Goal: Information Seeking & Learning: Compare options

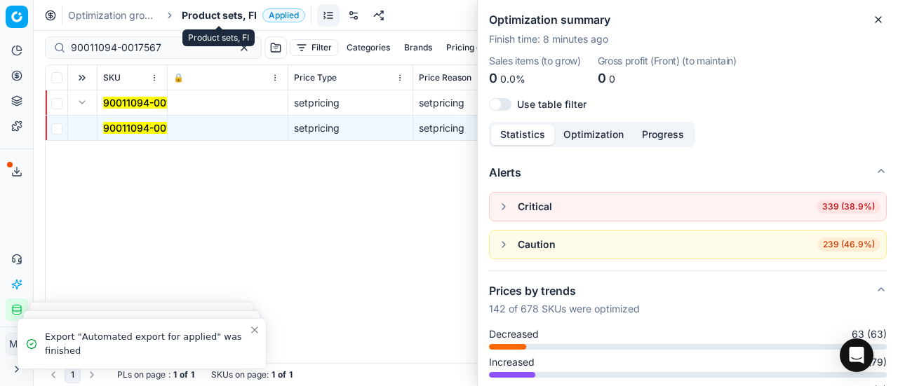
scroll to position [140, 0]
click at [191, 15] on span "Product sets, FI" at bounding box center [219, 15] width 75 height 14
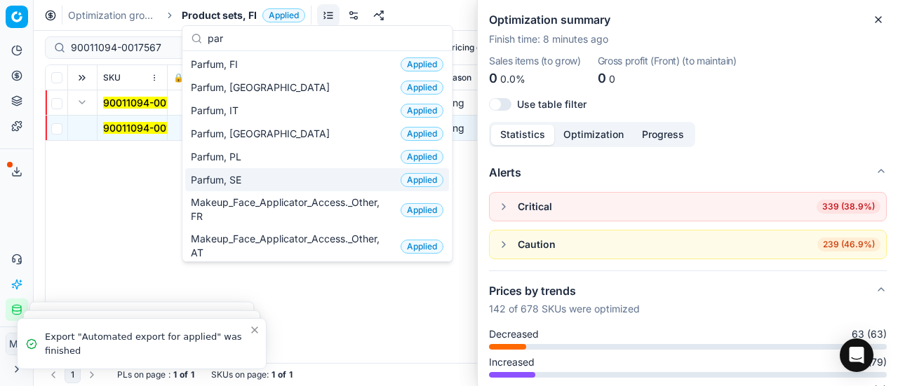
type input "par"
click at [283, 171] on div "Parfum, SE Applied" at bounding box center [317, 179] width 264 height 23
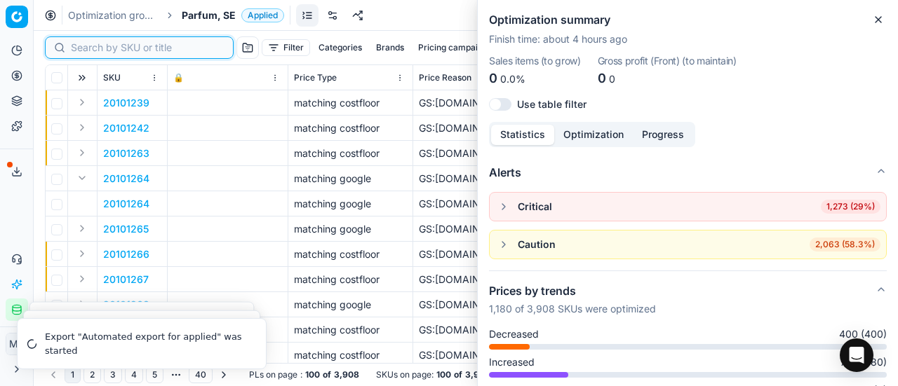
click at [82, 50] on input at bounding box center [148, 48] width 154 height 14
paste input "90008699-0013415"
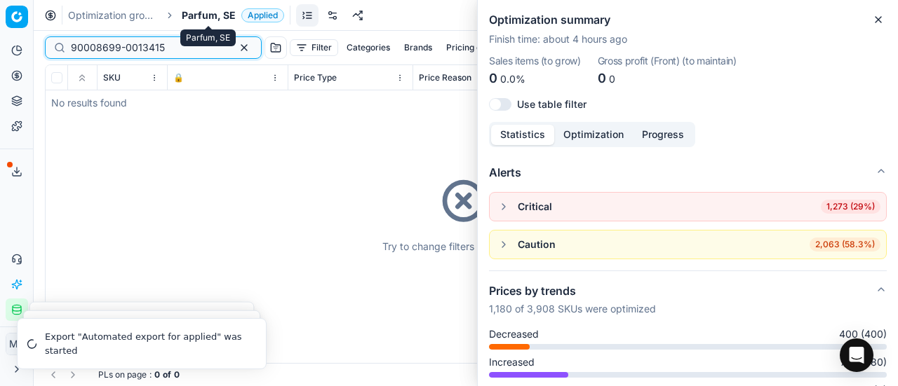
type input "90008699-0013415"
click at [215, 11] on span "Parfum, SE" at bounding box center [209, 15] width 54 height 14
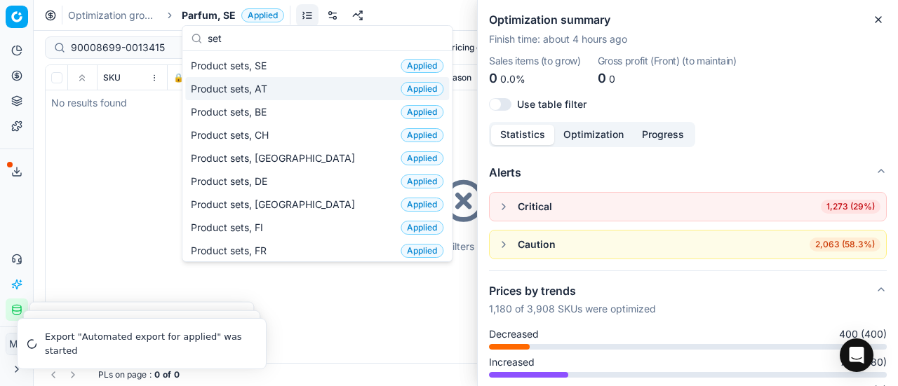
type input "set"
click at [273, 72] on div "Product sets, SE Applied" at bounding box center [317, 65] width 264 height 23
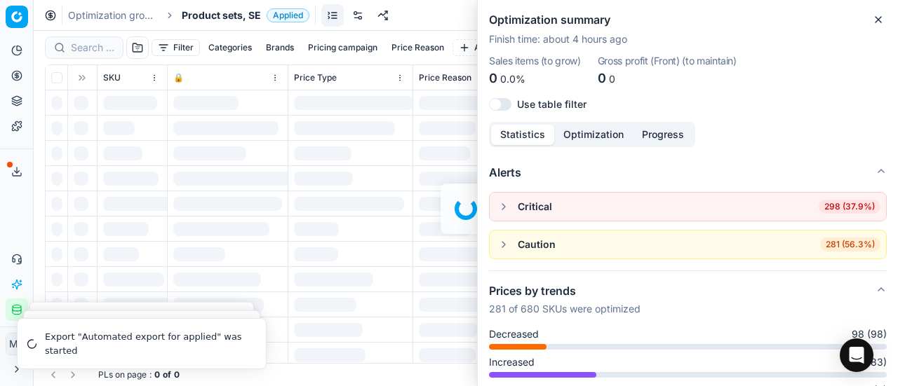
click at [92, 50] on div at bounding box center [466, 209] width 864 height 356
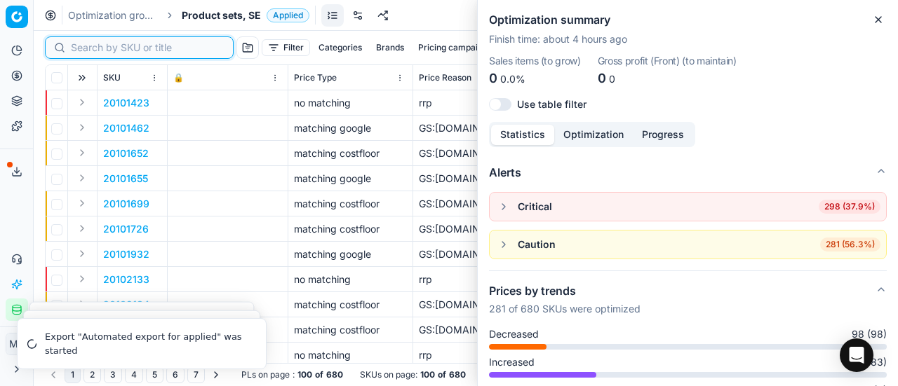
click at [93, 50] on input at bounding box center [148, 48] width 154 height 14
paste input "90008699-0013415"
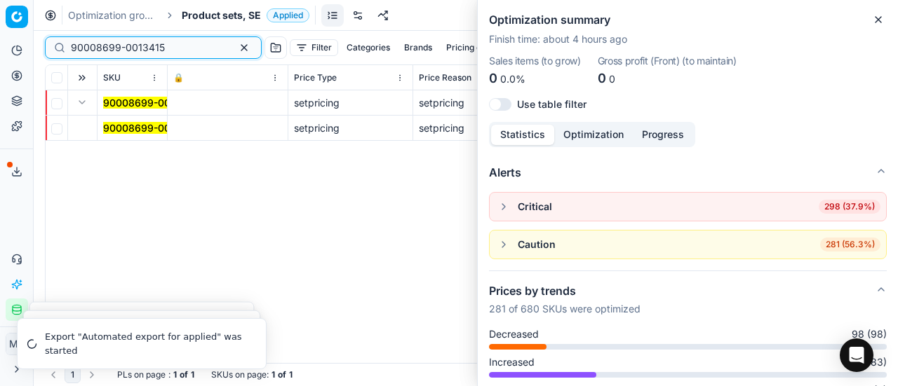
type input "90008699-0013415"
click at [123, 128] on mark "90008699-0013415" at bounding box center [150, 128] width 94 height 12
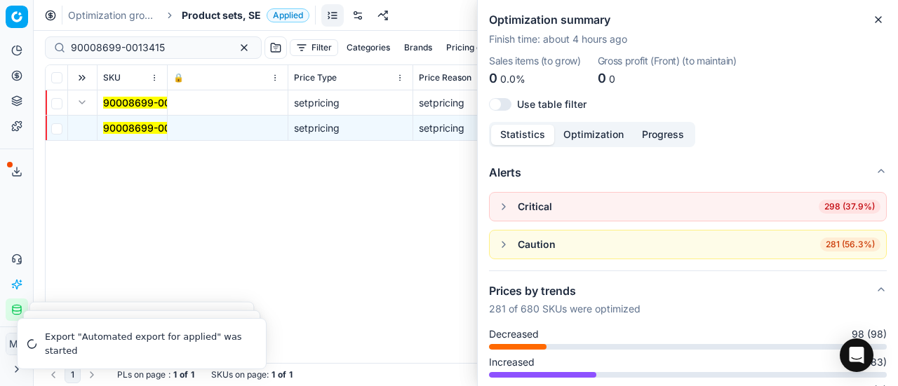
click at [150, 126] on mark "90008699-0013415" at bounding box center [150, 128] width 94 height 12
click at [877, 16] on icon "button" at bounding box center [877, 19] width 11 height 11
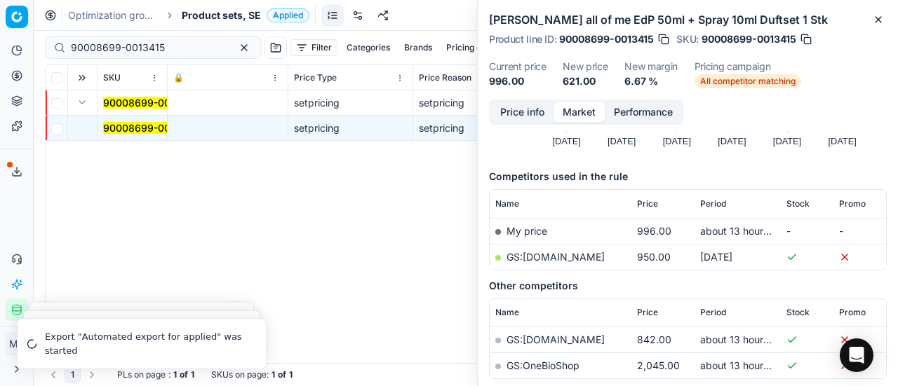
click at [532, 116] on button "Price info" at bounding box center [522, 112] width 62 height 20
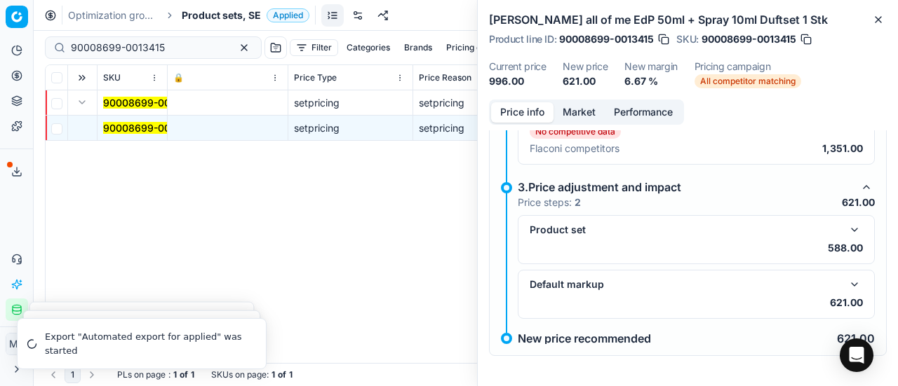
scroll to position [230, 0]
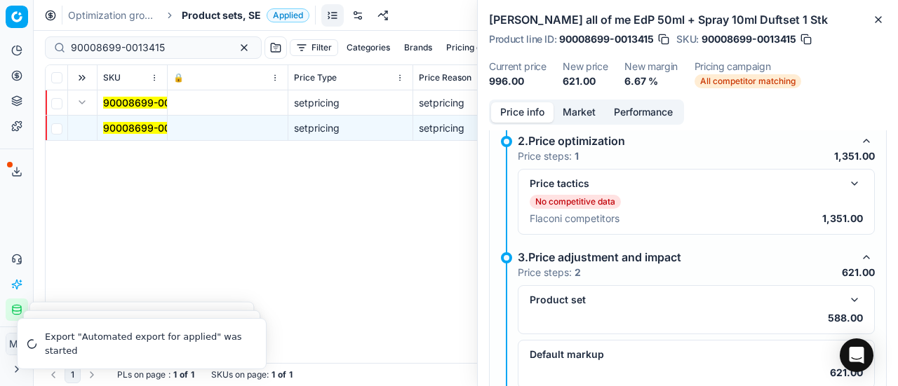
click at [846, 179] on button "button" at bounding box center [854, 183] width 17 height 17
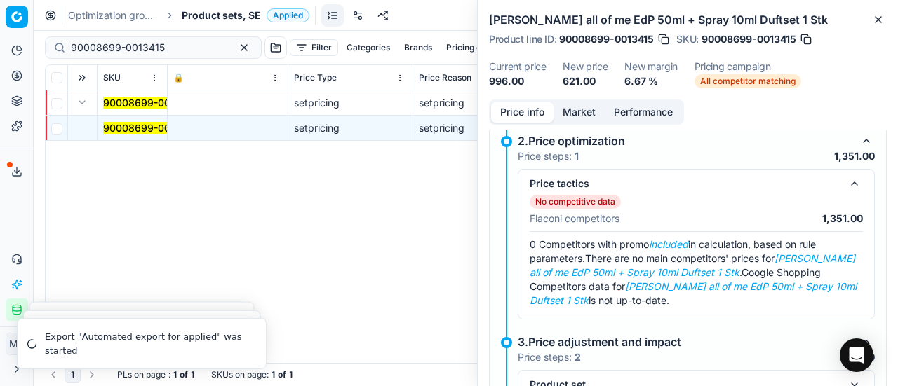
click at [583, 117] on button "Market" at bounding box center [578, 112] width 51 height 20
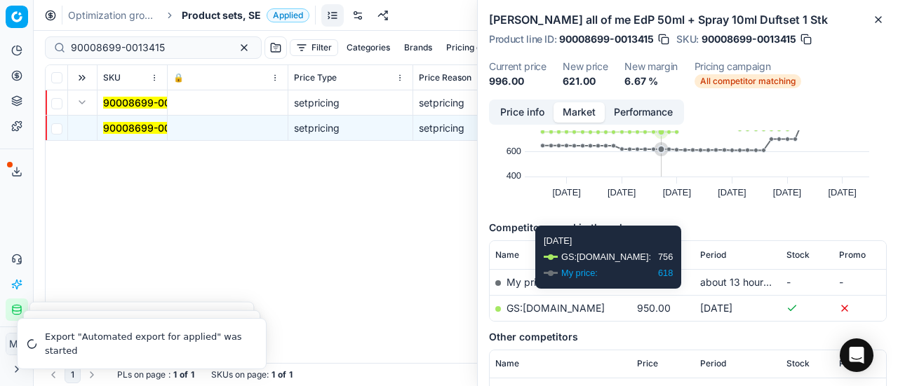
scroll to position [140, 0]
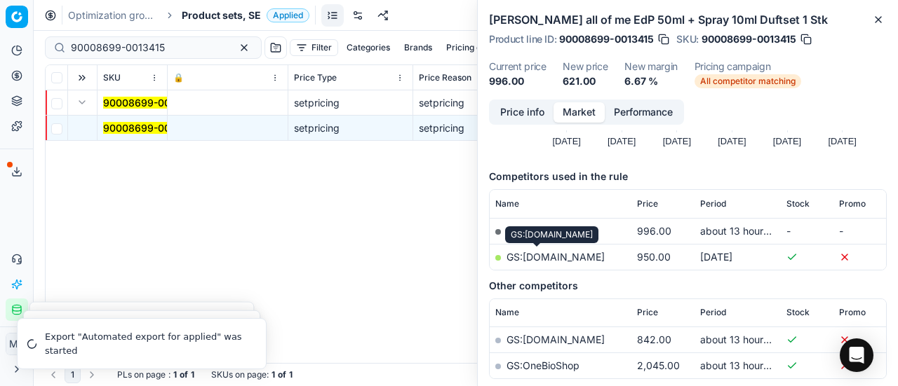
click at [526, 257] on link "GS:Notino.se" at bounding box center [555, 257] width 98 height 12
click at [558, 257] on link "GS:Notino.se" at bounding box center [555, 257] width 98 height 12
click at [550, 259] on link "GS:Notino.se" at bounding box center [555, 257] width 98 height 12
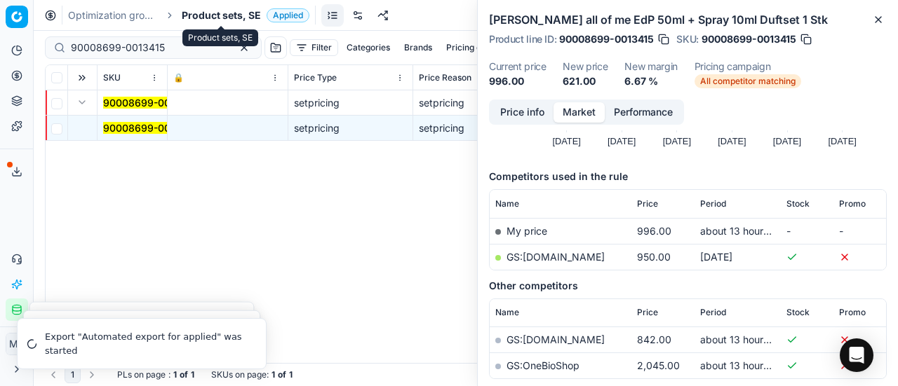
click at [208, 15] on span "Product sets, SE" at bounding box center [221, 15] width 79 height 14
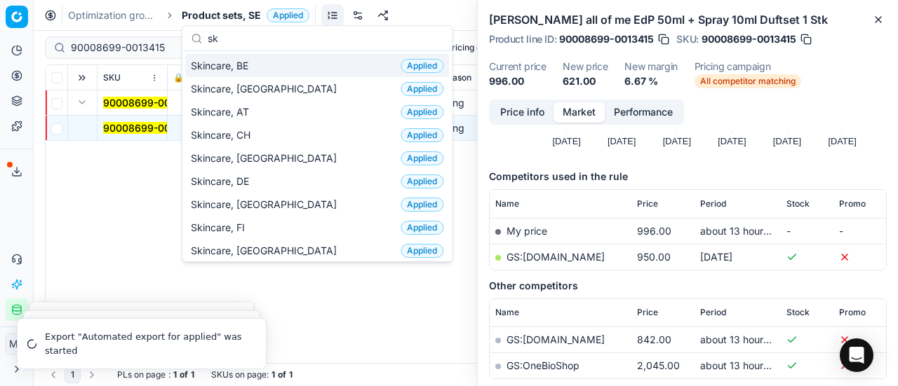
scroll to position [175, 0]
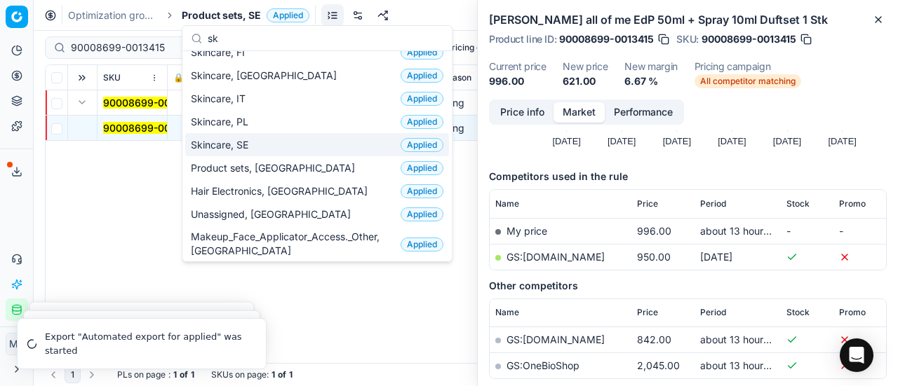
type input "sk"
click at [211, 134] on div "Skincare, SE Applied" at bounding box center [317, 144] width 264 height 23
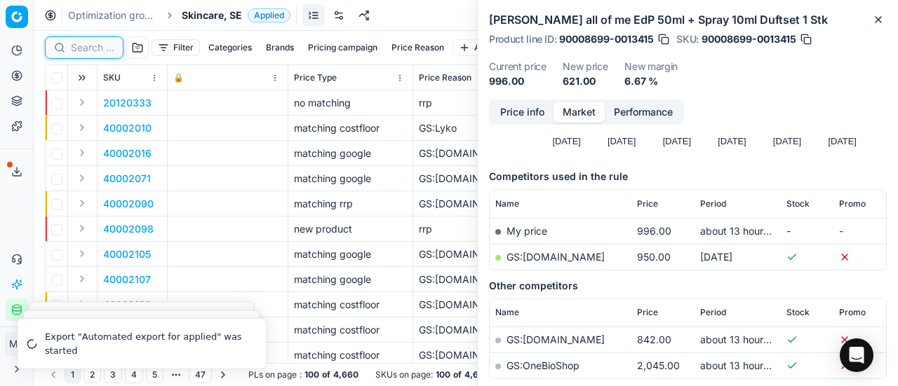
click at [91, 44] on input at bounding box center [92, 48] width 43 height 14
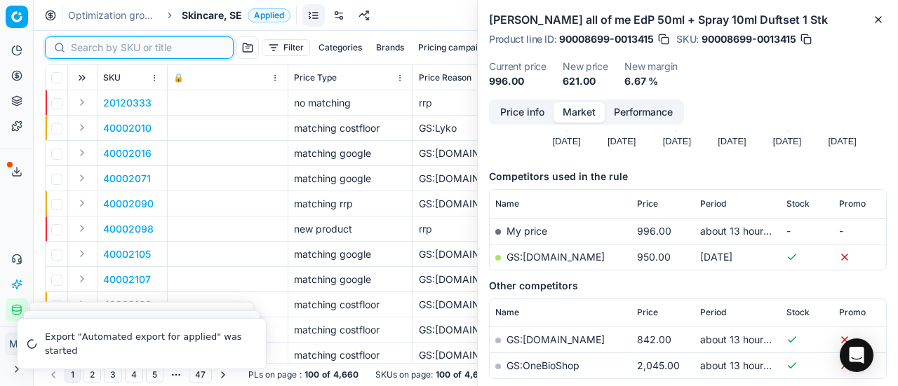
paste input "90008236-0012812"
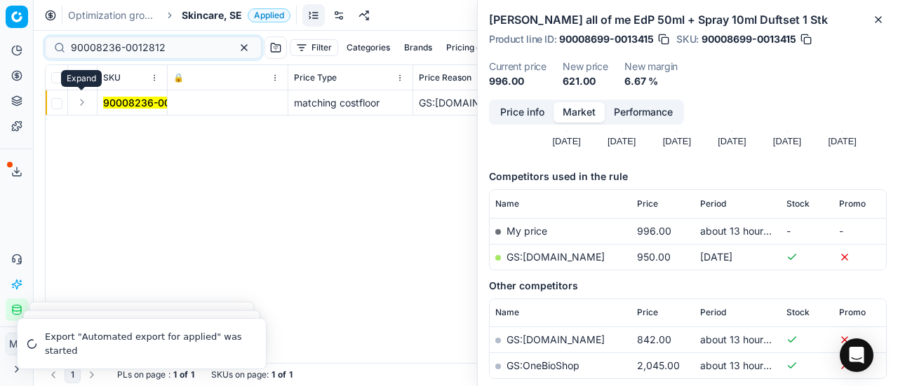
drag, startPoint x: 86, startPoint y: 95, endPoint x: 90, endPoint y: 100, distance: 7.5
click at [86, 95] on button "Expand" at bounding box center [82, 102] width 17 height 17
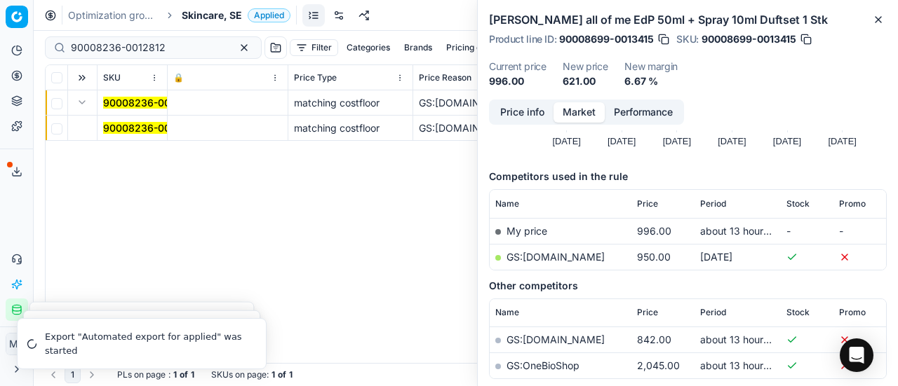
click at [116, 128] on mark "90008236-0012812" at bounding box center [150, 128] width 95 height 12
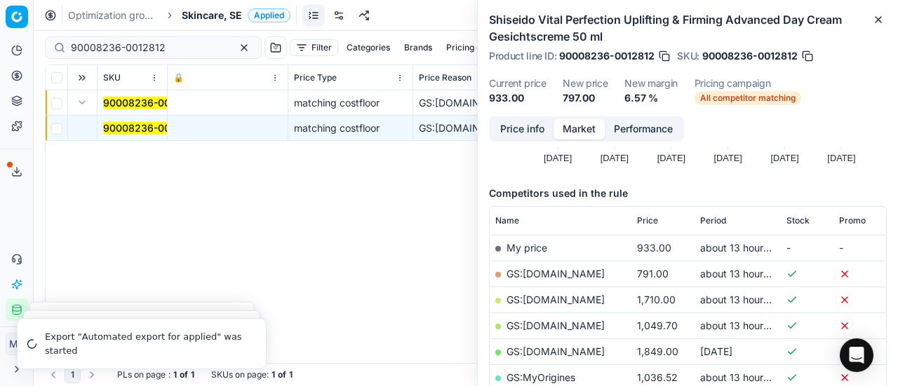
click at [541, 130] on button "Price info" at bounding box center [522, 129] width 62 height 20
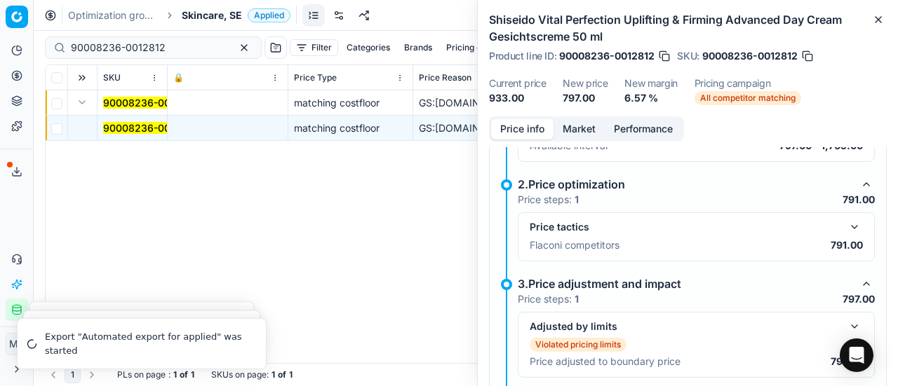
scroll to position [211, 0]
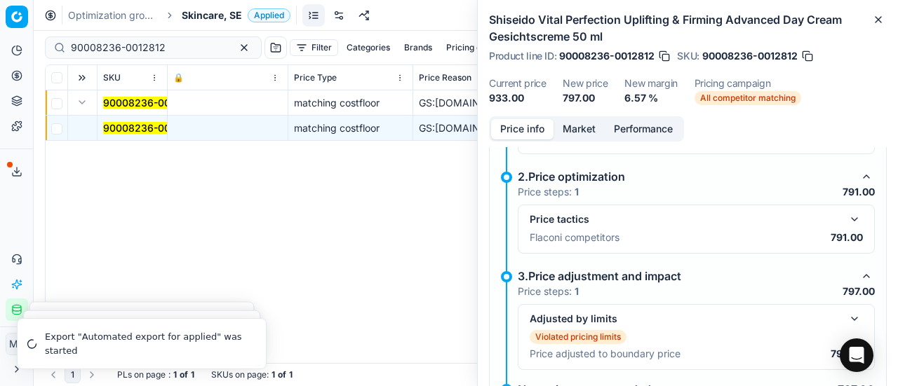
click at [846, 217] on button "button" at bounding box center [854, 219] width 17 height 17
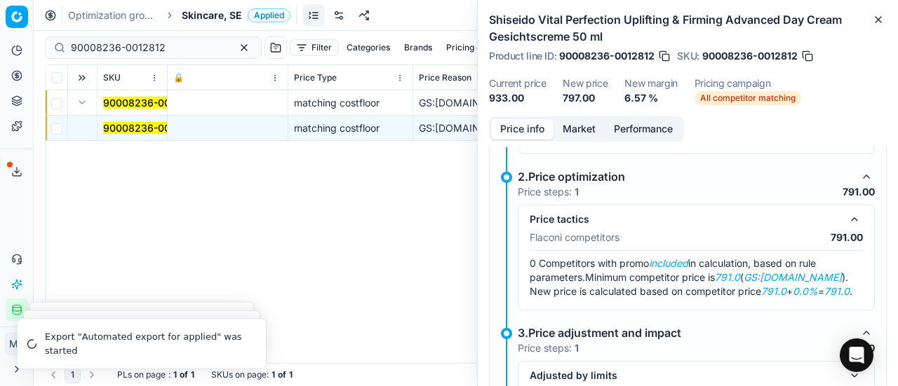
click at [574, 129] on button "Market" at bounding box center [578, 129] width 51 height 20
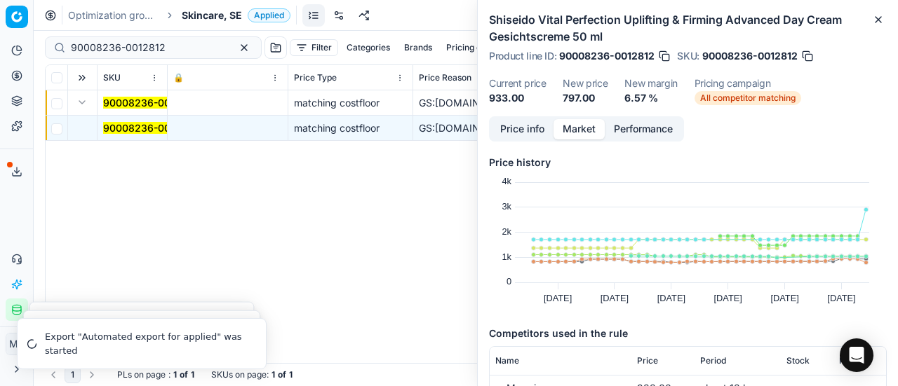
scroll to position [210, 0]
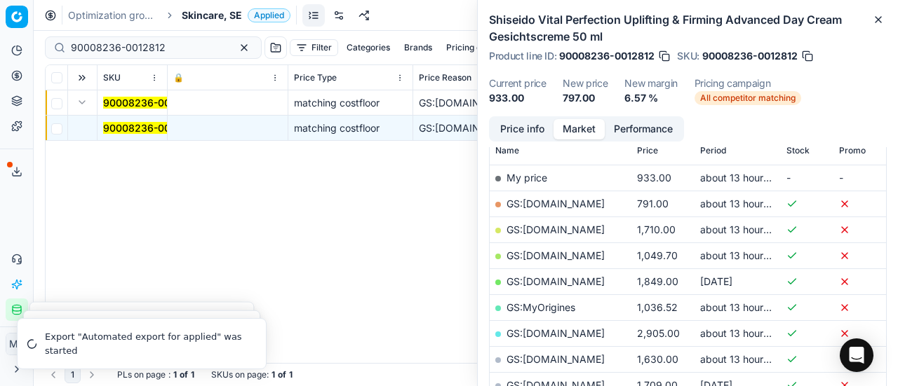
click at [548, 200] on link "GS:Deloox.se" at bounding box center [555, 204] width 98 height 12
drag, startPoint x: 173, startPoint y: 53, endPoint x: 0, endPoint y: 25, distance: 174.9
click at [0, 25] on div "Pricing platform Analytics Pricing Product portfolio Templates Export service 1…" at bounding box center [449, 193] width 898 height 386
paste input "80075668-1"
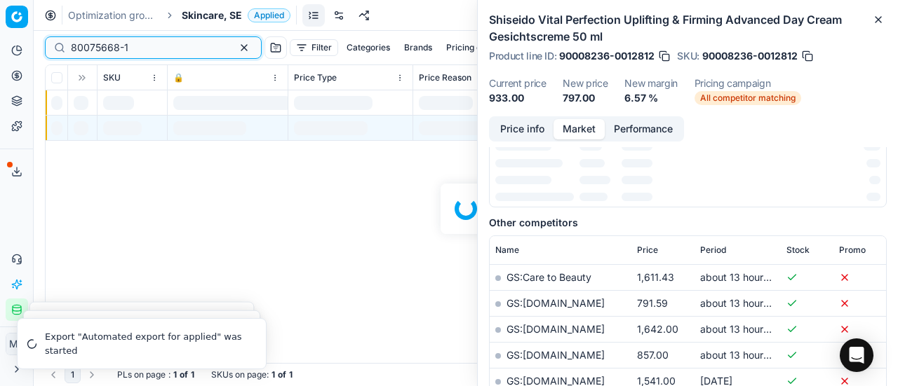
scroll to position [210, 0]
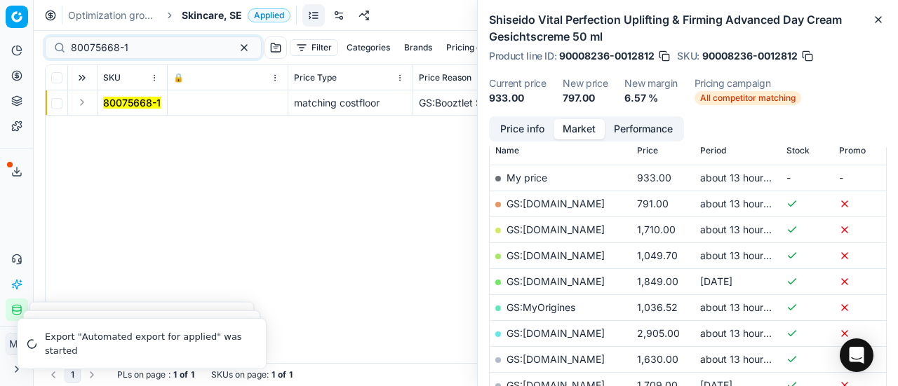
click at [81, 104] on button "Expand" at bounding box center [82, 102] width 17 height 17
drag, startPoint x: 129, startPoint y: 125, endPoint x: 644, endPoint y: 127, distance: 514.7
click at [130, 126] on mark "80075668-1" at bounding box center [132, 128] width 58 height 12
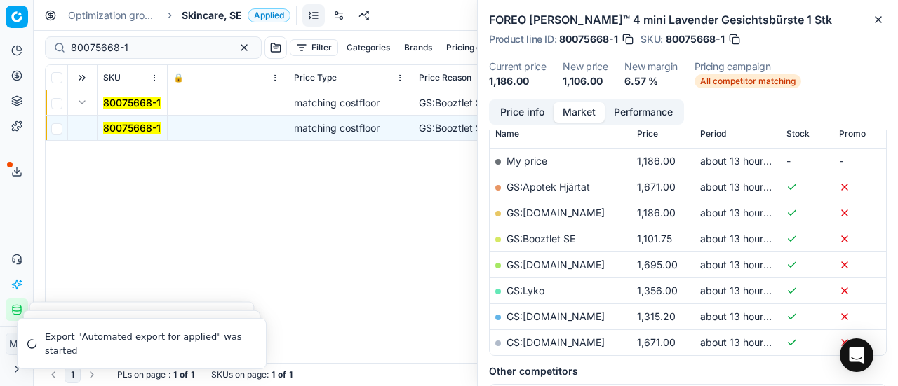
click at [509, 115] on button "Price info" at bounding box center [522, 112] width 62 height 20
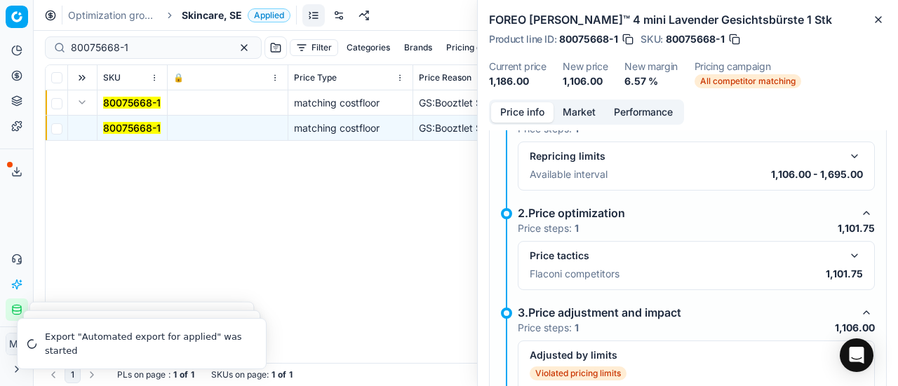
click at [846, 256] on button "button" at bounding box center [854, 256] width 17 height 17
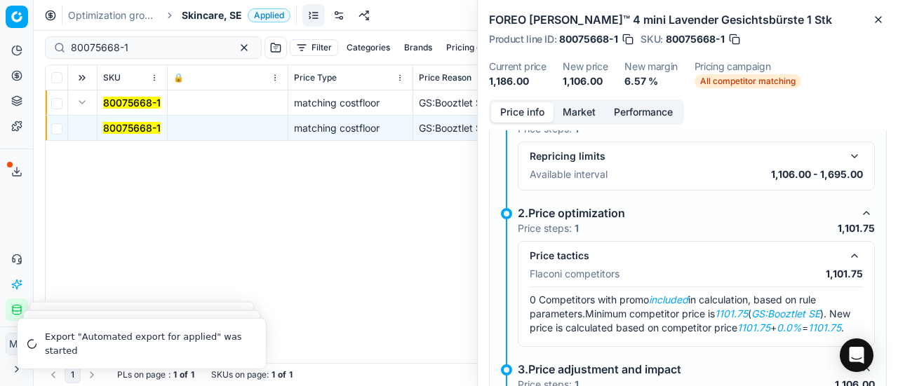
click at [572, 111] on button "Market" at bounding box center [578, 112] width 51 height 20
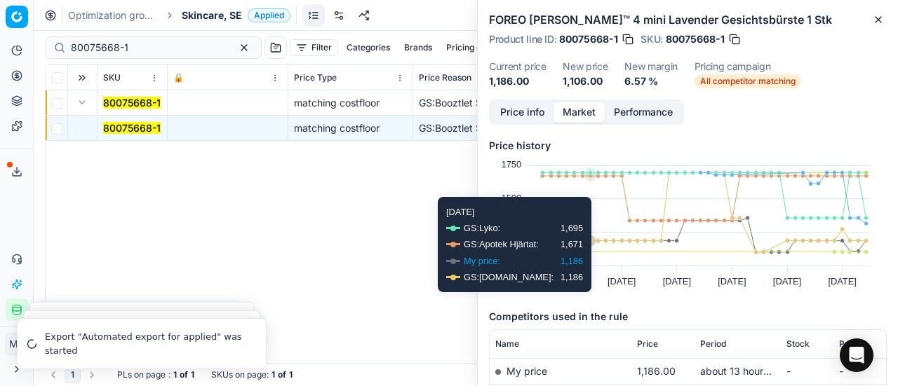
scroll to position [140, 0]
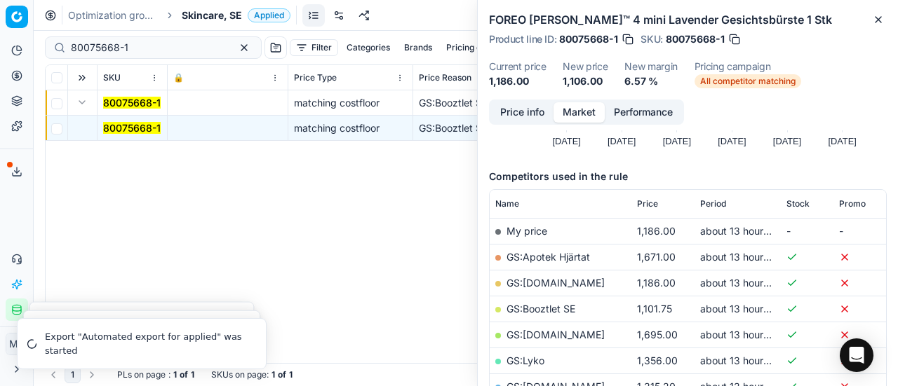
click at [555, 309] on link "GS:Booztlet SE" at bounding box center [540, 309] width 69 height 12
drag, startPoint x: 161, startPoint y: 47, endPoint x: 0, endPoint y: -5, distance: 168.8
click at [0, 0] on html "Pricing platform Analytics Pricing Product portfolio Templates Export service 1…" at bounding box center [449, 193] width 898 height 386
paste input "90003844-0005584"
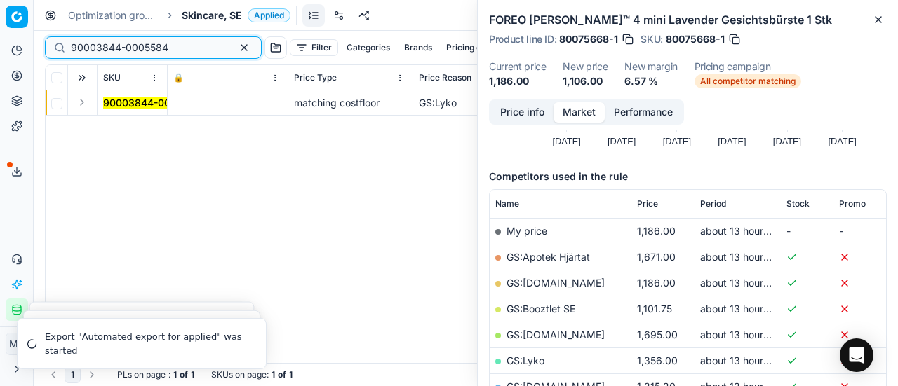
type input "90003844-0005584"
click at [81, 101] on button "Expand" at bounding box center [82, 102] width 17 height 17
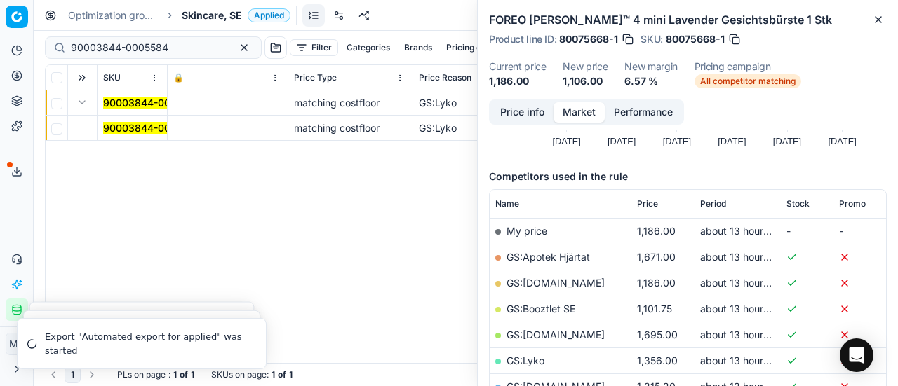
drag, startPoint x: 132, startPoint y: 123, endPoint x: 635, endPoint y: 125, distance: 502.8
click at [137, 125] on mark "90003844-0005584" at bounding box center [151, 128] width 97 height 12
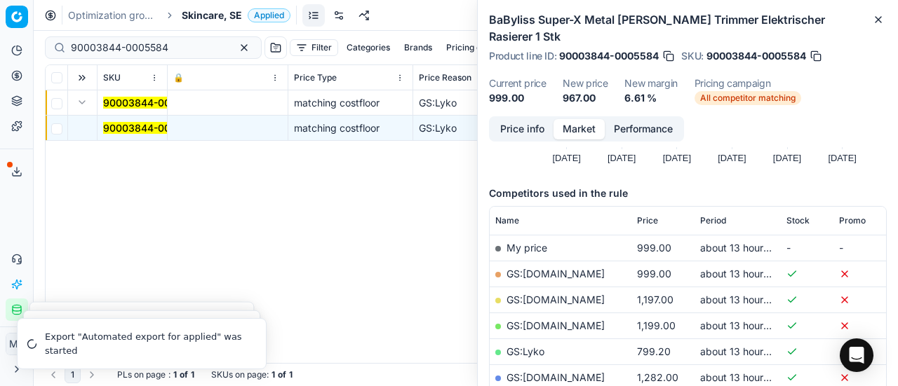
click at [544, 119] on button "Price info" at bounding box center [522, 129] width 62 height 20
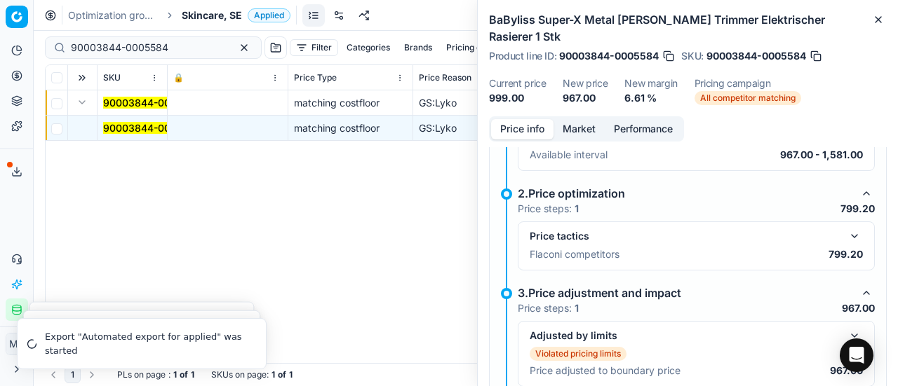
click at [846, 228] on button "button" at bounding box center [854, 236] width 17 height 17
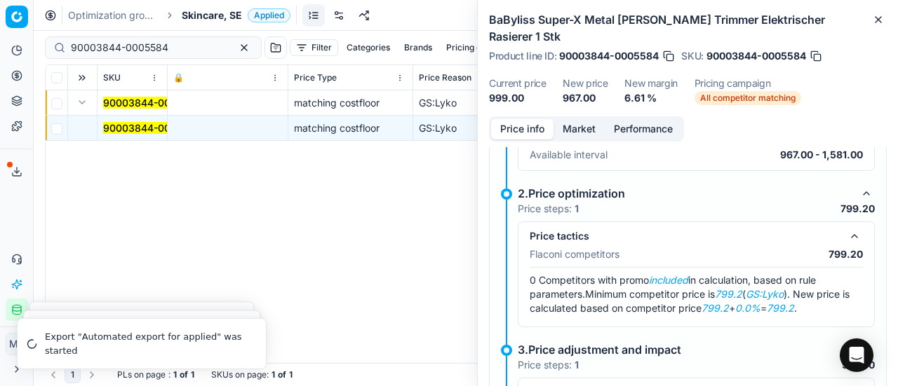
click at [560, 119] on button "Market" at bounding box center [578, 129] width 51 height 20
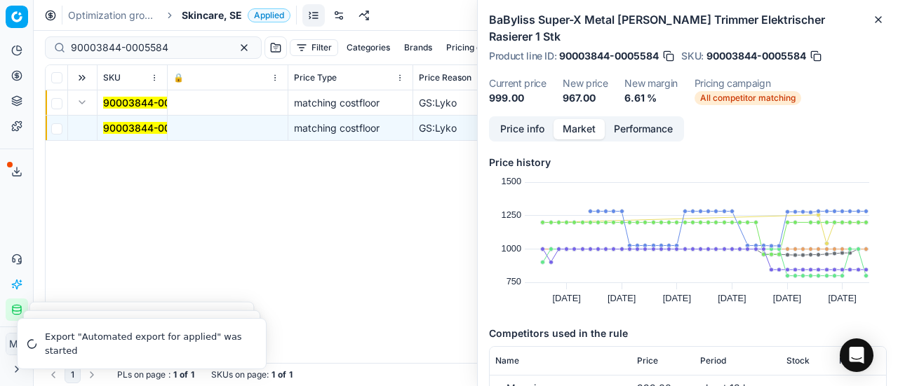
scroll to position [140, 0]
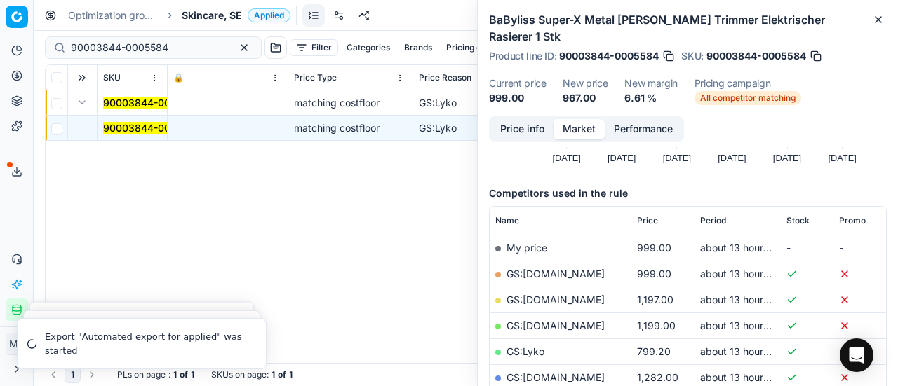
click at [537, 346] on link "GS:Lyko" at bounding box center [525, 352] width 38 height 12
click at [218, 23] on div "Optimization groups Skincare, SE Applied Discard Download report" at bounding box center [466, 15] width 864 height 31
click at [221, 13] on span "Skincare, SE" at bounding box center [212, 15] width 60 height 14
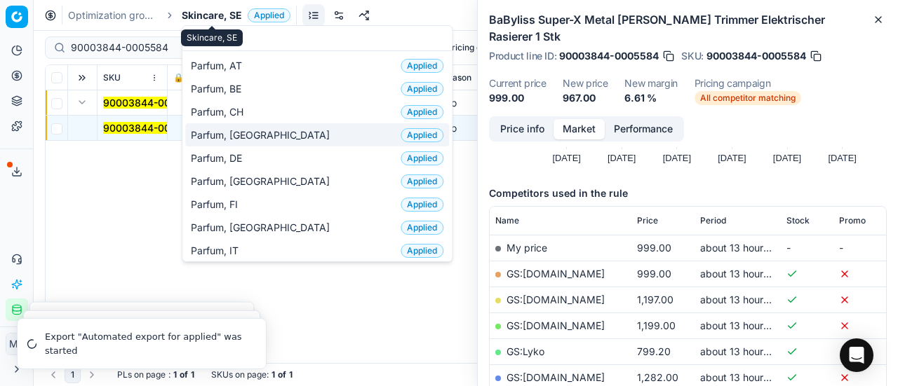
scroll to position [70, 0]
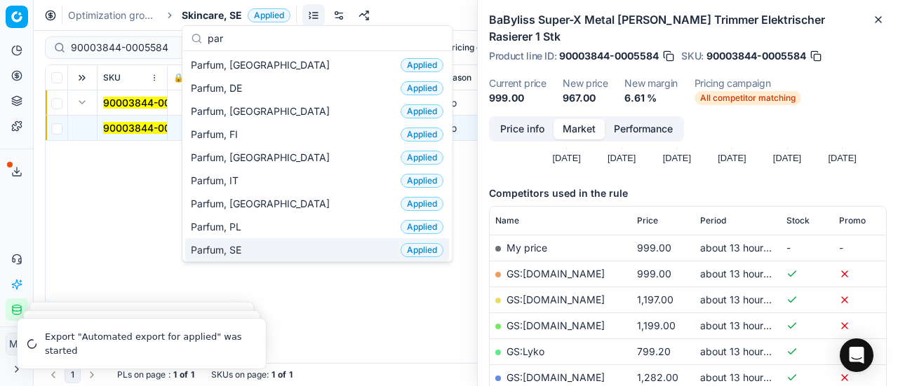
type input "par"
click at [257, 250] on div "Parfum, SE Applied" at bounding box center [317, 249] width 264 height 23
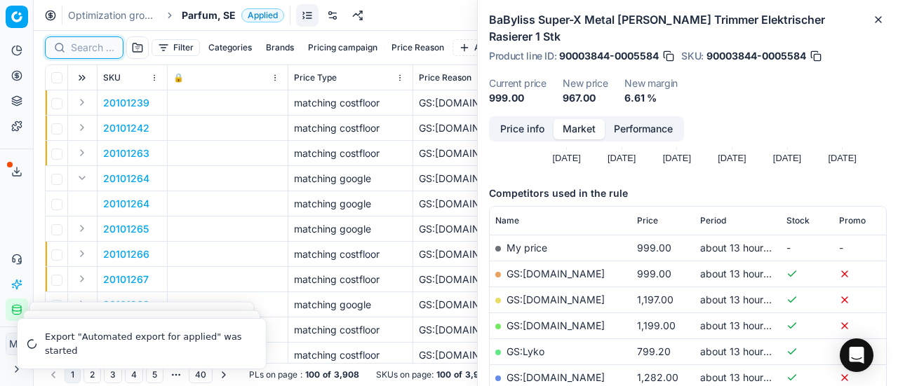
click at [94, 46] on input at bounding box center [92, 48] width 43 height 14
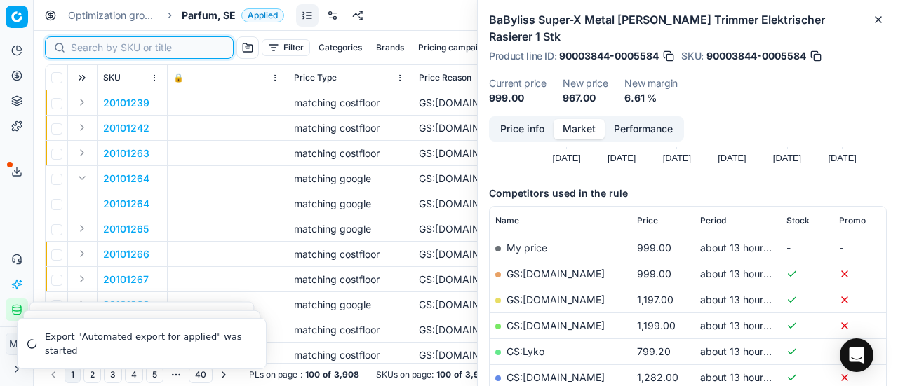
paste input "20102431"
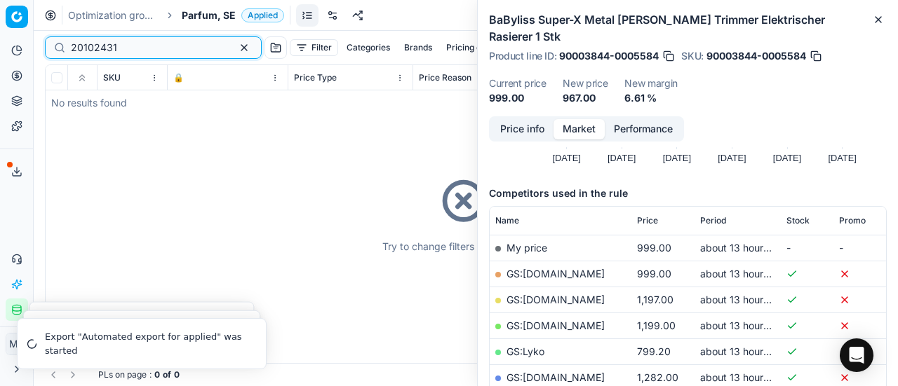
type input "20102431"
click at [201, 8] on span "Parfum, SE" at bounding box center [209, 15] width 54 height 14
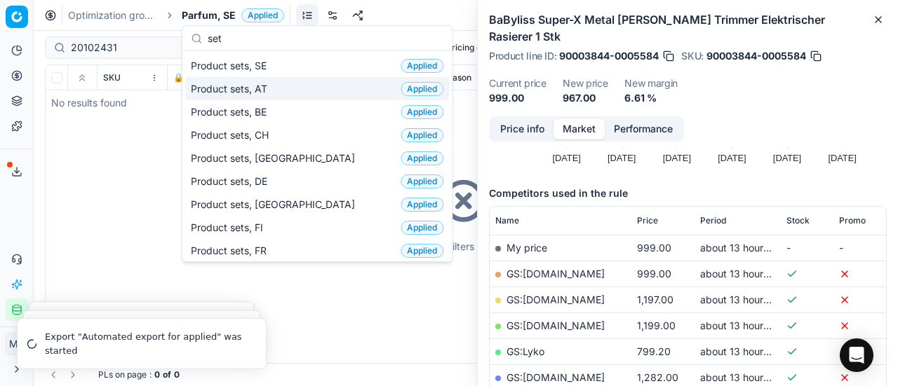
type input "set"
click at [295, 62] on div "Product sets, SE Applied" at bounding box center [317, 65] width 264 height 23
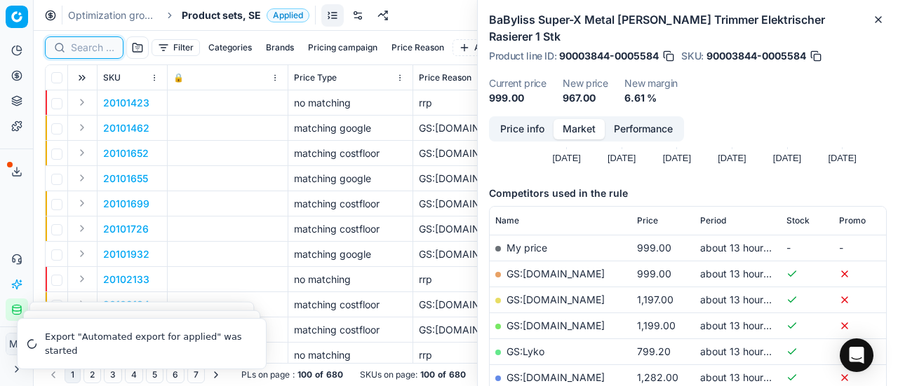
click at [85, 46] on input at bounding box center [92, 48] width 43 height 14
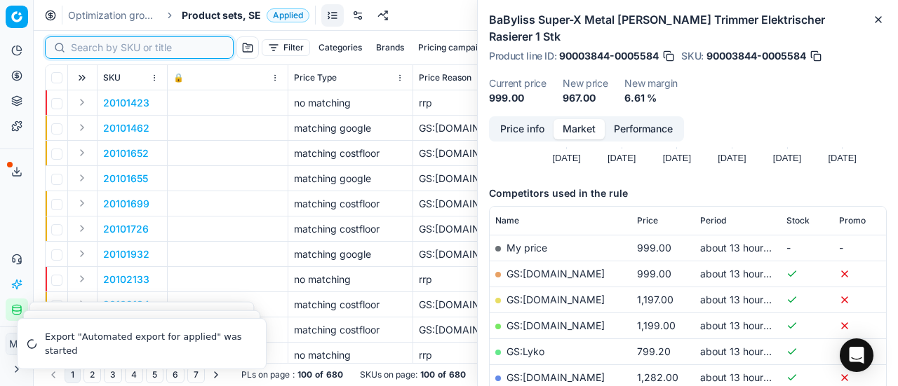
paste input "20102431"
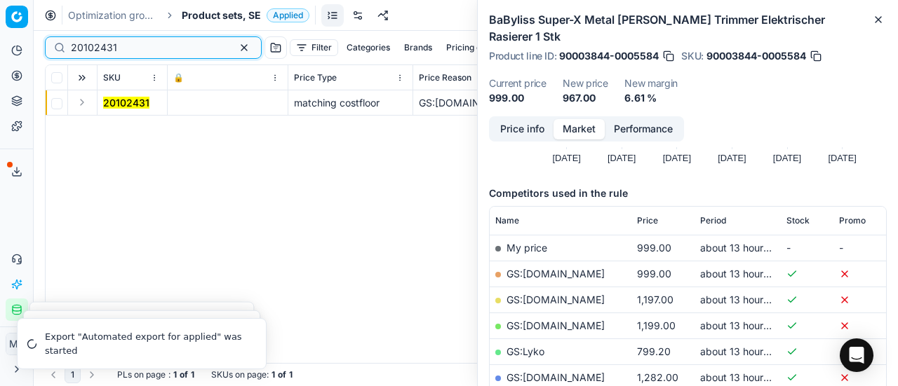
type input "20102431"
click at [83, 102] on button "Expand" at bounding box center [82, 102] width 17 height 17
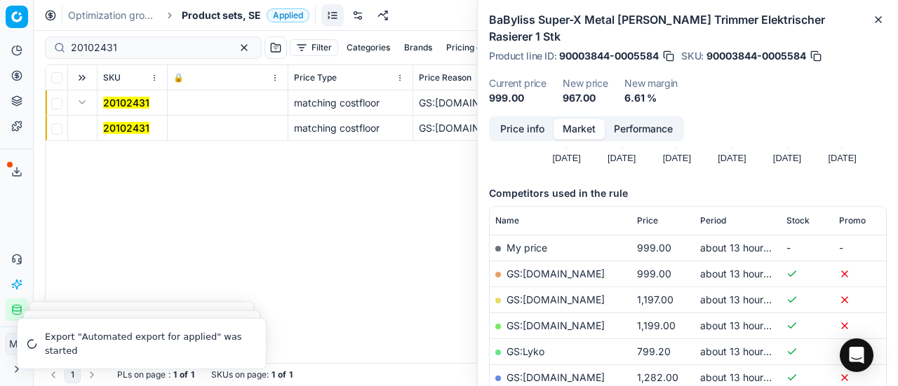
drag, startPoint x: 122, startPoint y: 128, endPoint x: 381, endPoint y: 139, distance: 259.0
click at [123, 128] on mark "20102431" at bounding box center [126, 128] width 46 height 12
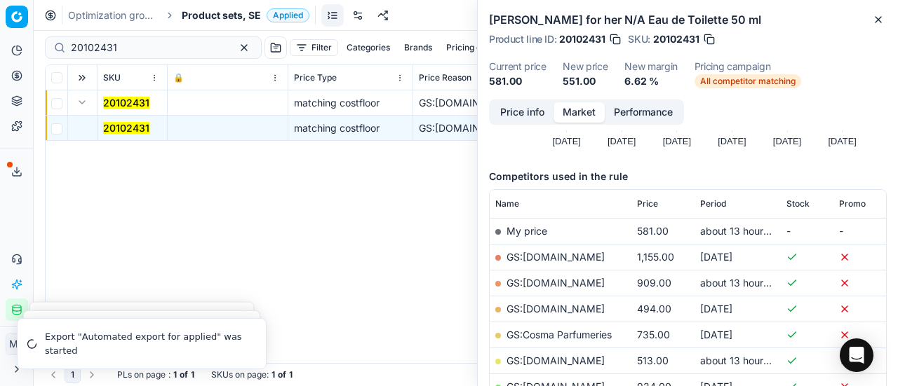
click at [523, 109] on button "Price info" at bounding box center [522, 112] width 62 height 20
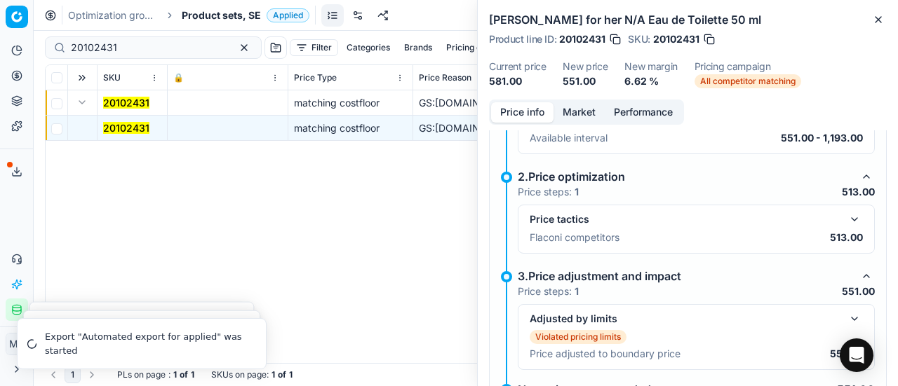
click at [846, 219] on button "button" at bounding box center [854, 219] width 17 height 17
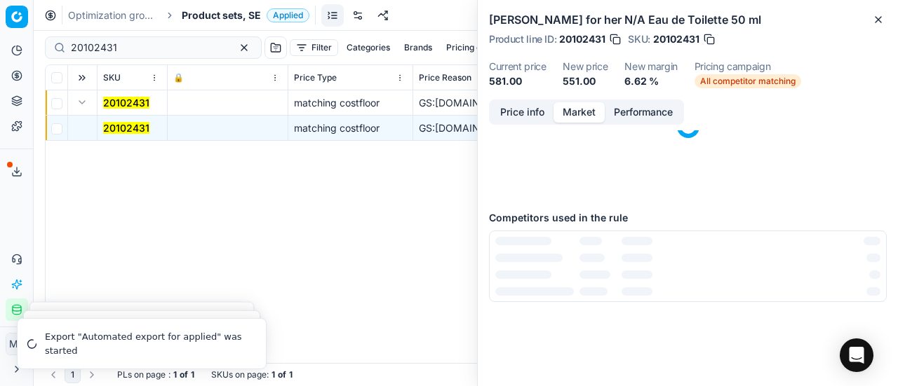
click at [569, 106] on button "Market" at bounding box center [578, 112] width 51 height 20
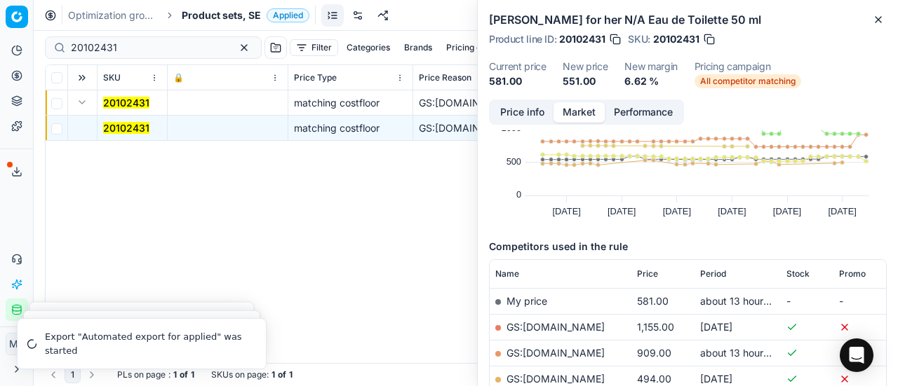
scroll to position [140, 0]
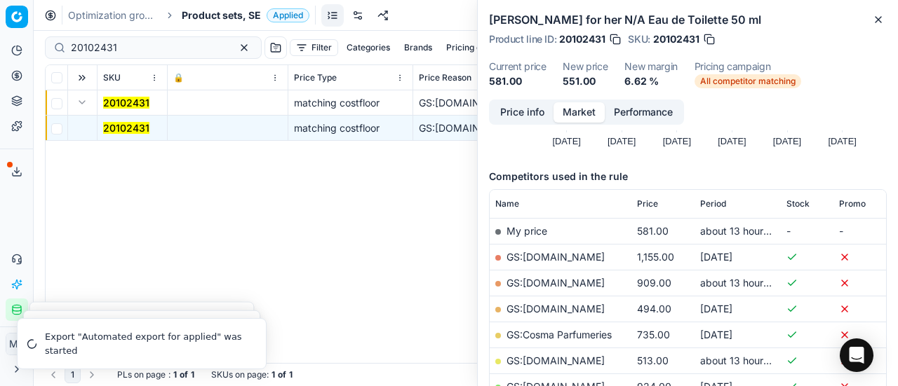
click at [548, 355] on link "GS:Deloox.se" at bounding box center [555, 361] width 98 height 12
click at [214, 16] on span "Product sets, SE" at bounding box center [221, 15] width 79 height 14
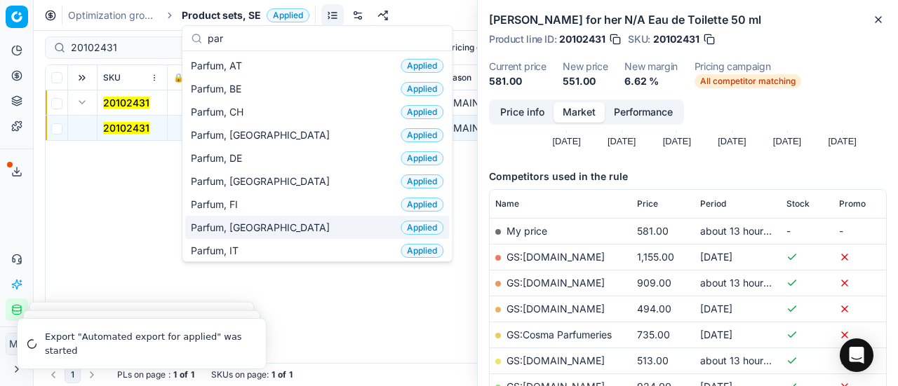
scroll to position [70, 0]
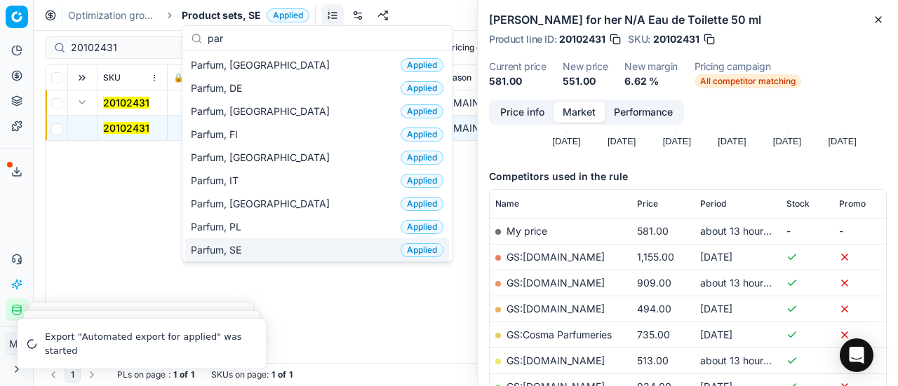
type input "par"
click at [252, 250] on div "Parfum, SE Applied" at bounding box center [317, 249] width 264 height 23
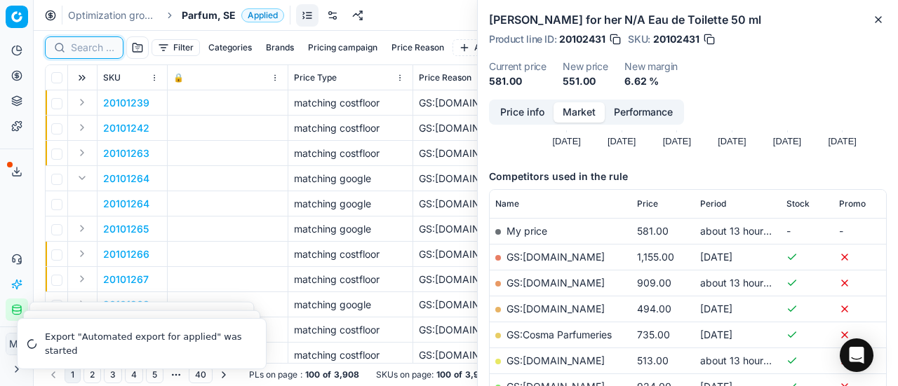
click at [105, 48] on input at bounding box center [92, 48] width 43 height 14
paste input "80008326-75"
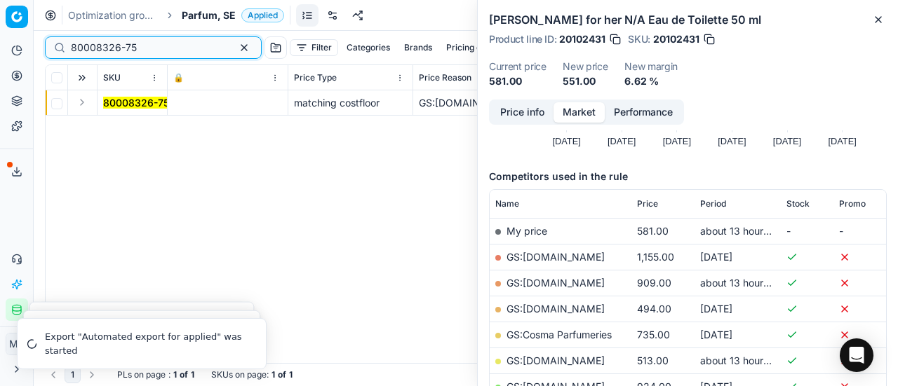
type input "80008326-75"
click at [76, 103] on button "Expand" at bounding box center [82, 102] width 17 height 17
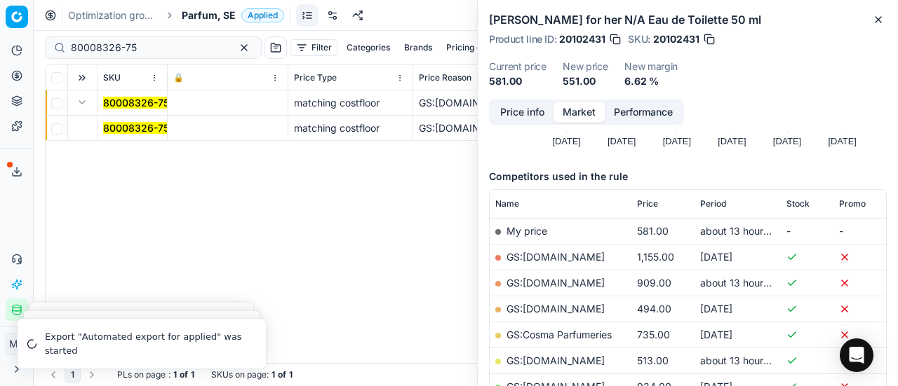
click at [136, 134] on span "80008326-75" at bounding box center [136, 128] width 66 height 14
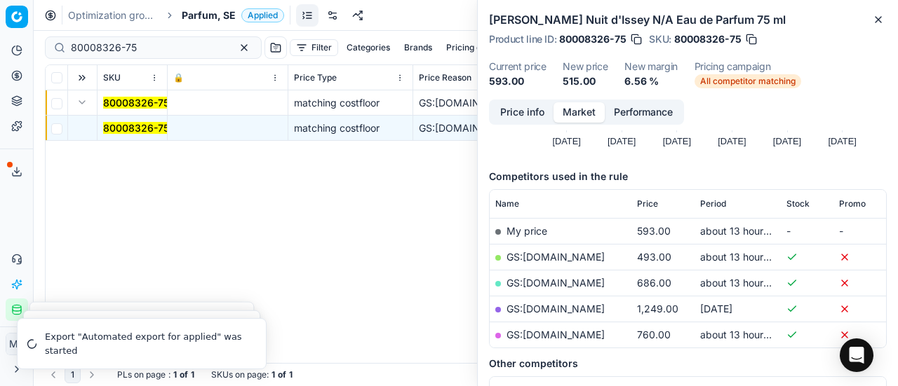
drag, startPoint x: 512, startPoint y: 114, endPoint x: 539, endPoint y: 130, distance: 31.4
click at [515, 119] on button "Price info" at bounding box center [522, 112] width 62 height 20
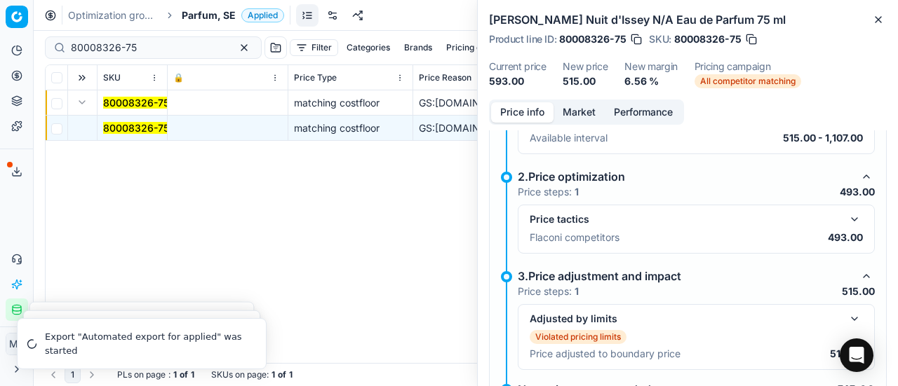
click at [846, 214] on button "button" at bounding box center [854, 219] width 17 height 17
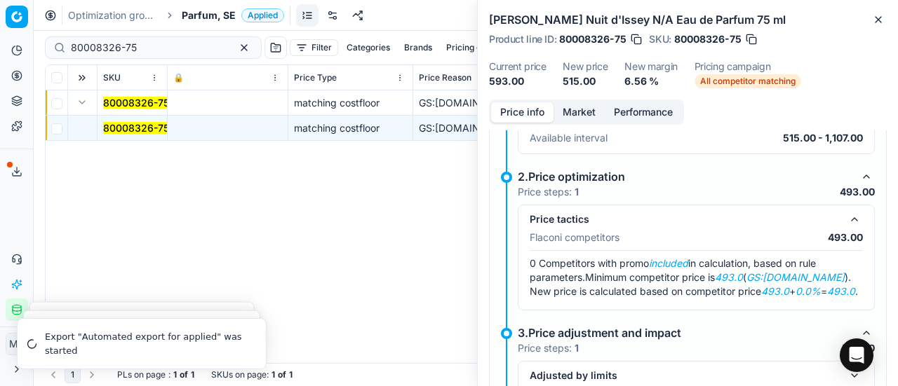
click at [583, 114] on button "Market" at bounding box center [578, 112] width 51 height 20
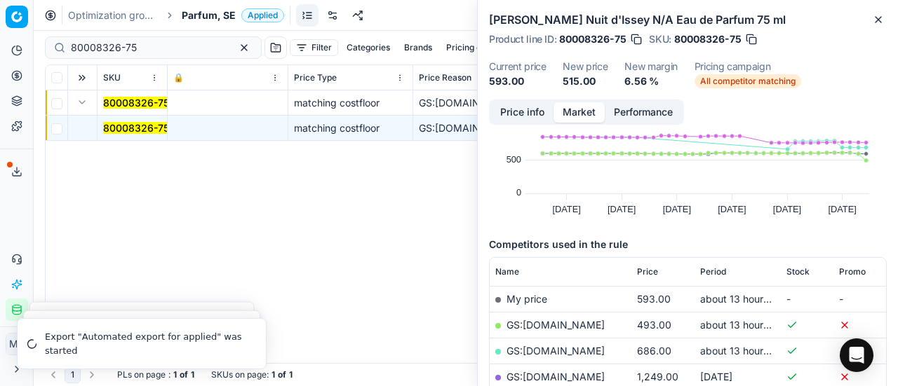
scroll to position [140, 0]
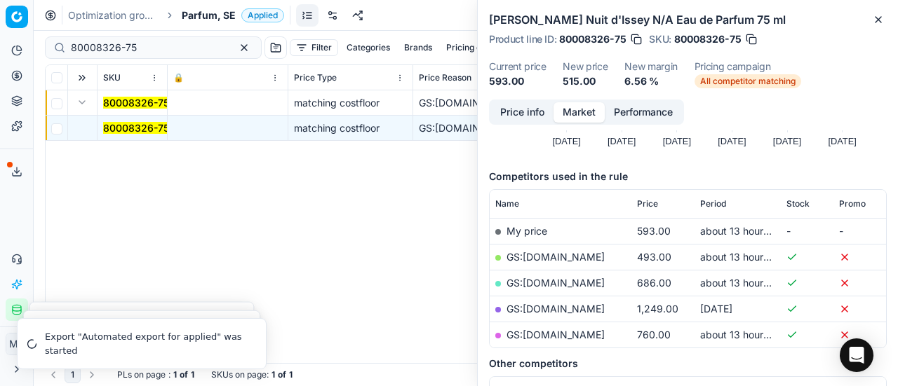
click at [550, 256] on link "GS:Deloox.se" at bounding box center [555, 257] width 98 height 12
click at [214, 15] on span "Parfum, SE" at bounding box center [209, 15] width 54 height 14
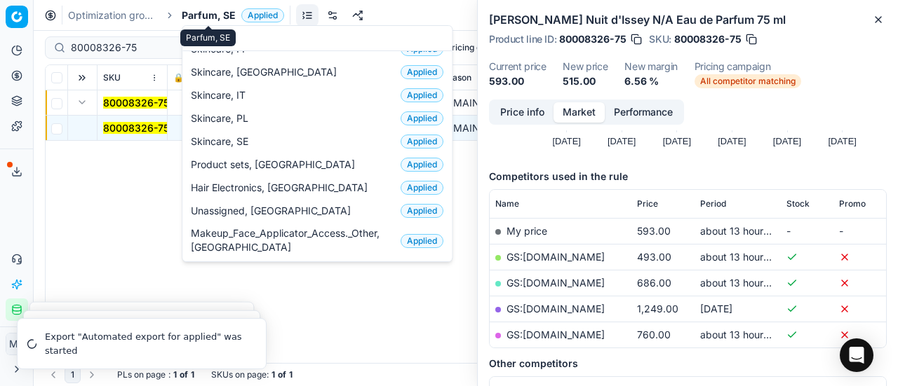
scroll to position [175, 0]
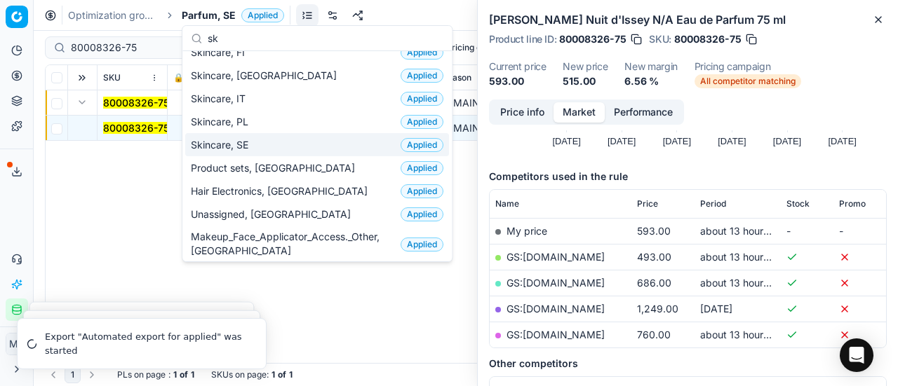
type input "sk"
click at [208, 133] on div "Skincare, SE Applied" at bounding box center [317, 144] width 264 height 23
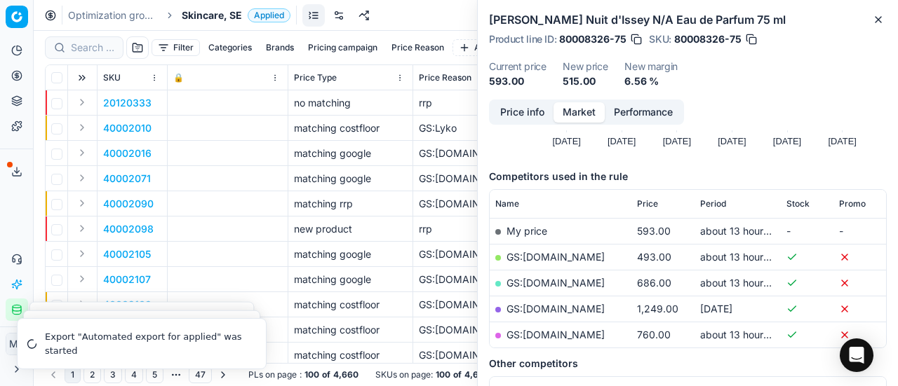
click at [115, 50] on div at bounding box center [84, 47] width 79 height 22
paste input "80051102-150"
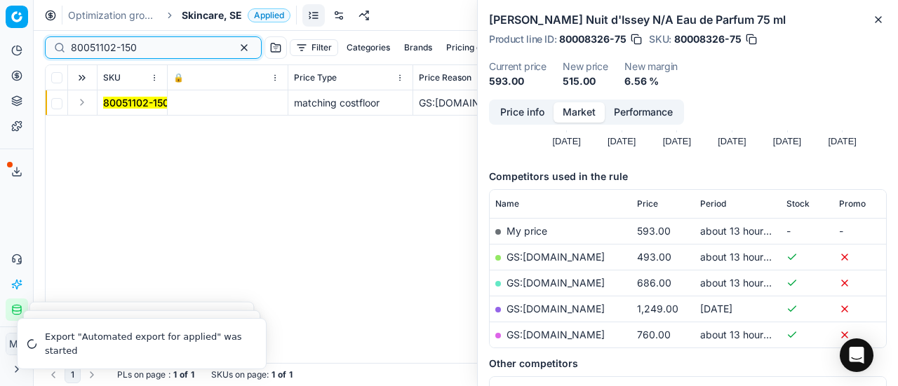
type input "80051102-150"
click at [84, 104] on button "Expand" at bounding box center [82, 102] width 17 height 17
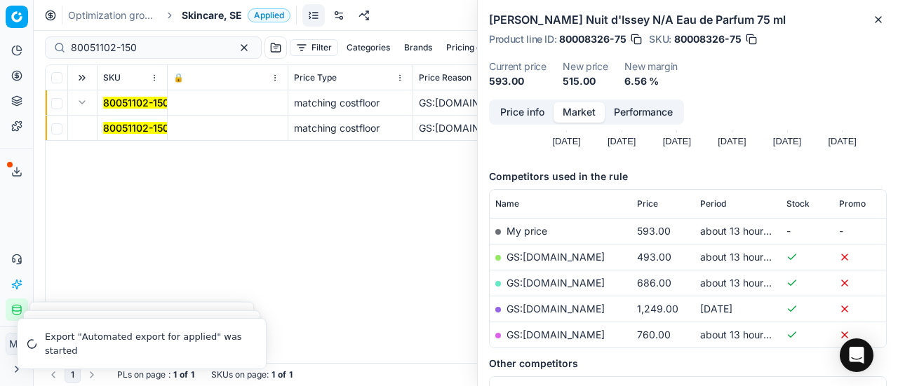
click at [107, 125] on mark "80051102-150" at bounding box center [136, 128] width 66 height 12
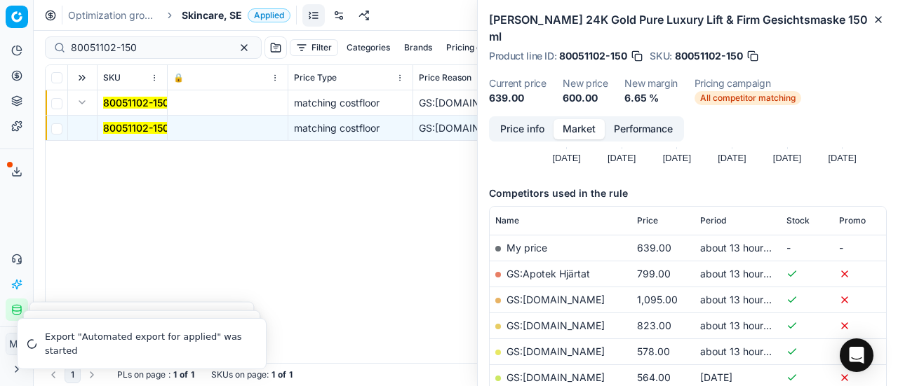
click at [516, 124] on button "Price info" at bounding box center [522, 129] width 62 height 20
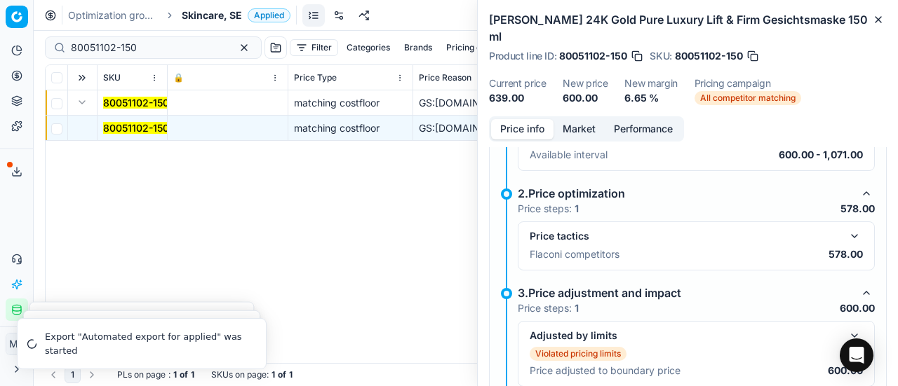
click at [846, 234] on button "button" at bounding box center [854, 236] width 17 height 17
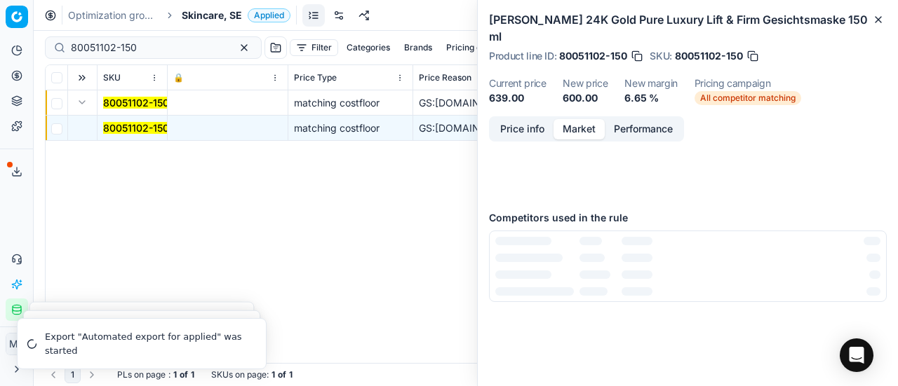
click at [576, 129] on button "Market" at bounding box center [578, 129] width 51 height 20
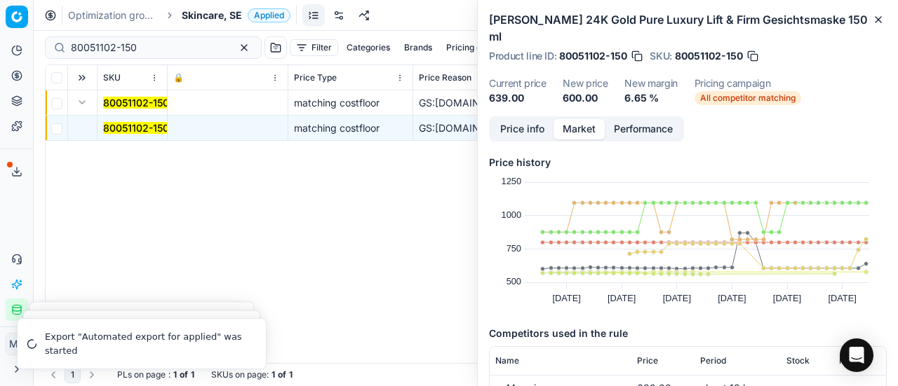
scroll to position [210, 0]
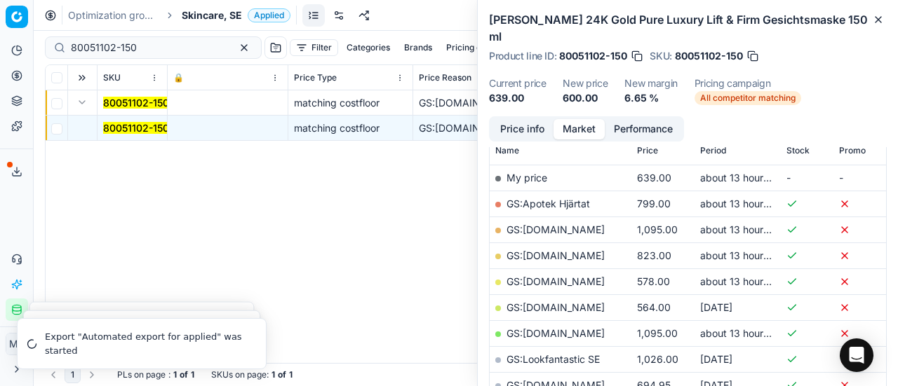
click at [586, 280] on link "GS:ComputerSalg.se" at bounding box center [555, 282] width 98 height 12
click at [197, 18] on span "Skincare, SE" at bounding box center [212, 15] width 60 height 14
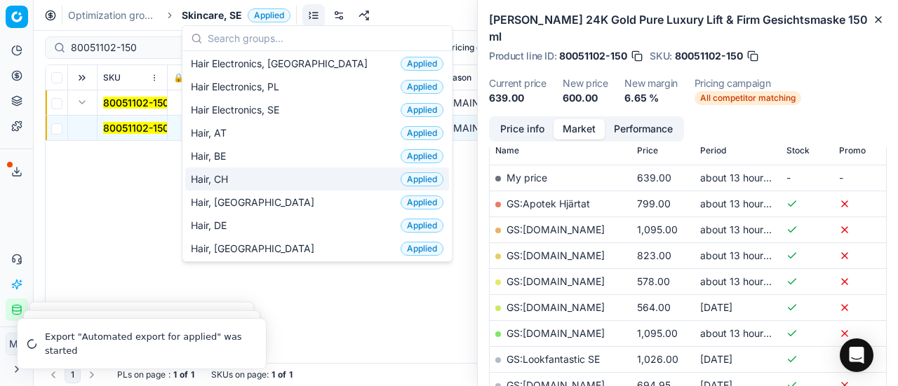
scroll to position [421, 0]
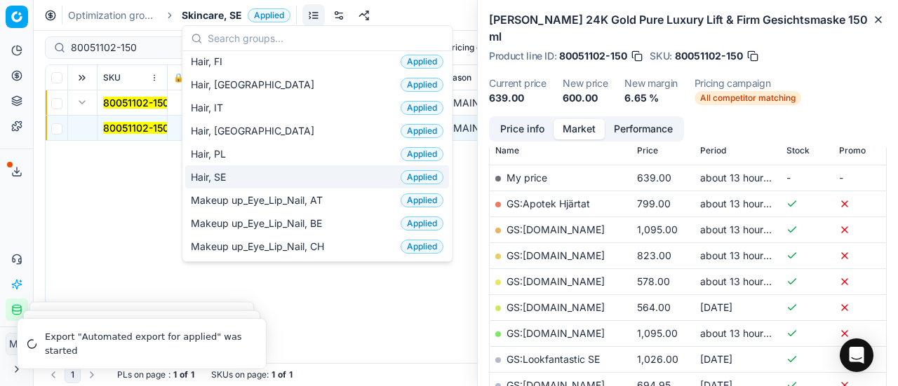
click at [223, 172] on span "Hair, SE" at bounding box center [211, 177] width 41 height 14
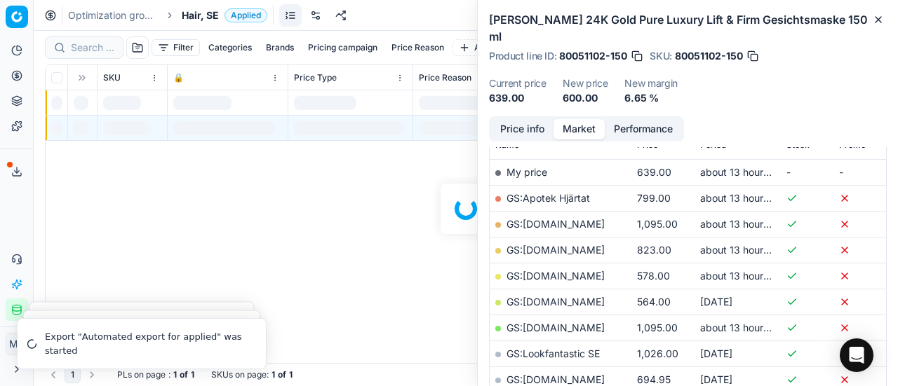
scroll to position [210, 0]
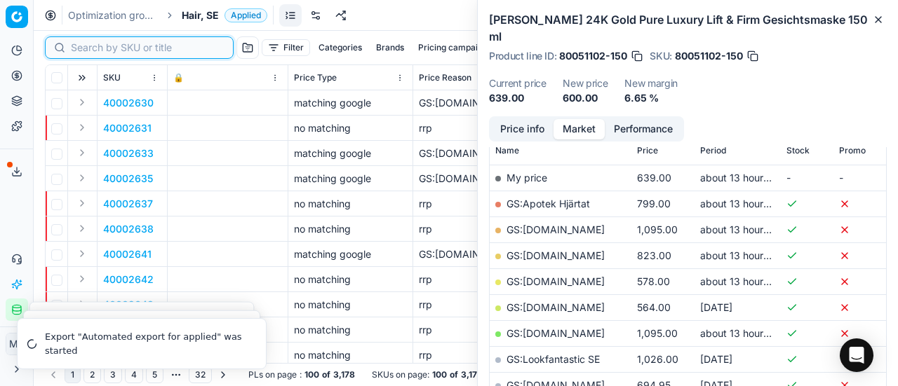
click at [91, 46] on input at bounding box center [148, 48] width 154 height 14
paste input "80022270-500"
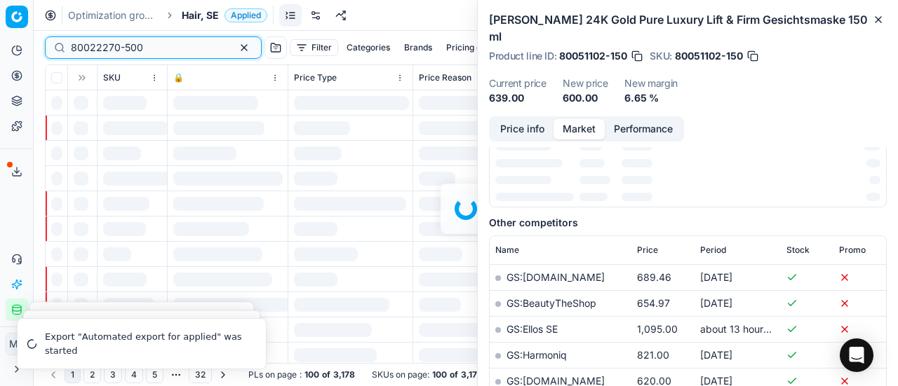
scroll to position [210, 0]
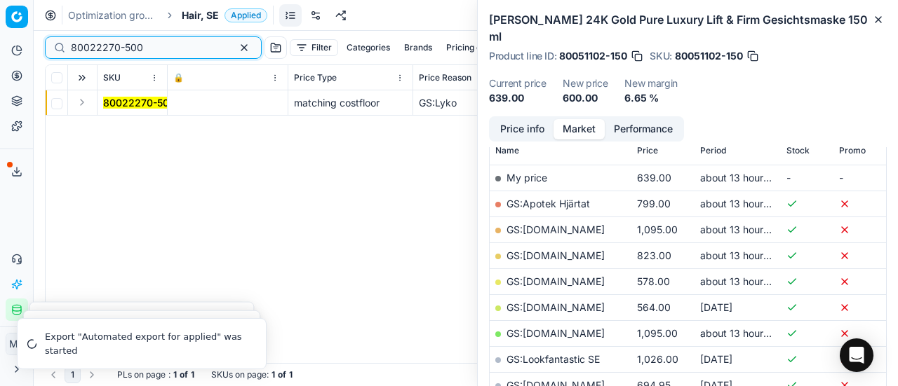
type input "80022270-500"
click at [84, 104] on button "Expand" at bounding box center [82, 102] width 17 height 17
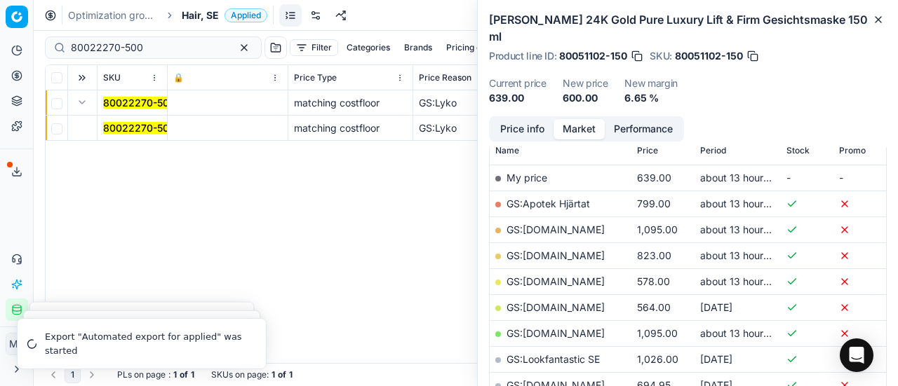
click at [133, 126] on mark "80022270-500" at bounding box center [139, 128] width 72 height 12
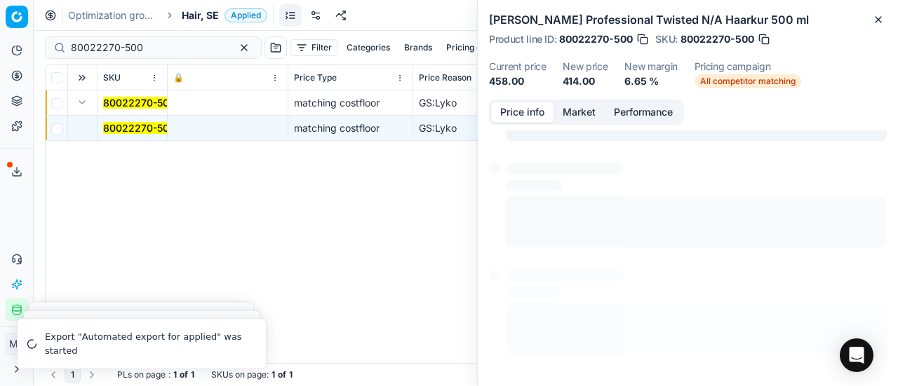
click at [506, 113] on button "Price info" at bounding box center [522, 112] width 62 height 20
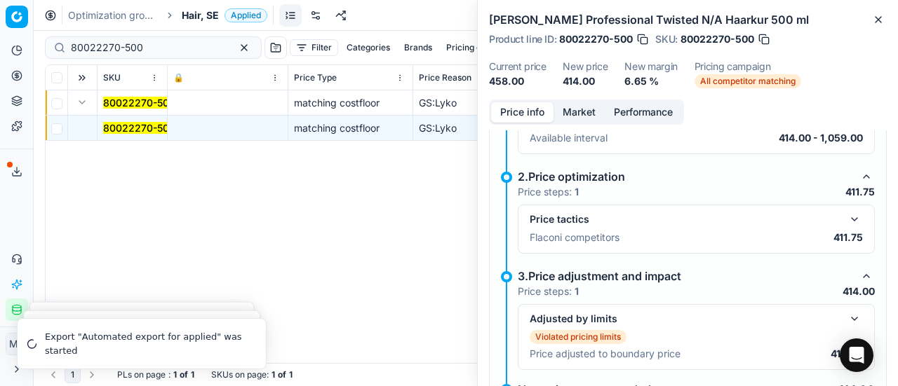
click at [835, 217] on div "Price tactics" at bounding box center [695, 219] width 333 height 17
click at [846, 215] on button "button" at bounding box center [854, 219] width 17 height 17
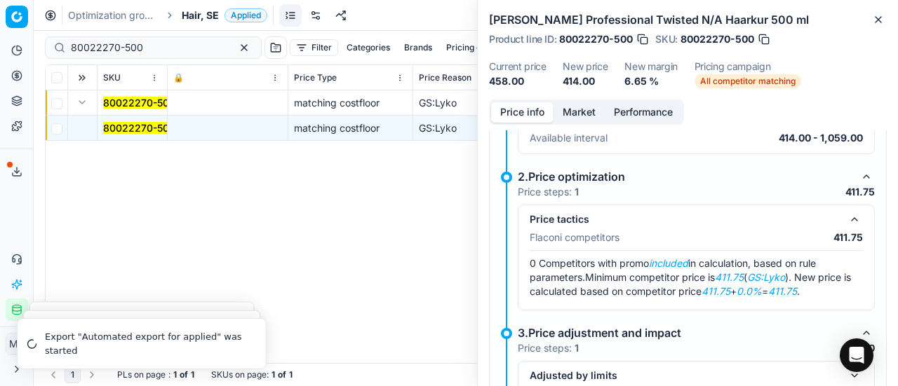
click at [576, 110] on button "Market" at bounding box center [578, 112] width 51 height 20
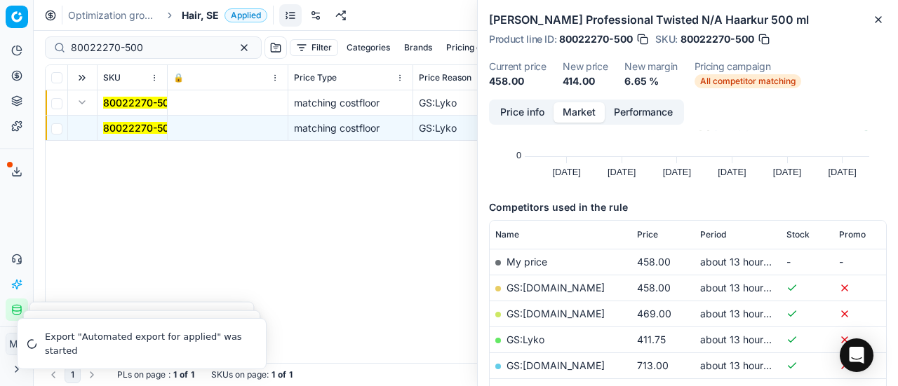
scroll to position [140, 0]
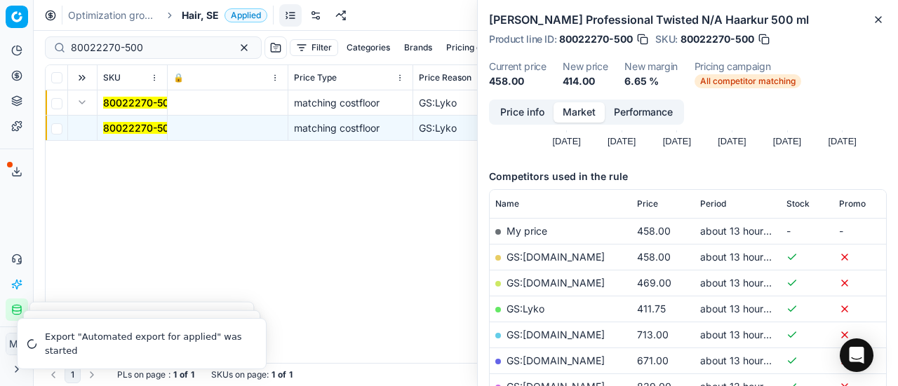
click at [527, 309] on link "GS:Lyko" at bounding box center [525, 309] width 38 height 12
click at [219, 20] on div "Hair, SE Applied" at bounding box center [225, 15] width 86 height 14
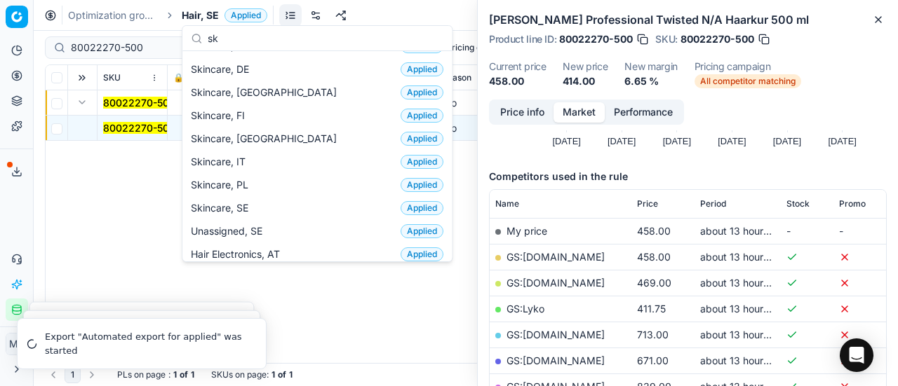
scroll to position [175, 0]
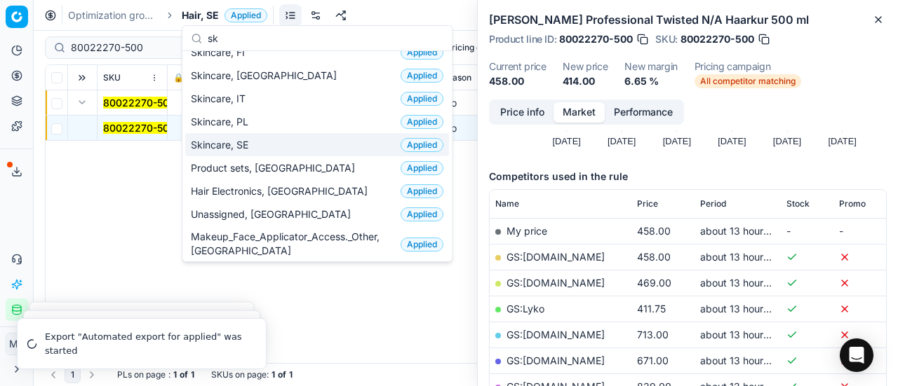
type input "sk"
click at [237, 143] on span "Skincare, SE" at bounding box center [222, 145] width 63 height 14
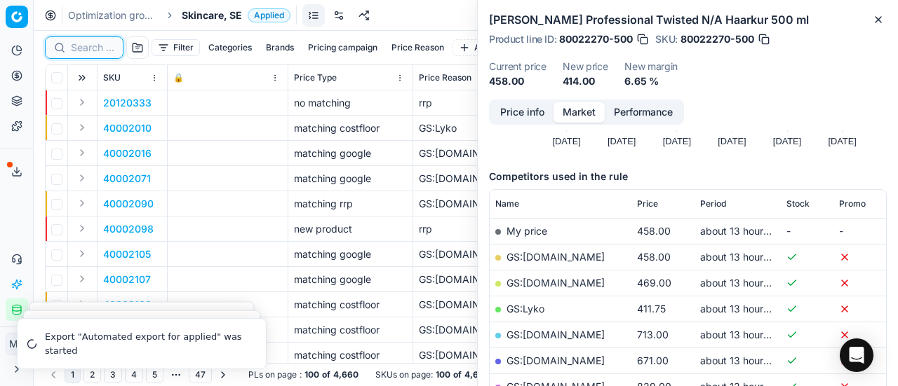
click at [94, 54] on input at bounding box center [92, 48] width 43 height 14
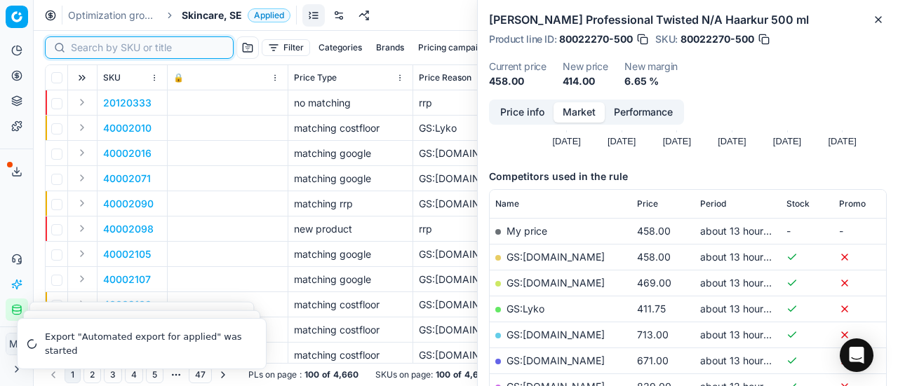
paste input "90011200-0017718"
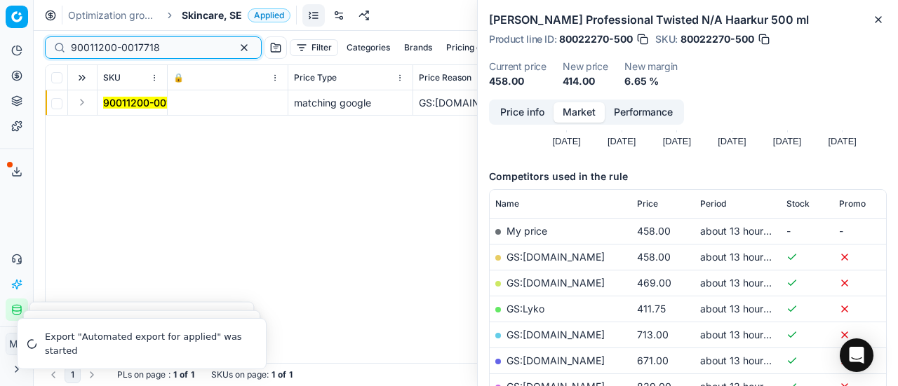
type input "90011200-0017718"
click at [87, 100] on button "Expand" at bounding box center [82, 102] width 17 height 17
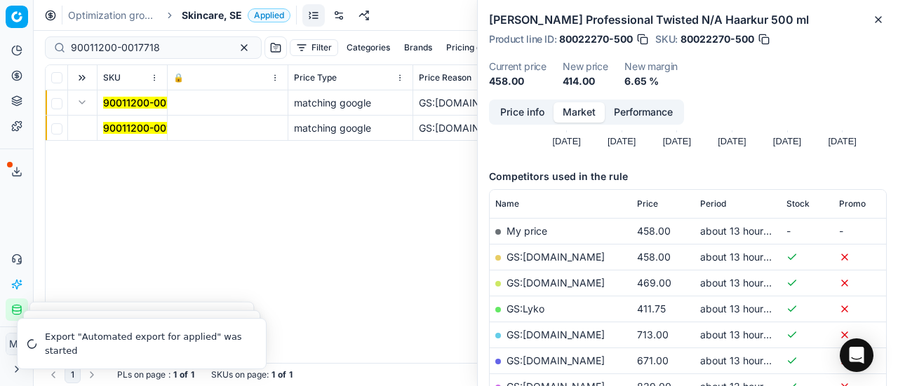
click at [138, 124] on mark "90011200-0017718" at bounding box center [147, 128] width 89 height 12
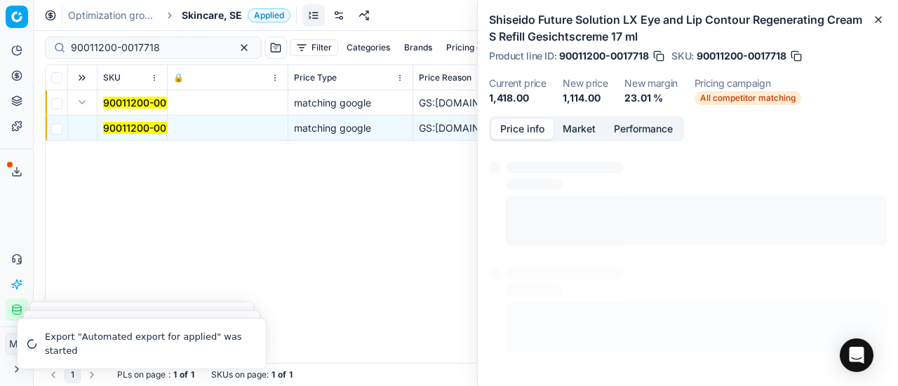
click at [524, 120] on button "Price info" at bounding box center [522, 129] width 62 height 20
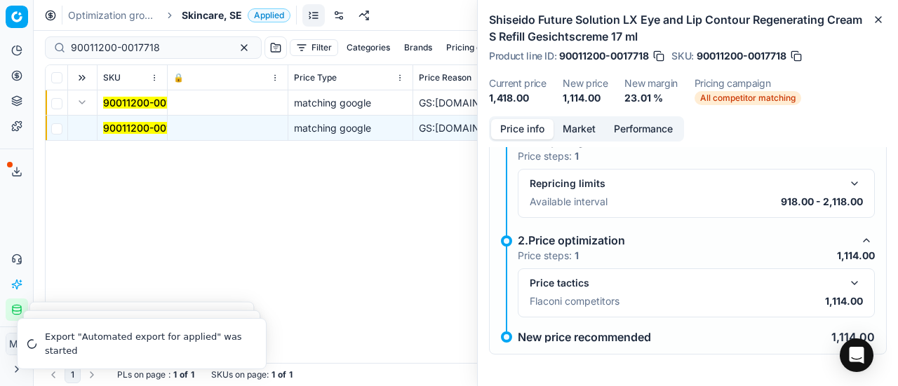
click at [846, 275] on button "button" at bounding box center [854, 283] width 17 height 17
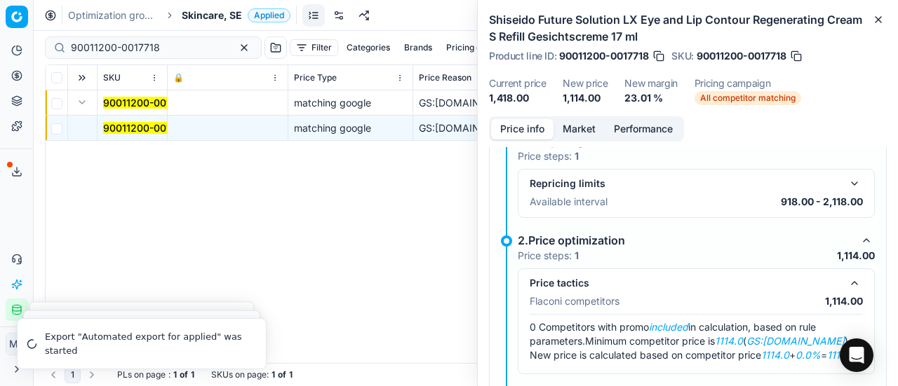
click at [586, 117] on div "Price info Market Performance" at bounding box center [586, 128] width 195 height 25
click at [587, 128] on button "Market" at bounding box center [578, 129] width 51 height 20
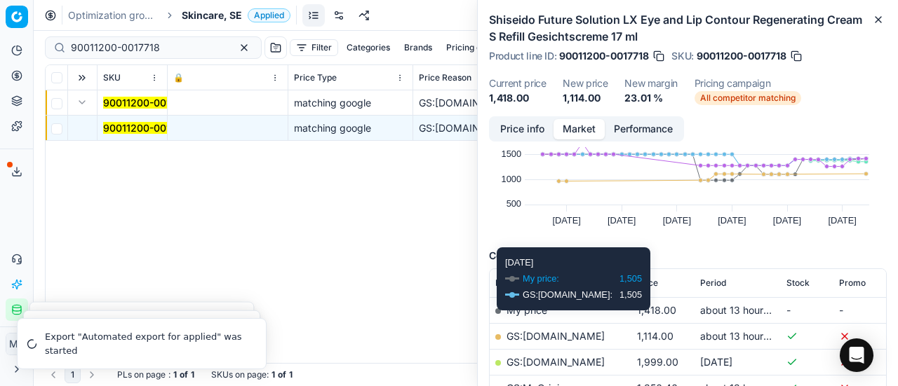
scroll to position [140, 0]
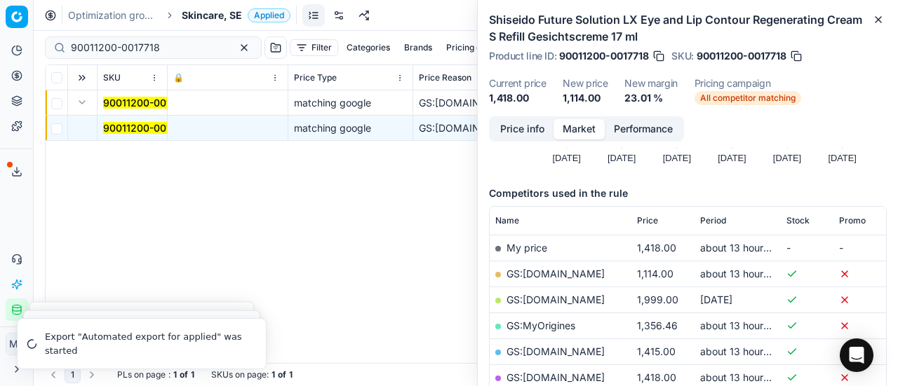
click at [530, 278] on link "GS:Deloox.se" at bounding box center [555, 274] width 98 height 12
click at [216, 12] on span "Skincare, SE" at bounding box center [212, 15] width 60 height 14
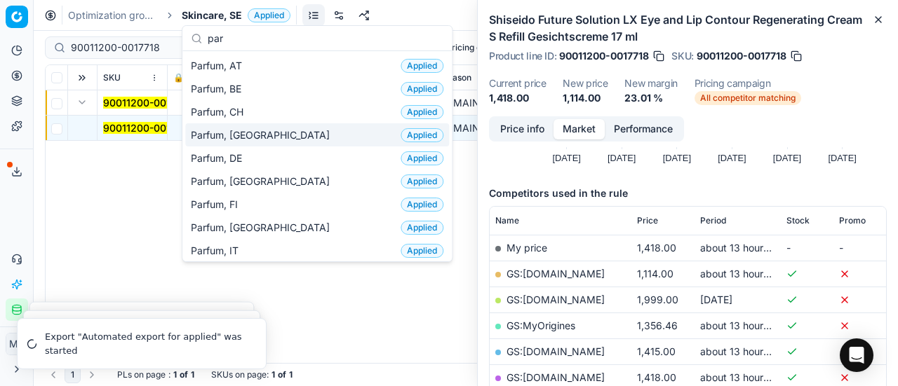
scroll to position [70, 0]
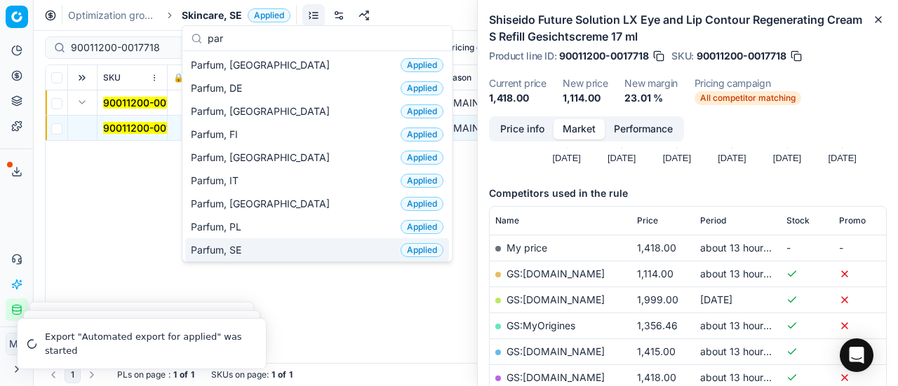
type input "par"
click at [252, 251] on div "Parfum, SE Applied" at bounding box center [317, 249] width 264 height 23
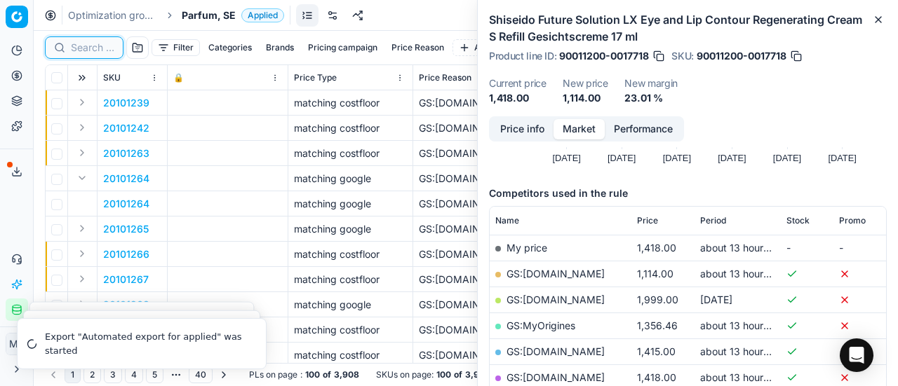
click at [97, 44] on input at bounding box center [92, 48] width 43 height 14
paste input "90006390-0009727"
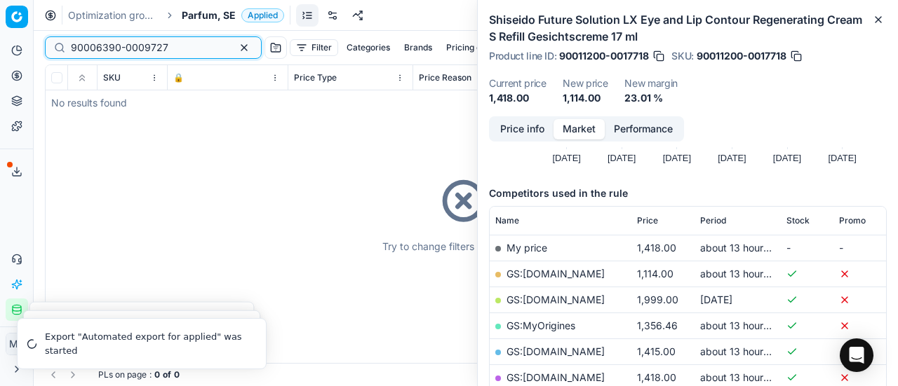
type input "90006390-0009727"
click at [80, 103] on div "Try to change filters or search query" at bounding box center [466, 214] width 840 height 298
click at [208, 13] on span "Parfum, SE" at bounding box center [209, 15] width 54 height 14
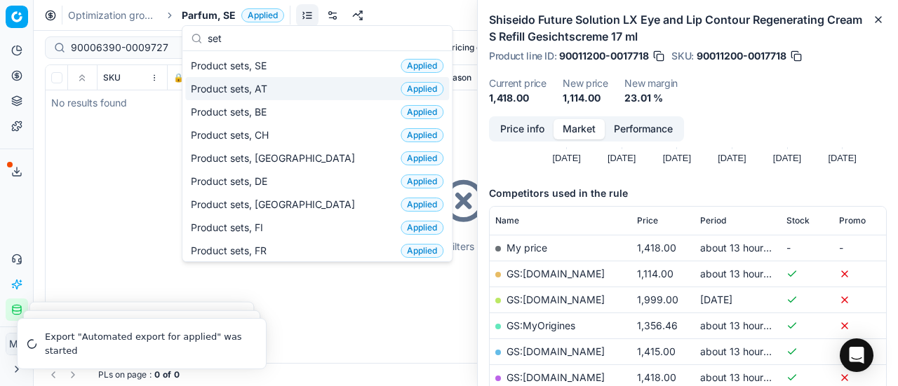
type input "set"
click at [273, 63] on div "Product sets, SE Applied" at bounding box center [317, 65] width 264 height 23
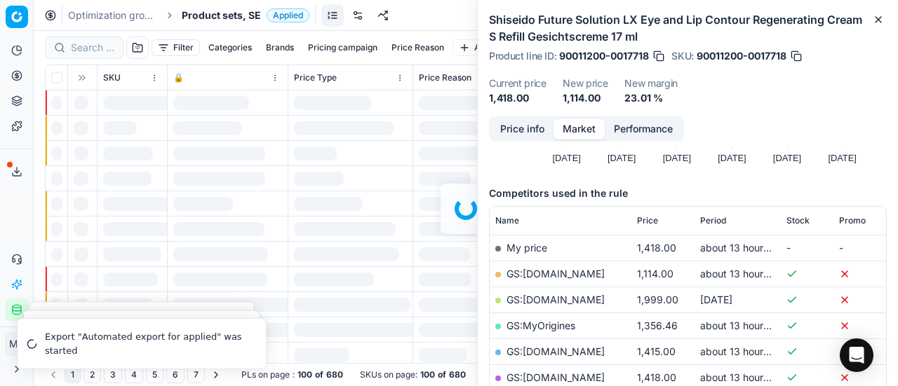
click at [79, 46] on div at bounding box center [466, 209] width 864 height 356
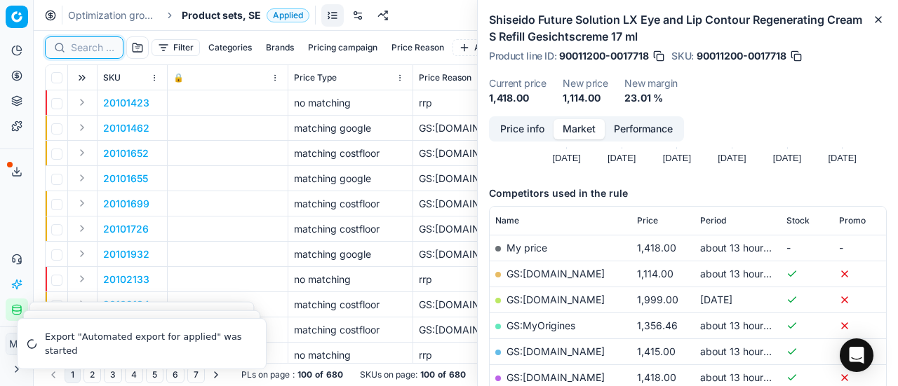
click at [79, 46] on input at bounding box center [92, 48] width 43 height 14
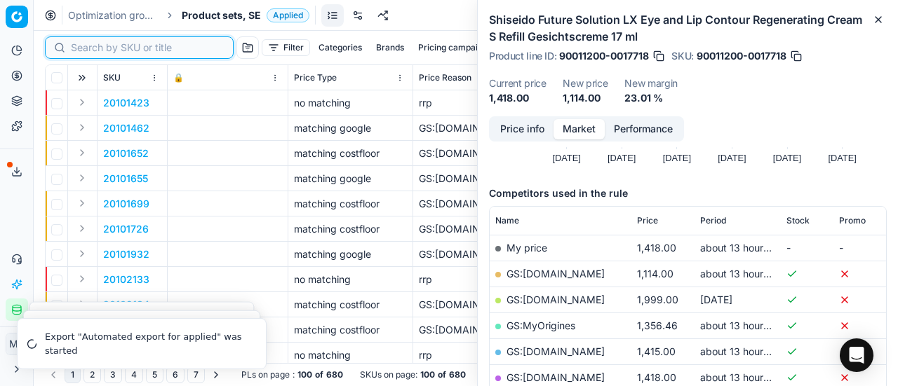
paste input "90006390-0009727"
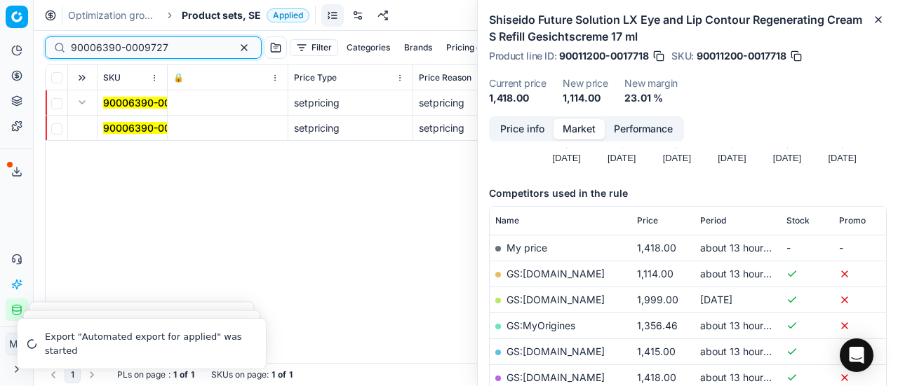
type input "90006390-0009727"
click at [132, 131] on mark "90006390-0009727" at bounding box center [151, 128] width 97 height 12
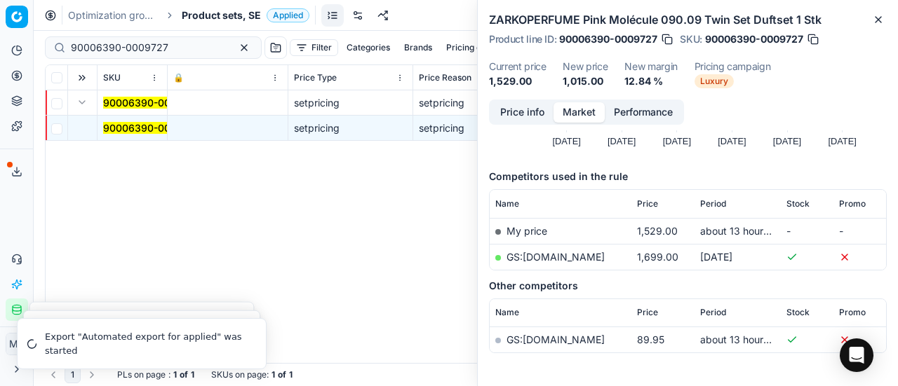
click at [516, 120] on button "Price info" at bounding box center [522, 112] width 62 height 20
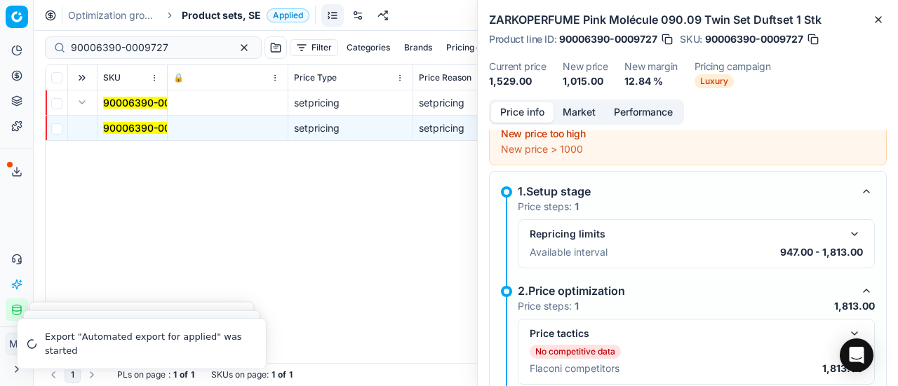
scroll to position [150, 0]
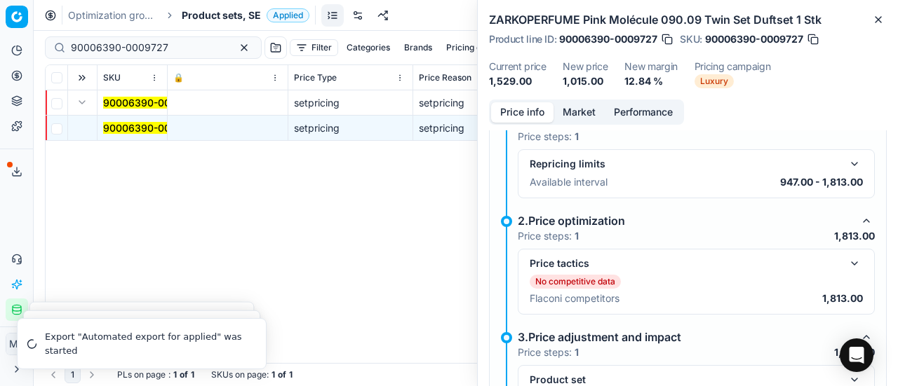
click at [846, 255] on button "button" at bounding box center [854, 263] width 17 height 17
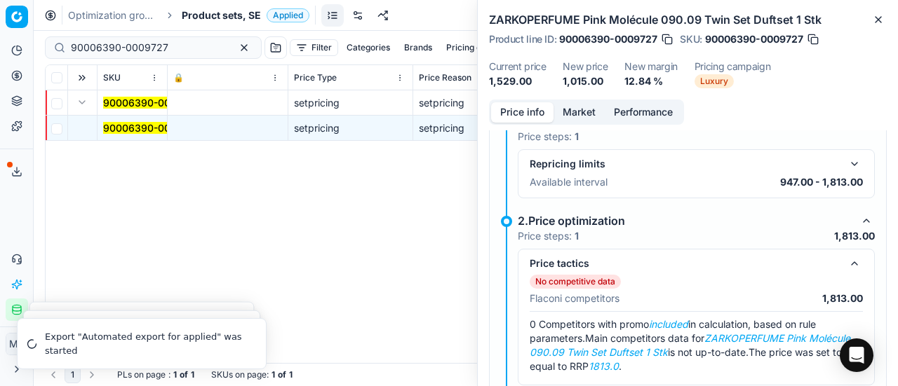
click at [575, 97] on div "ZARKOPERFUME Pink Molécule 090.09 Twin Set Duftset 1 Stk Product line ID : 9000…" at bounding box center [688, 50] width 420 height 100
click at [586, 110] on button "Market" at bounding box center [578, 112] width 51 height 20
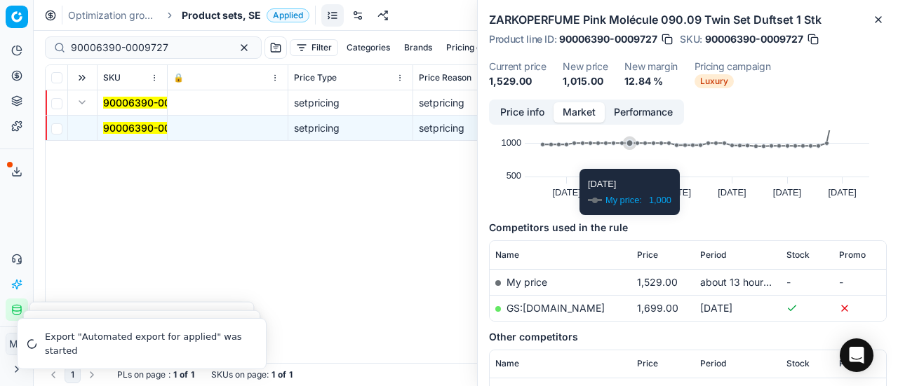
scroll to position [140, 0]
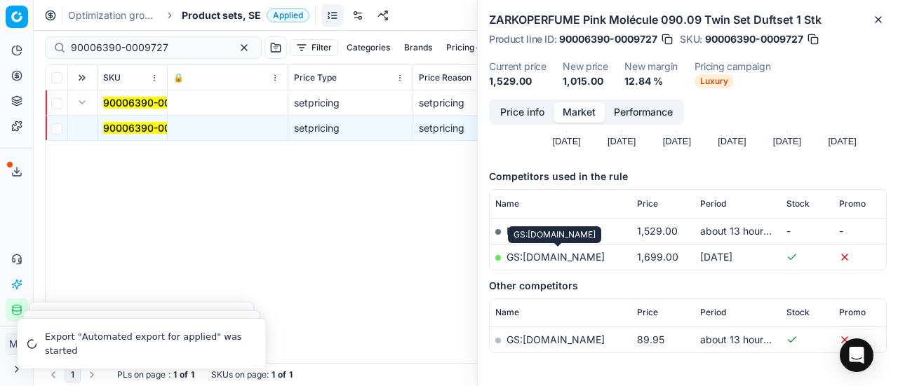
click at [579, 256] on link "GS:Niche-Beauty.com" at bounding box center [555, 257] width 98 height 12
click at [214, 13] on span "Product sets, SE" at bounding box center [221, 15] width 79 height 14
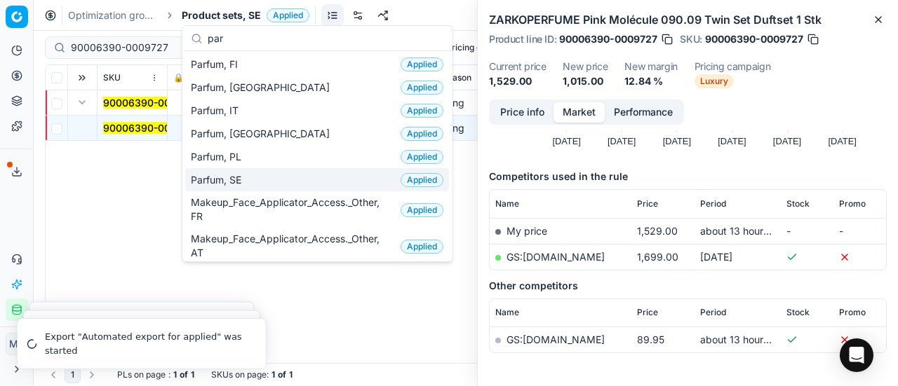
type input "par"
click at [247, 175] on span "Parfum, SE" at bounding box center [219, 180] width 56 height 14
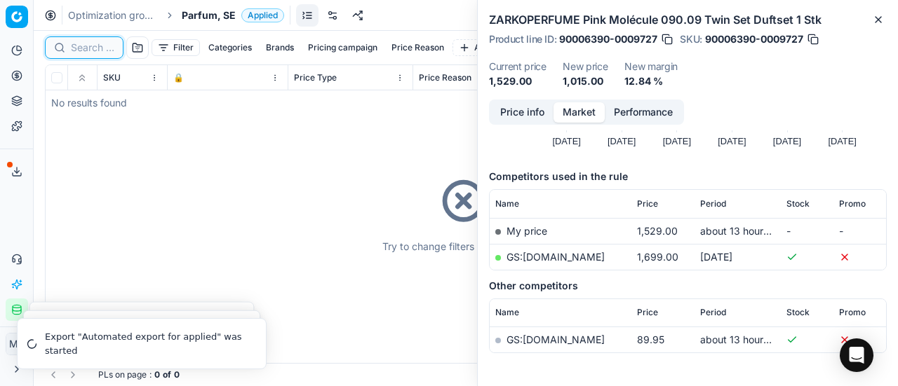
click at [93, 48] on input at bounding box center [92, 48] width 43 height 14
paste input "80050265-100"
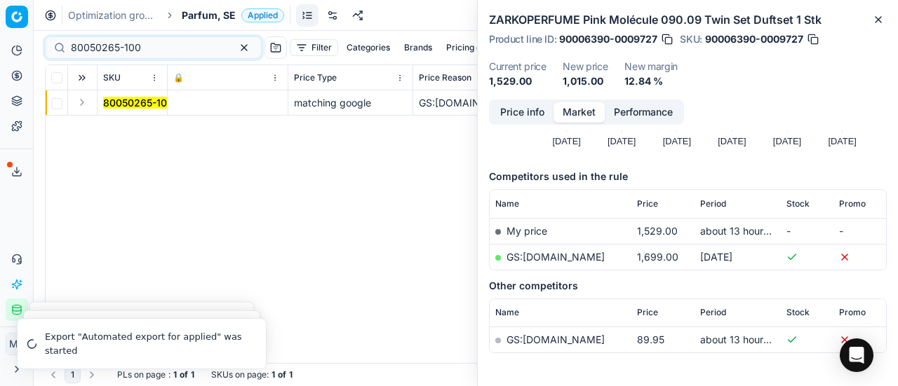
click at [80, 96] on button "Expand" at bounding box center [82, 102] width 17 height 17
click at [153, 130] on mark "80050265-100" at bounding box center [138, 128] width 70 height 12
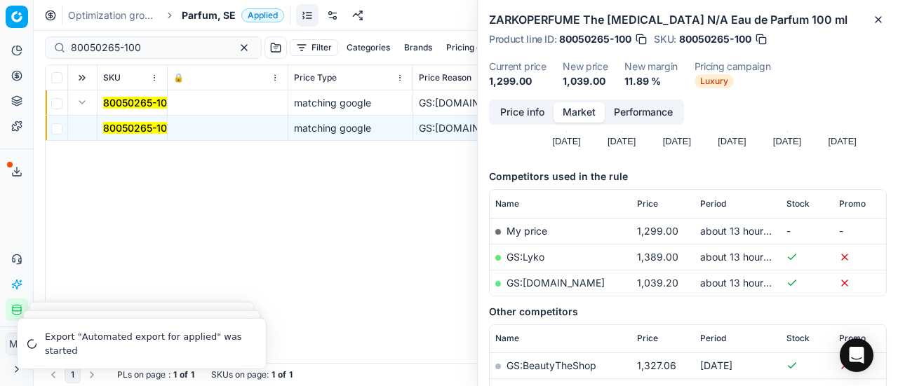
click at [525, 116] on button "Price info" at bounding box center [522, 112] width 62 height 20
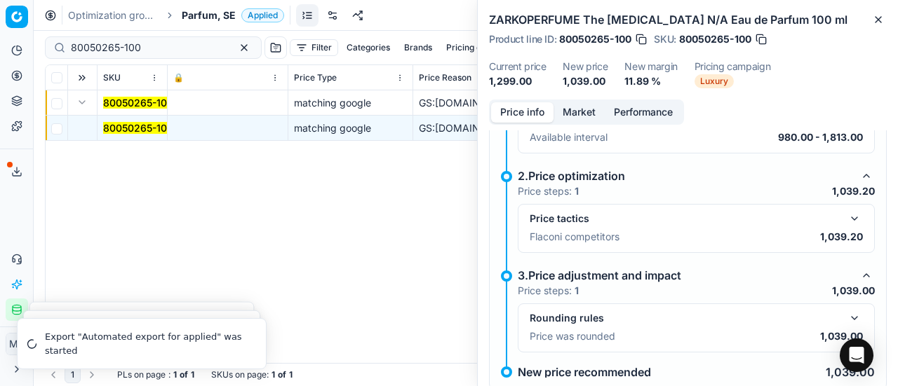
click at [849, 215] on button "button" at bounding box center [854, 218] width 17 height 17
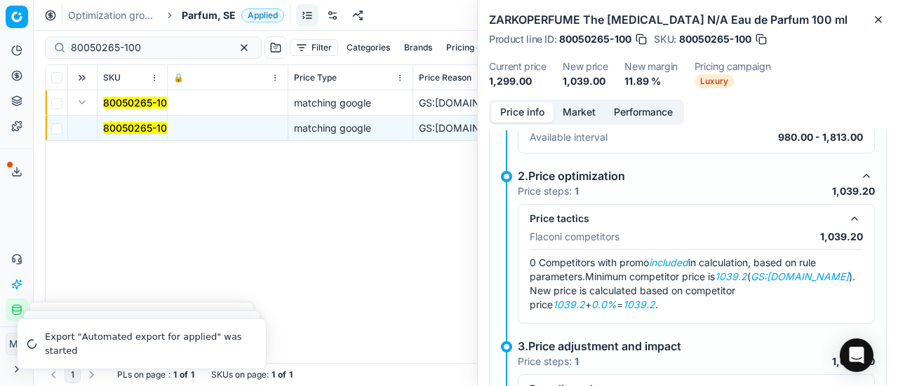
click at [563, 109] on button "Market" at bounding box center [578, 112] width 51 height 20
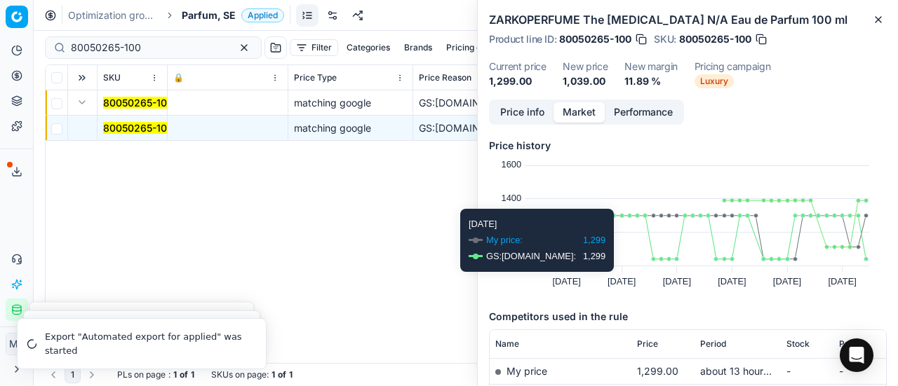
scroll to position [70, 0]
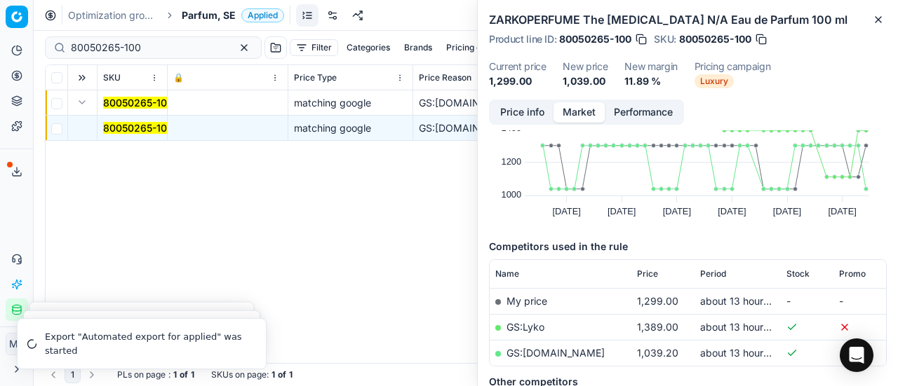
click at [549, 351] on link "GS:Magasin.se" at bounding box center [555, 353] width 98 height 12
drag, startPoint x: 159, startPoint y: 47, endPoint x: 0, endPoint y: 62, distance: 159.9
click at [0, 54] on div "Pricing platform Analytics Pricing Product portfolio Templates Export service 1…" at bounding box center [449, 193] width 898 height 386
paste input "90007634-001172"
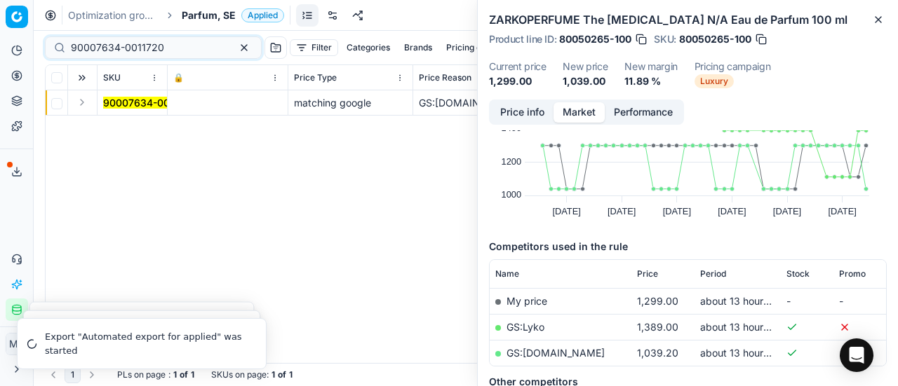
click at [80, 102] on button "Expand" at bounding box center [82, 102] width 17 height 17
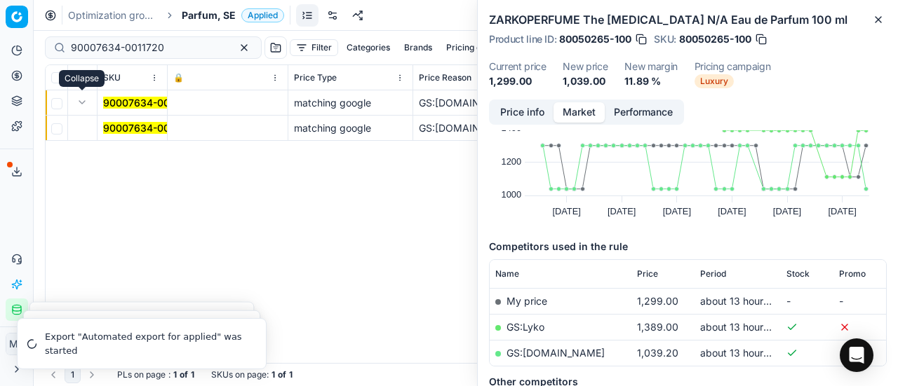
click at [133, 126] on mark "90007634-0011720" at bounding box center [149, 128] width 93 height 12
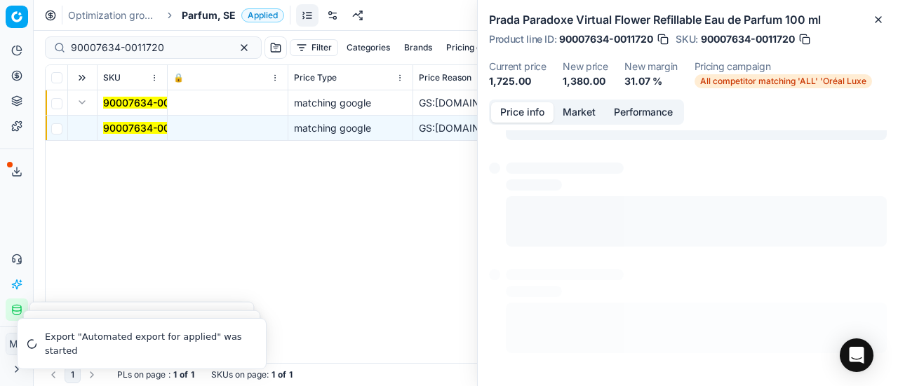
click at [527, 109] on button "Price info" at bounding box center [522, 112] width 62 height 20
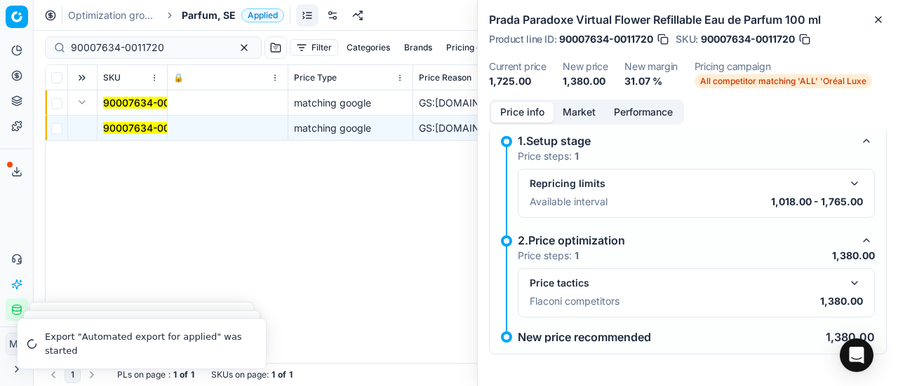
click at [849, 285] on button "button" at bounding box center [854, 283] width 17 height 17
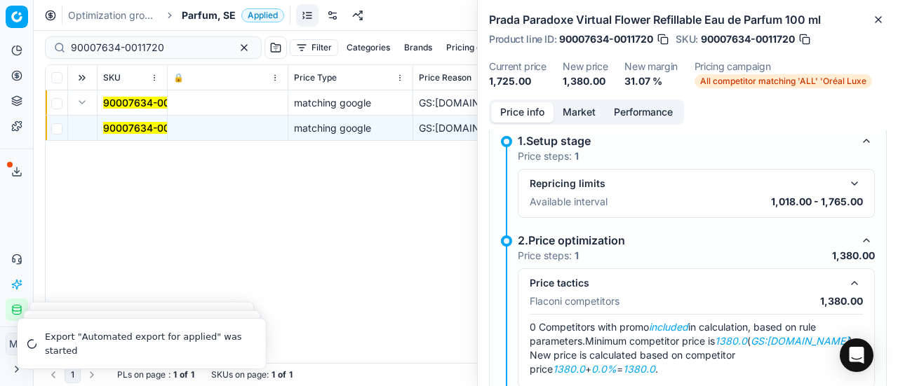
click at [588, 102] on button "Market" at bounding box center [578, 112] width 51 height 20
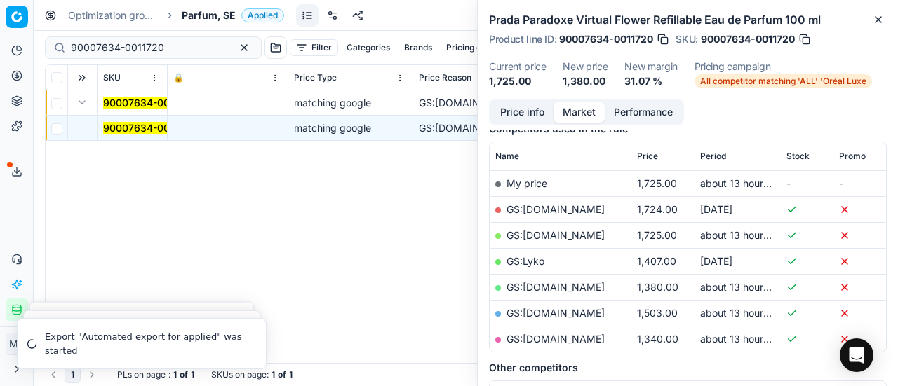
scroll to position [210, 0]
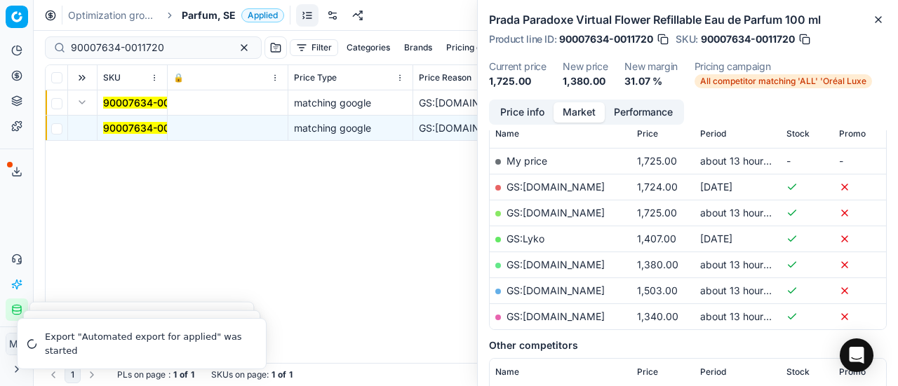
click at [561, 260] on link "GS:Magasin.se" at bounding box center [555, 265] width 98 height 12
drag, startPoint x: 170, startPoint y: 47, endPoint x: 0, endPoint y: 42, distance: 169.8
click at [0, 41] on div "Pricing platform Analytics Pricing Product portfolio Templates Export service 1…" at bounding box center [449, 193] width 898 height 386
paste input "80008354-10"
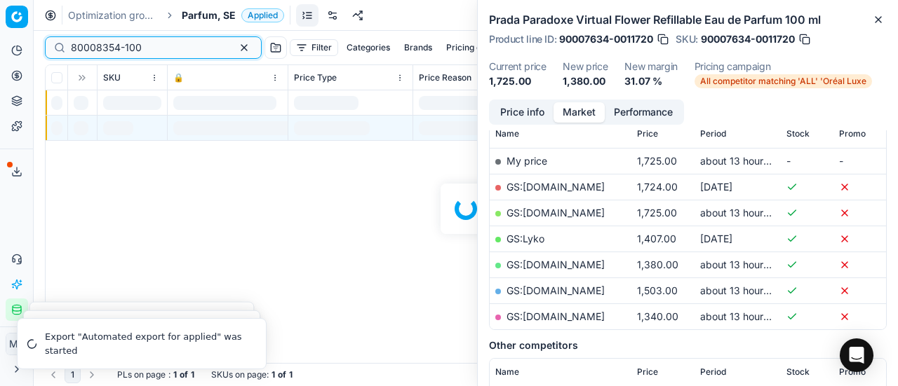
scroll to position [210, 0]
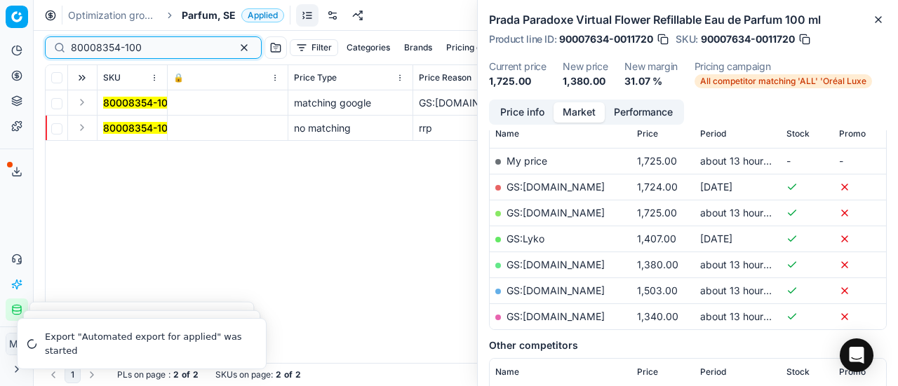
type input "80008354-100"
drag, startPoint x: 81, startPoint y: 102, endPoint x: 125, endPoint y: 114, distance: 45.9
click at [83, 102] on button "Expand" at bounding box center [82, 102] width 17 height 17
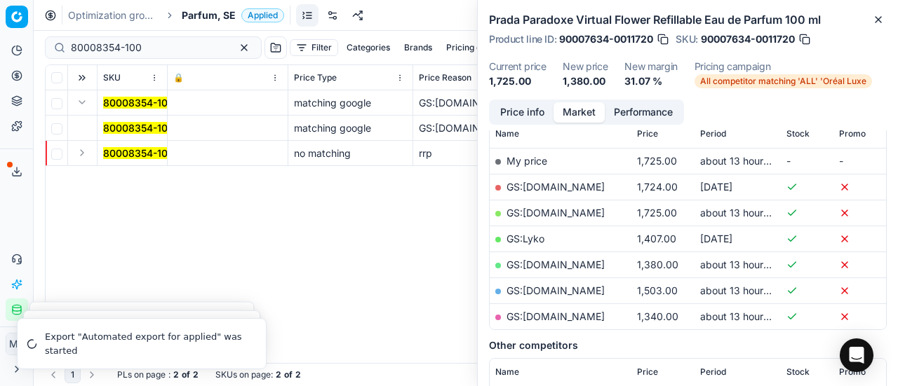
click at [125, 133] on mark "80008354-100" at bounding box center [138, 128] width 71 height 12
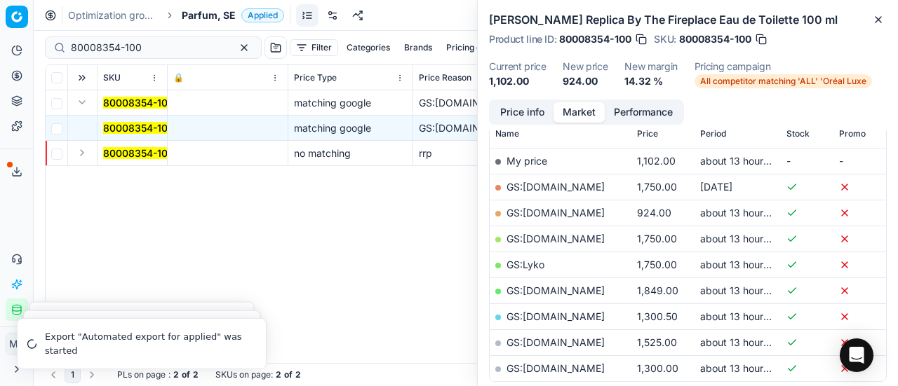
click at [527, 113] on button "Price info" at bounding box center [522, 112] width 62 height 20
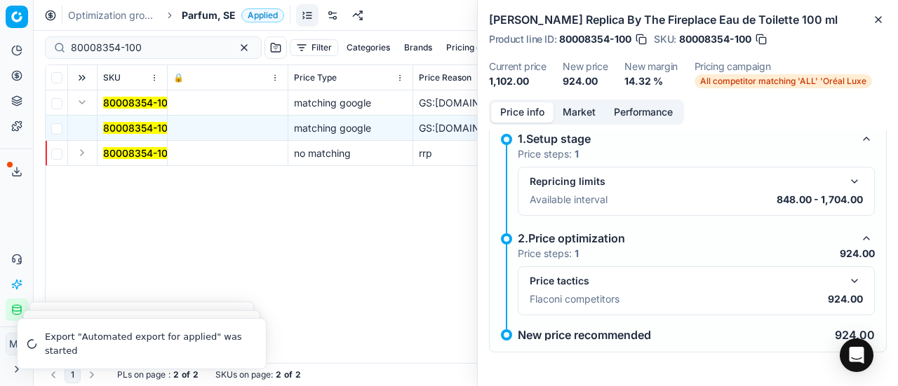
scroll to position [10, 0]
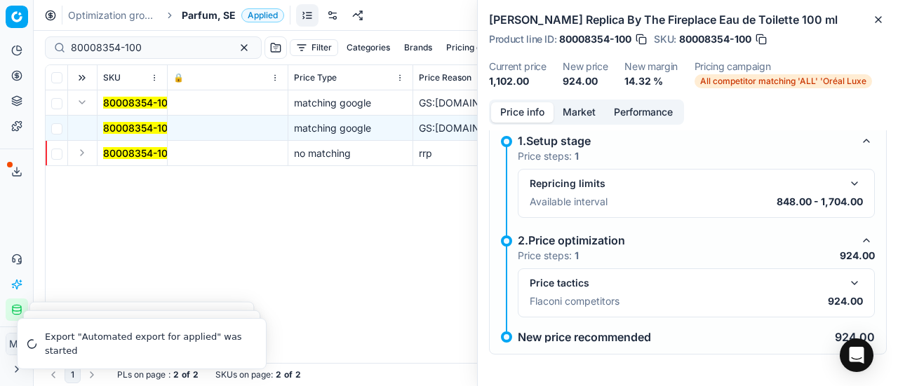
click at [846, 278] on button "button" at bounding box center [854, 283] width 17 height 17
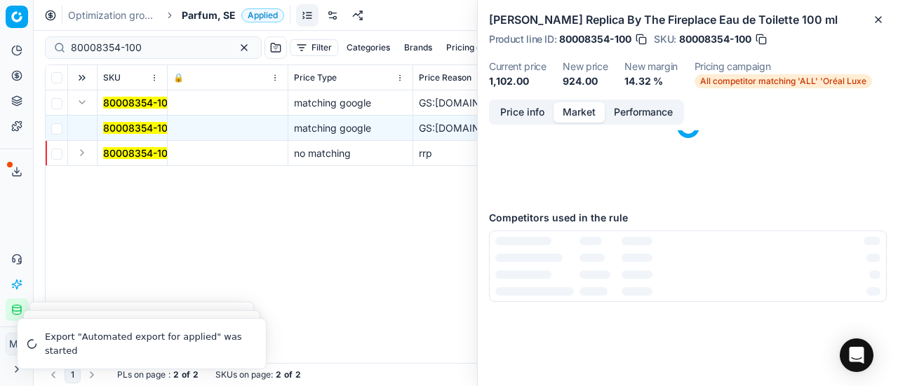
click at [584, 114] on button "Market" at bounding box center [578, 112] width 51 height 20
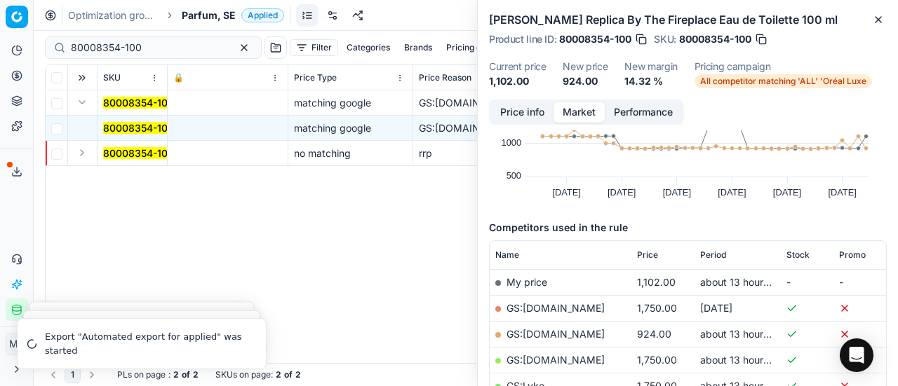
scroll to position [140, 0]
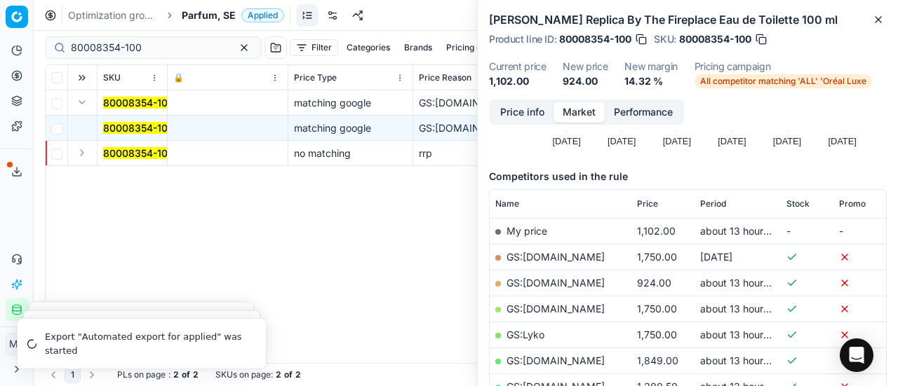
click at [581, 278] on link "GS:ComputerSalg.se" at bounding box center [555, 283] width 98 height 12
click at [80, 154] on button "Expand" at bounding box center [82, 152] width 17 height 17
click at [144, 175] on mark "80008354-100" at bounding box center [138, 179] width 71 height 12
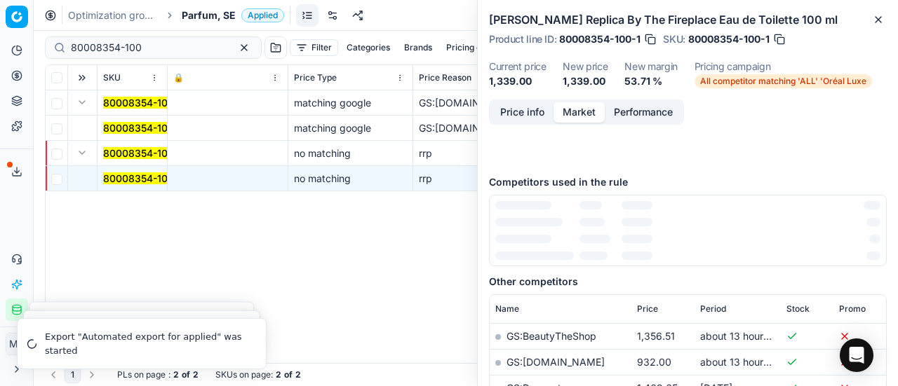
scroll to position [0, 0]
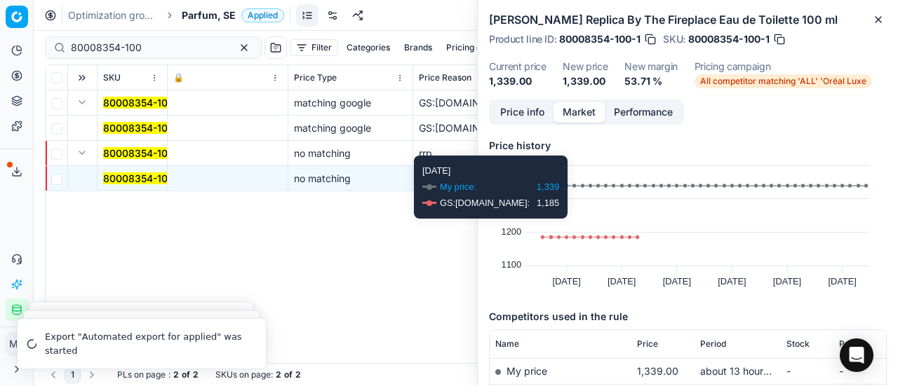
click at [539, 117] on button "Price info" at bounding box center [522, 112] width 62 height 20
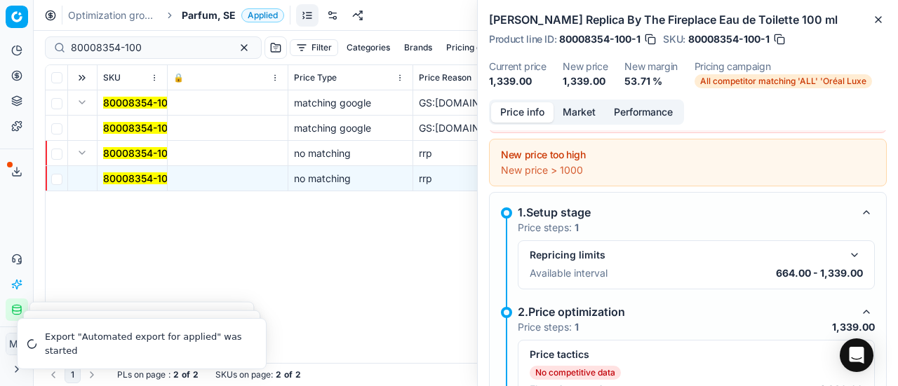
scroll to position [80, 0]
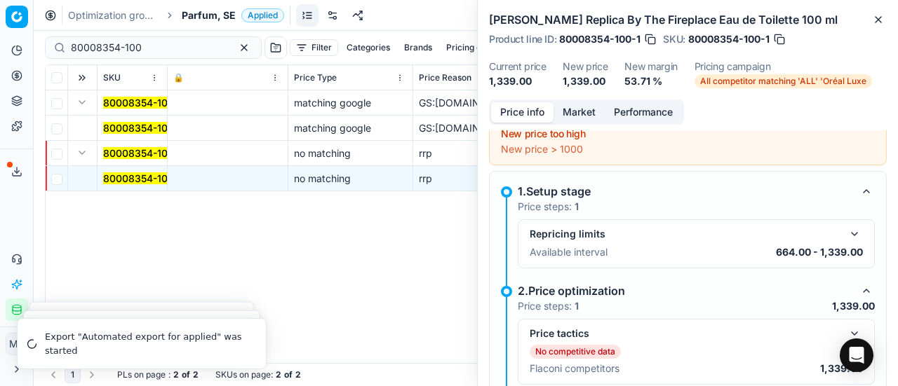
click at [846, 327] on button "button" at bounding box center [854, 333] width 17 height 17
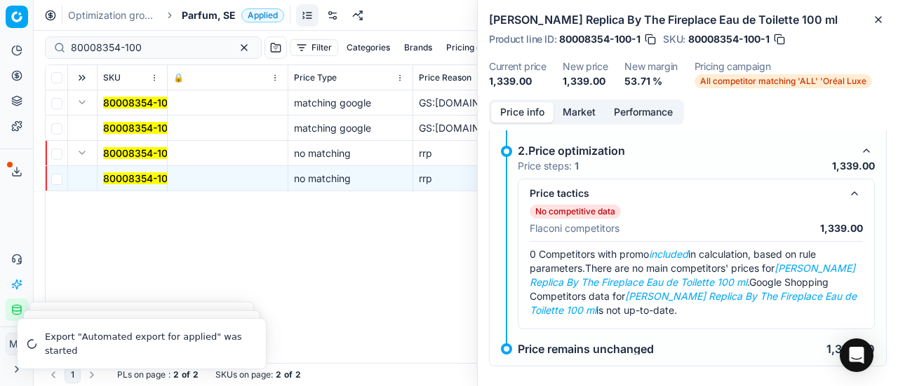
scroll to position [231, 0]
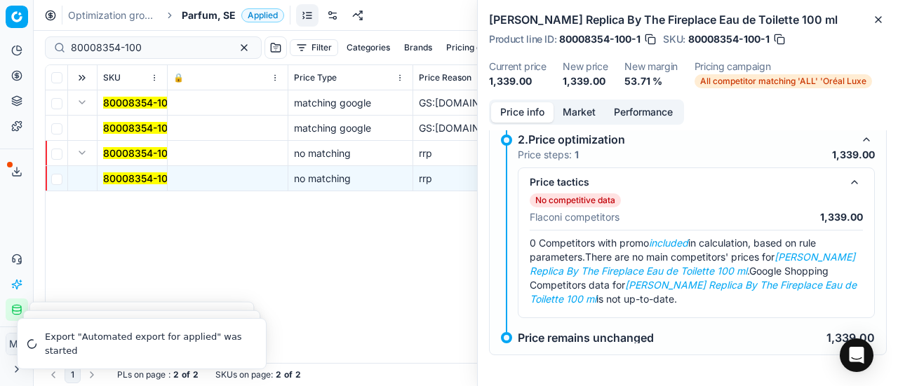
click at [583, 110] on button "Market" at bounding box center [578, 112] width 51 height 20
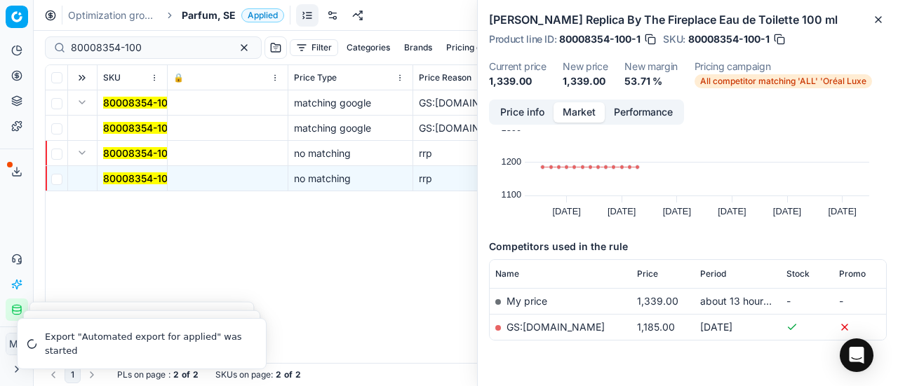
scroll to position [107, 0]
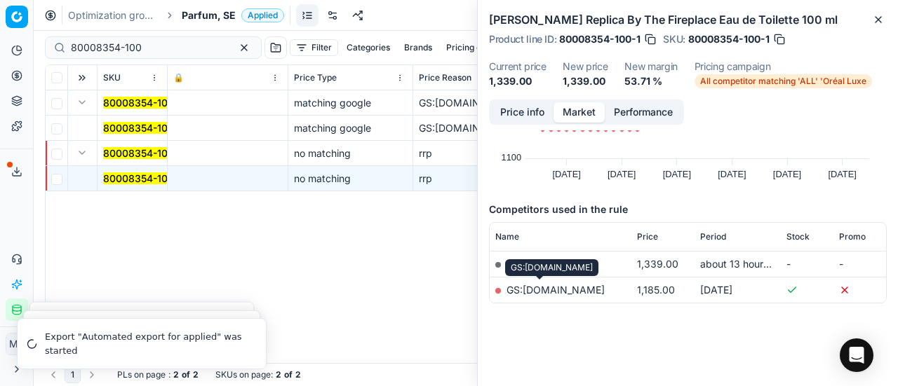
click at [511, 288] on link "GS:Zalando.se" at bounding box center [555, 290] width 98 height 12
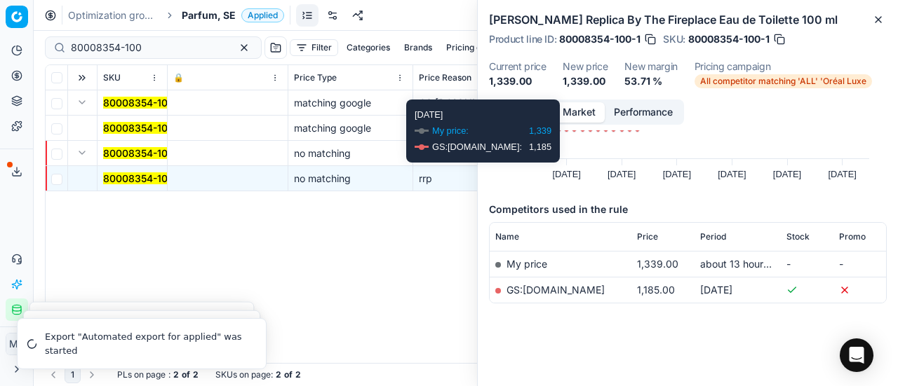
click at [528, 110] on button "Price info" at bounding box center [522, 112] width 62 height 20
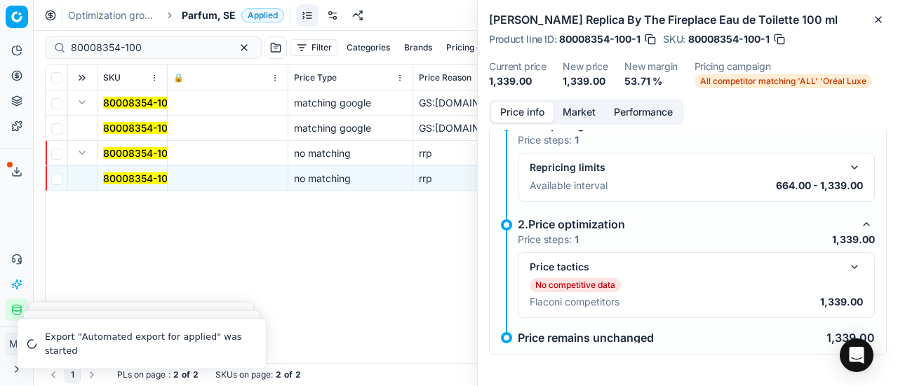
click at [222, 12] on span "Parfum, SE" at bounding box center [209, 15] width 54 height 14
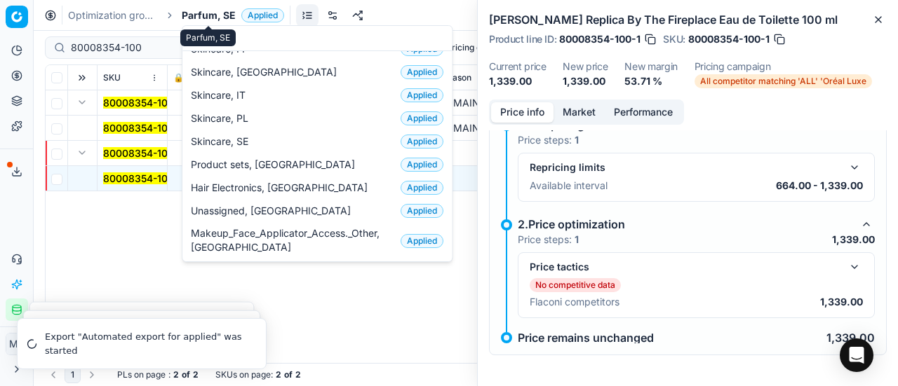
scroll to position [175, 0]
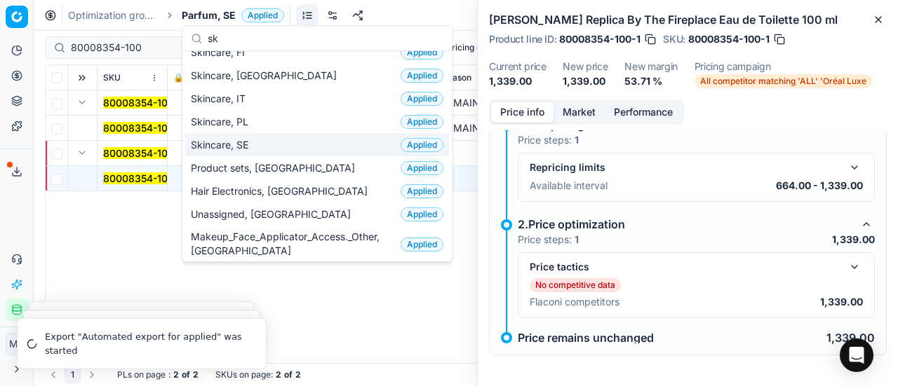
type input "sk"
click at [255, 149] on div "Skincare, SE Applied" at bounding box center [317, 144] width 264 height 23
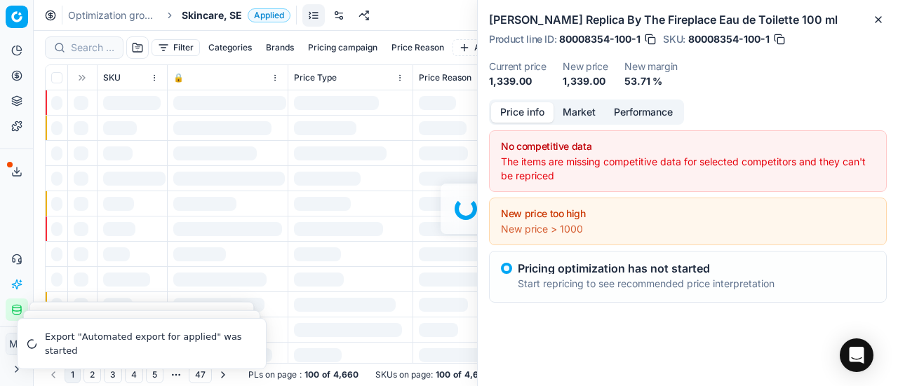
click at [76, 48] on div at bounding box center [466, 209] width 864 height 356
click at [86, 48] on div at bounding box center [466, 209] width 864 height 356
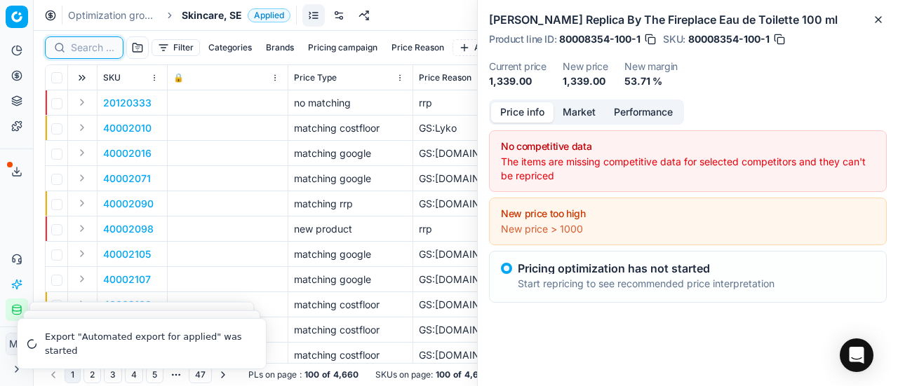
click at [90, 46] on input at bounding box center [92, 48] width 43 height 14
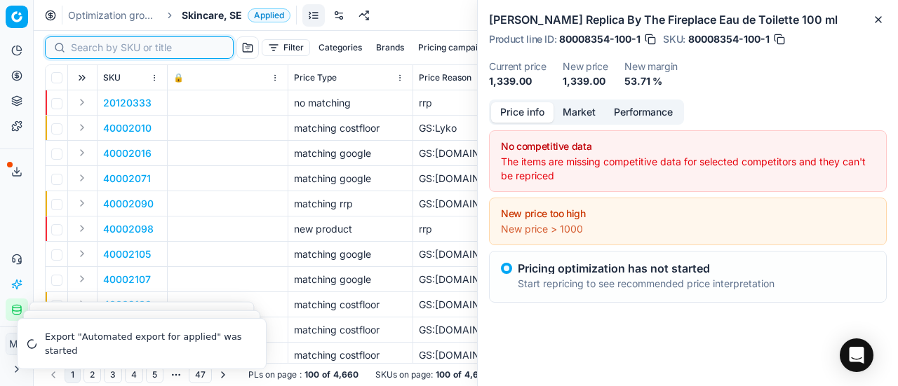
paste input "90004695-0007051"
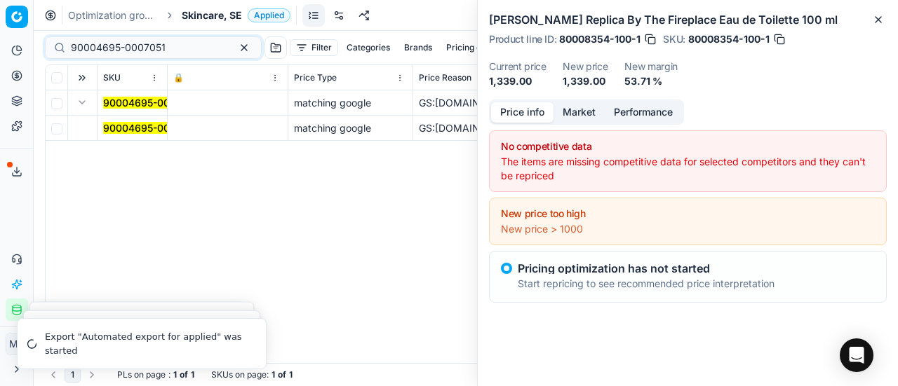
click at [123, 123] on mark "90004695-0007051" at bounding box center [150, 128] width 95 height 12
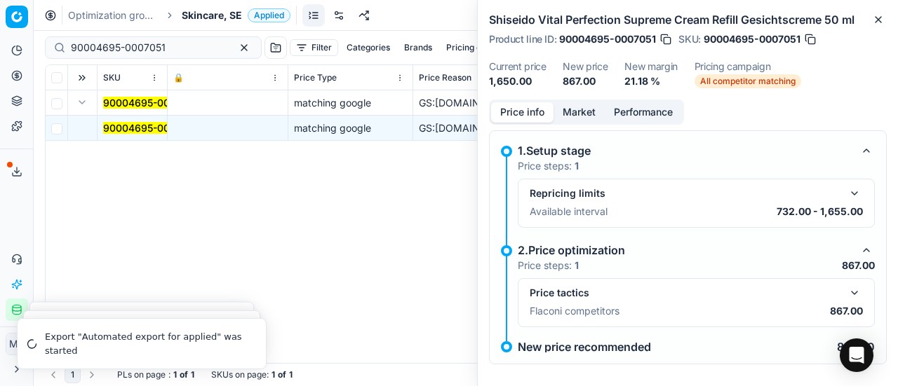
click at [846, 292] on button "button" at bounding box center [854, 293] width 17 height 17
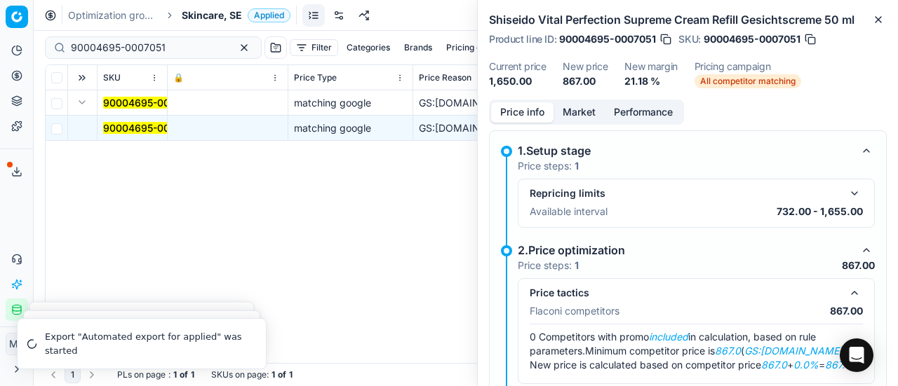
click at [574, 116] on button "Market" at bounding box center [578, 112] width 51 height 20
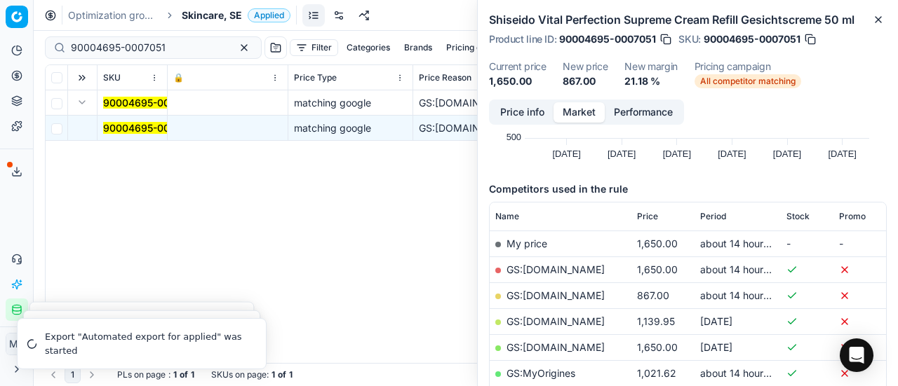
scroll to position [210, 0]
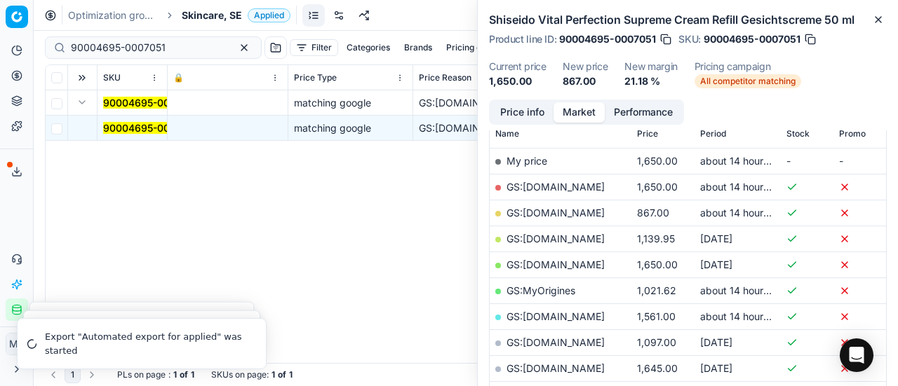
click at [541, 208] on link "GS:Deloox.se" at bounding box center [555, 213] width 98 height 12
drag, startPoint x: 165, startPoint y: 46, endPoint x: 9, endPoint y: 22, distance: 158.2
click at [0, 26] on div "Pricing platform Analytics Pricing Product portfolio Templates Export service 1…" at bounding box center [449, 193] width 898 height 386
paste input "11195-0017714"
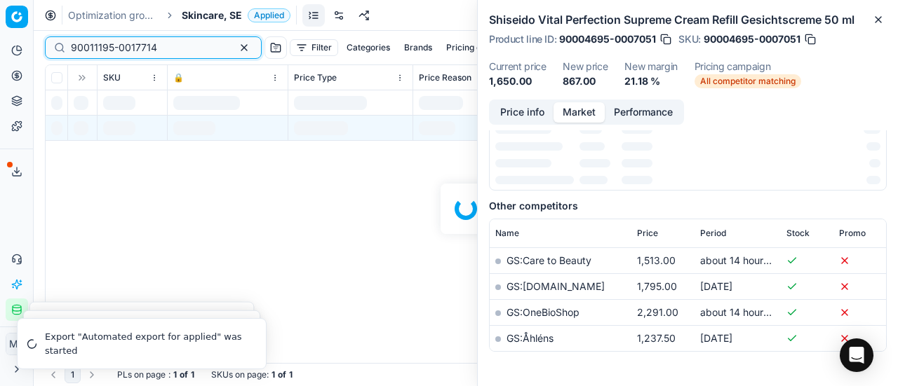
scroll to position [210, 0]
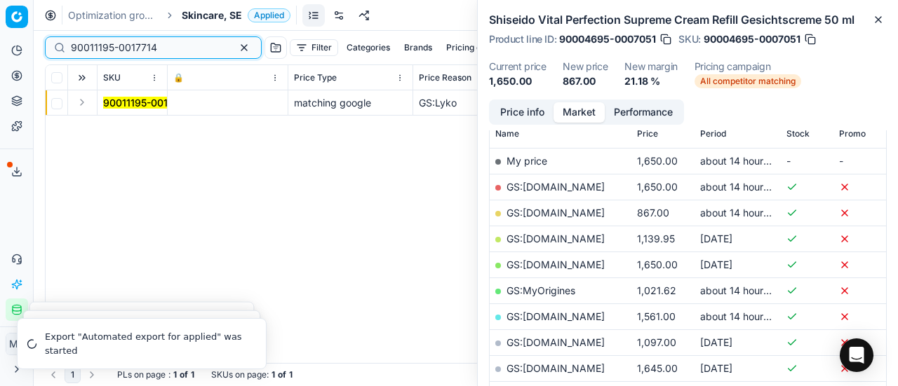
type input "90011195-0017714"
click at [83, 107] on button "Expand" at bounding box center [82, 102] width 17 height 17
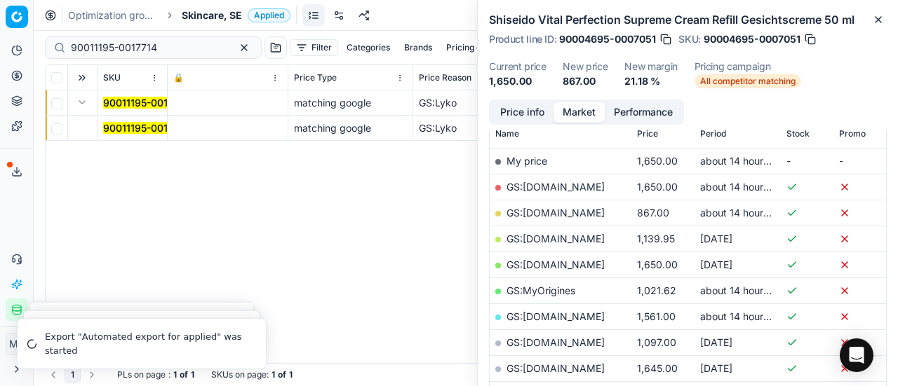
click at [140, 126] on mark "90011195-0017714" at bounding box center [146, 128] width 86 height 12
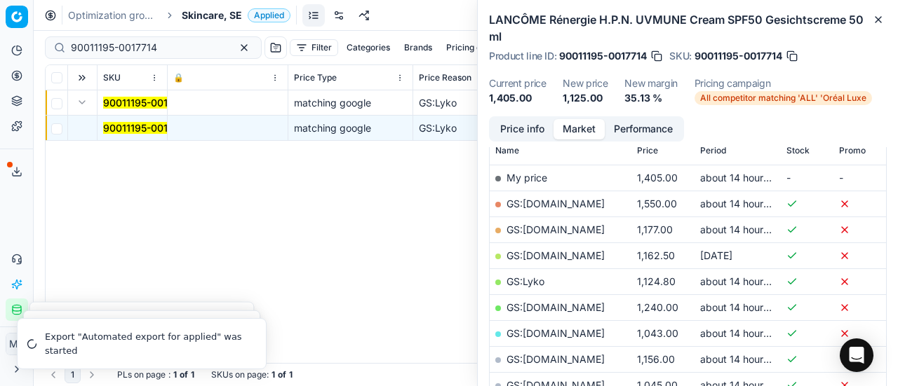
click at [531, 128] on button "Price info" at bounding box center [522, 129] width 62 height 20
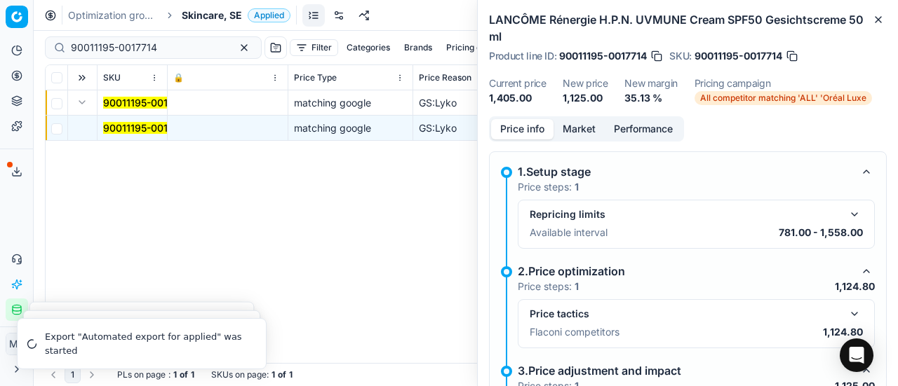
scroll to position [70, 0]
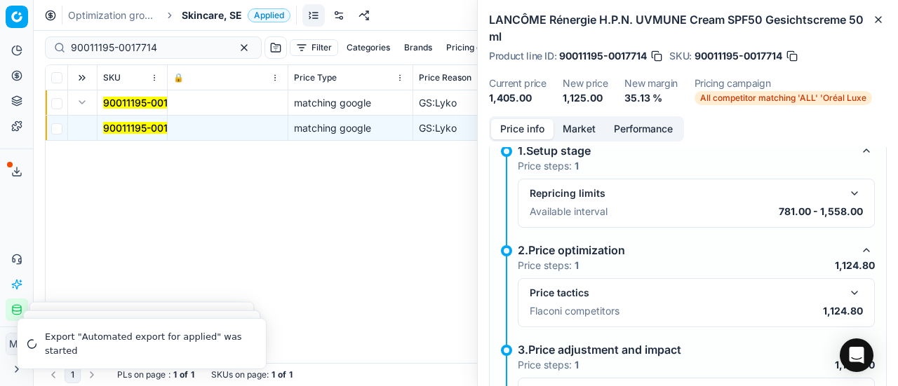
click at [846, 297] on button "button" at bounding box center [854, 293] width 17 height 17
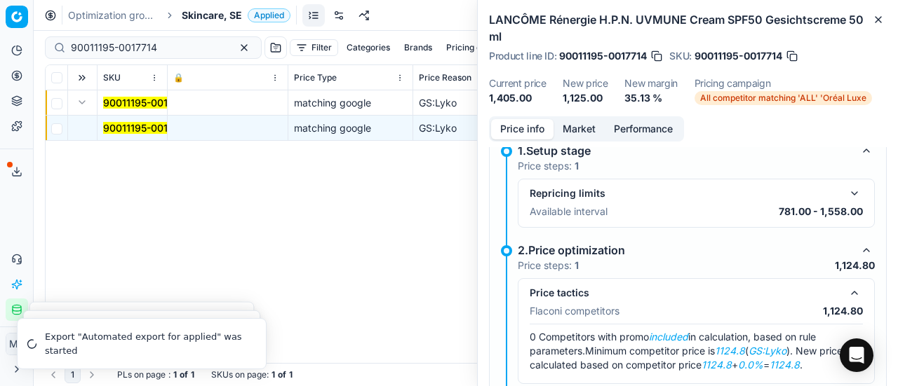
click at [596, 133] on button "Market" at bounding box center [578, 129] width 51 height 20
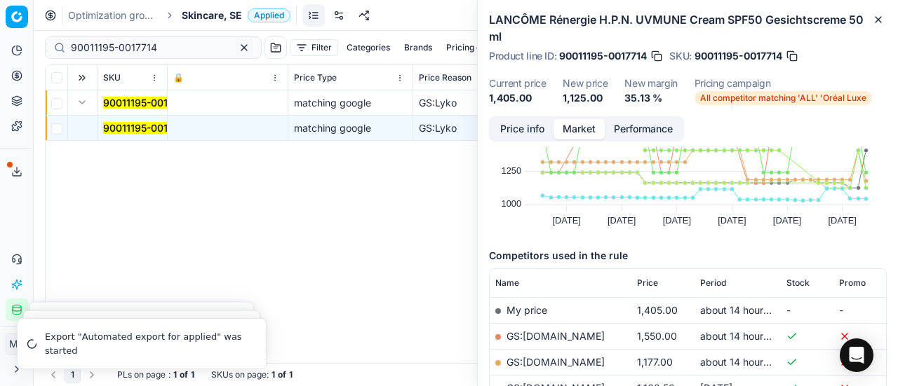
scroll to position [210, 0]
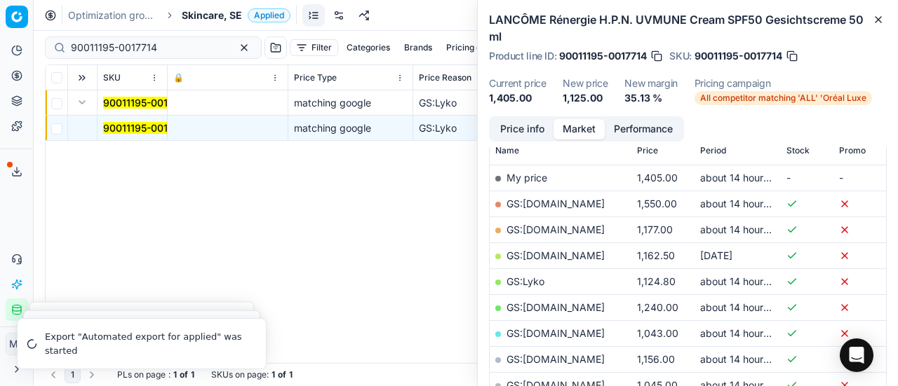
click at [534, 278] on link "GS:Lyko" at bounding box center [525, 282] width 38 height 12
click at [220, 18] on span "Skincare, SE" at bounding box center [212, 15] width 60 height 14
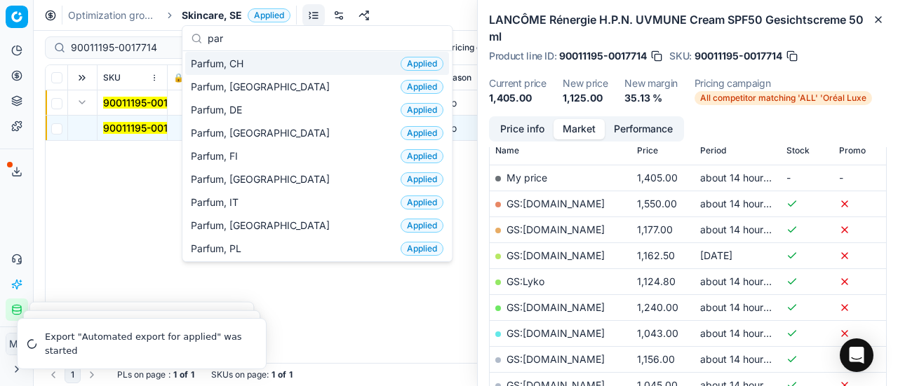
scroll to position [70, 0]
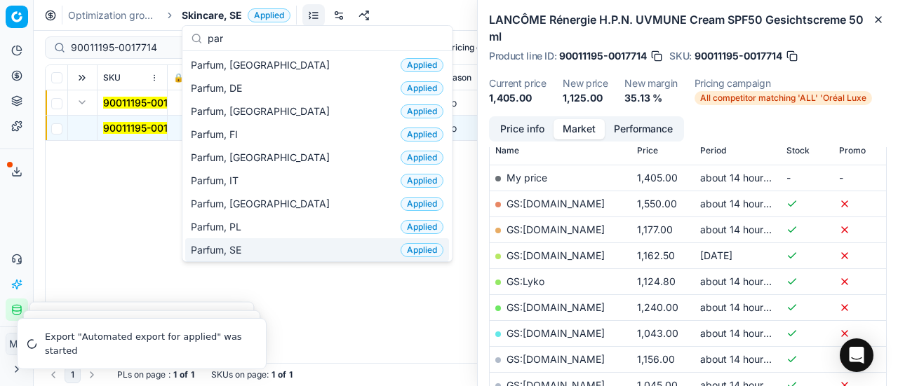
type input "par"
click at [266, 252] on div "Parfum, SE Applied" at bounding box center [317, 249] width 264 height 23
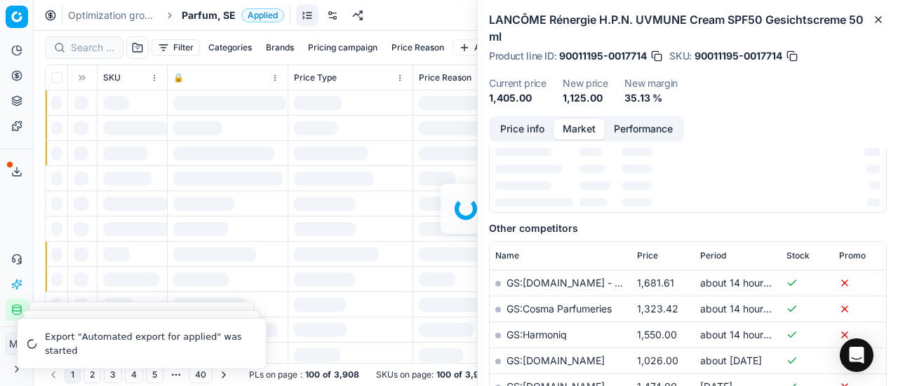
scroll to position [210, 0]
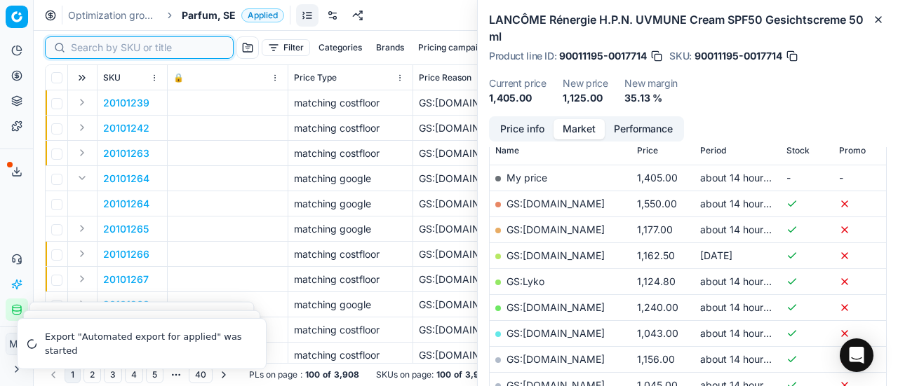
click at [98, 52] on input at bounding box center [148, 48] width 154 height 14
paste input "80076080-125"
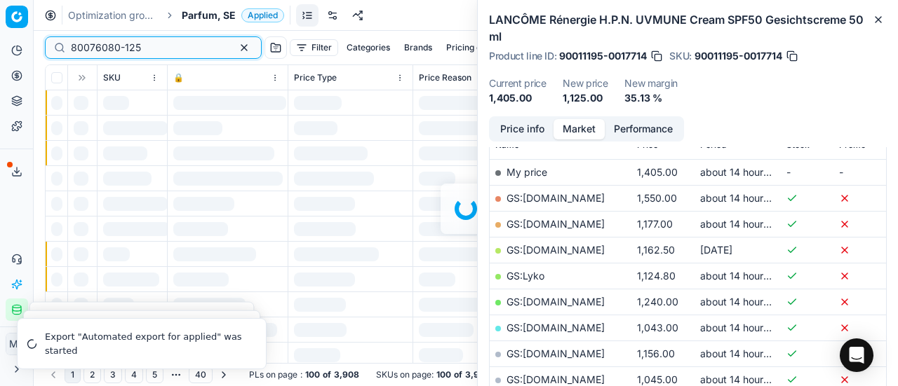
scroll to position [210, 0]
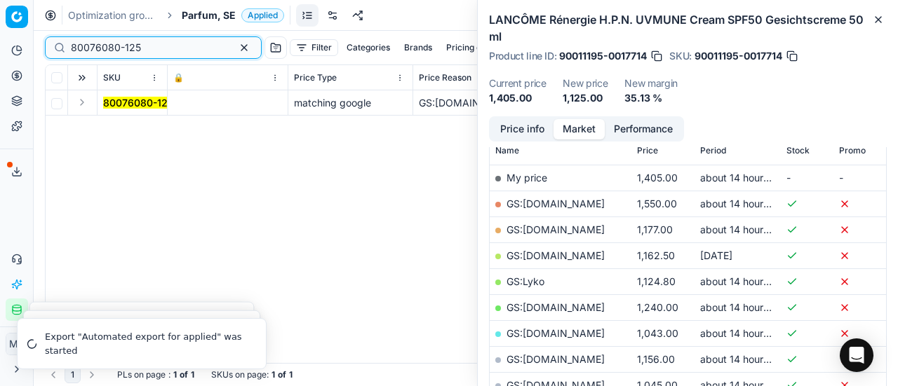
type input "80076080-125"
click at [79, 108] on button "Expand" at bounding box center [82, 102] width 17 height 17
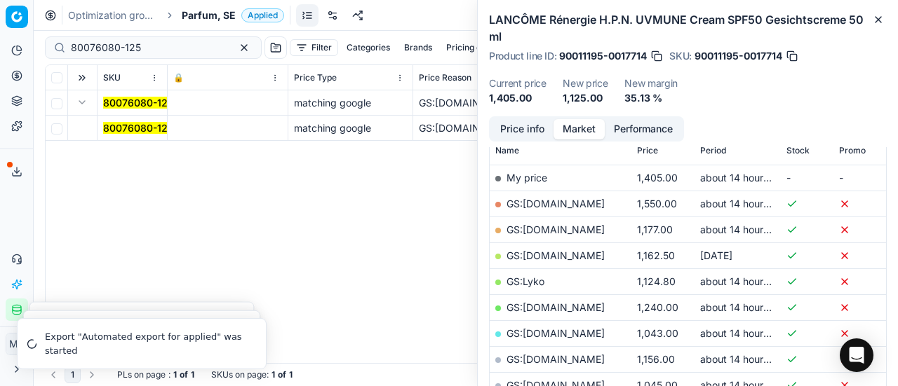
click at [142, 127] on mark "80076080-125" at bounding box center [138, 128] width 70 height 12
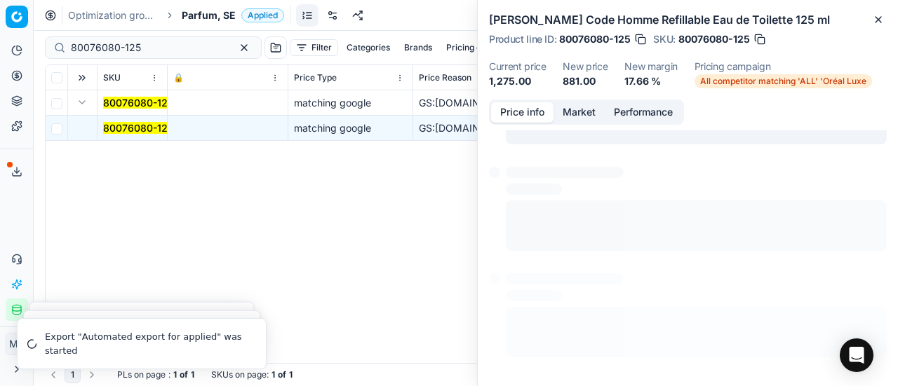
click at [532, 112] on button "Price info" at bounding box center [522, 112] width 62 height 20
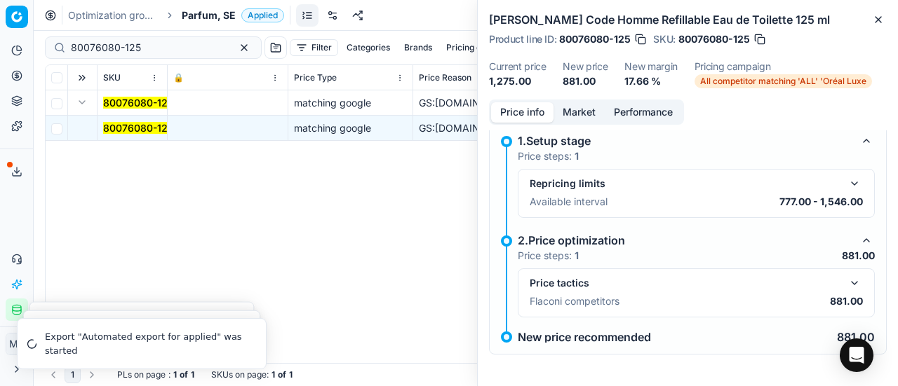
click at [846, 282] on button "button" at bounding box center [854, 283] width 17 height 17
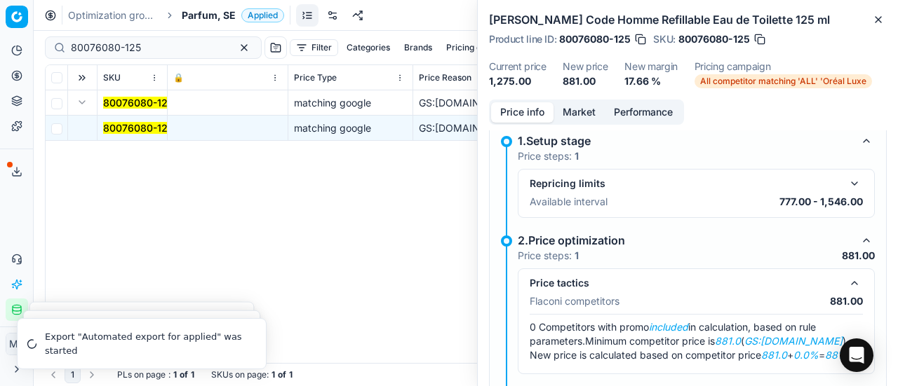
click at [571, 113] on button "Market" at bounding box center [578, 112] width 51 height 20
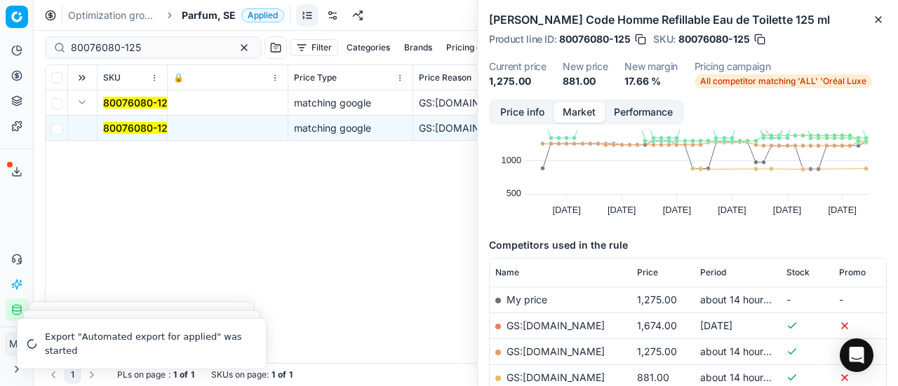
scroll to position [140, 0]
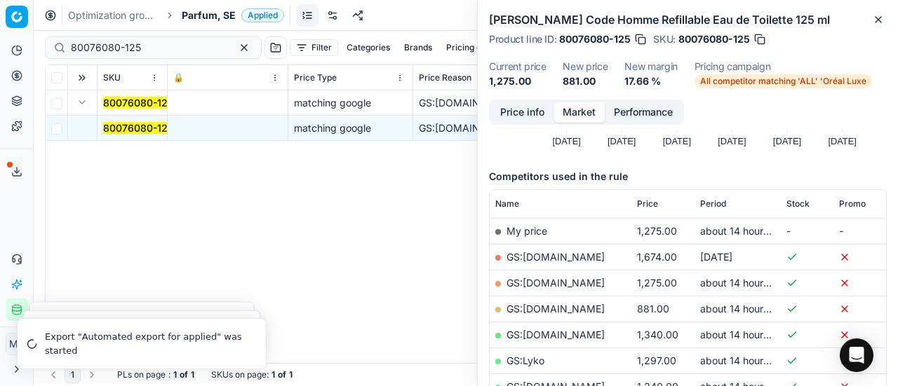
click at [573, 309] on link "GS:ComputerSalg.se" at bounding box center [555, 309] width 98 height 12
click at [229, 22] on div "Optimization groups Parfum, SE Applied Discard Download report" at bounding box center [466, 15] width 864 height 31
click at [226, 20] on span "Parfum, SE" at bounding box center [209, 15] width 54 height 14
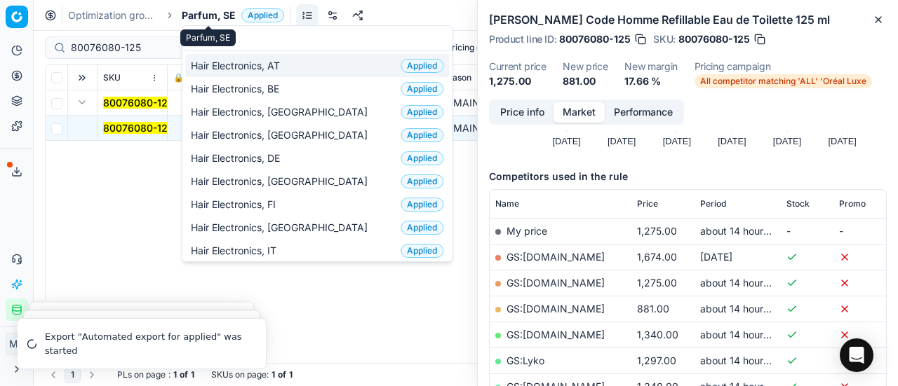
scroll to position [175, 0]
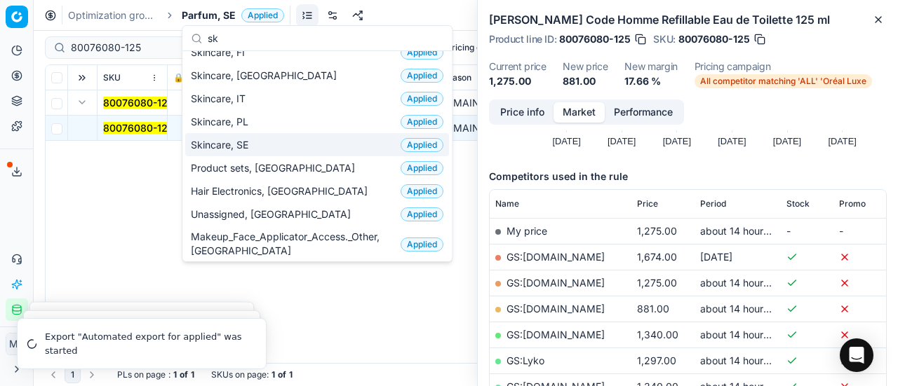
type input "sk"
click at [260, 138] on div "Skincare, SE Applied" at bounding box center [317, 144] width 264 height 23
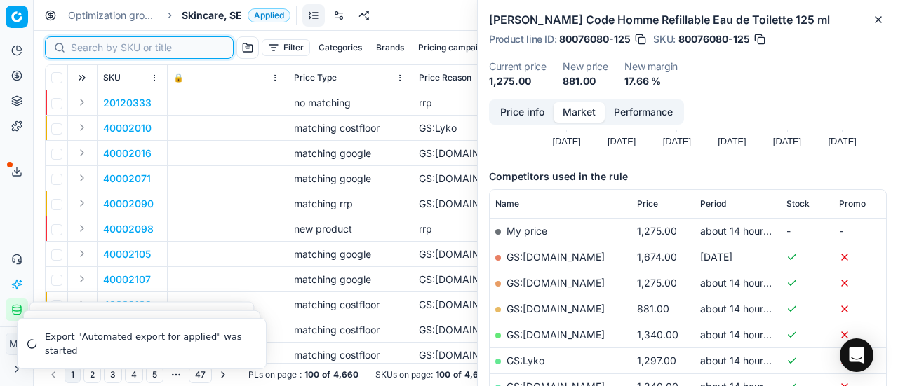
click at [81, 48] on input at bounding box center [148, 48] width 154 height 14
paste input "90008234-0012810"
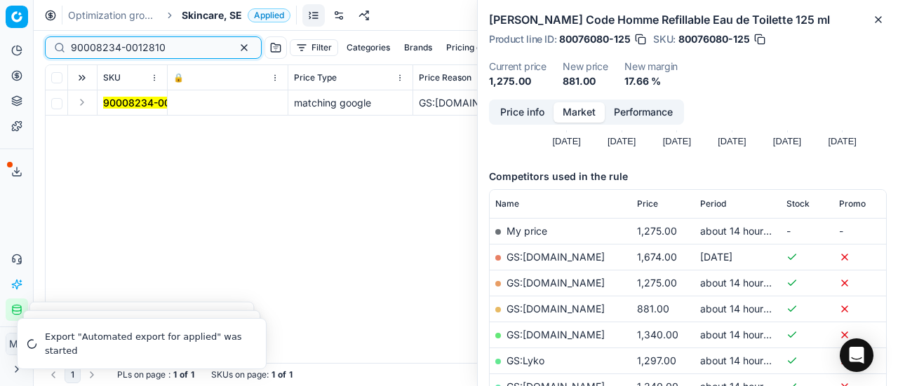
type input "90008234-0012810"
drag, startPoint x: 80, startPoint y: 107, endPoint x: 87, endPoint y: 109, distance: 7.3
click at [87, 109] on button "Expand" at bounding box center [82, 102] width 17 height 17
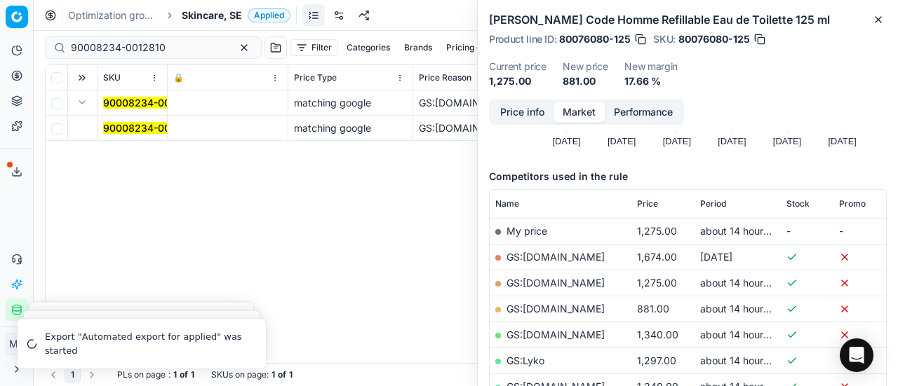
click at [139, 134] on span "90008234-0012810" at bounding box center [150, 128] width 95 height 14
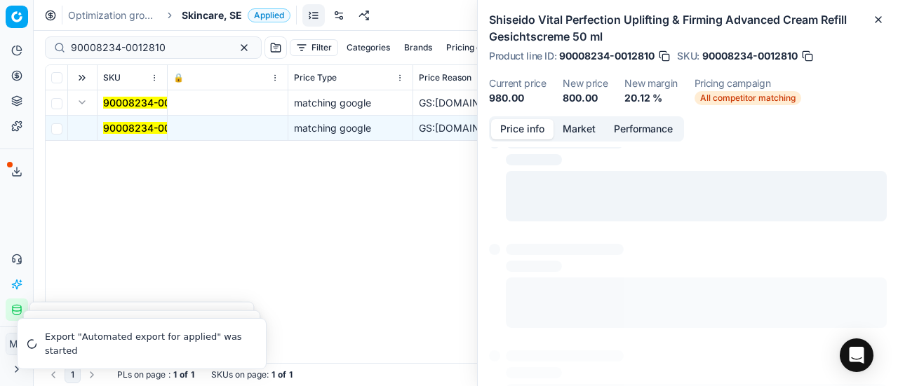
click at [530, 126] on button "Price info" at bounding box center [522, 129] width 62 height 20
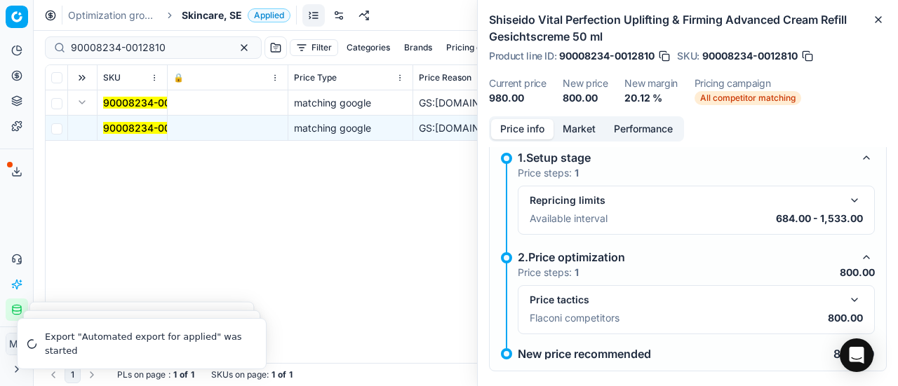
click at [846, 302] on button "button" at bounding box center [854, 300] width 17 height 17
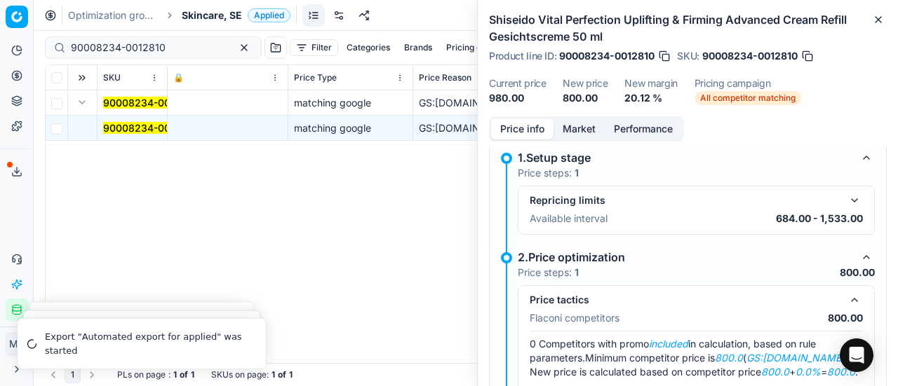
click at [576, 120] on button "Market" at bounding box center [578, 129] width 51 height 20
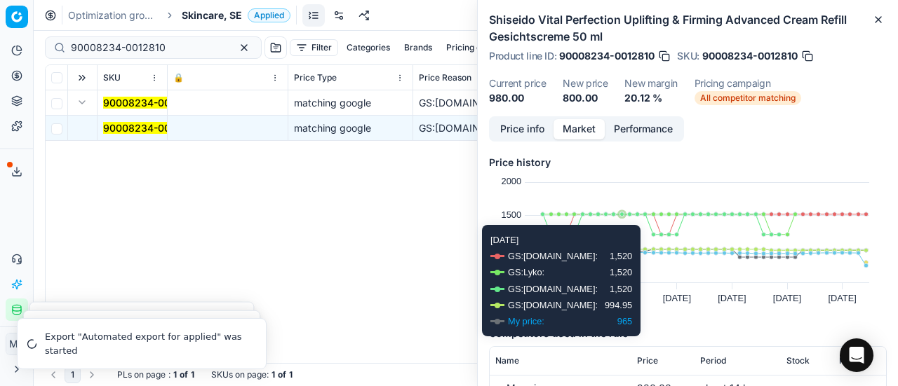
scroll to position [70, 0]
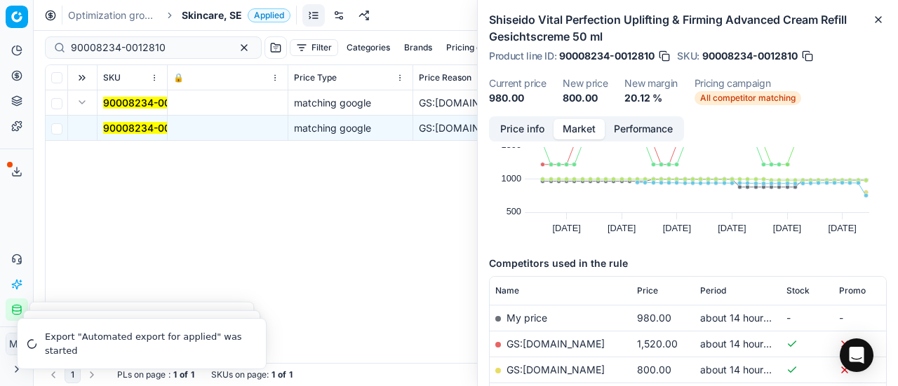
click at [560, 367] on link "GS:Deloox.se" at bounding box center [555, 370] width 98 height 12
click at [215, 22] on span "Skincare, SE" at bounding box center [212, 15] width 60 height 14
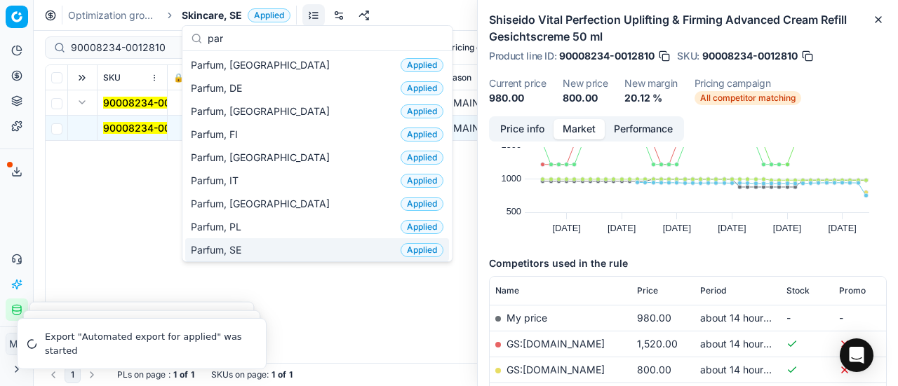
type input "par"
click at [257, 245] on div "Parfum, SE Applied" at bounding box center [317, 249] width 264 height 23
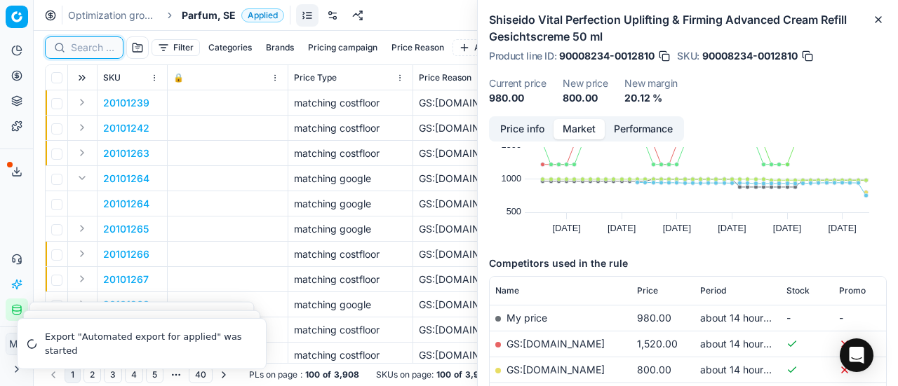
click at [97, 46] on input at bounding box center [92, 48] width 43 height 14
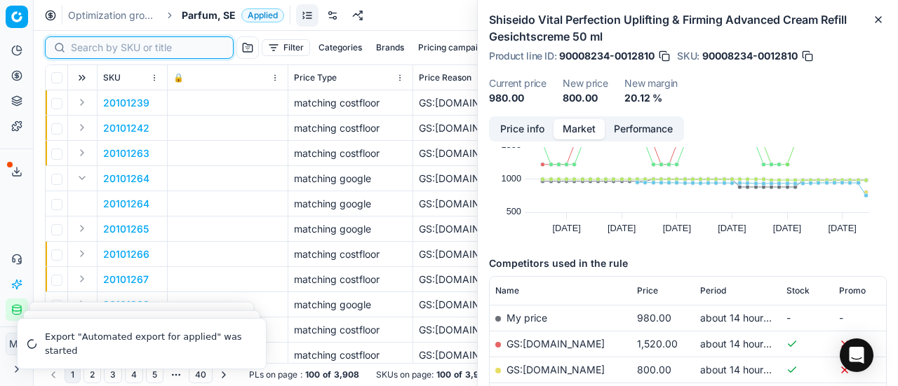
paste input "80069829-100"
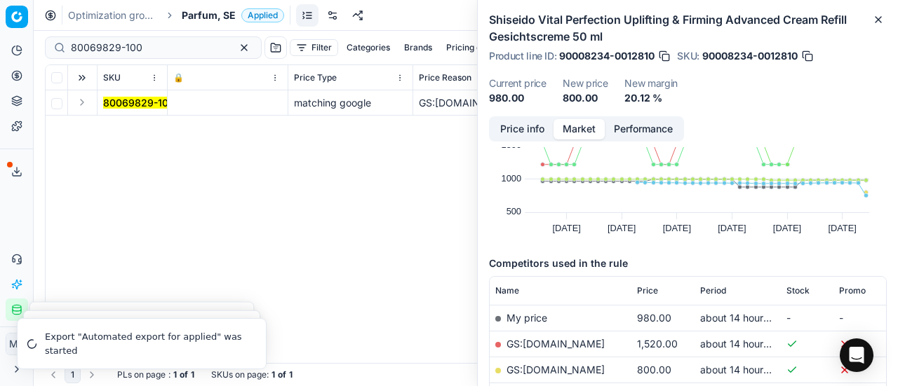
click at [80, 107] on button "Expand" at bounding box center [82, 102] width 17 height 17
click at [134, 127] on mark "80069829-100" at bounding box center [139, 128] width 72 height 12
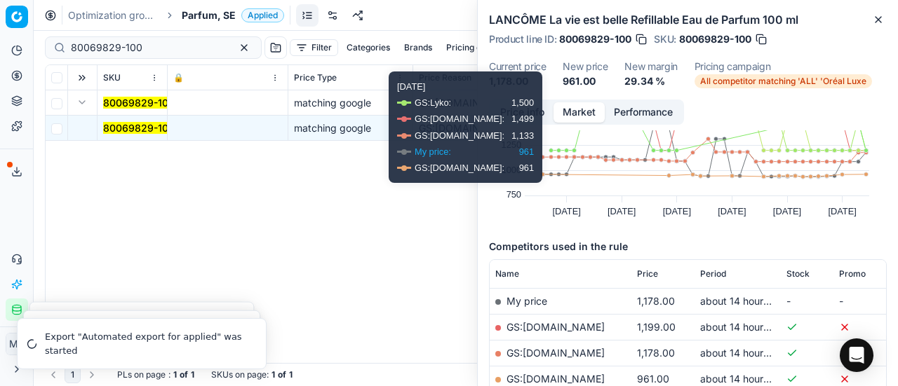
click at [534, 108] on button "Price info" at bounding box center [522, 112] width 62 height 20
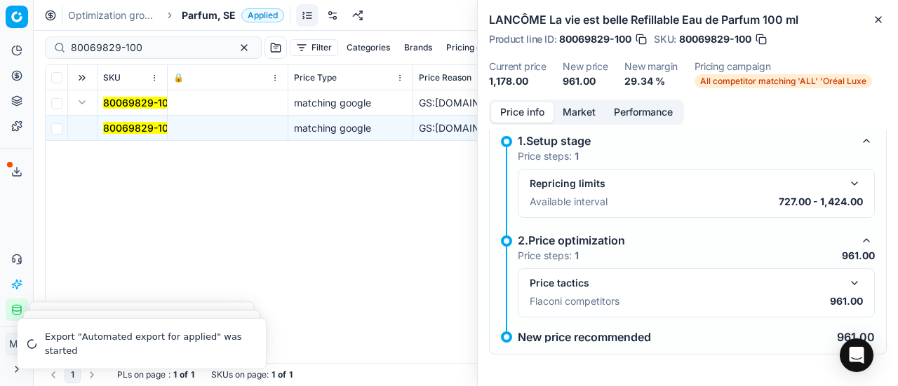
click at [846, 279] on button "button" at bounding box center [854, 283] width 17 height 17
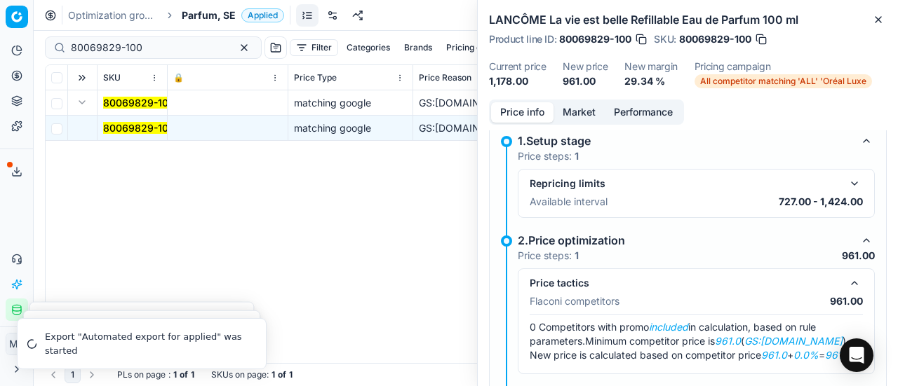
click at [574, 111] on button "Market" at bounding box center [578, 112] width 51 height 20
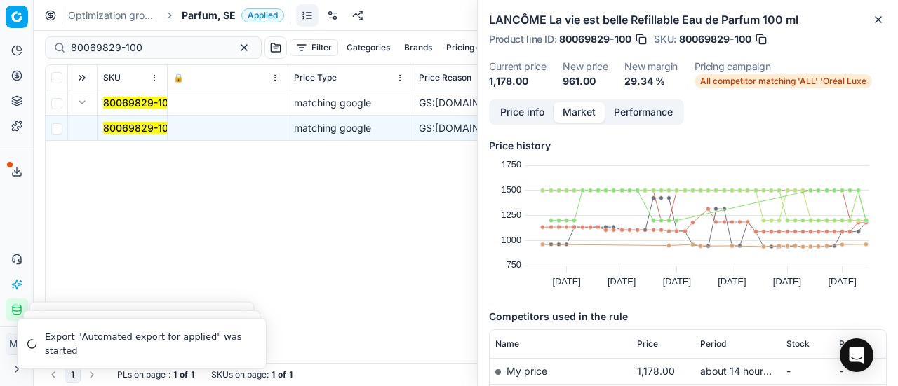
scroll to position [140, 0]
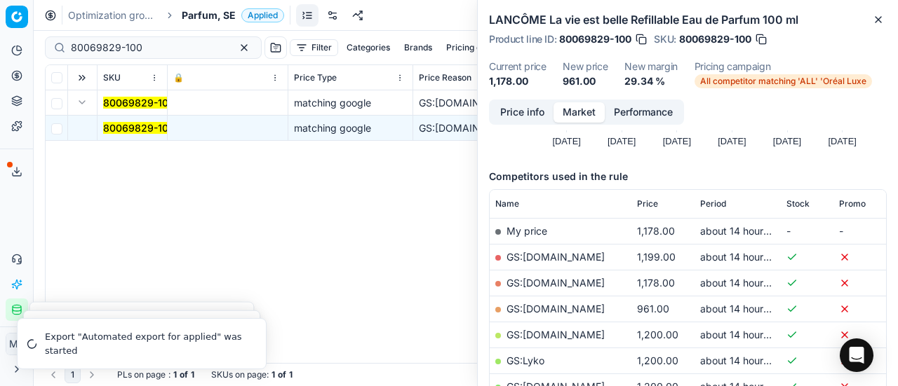
click at [583, 311] on link "GS:ComputerSalg.se" at bounding box center [555, 309] width 98 height 12
drag, startPoint x: 165, startPoint y: 50, endPoint x: 15, endPoint y: 44, distance: 149.5
click at [0, 50] on div "Pricing platform Analytics Pricing Product portfolio Templates Export service 1…" at bounding box center [449, 193] width 898 height 386
paste input "20517"
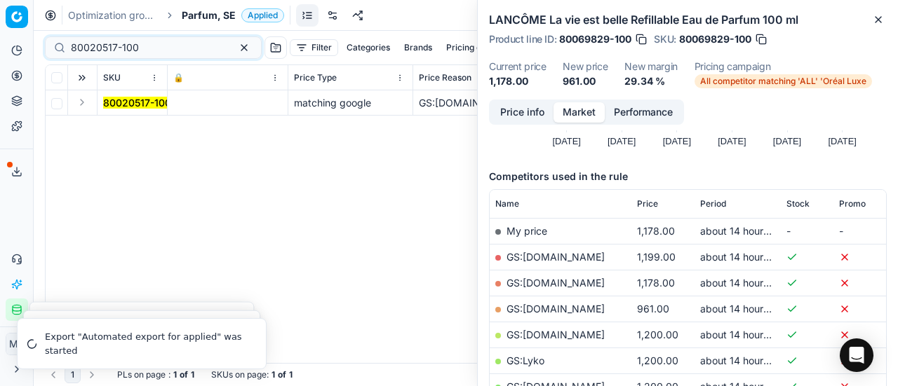
click at [87, 109] on button "Expand" at bounding box center [82, 102] width 17 height 17
click at [149, 130] on mark "80020517-100" at bounding box center [137, 128] width 68 height 12
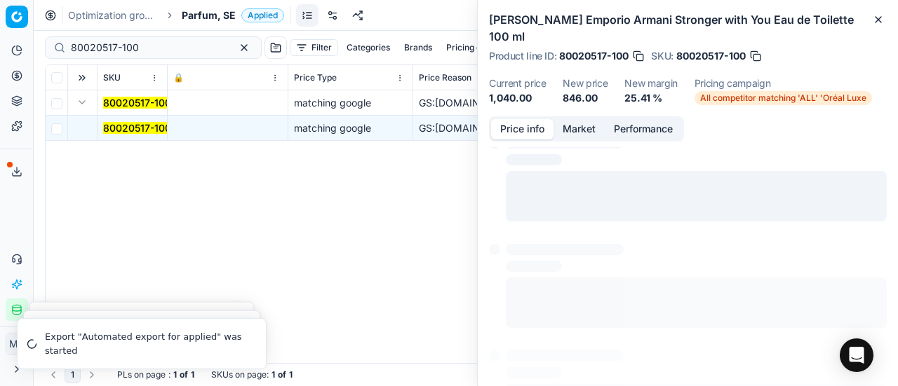
click at [525, 124] on button "Price info" at bounding box center [522, 129] width 62 height 20
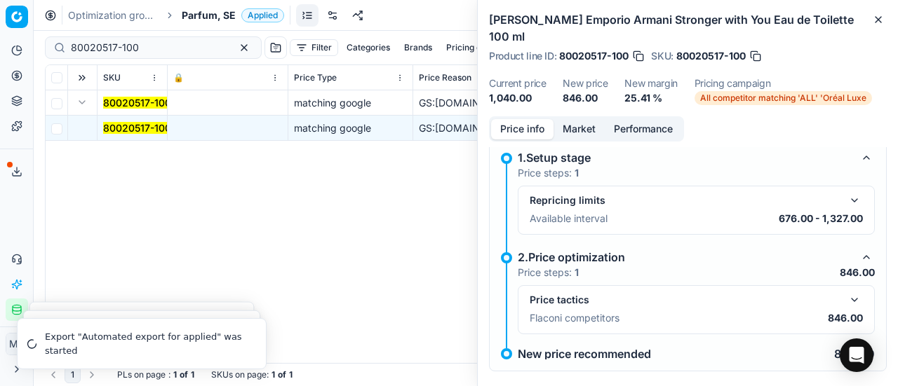
click at [846, 299] on button "button" at bounding box center [854, 300] width 17 height 17
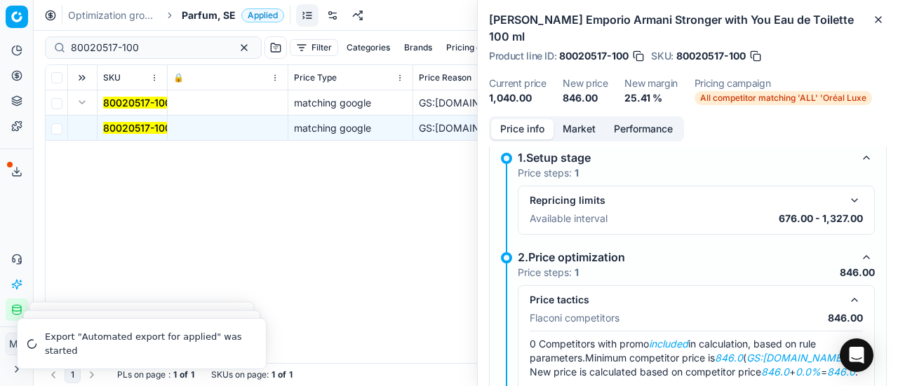
click at [588, 123] on button "Market" at bounding box center [578, 129] width 51 height 20
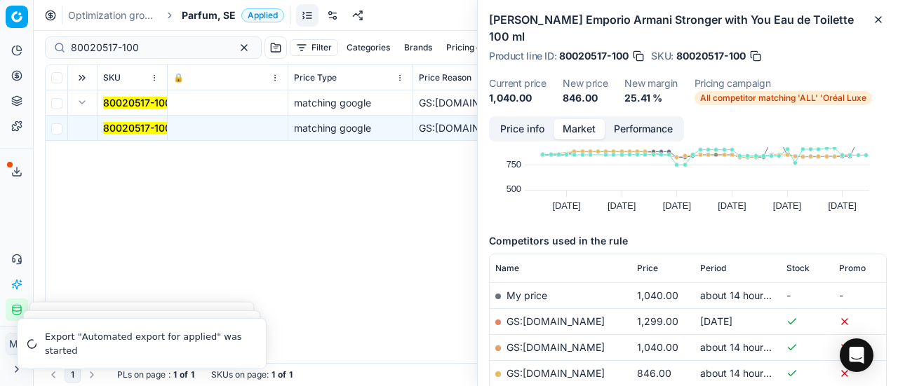
scroll to position [140, 0]
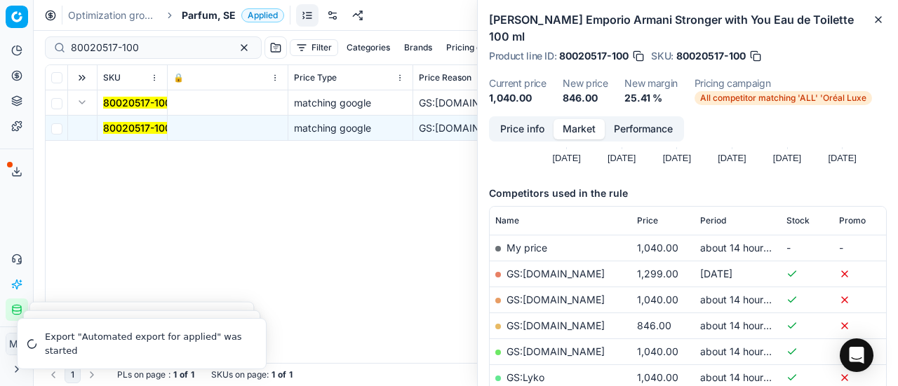
click at [582, 326] on link "GS:ComputerSalg.se" at bounding box center [555, 326] width 98 height 12
drag, startPoint x: 149, startPoint y: 46, endPoint x: 109, endPoint y: 25, distance: 44.6
click at [0, 4] on div "Pricing platform Analytics Pricing Product portfolio Templates Export service 1…" at bounding box center [449, 193] width 898 height 386
paste input "70412-5"
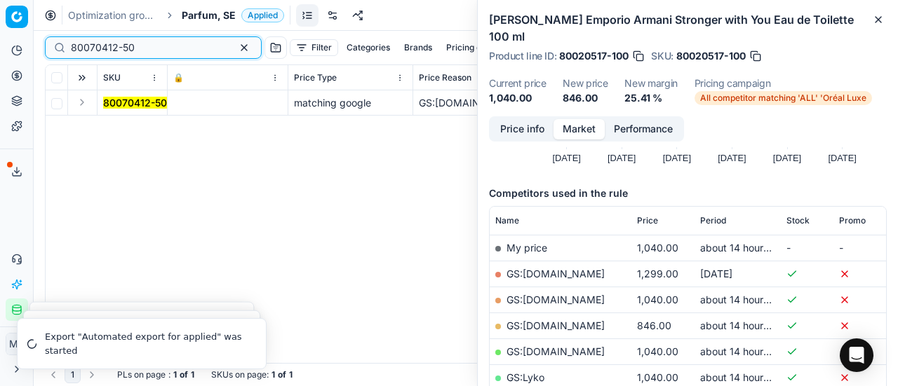
type input "80070412-50"
click at [89, 104] on button "Expand" at bounding box center [82, 102] width 17 height 17
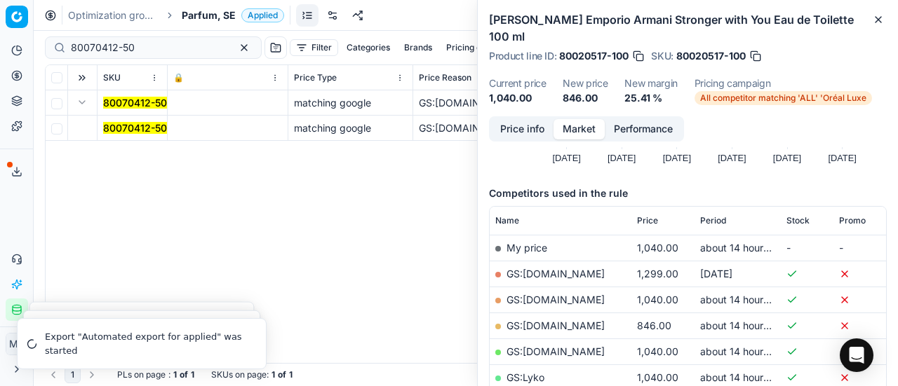
click at [130, 131] on mark "80070412-50" at bounding box center [135, 128] width 64 height 12
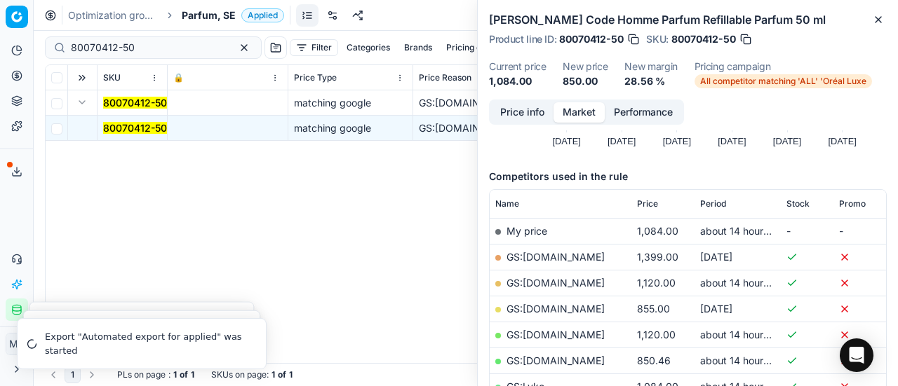
click at [527, 115] on button "Price info" at bounding box center [522, 112] width 62 height 20
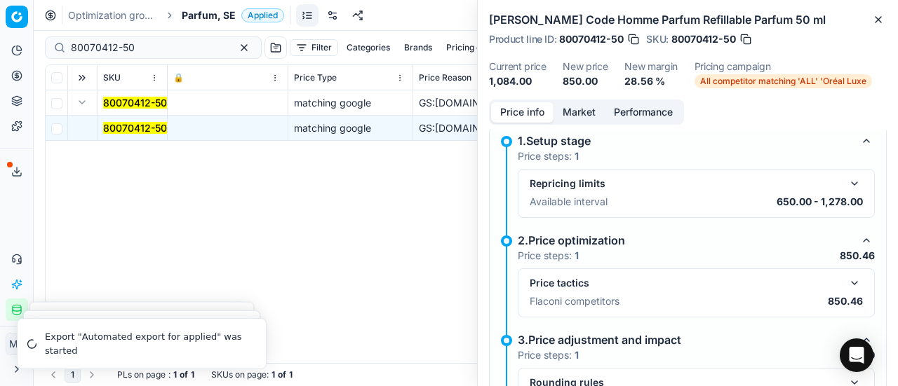
click at [846, 290] on button "button" at bounding box center [854, 283] width 17 height 17
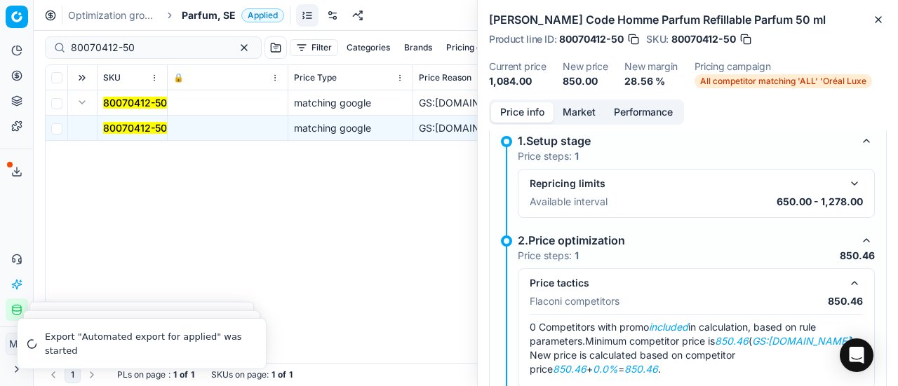
click at [579, 111] on button "Market" at bounding box center [578, 112] width 51 height 20
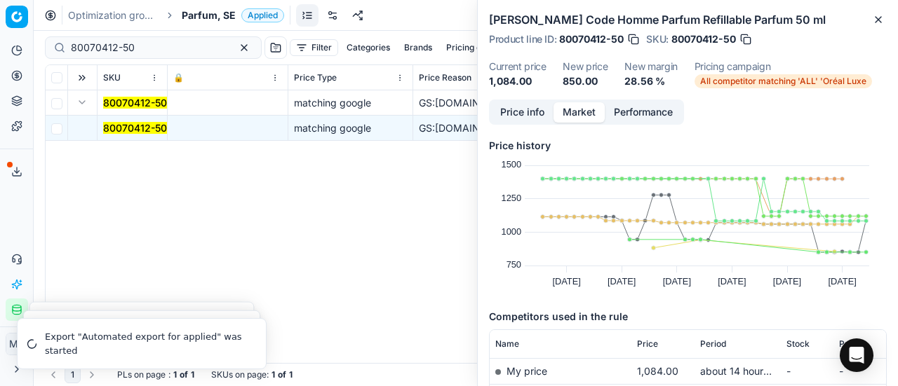
scroll to position [140, 0]
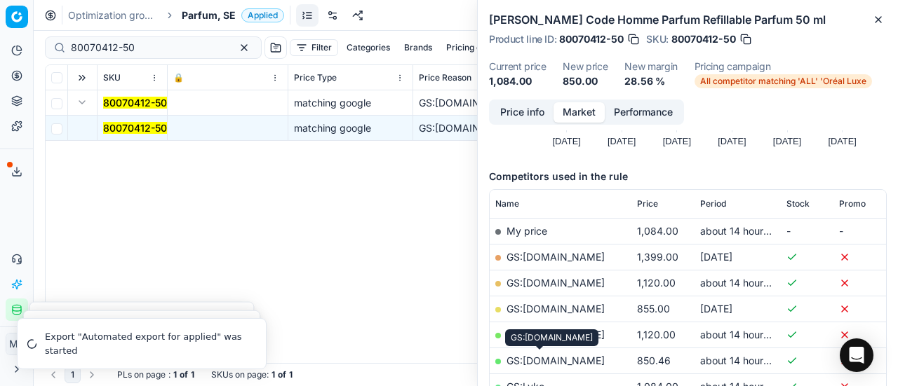
click at [560, 357] on link "GS:Luxplus.se" at bounding box center [555, 361] width 98 height 12
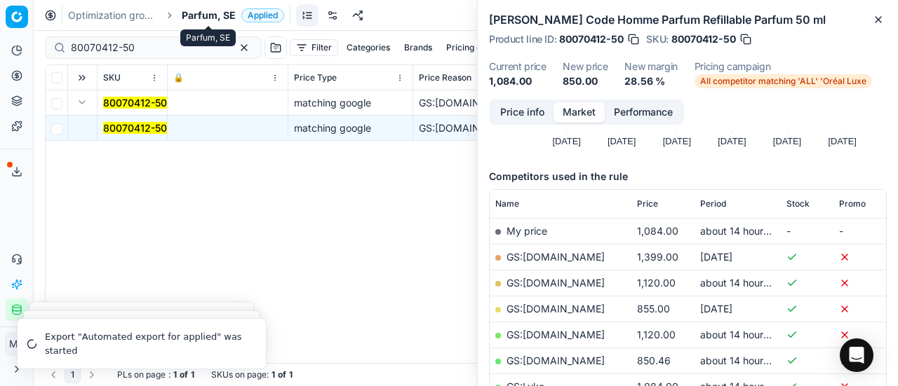
click at [196, 9] on span "Parfum, SE" at bounding box center [209, 15] width 54 height 14
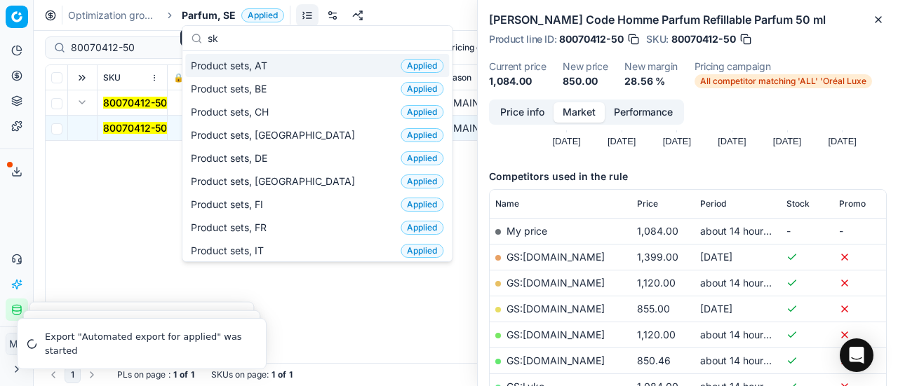
scroll to position [175, 0]
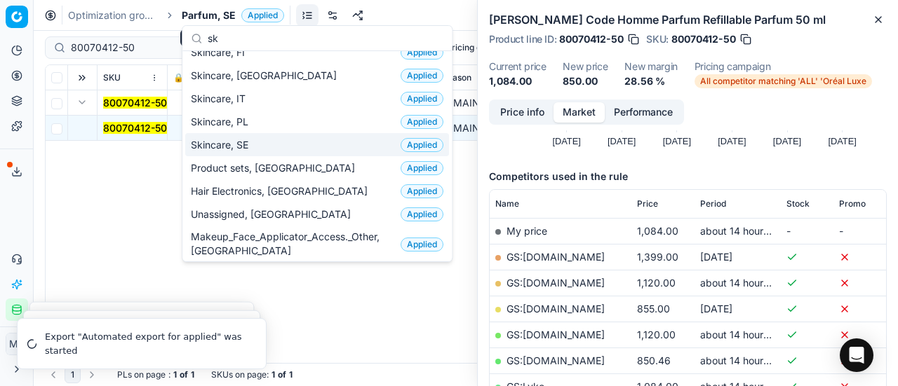
type input "sk"
click at [241, 147] on span "Skincare, SE" at bounding box center [222, 145] width 63 height 14
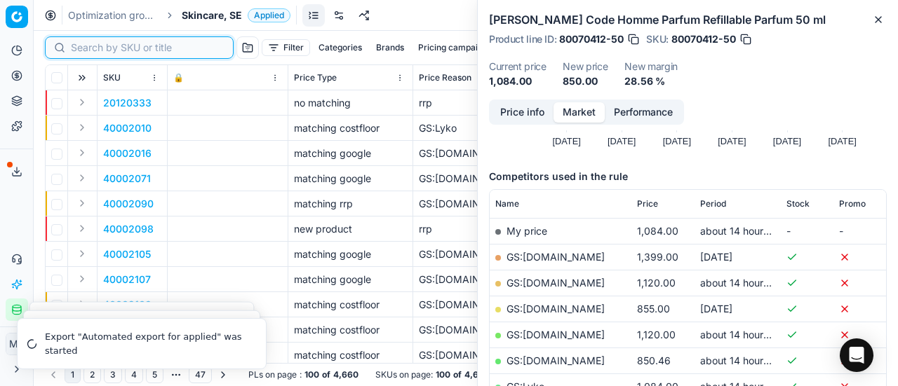
click at [84, 41] on input at bounding box center [148, 48] width 154 height 14
paste input "80049616-50"
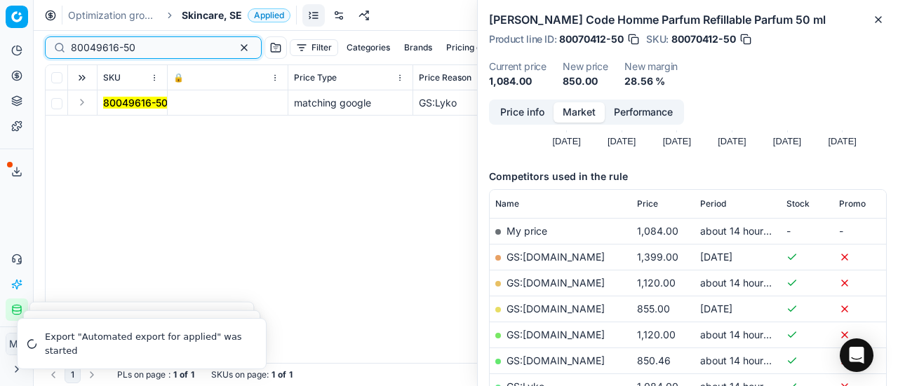
type input "80049616-50"
click at [85, 108] on button "Expand" at bounding box center [82, 102] width 17 height 17
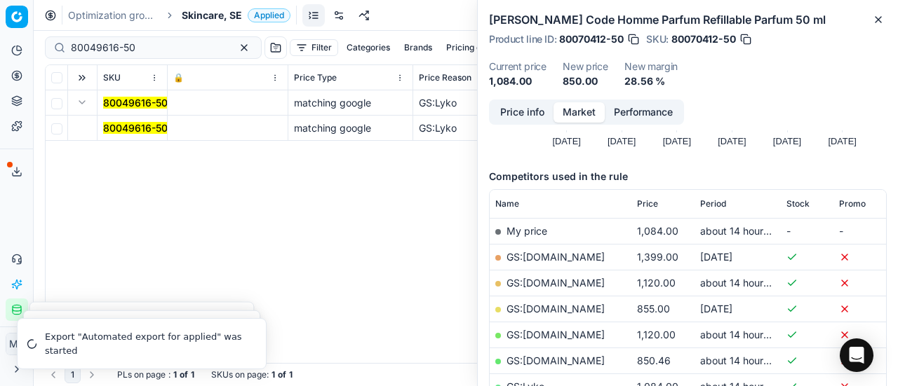
click at [131, 133] on mark "80049616-50" at bounding box center [135, 128] width 65 height 12
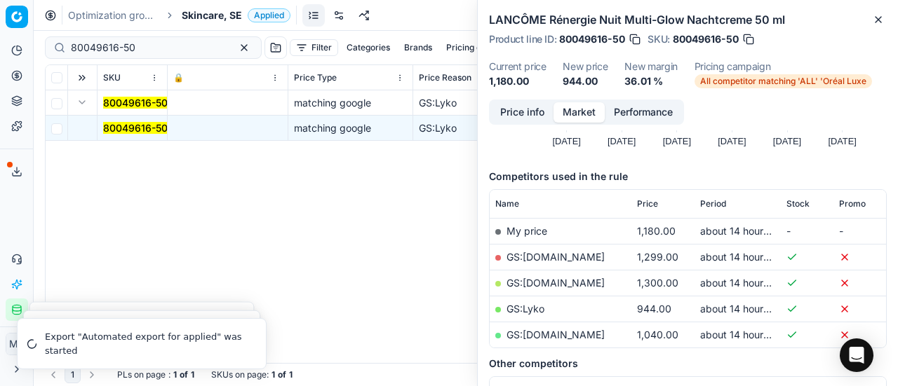
drag, startPoint x: 487, startPoint y: 104, endPoint x: 512, endPoint y: 110, distance: 25.9
click at [488, 104] on div "Price info Market Performance Price history Created with Highcharts 12.3.0 Aug …" at bounding box center [688, 243] width 420 height 287
click at [513, 110] on button "Price info" at bounding box center [522, 112] width 62 height 20
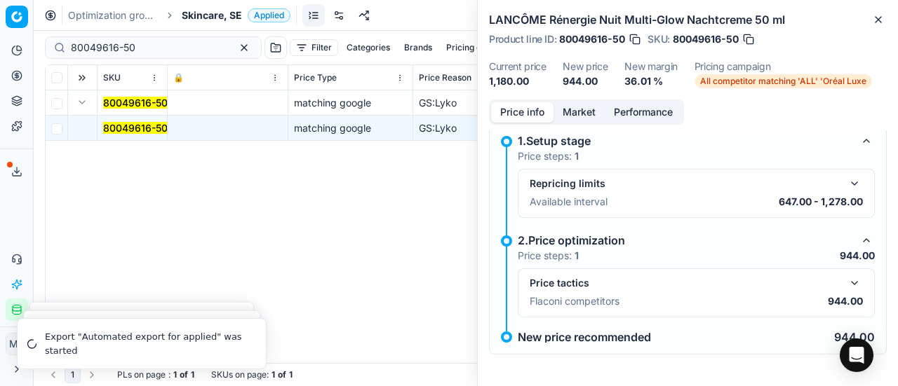
click at [846, 277] on button "button" at bounding box center [854, 283] width 17 height 17
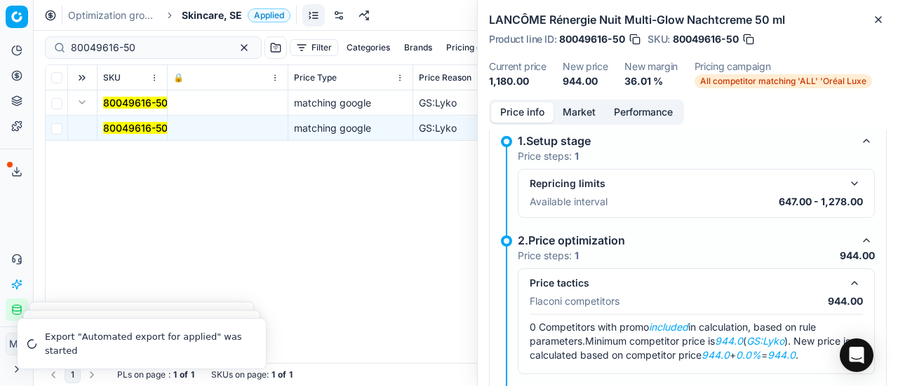
click at [575, 98] on div "LANCÔME Rénergie Nuit Multi-Glow Nachtcreme 50 ml Product line ID : 80049616-50…" at bounding box center [688, 50] width 420 height 100
click at [578, 107] on button "Market" at bounding box center [578, 112] width 51 height 20
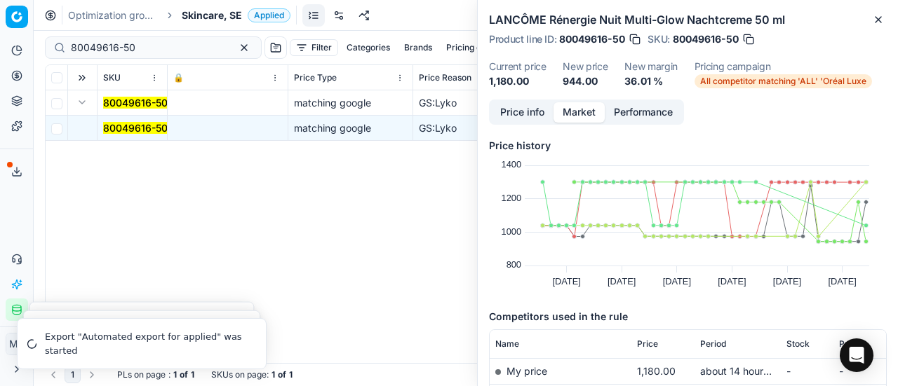
scroll to position [140, 0]
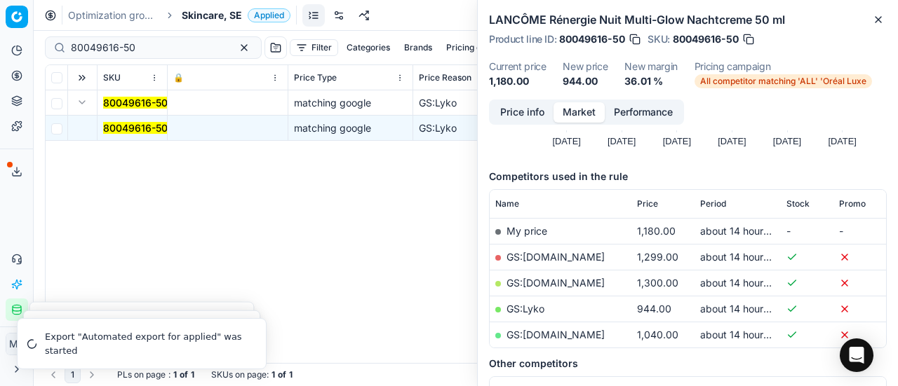
click at [529, 303] on link "GS:Lyko" at bounding box center [525, 309] width 38 height 12
click at [208, 20] on span "Skincare, SE" at bounding box center [212, 15] width 60 height 14
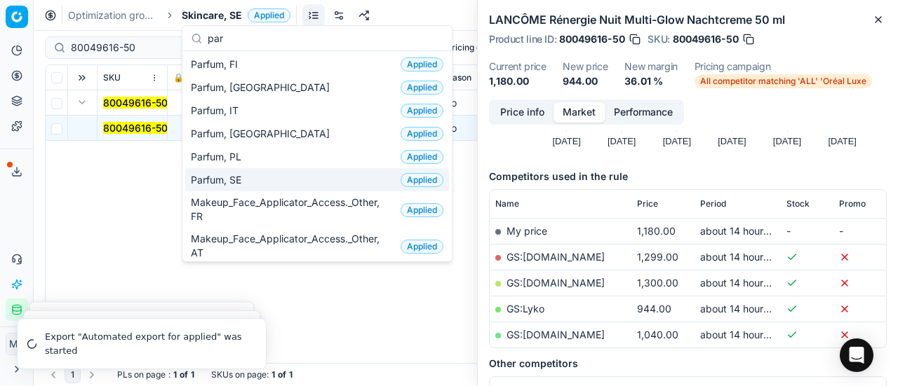
type input "par"
click at [257, 174] on div "Parfum, SE Applied" at bounding box center [317, 179] width 264 height 23
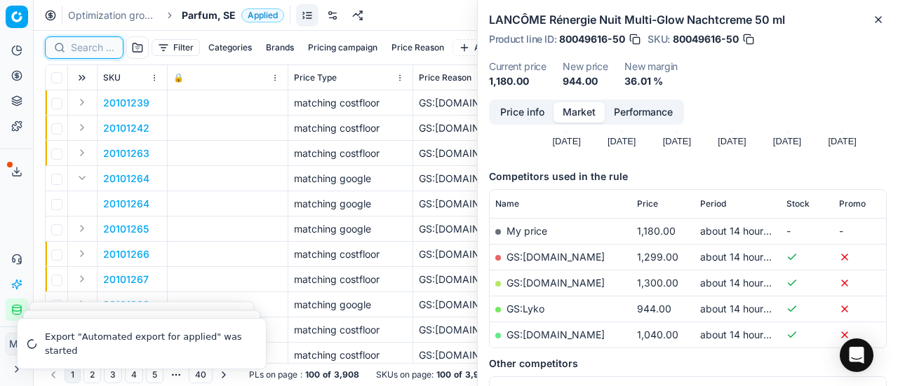
click at [88, 44] on input at bounding box center [92, 48] width 43 height 14
paste input "80020514-50"
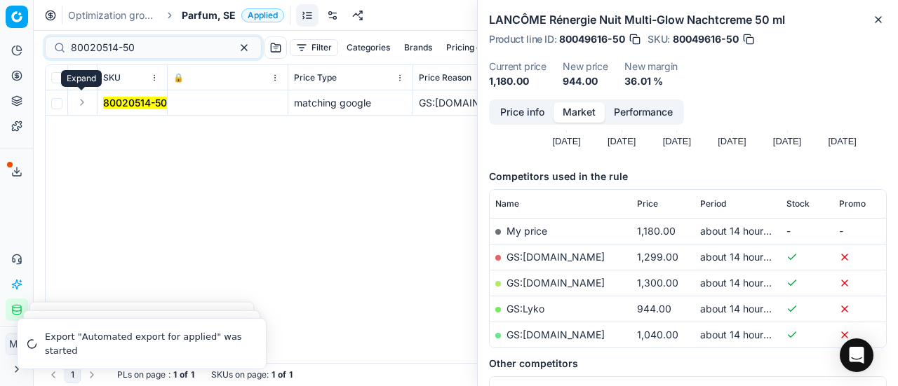
click at [89, 104] on button "Expand" at bounding box center [82, 102] width 17 height 17
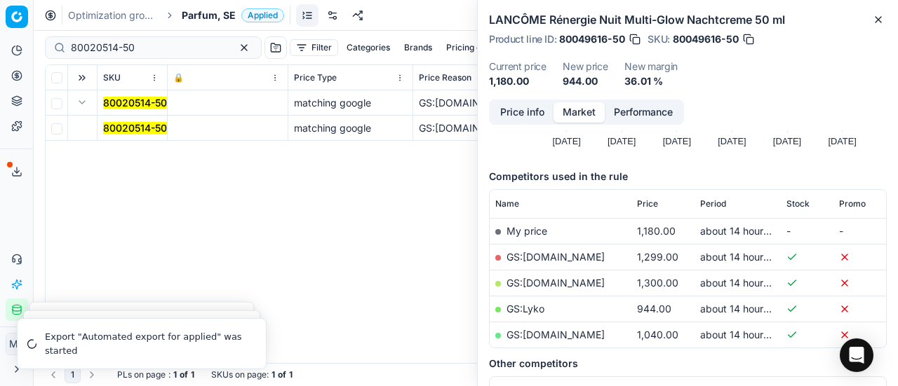
click at [146, 123] on mark "80020514-50" at bounding box center [135, 128] width 64 height 12
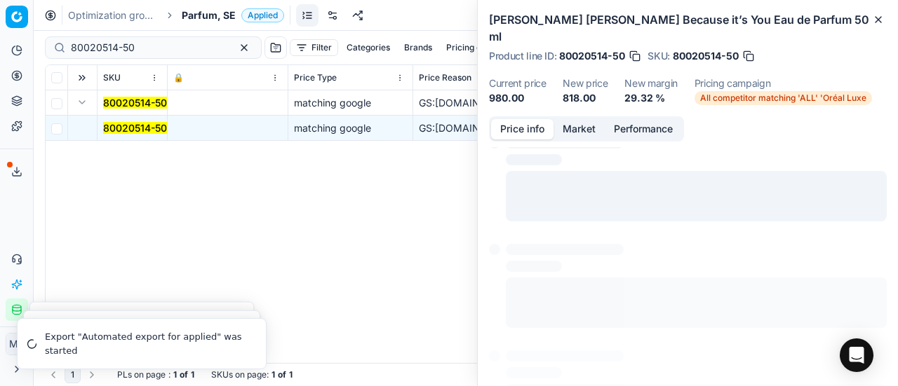
click at [525, 119] on button "Price info" at bounding box center [522, 129] width 62 height 20
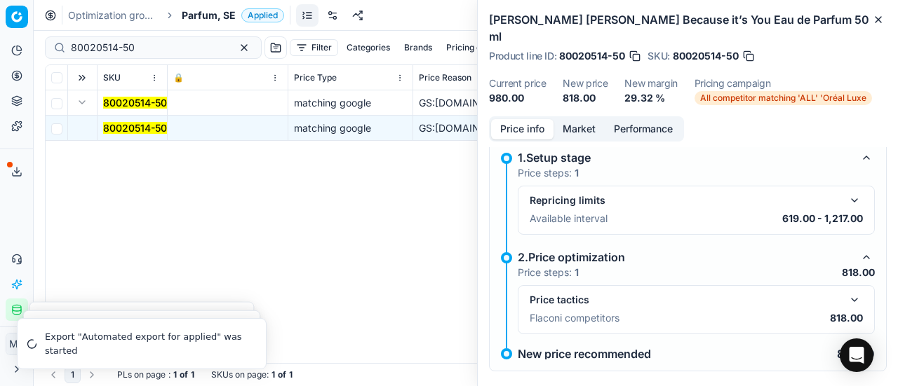
click at [846, 292] on button "button" at bounding box center [854, 300] width 17 height 17
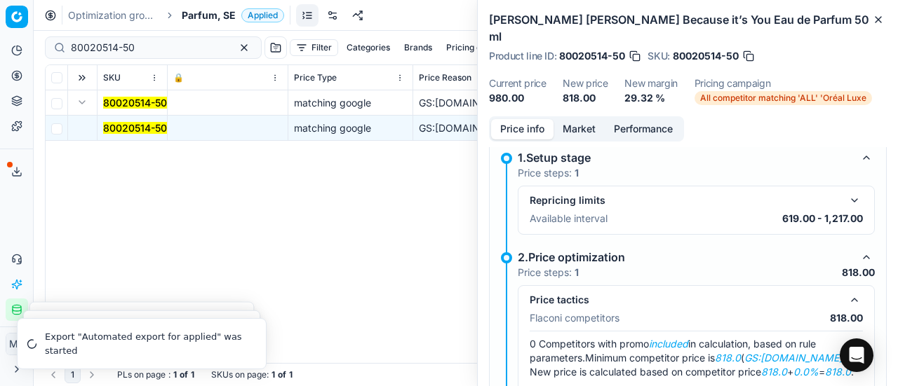
click at [590, 119] on button "Market" at bounding box center [578, 129] width 51 height 20
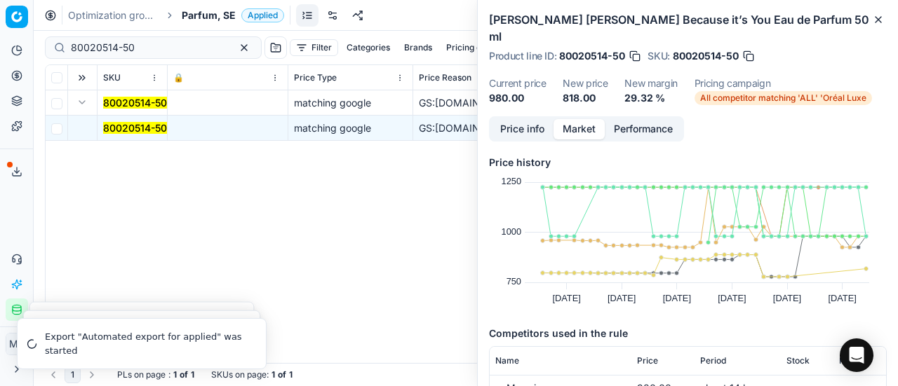
scroll to position [210, 0]
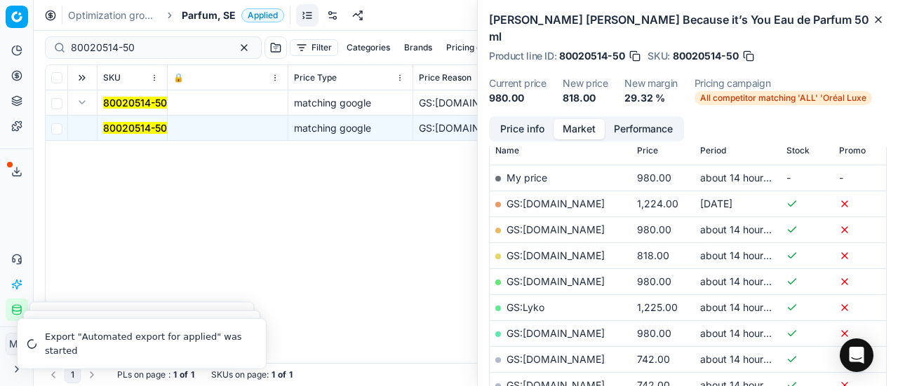
click at [569, 250] on link "GS:ComputerSalg.se" at bounding box center [555, 256] width 98 height 12
drag, startPoint x: 160, startPoint y: 41, endPoint x: 32, endPoint y: 1, distance: 133.7
click at [0, 15] on div "Pricing platform Analytics Pricing Product portfolio Templates Export service 1…" at bounding box center [449, 193] width 898 height 386
paste input "67292-10"
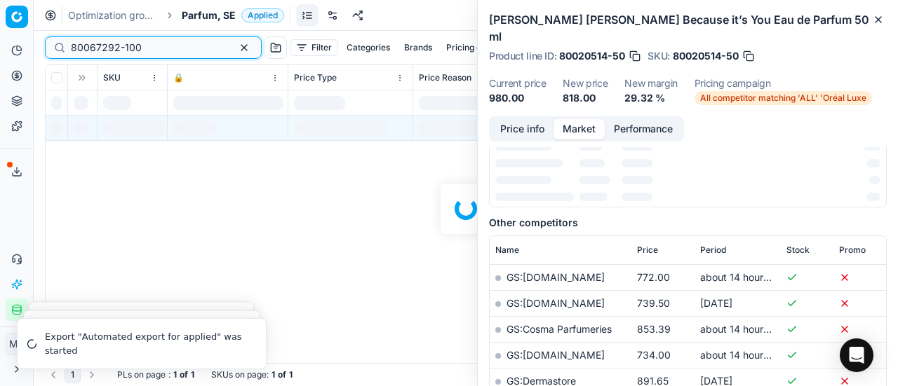
scroll to position [210, 0]
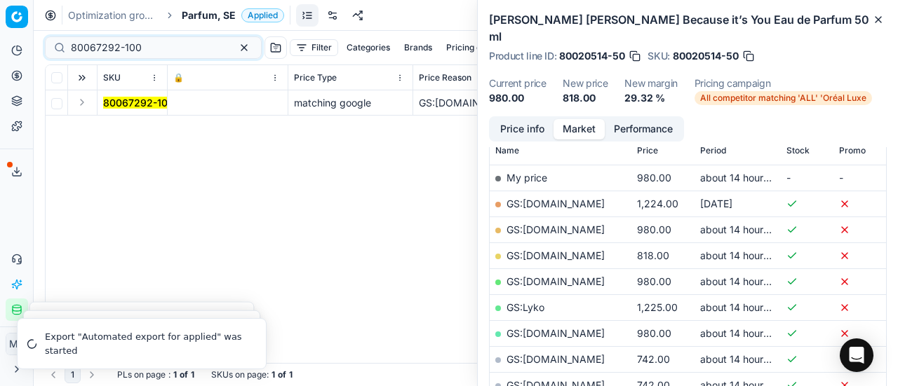
click at [83, 106] on button "Expand" at bounding box center [82, 102] width 17 height 17
click at [138, 130] on mark "80067292-100" at bounding box center [138, 128] width 71 height 12
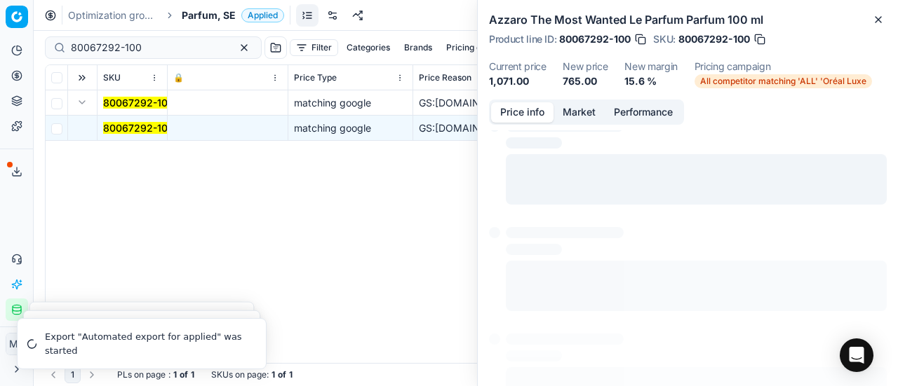
drag, startPoint x: 527, startPoint y: 111, endPoint x: 897, endPoint y: 252, distance: 395.5
click at [532, 112] on button "Price info" at bounding box center [522, 112] width 62 height 20
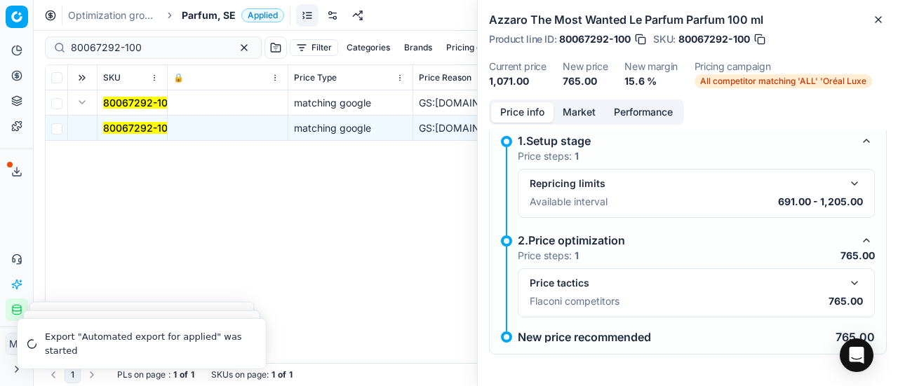
click at [847, 281] on button "button" at bounding box center [854, 283] width 17 height 17
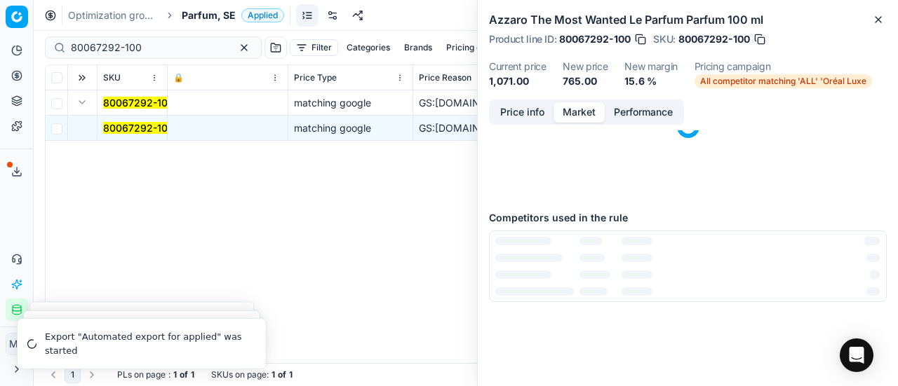
scroll to position [0, 0]
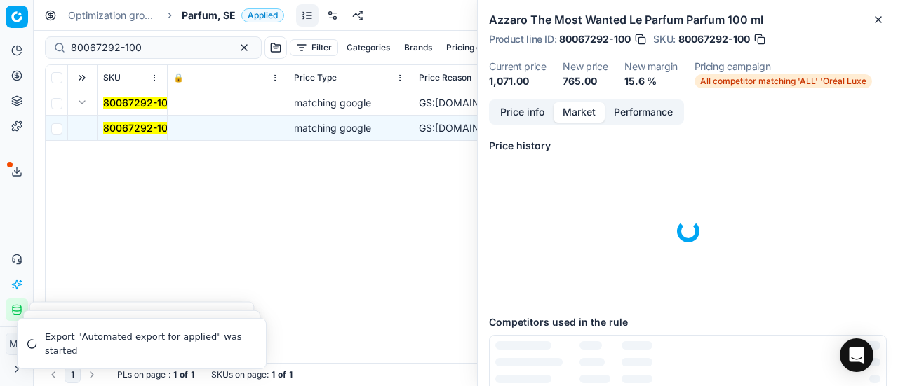
click at [570, 117] on button "Market" at bounding box center [578, 112] width 51 height 20
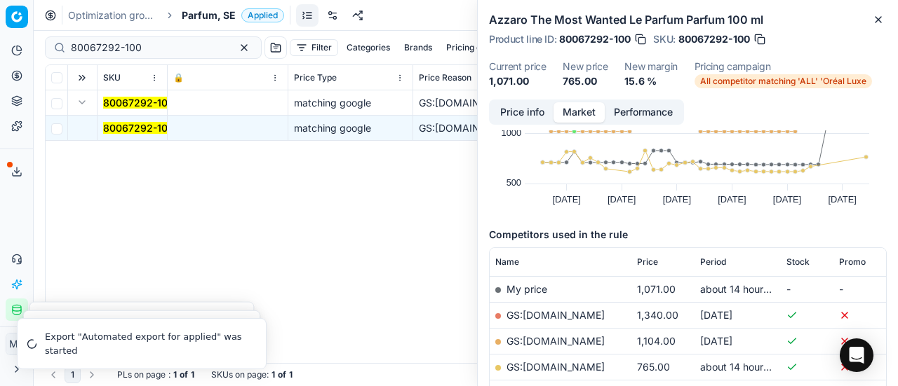
scroll to position [140, 0]
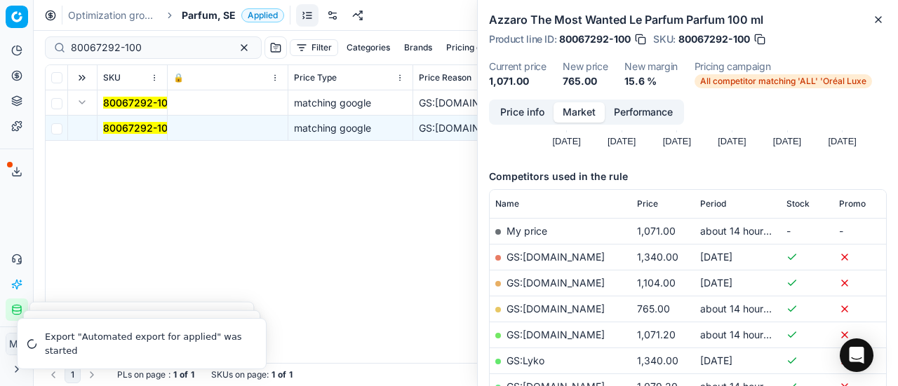
click at [590, 308] on link "GS:ComputerSalg.se" at bounding box center [555, 309] width 98 height 12
drag, startPoint x: 147, startPoint y: 48, endPoint x: 0, endPoint y: -4, distance: 155.7
click at [0, 0] on html "Pricing platform Analytics Pricing Product portfolio Templates Export service 1…" at bounding box center [449, 193] width 898 height 386
paste input "90008702-0013419"
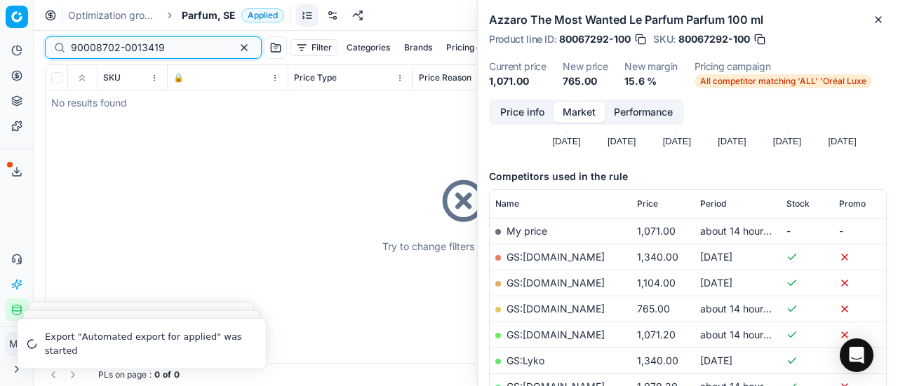
type input "90008702-0013419"
click at [81, 104] on div "Try to change filters or search query" at bounding box center [466, 214] width 840 height 298
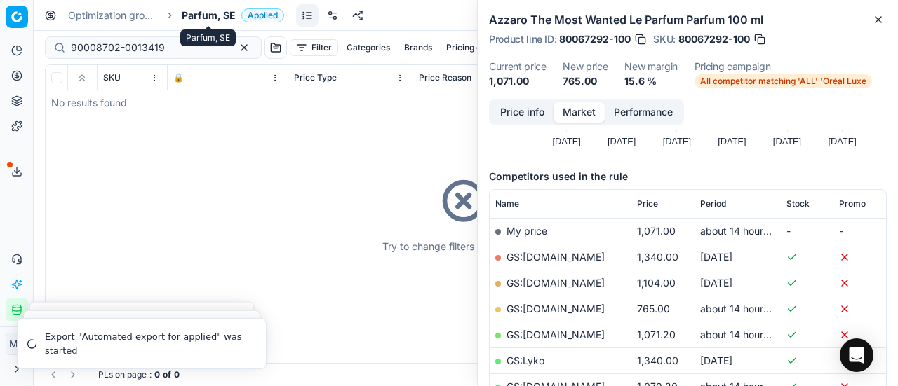
click at [213, 11] on span "Parfum, SE" at bounding box center [209, 15] width 54 height 14
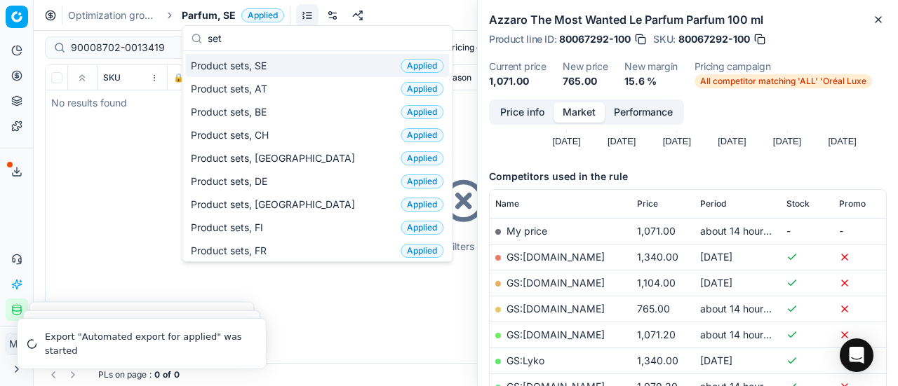
type input "set"
click at [282, 63] on div "Product sets, SE Applied" at bounding box center [317, 65] width 264 height 23
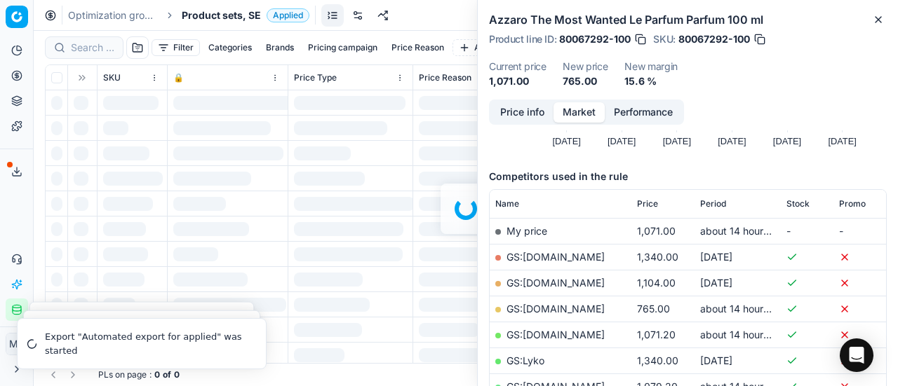
click at [102, 49] on div "Filter Categories Brands Pricing campaign Price Reason Add filter Bulk update A…" at bounding box center [466, 209] width 864 height 356
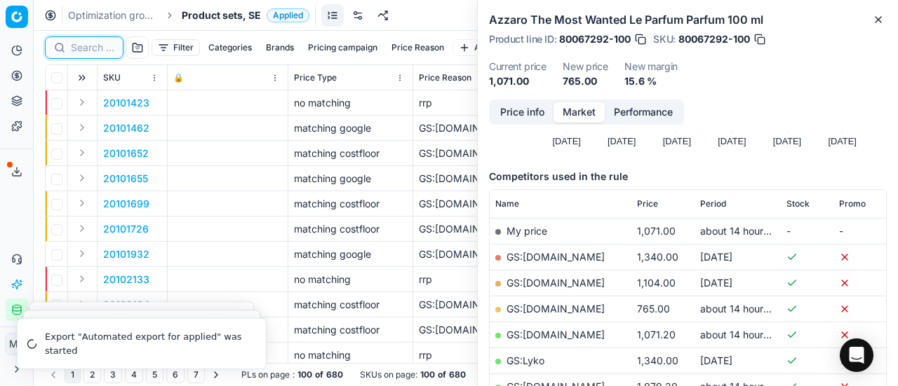
click at [102, 49] on input at bounding box center [92, 48] width 43 height 14
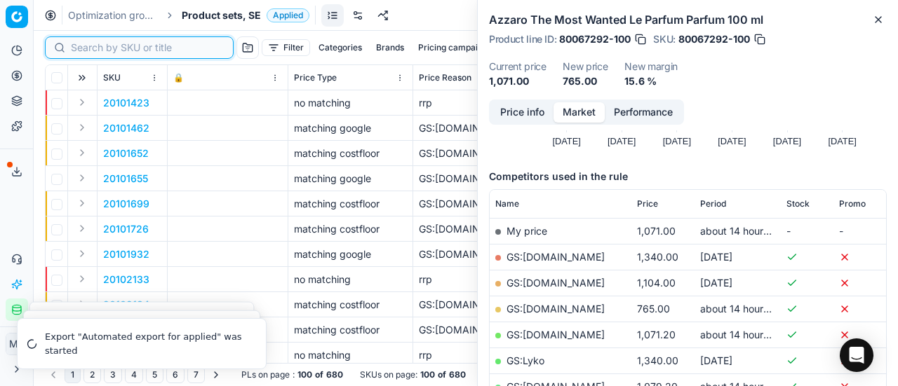
paste input "90008702-0013419"
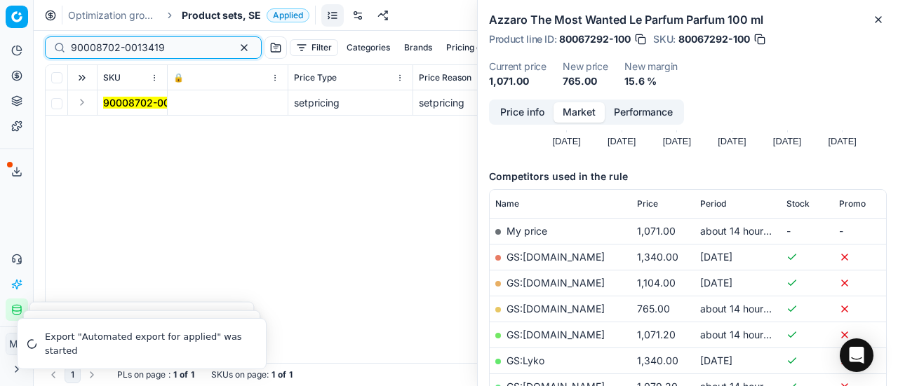
type input "90008702-0013419"
click at [81, 103] on button "Expand" at bounding box center [82, 102] width 17 height 17
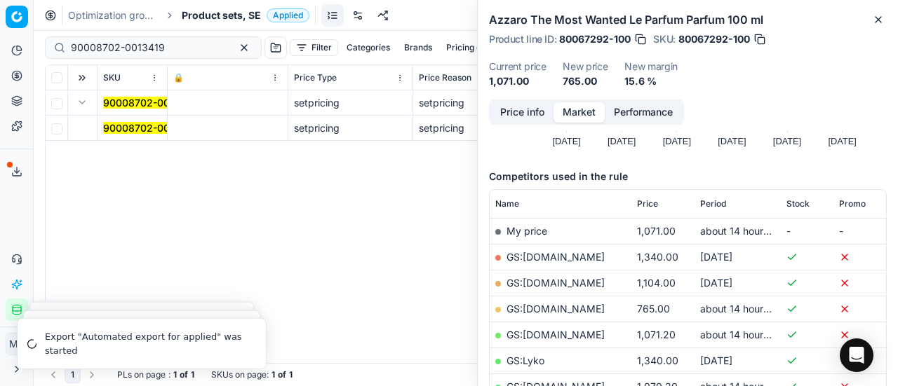
click at [144, 130] on mark "90008702-0013419" at bounding box center [150, 128] width 94 height 12
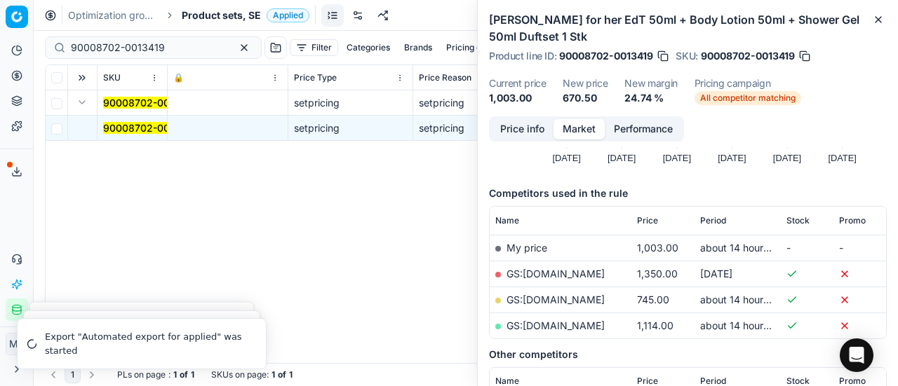
click at [489, 123] on div "Price info Market Performance" at bounding box center [586, 128] width 195 height 25
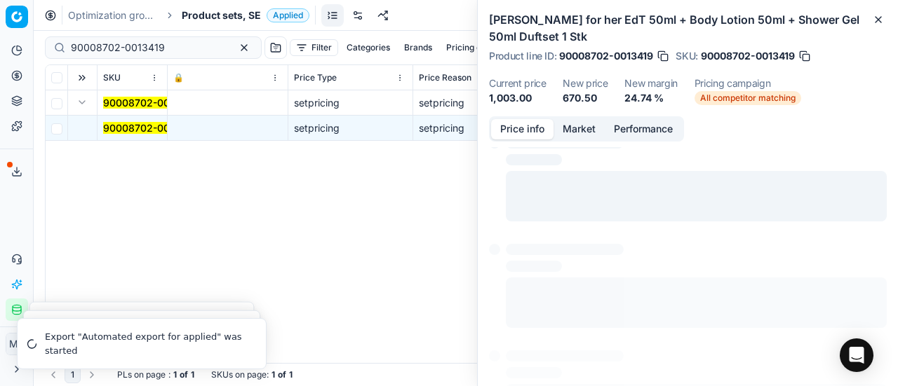
click at [520, 124] on button "Price info" at bounding box center [522, 129] width 62 height 20
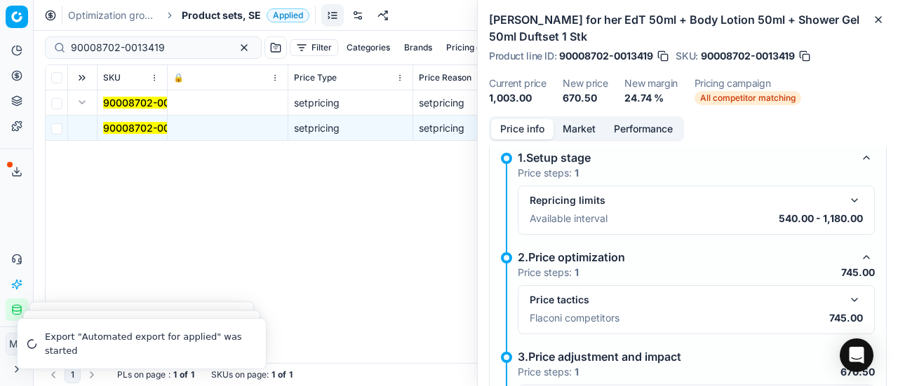
scroll to position [80, 0]
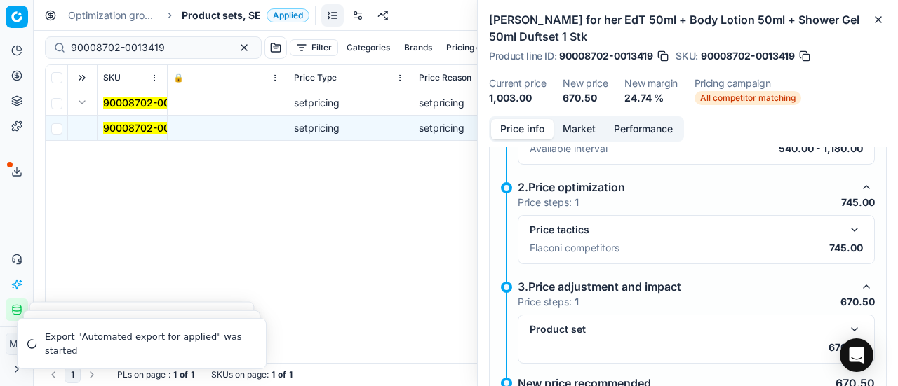
click at [846, 231] on button "button" at bounding box center [854, 230] width 17 height 17
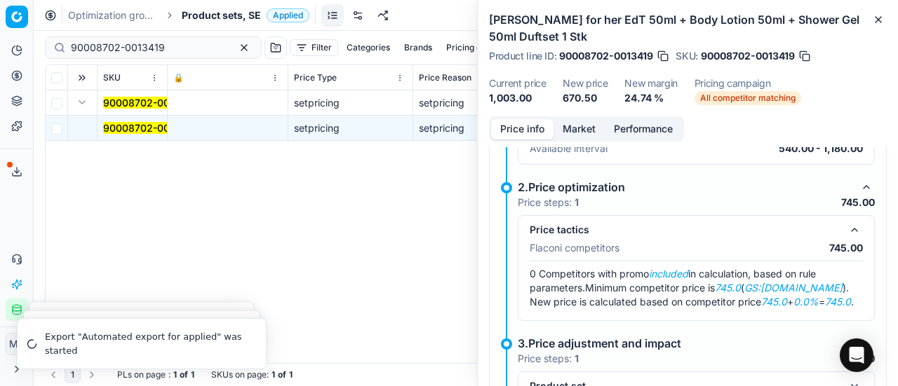
click at [572, 131] on button "Market" at bounding box center [578, 129] width 51 height 20
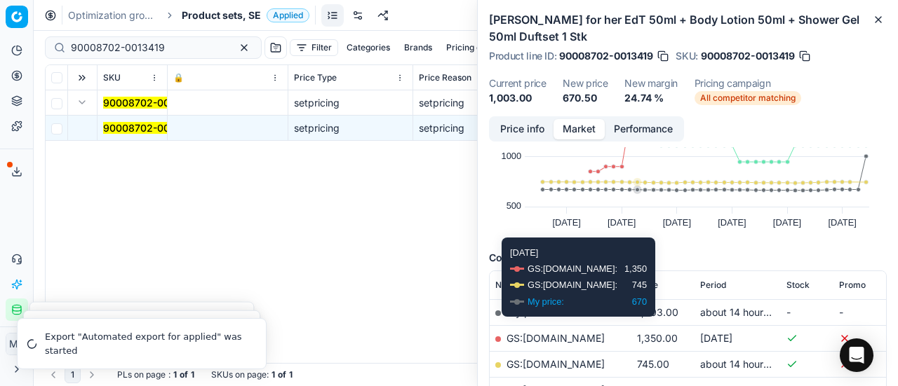
scroll to position [210, 0]
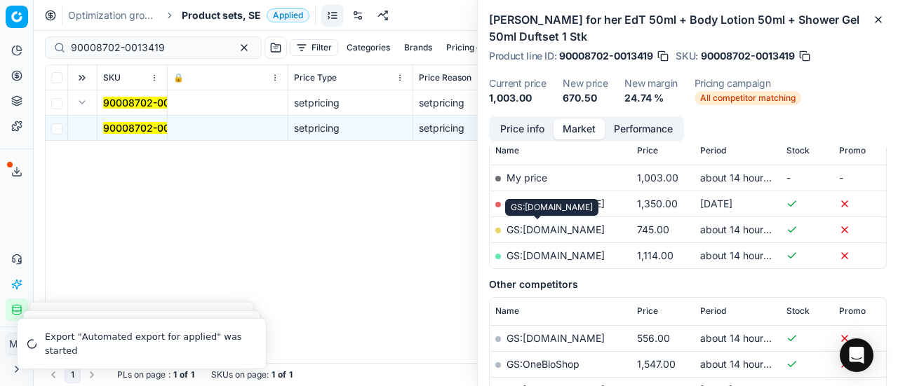
click at [552, 227] on link "GS:Deloox.se" at bounding box center [555, 230] width 98 height 12
click at [518, 132] on button "Price info" at bounding box center [522, 129] width 62 height 20
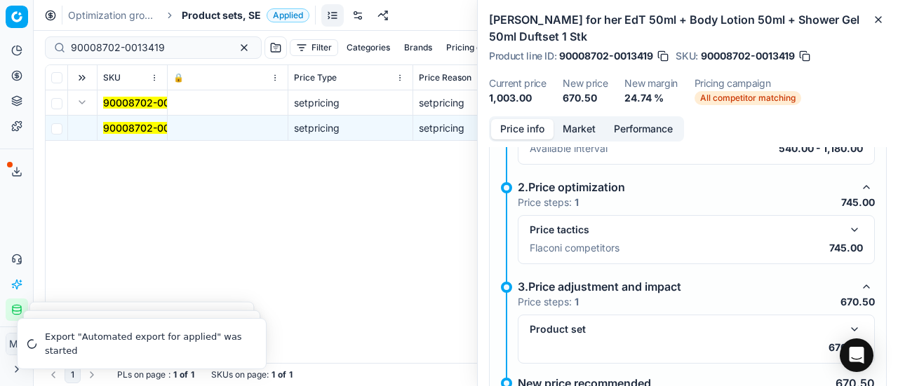
click at [224, 15] on span "Product sets, SE" at bounding box center [221, 15] width 79 height 14
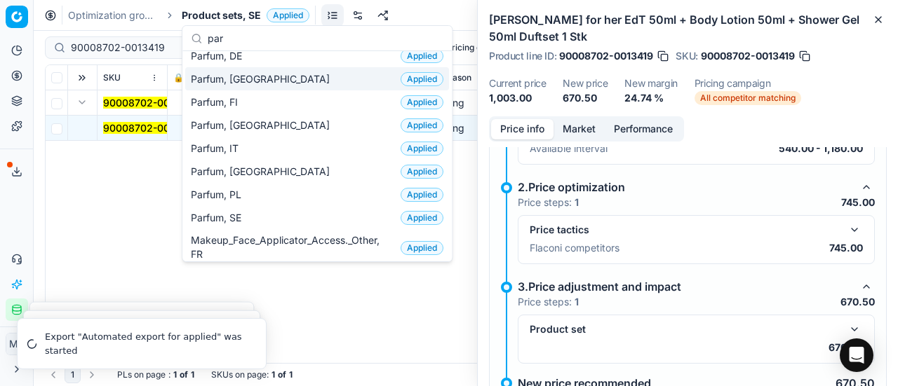
scroll to position [140, 0]
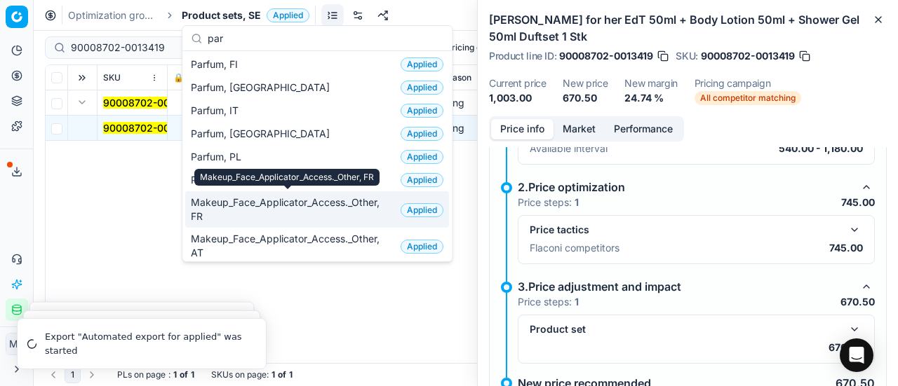
type input "par"
click at [268, 176] on div "Makeup_Face_Applicator_Access._Other, FR" at bounding box center [286, 177] width 185 height 17
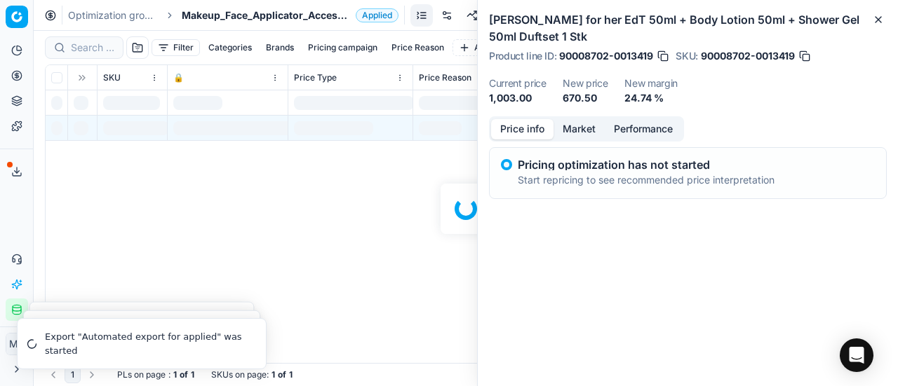
click at [201, 15] on span "Makeup_Face_Applicator_Access._Other, FR" at bounding box center [266, 15] width 168 height 14
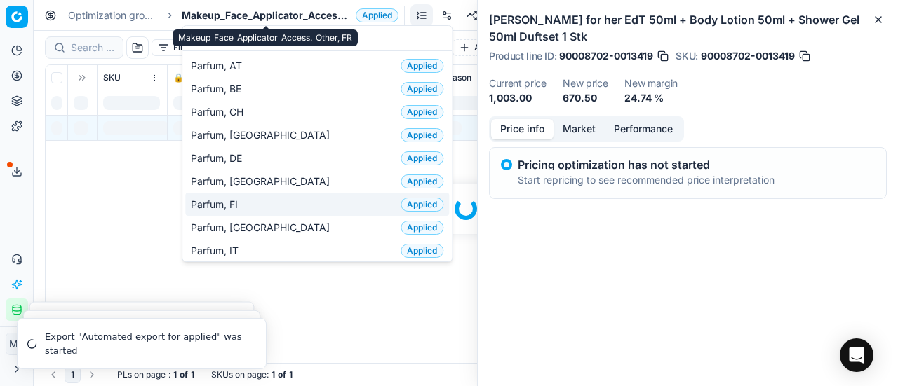
scroll to position [140, 0]
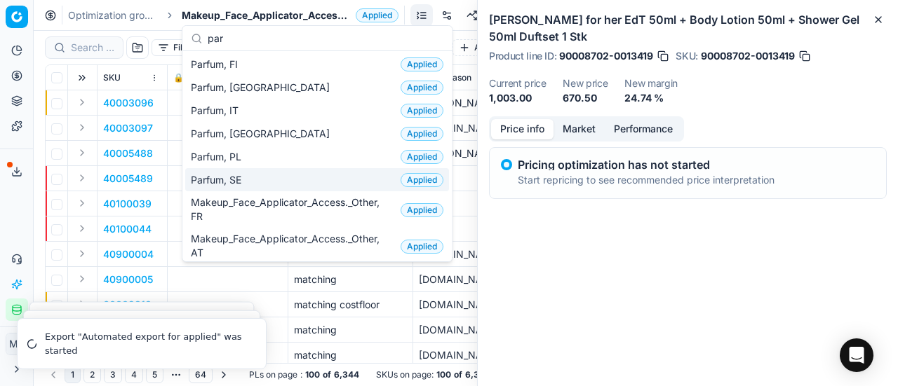
type input "par"
click at [233, 176] on span "Parfum, SE" at bounding box center [219, 180] width 56 height 14
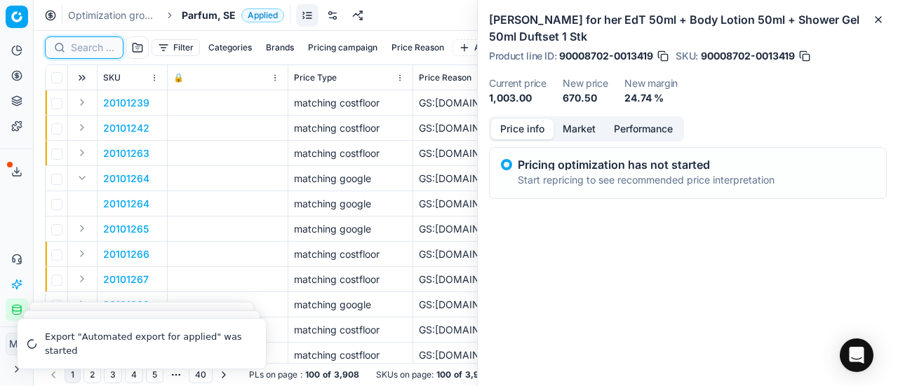
click at [79, 46] on input at bounding box center [92, 48] width 43 height 14
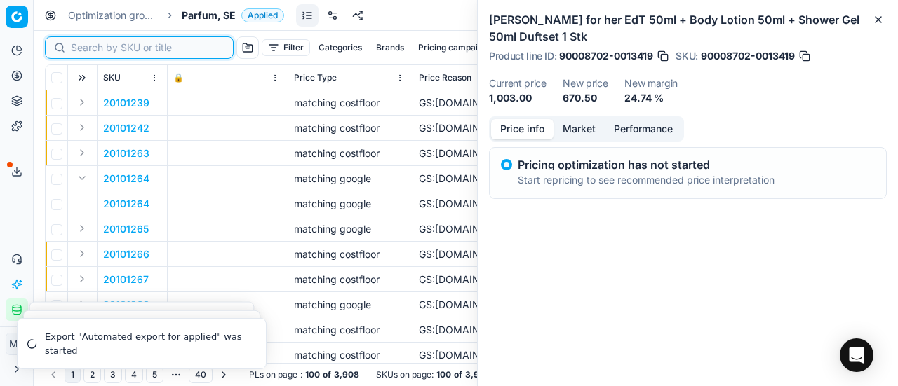
paste input "90003982-0005784"
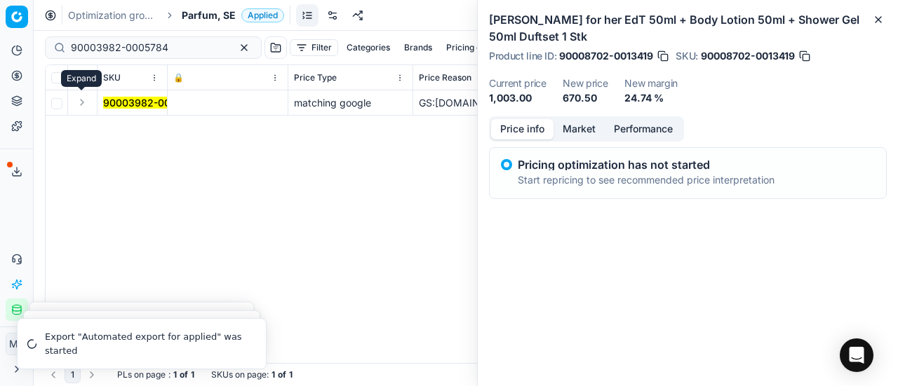
click at [88, 108] on button "Expand" at bounding box center [82, 102] width 17 height 17
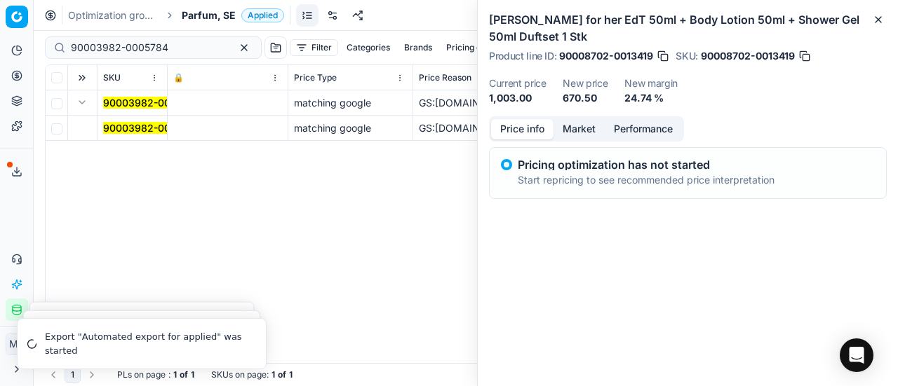
click at [147, 130] on mark "90003982-0005784" at bounding box center [151, 128] width 97 height 12
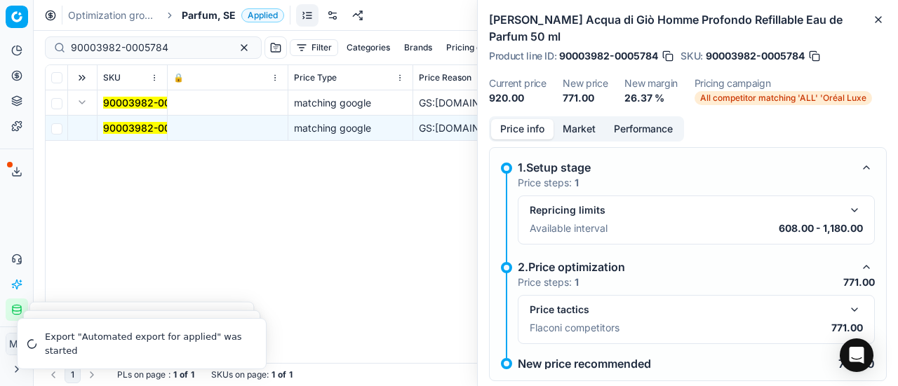
click at [846, 313] on button "button" at bounding box center [854, 310] width 17 height 17
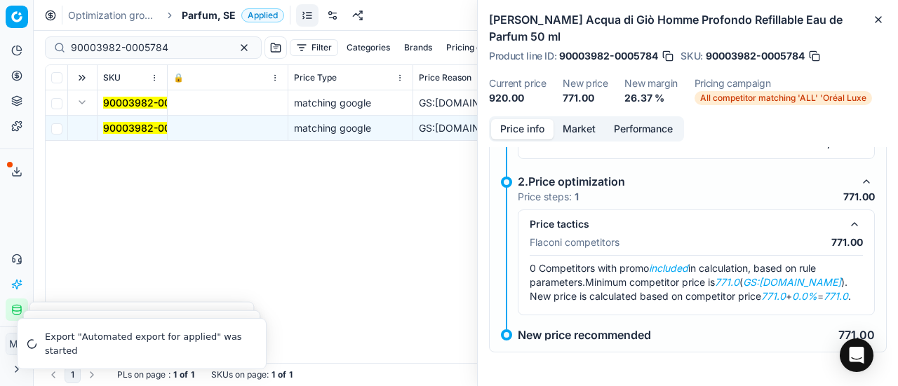
scroll to position [97, 0]
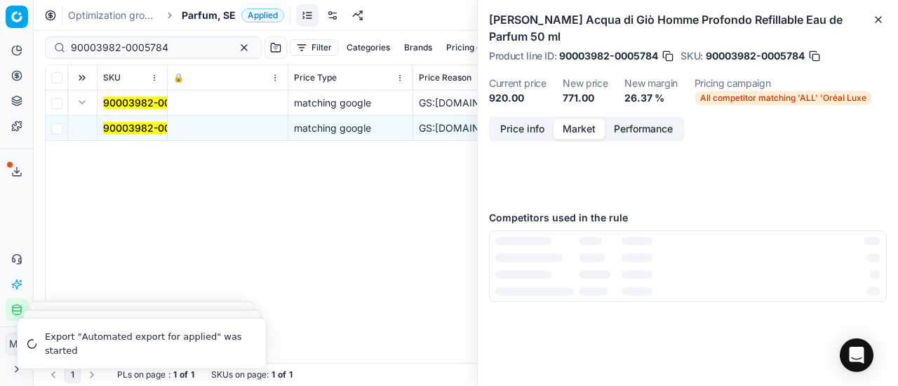
click at [576, 126] on button "Market" at bounding box center [578, 129] width 51 height 20
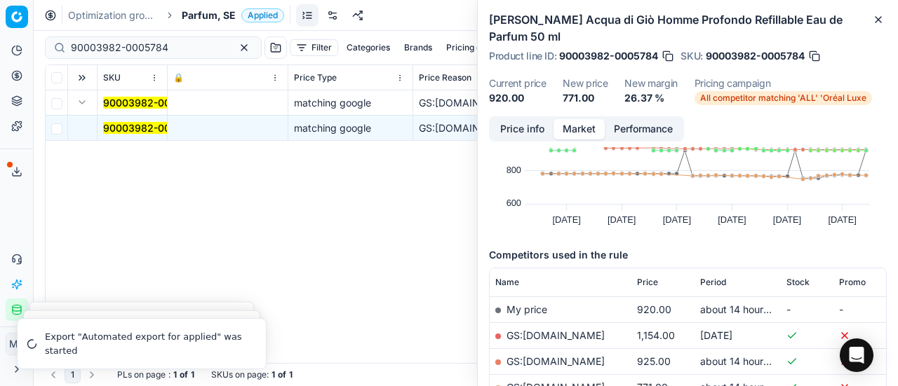
scroll to position [140, 0]
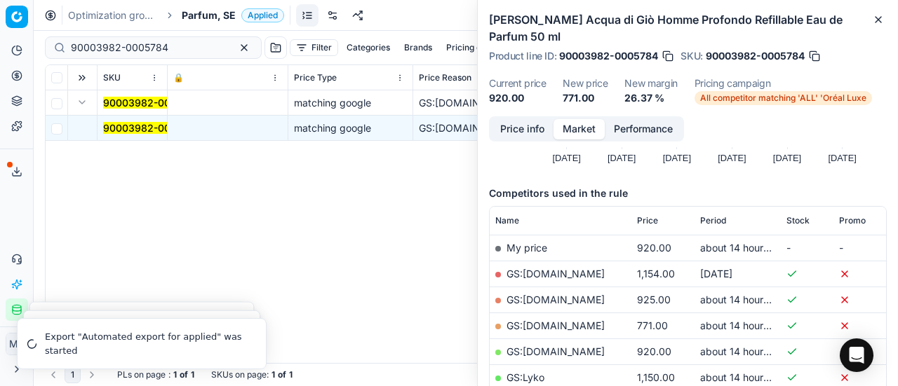
click at [560, 299] on link "GS:Cocopanda.se" at bounding box center [555, 300] width 98 height 12
click at [574, 318] on td "GS:ComputerSalg.se" at bounding box center [560, 326] width 142 height 26
click at [574, 321] on link "GS:ComputerSalg.se" at bounding box center [555, 326] width 98 height 12
drag, startPoint x: 177, startPoint y: 50, endPoint x: 26, endPoint y: 27, distance: 153.3
click at [0, 24] on div "Pricing platform Analytics Pricing Product portfolio Templates Export service 1…" at bounding box center [449, 193] width 898 height 386
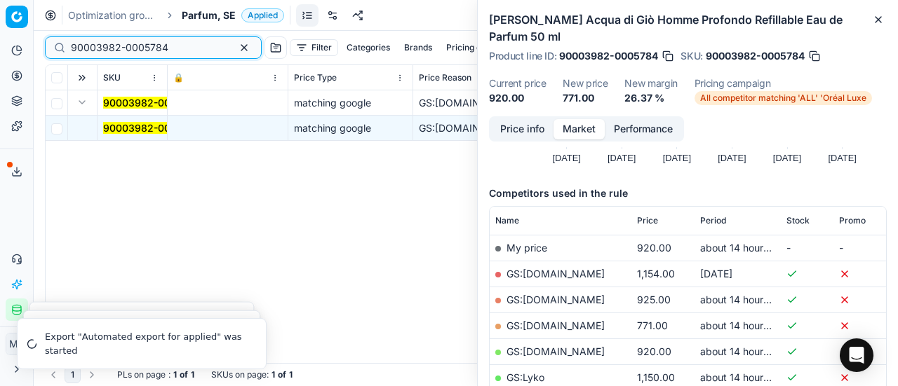
paste input "80075134-30"
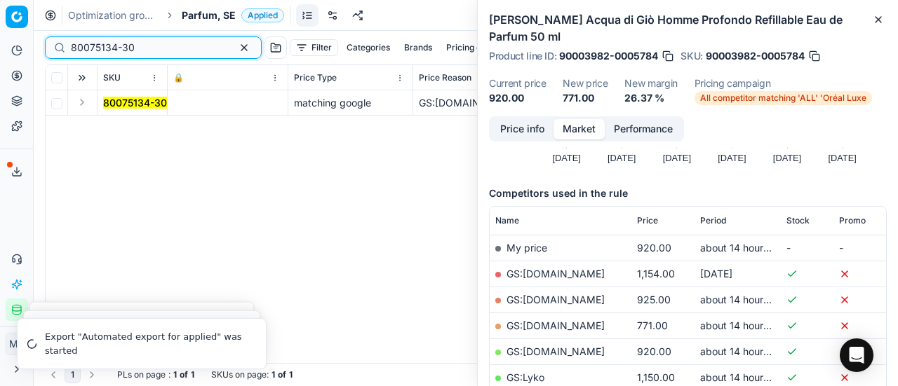
type input "80075134-30"
click at [79, 101] on button "Expand" at bounding box center [82, 102] width 17 height 17
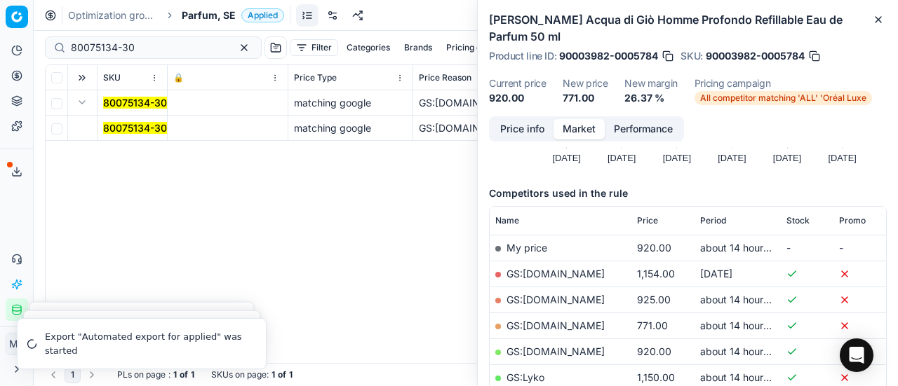
click at [144, 127] on mark "80075134-30" at bounding box center [135, 128] width 64 height 12
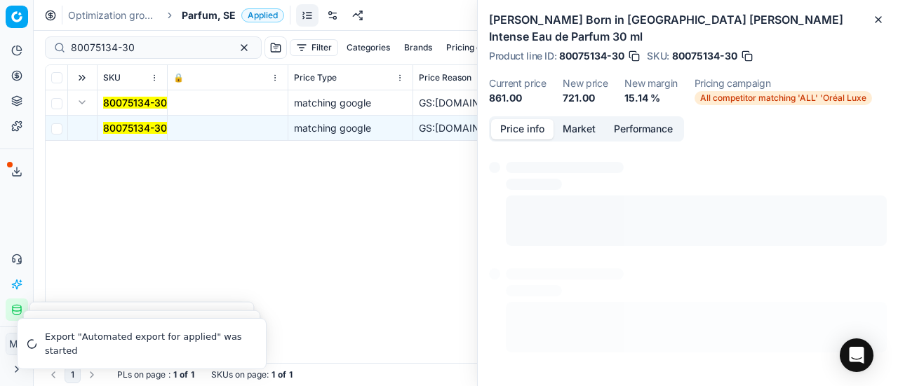
click at [532, 119] on button "Price info" at bounding box center [522, 129] width 62 height 20
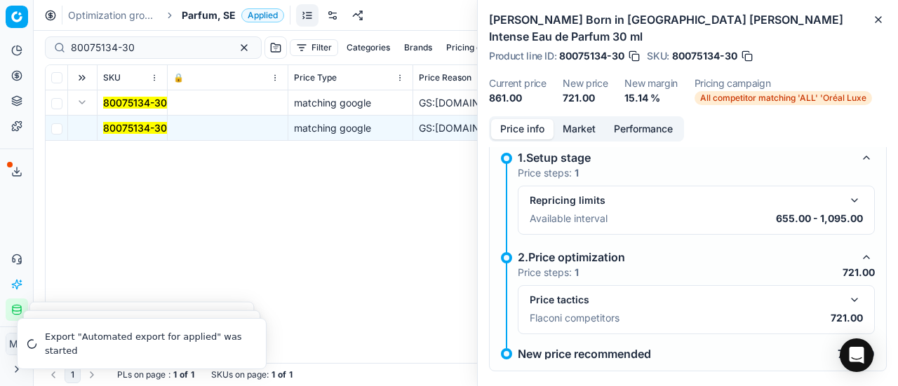
click at [848, 292] on button "button" at bounding box center [854, 300] width 17 height 17
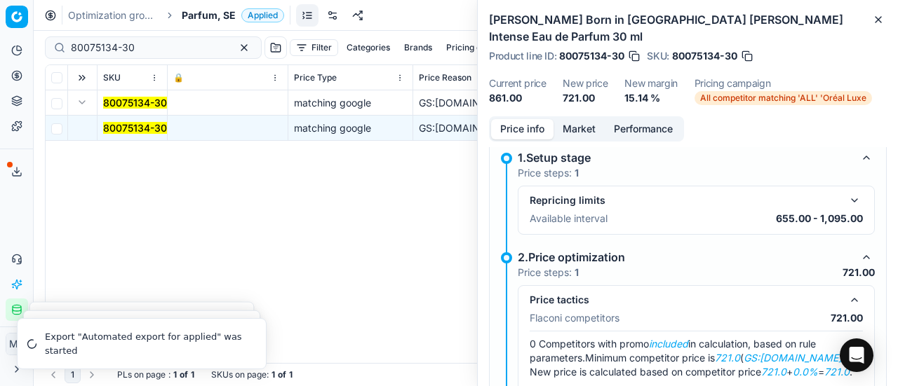
click at [582, 119] on button "Market" at bounding box center [578, 129] width 51 height 20
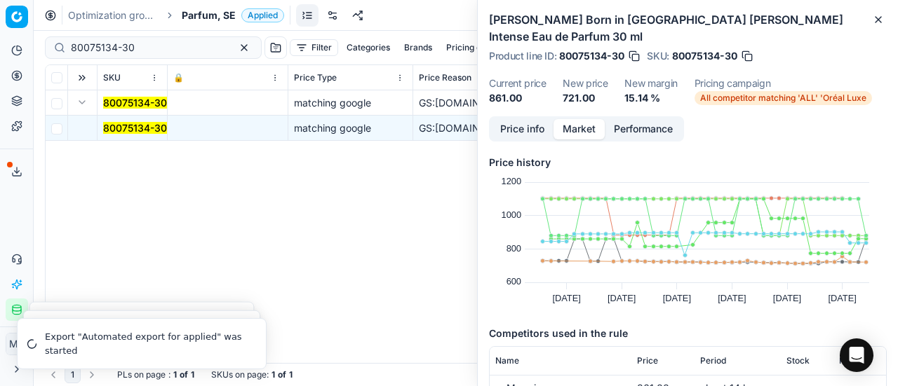
scroll to position [140, 0]
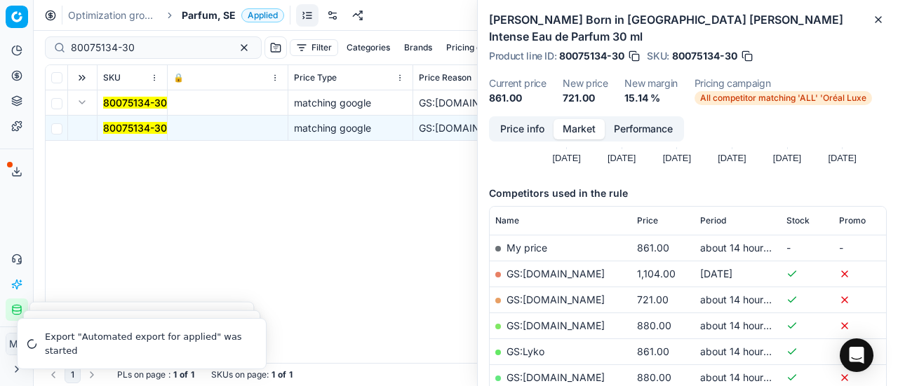
click at [579, 294] on link "GS:[DOMAIN_NAME]" at bounding box center [555, 300] width 98 height 12
drag, startPoint x: 137, startPoint y: 51, endPoint x: 4, endPoint y: 44, distance: 133.4
click at [0, 47] on div "Pricing platform Analytics Pricing Product portfolio Templates Export service 1…" at bounding box center [449, 193] width 898 height 386
paste input "90000672-000088"
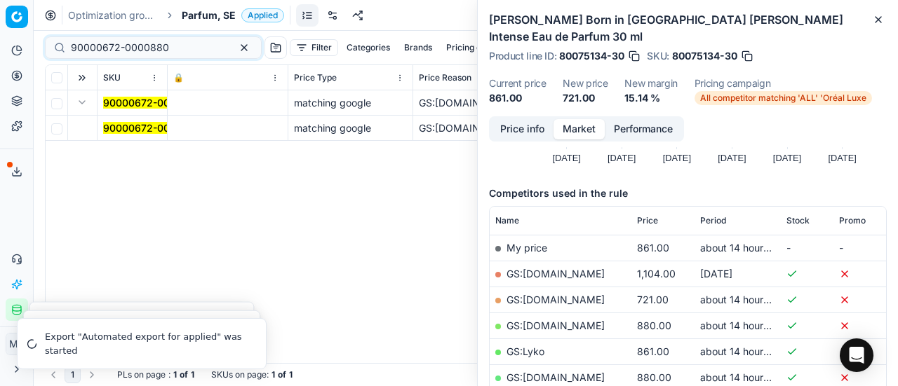
click at [153, 125] on mark "90000672-0000880" at bounding box center [152, 128] width 98 height 12
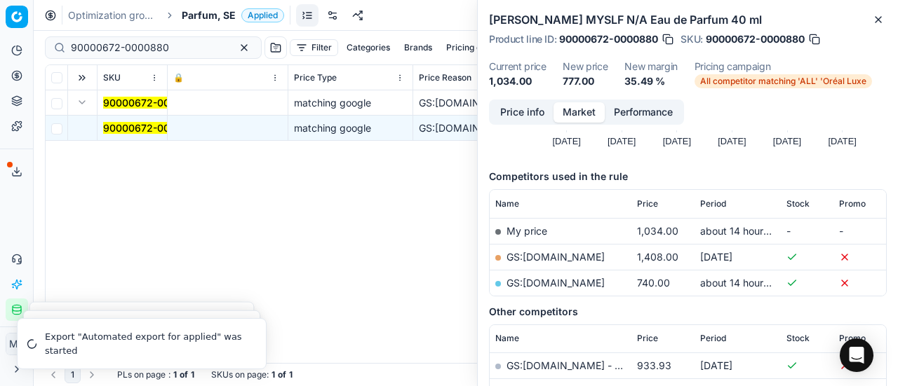
click at [524, 119] on button "Price info" at bounding box center [522, 112] width 62 height 20
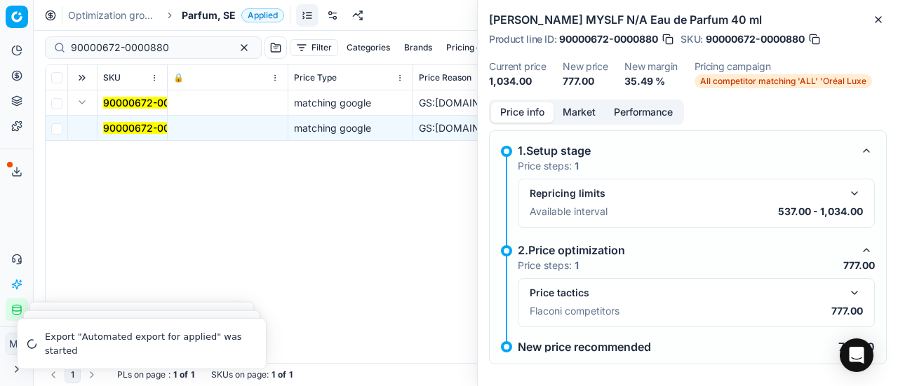
click at [846, 285] on button "button" at bounding box center [854, 293] width 17 height 17
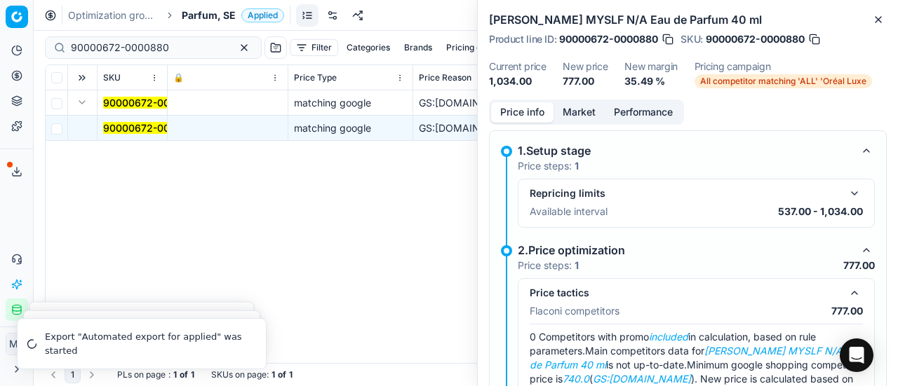
click at [565, 114] on button "Market" at bounding box center [578, 112] width 51 height 20
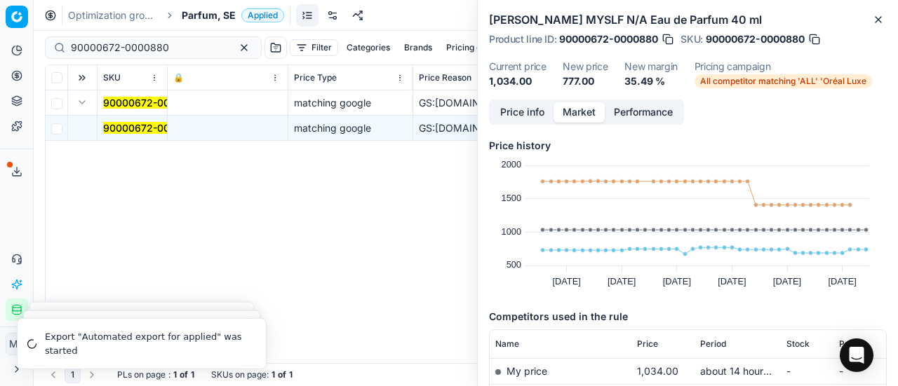
scroll to position [210, 0]
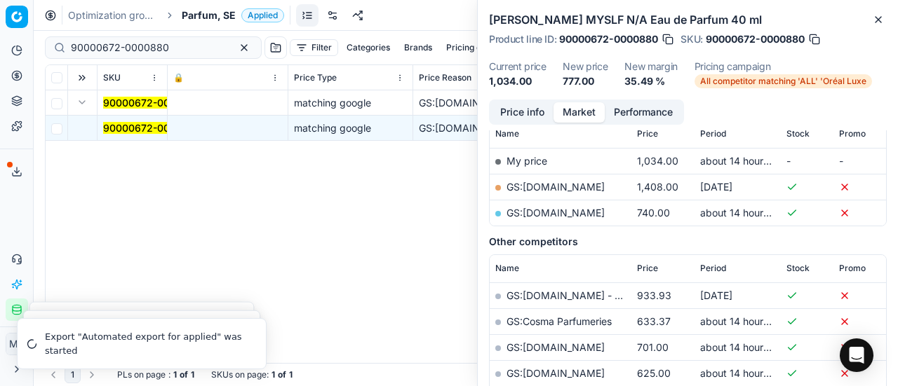
click at [550, 211] on link "GS:Notino.se" at bounding box center [555, 213] width 98 height 12
drag, startPoint x: 0, startPoint y: 30, endPoint x: 6, endPoint y: 42, distance: 13.2
click at [0, 29] on div "Pricing platform Analytics Pricing Product portfolio Templates Export service 1…" at bounding box center [449, 193] width 898 height 386
paste input "20103395"
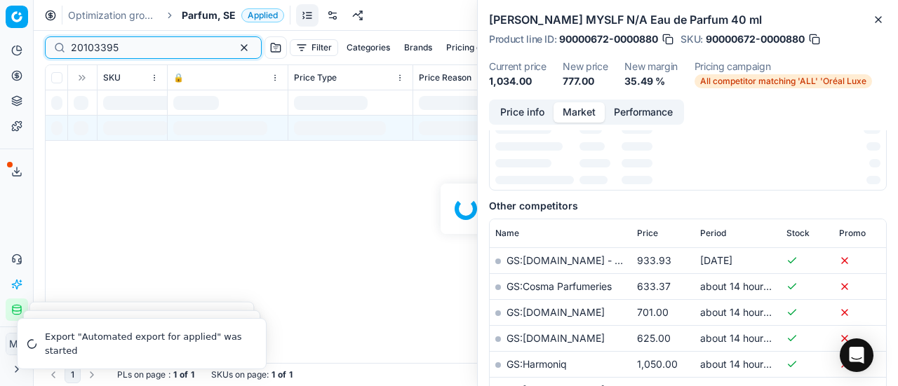
scroll to position [210, 0]
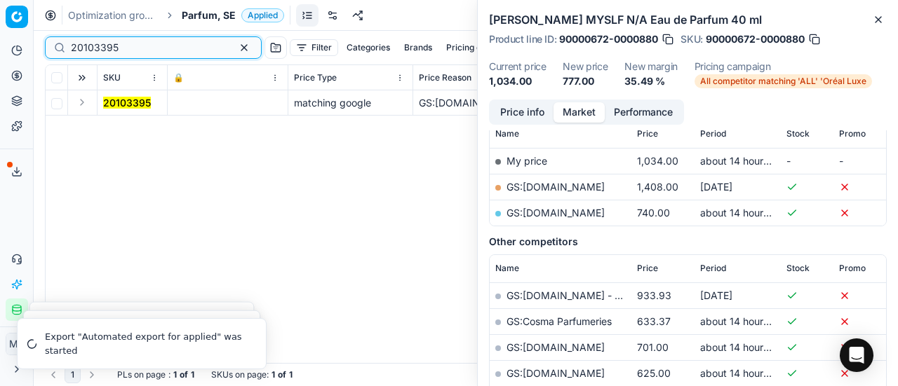
type input "20103395"
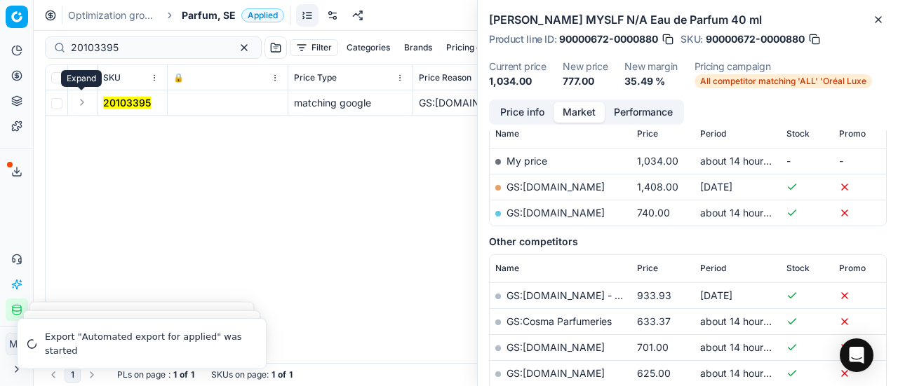
click at [79, 102] on button "Expand" at bounding box center [82, 102] width 17 height 17
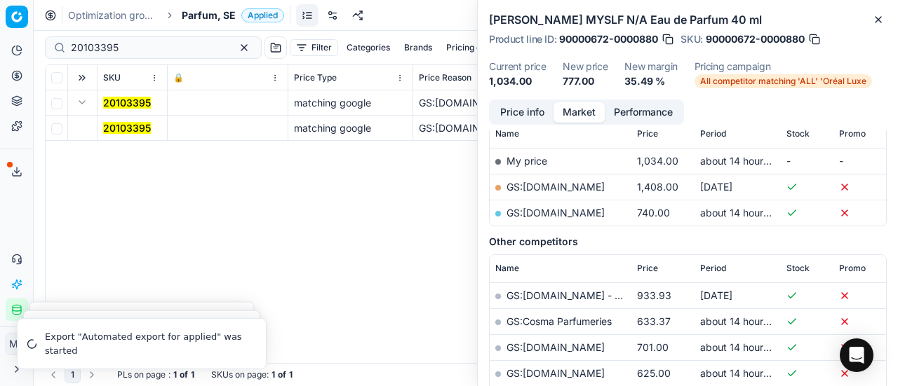
click at [129, 130] on mark "20103395" at bounding box center [127, 128] width 48 height 12
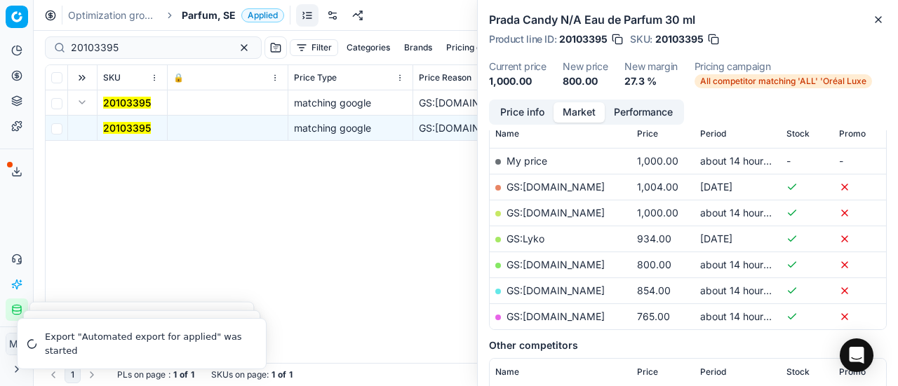
click at [516, 113] on button "Price info" at bounding box center [522, 112] width 62 height 20
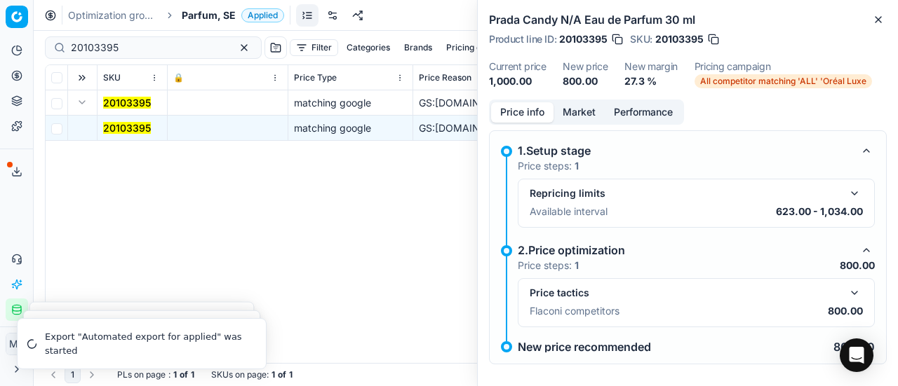
click at [846, 287] on button "button" at bounding box center [854, 293] width 17 height 17
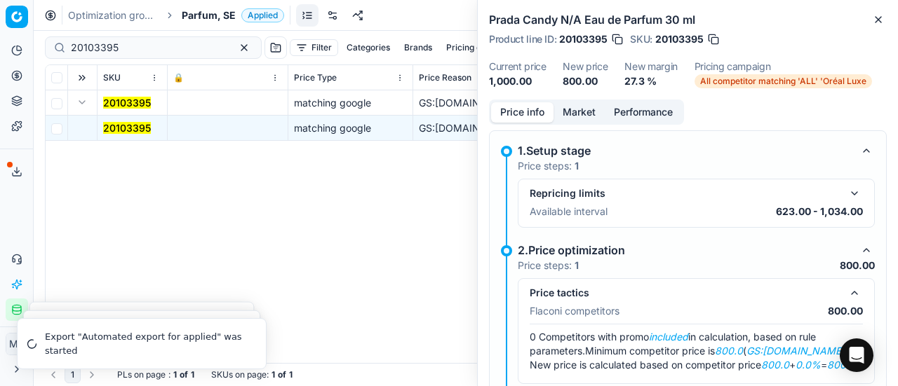
click at [579, 109] on button "Market" at bounding box center [578, 112] width 51 height 20
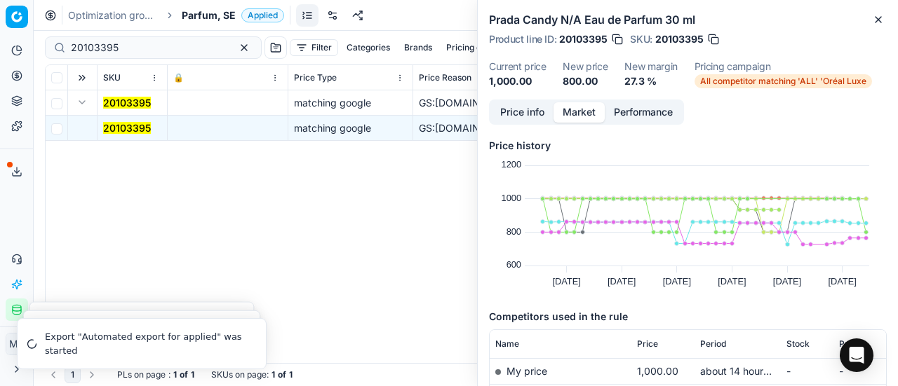
scroll to position [140, 0]
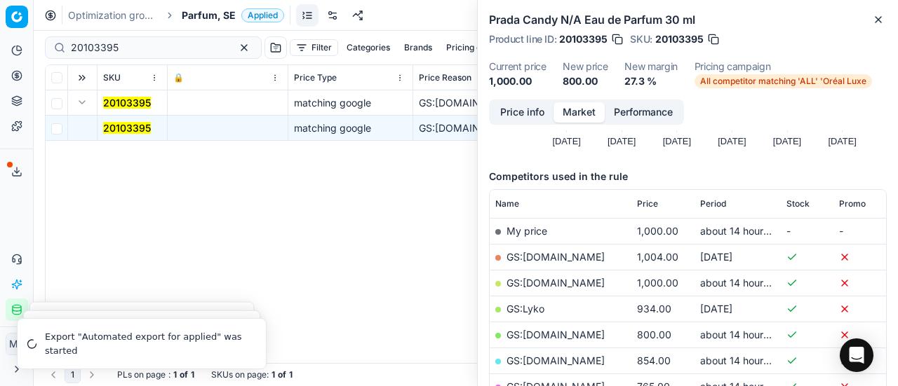
click at [561, 329] on link "GS:Magasin.se" at bounding box center [555, 335] width 98 height 12
click at [218, 18] on span "Parfum, SE" at bounding box center [209, 15] width 54 height 14
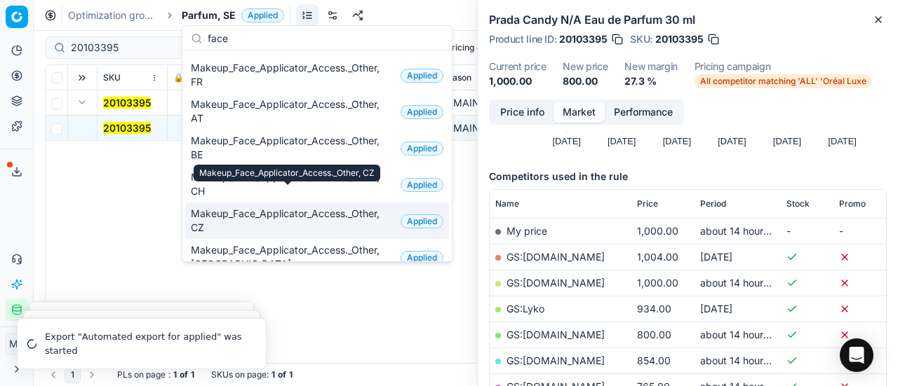
scroll to position [210, 0]
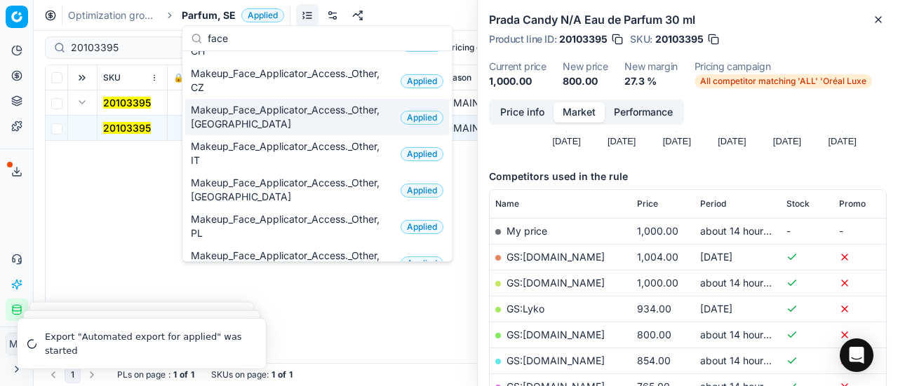
type input "face"
click at [231, 113] on span "Makeup_Face_Applicator_Access._Other, [GEOGRAPHIC_DATA]" at bounding box center [293, 117] width 204 height 28
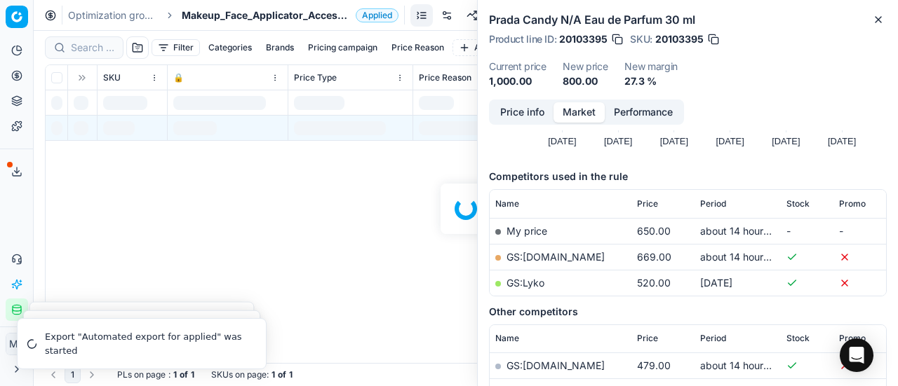
click at [94, 45] on div at bounding box center [466, 209] width 864 height 356
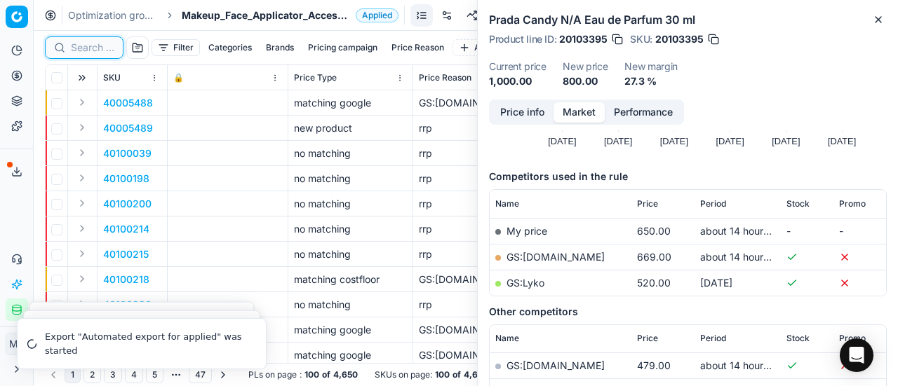
click at [93, 49] on input at bounding box center [92, 48] width 43 height 14
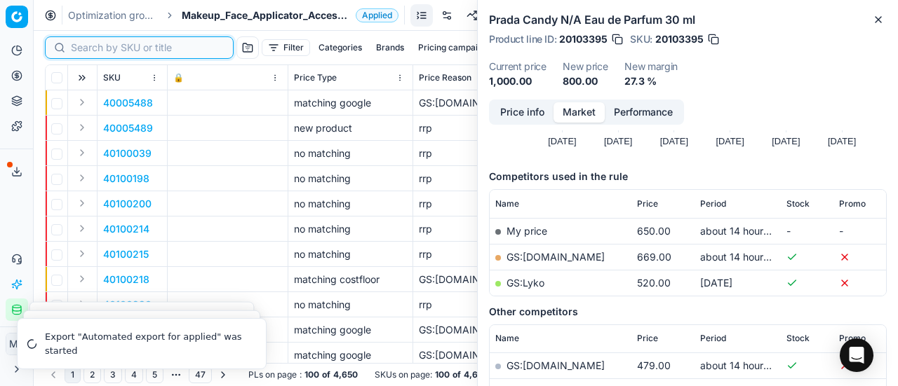
paste input "80054402-1"
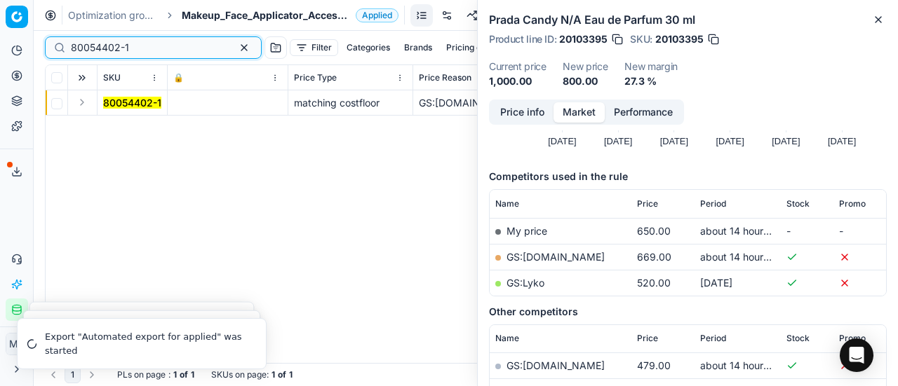
type input "80054402-1"
click at [81, 100] on button "Expand" at bounding box center [82, 102] width 17 height 17
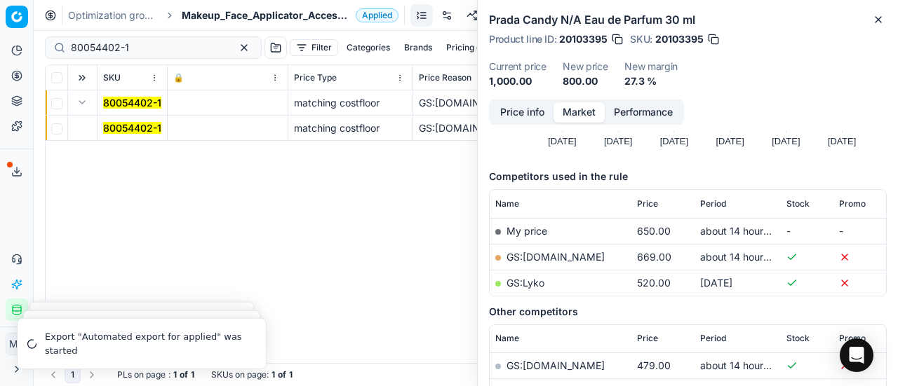
click at [129, 123] on mark "80054402-1" at bounding box center [132, 128] width 58 height 12
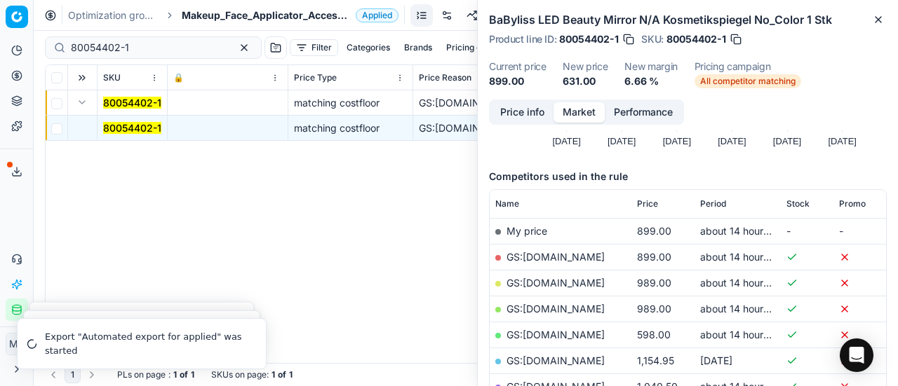
click at [529, 114] on button "Price info" at bounding box center [522, 112] width 62 height 20
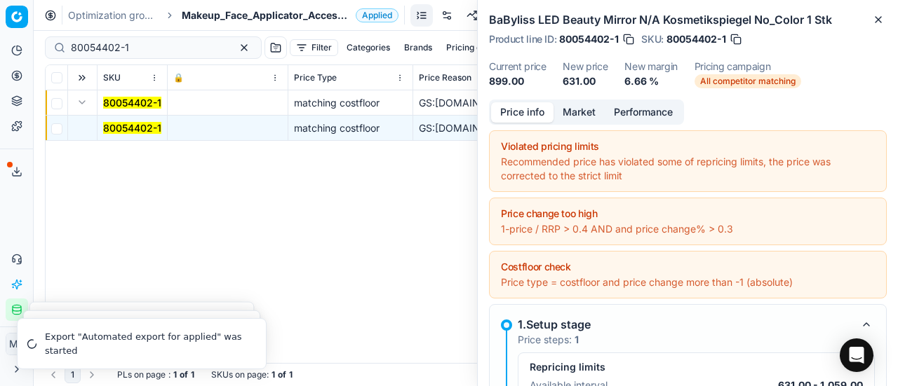
scroll to position [220, 0]
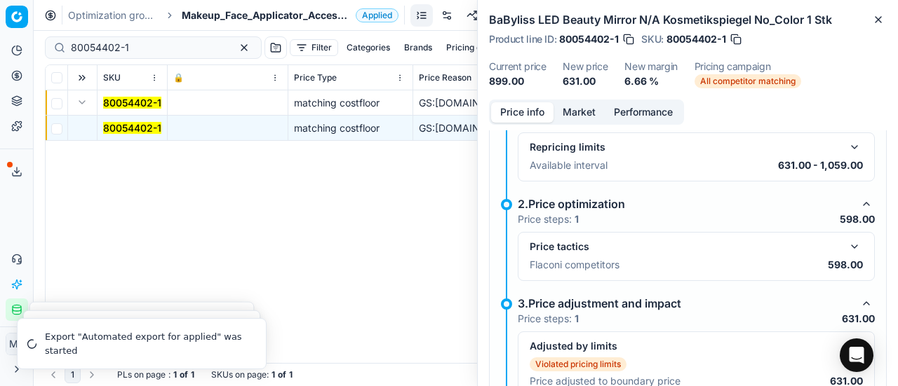
click at [846, 244] on button "button" at bounding box center [854, 246] width 17 height 17
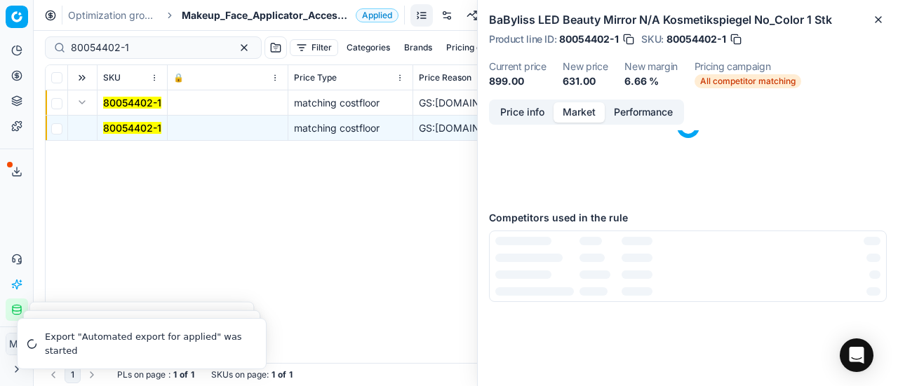
click at [572, 105] on button "Market" at bounding box center [578, 112] width 51 height 20
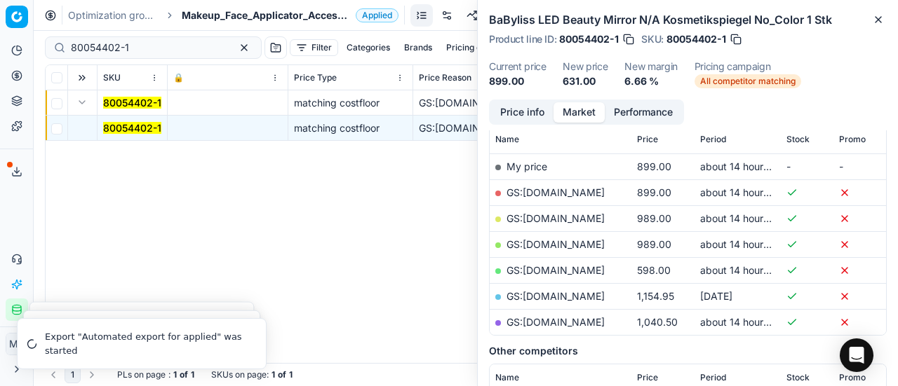
scroll to position [210, 0]
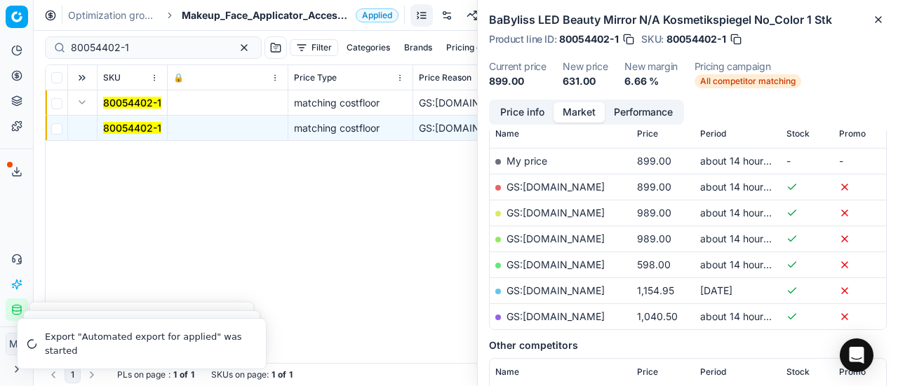
click at [568, 263] on link "GS:ComputerSalg.dk" at bounding box center [555, 265] width 98 height 12
click at [210, 15] on span "Makeup_Face_Applicator_Access._Other, [GEOGRAPHIC_DATA]" at bounding box center [266, 15] width 168 height 14
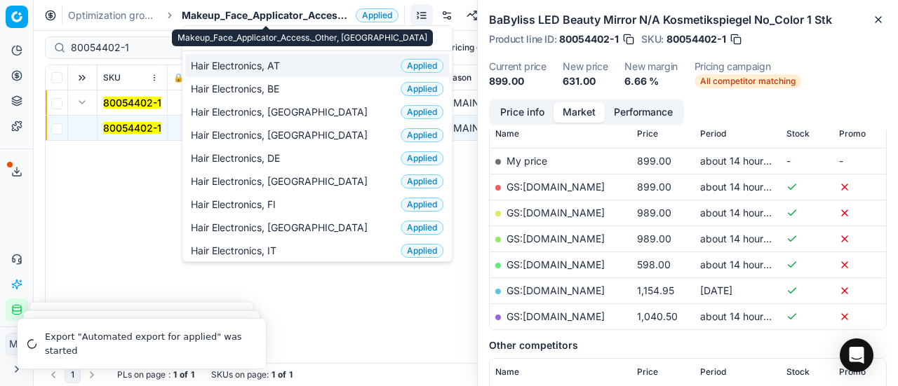
scroll to position [175, 0]
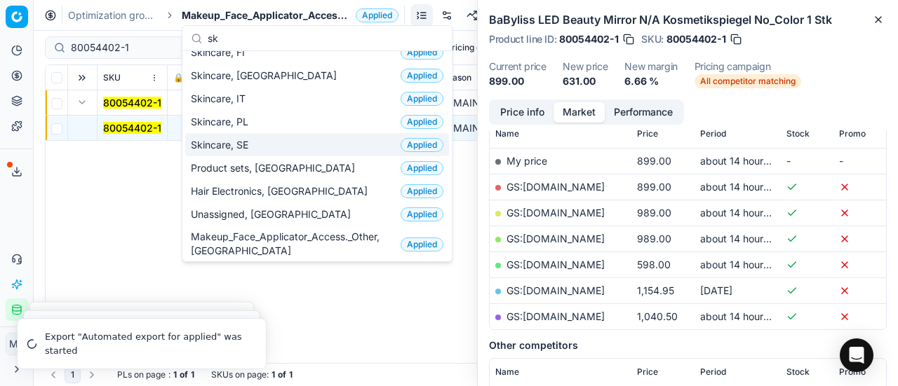
type input "sk"
click at [250, 147] on span "Skincare, SE" at bounding box center [222, 145] width 63 height 14
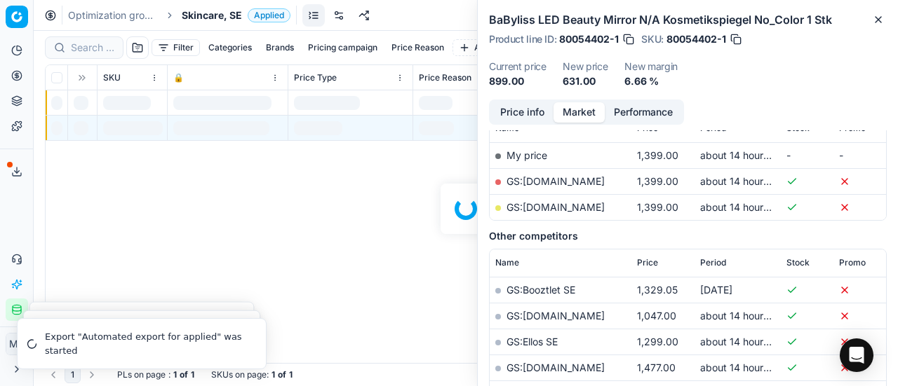
scroll to position [210, 0]
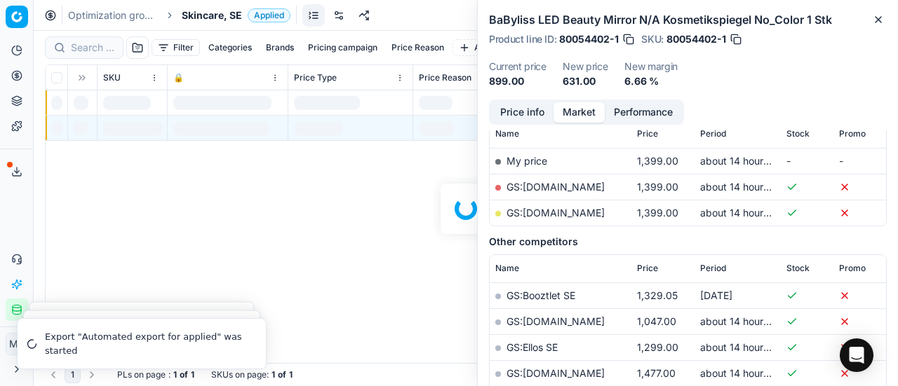
click at [88, 46] on div at bounding box center [466, 209] width 864 height 356
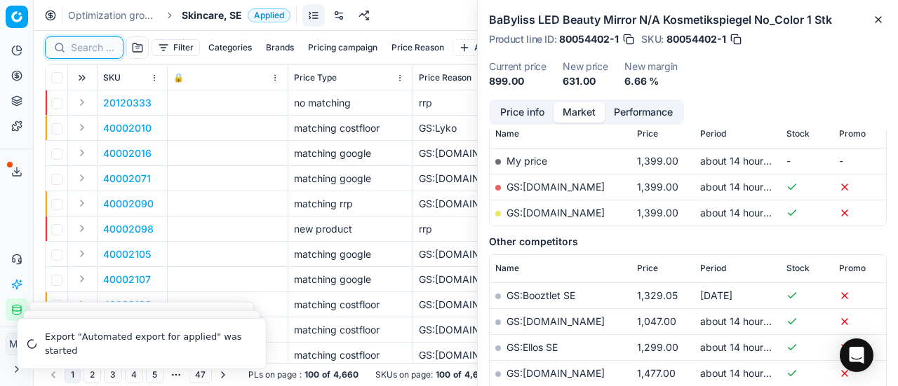
click at [88, 46] on input at bounding box center [92, 48] width 43 height 14
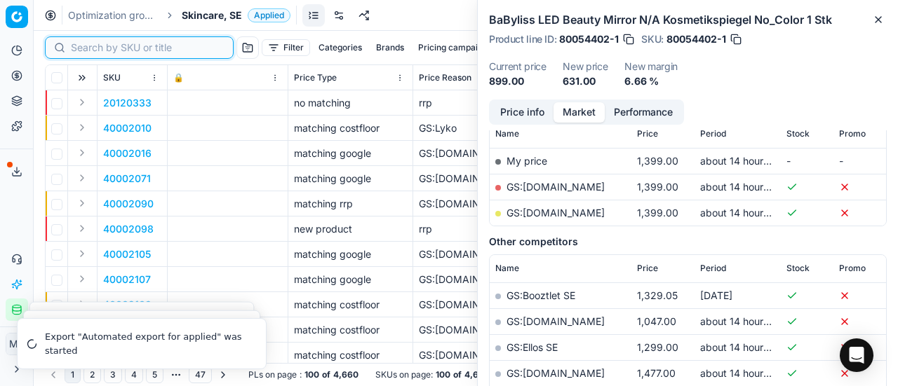
click at [88, 46] on input at bounding box center [148, 48] width 154 height 14
paste input "90008233-0012809"
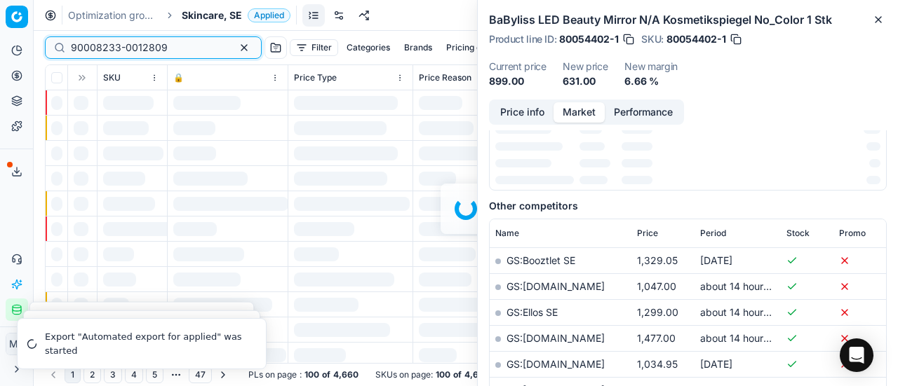
scroll to position [210, 0]
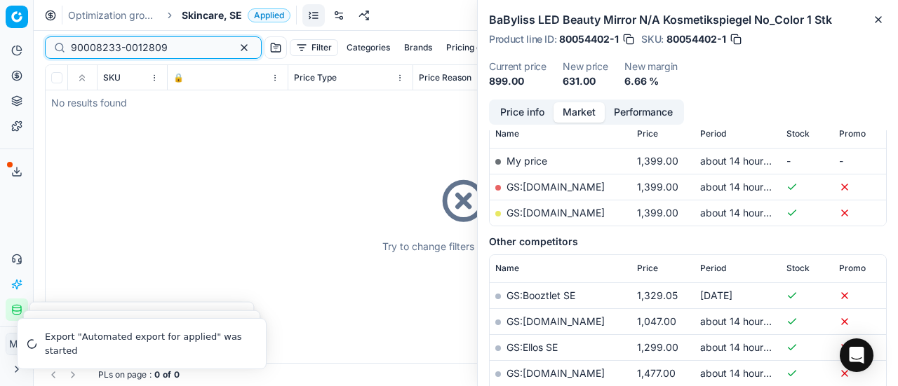
type input "90008233-0012809"
click at [216, 15] on span "Skincare, SE" at bounding box center [212, 15] width 60 height 14
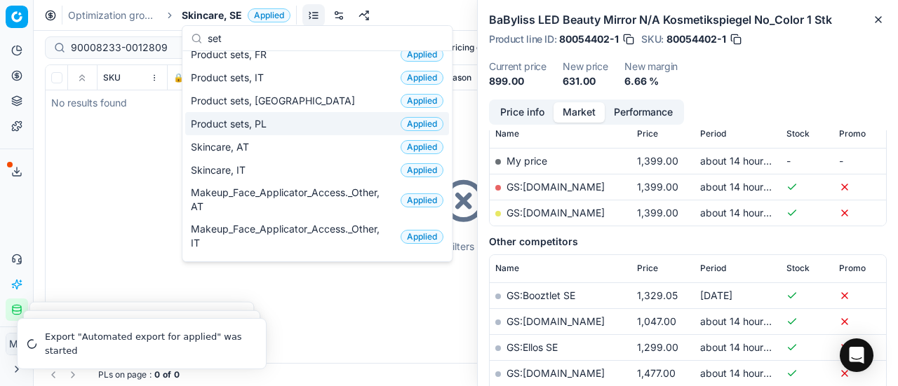
scroll to position [0, 0]
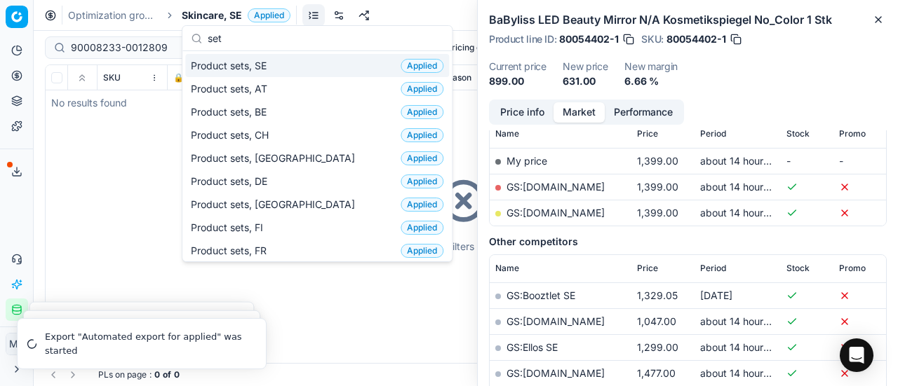
type input "set"
click at [290, 65] on div "Product sets, SE Applied" at bounding box center [317, 65] width 264 height 23
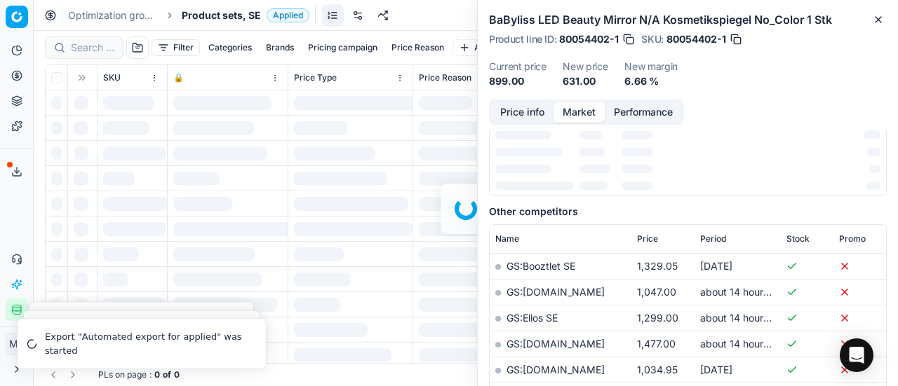
scroll to position [210, 0]
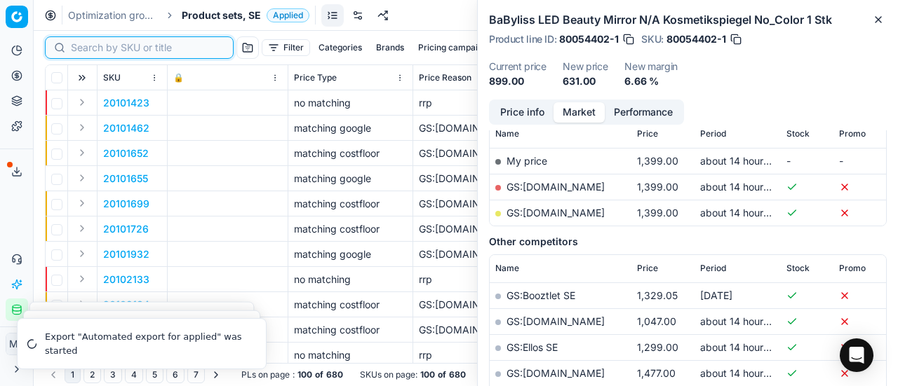
click at [90, 46] on input at bounding box center [148, 48] width 154 height 14
paste input "90008233-0012809"
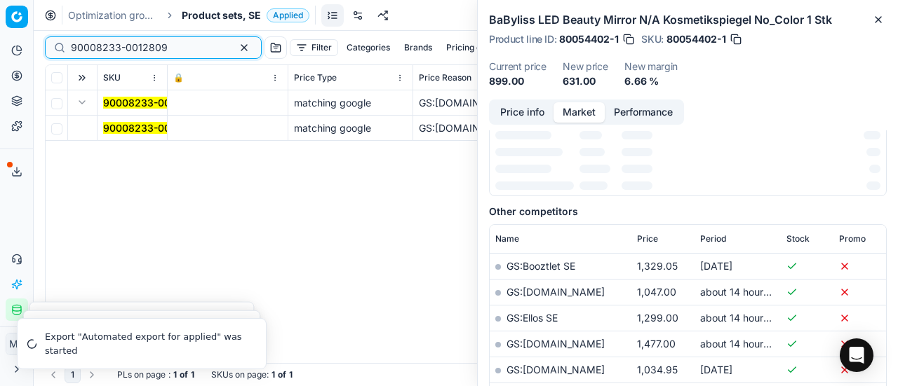
scroll to position [210, 0]
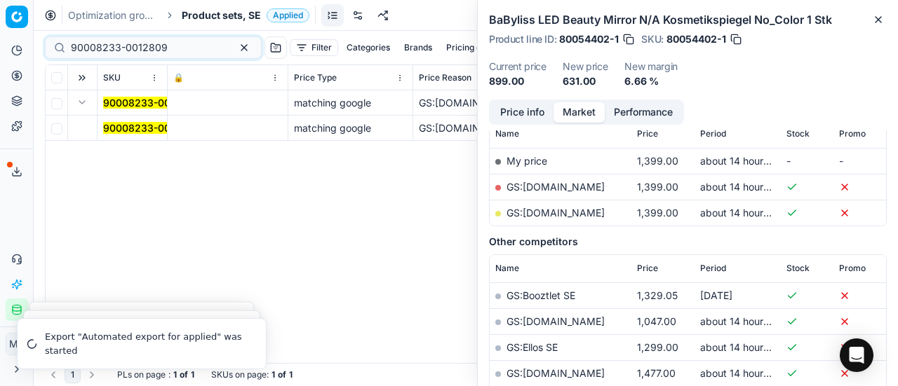
drag, startPoint x: 132, startPoint y: 130, endPoint x: 304, endPoint y: 138, distance: 172.0
click at [132, 130] on mark "90008233-0012809" at bounding box center [151, 128] width 97 height 12
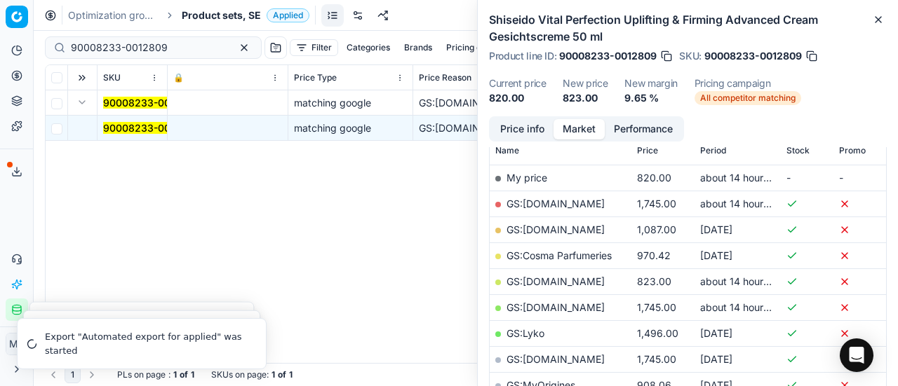
click at [517, 128] on button "Price info" at bounding box center [522, 129] width 62 height 20
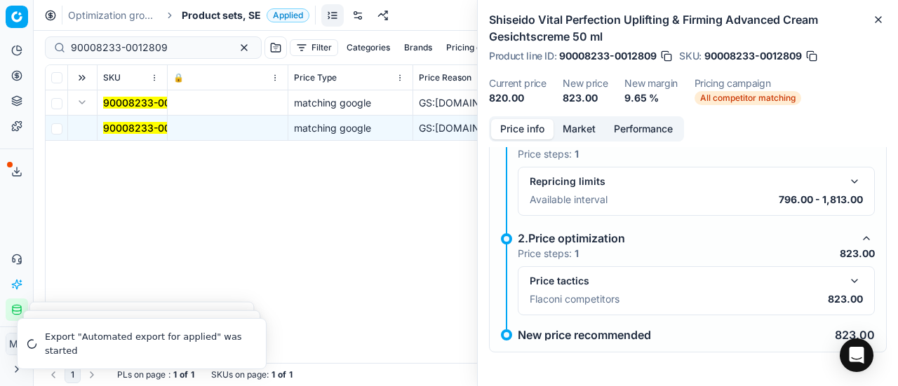
scroll to position [27, 0]
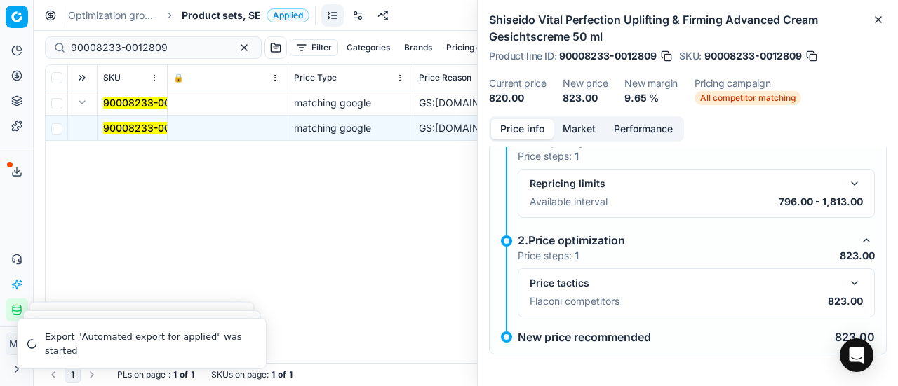
click at [851, 284] on button "button" at bounding box center [854, 283] width 17 height 17
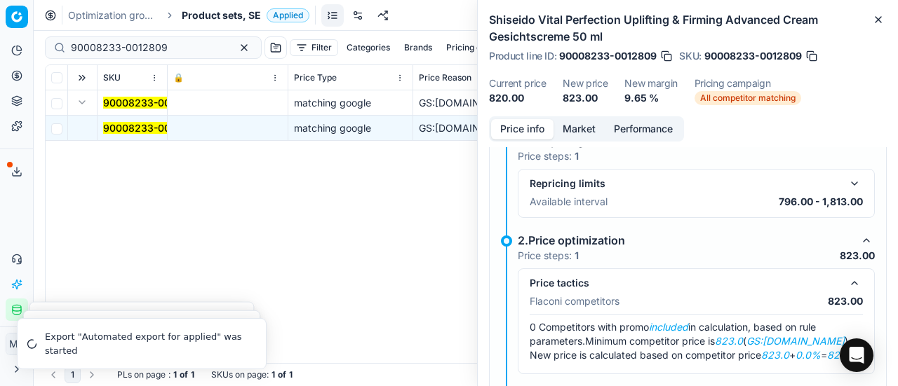
click at [579, 123] on button "Market" at bounding box center [578, 129] width 51 height 20
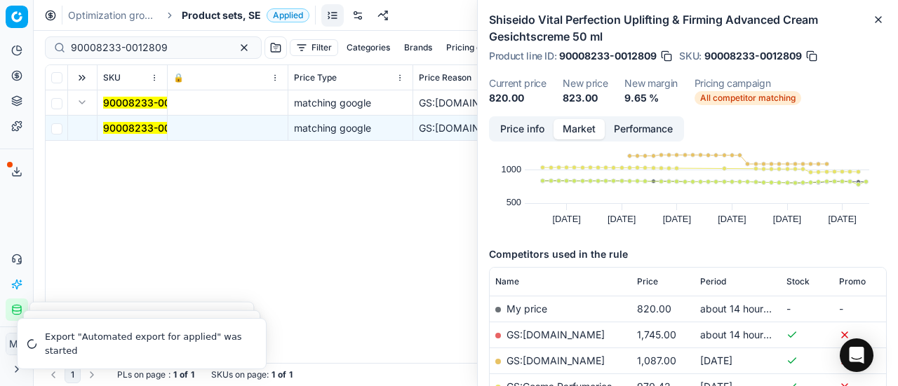
scroll to position [140, 0]
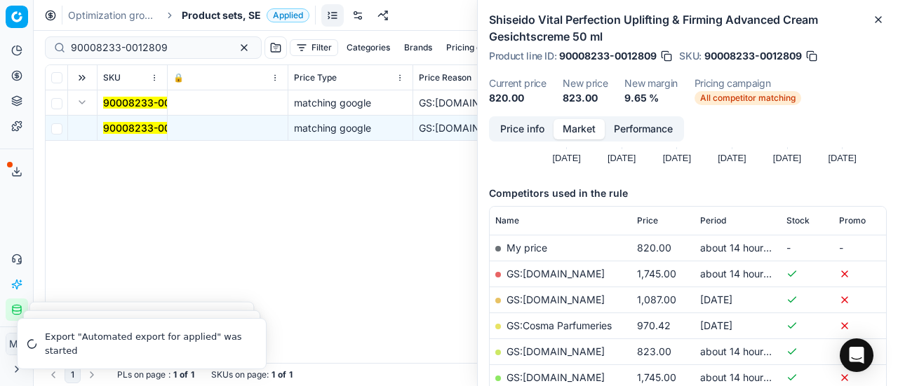
click at [540, 350] on link "GS:Deloox.se" at bounding box center [555, 352] width 98 height 12
drag, startPoint x: 175, startPoint y: 53, endPoint x: 0, endPoint y: 13, distance: 179.7
click at [0, 13] on div "Pricing platform Analytics Pricing Product portfolio Templates Export service 1…" at bounding box center [449, 193] width 898 height 386
paste input "80060047-1"
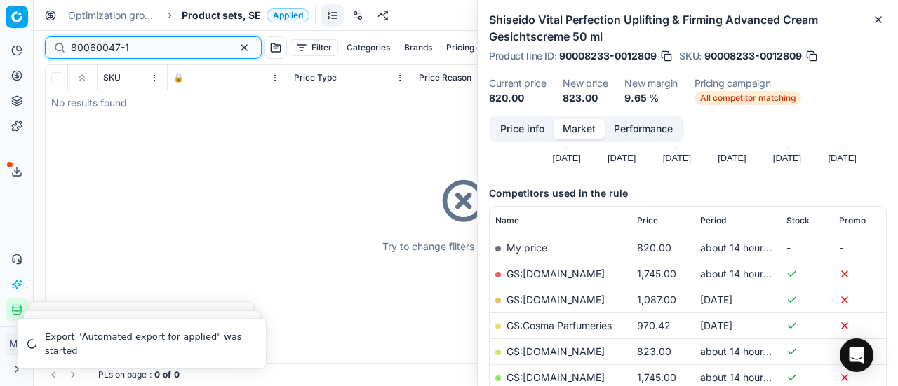
type input "80060047-1"
click at [215, 13] on span "Product sets, SE" at bounding box center [221, 15] width 79 height 14
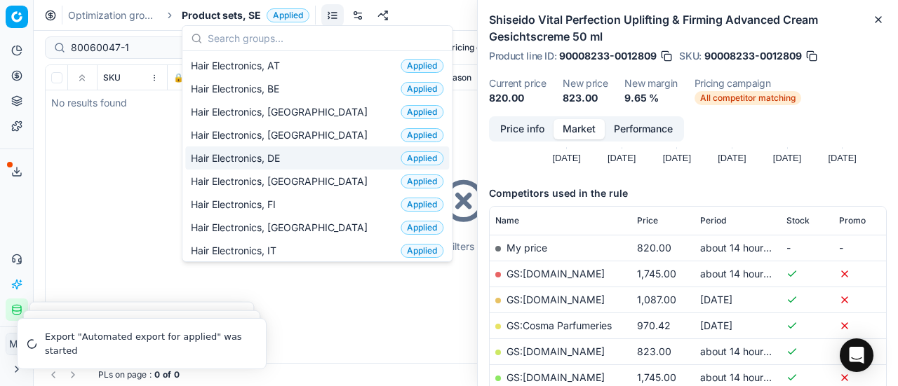
scroll to position [70, 0]
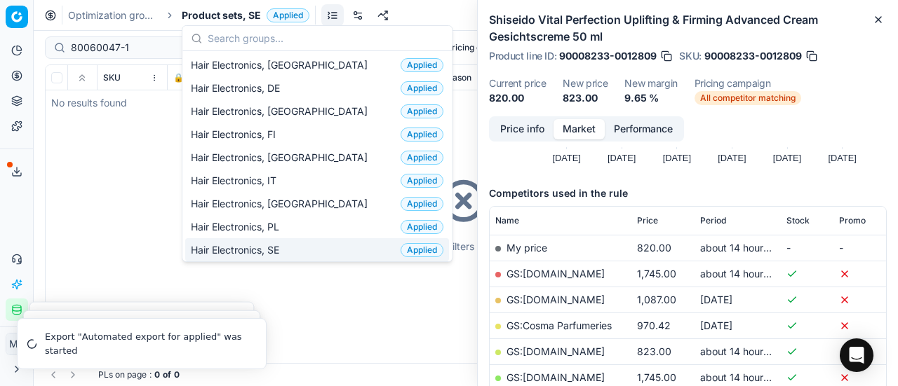
click at [296, 242] on div "Hair Electronics, SE Applied" at bounding box center [317, 249] width 264 height 23
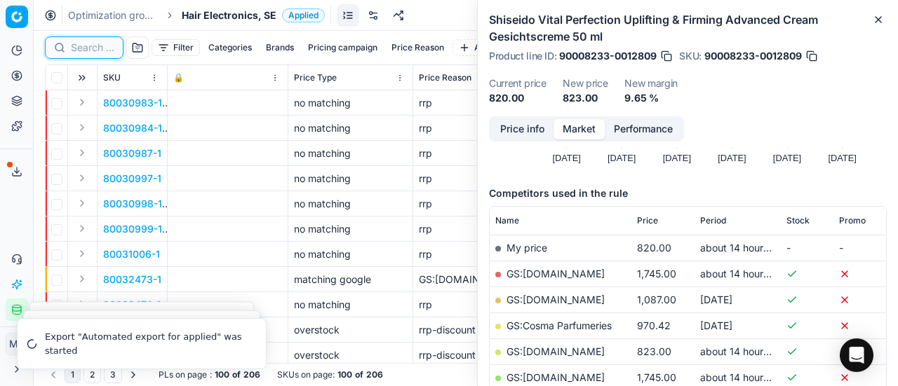
click at [97, 48] on input at bounding box center [92, 48] width 43 height 14
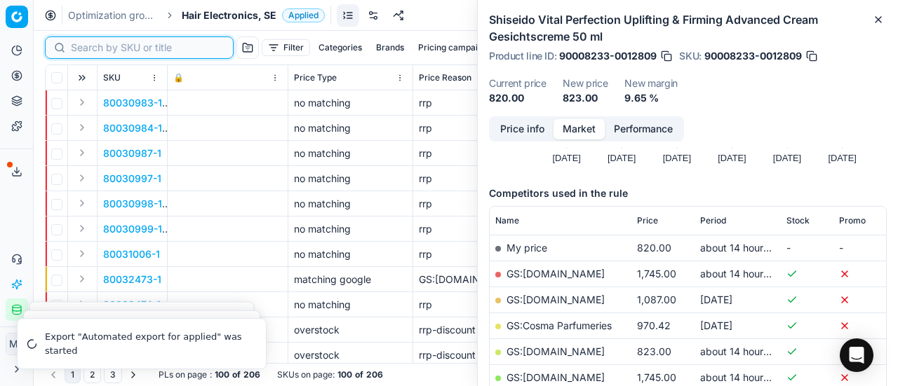
paste input "80060047-1"
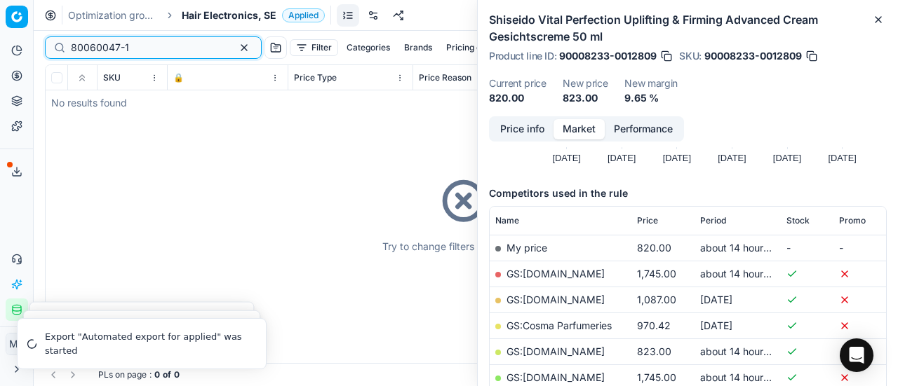
type input "80060047-1"
click at [220, 15] on span "Hair Electronics, SE" at bounding box center [229, 15] width 95 height 14
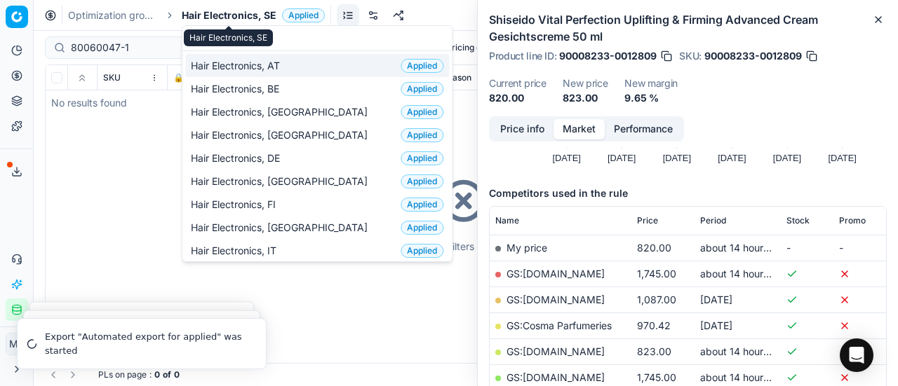
scroll to position [175, 0]
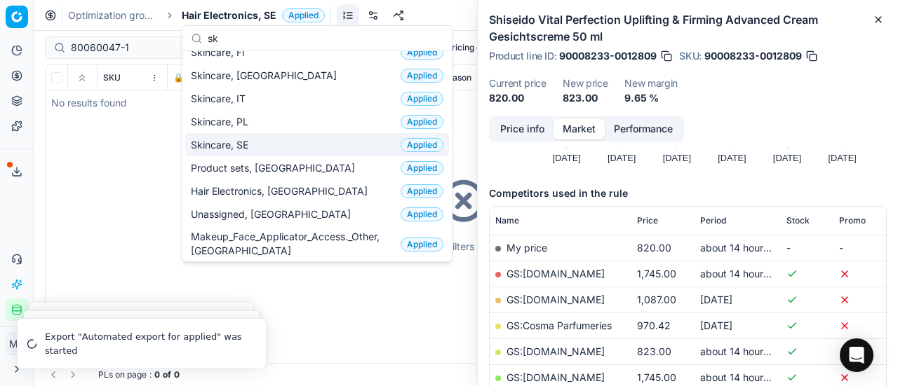
type input "sk"
click at [251, 144] on span "Skincare, SE" at bounding box center [222, 145] width 63 height 14
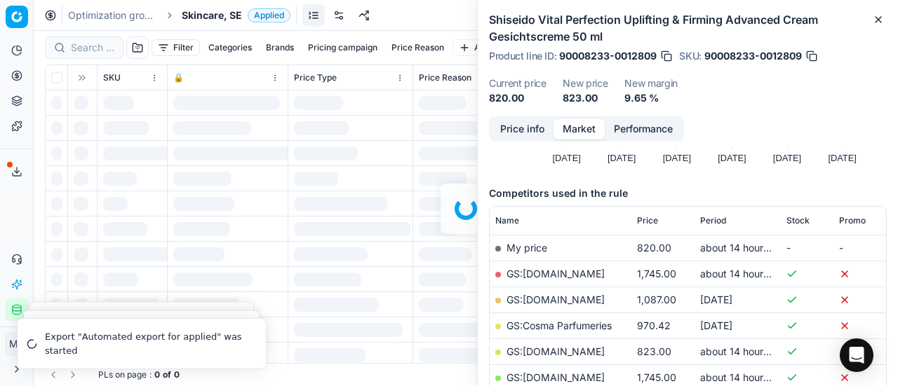
click at [88, 44] on div at bounding box center [466, 209] width 864 height 356
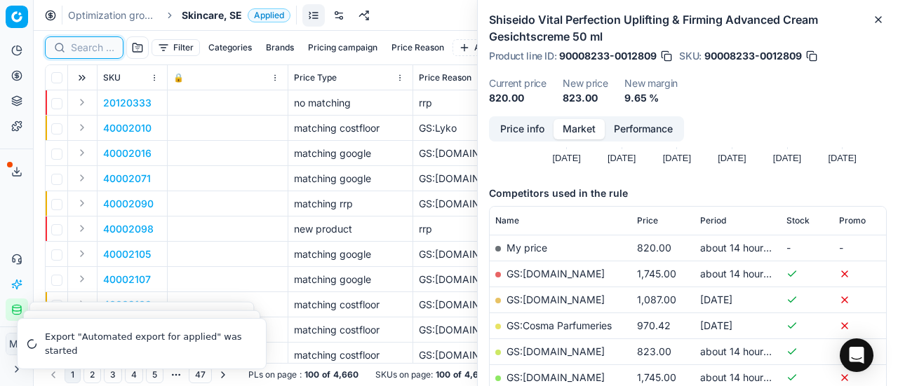
click at [99, 48] on input at bounding box center [92, 48] width 43 height 14
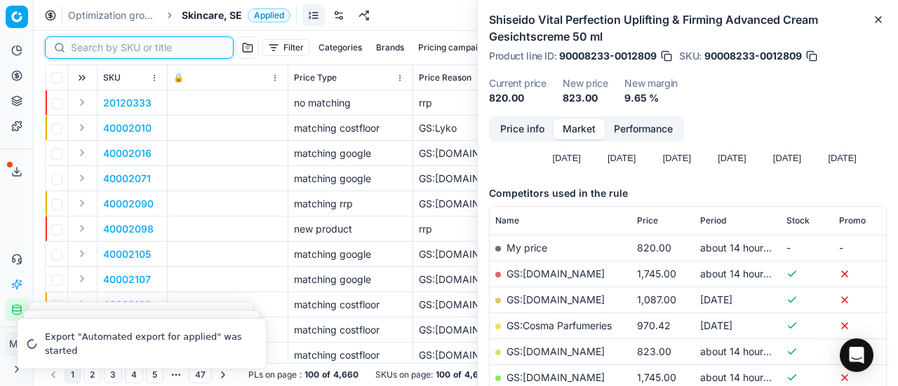
paste input "80060047-1"
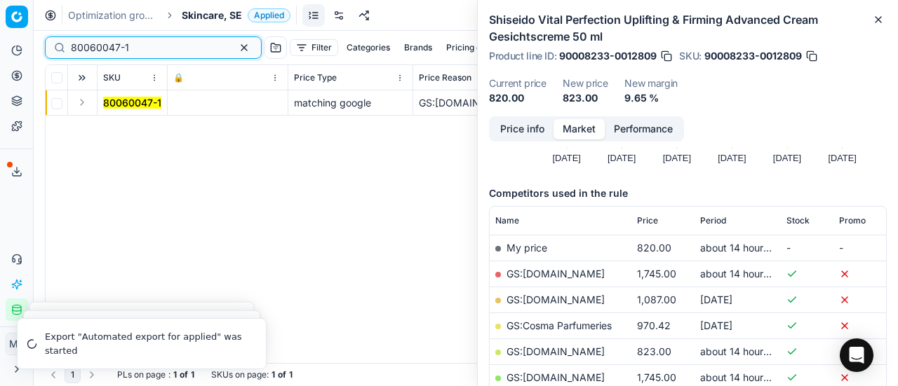
type input "80060047-1"
click at [83, 102] on button "Expand" at bounding box center [82, 102] width 17 height 17
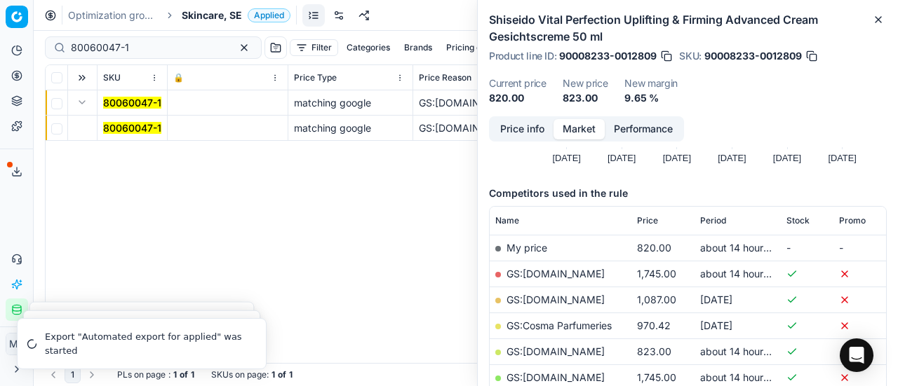
click at [117, 123] on mark "80060047-1" at bounding box center [132, 128] width 58 height 12
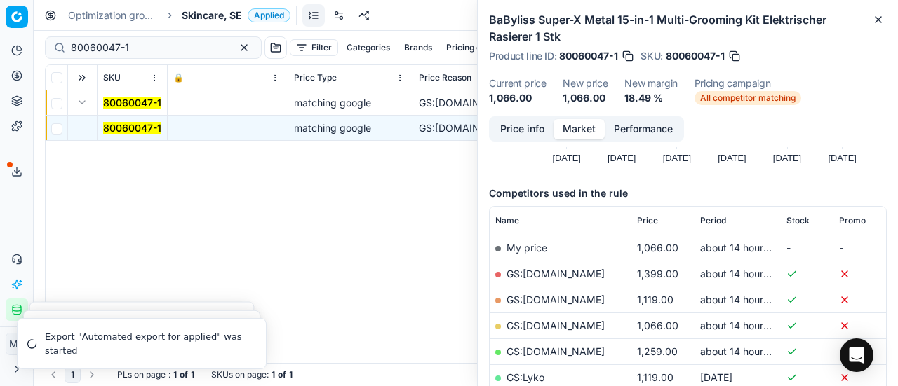
click at [530, 121] on button "Price info" at bounding box center [522, 129] width 62 height 20
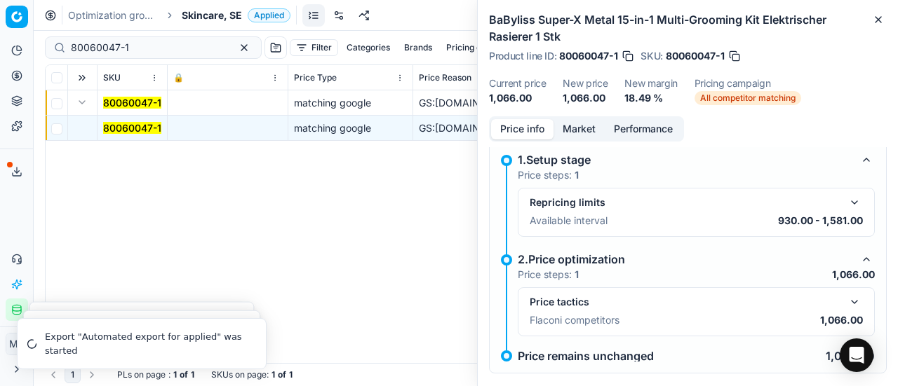
scroll to position [80, 0]
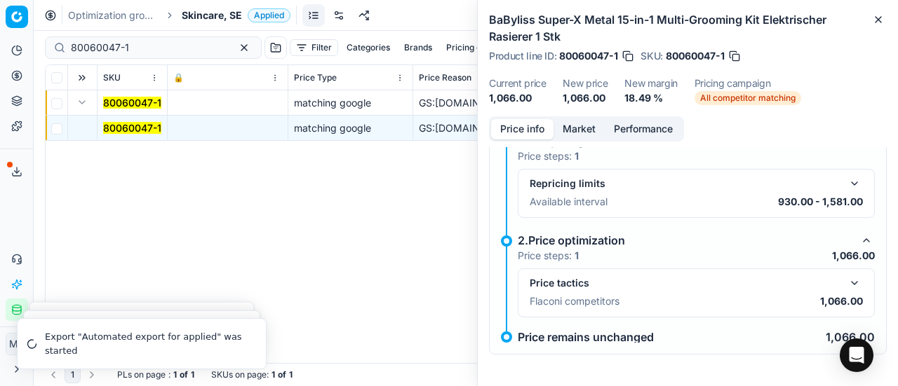
click at [847, 276] on button "button" at bounding box center [854, 283] width 17 height 17
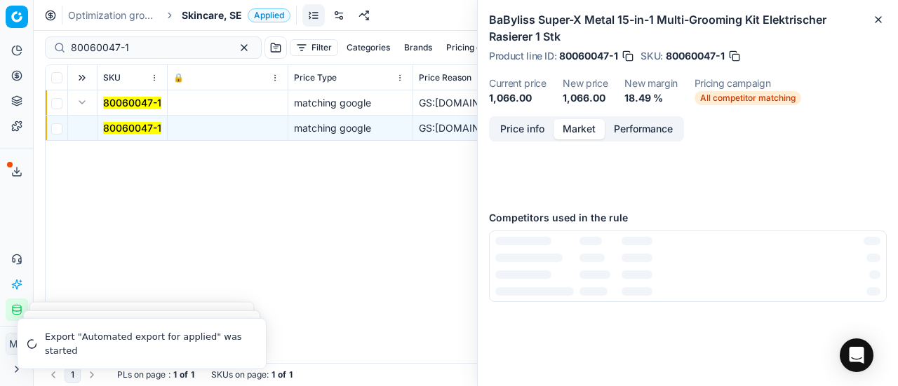
click at [592, 131] on button "Market" at bounding box center [578, 129] width 51 height 20
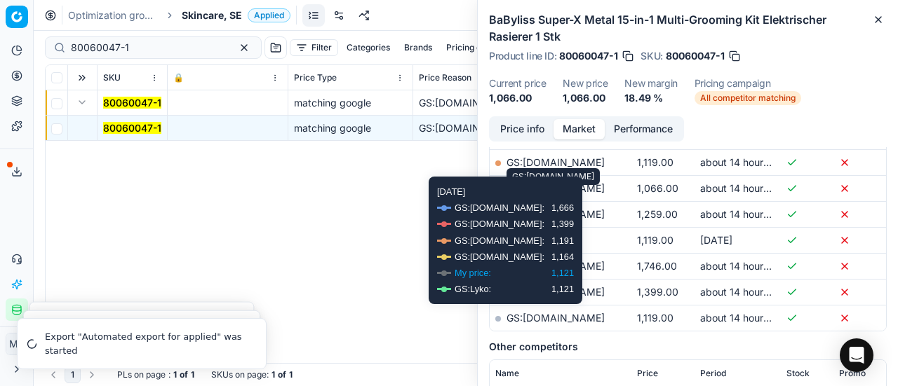
scroll to position [281, 0]
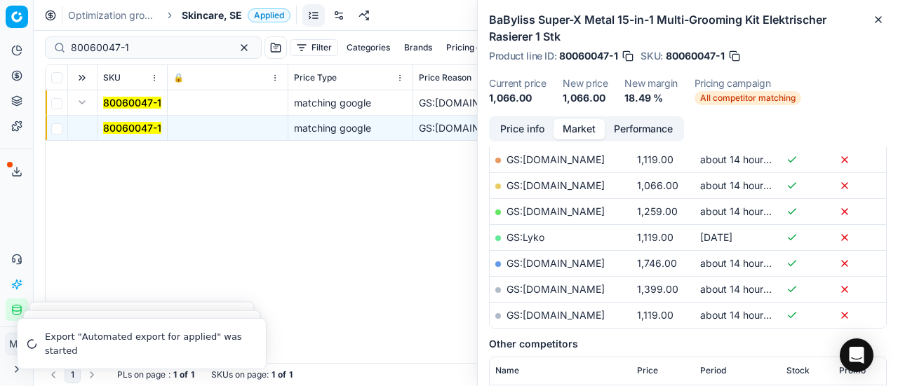
click at [586, 189] on link "GS:ComputerSalg.se" at bounding box center [555, 186] width 98 height 12
click at [225, 18] on span "Skincare, SE" at bounding box center [212, 15] width 60 height 14
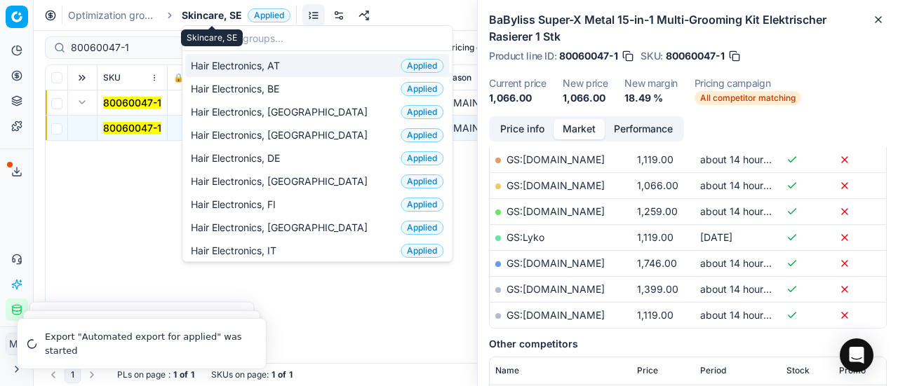
click at [198, 15] on span "Skincare, SE" at bounding box center [212, 15] width 60 height 14
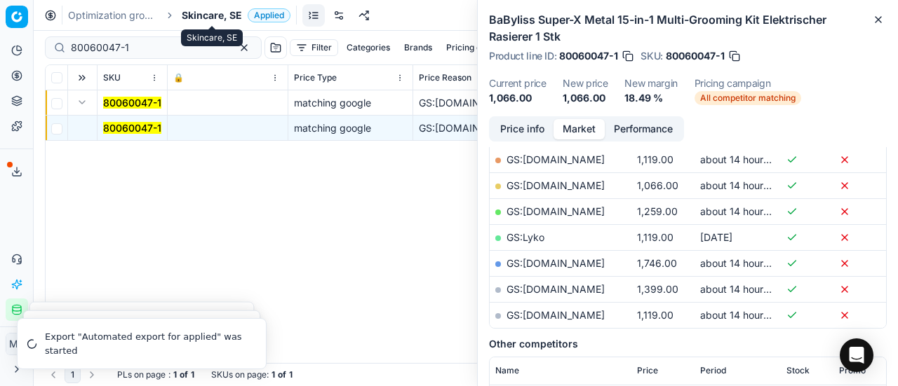
click at [198, 15] on span "Skincare, SE" at bounding box center [212, 15] width 60 height 14
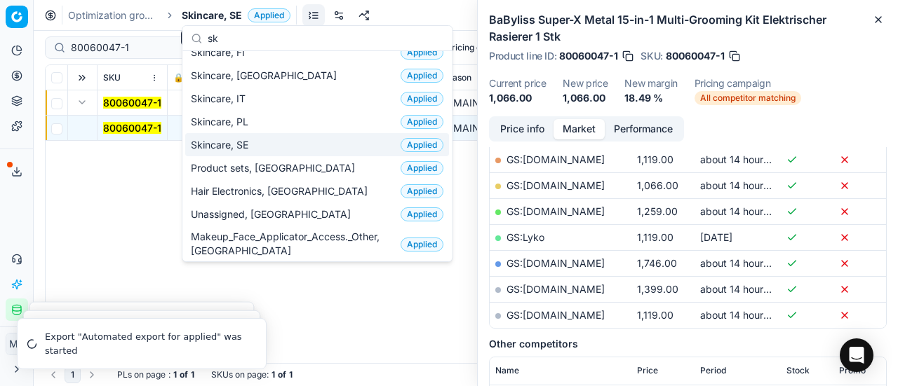
scroll to position [0, 0]
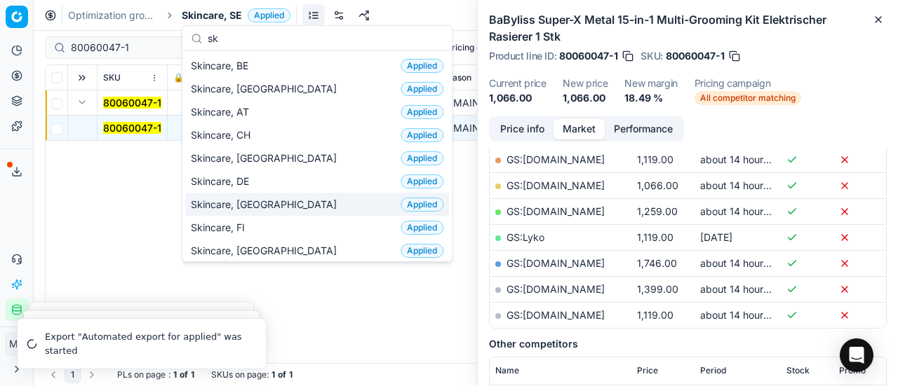
type input "sk"
click at [282, 196] on div "Skincare, DK Applied" at bounding box center [317, 204] width 264 height 23
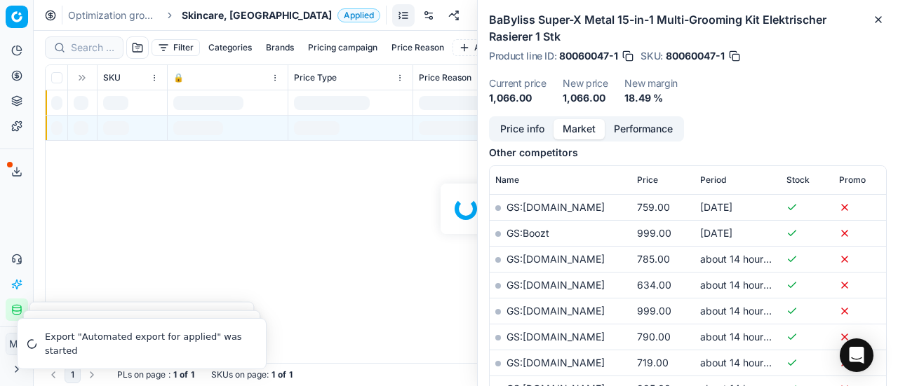
scroll to position [281, 0]
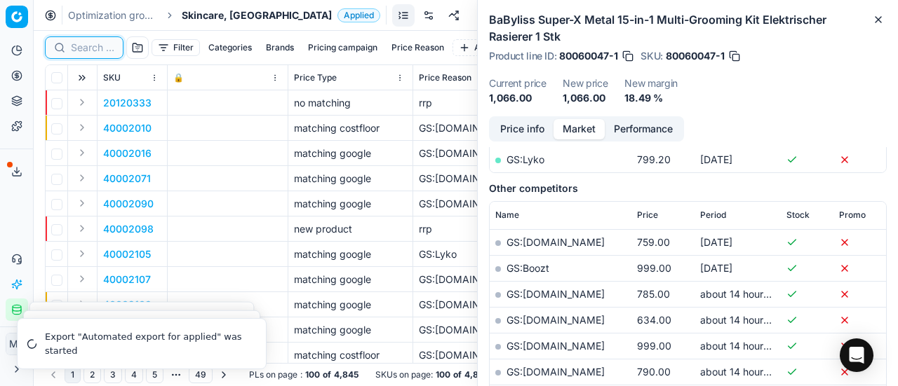
click at [90, 48] on input at bounding box center [92, 48] width 43 height 14
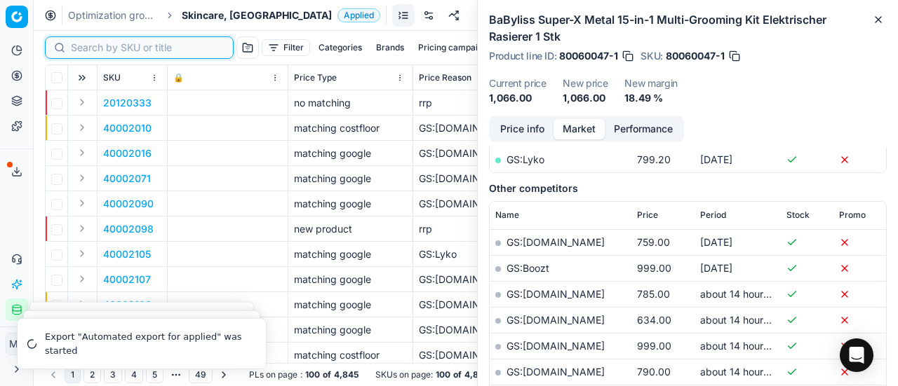
paste input "90003020-0004422"
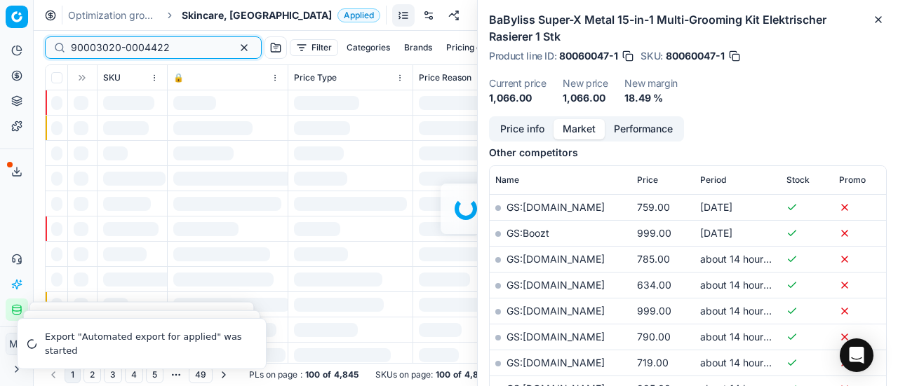
scroll to position [281, 0]
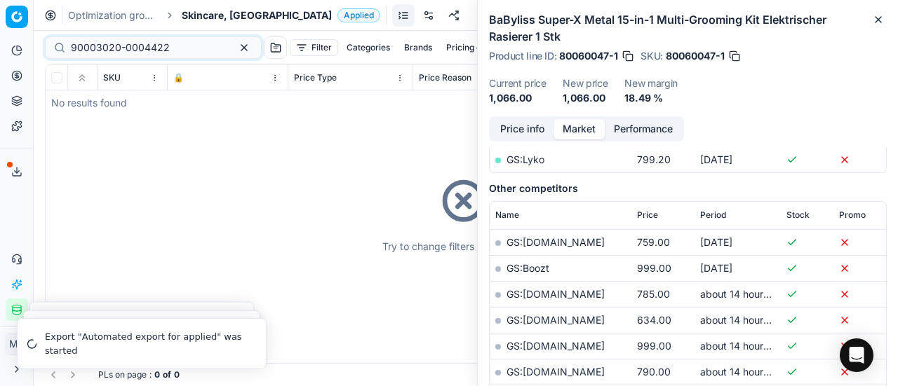
click at [218, 26] on div "Optimization groups Skincare, DK Applied Discard Download report" at bounding box center [466, 15] width 864 height 31
click at [219, 18] on span "Skincare, [GEOGRAPHIC_DATA]" at bounding box center [257, 15] width 150 height 14
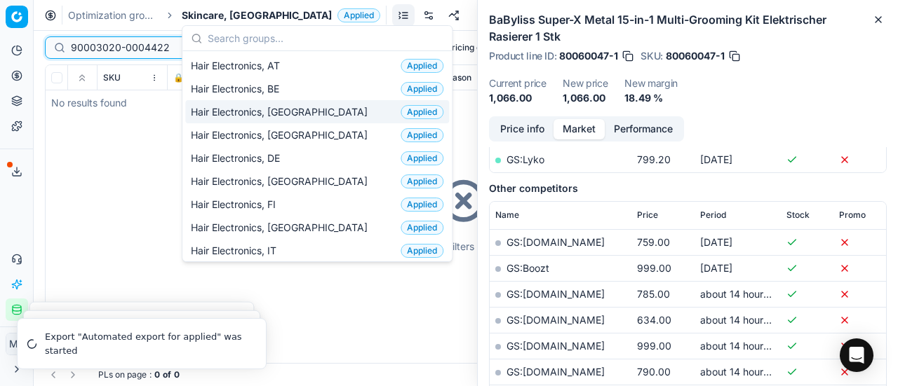
click at [173, 47] on input "90003020-0004422" at bounding box center [148, 48] width 154 height 14
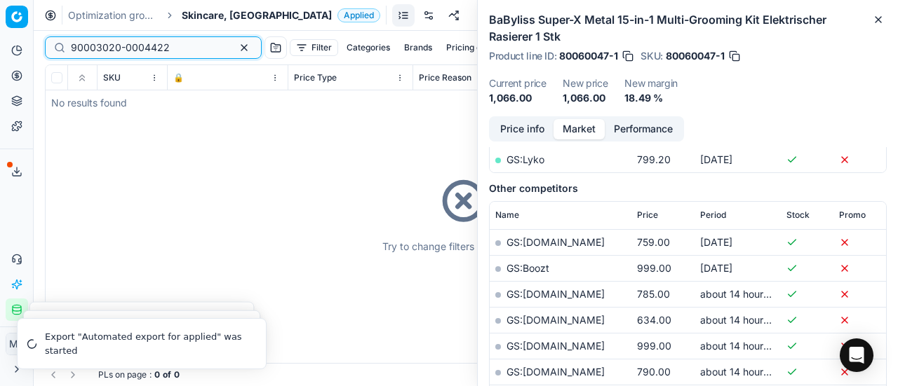
drag, startPoint x: 175, startPoint y: 47, endPoint x: 0, endPoint y: 50, distance: 174.6
click at [0, 50] on div "Pricing platform Analytics Pricing Product portfolio Templates Export service 1…" at bounding box center [449, 193] width 898 height 386
paste input "80060047-1"
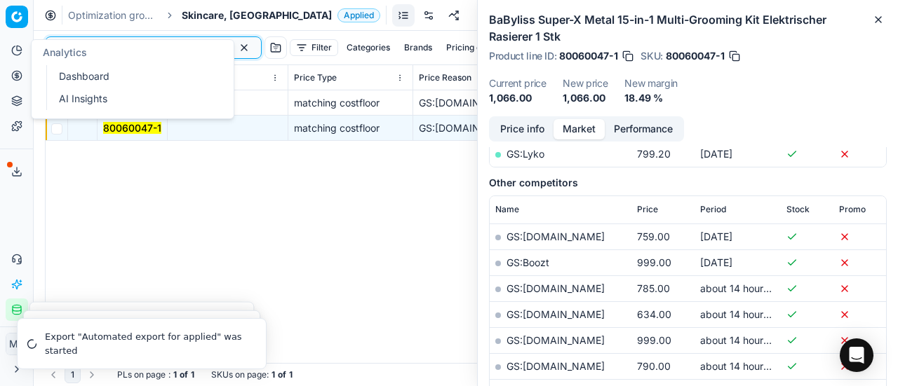
scroll to position [281, 0]
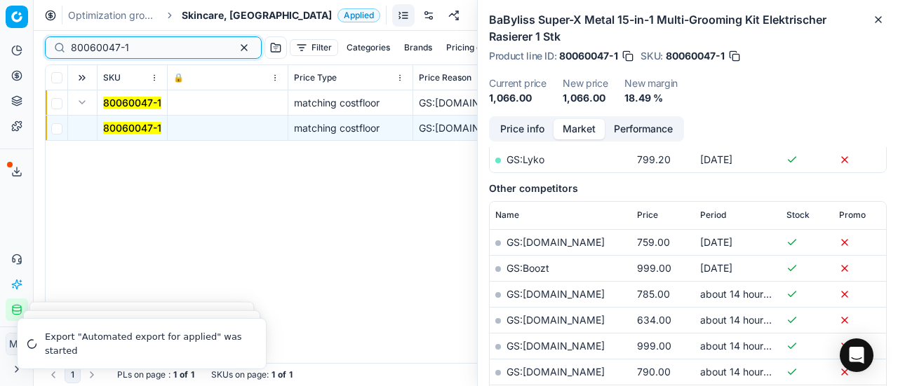
type input "80060047-1"
click at [134, 125] on mark "80060047-1" at bounding box center [132, 128] width 58 height 12
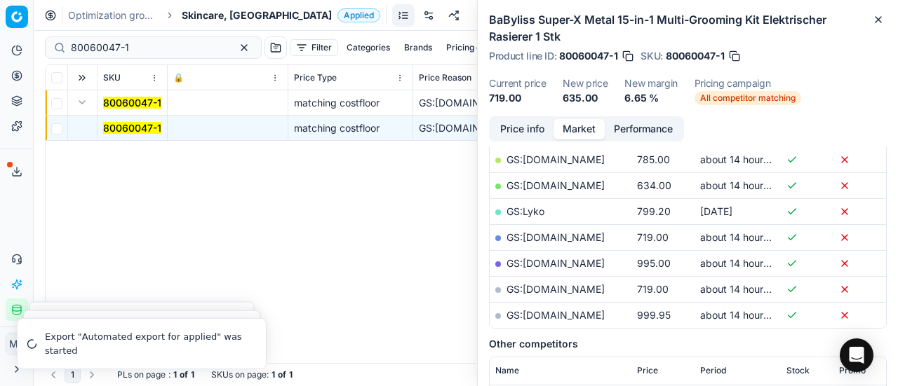
click at [527, 118] on div "Price info Market Performance" at bounding box center [586, 128] width 195 height 25
click at [529, 126] on button "Price info" at bounding box center [522, 129] width 62 height 20
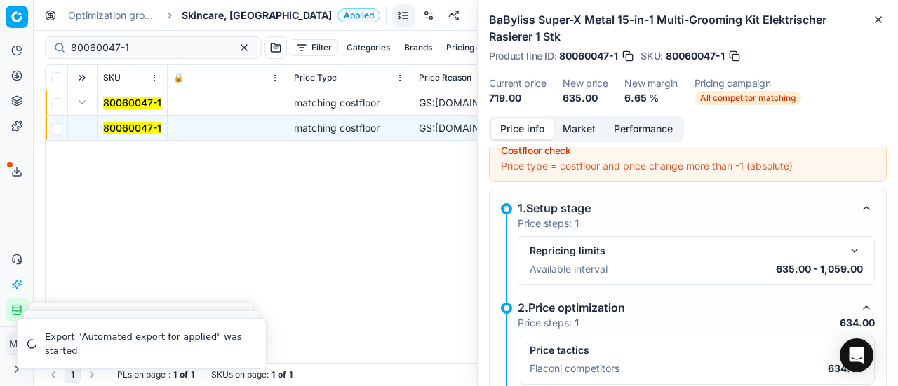
scroll to position [150, 0]
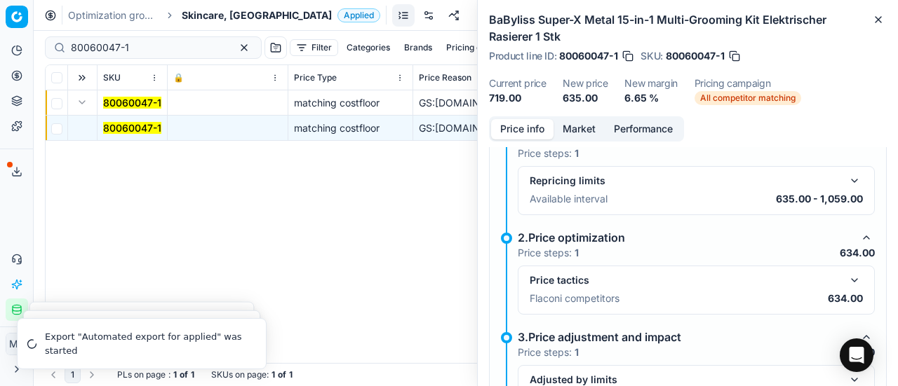
click at [846, 278] on button "button" at bounding box center [854, 280] width 17 height 17
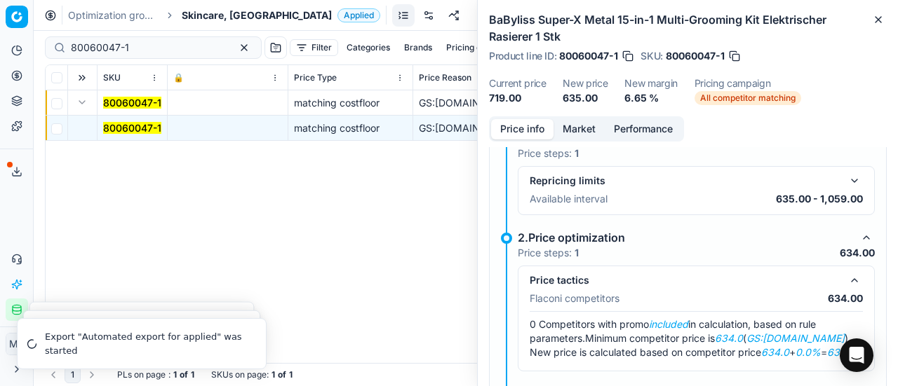
click at [586, 114] on div "BaByliss Super-X Metal 15-in-1 Multi-Grooming Kit Elektrischer Rasierer 1 Stk P…" at bounding box center [688, 58] width 420 height 116
click at [583, 119] on button "Market" at bounding box center [578, 129] width 51 height 20
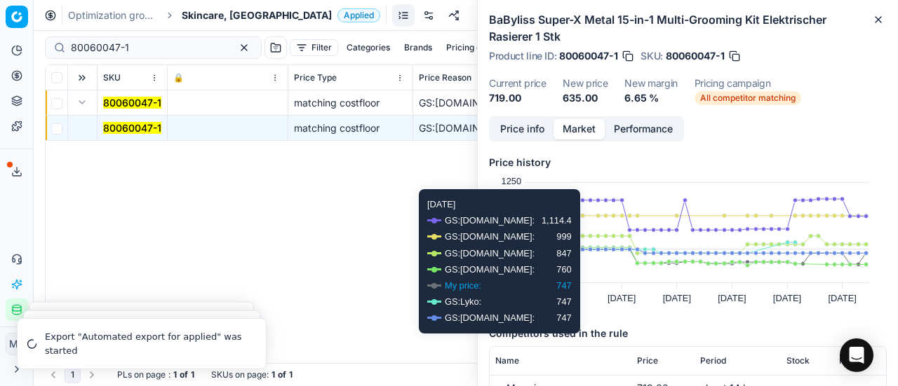
scroll to position [140, 0]
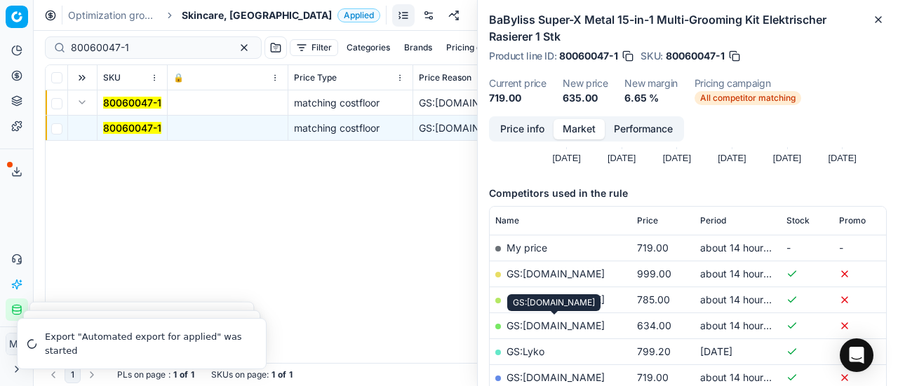
click at [558, 330] on link "GS:ComputerSalg.dk" at bounding box center [555, 326] width 98 height 12
click at [210, 18] on span "Skincare, [GEOGRAPHIC_DATA]" at bounding box center [257, 15] width 150 height 14
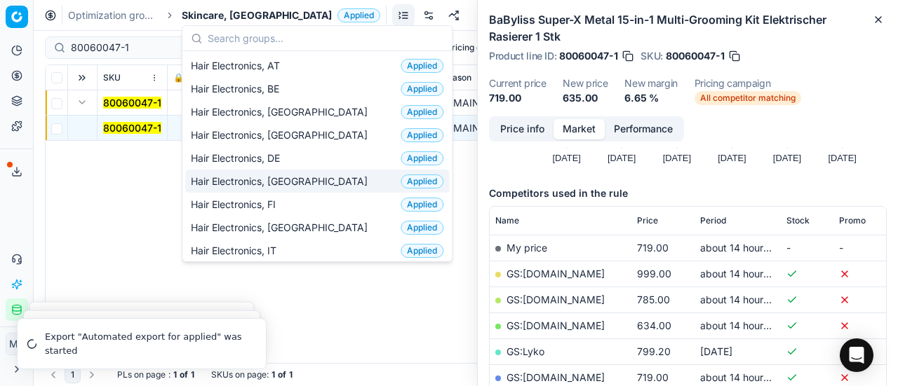
click at [302, 172] on div "Hair Electronics, DK Applied" at bounding box center [317, 181] width 264 height 23
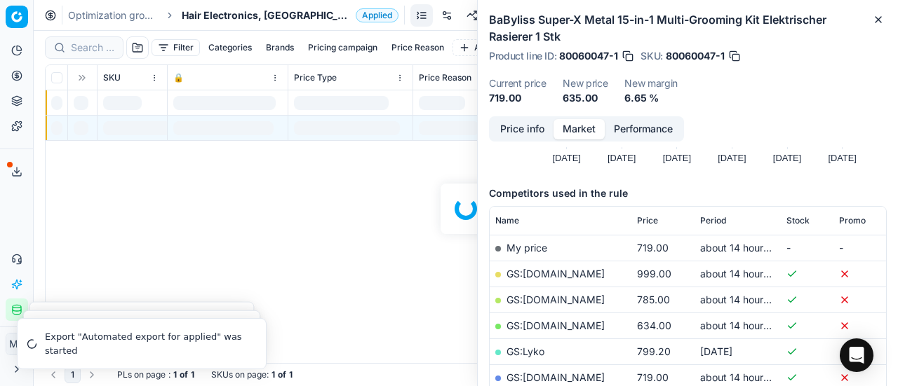
click at [100, 45] on div at bounding box center [466, 209] width 864 height 356
click at [107, 46] on div at bounding box center [466, 209] width 864 height 356
click at [76, 46] on div at bounding box center [466, 209] width 864 height 356
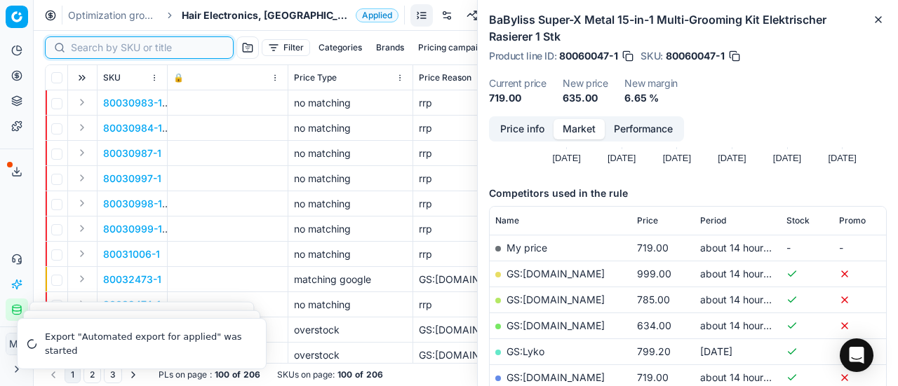
click at [86, 47] on input at bounding box center [148, 48] width 154 height 14
paste input "90003020-0004422"
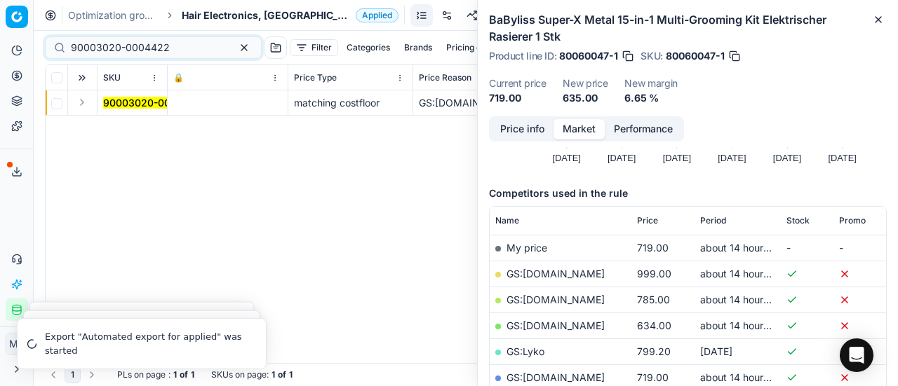
click at [85, 107] on button "Expand" at bounding box center [82, 102] width 17 height 17
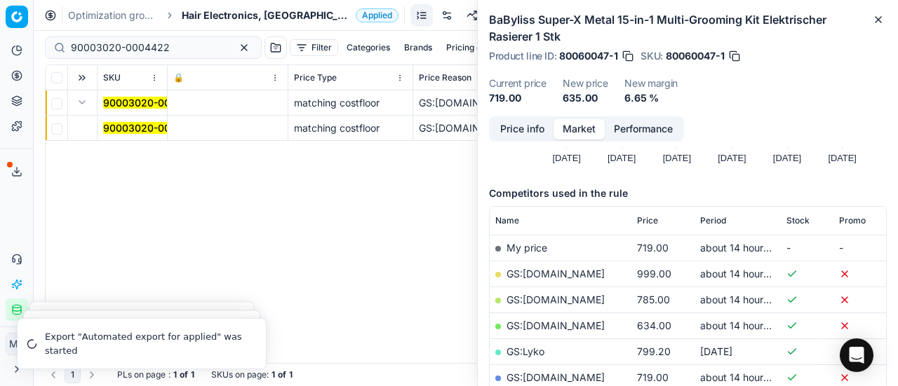
click at [143, 127] on mark "90003020-0004422" at bounding box center [152, 128] width 99 height 12
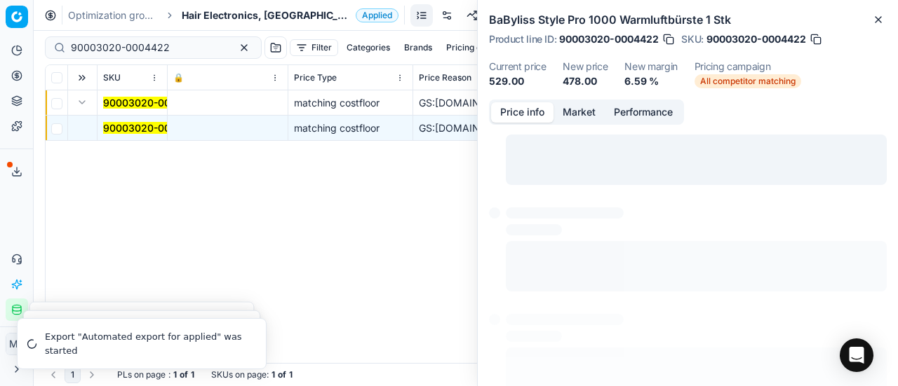
click at [511, 116] on button "Price info" at bounding box center [522, 112] width 62 height 20
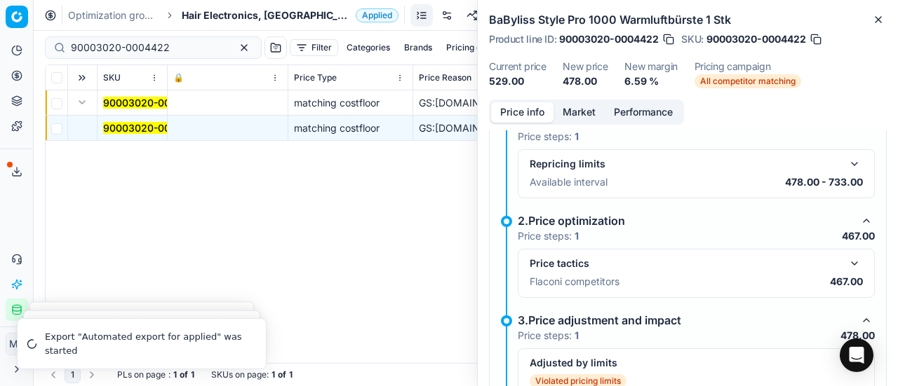
click at [846, 263] on button "button" at bounding box center [854, 263] width 17 height 17
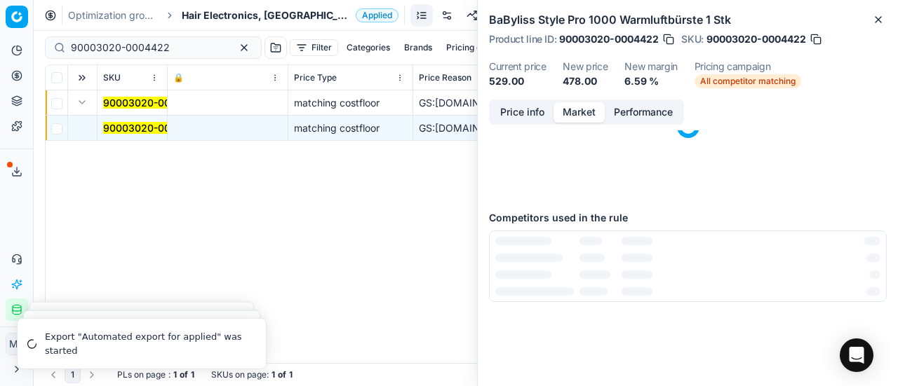
click at [581, 108] on button "Market" at bounding box center [578, 112] width 51 height 20
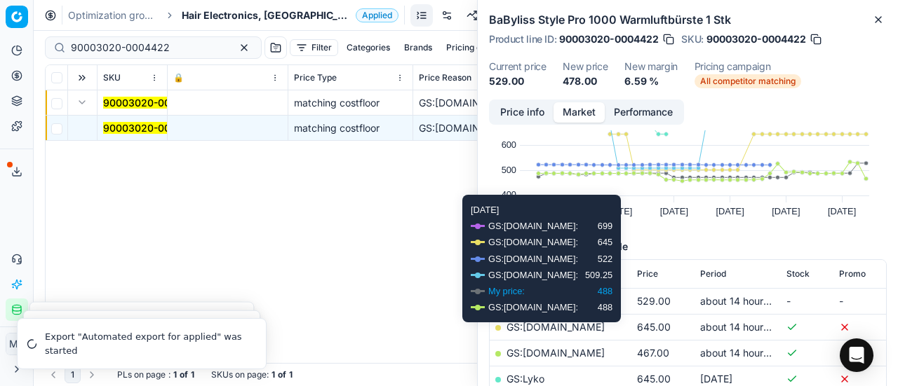
scroll to position [140, 0]
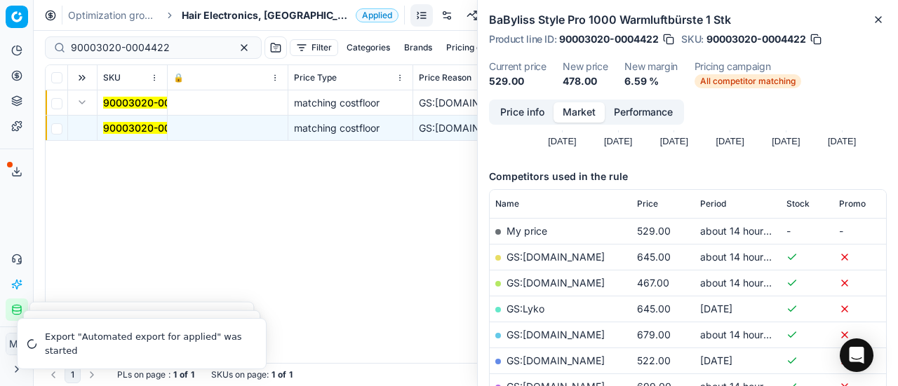
click at [569, 278] on link "GS:ComputerSalg.dk" at bounding box center [555, 283] width 98 height 12
drag, startPoint x: 187, startPoint y: 54, endPoint x: 1, endPoint y: 31, distance: 187.3
click at [0, 32] on div "Pricing platform Analytics Pricing Product portfolio Templates Export service 1…" at bounding box center [449, 193] width 898 height 386
paste input "80022270-500"
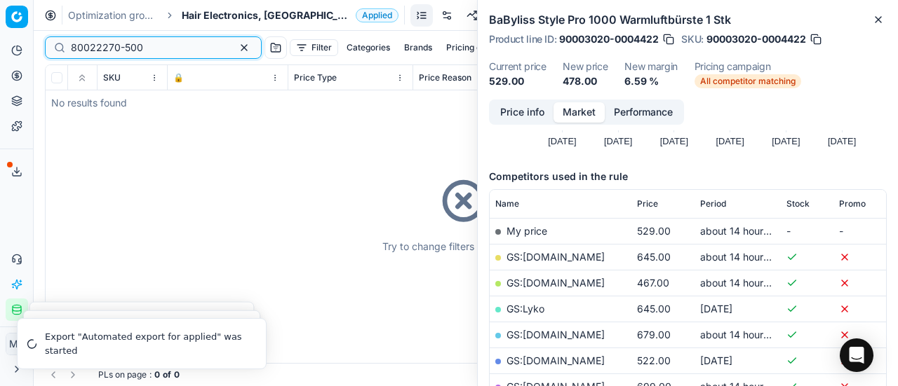
type input "80022270-500"
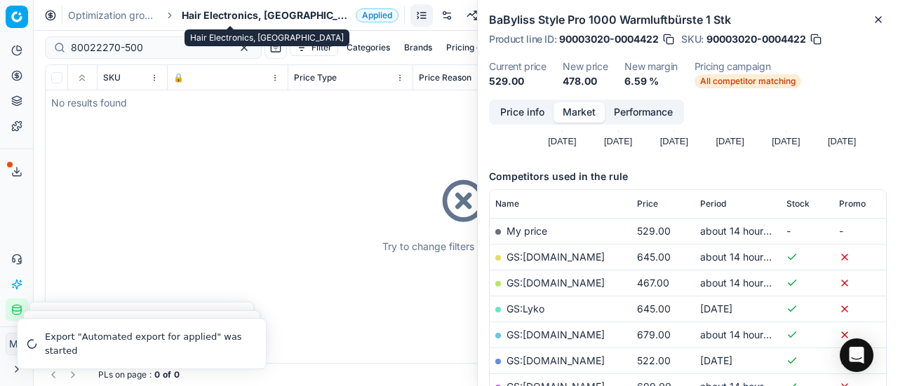
click at [224, 9] on span "Hair Electronics, [GEOGRAPHIC_DATA]" at bounding box center [266, 15] width 168 height 14
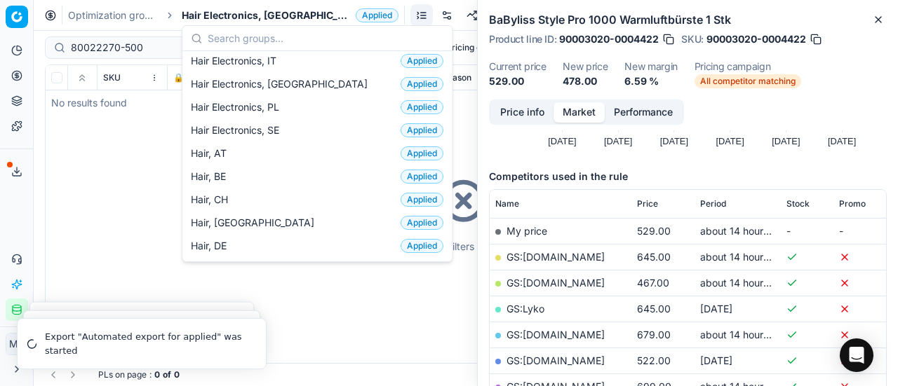
scroll to position [210, 0]
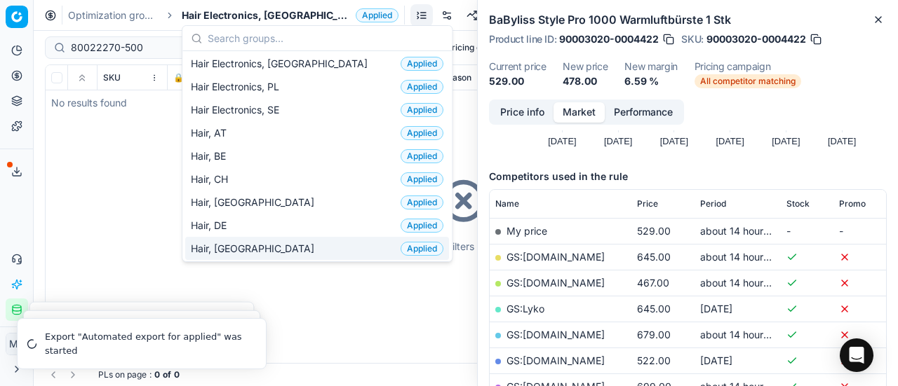
click at [236, 242] on div "Hair, DK Applied" at bounding box center [317, 248] width 264 height 23
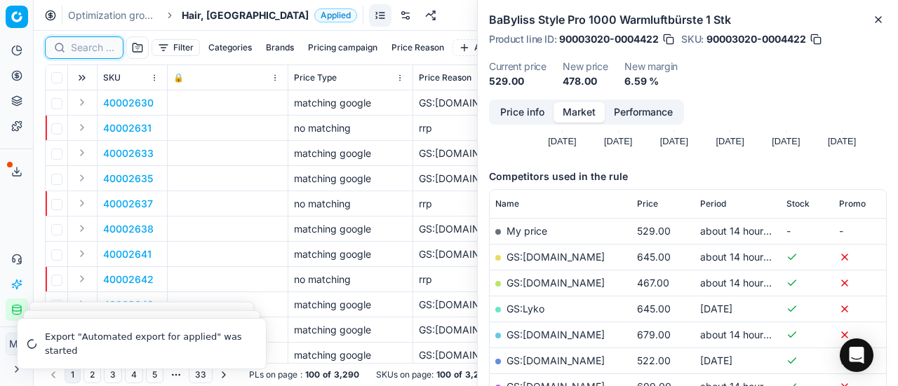
click at [93, 52] on input at bounding box center [92, 48] width 43 height 14
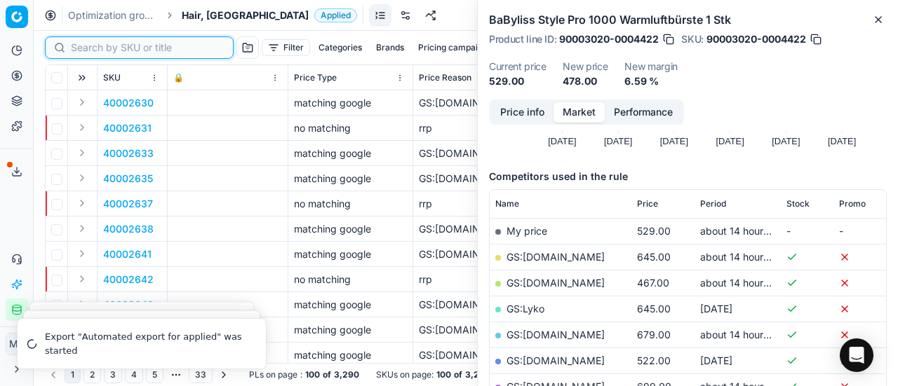
paste input "80022270-500"
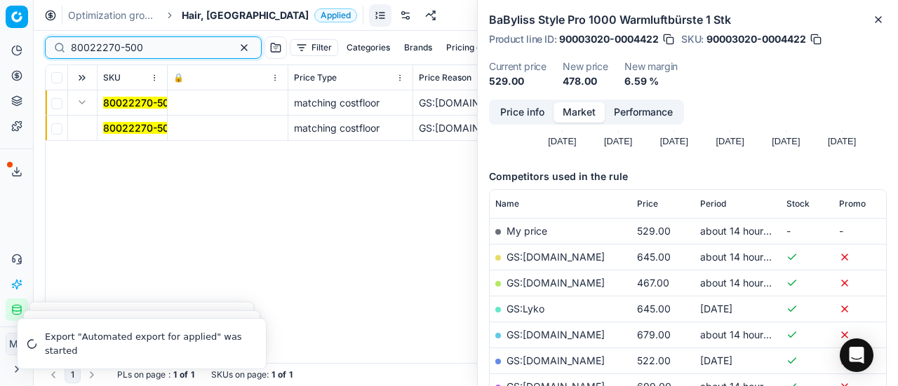
type input "80022270-500"
click at [130, 129] on mark "80022270-500" at bounding box center [139, 128] width 72 height 12
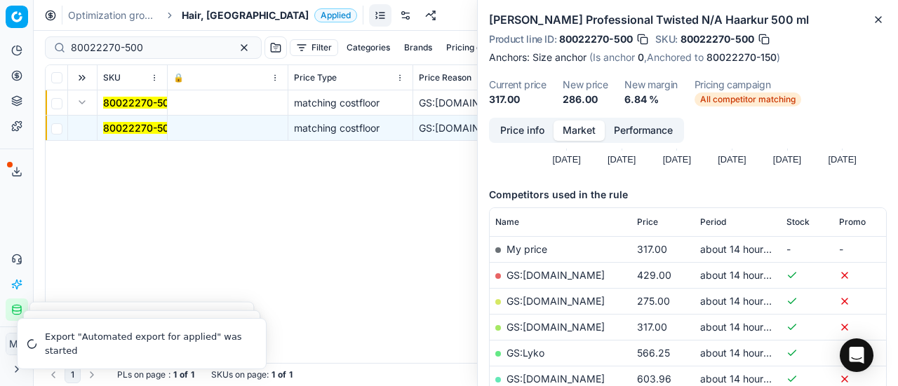
click at [536, 134] on button "Price info" at bounding box center [522, 131] width 62 height 20
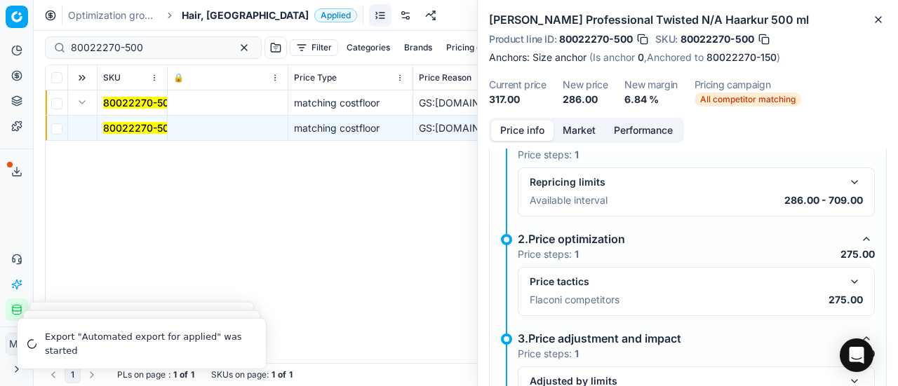
click at [846, 277] on button "button" at bounding box center [854, 281] width 17 height 17
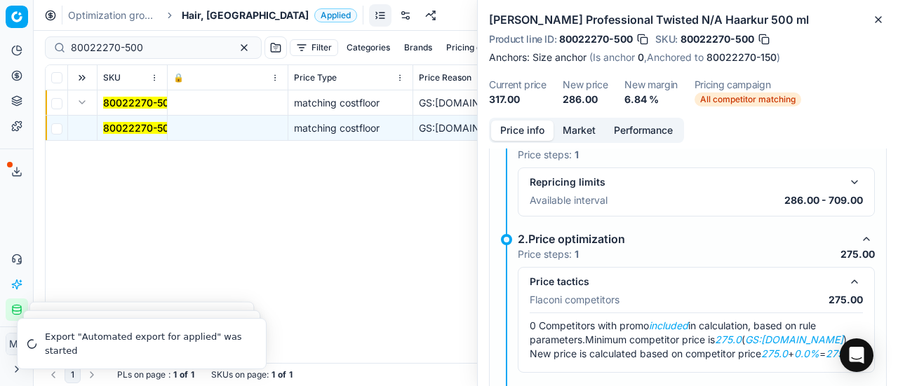
scroll to position [220, 0]
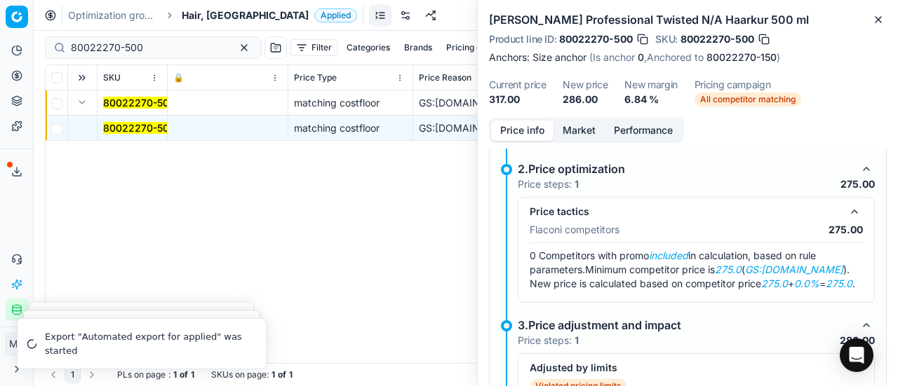
click at [576, 137] on button "Market" at bounding box center [578, 131] width 51 height 20
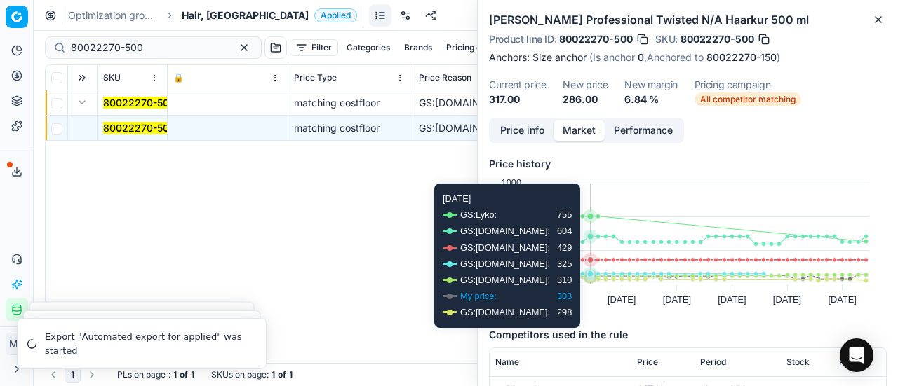
scroll to position [70, 0]
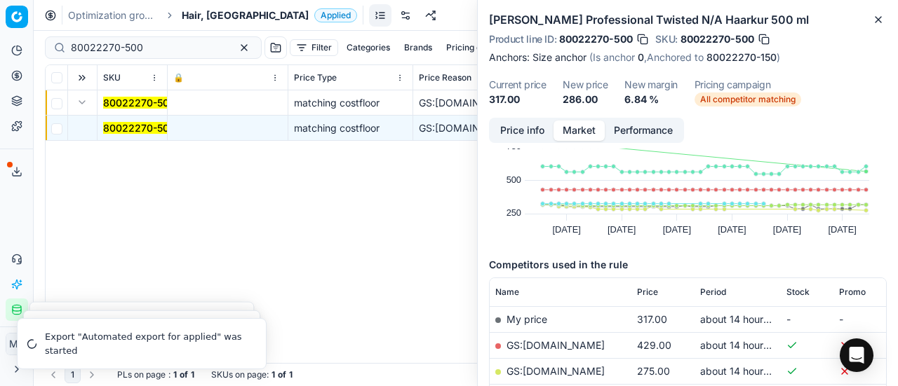
click at [591, 367] on link "GS:ComputerSalg.dk" at bounding box center [555, 371] width 98 height 12
click at [210, 18] on span "Hair, [GEOGRAPHIC_DATA]" at bounding box center [245, 15] width 127 height 14
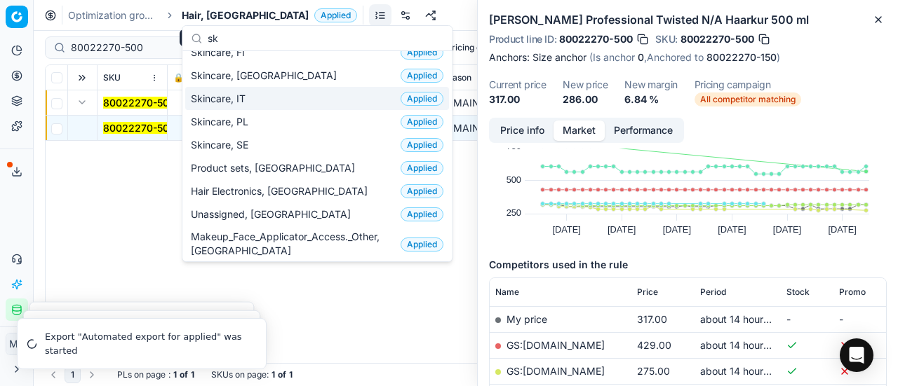
scroll to position [0, 0]
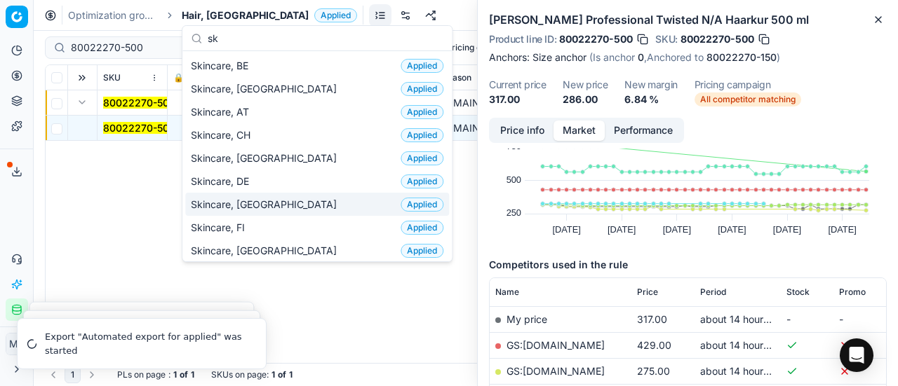
type input "sk"
click at [265, 204] on div "Skincare, DK Applied" at bounding box center [317, 204] width 264 height 23
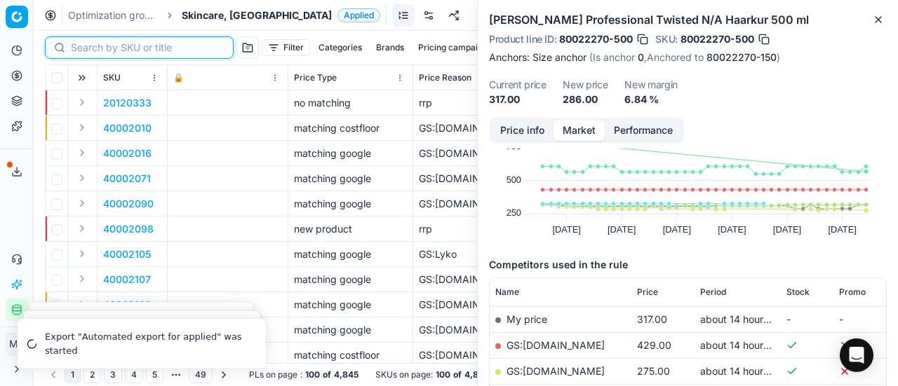
click at [101, 44] on input at bounding box center [148, 48] width 154 height 14
paste input "90011200-0017718"
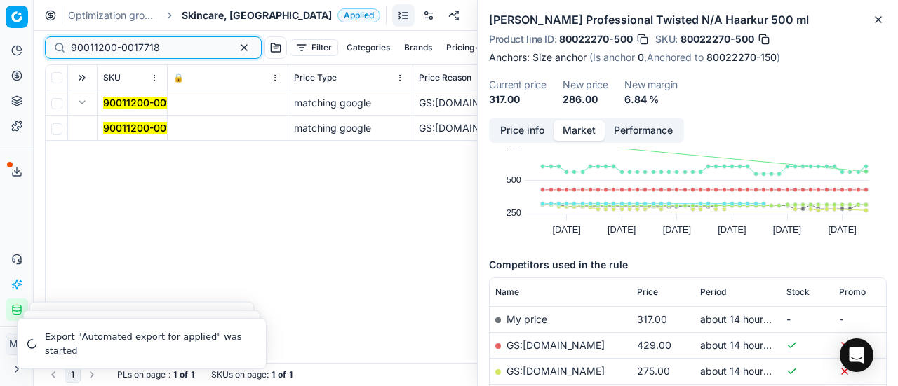
type input "90011200-0017718"
click at [154, 131] on mark "90011200-0017718" at bounding box center [147, 128] width 89 height 12
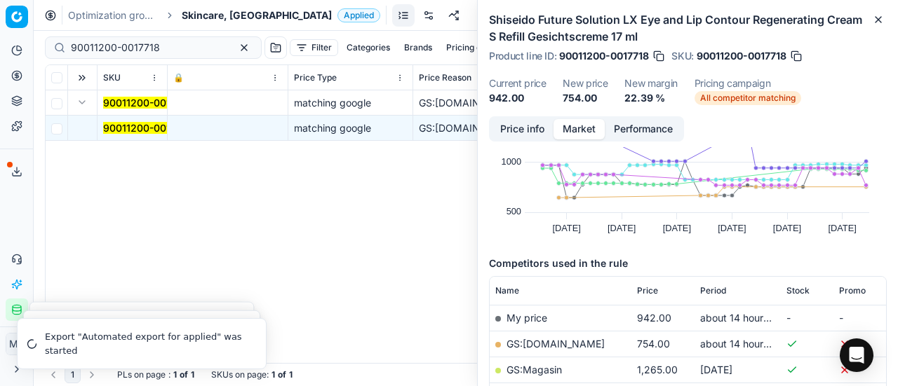
click at [524, 126] on button "Price info" at bounding box center [522, 129] width 62 height 20
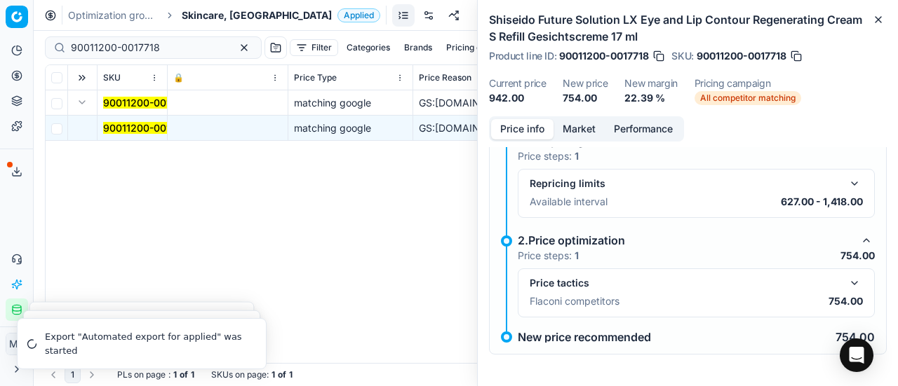
click at [846, 280] on button "button" at bounding box center [854, 283] width 17 height 17
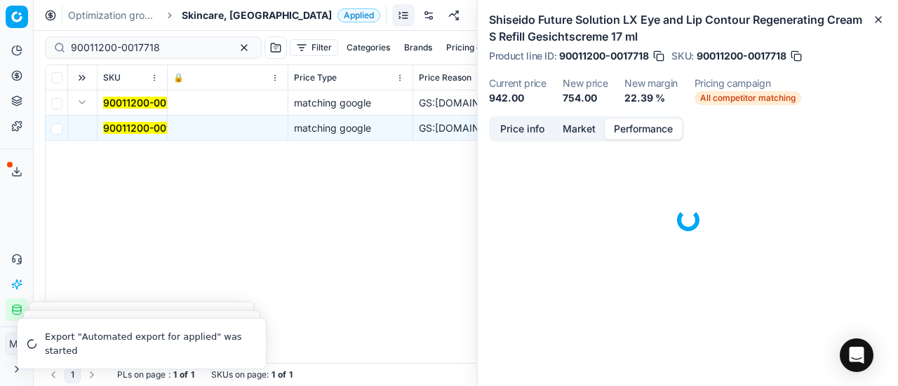
click at [607, 130] on button "Performance" at bounding box center [642, 129] width 77 height 20
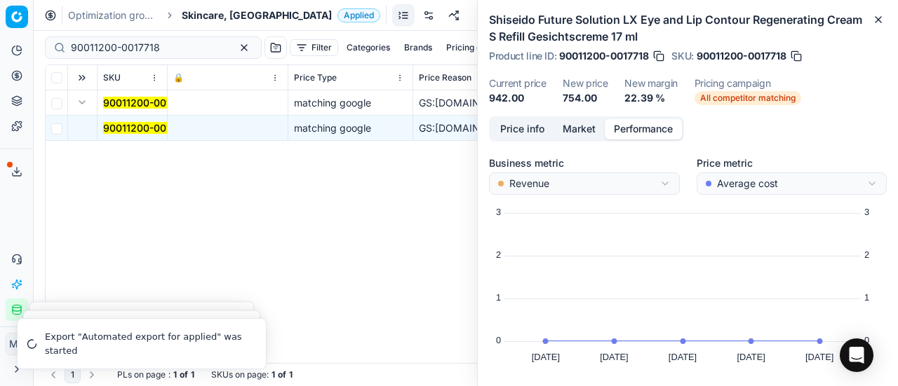
click at [593, 131] on button "Market" at bounding box center [578, 129] width 51 height 20
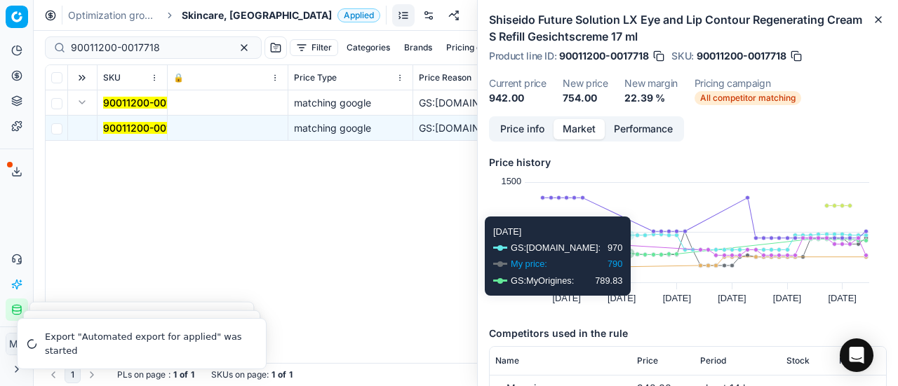
scroll to position [140, 0]
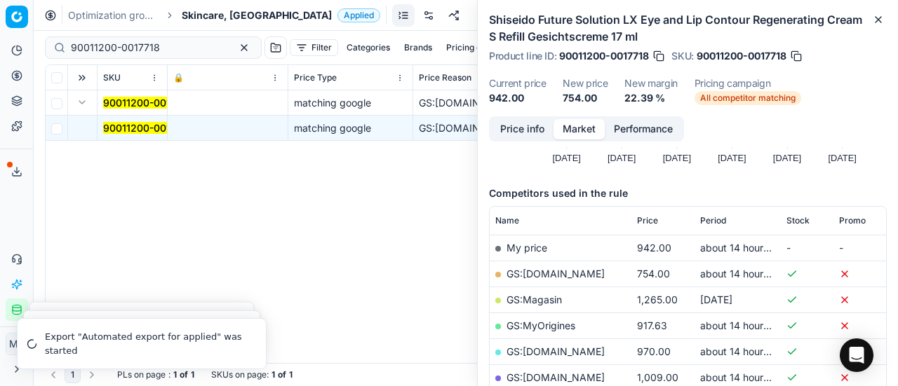
click at [545, 273] on link "GS:Deloox.dk" at bounding box center [555, 274] width 98 height 12
click at [219, 13] on span "Skincare, [GEOGRAPHIC_DATA]" at bounding box center [257, 15] width 150 height 14
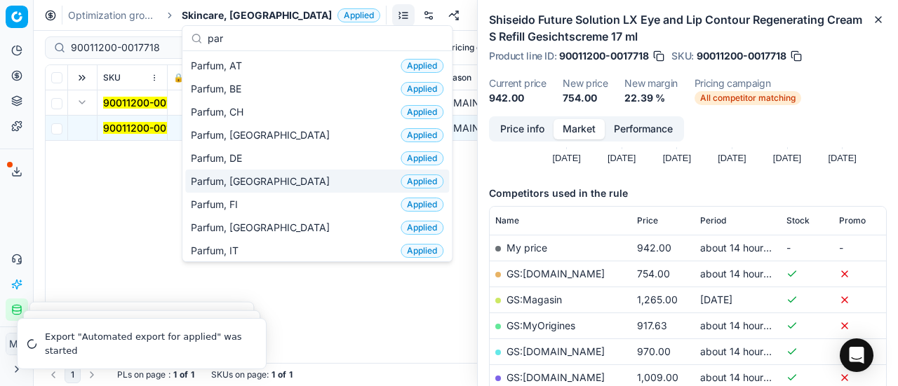
type input "par"
click at [264, 179] on div "Parfum, DK Applied" at bounding box center [317, 181] width 264 height 23
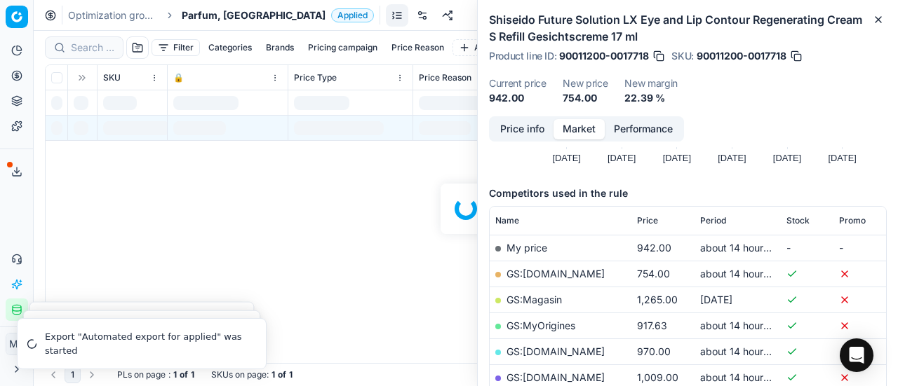
click at [91, 49] on div at bounding box center [466, 209] width 864 height 356
click at [91, 49] on input at bounding box center [92, 48] width 43 height 14
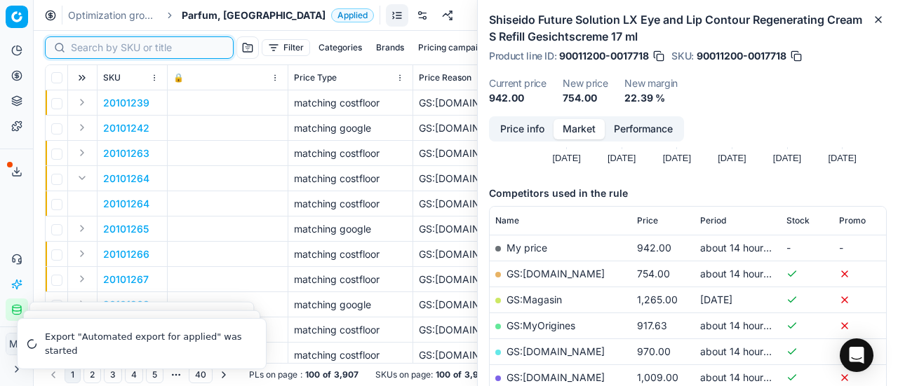
click at [91, 49] on input at bounding box center [148, 48] width 154 height 14
paste input "80058088-80"
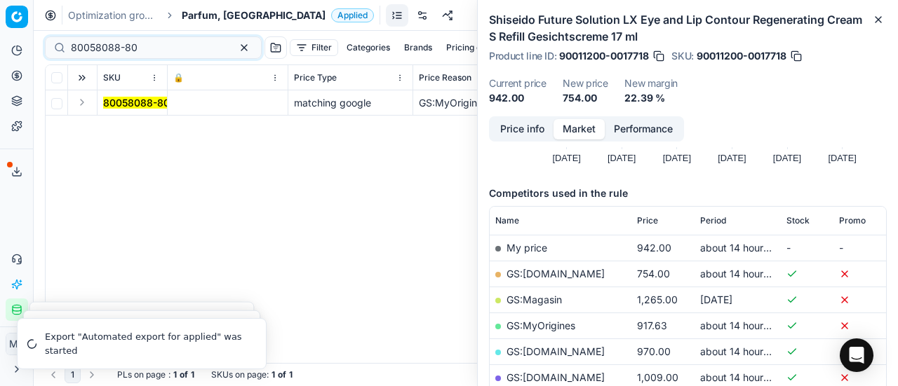
drag, startPoint x: 80, startPoint y: 102, endPoint x: 98, endPoint y: 114, distance: 21.4
click at [83, 104] on button "Expand" at bounding box center [82, 102] width 17 height 17
drag, startPoint x: 117, startPoint y: 126, endPoint x: 520, endPoint y: 144, distance: 402.9
click at [123, 128] on mark "80058088-80" at bounding box center [136, 128] width 67 height 12
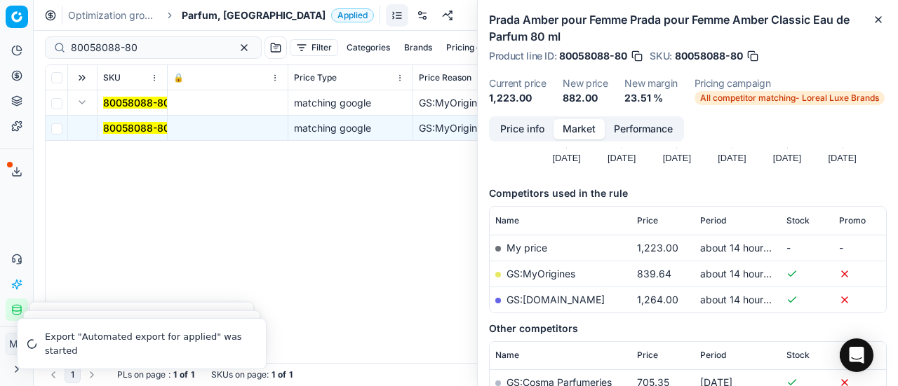
click at [518, 134] on button "Price info" at bounding box center [522, 129] width 62 height 20
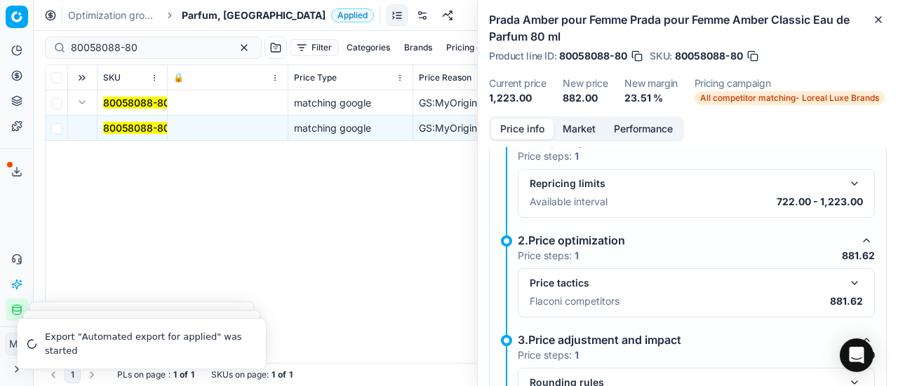
click at [846, 284] on button "button" at bounding box center [854, 283] width 17 height 17
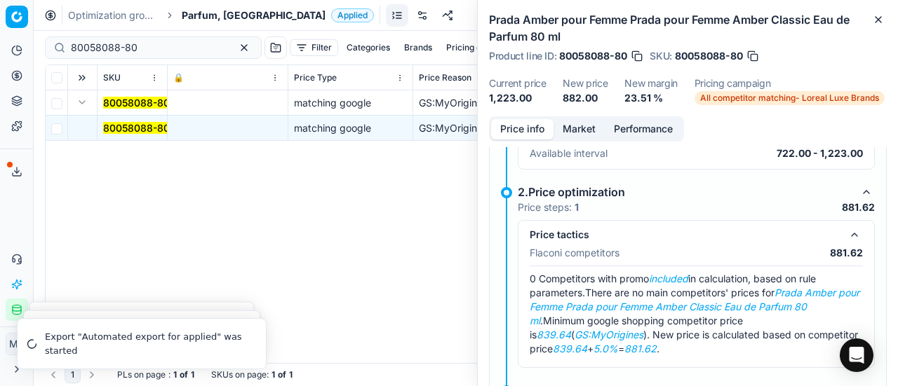
scroll to position [97, 0]
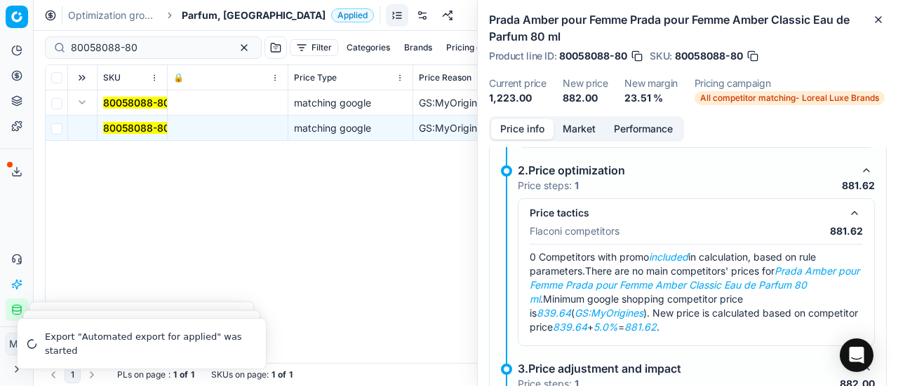
click at [572, 130] on button "Market" at bounding box center [578, 129] width 51 height 20
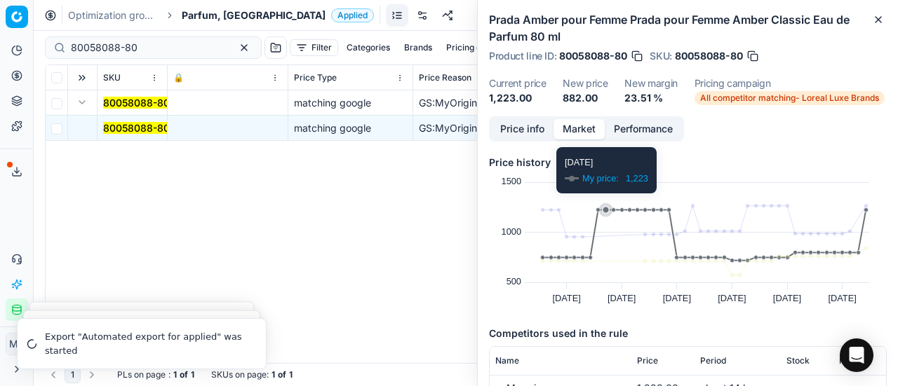
scroll to position [210, 0]
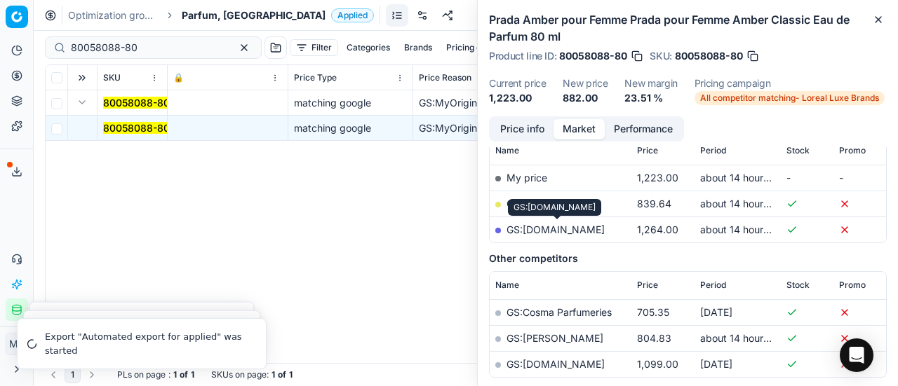
click at [584, 230] on link "GS:parfumdreams.DK" at bounding box center [555, 230] width 98 height 12
click at [826, 100] on span "All competitor matching- Loreal Luxe Brands" at bounding box center [789, 98] width 190 height 14
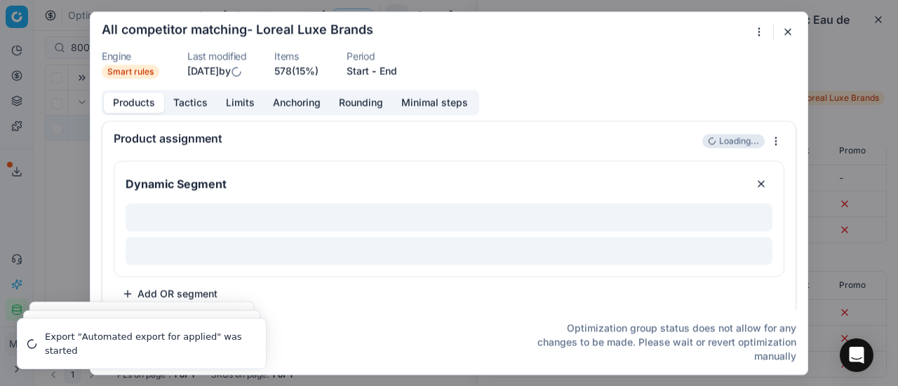
click at [192, 103] on button "Tactics" at bounding box center [190, 103] width 53 height 20
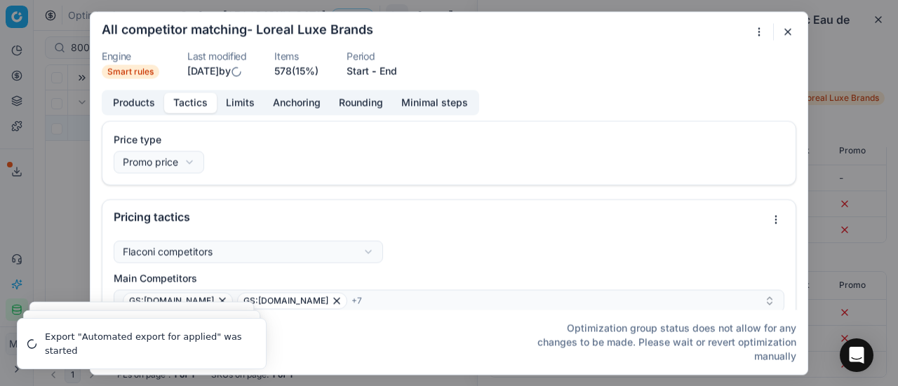
scroll to position [140, 0]
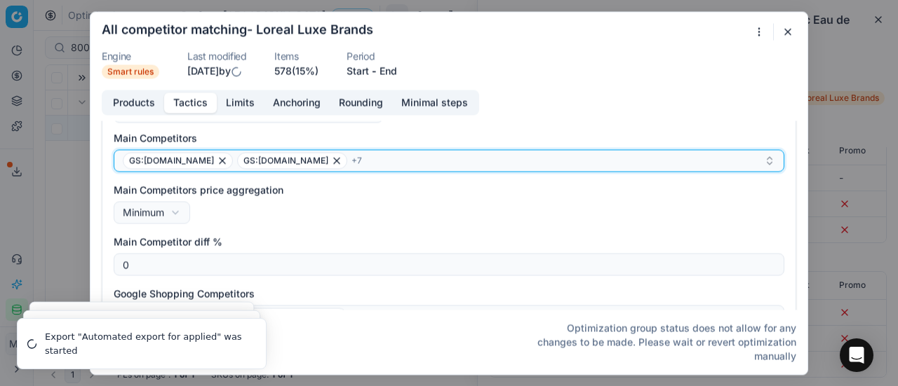
click at [327, 163] on div "GS:Luxplus.dk GS:Nordicfeel.dk + 7" at bounding box center [443, 160] width 641 height 17
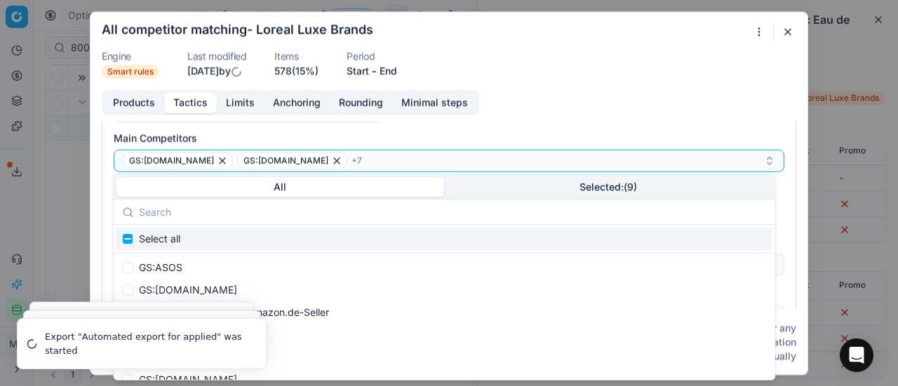
click at [565, 187] on button "Selected: ( 9 )" at bounding box center [608, 187] width 328 height 20
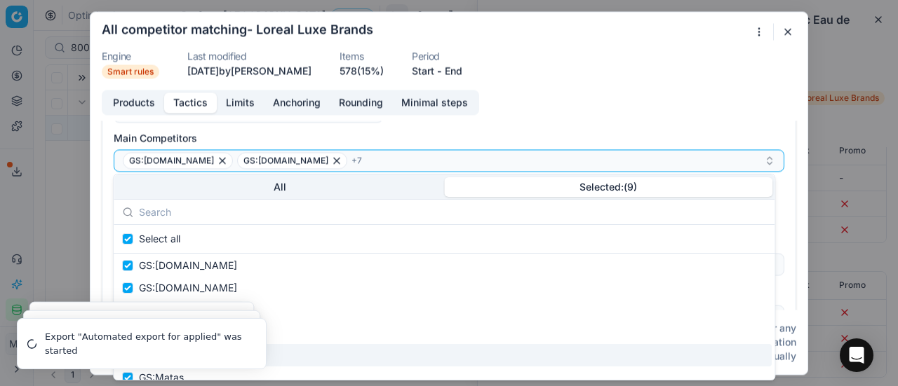
scroll to position [0, 0]
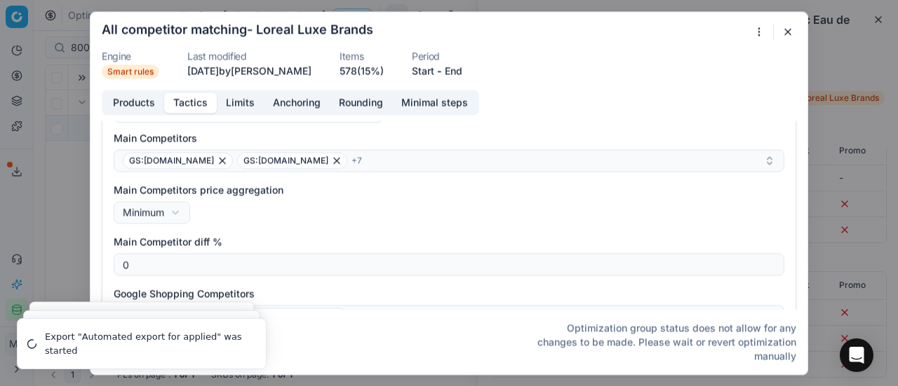
click at [785, 27] on button "button" at bounding box center [787, 31] width 17 height 17
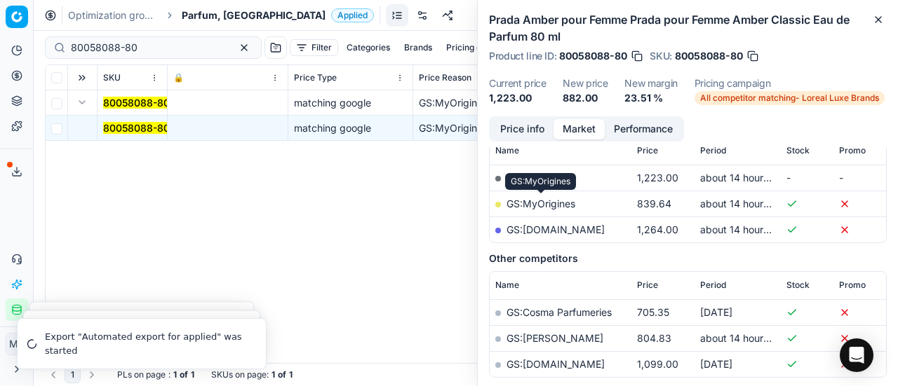
click at [548, 205] on link "GS:MyOrigines" at bounding box center [540, 204] width 69 height 12
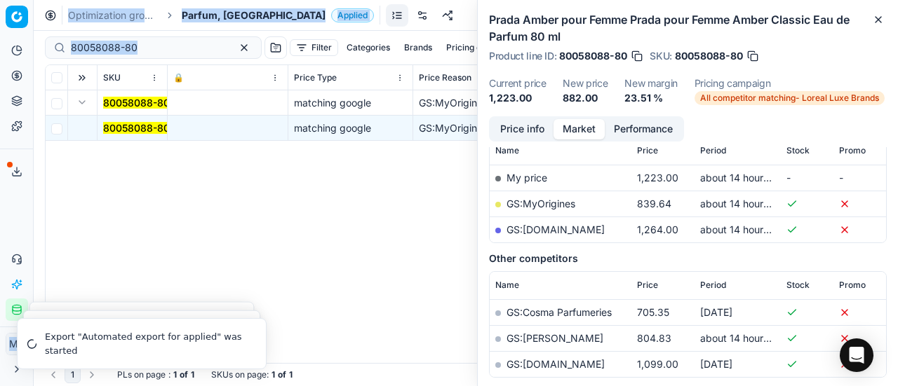
drag, startPoint x: 163, startPoint y: 37, endPoint x: 0, endPoint y: 47, distance: 163.7
click at [0, 47] on div "Pricing platform Analytics Pricing Product portfolio Templates Export service 1…" at bounding box center [449, 193] width 898 height 386
click at [142, 55] on div "80058088-80" at bounding box center [153, 47] width 217 height 22
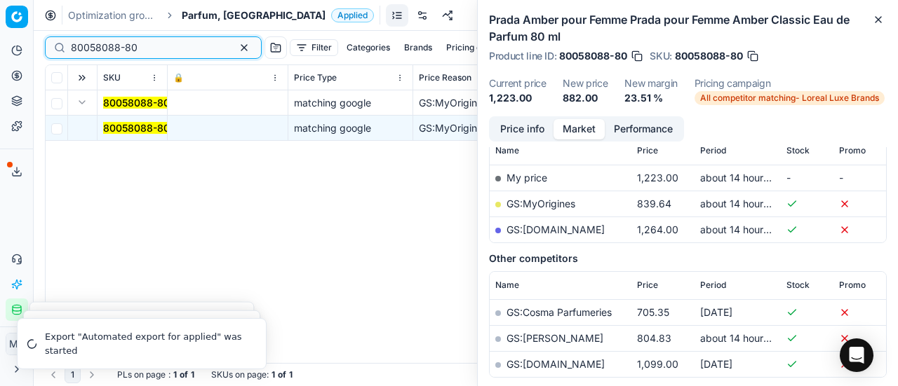
drag, startPoint x: 172, startPoint y: 48, endPoint x: 32, endPoint y: 32, distance: 140.6
click at [0, 34] on div "Pricing platform Analytics Pricing Product portfolio Templates Export service 1…" at bounding box center [449, 193] width 898 height 386
paste input "66319-0001453"
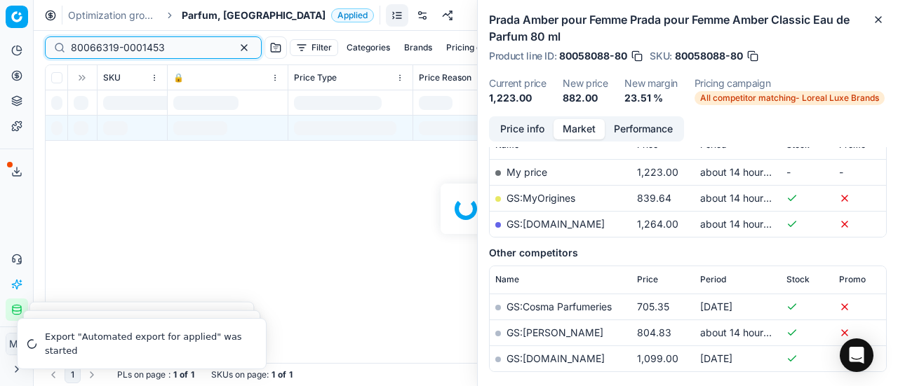
scroll to position [210, 0]
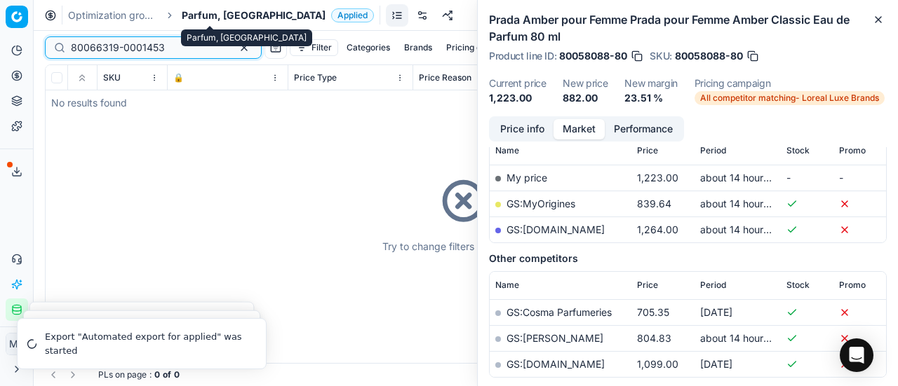
type input "80066319-0001453"
click at [206, 9] on span "Parfum, [GEOGRAPHIC_DATA]" at bounding box center [254, 15] width 144 height 14
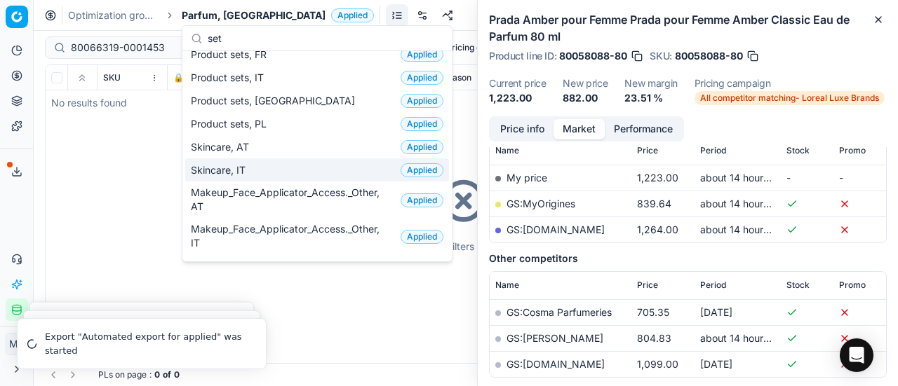
scroll to position [0, 0]
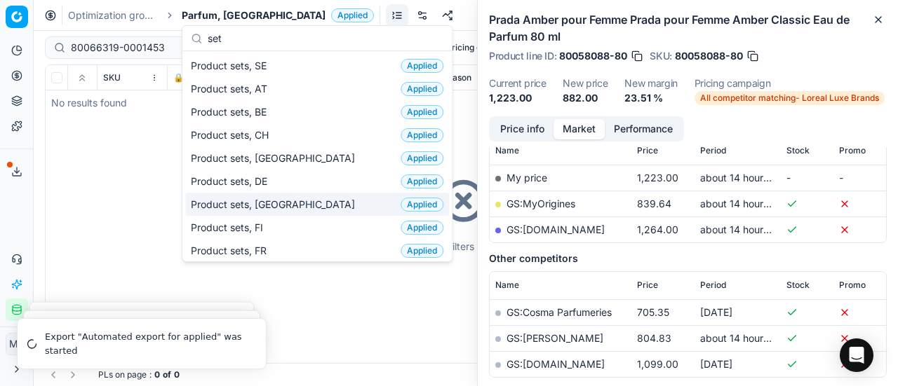
type input "set"
click at [278, 196] on div "Product sets, DK Applied" at bounding box center [317, 204] width 264 height 23
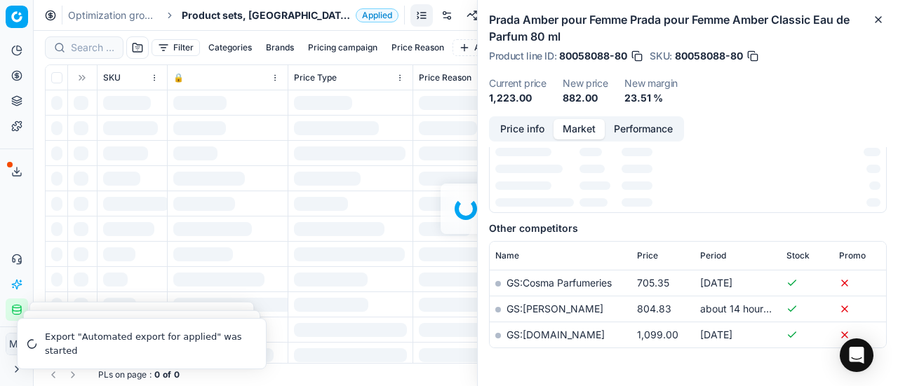
scroll to position [210, 0]
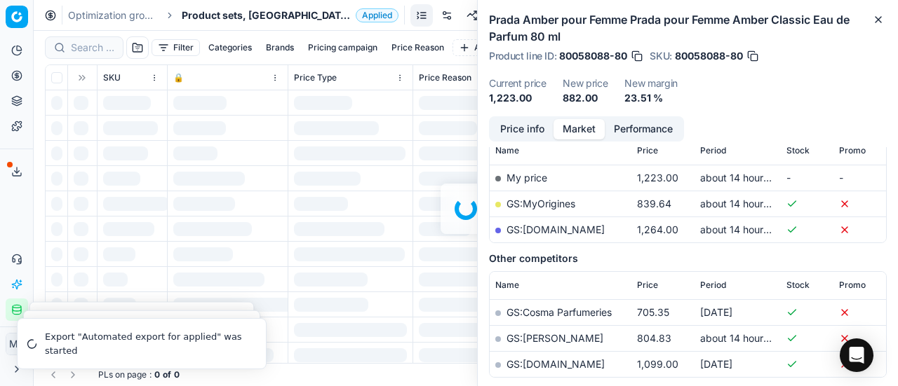
click at [86, 43] on div at bounding box center [466, 209] width 864 height 356
click at [88, 48] on div at bounding box center [466, 209] width 864 height 356
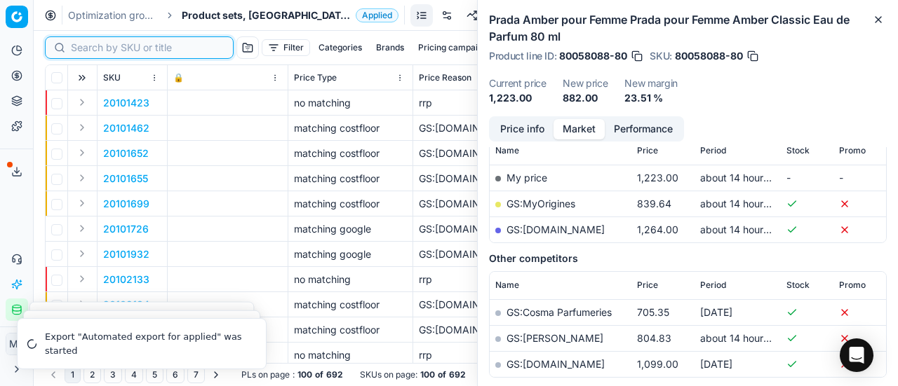
click at [88, 48] on input at bounding box center [148, 48] width 154 height 14
paste input "80066319-0001453"
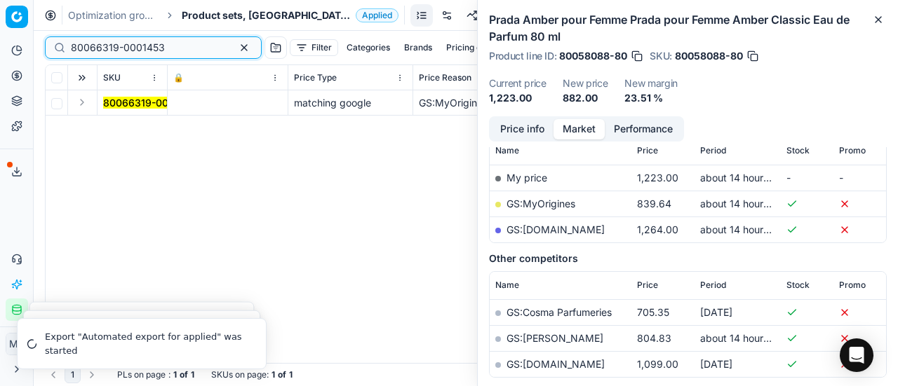
type input "80066319-0001453"
click at [85, 101] on button "Expand" at bounding box center [82, 102] width 17 height 17
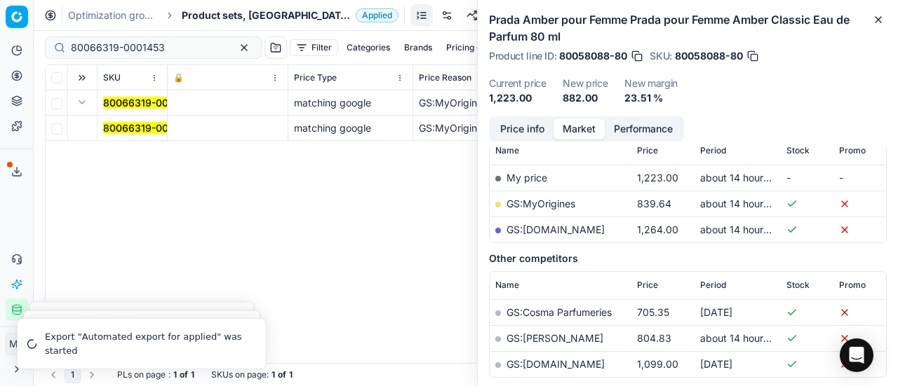
drag, startPoint x: 101, startPoint y: 114, endPoint x: 140, endPoint y: 133, distance: 43.6
click at [111, 119] on td "80066319-0001453" at bounding box center [132, 128] width 70 height 25
click at [140, 133] on mark "80066319-0001453" at bounding box center [150, 128] width 94 height 12
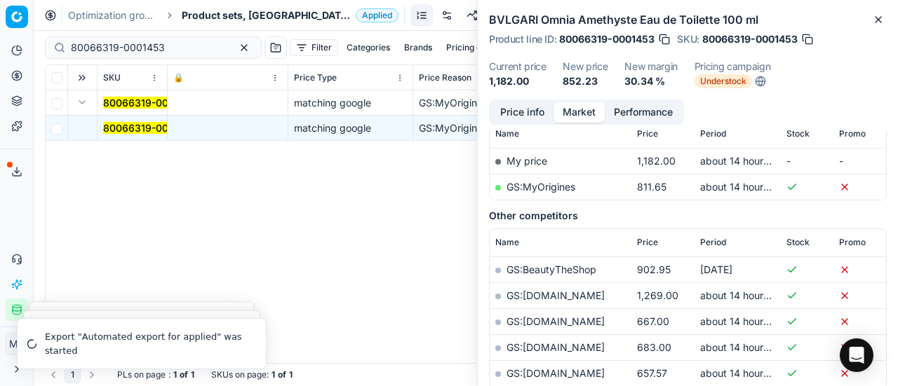
click at [512, 119] on button "Price info" at bounding box center [522, 112] width 62 height 20
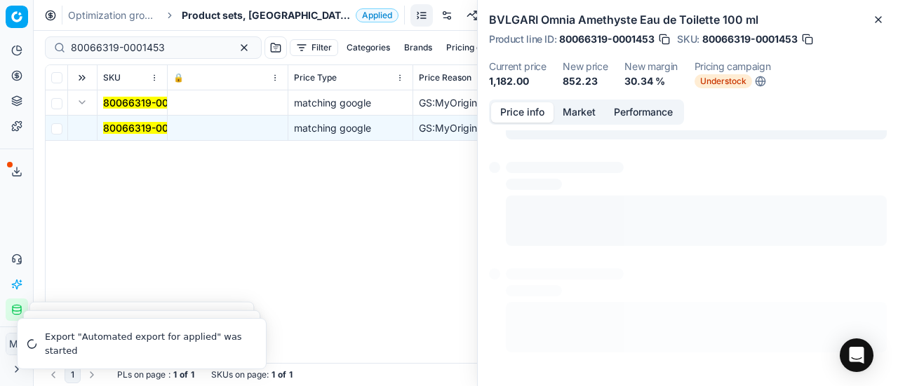
scroll to position [10, 0]
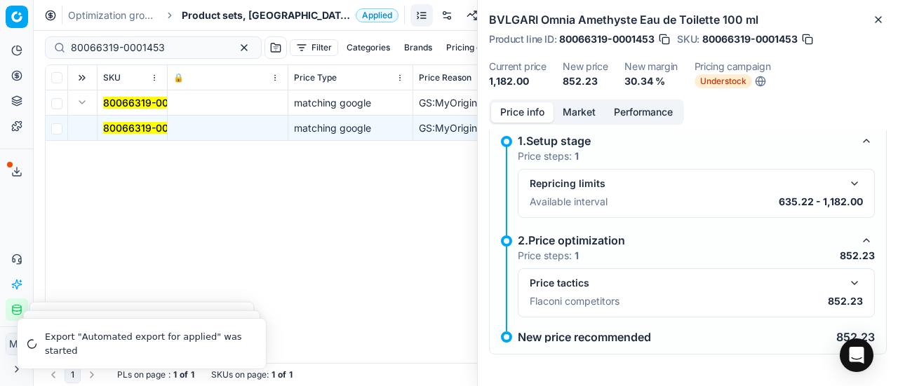
click at [846, 290] on button "button" at bounding box center [854, 283] width 17 height 17
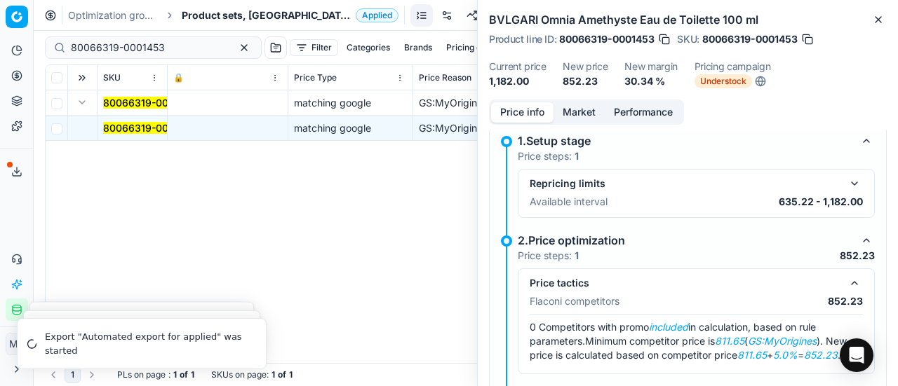
click at [569, 114] on button "Market" at bounding box center [578, 112] width 51 height 20
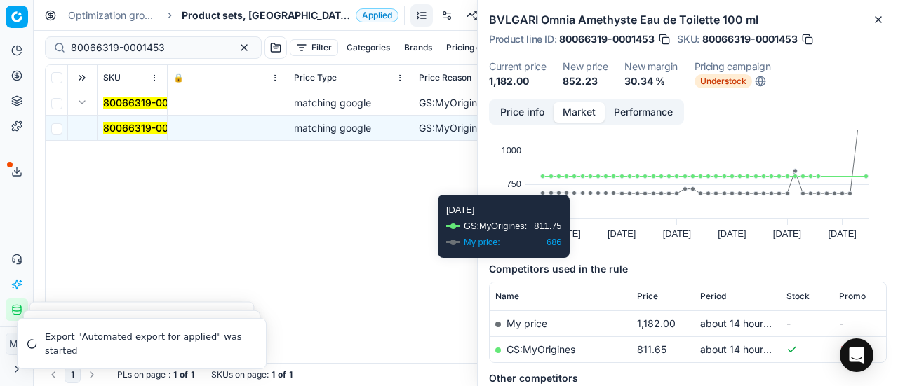
scroll to position [70, 0]
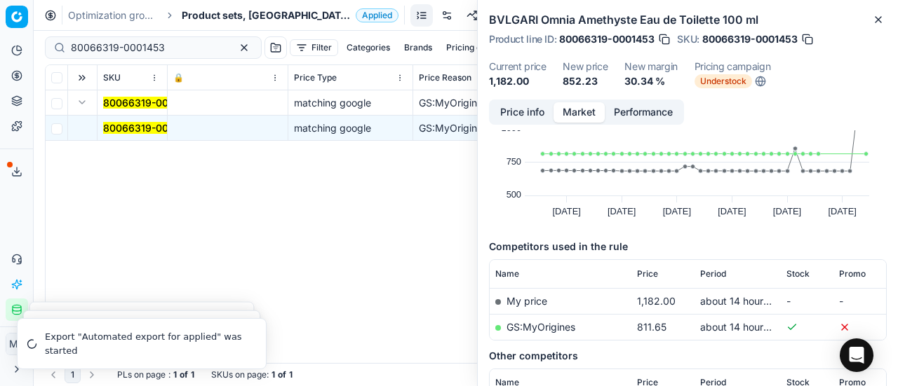
click at [555, 326] on link "GS:MyOrigines" at bounding box center [540, 327] width 69 height 12
click at [722, 80] on span "Understock" at bounding box center [723, 81] width 58 height 14
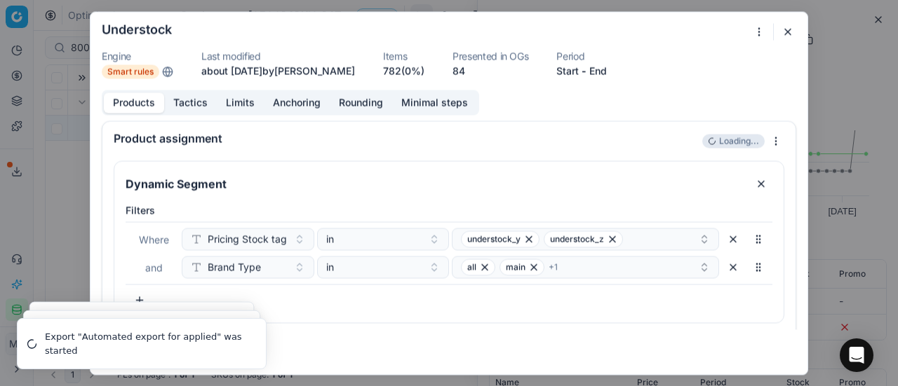
click at [792, 34] on button "button" at bounding box center [787, 31] width 17 height 17
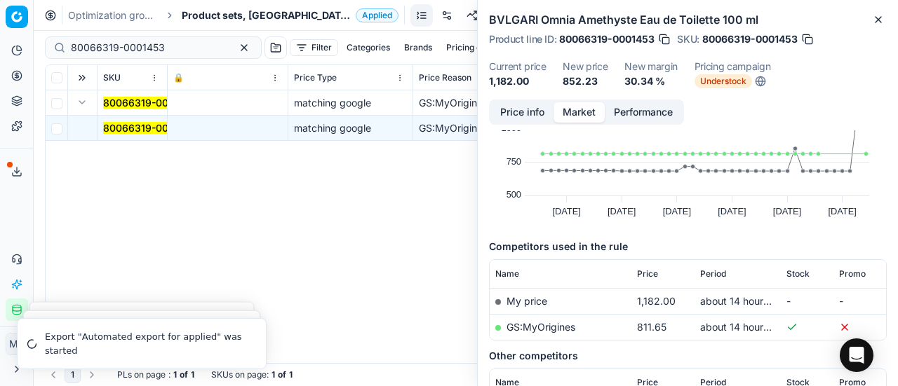
click at [733, 81] on span "Understock" at bounding box center [723, 81] width 58 height 14
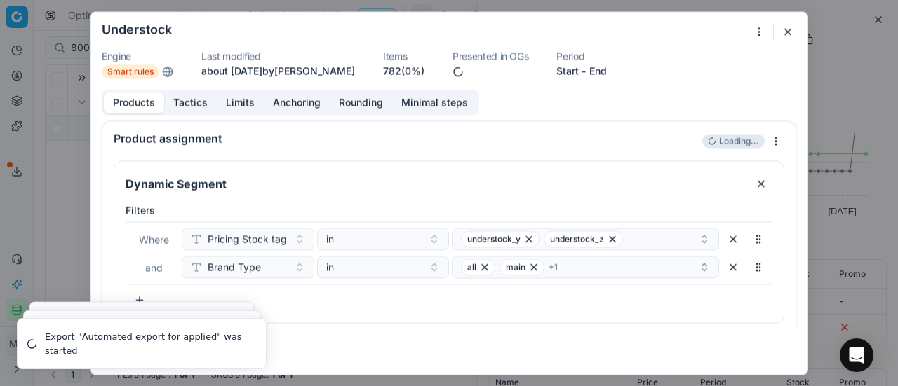
click at [199, 100] on button "Tactics" at bounding box center [190, 103] width 53 height 20
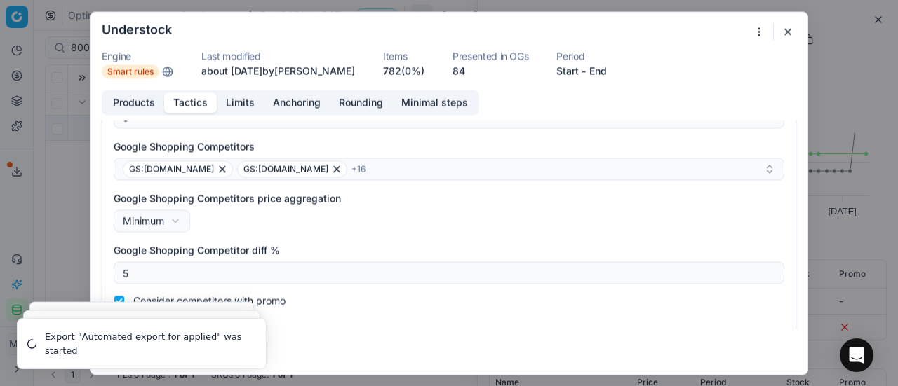
scroll to position [327, 0]
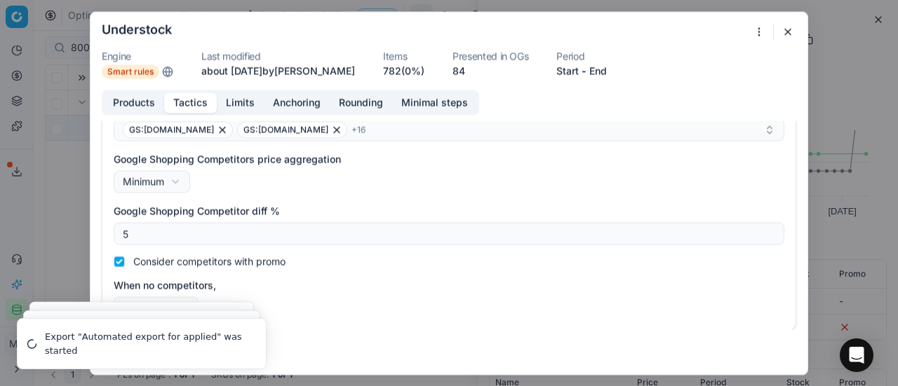
click at [788, 32] on button "button" at bounding box center [787, 31] width 17 height 17
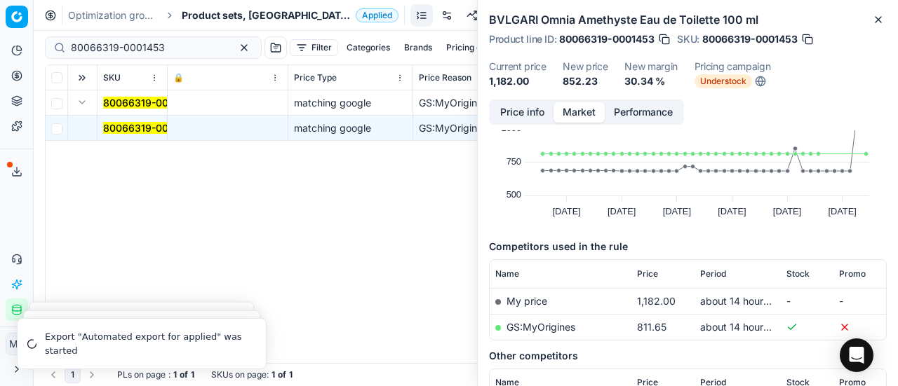
click at [218, 16] on span "Product sets, [GEOGRAPHIC_DATA]" at bounding box center [266, 15] width 168 height 14
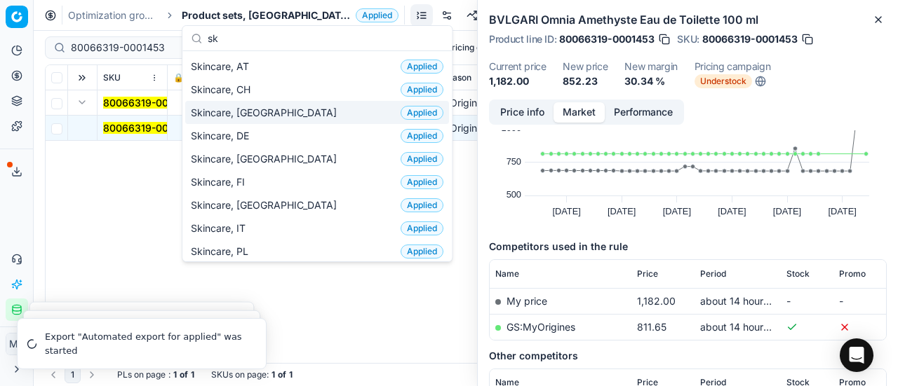
scroll to position [0, 0]
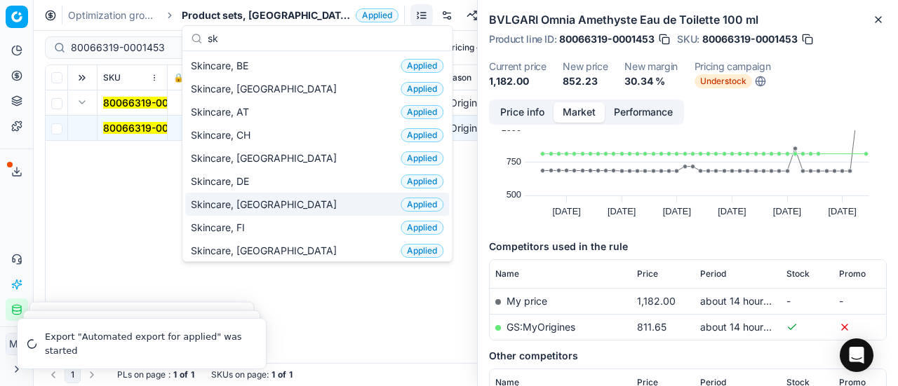
type input "sk"
click at [276, 196] on div "Skincare, DK Applied" at bounding box center [317, 204] width 264 height 23
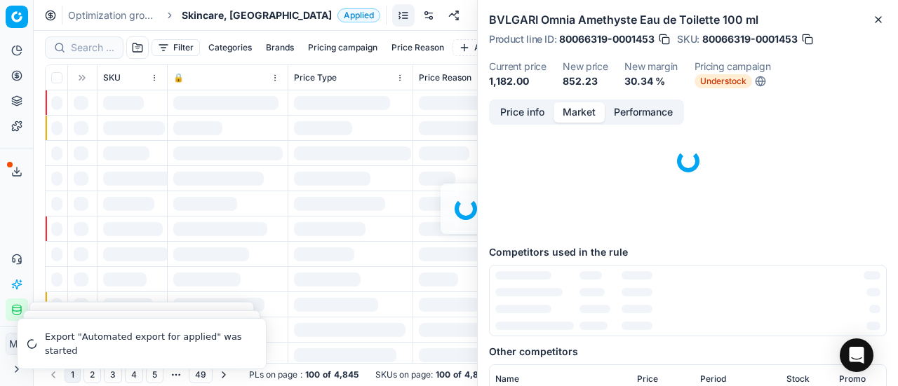
click at [101, 50] on div at bounding box center [466, 209] width 864 height 356
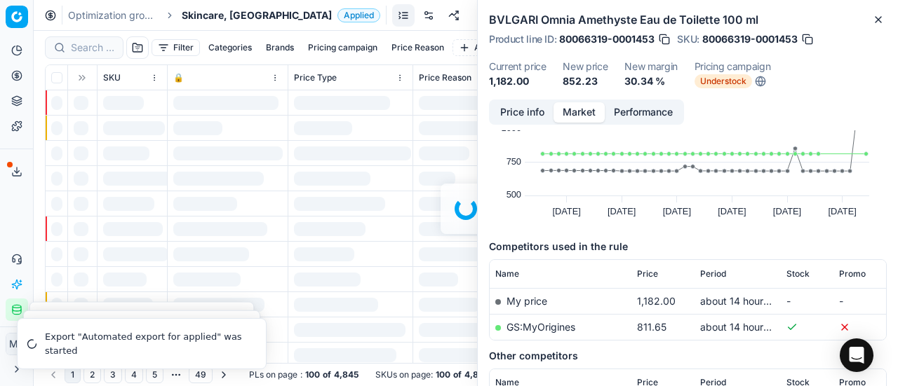
click at [101, 50] on div at bounding box center [466, 209] width 864 height 356
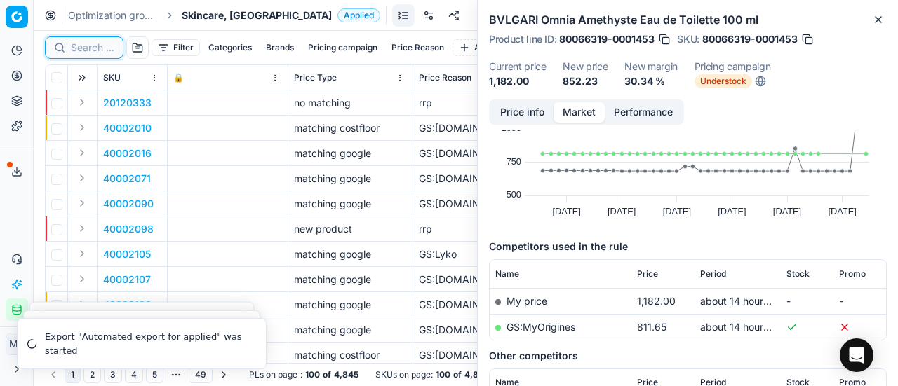
click at [101, 50] on input at bounding box center [92, 48] width 43 height 14
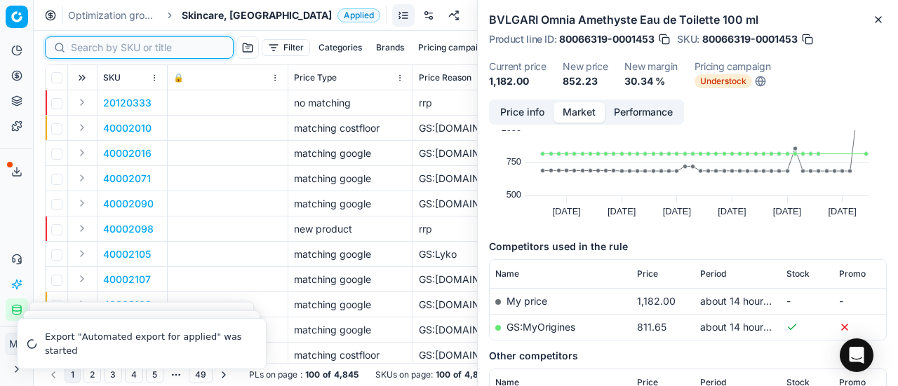
paste input "90004695-0007051"
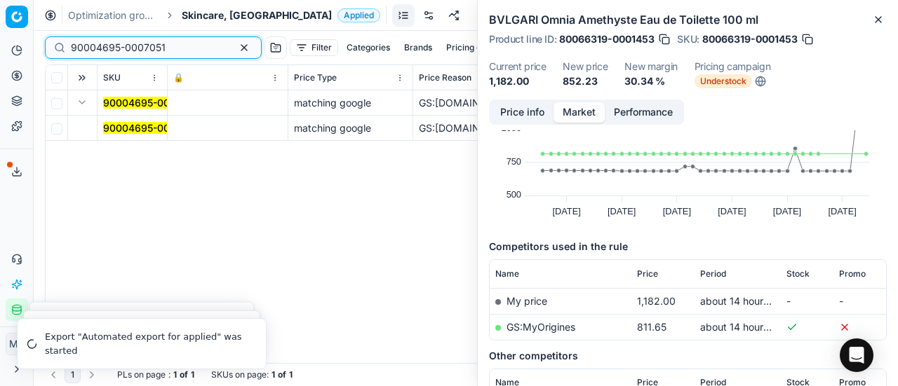
type input "90004695-0007051"
click at [121, 135] on td "90004695-0007051" at bounding box center [132, 128] width 70 height 25
click at [175, 133] on td at bounding box center [228, 128] width 121 height 25
click at [122, 133] on mark "90004695-0007051" at bounding box center [150, 128] width 95 height 12
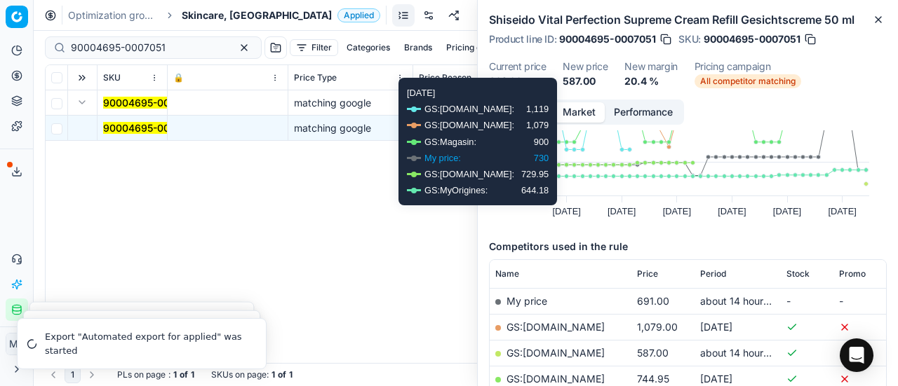
click at [534, 109] on button "Price info" at bounding box center [522, 112] width 62 height 20
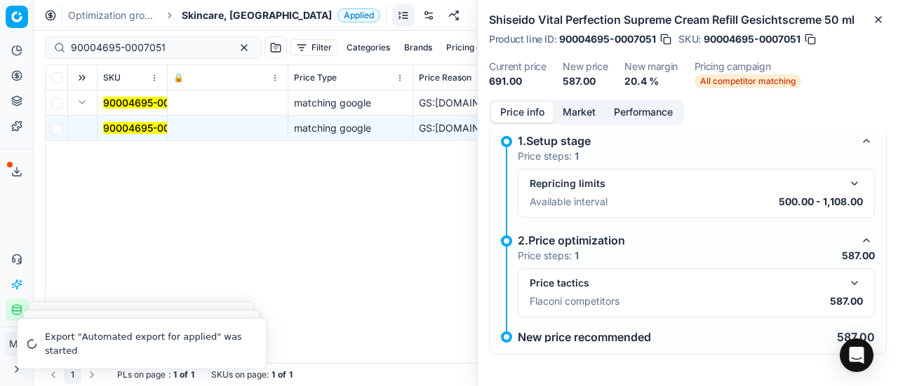
click at [846, 284] on button "button" at bounding box center [854, 283] width 17 height 17
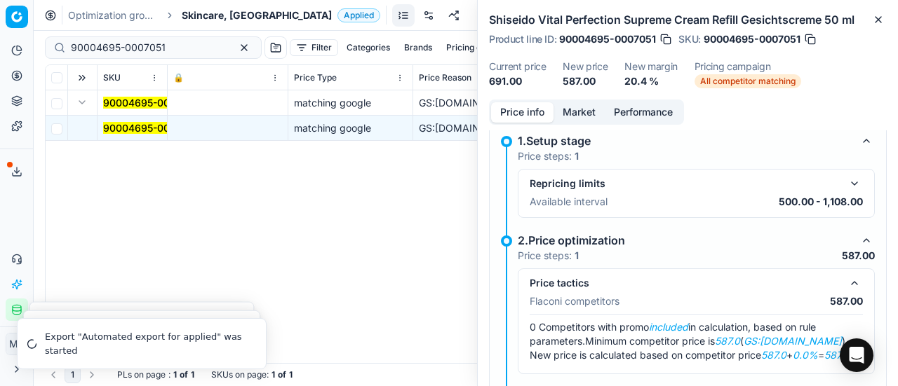
click at [585, 112] on button "Market" at bounding box center [578, 112] width 51 height 20
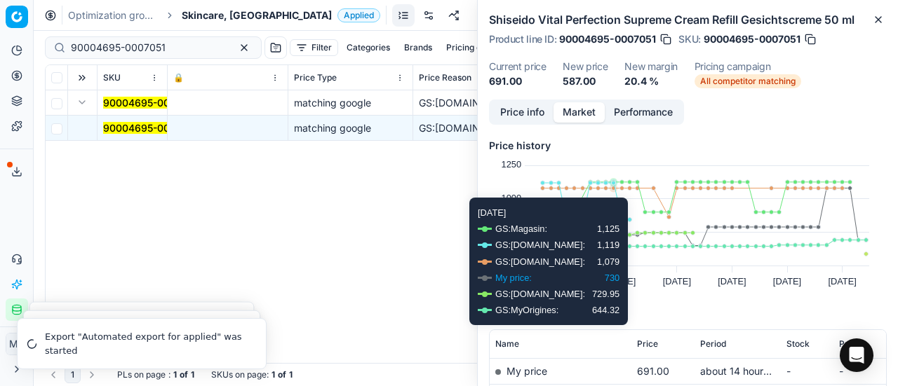
scroll to position [70, 0]
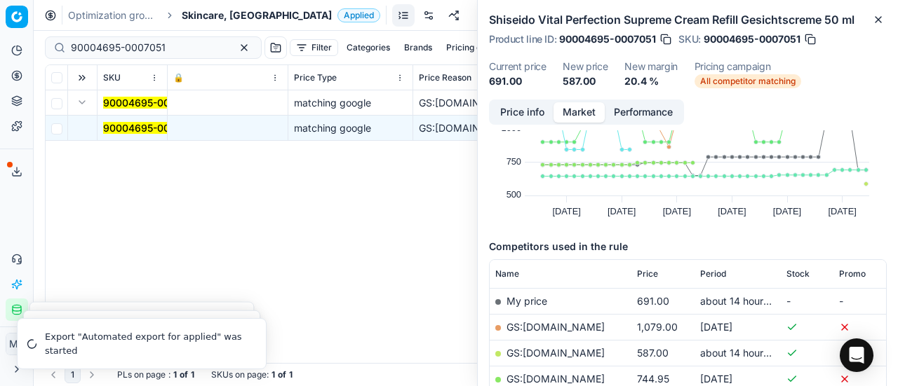
click at [554, 357] on link "GS:Deloox.dk" at bounding box center [555, 353] width 98 height 12
click at [224, 13] on span "Skincare, [GEOGRAPHIC_DATA]" at bounding box center [257, 15] width 150 height 14
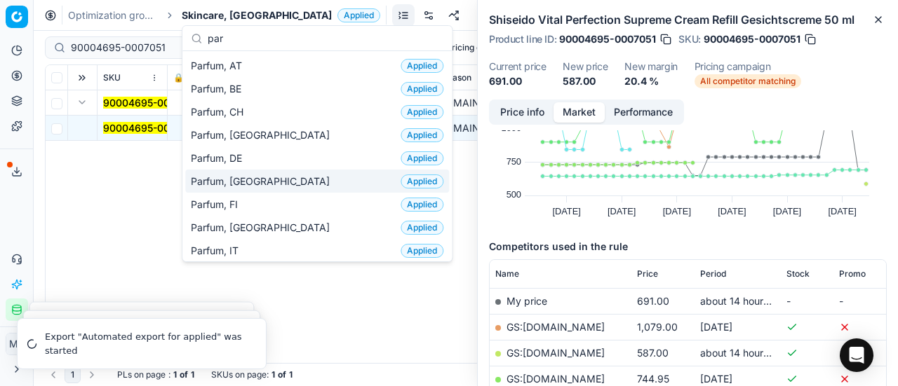
type input "par"
click at [268, 184] on div "Parfum, DK Applied" at bounding box center [317, 181] width 264 height 23
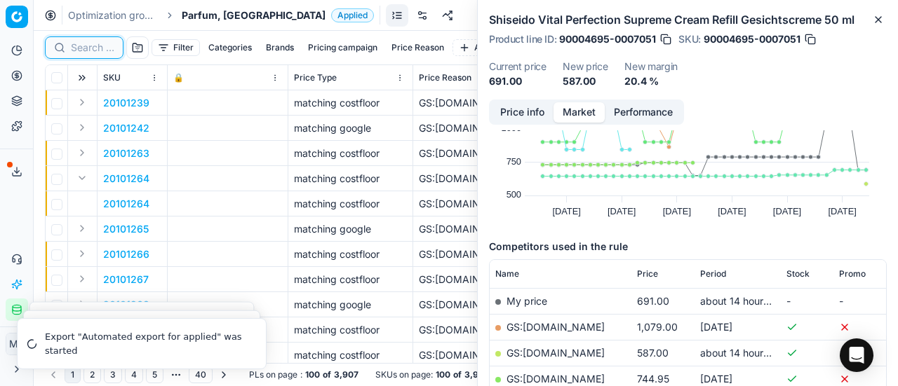
click at [100, 46] on input at bounding box center [92, 48] width 43 height 14
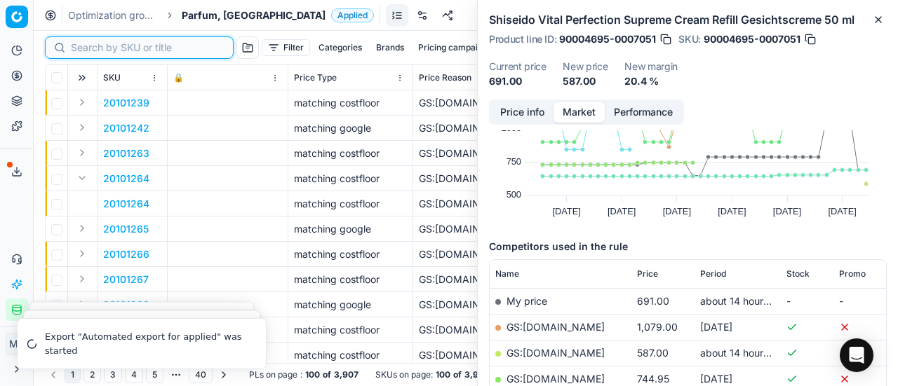
paste input "90000808-0001030"
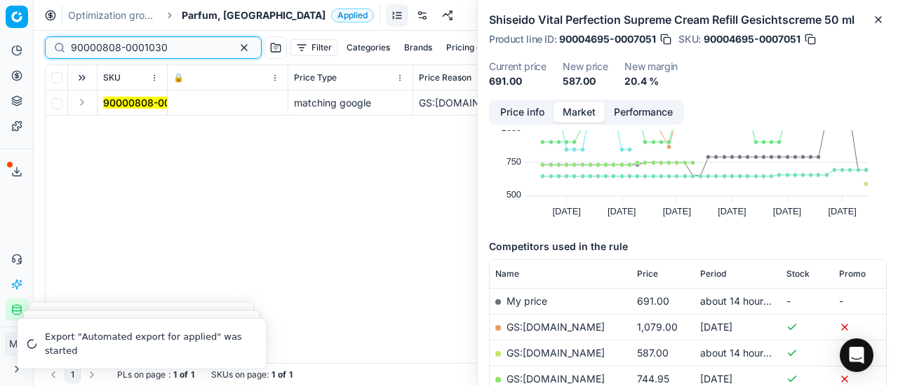
type input "90000808-0001030"
click at [90, 104] on td at bounding box center [82, 102] width 29 height 25
click at [135, 122] on div "SKU 🔒 Price Type Price Reason Title Product line name Product line ID Cost PCII…" at bounding box center [466, 214] width 840 height 298
click at [81, 103] on button "Expand" at bounding box center [82, 102] width 17 height 17
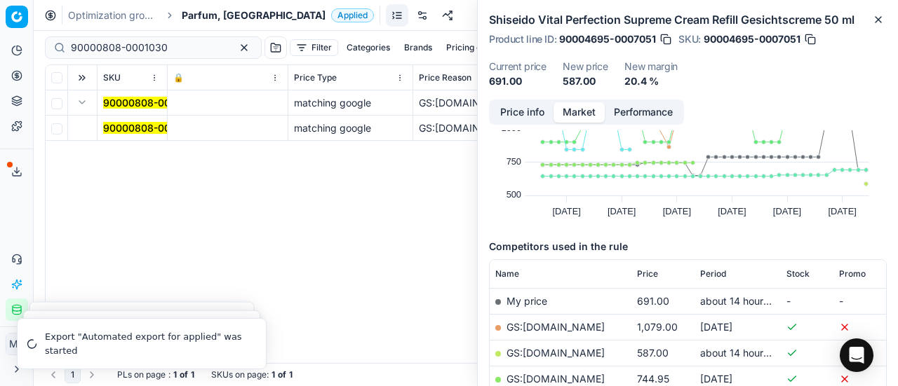
click at [142, 123] on mark "90000808-0001030" at bounding box center [151, 128] width 97 height 12
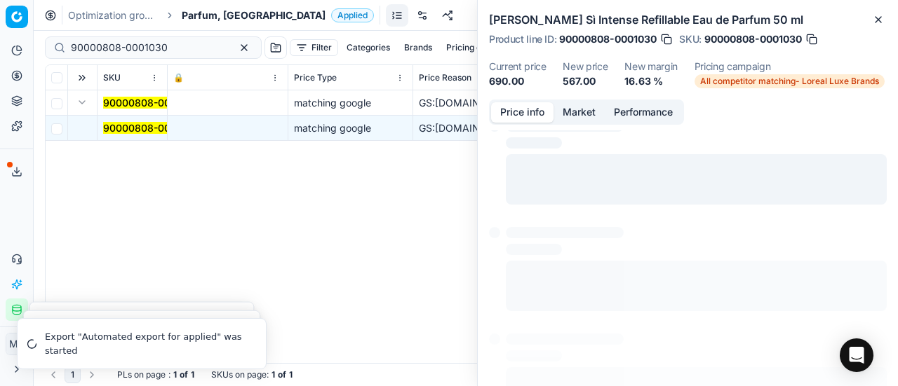
click at [495, 103] on button "Price info" at bounding box center [522, 112] width 62 height 20
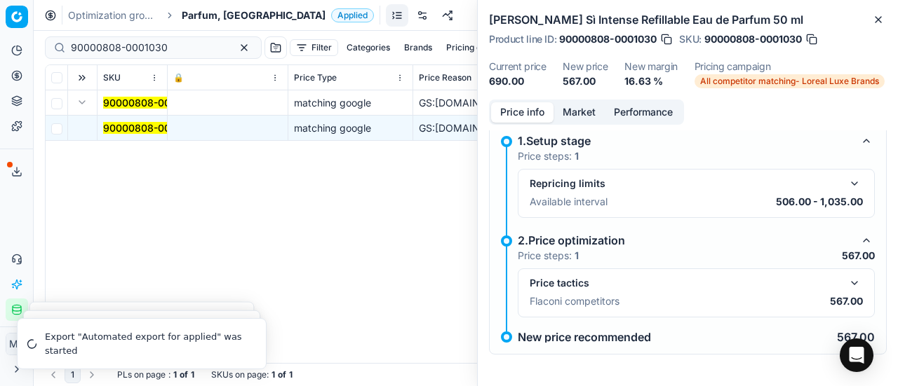
click at [846, 282] on button "button" at bounding box center [854, 283] width 17 height 17
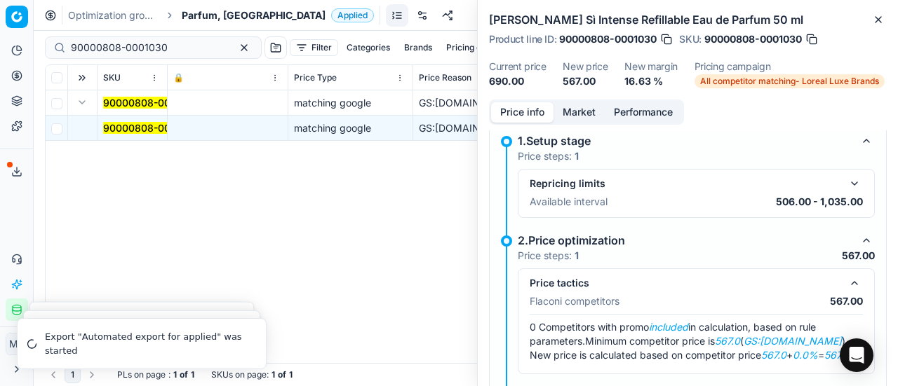
click at [582, 107] on button "Market" at bounding box center [578, 112] width 51 height 20
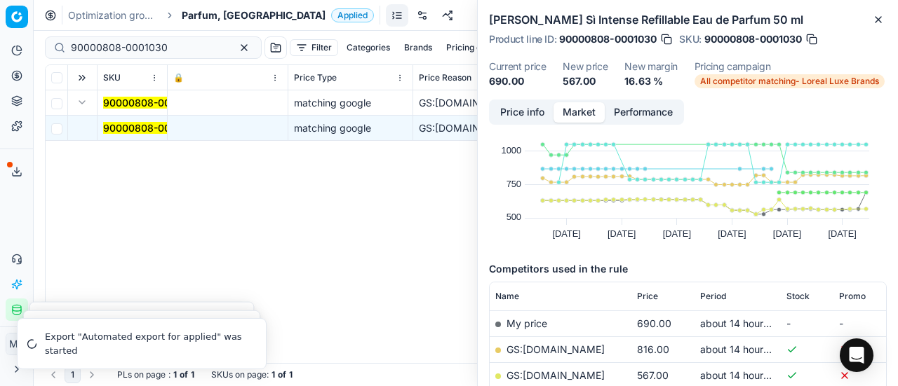
scroll to position [70, 0]
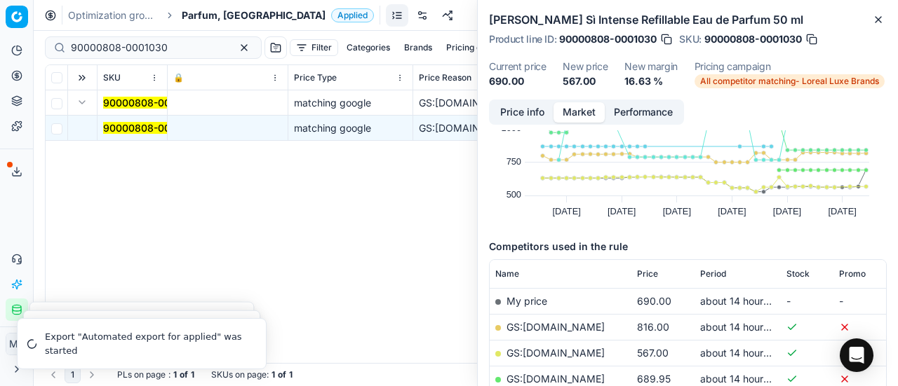
click at [572, 353] on link "GS:ComputerSalg.dk" at bounding box center [555, 353] width 98 height 12
click at [209, 13] on span "Parfum, [GEOGRAPHIC_DATA]" at bounding box center [254, 15] width 144 height 14
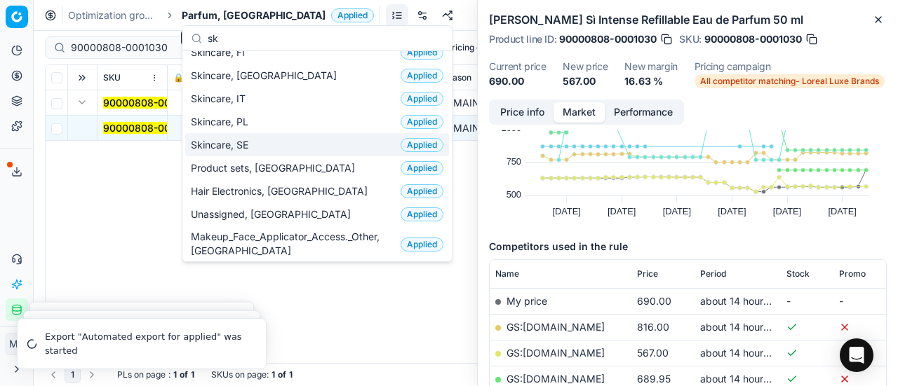
scroll to position [0, 0]
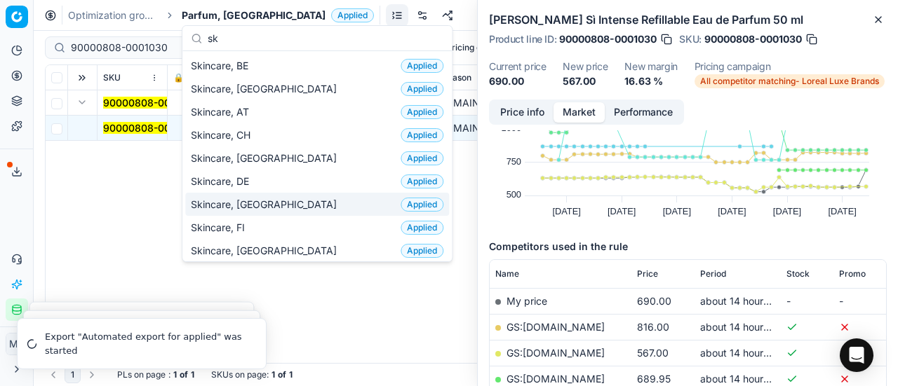
type input "sk"
click at [267, 197] on div "Skincare, DK Applied" at bounding box center [317, 204] width 264 height 23
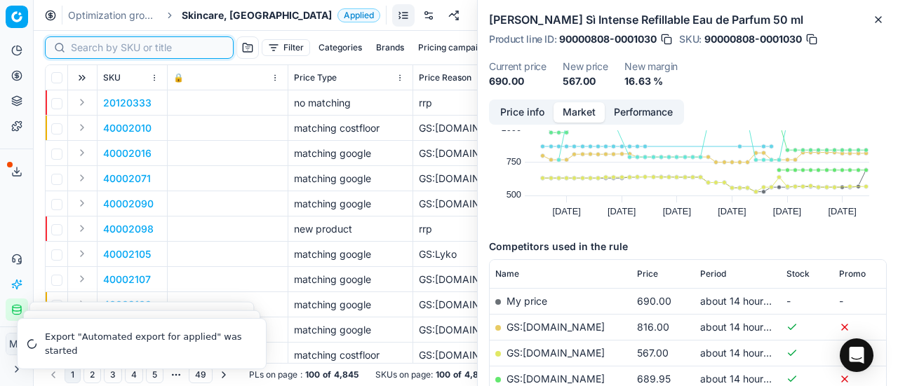
click at [91, 41] on input at bounding box center [148, 48] width 154 height 14
paste input "90008234-0012810"
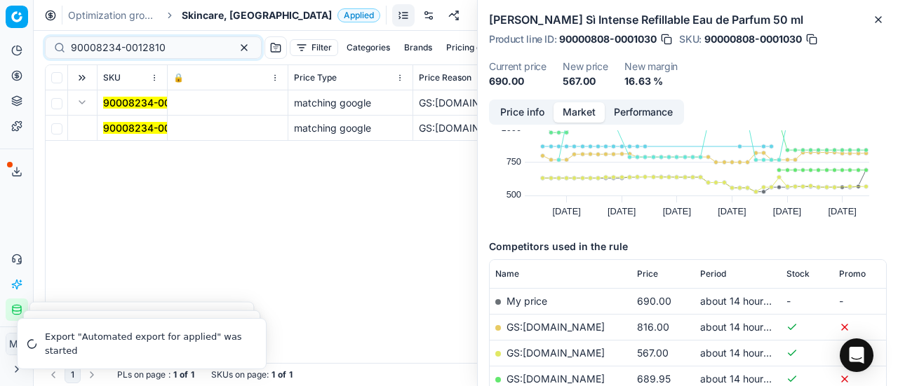
click at [122, 128] on mark "90008234-0012810" at bounding box center [150, 128] width 95 height 12
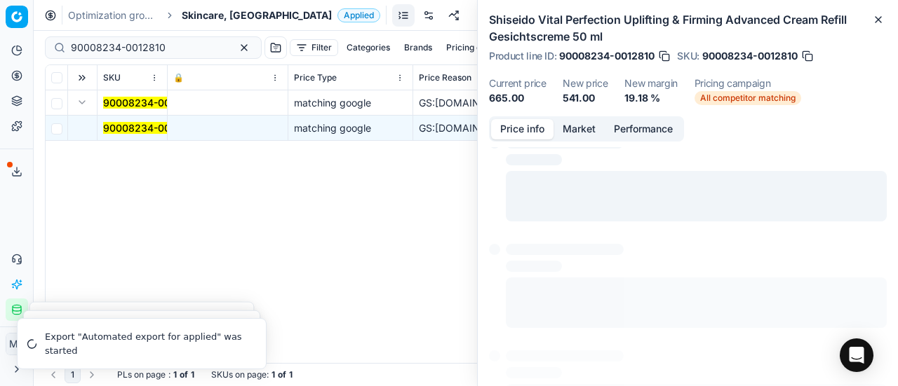
click at [525, 124] on button "Price info" at bounding box center [522, 129] width 62 height 20
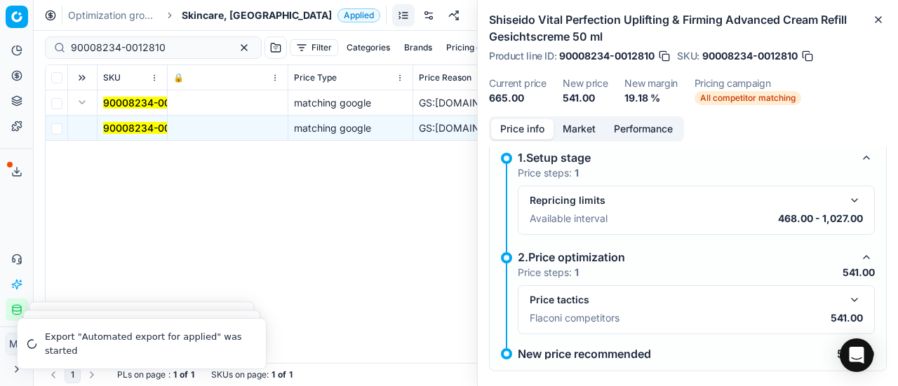
click at [849, 304] on button "button" at bounding box center [854, 300] width 17 height 17
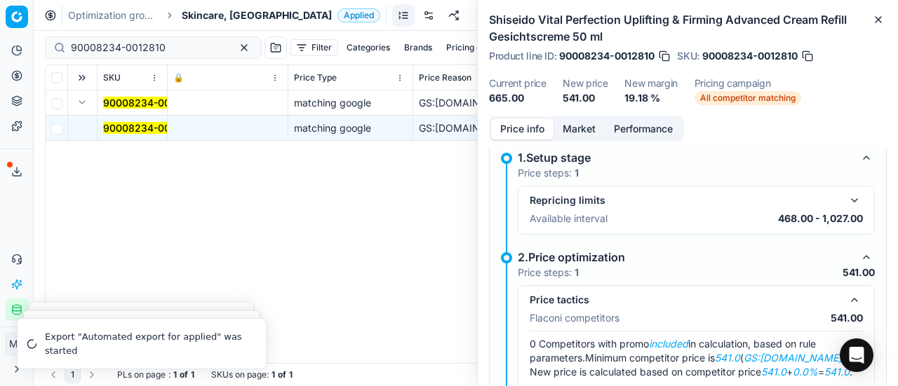
click at [572, 117] on div "Price info Market Performance" at bounding box center [586, 128] width 195 height 25
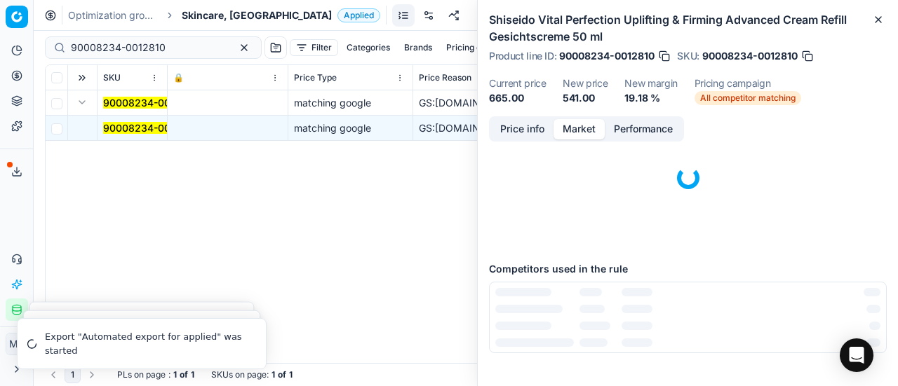
click at [572, 128] on button "Market" at bounding box center [578, 129] width 51 height 20
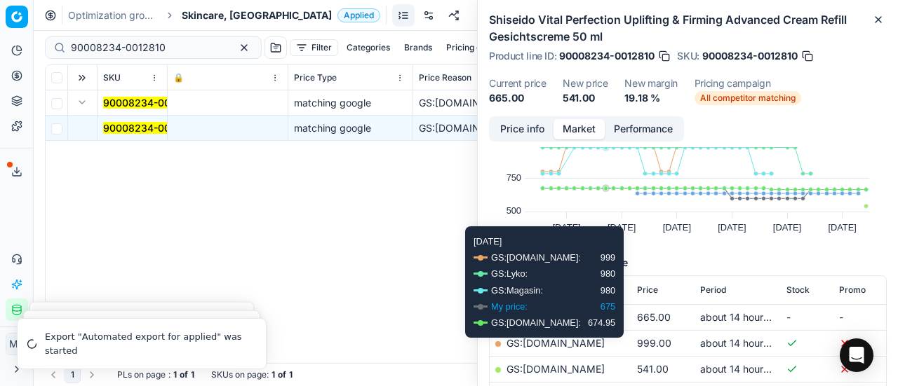
scroll to position [140, 0]
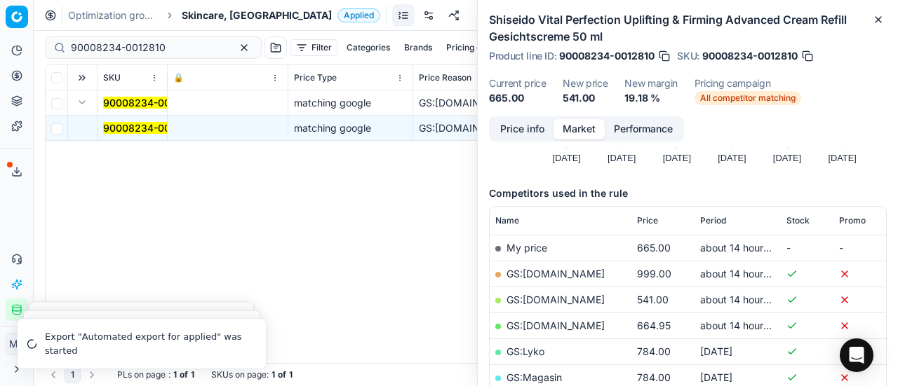
click at [557, 299] on link "GS:Deloox.dk" at bounding box center [555, 300] width 98 height 12
drag, startPoint x: 180, startPoint y: 48, endPoint x: 0, endPoint y: 15, distance: 182.5
click at [0, 15] on div "Pricing platform Analytics Pricing Product portfolio Templates Export service 1…" at bounding box center [449, 193] width 898 height 386
paste input "7744-0011943"
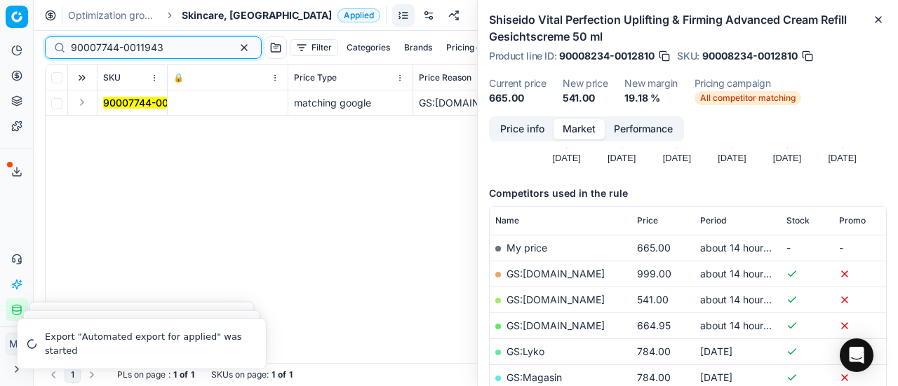
type input "90007744-0011943"
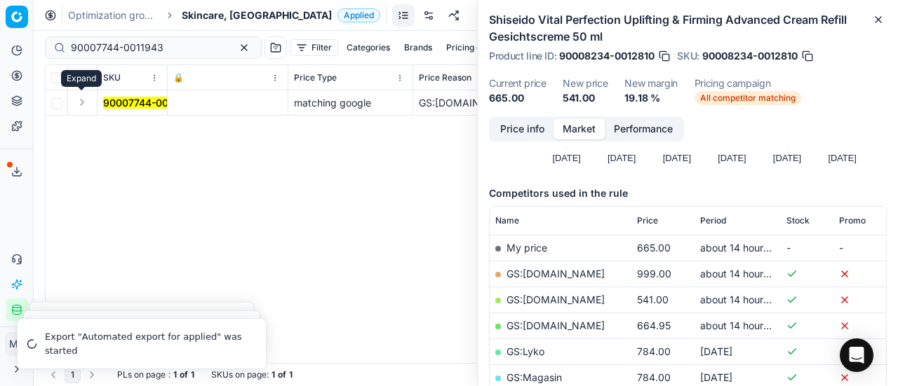
click at [78, 101] on button "Expand" at bounding box center [82, 102] width 17 height 17
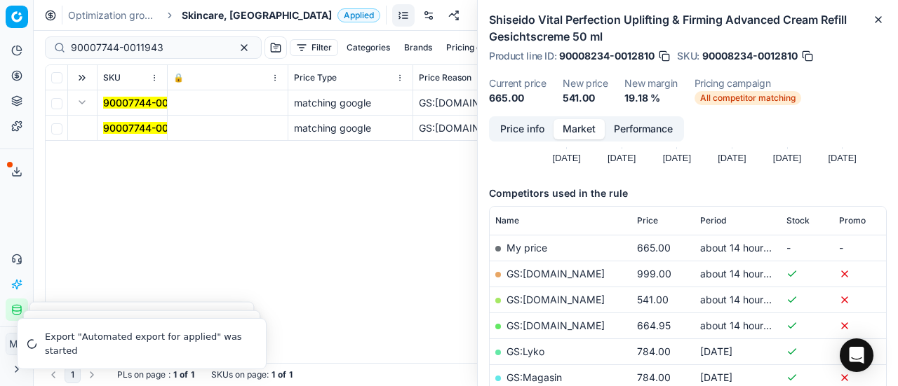
click at [116, 117] on td "90007744-0011943" at bounding box center [132, 128] width 70 height 25
click at [123, 128] on mark "90007744-0011943" at bounding box center [149, 128] width 93 height 12
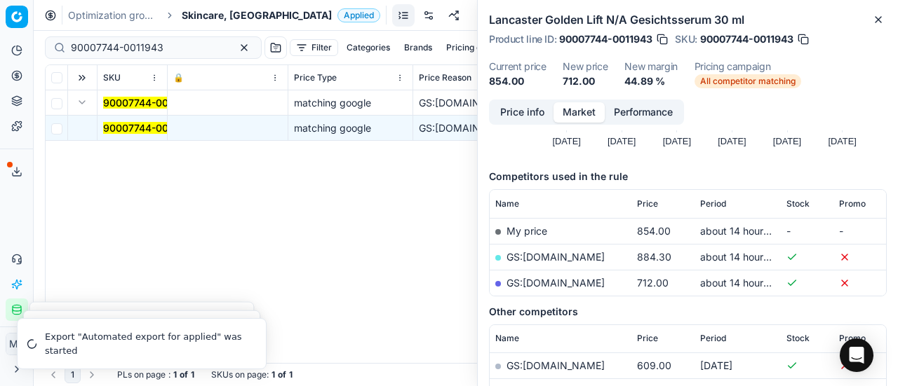
click at [516, 116] on button "Price info" at bounding box center [522, 112] width 62 height 20
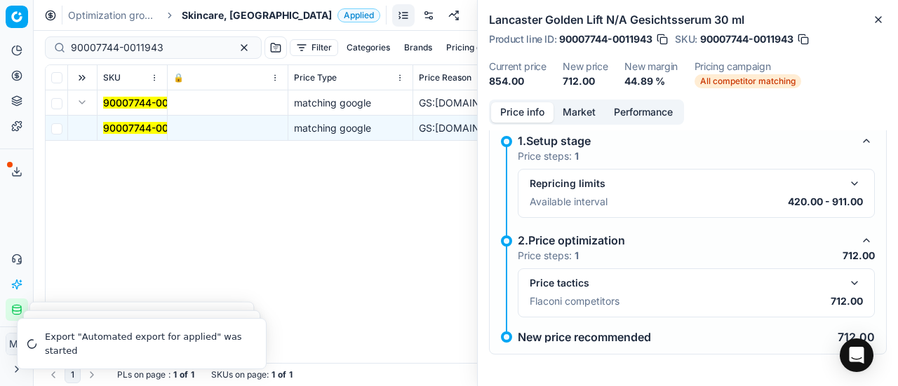
click at [846, 283] on button "button" at bounding box center [854, 283] width 17 height 17
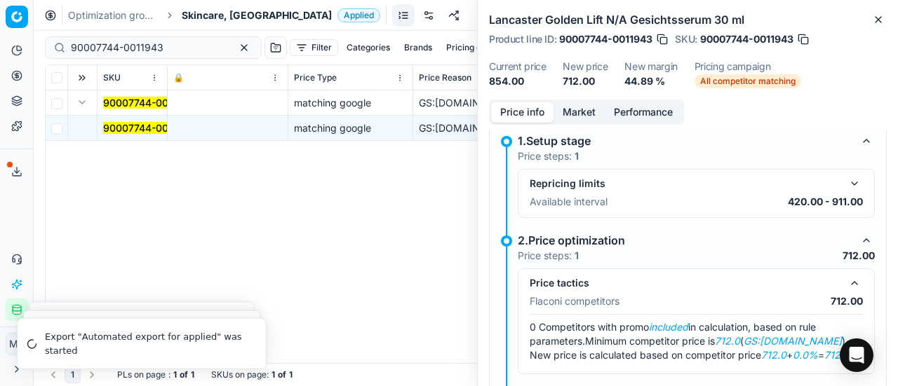
click at [583, 116] on button "Market" at bounding box center [578, 112] width 51 height 20
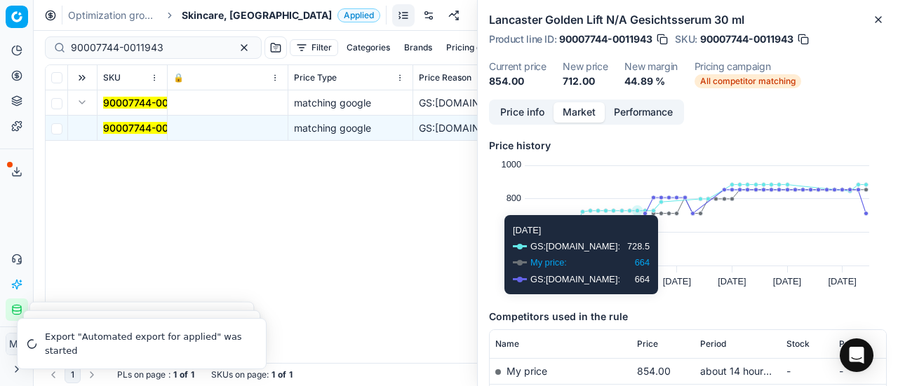
scroll to position [70, 0]
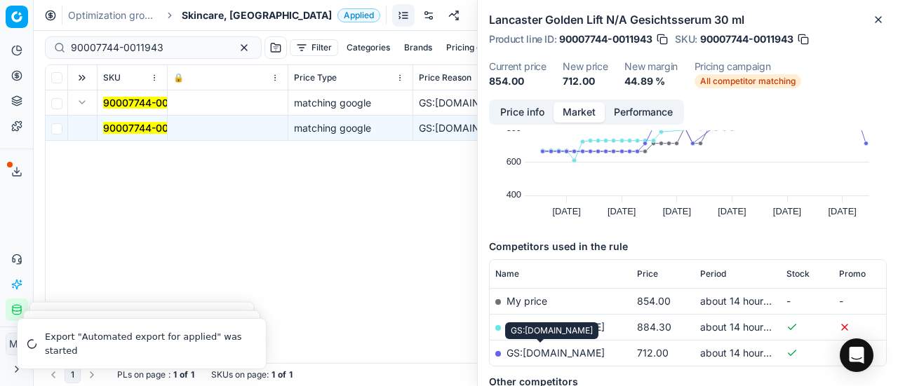
click at [559, 352] on link "GS:Zalando.dk" at bounding box center [555, 353] width 98 height 12
click at [213, 13] on span "Skincare, [GEOGRAPHIC_DATA]" at bounding box center [257, 15] width 150 height 14
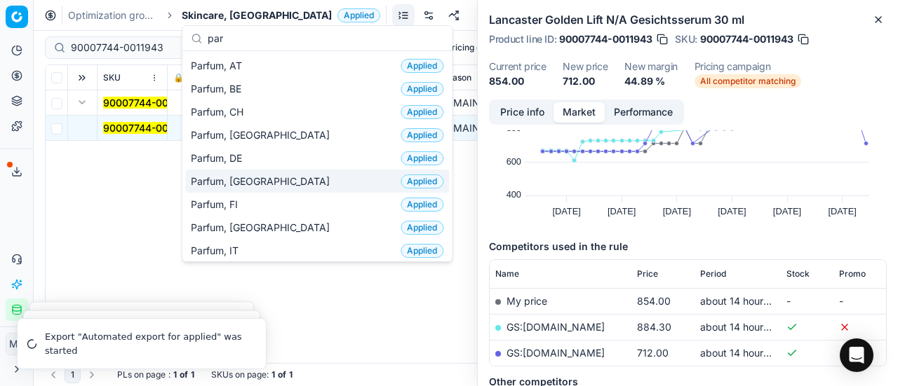
type input "par"
click at [240, 175] on span "Parfum, [GEOGRAPHIC_DATA]" at bounding box center [263, 182] width 144 height 14
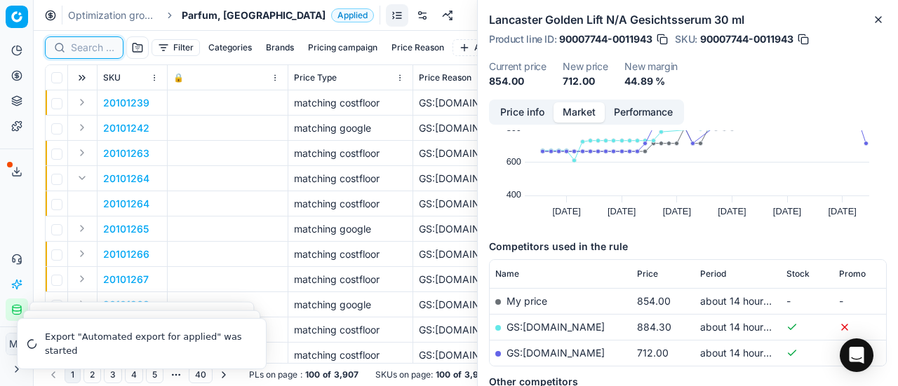
click at [103, 46] on input at bounding box center [92, 48] width 43 height 14
paste input "80069298-50"
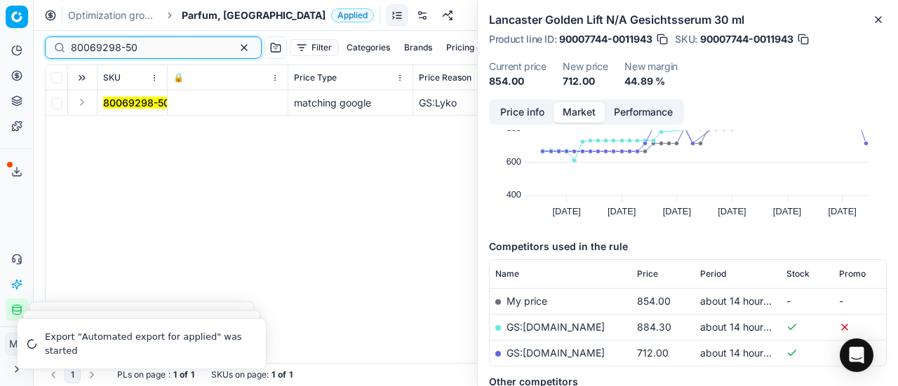
type input "80069298-50"
click at [80, 104] on button "Expand" at bounding box center [82, 102] width 17 height 17
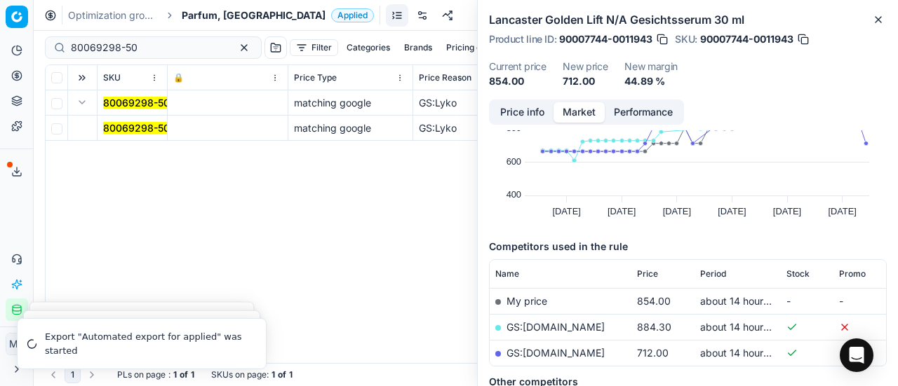
click at [130, 121] on span "80069298-50" at bounding box center [136, 128] width 67 height 14
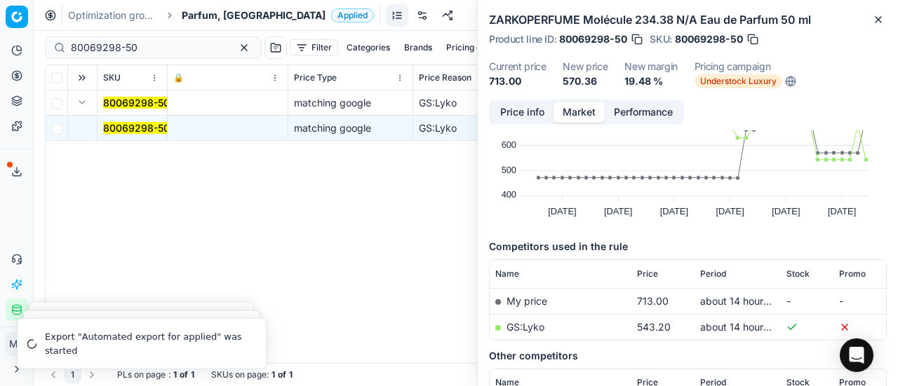
click at [533, 112] on button "Price info" at bounding box center [522, 112] width 62 height 20
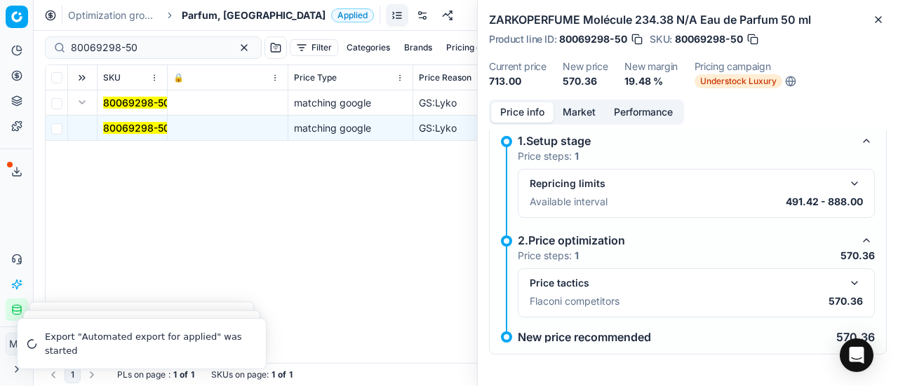
click at [846, 281] on button "button" at bounding box center [854, 283] width 17 height 17
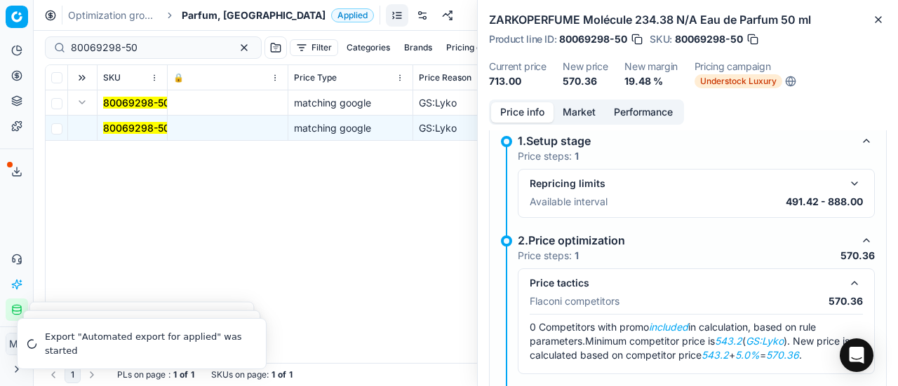
click at [579, 112] on button "Market" at bounding box center [578, 112] width 51 height 20
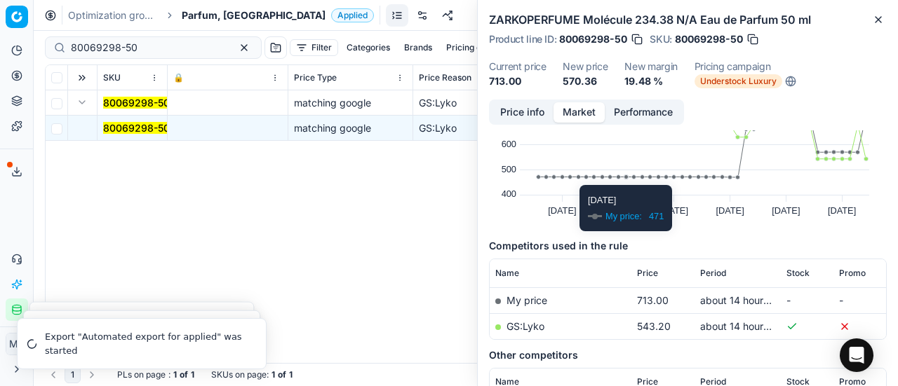
scroll to position [140, 0]
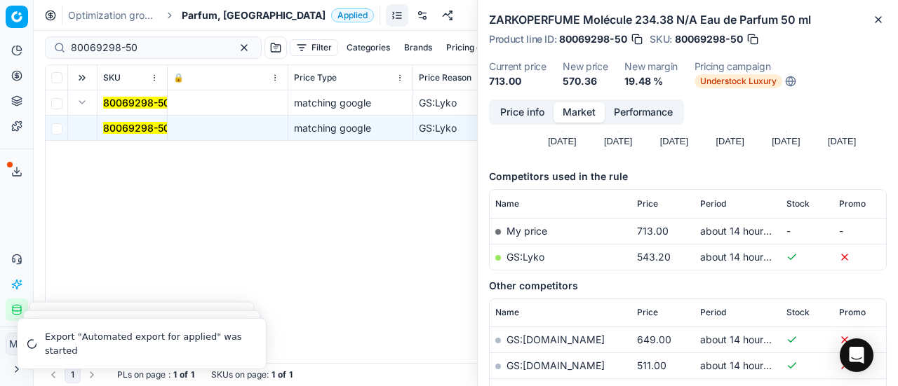
click at [533, 257] on link "GS:Lyko" at bounding box center [525, 257] width 38 height 12
click at [203, 19] on span "Parfum, [GEOGRAPHIC_DATA]" at bounding box center [254, 15] width 144 height 14
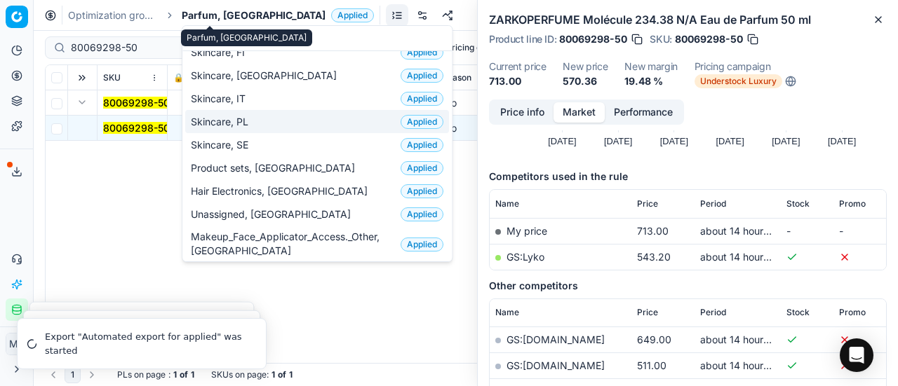
scroll to position [0, 0]
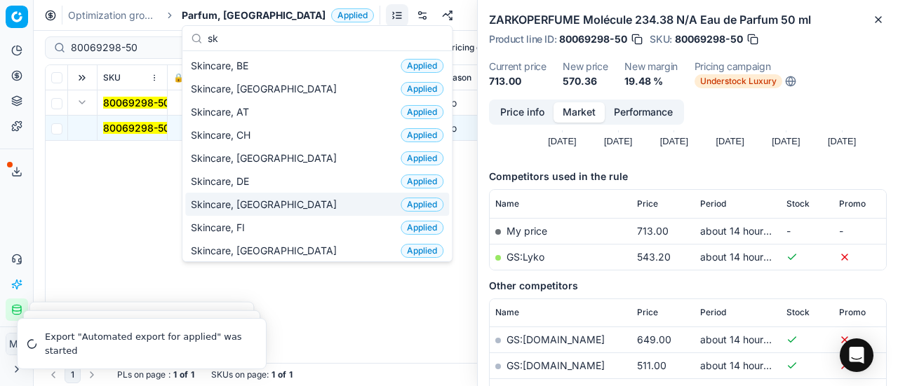
type input "sk"
click at [266, 201] on div "Skincare, DK Applied" at bounding box center [317, 204] width 264 height 23
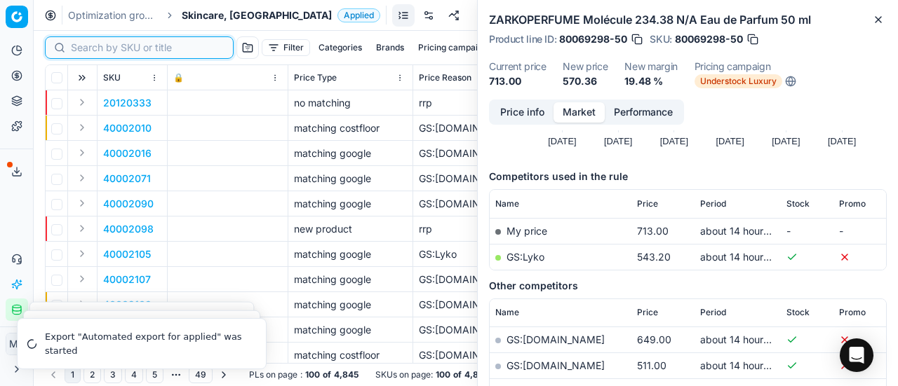
click at [83, 48] on input at bounding box center [148, 48] width 154 height 14
paste input "80049616-50"
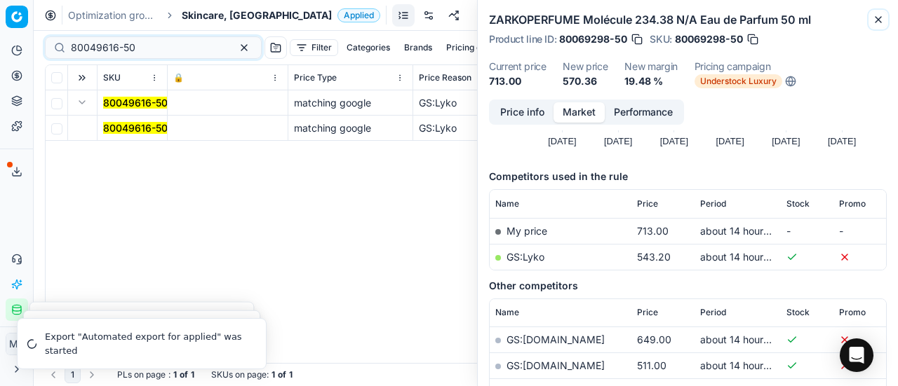
click at [878, 22] on icon "button" at bounding box center [877, 19] width 11 height 11
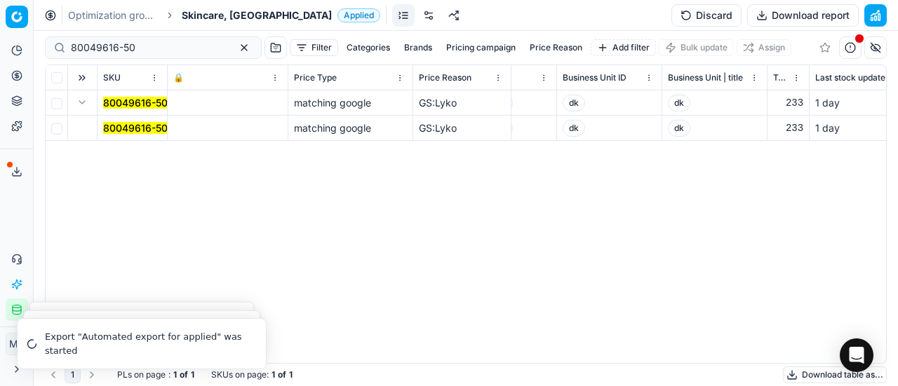
click at [123, 121] on span "80049616-50" at bounding box center [135, 128] width 65 height 14
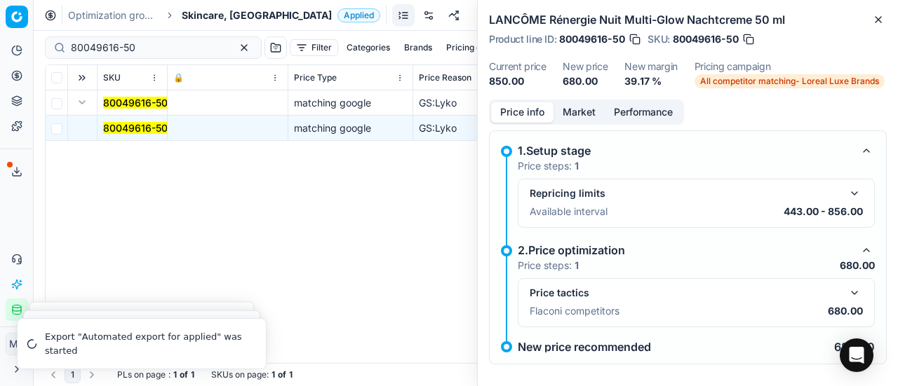
click at [846, 292] on button "button" at bounding box center [854, 293] width 17 height 17
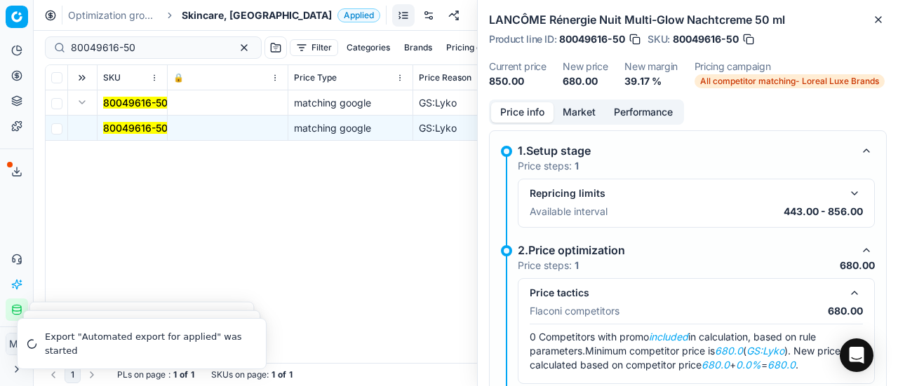
click at [578, 116] on button "Market" at bounding box center [578, 112] width 51 height 20
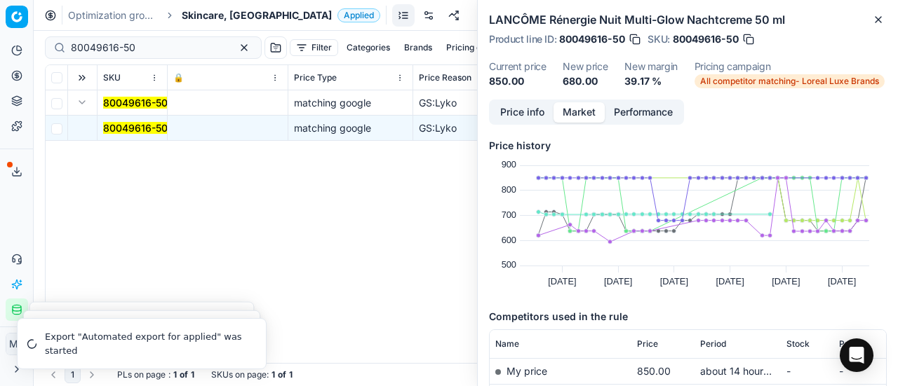
scroll to position [70, 0]
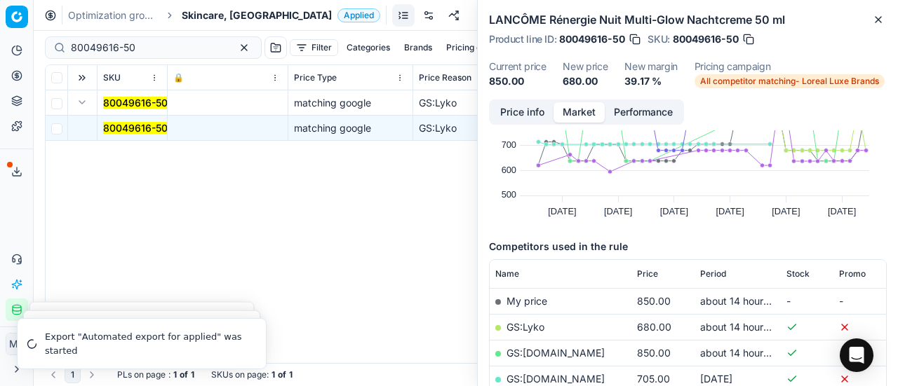
click at [529, 327] on link "GS:Lyko" at bounding box center [525, 327] width 38 height 12
drag, startPoint x: 161, startPoint y: 43, endPoint x: 0, endPoint y: -1, distance: 167.2
click at [0, 0] on html "Pricing platform Analytics Pricing Product portfolio Templates Export service 1…" at bounding box center [449, 193] width 898 height 386
paste input "58087-75"
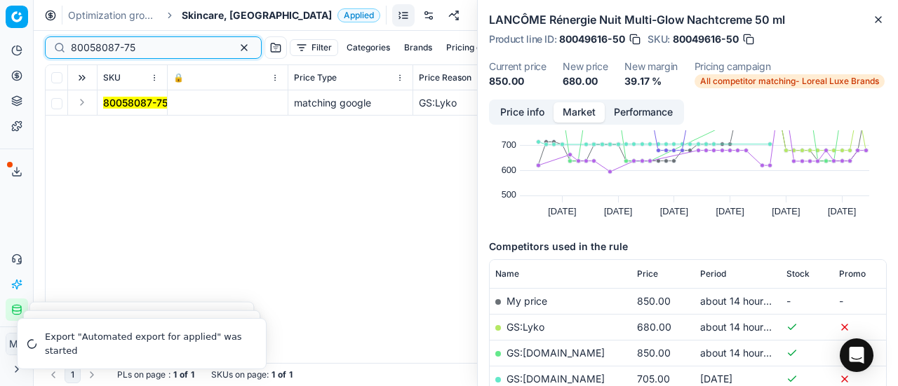
type input "80058087-75"
click at [82, 106] on button "Expand" at bounding box center [82, 102] width 17 height 17
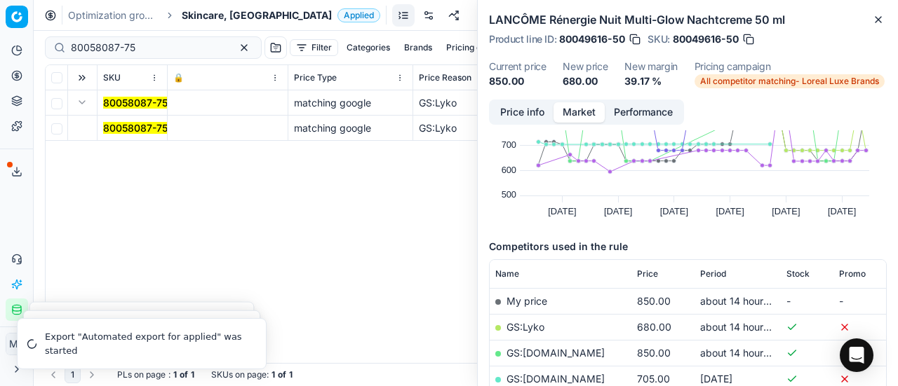
click at [128, 131] on mark "80058087-75" at bounding box center [135, 128] width 65 height 12
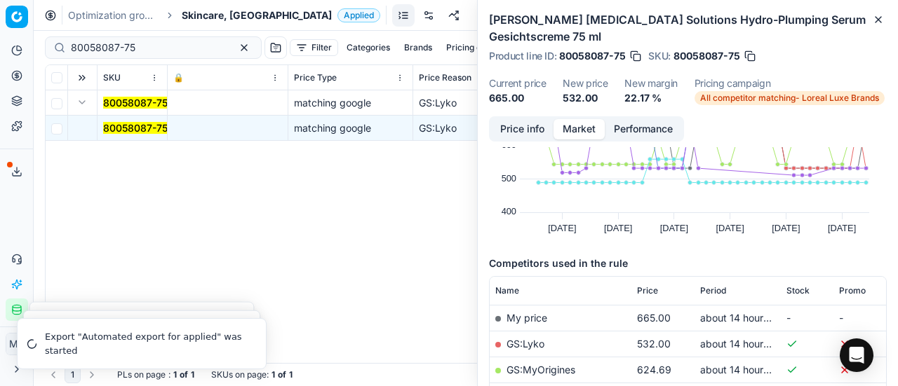
click at [531, 124] on button "Price info" at bounding box center [522, 129] width 62 height 20
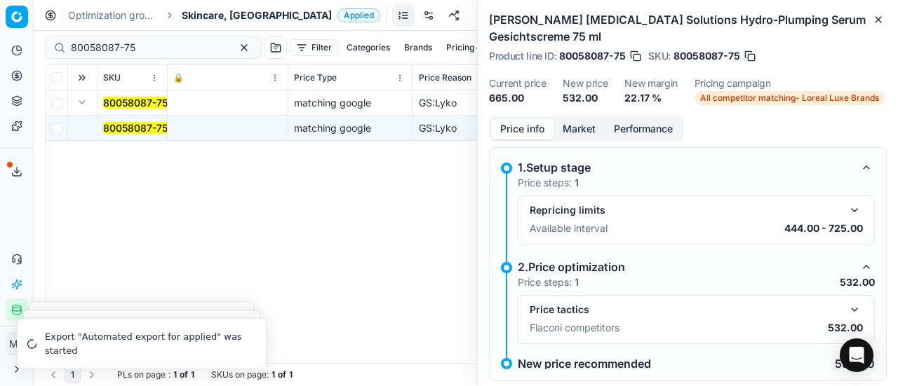
click at [846, 304] on button "button" at bounding box center [854, 310] width 17 height 17
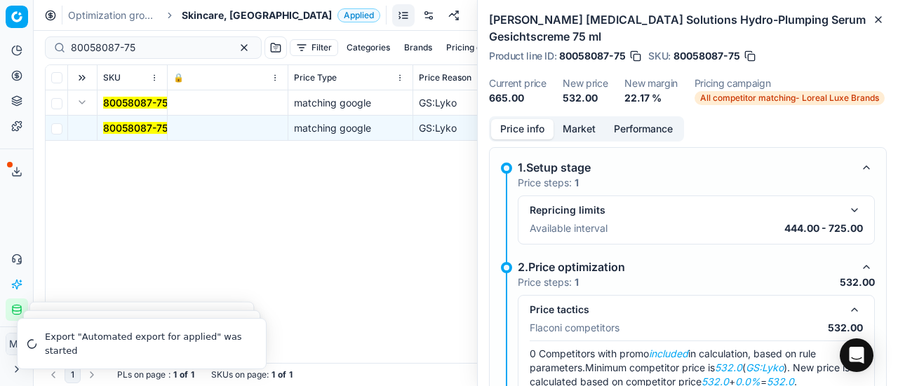
click at [560, 130] on button "Market" at bounding box center [578, 129] width 51 height 20
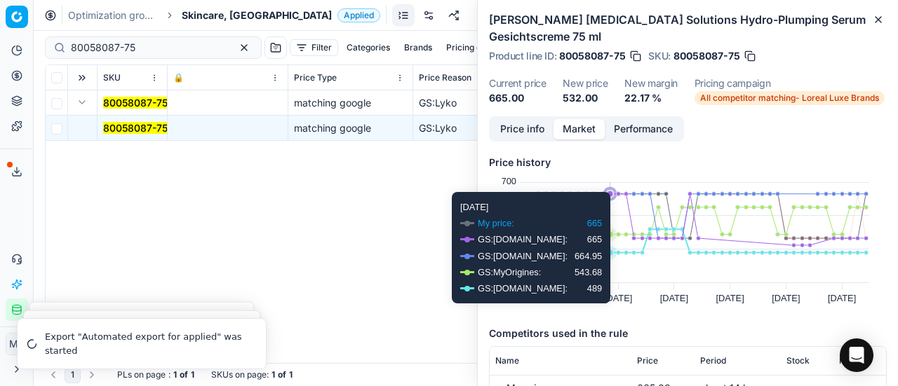
scroll to position [140, 0]
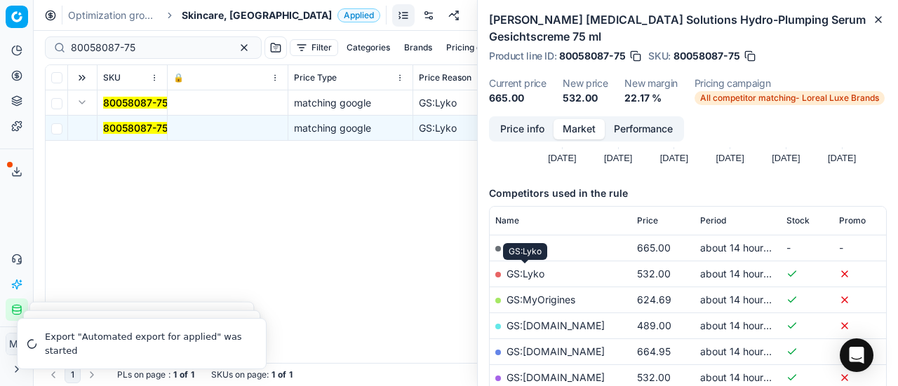
click at [530, 276] on link "GS:Lyko" at bounding box center [525, 274] width 38 height 12
click at [231, 18] on span "Skincare, [GEOGRAPHIC_DATA]" at bounding box center [257, 15] width 150 height 14
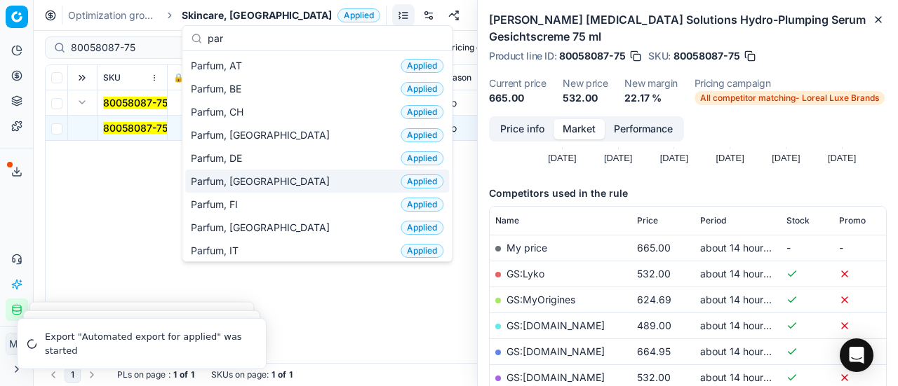
type input "par"
click at [255, 175] on div "Parfum, DK Applied" at bounding box center [317, 181] width 264 height 23
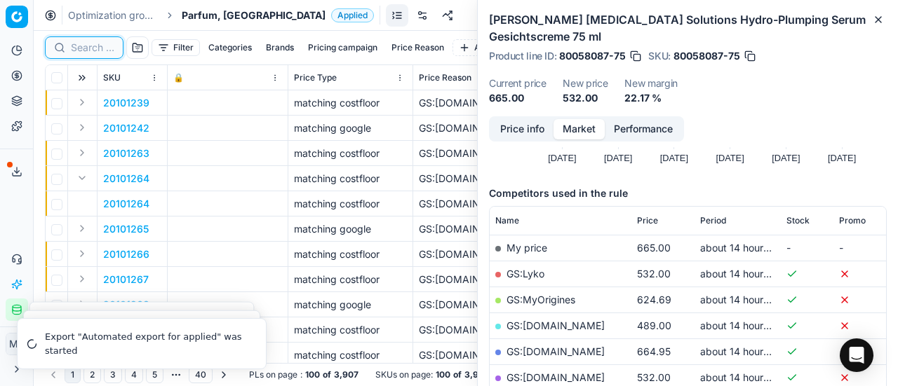
click at [83, 48] on input at bounding box center [92, 48] width 43 height 14
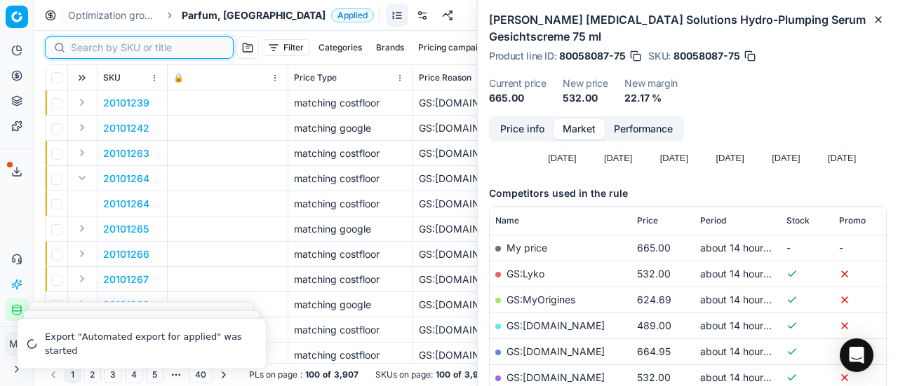
paste input "20101935"
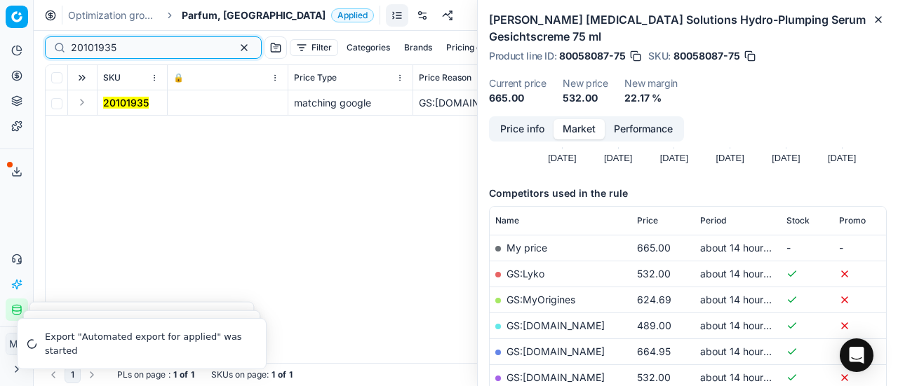
type input "20101935"
click at [79, 102] on button "Expand" at bounding box center [82, 102] width 17 height 17
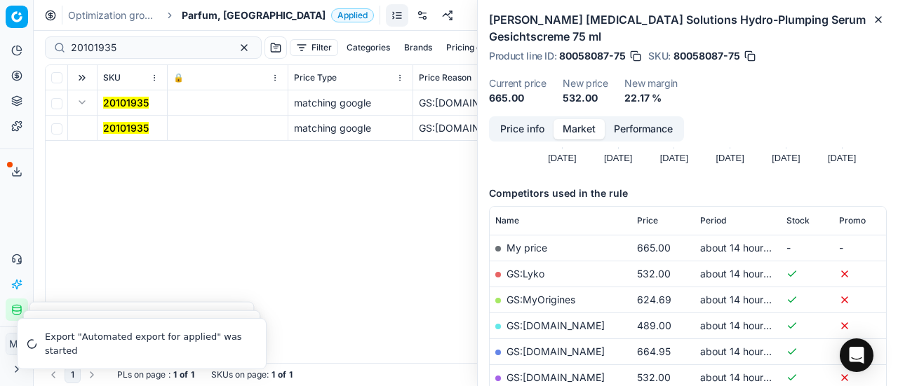
click at [129, 126] on mark "20101935" at bounding box center [126, 128] width 46 height 12
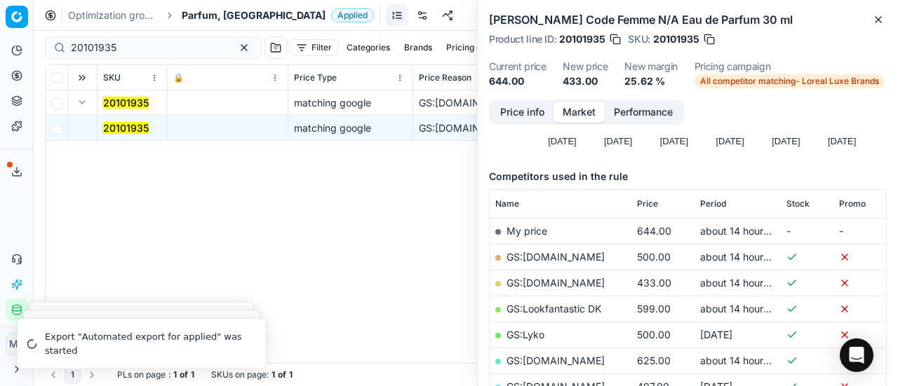
click at [520, 114] on button "Price info" at bounding box center [522, 112] width 62 height 20
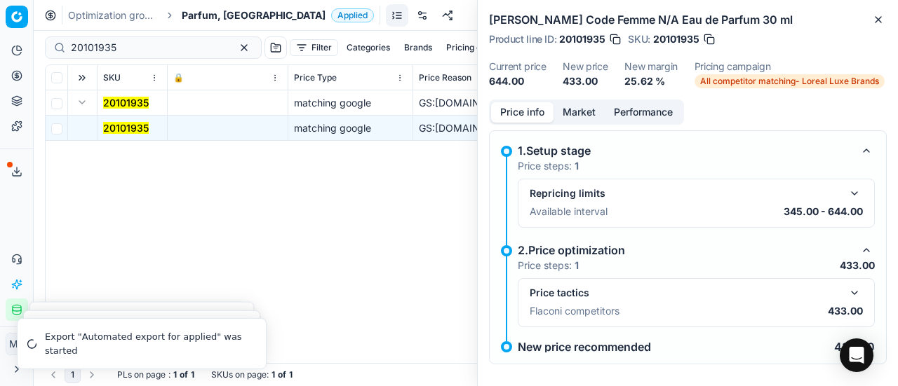
click at [850, 295] on button "button" at bounding box center [854, 293] width 17 height 17
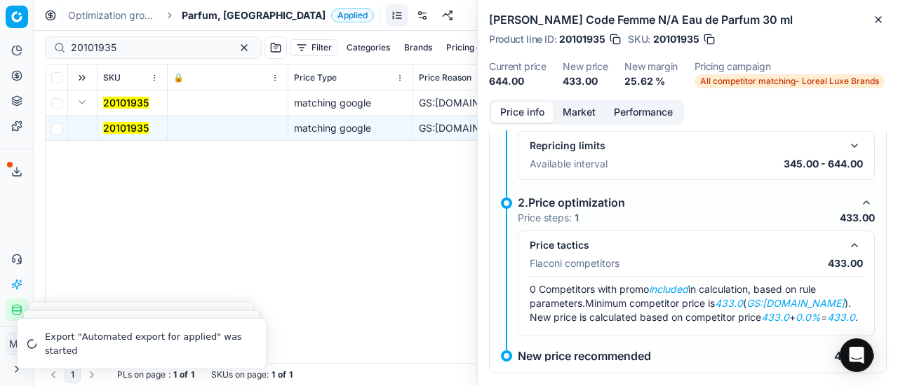
scroll to position [70, 0]
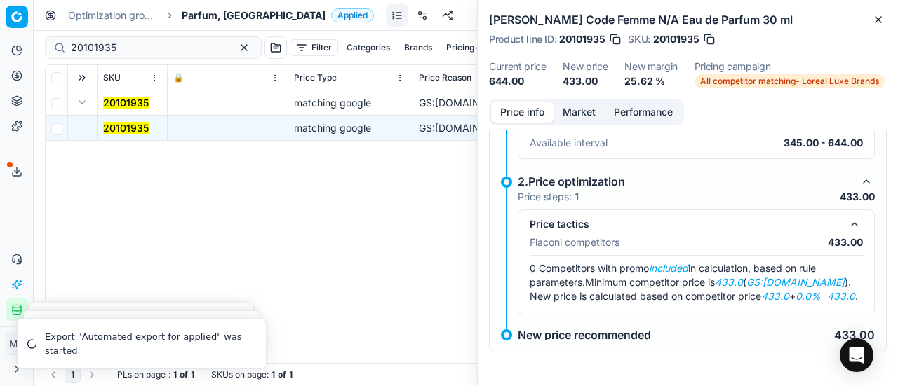
click at [561, 117] on button "Market" at bounding box center [578, 112] width 51 height 20
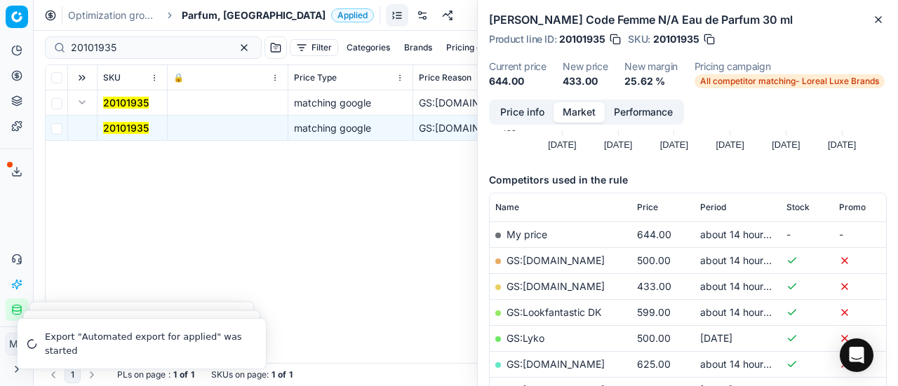
scroll to position [140, 0]
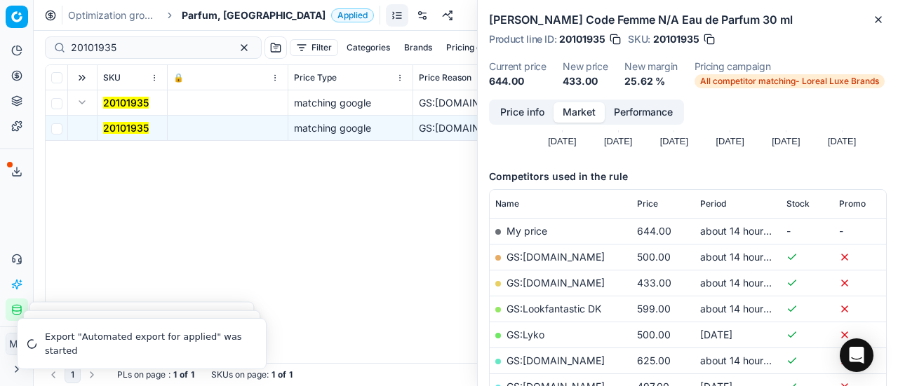
click at [585, 285] on link "GS:ComputerSalg.dk" at bounding box center [555, 283] width 98 height 12
click at [220, 20] on span "Parfum, [GEOGRAPHIC_DATA]" at bounding box center [254, 15] width 144 height 14
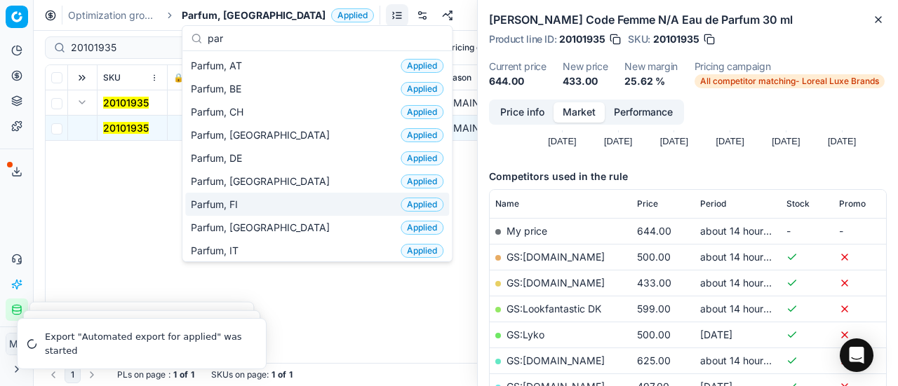
type input "par"
click at [264, 203] on div "Parfum, FI Applied" at bounding box center [317, 204] width 264 height 23
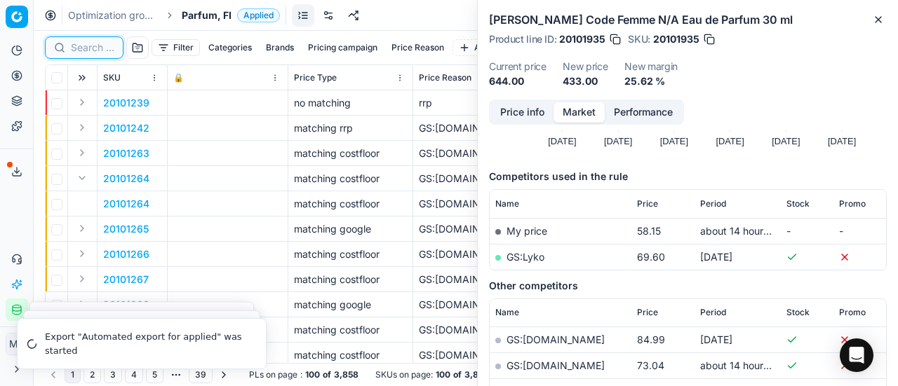
click at [106, 47] on input at bounding box center [92, 48] width 43 height 14
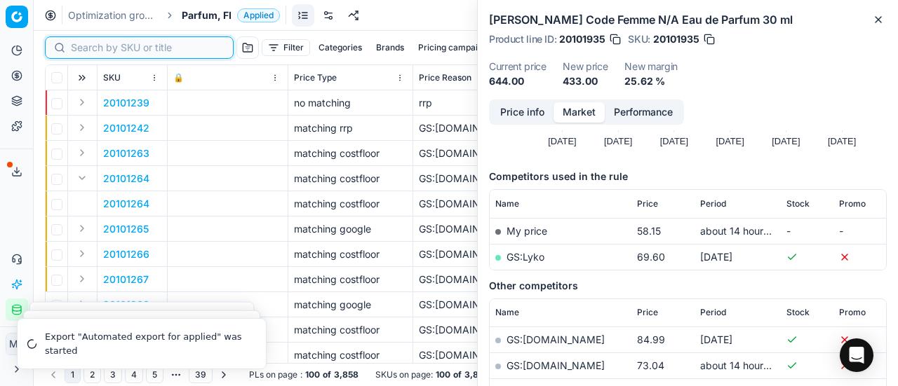
paste input "20150053"
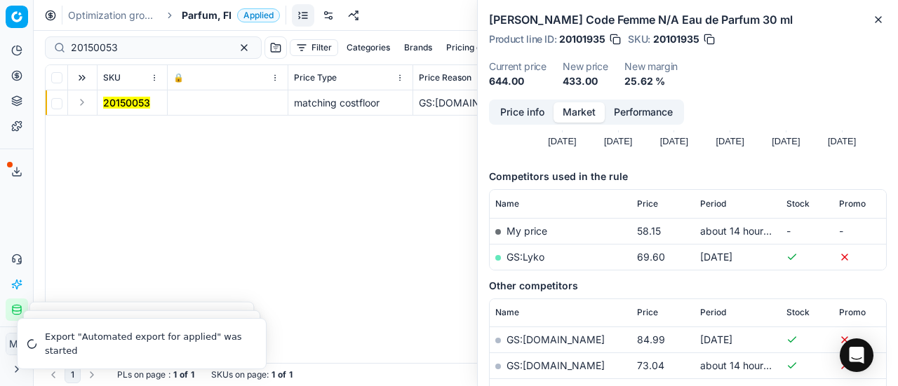
click at [77, 107] on button "Expand" at bounding box center [82, 102] width 17 height 17
click at [130, 131] on mark "20150053" at bounding box center [126, 128] width 47 height 12
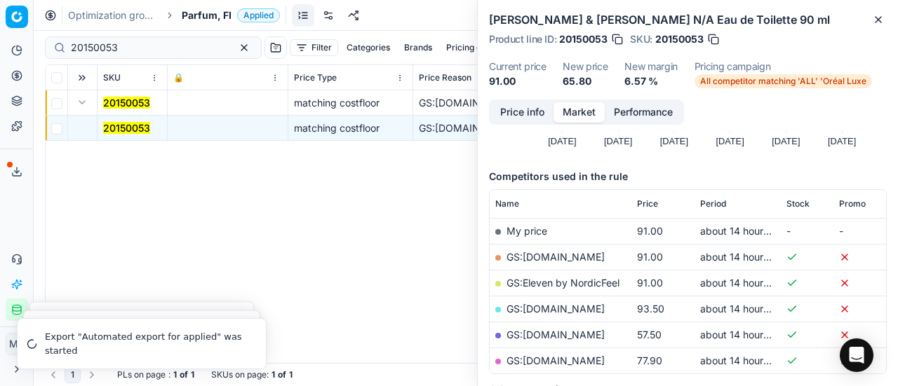
click at [525, 110] on button "Price info" at bounding box center [522, 112] width 62 height 20
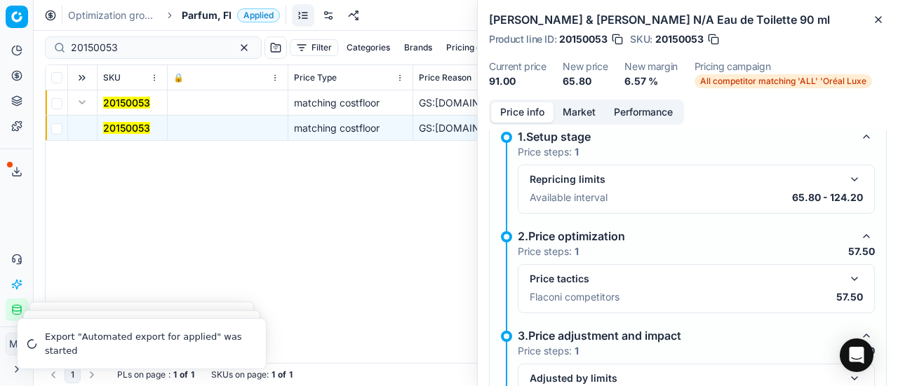
scroll to position [210, 0]
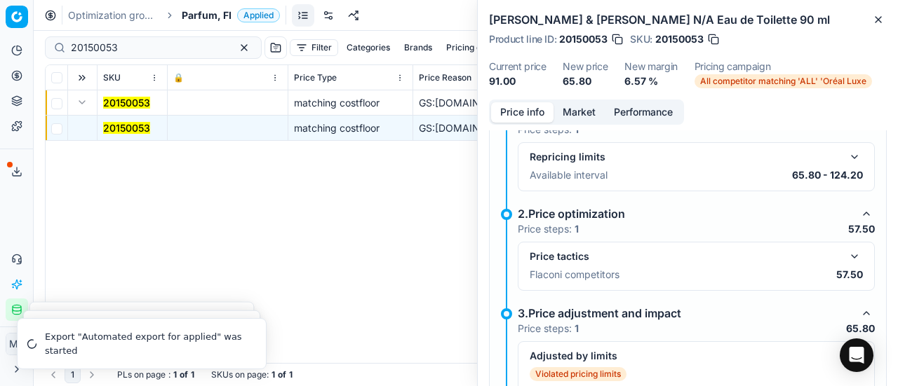
click at [846, 256] on button "button" at bounding box center [854, 256] width 17 height 17
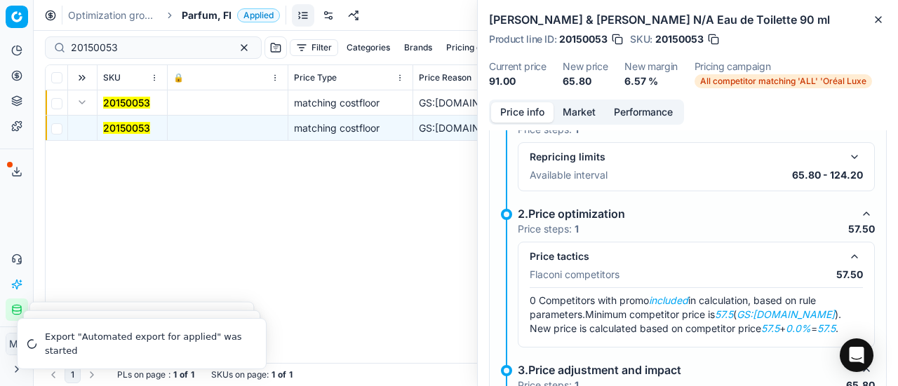
click at [578, 110] on button "Market" at bounding box center [578, 112] width 51 height 20
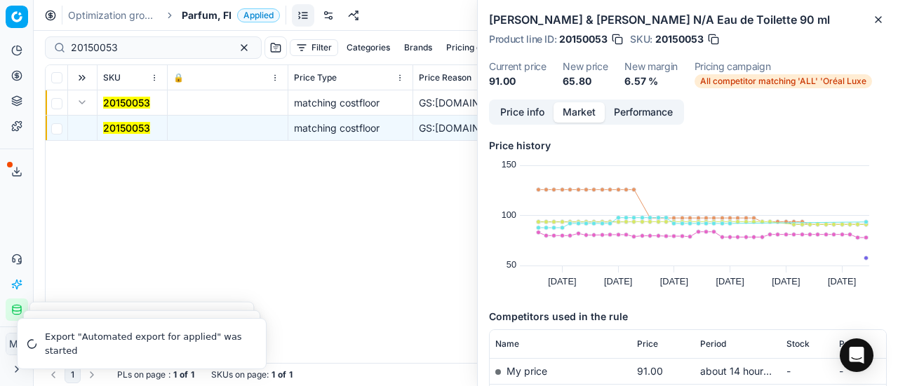
scroll to position [140, 0]
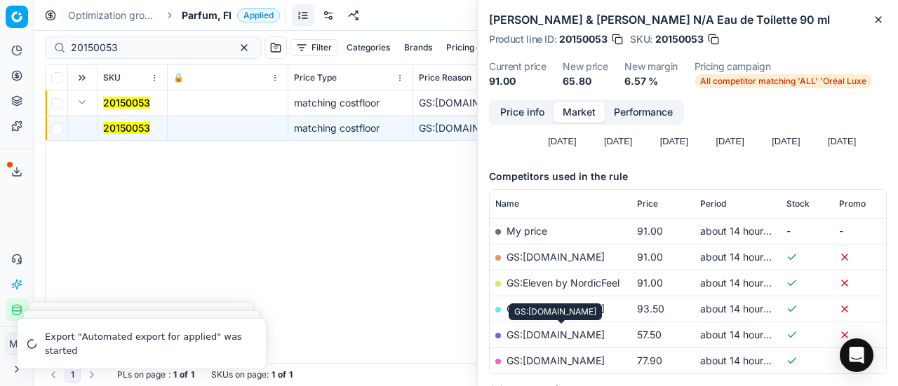
click at [587, 339] on link "GS:[DOMAIN_NAME]" at bounding box center [555, 335] width 98 height 12
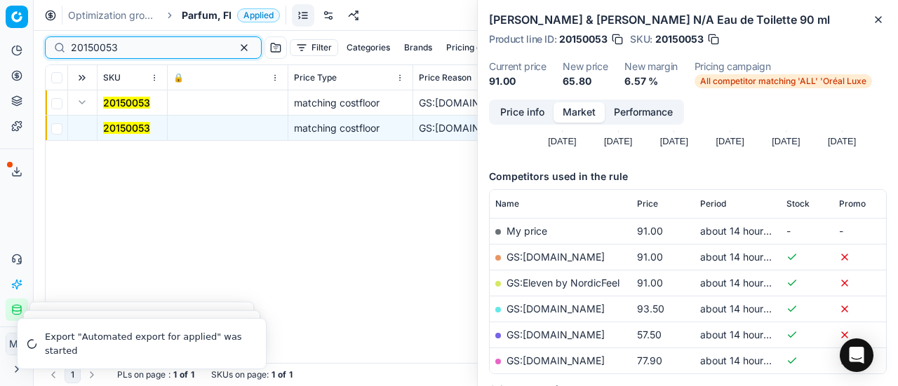
drag, startPoint x: 169, startPoint y: 48, endPoint x: 0, endPoint y: 0, distance: 175.8
click at [0, 12] on div "Pricing platform Analytics Pricing Product portfolio Templates Export service 1…" at bounding box center [449, 193] width 898 height 386
paste input "01451"
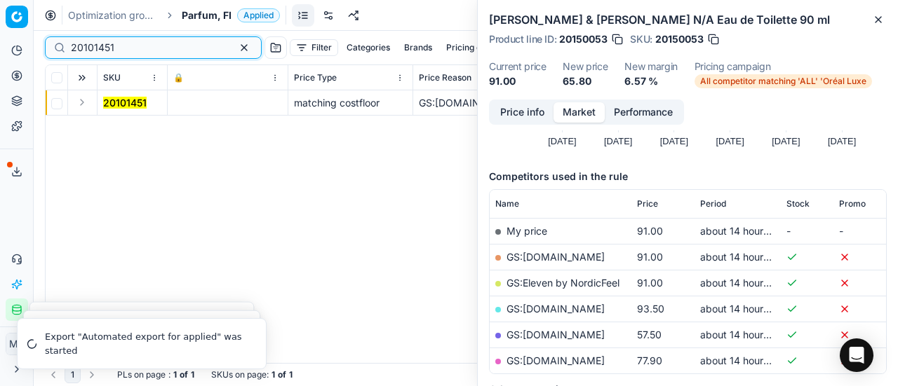
type input "20101451"
click at [80, 100] on button "Expand" at bounding box center [82, 102] width 17 height 17
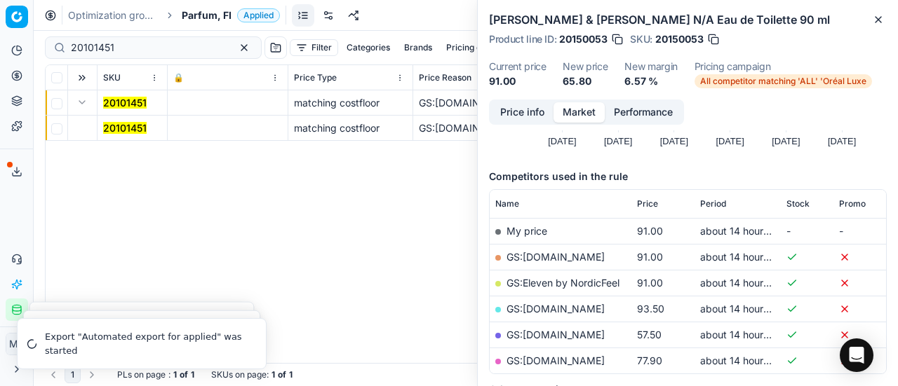
click at [114, 119] on td "20101451" at bounding box center [132, 128] width 70 height 25
drag, startPoint x: 115, startPoint y: 121, endPoint x: 652, endPoint y: 124, distance: 537.2
click at [115, 122] on mark "20101451" at bounding box center [124, 128] width 43 height 12
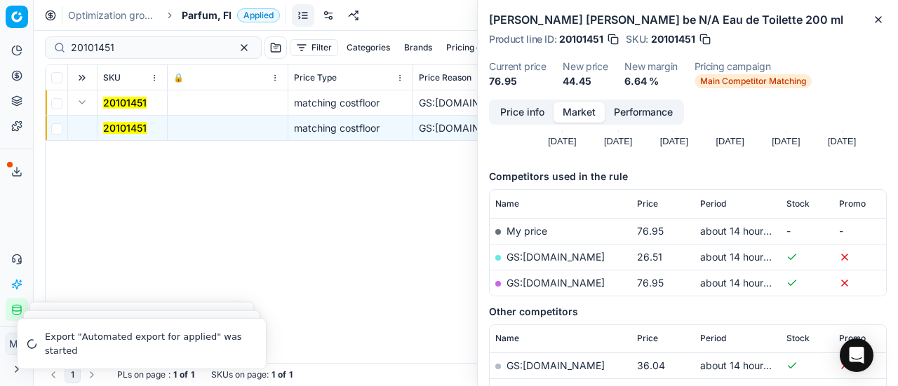
click at [524, 107] on button "Price info" at bounding box center [522, 112] width 62 height 20
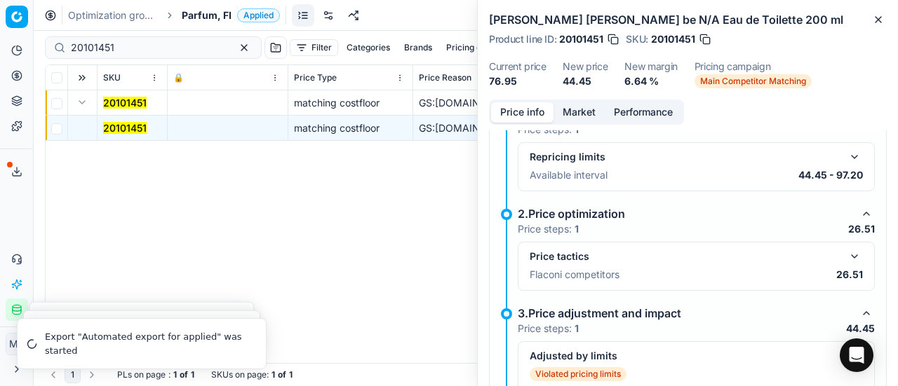
click at [846, 252] on button "button" at bounding box center [854, 256] width 17 height 17
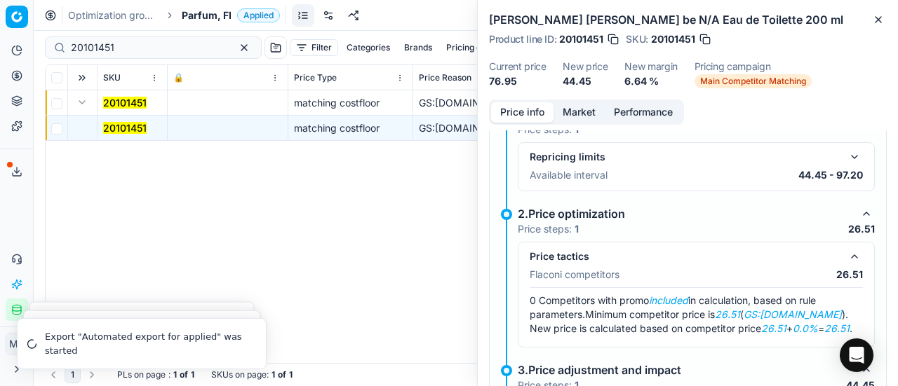
click at [592, 120] on button "Market" at bounding box center [578, 112] width 51 height 20
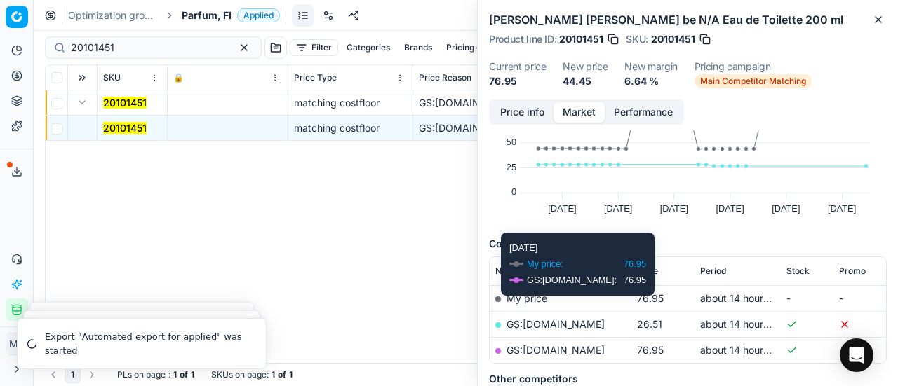
scroll to position [140, 0]
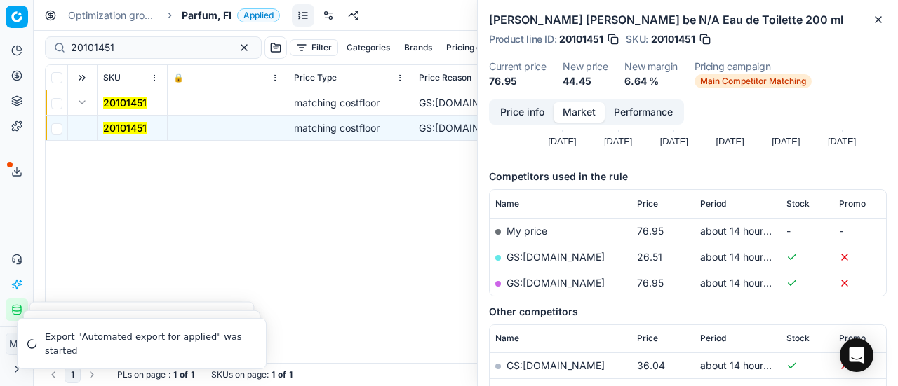
click at [553, 255] on link "GS:[DOMAIN_NAME]" at bounding box center [555, 257] width 98 height 12
click at [216, 21] on span "Parfum, FI" at bounding box center [207, 15] width 50 height 14
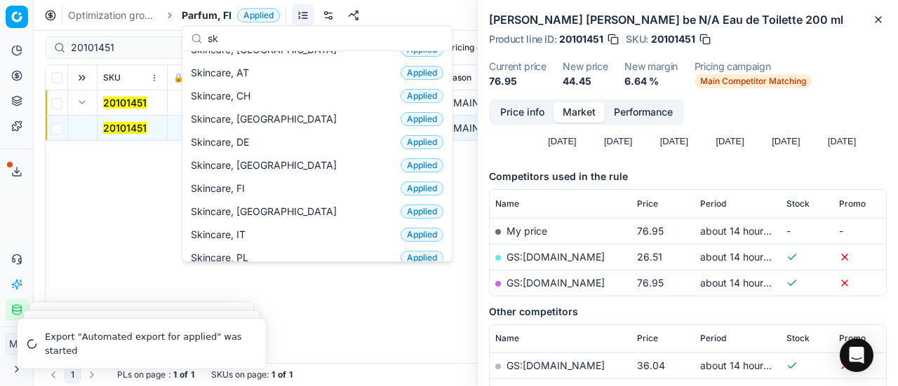
scroll to position [0, 0]
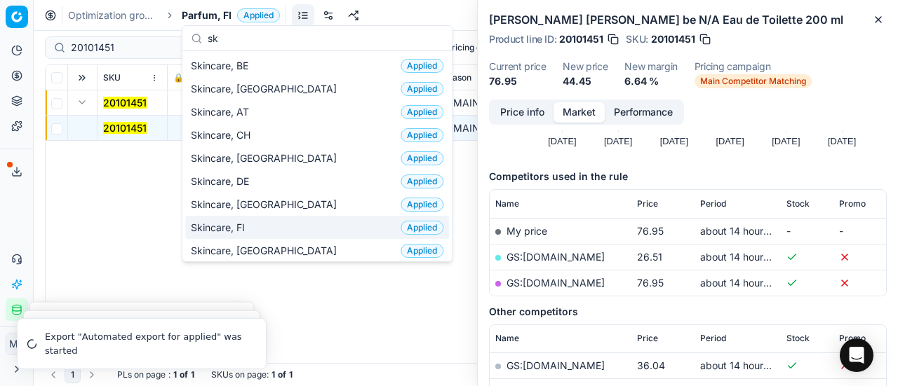
type input "sk"
click at [258, 217] on div "Skincare, FI Applied" at bounding box center [317, 227] width 264 height 23
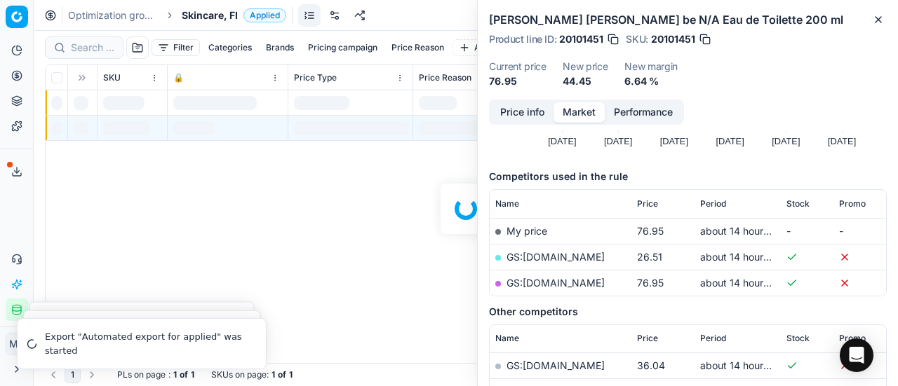
click at [94, 42] on div at bounding box center [466, 209] width 864 height 356
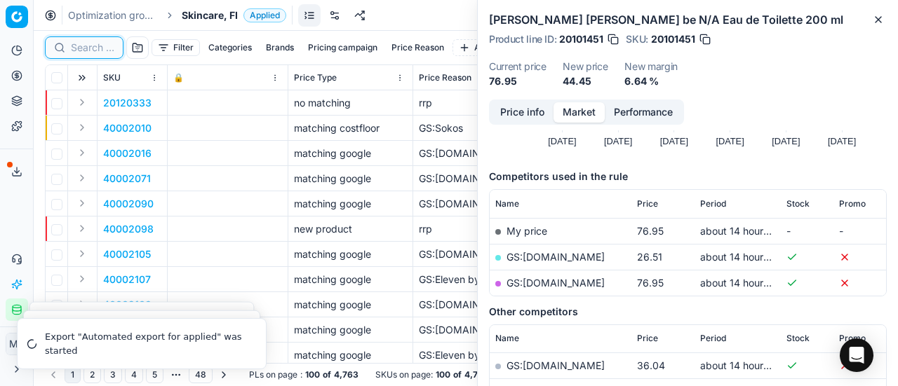
click at [94, 50] on input at bounding box center [92, 48] width 43 height 14
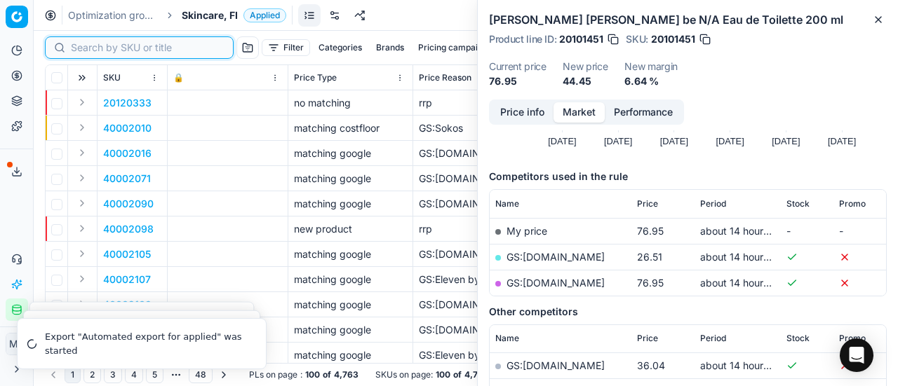
paste input "90003844-0005584"
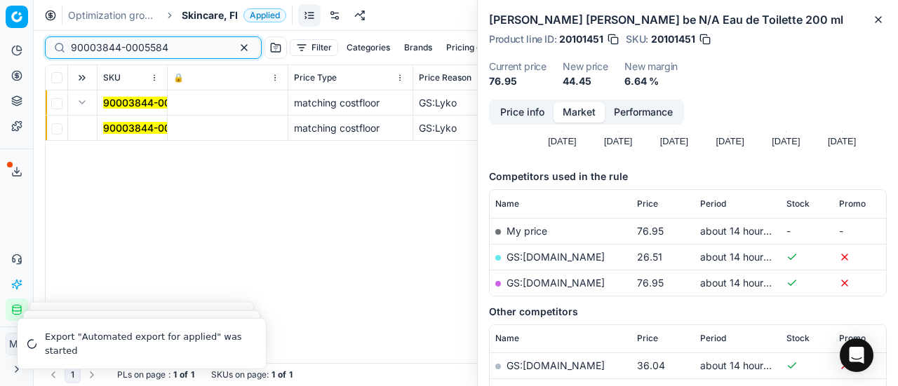
type input "90003844-0005584"
click at [128, 130] on mark "90003844-0005584" at bounding box center [151, 128] width 97 height 12
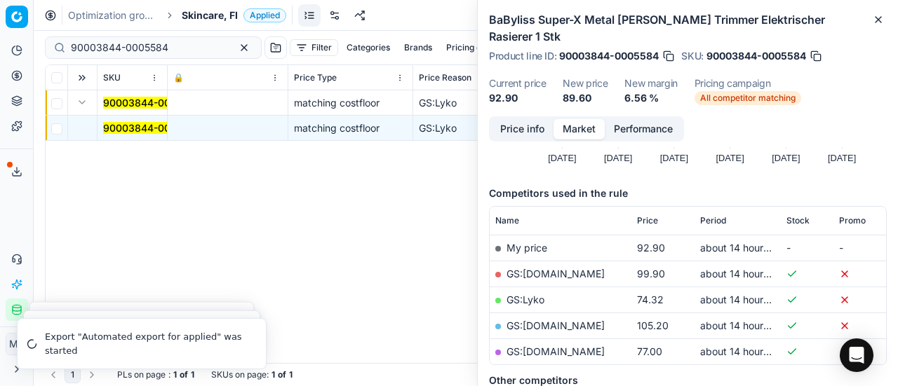
click at [536, 119] on button "Price info" at bounding box center [522, 129] width 62 height 20
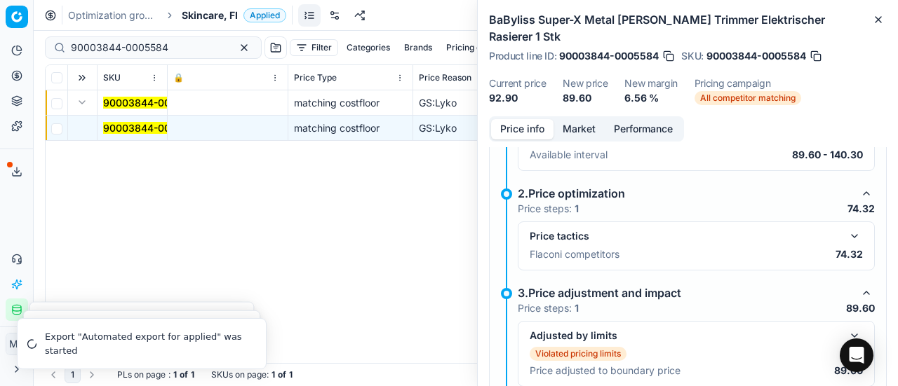
click at [846, 228] on button "button" at bounding box center [854, 236] width 17 height 17
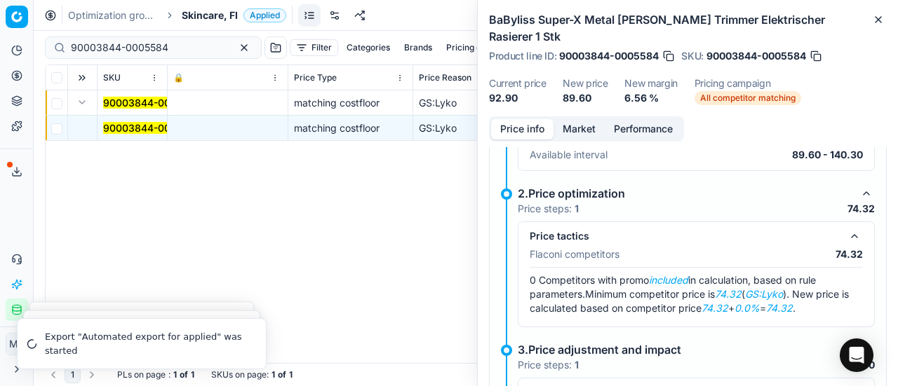
click at [582, 119] on button "Market" at bounding box center [578, 129] width 51 height 20
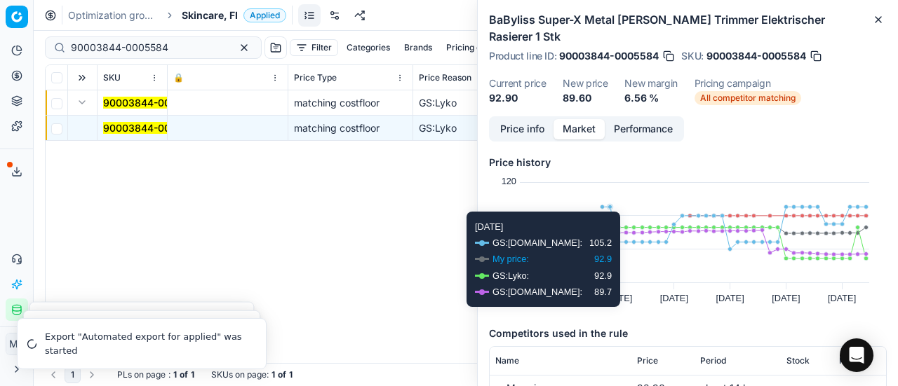
scroll to position [70, 0]
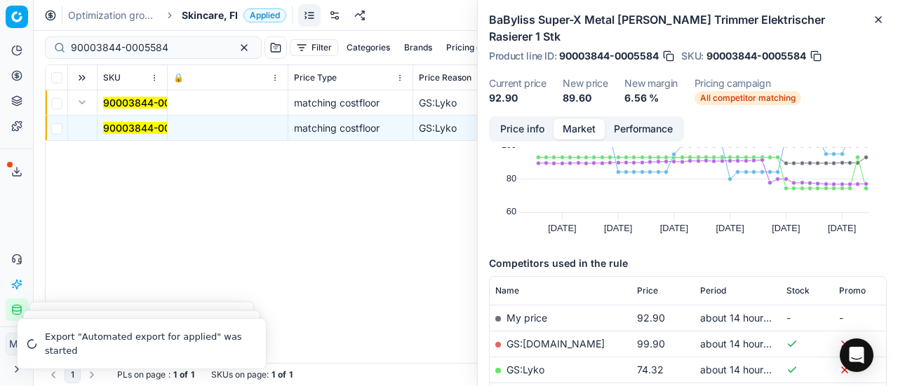
click at [529, 364] on link "GS:Lyko" at bounding box center [525, 370] width 38 height 12
click at [201, 18] on span "Skincare, FI" at bounding box center [210, 15] width 56 height 14
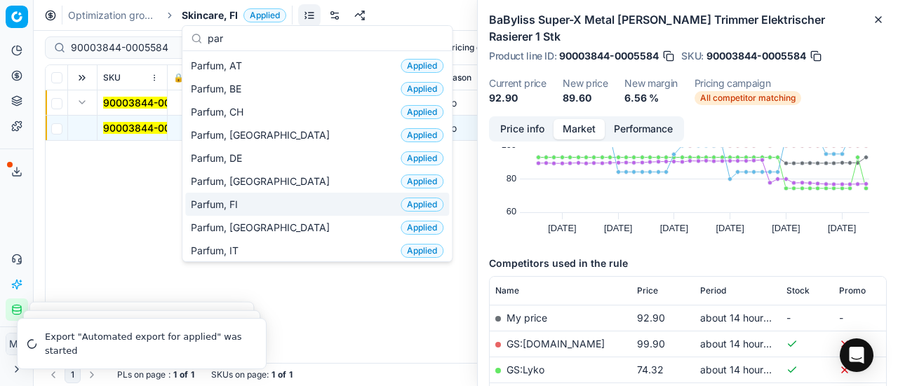
type input "par"
click at [269, 201] on div "Parfum, FI Applied" at bounding box center [317, 204] width 264 height 23
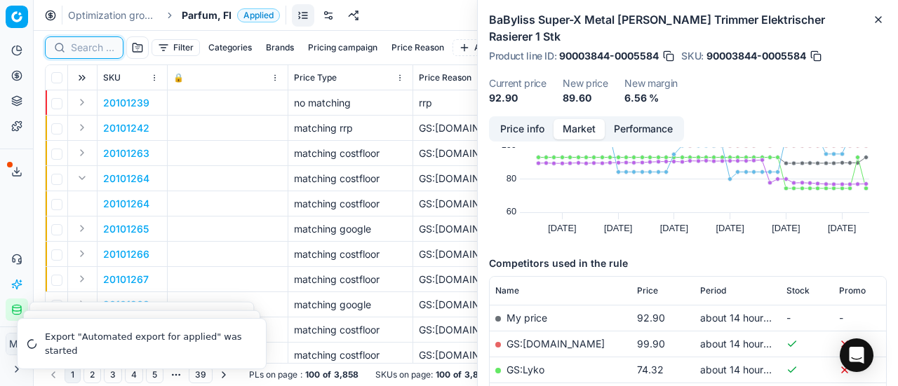
click at [87, 50] on input at bounding box center [92, 48] width 43 height 14
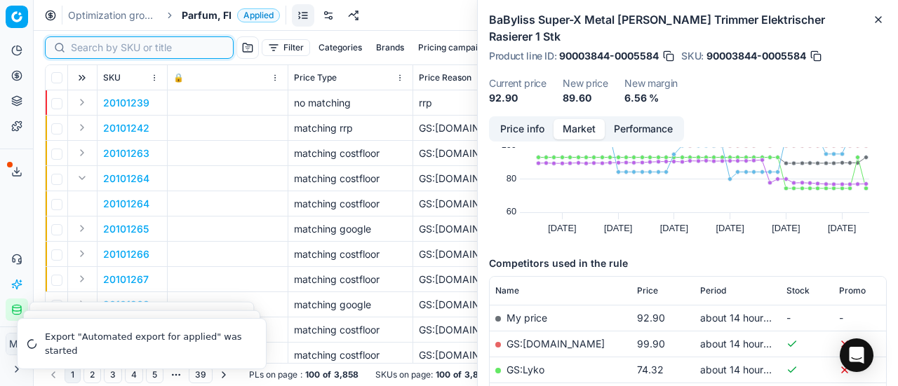
paste input "80070637-50"
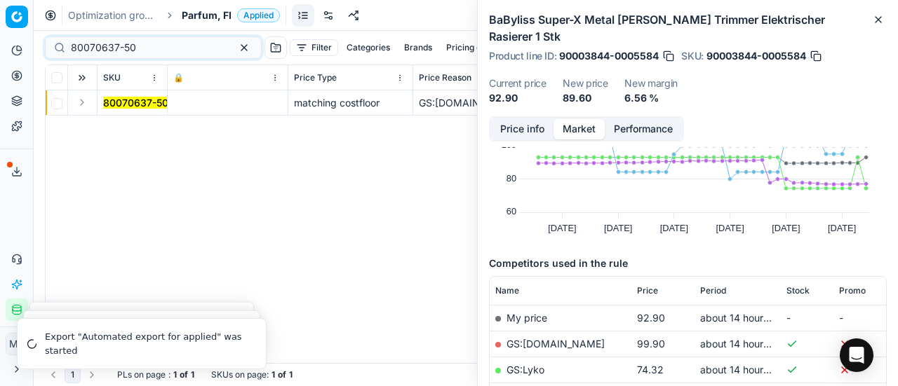
click at [80, 107] on button "Expand" at bounding box center [82, 102] width 17 height 17
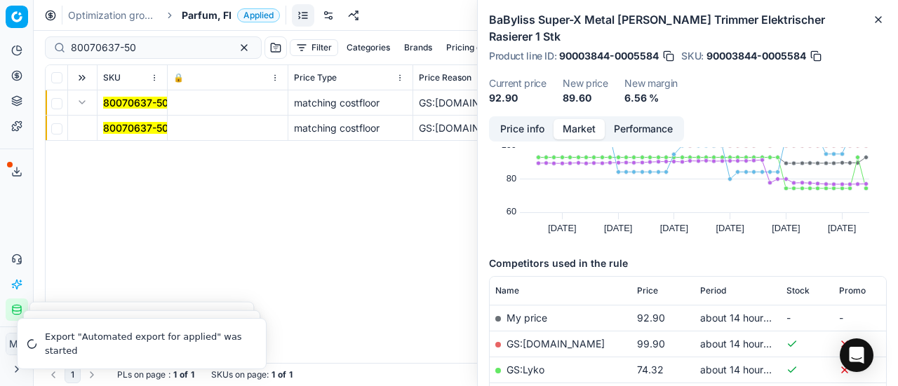
click at [126, 122] on mark "80070637-50" at bounding box center [135, 128] width 65 height 12
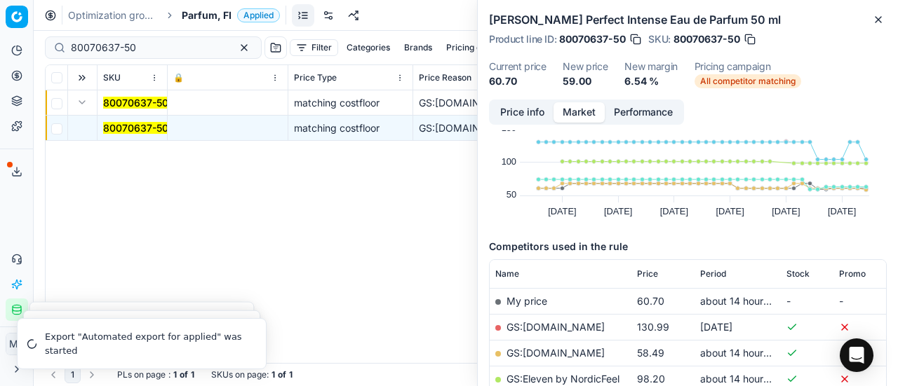
click at [516, 111] on button "Price info" at bounding box center [522, 112] width 62 height 20
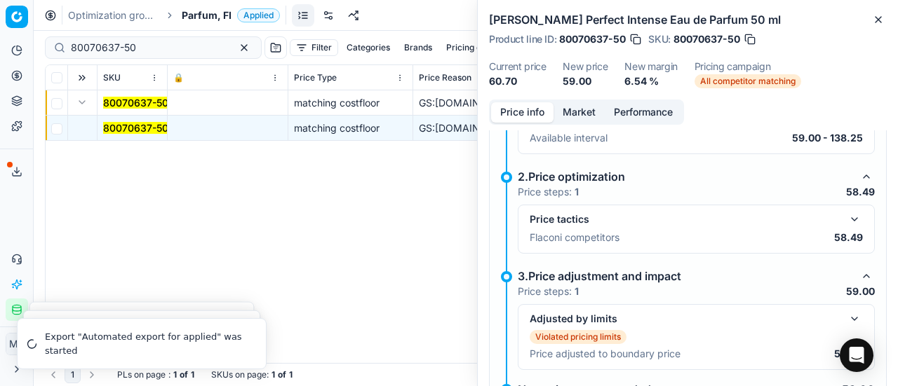
click at [852, 214] on div "Price tactics Flaconi competitors 58.49" at bounding box center [696, 229] width 357 height 49
click at [846, 215] on button "button" at bounding box center [854, 219] width 17 height 17
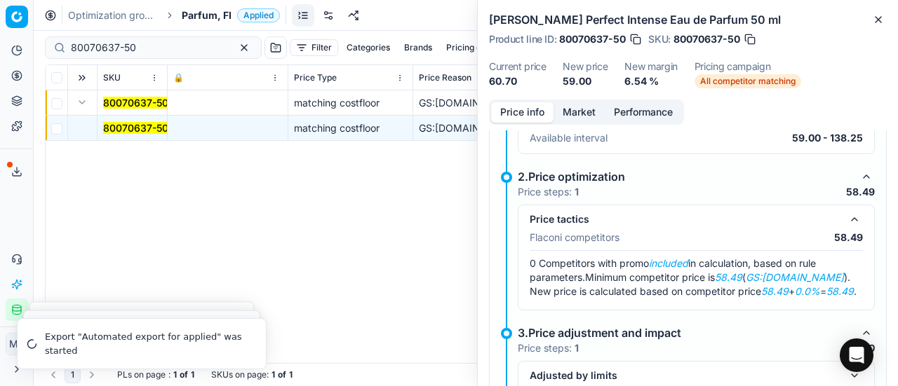
click at [579, 101] on div "Price info Market Performance" at bounding box center [586, 112] width 195 height 25
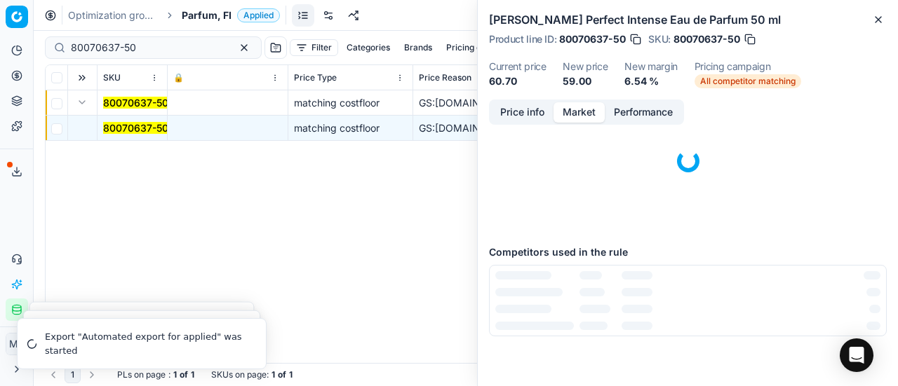
click at [581, 112] on button "Market" at bounding box center [578, 112] width 51 height 20
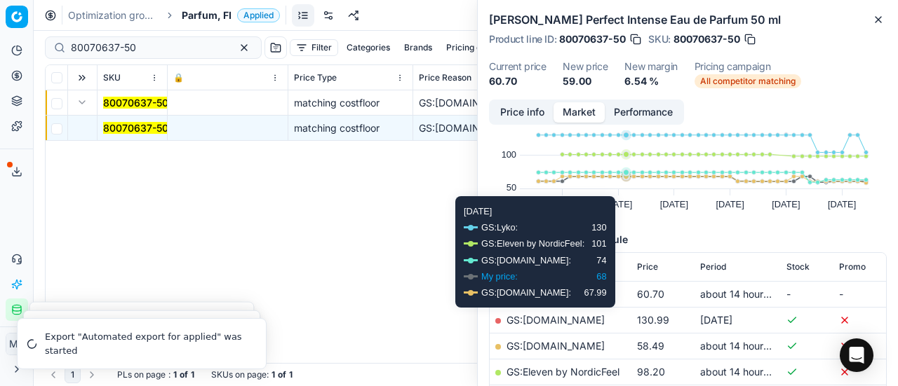
scroll to position [140, 0]
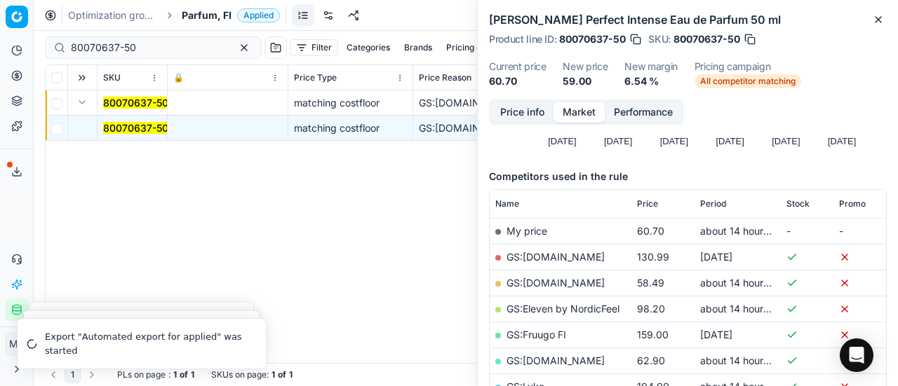
click at [550, 283] on link "GS:[DOMAIN_NAME]" at bounding box center [555, 283] width 98 height 12
drag, startPoint x: 173, startPoint y: 42, endPoint x: 0, endPoint y: 8, distance: 176.6
click at [0, 6] on div "Pricing platform Analytics Pricing Product portfolio Templates Export service 1…" at bounding box center [449, 193] width 898 height 386
paste input "17759-10"
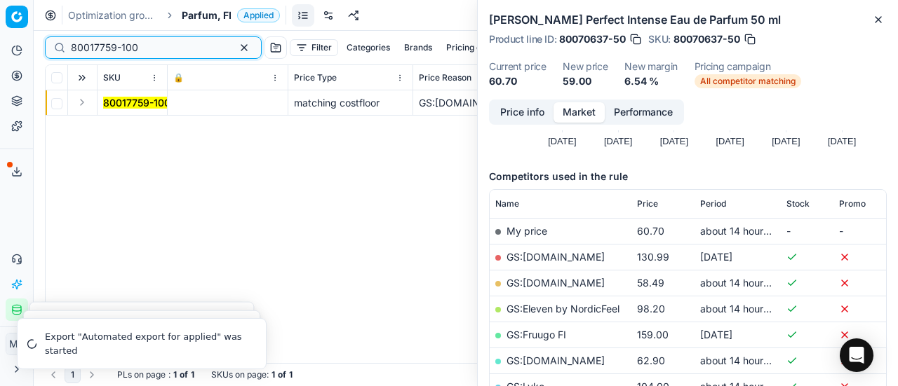
type input "80017759-100"
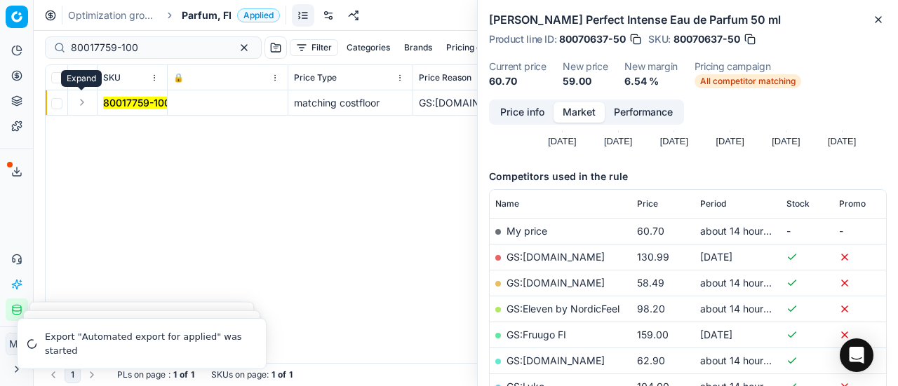
drag, startPoint x: 79, startPoint y: 112, endPoint x: 80, endPoint y: 103, distance: 8.5
click at [80, 103] on button "Expand" at bounding box center [82, 102] width 17 height 17
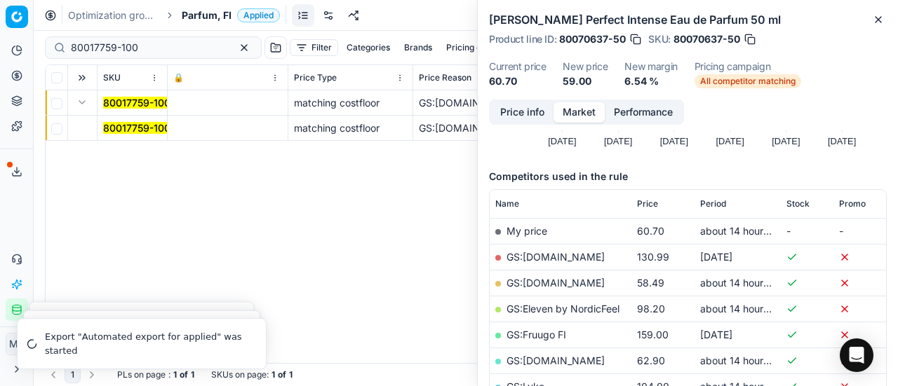
click at [123, 119] on td "80017759-100" at bounding box center [132, 128] width 70 height 25
click at [123, 123] on mark "80017759-100" at bounding box center [136, 128] width 67 height 12
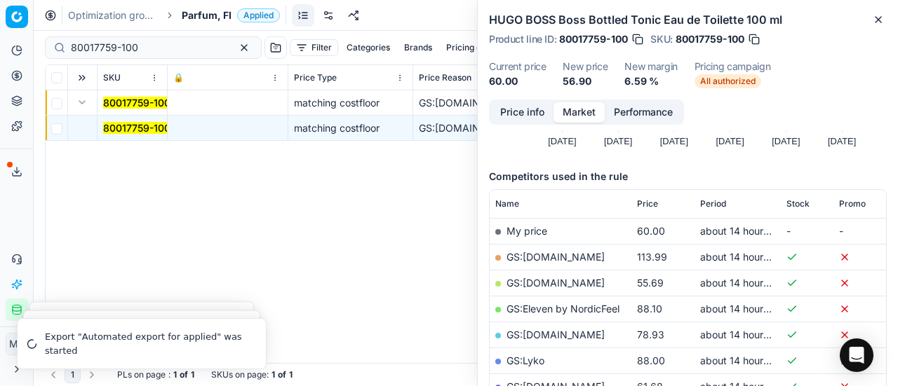
click at [527, 114] on button "Price info" at bounding box center [522, 112] width 62 height 20
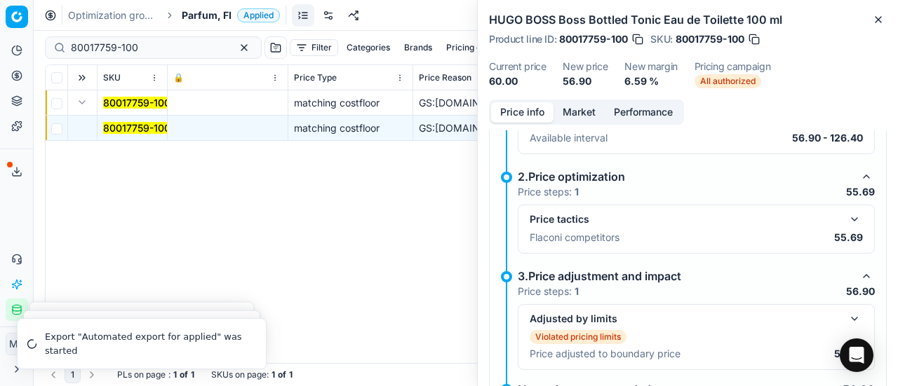
click at [846, 218] on button "button" at bounding box center [854, 219] width 17 height 17
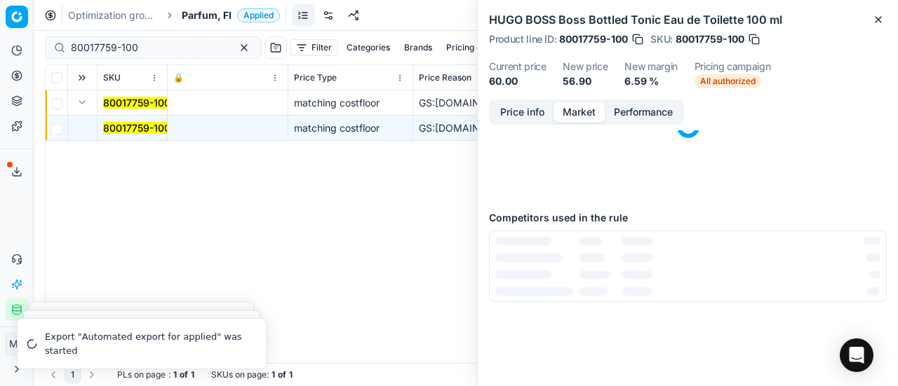
click at [576, 114] on button "Market" at bounding box center [578, 112] width 51 height 20
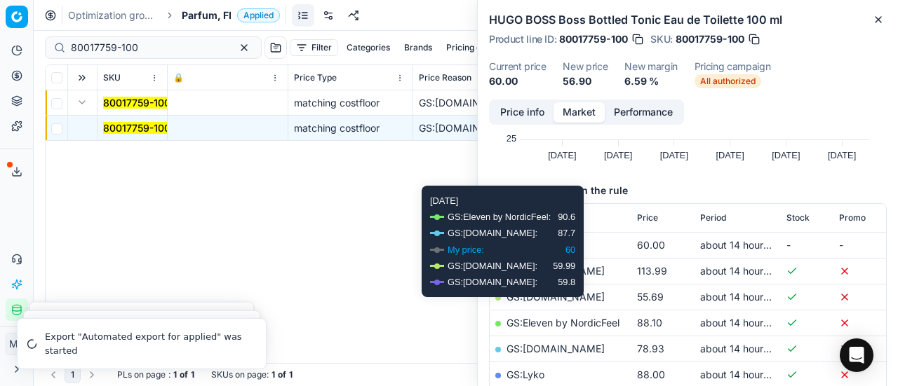
scroll to position [140, 0]
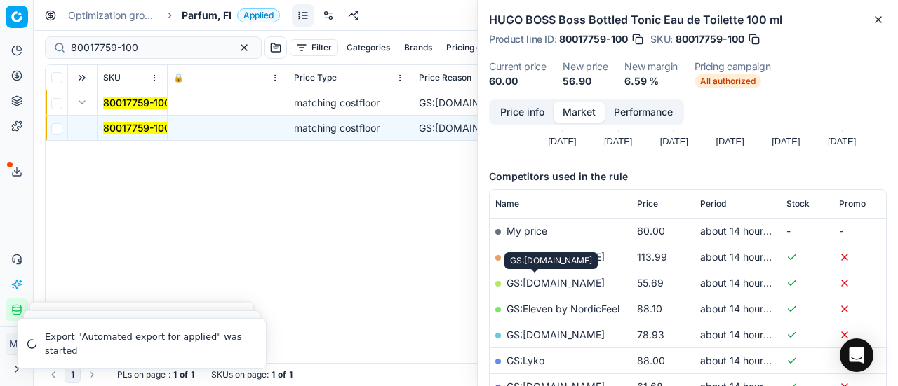
click at [539, 278] on link "GS:[DOMAIN_NAME]" at bounding box center [555, 283] width 98 height 12
click at [194, 18] on span "Parfum, FI" at bounding box center [207, 15] width 50 height 14
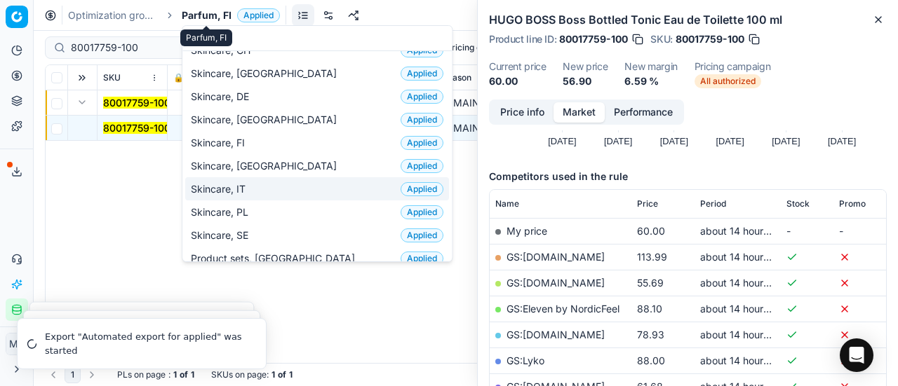
scroll to position [0, 0]
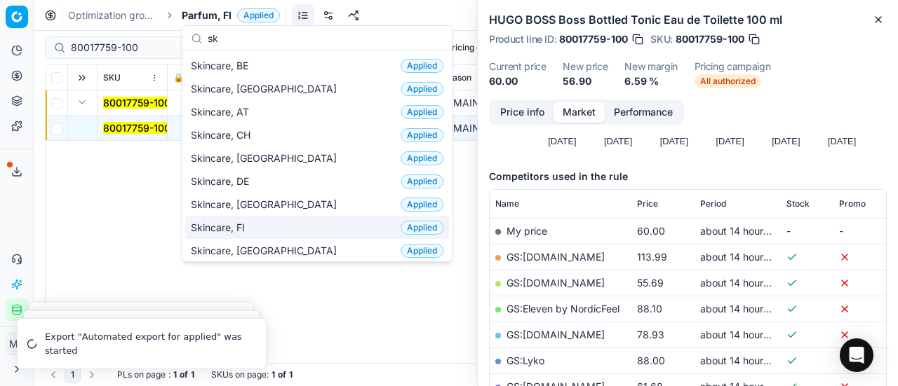
type input "sk"
click at [276, 224] on div "Skincare, FI Applied" at bounding box center [317, 227] width 264 height 23
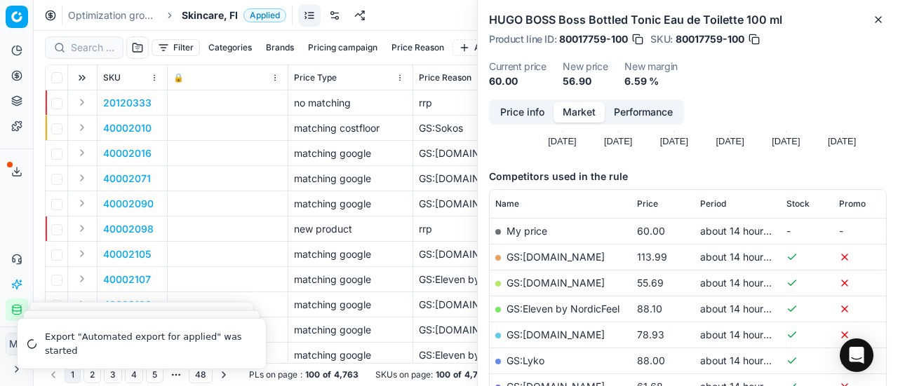
click at [94, 39] on div at bounding box center [84, 47] width 79 height 22
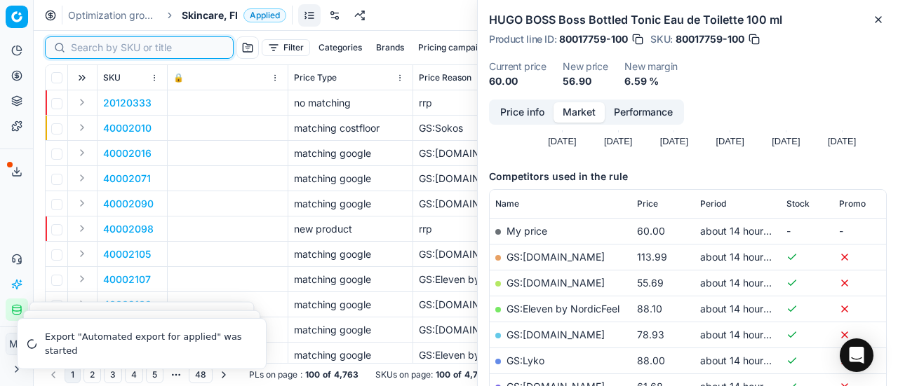
paste input "80036963-50"
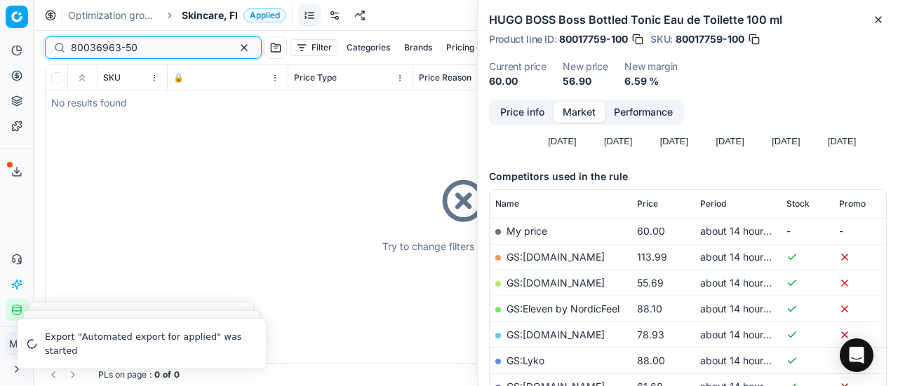
type input "80036963-50"
click at [209, 19] on span "Skincare, FI" at bounding box center [210, 15] width 56 height 14
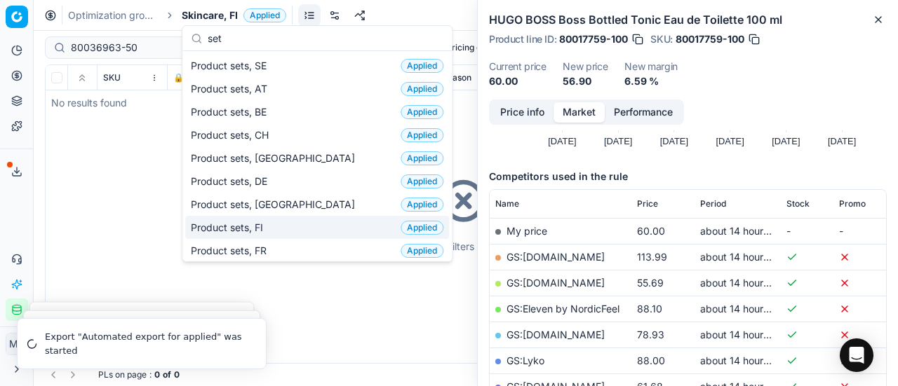
type input "set"
click at [271, 224] on div "Product sets, FI Applied" at bounding box center [317, 227] width 264 height 23
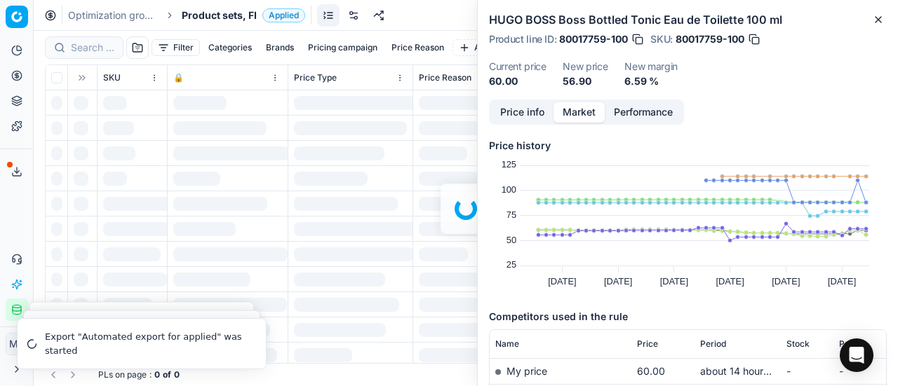
scroll to position [140, 0]
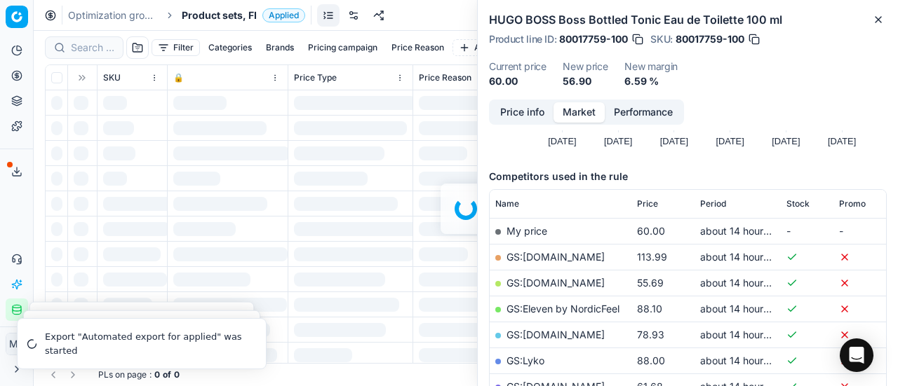
click at [87, 47] on div at bounding box center [466, 209] width 864 height 356
click at [90, 48] on div at bounding box center [466, 209] width 864 height 356
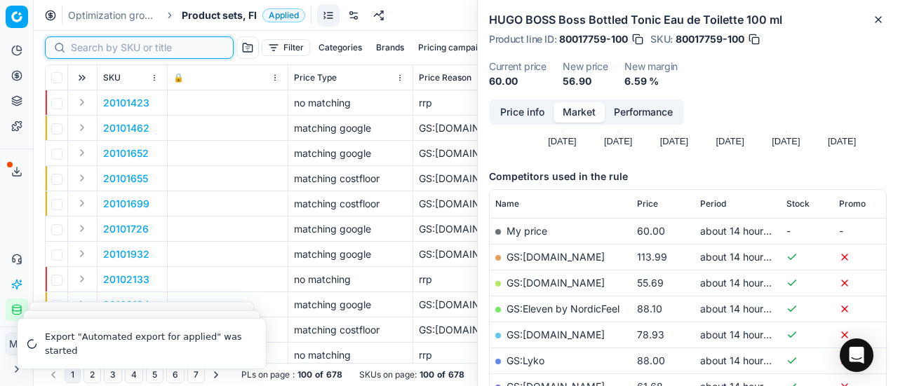
click at [97, 53] on input at bounding box center [148, 48] width 154 height 14
paste input "80036963-50"
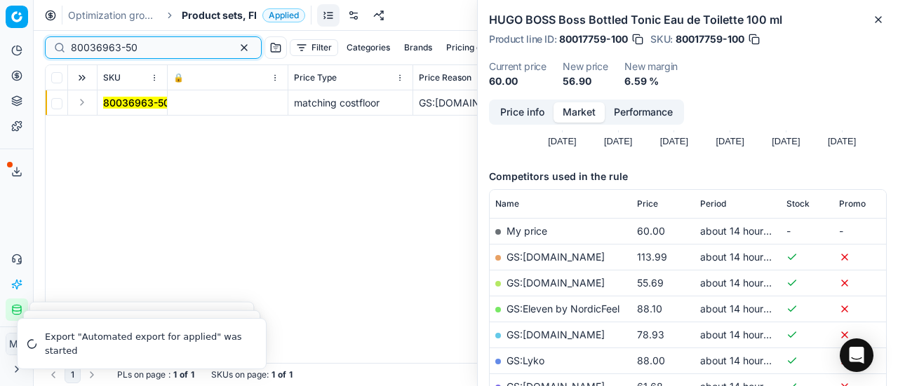
type input "80036963-50"
click at [86, 99] on button "Expand" at bounding box center [82, 102] width 17 height 17
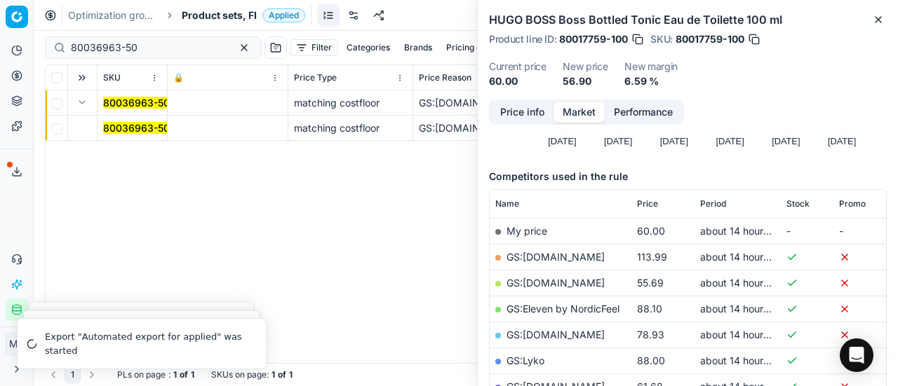
click at [114, 133] on mark "80036963-50" at bounding box center [136, 128] width 67 height 12
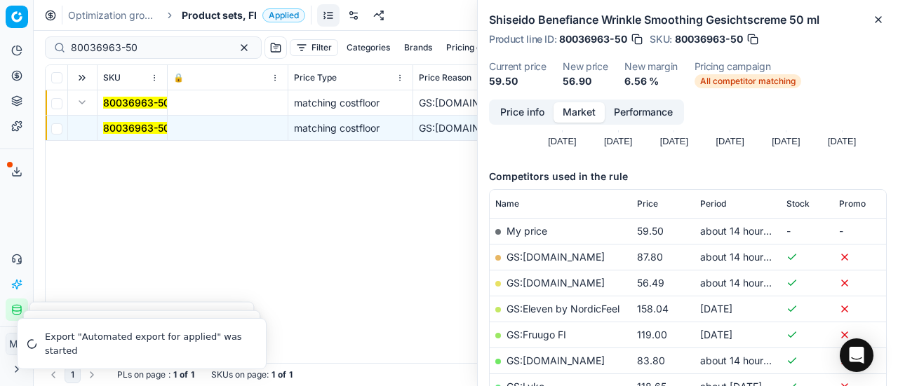
click at [504, 117] on button "Price info" at bounding box center [522, 112] width 62 height 20
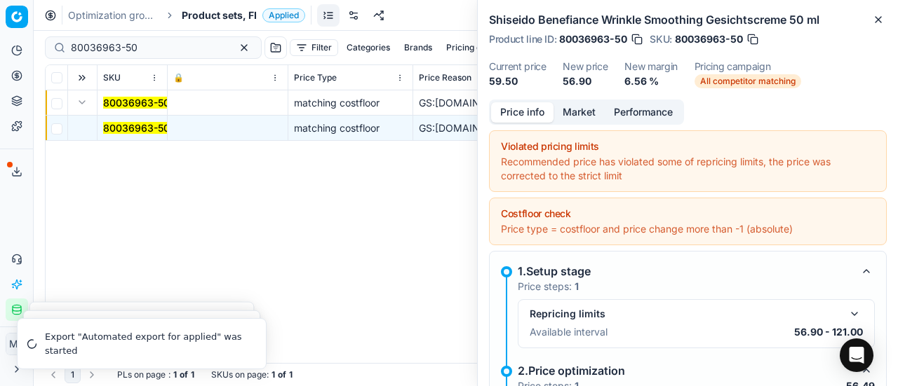
click at [579, 99] on div "Shiseido Benefiance Wrinkle Smoothing Gesichtscreme 50 ml Product line ID : 800…" at bounding box center [688, 50] width 420 height 100
click at [579, 110] on button "Market" at bounding box center [578, 112] width 51 height 20
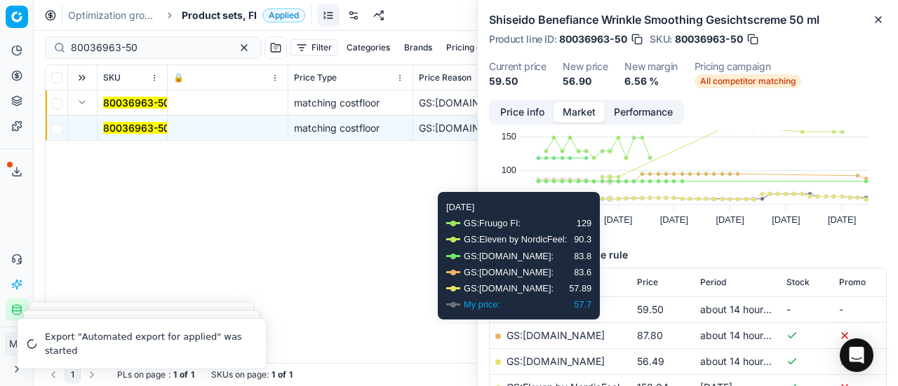
scroll to position [140, 0]
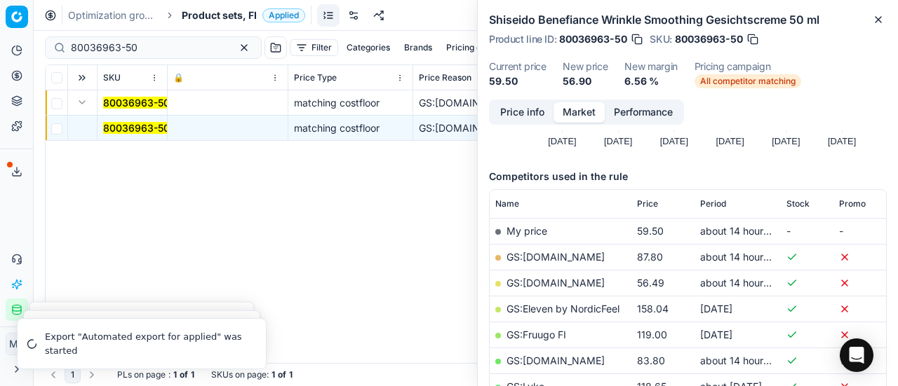
click at [547, 284] on link "GS:[DOMAIN_NAME]" at bounding box center [555, 283] width 98 height 12
click at [191, 15] on span "Product sets, FI" at bounding box center [219, 15] width 75 height 14
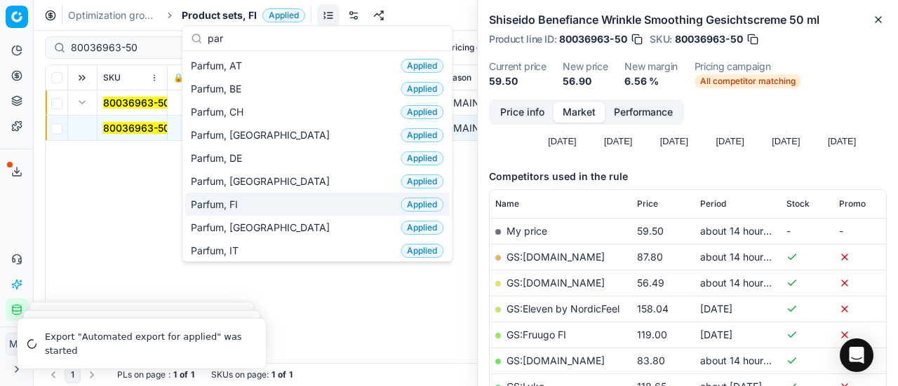
type input "par"
click at [245, 197] on div "Parfum, FI Applied" at bounding box center [317, 204] width 264 height 23
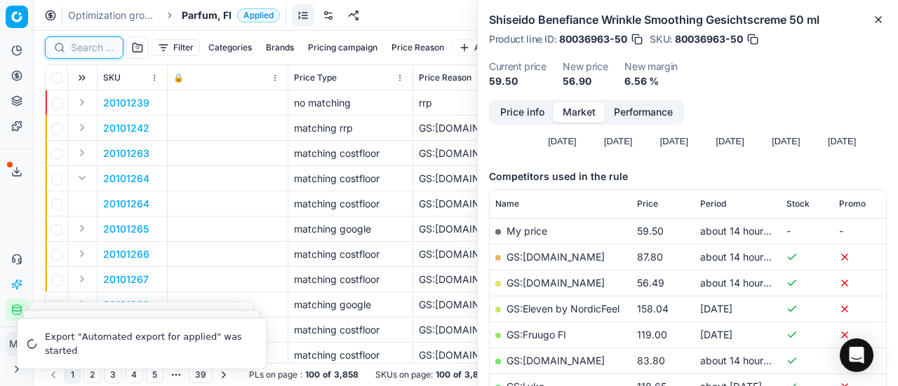
click at [88, 48] on input at bounding box center [92, 48] width 43 height 14
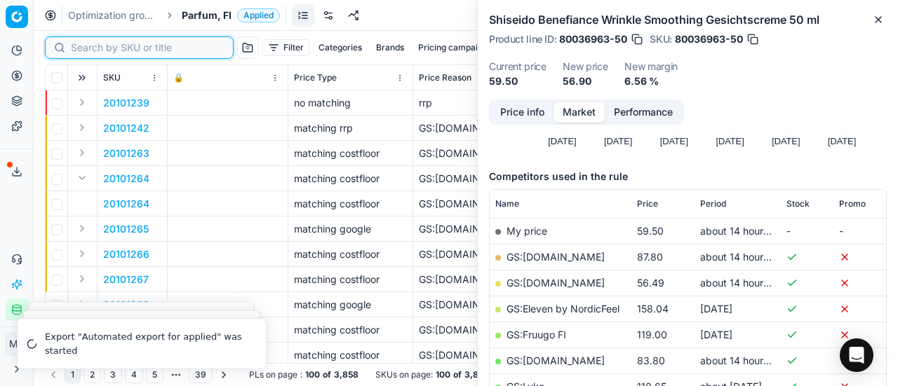
paste input "20102431"
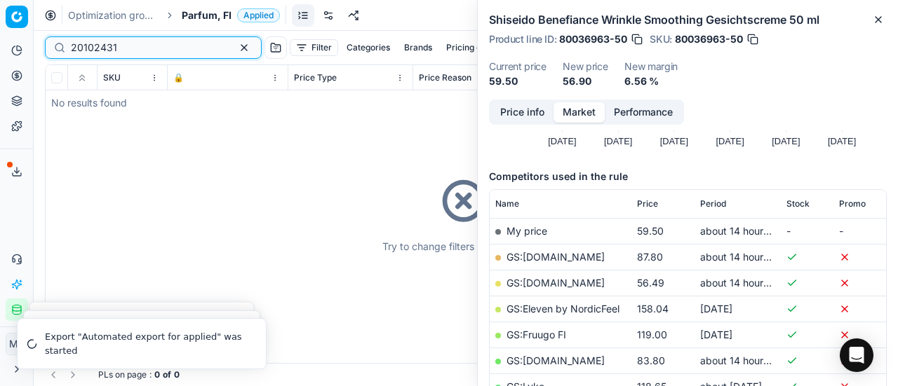
type input "20102431"
click at [205, 16] on span "Parfum, FI" at bounding box center [207, 15] width 50 height 14
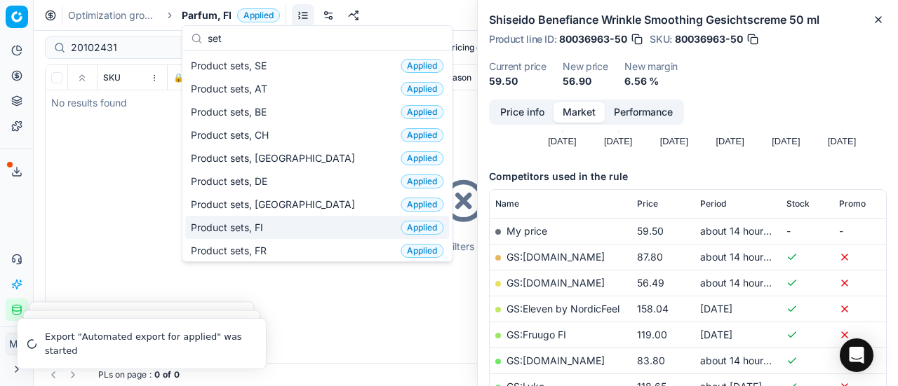
type input "set"
click at [258, 234] on div "Product sets, FI Applied" at bounding box center [317, 227] width 264 height 23
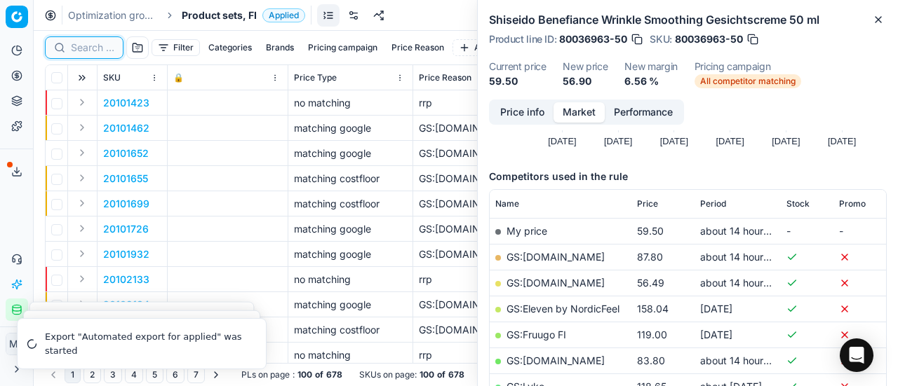
click at [95, 50] on input at bounding box center [92, 48] width 43 height 14
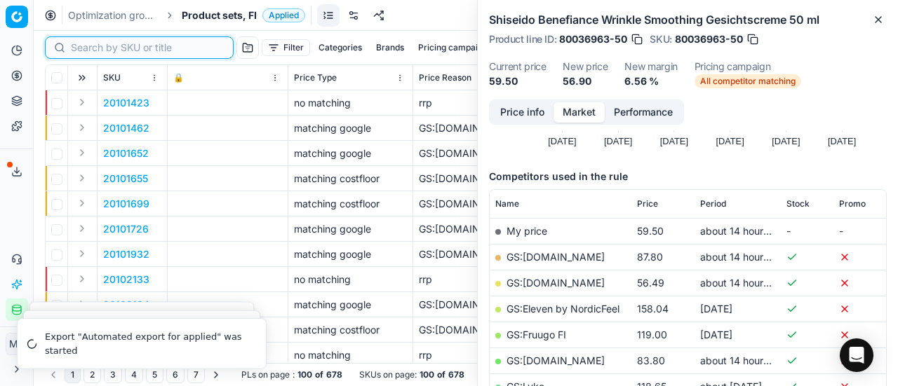
paste input "20102431"
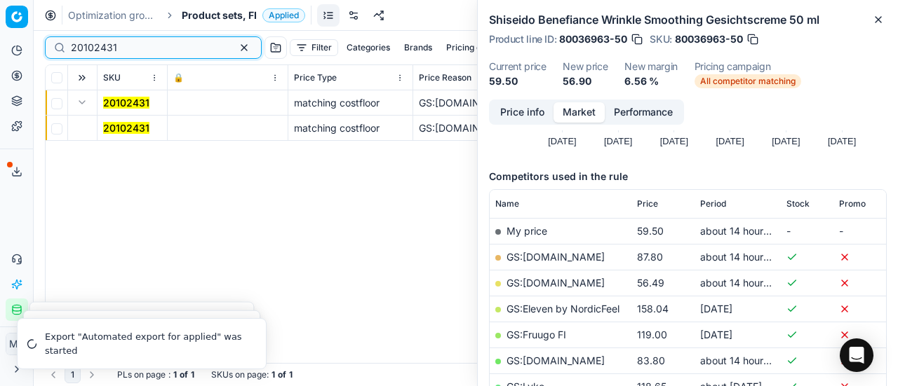
type input "20102431"
click at [115, 126] on mark "20102431" at bounding box center [126, 128] width 46 height 12
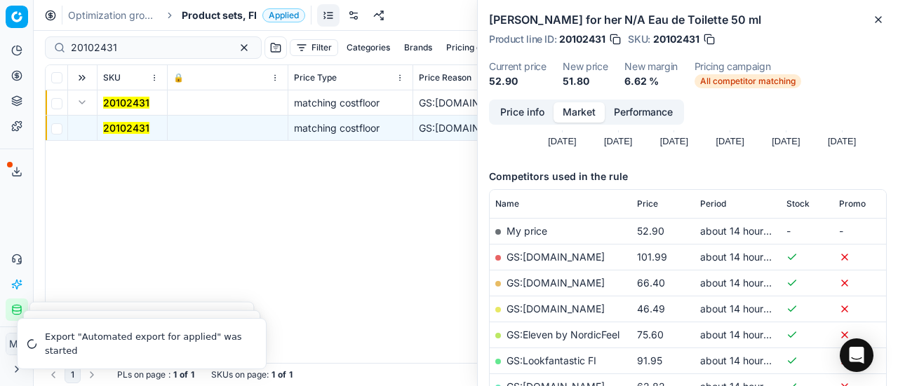
drag, startPoint x: 520, startPoint y: 105, endPoint x: 564, endPoint y: 123, distance: 46.9
click at [522, 107] on button "Price info" at bounding box center [522, 112] width 62 height 20
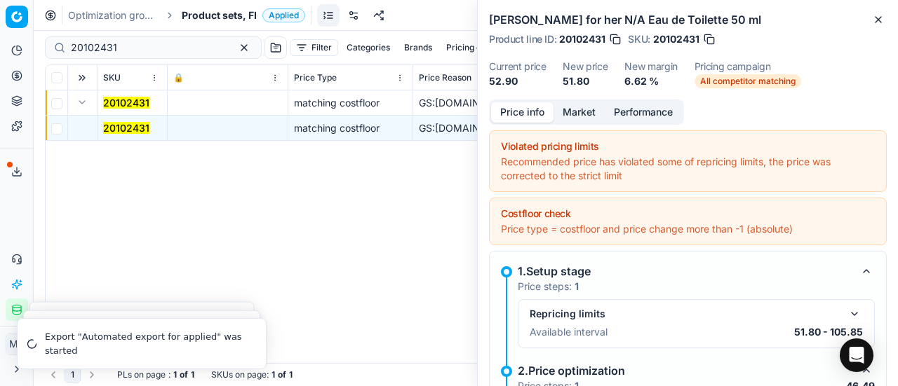
click at [585, 102] on button "Market" at bounding box center [578, 112] width 51 height 20
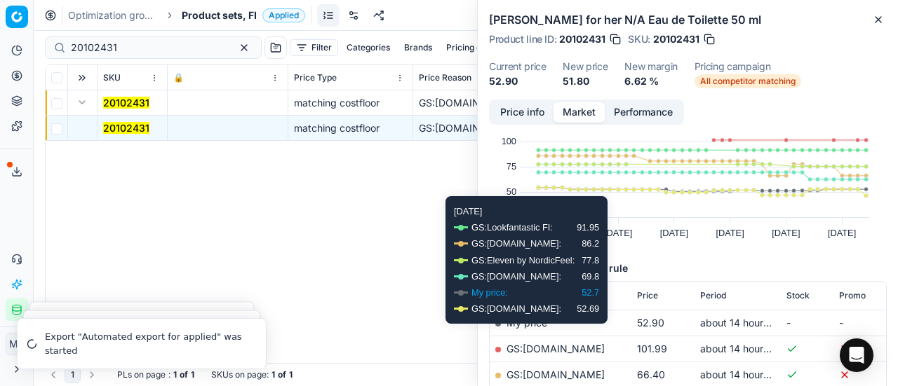
scroll to position [70, 0]
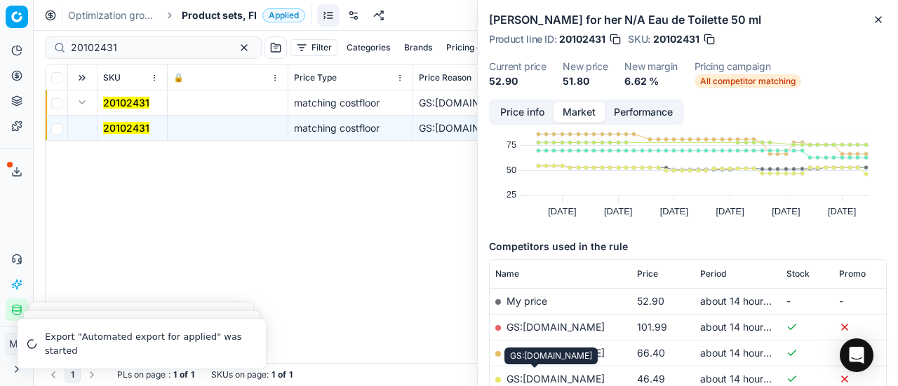
click at [544, 379] on link "GS:[DOMAIN_NAME]" at bounding box center [555, 379] width 98 height 12
click at [189, 9] on span "Product sets, FI" at bounding box center [219, 15] width 75 height 14
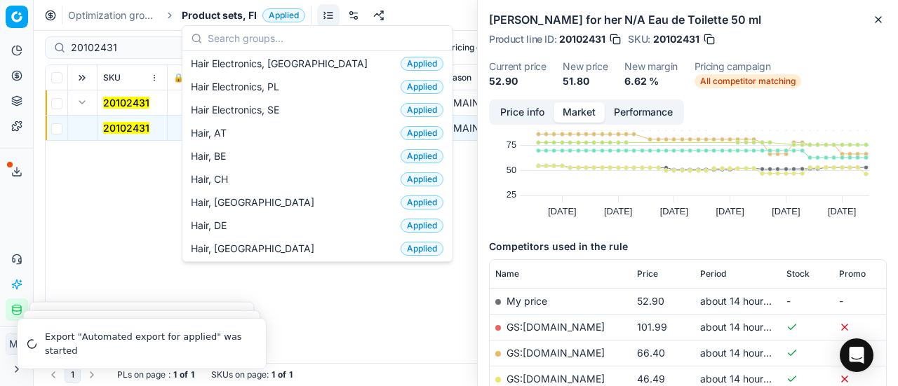
scroll to position [281, 0]
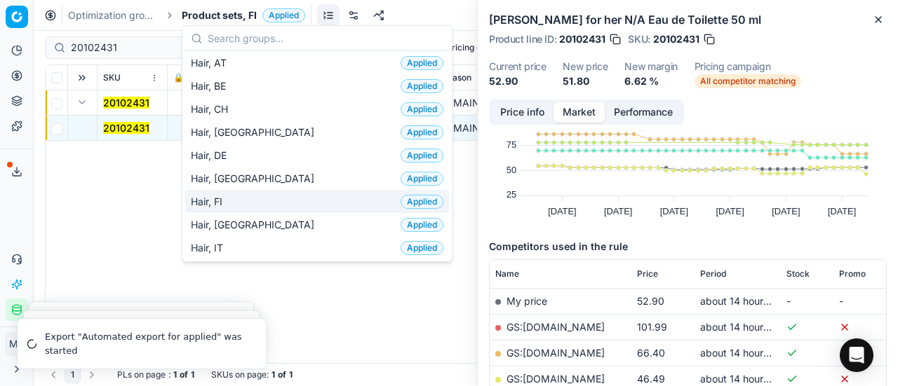
click at [271, 199] on div "Hair, FI Applied" at bounding box center [317, 201] width 264 height 23
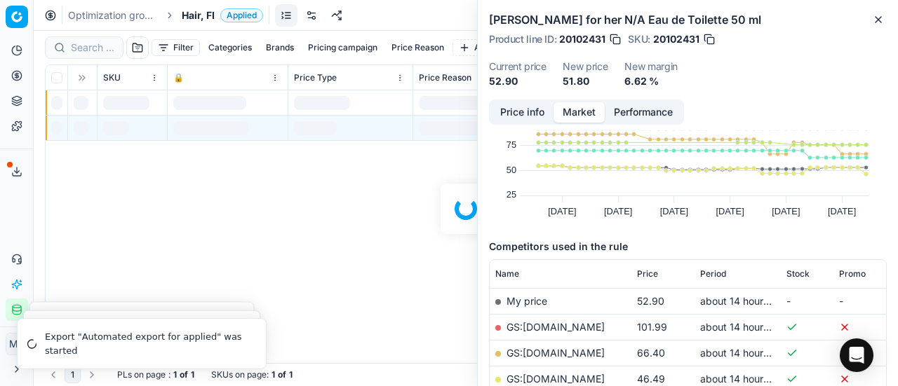
click at [95, 46] on div at bounding box center [466, 209] width 864 height 356
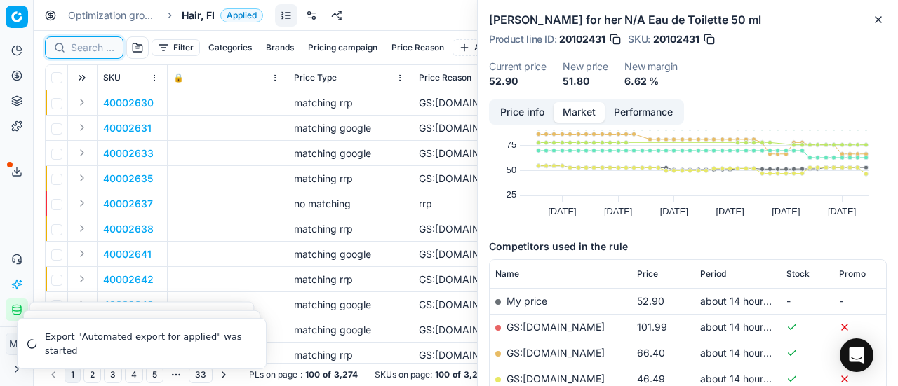
click at [95, 50] on input at bounding box center [92, 48] width 43 height 14
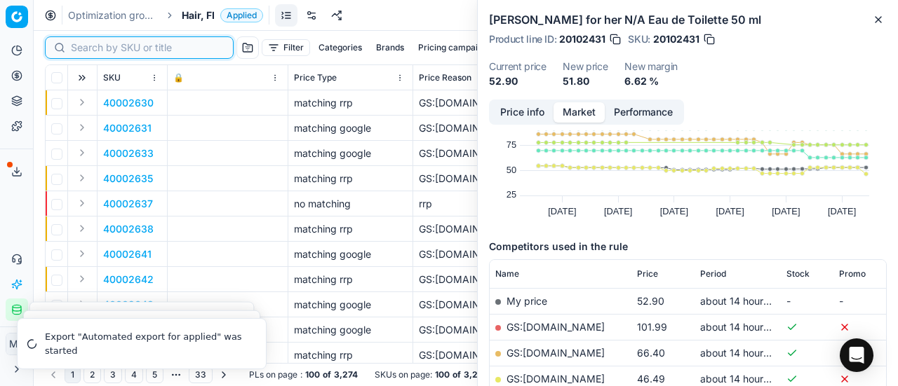
paste input "90001421-0002069"
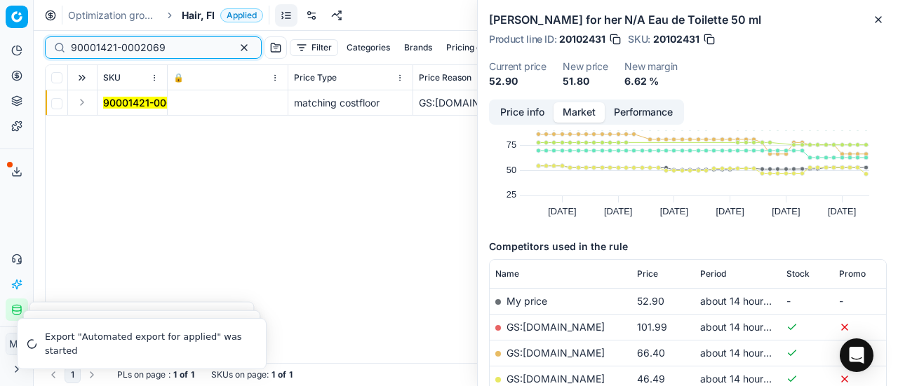
type input "90001421-0002069"
click at [86, 97] on button "Expand" at bounding box center [82, 102] width 17 height 17
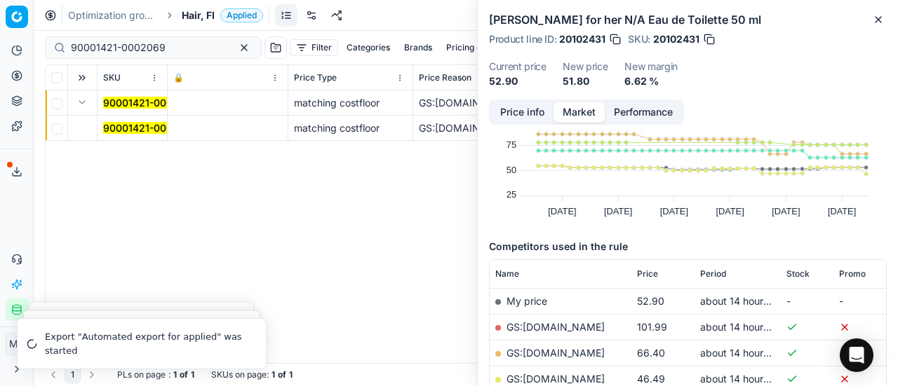
click at [128, 129] on mark "90001421-0002069" at bounding box center [150, 128] width 95 height 12
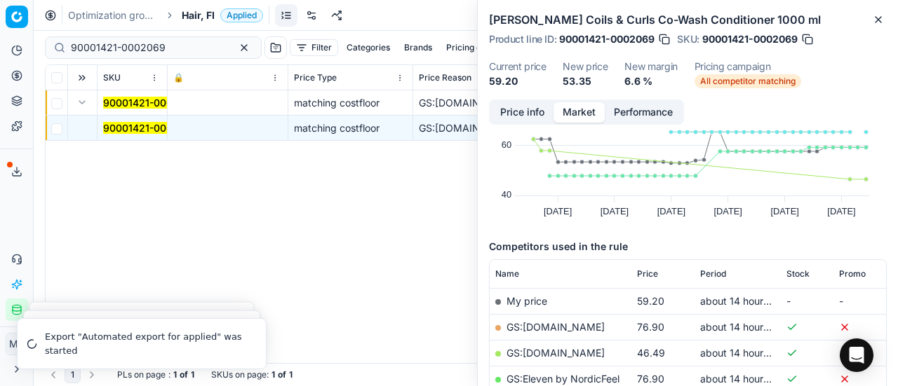
click at [522, 106] on button "Price info" at bounding box center [522, 112] width 62 height 20
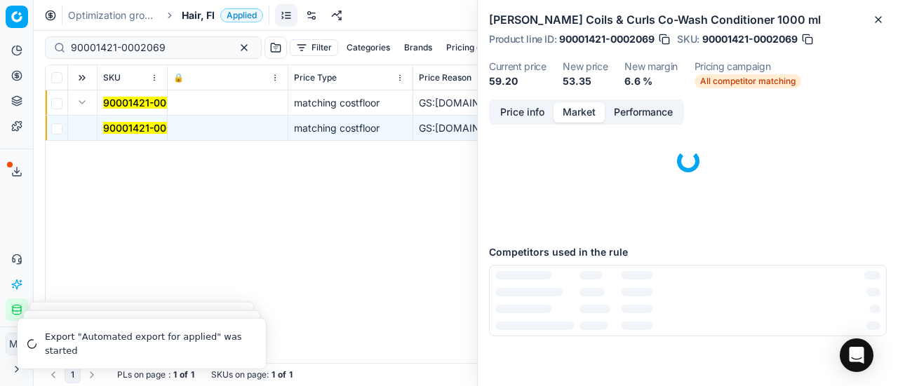
click at [577, 107] on button "Market" at bounding box center [578, 112] width 51 height 20
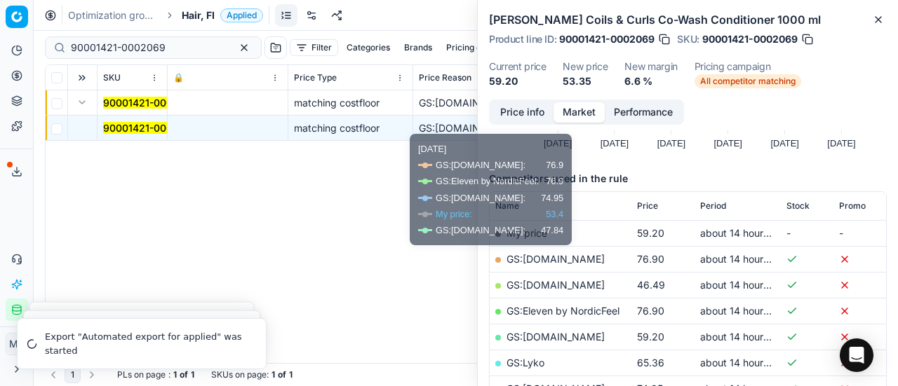
scroll to position [140, 0]
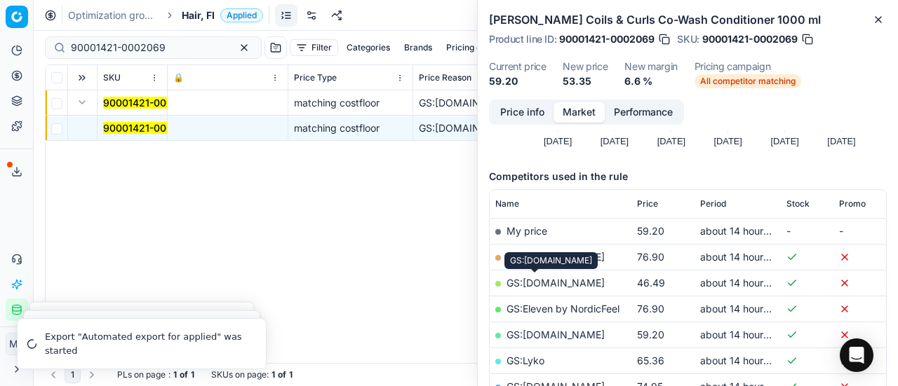
click at [542, 287] on link "GS:[DOMAIN_NAME]" at bounding box center [555, 283] width 98 height 12
click at [199, 18] on span "Hair, FI" at bounding box center [198, 15] width 33 height 14
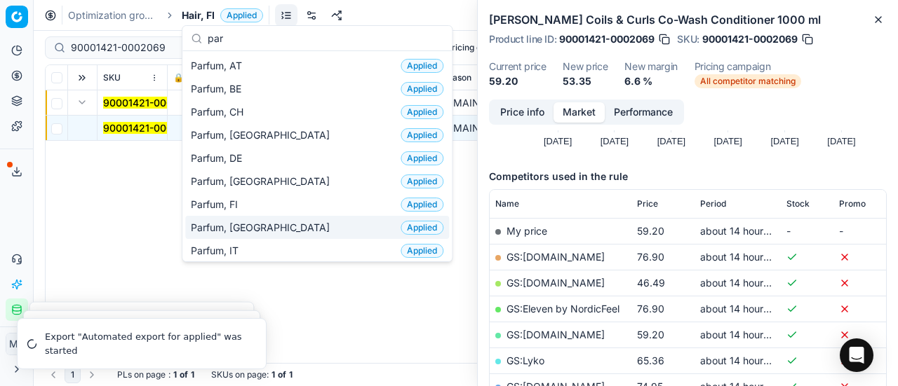
type input "par"
click at [234, 202] on span "Parfum, FI" at bounding box center [217, 205] width 53 height 14
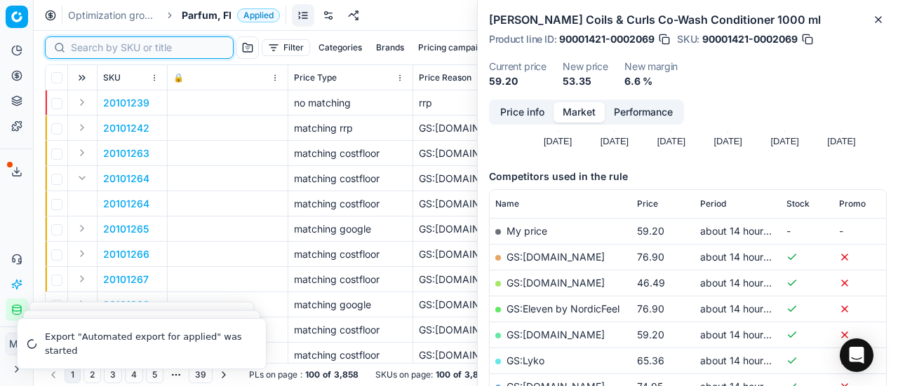
click at [81, 50] on input at bounding box center [148, 48] width 154 height 14
paste input "80019127-75"
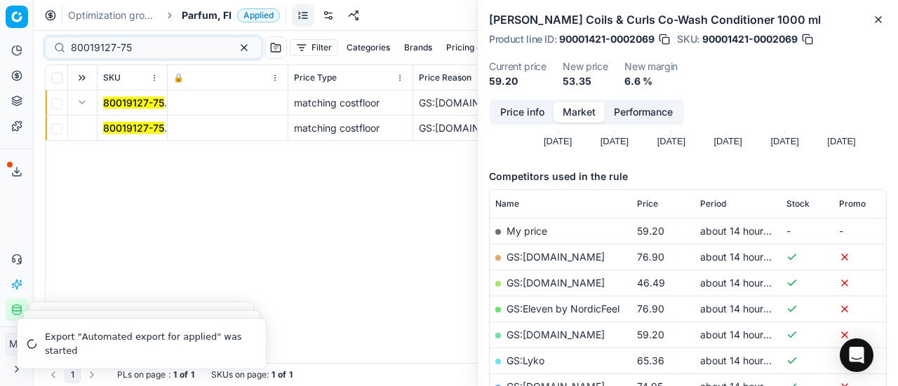
drag, startPoint x: 109, startPoint y: 130, endPoint x: 440, endPoint y: 149, distance: 332.3
click at [113, 131] on mark "80019127-75" at bounding box center [133, 128] width 61 height 12
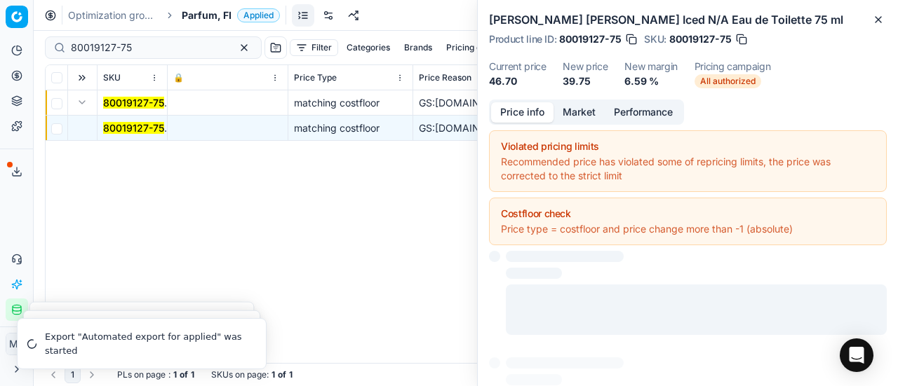
click at [533, 115] on button "Price info" at bounding box center [522, 112] width 62 height 20
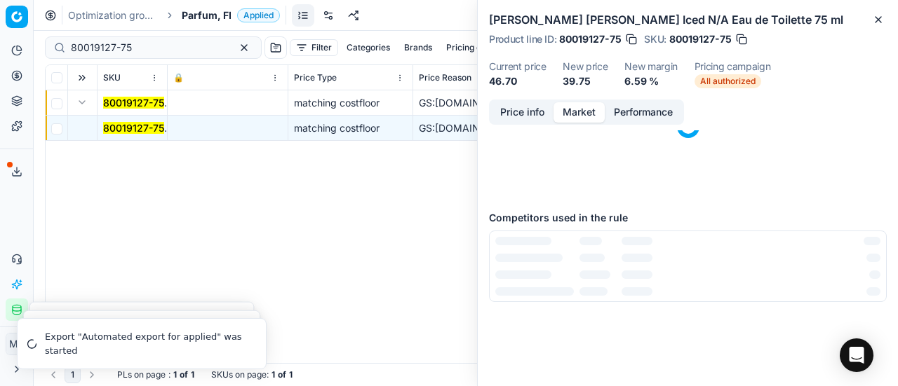
click at [579, 108] on button "Market" at bounding box center [578, 112] width 51 height 20
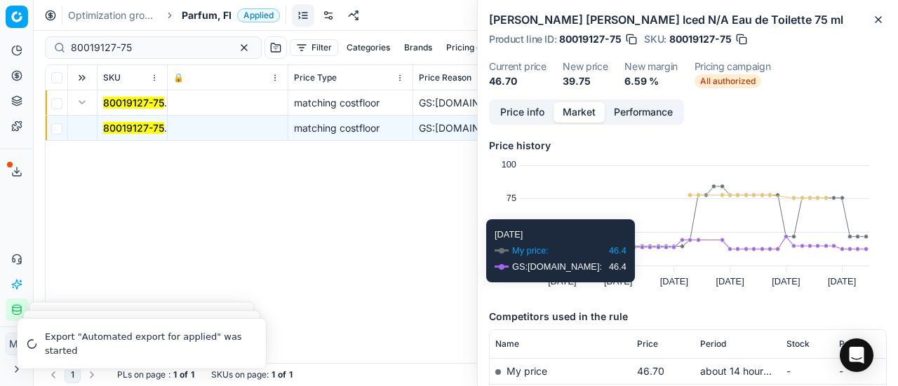
scroll to position [140, 0]
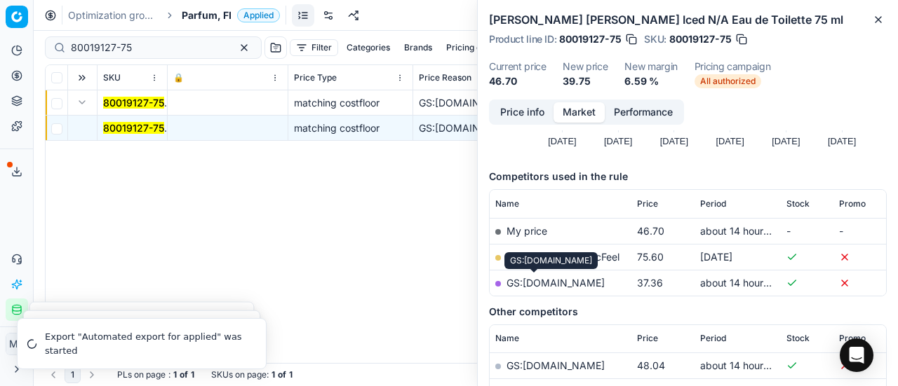
click at [553, 283] on link "GS:[DOMAIN_NAME]" at bounding box center [555, 283] width 98 height 12
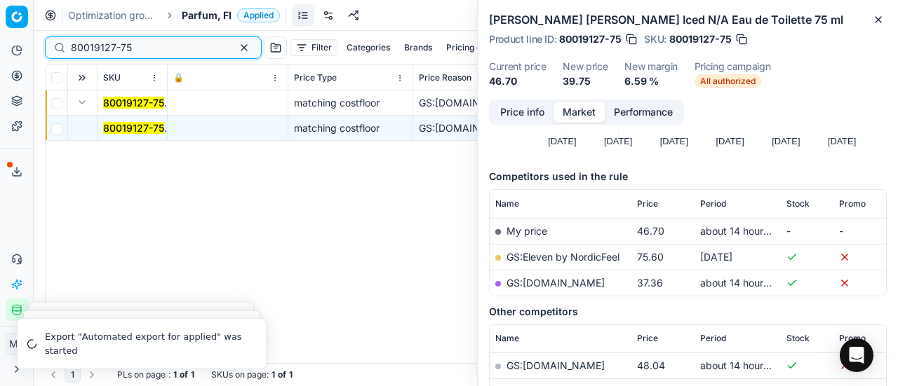
drag, startPoint x: 167, startPoint y: 43, endPoint x: 0, endPoint y: 42, distance: 166.9
click at [0, 42] on div "Pricing platform Analytics Pricing Product portfolio Templates Export service 1…" at bounding box center [449, 193] width 898 height 386
paste input "90003981-0005777"
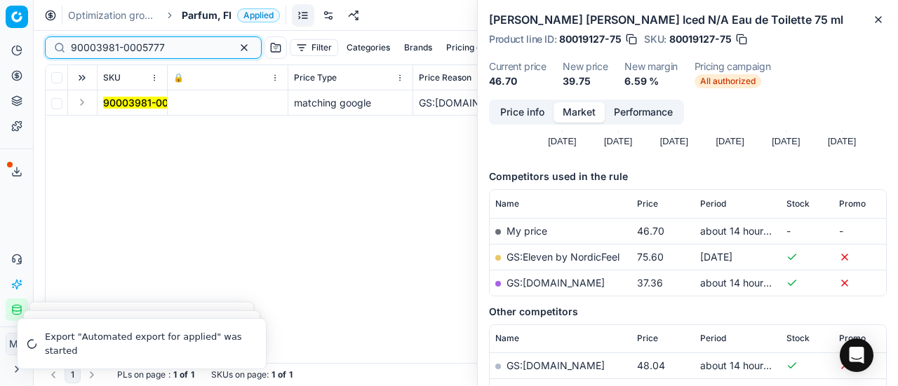
type input "90003981-0005777"
drag, startPoint x: 81, startPoint y: 104, endPoint x: 112, endPoint y: 110, distance: 31.4
click at [81, 104] on button "Expand" at bounding box center [82, 102] width 17 height 17
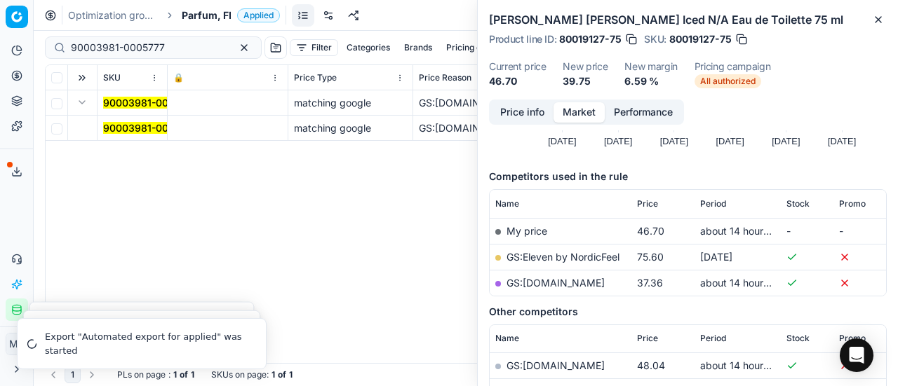
click at [136, 122] on mark "90003981-0005777" at bounding box center [150, 128] width 94 height 12
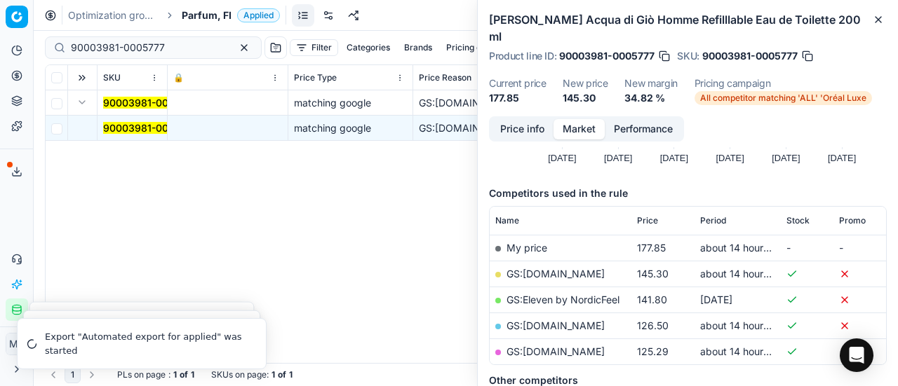
click at [546, 119] on button "Price info" at bounding box center [522, 129] width 62 height 20
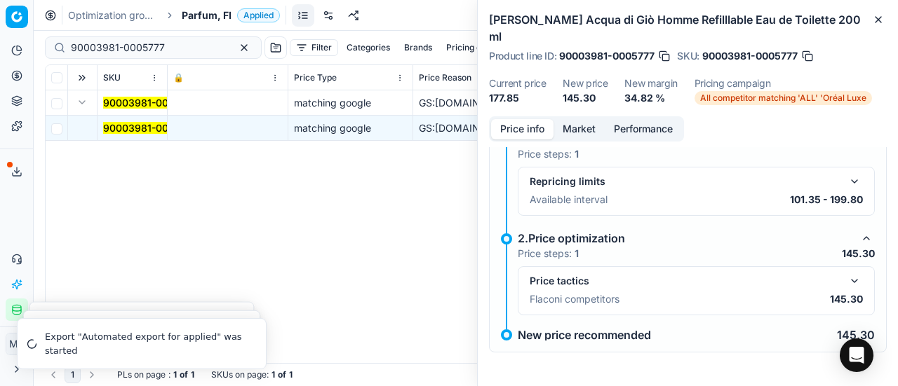
scroll to position [10, 0]
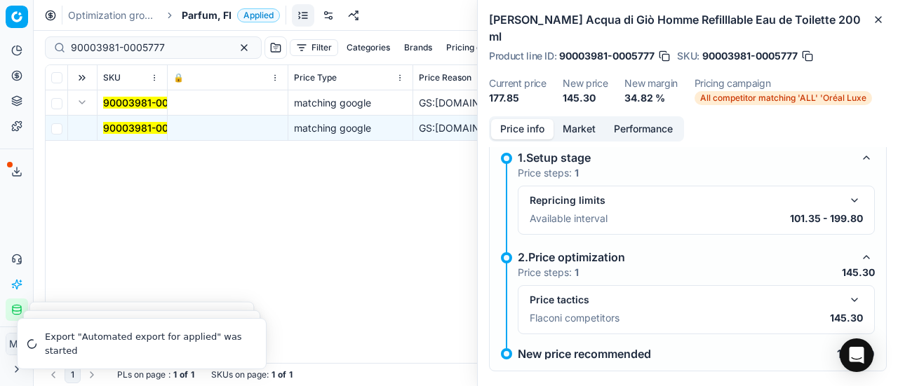
click at [846, 292] on button "button" at bounding box center [854, 300] width 17 height 17
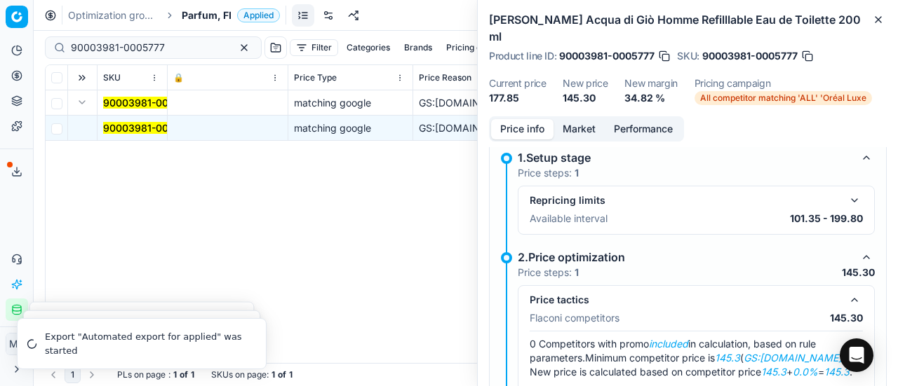
click at [571, 119] on button "Market" at bounding box center [578, 129] width 51 height 20
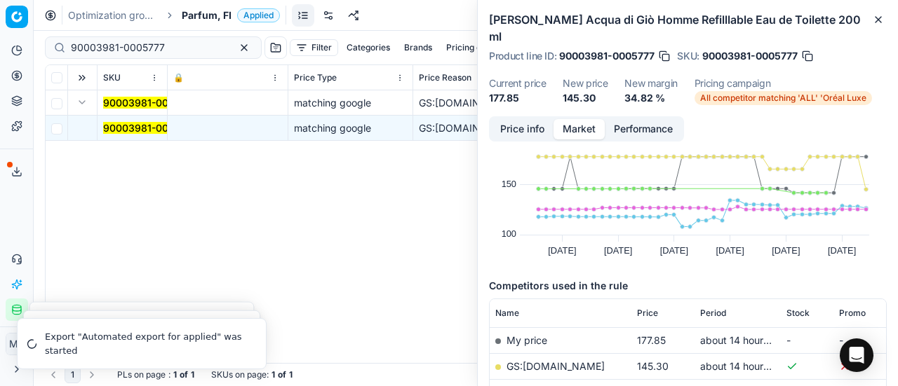
scroll to position [70, 0]
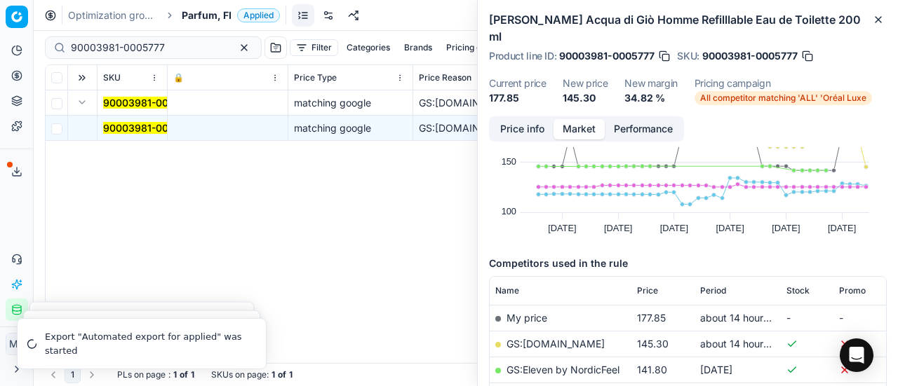
click at [569, 338] on link "GS:[DOMAIN_NAME]" at bounding box center [555, 344] width 98 height 12
click at [208, 13] on span "Parfum, FI" at bounding box center [207, 15] width 50 height 14
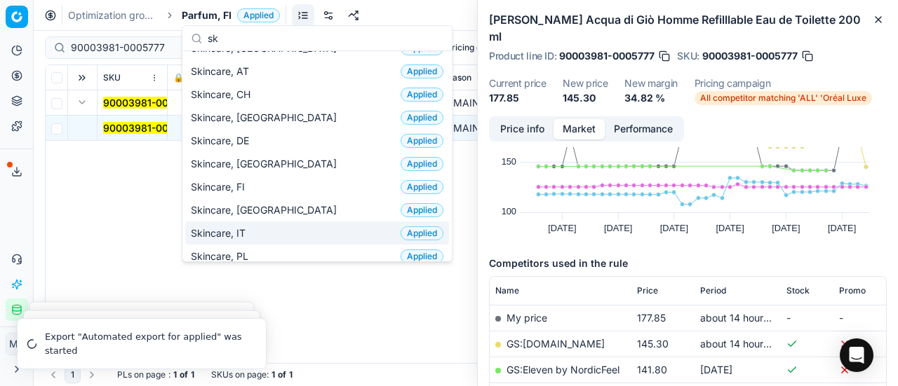
scroll to position [0, 0]
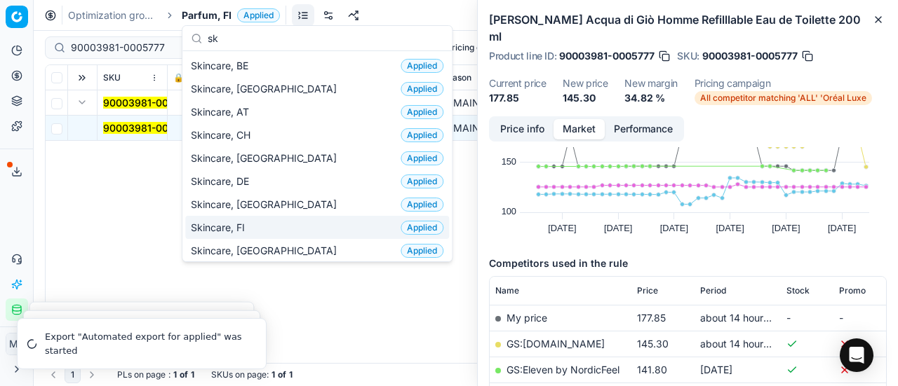
type input "sk"
click at [269, 227] on div "Skincare, FI Applied" at bounding box center [317, 227] width 264 height 23
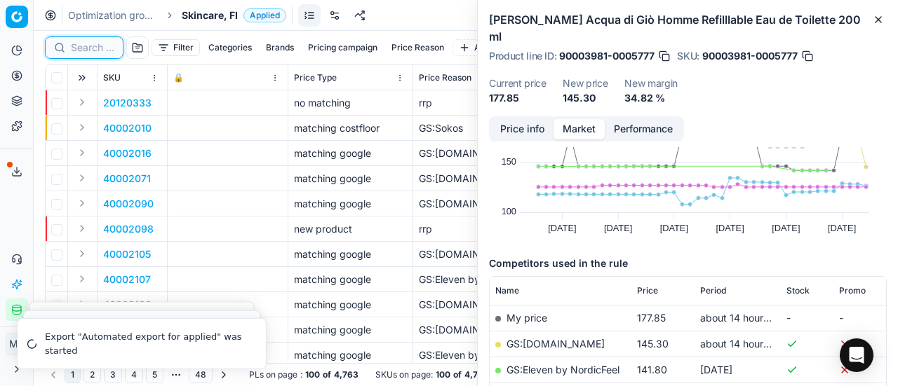
click at [84, 46] on input at bounding box center [92, 48] width 43 height 14
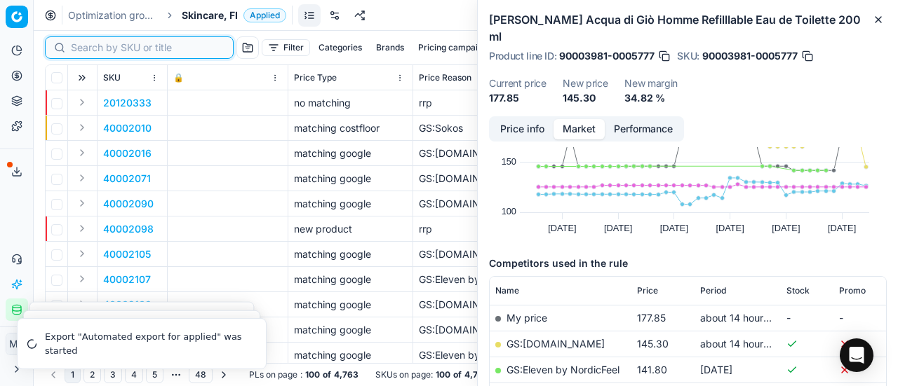
paste input "90011200-0017718"
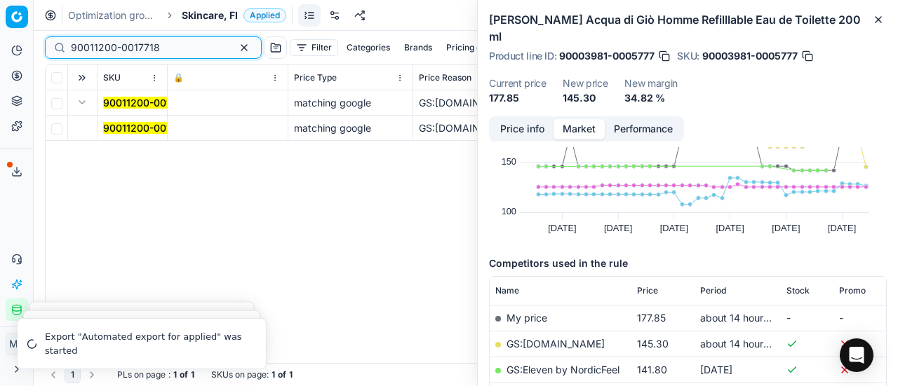
type input "90011200-0017718"
drag, startPoint x: 81, startPoint y: 107, endPoint x: 114, endPoint y: 120, distance: 35.3
click at [82, 107] on button "Expand" at bounding box center [82, 102] width 17 height 17
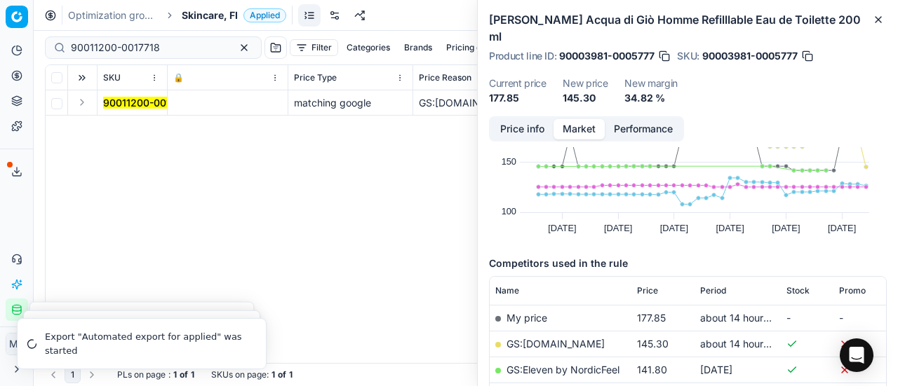
click at [85, 99] on button "Expand" at bounding box center [82, 102] width 17 height 17
click at [139, 130] on mark "90011200-0017718" at bounding box center [147, 128] width 89 height 12
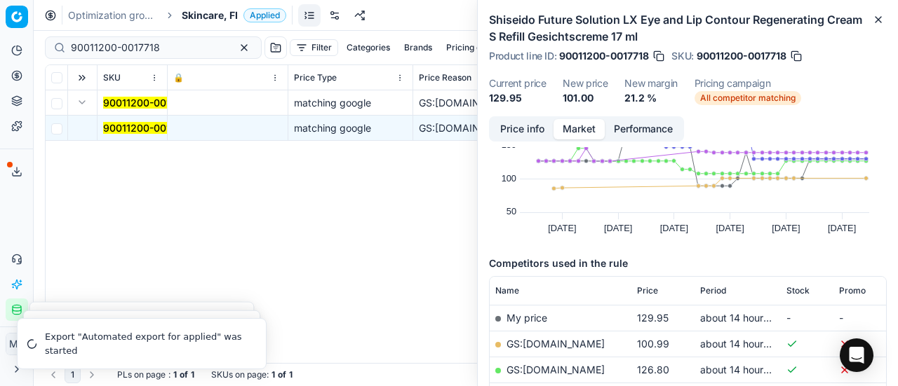
click at [507, 126] on button "Price info" at bounding box center [522, 129] width 62 height 20
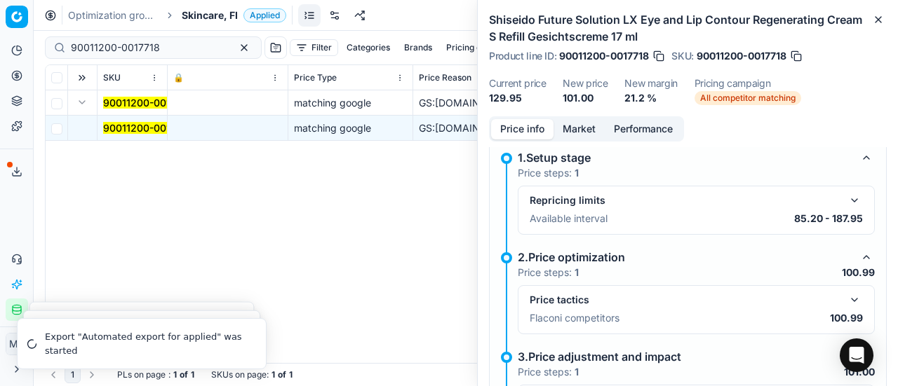
click at [846, 297] on button "button" at bounding box center [854, 300] width 17 height 17
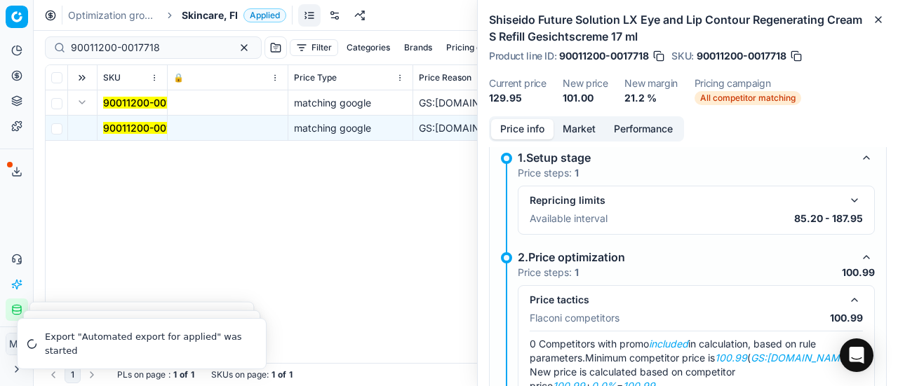
click at [582, 128] on button "Market" at bounding box center [578, 129] width 51 height 20
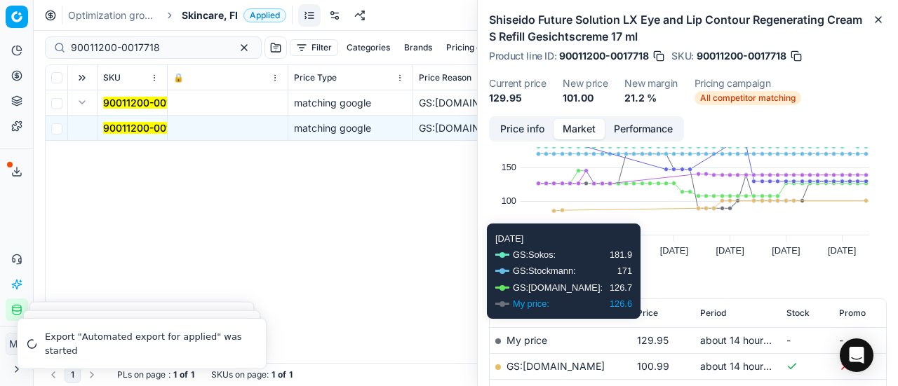
scroll to position [70, 0]
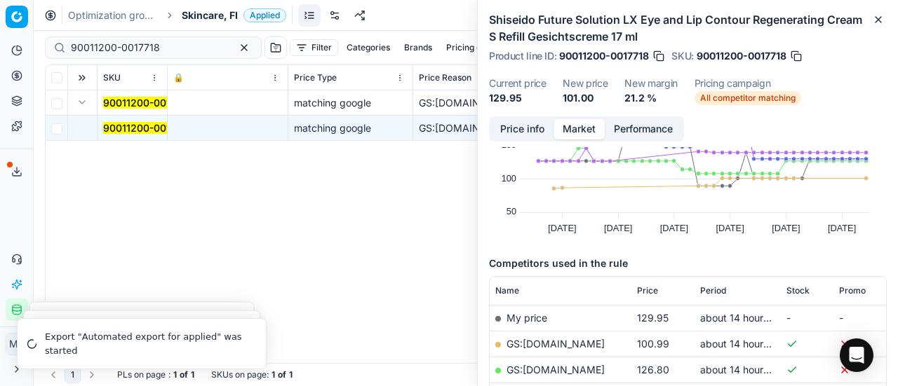
click at [545, 346] on link "GS:[DOMAIN_NAME]" at bounding box center [555, 344] width 98 height 12
click at [211, 12] on span "Skincare, FI" at bounding box center [210, 15] width 56 height 14
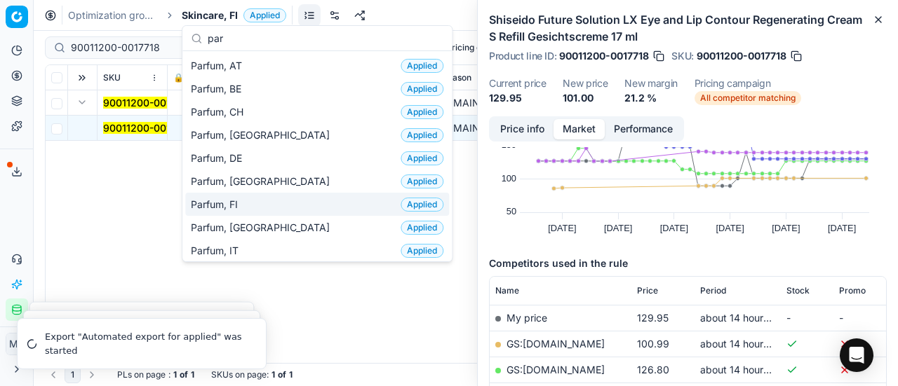
type input "par"
click at [251, 205] on div "Parfum, FI Applied" at bounding box center [317, 204] width 264 height 23
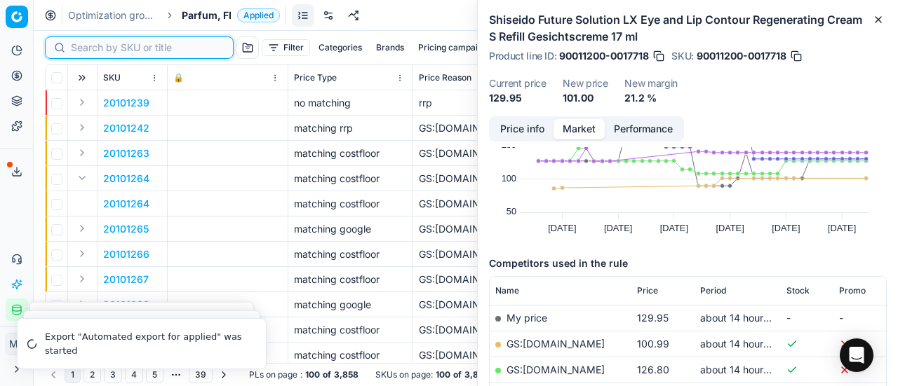
click at [86, 47] on input at bounding box center [148, 48] width 154 height 14
paste input "90010884-0017256"
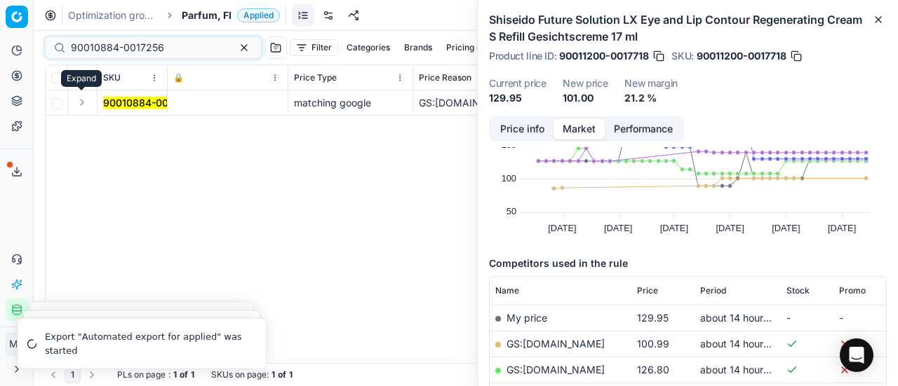
drag, startPoint x: 85, startPoint y: 107, endPoint x: 105, endPoint y: 113, distance: 21.3
click at [85, 107] on button "Expand" at bounding box center [82, 102] width 17 height 17
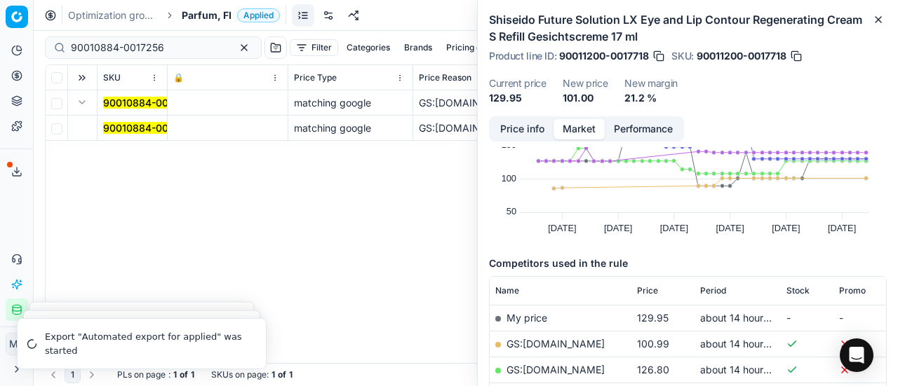
click at [143, 121] on span "90010884-0017256" at bounding box center [149, 128] width 93 height 14
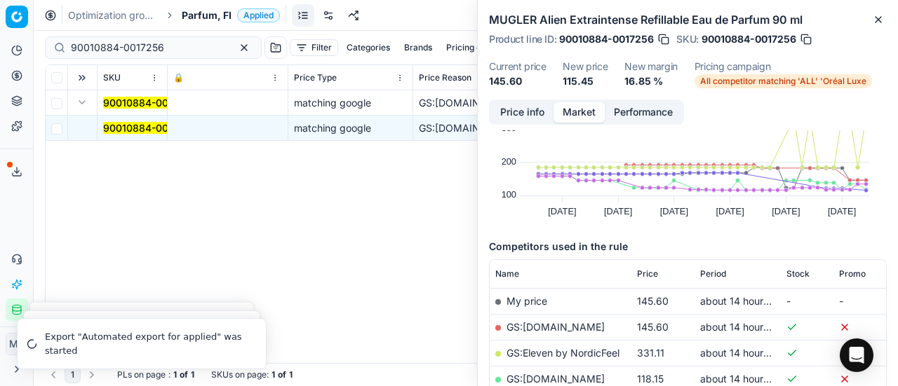
click at [527, 114] on button "Price info" at bounding box center [522, 112] width 62 height 20
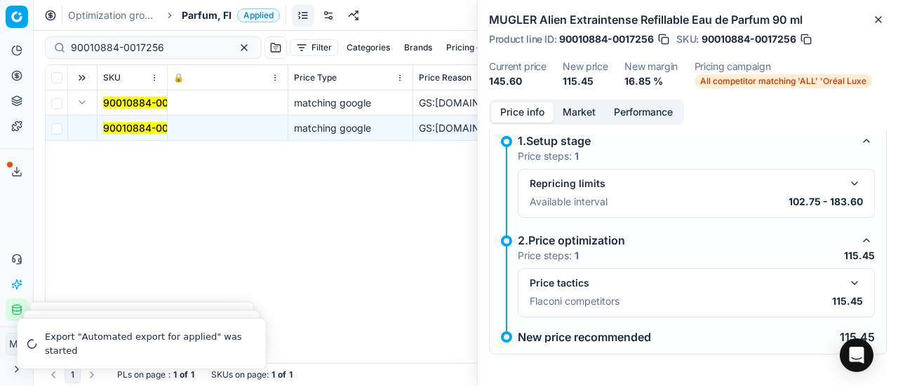
click at [847, 280] on button "button" at bounding box center [854, 283] width 17 height 17
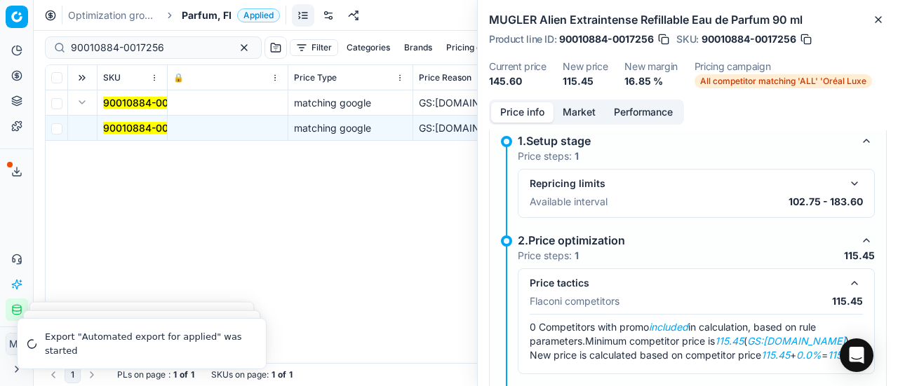
click at [577, 114] on button "Market" at bounding box center [578, 112] width 51 height 20
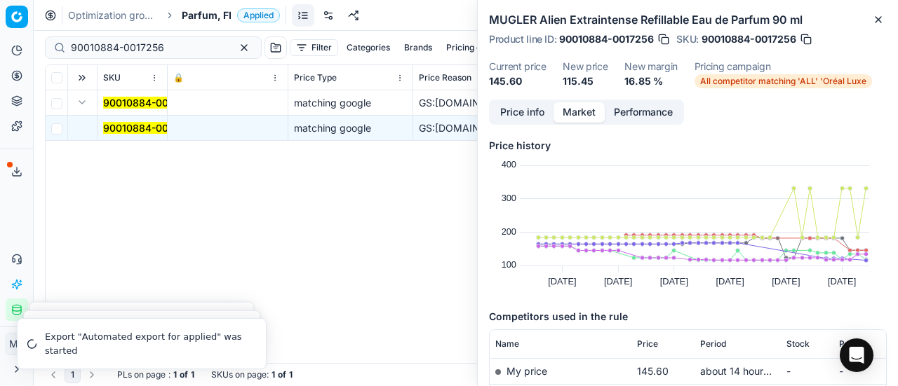
scroll to position [140, 0]
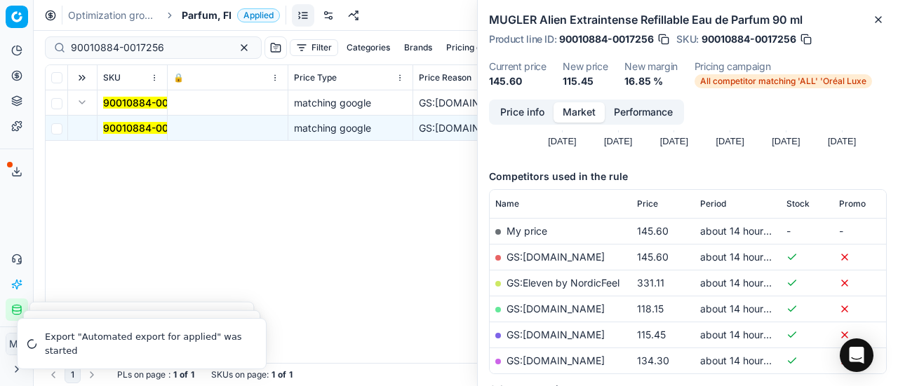
click at [586, 337] on link "GS:[DOMAIN_NAME]" at bounding box center [555, 335] width 98 height 12
drag, startPoint x: 171, startPoint y: 48, endPoint x: 0, endPoint y: 40, distance: 171.3
click at [0, 40] on div "Pricing platform Analytics Pricing Product portfolio Templates Export service 1…" at bounding box center [449, 193] width 898 height 386
paste input "07180-0010928"
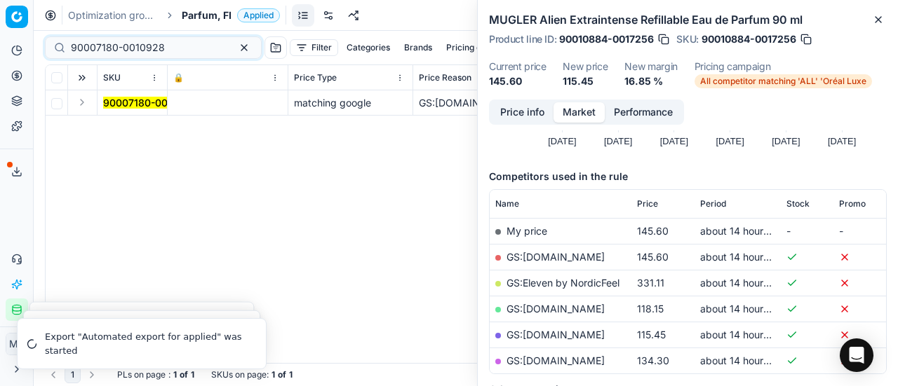
click at [88, 107] on button "Expand" at bounding box center [82, 102] width 17 height 17
click at [123, 127] on mark "90007180-0010928" at bounding box center [150, 128] width 94 height 12
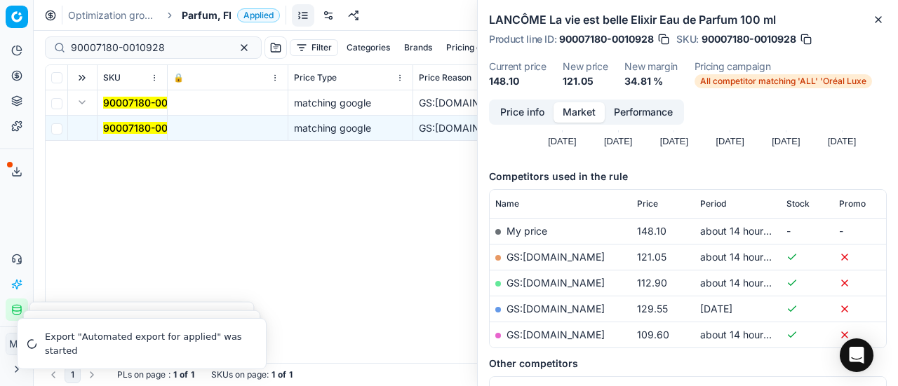
click at [520, 112] on button "Price info" at bounding box center [522, 112] width 62 height 20
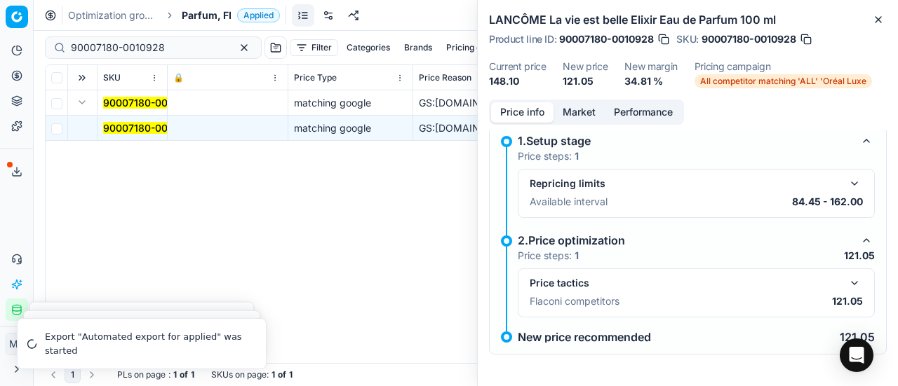
click at [846, 279] on button "button" at bounding box center [854, 283] width 17 height 17
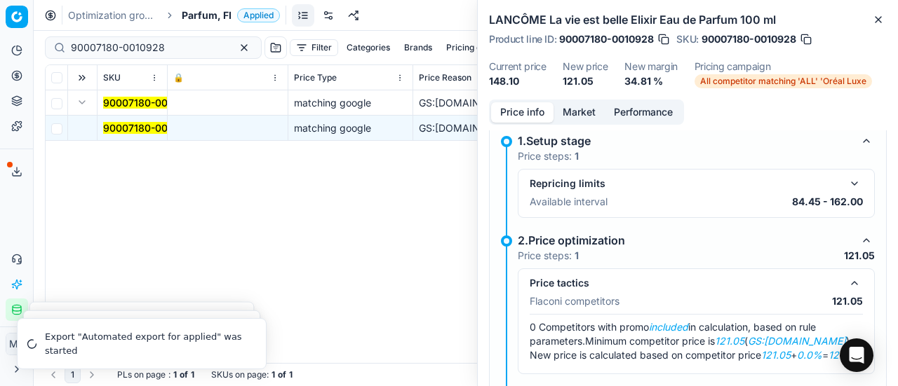
click at [565, 109] on button "Market" at bounding box center [578, 112] width 51 height 20
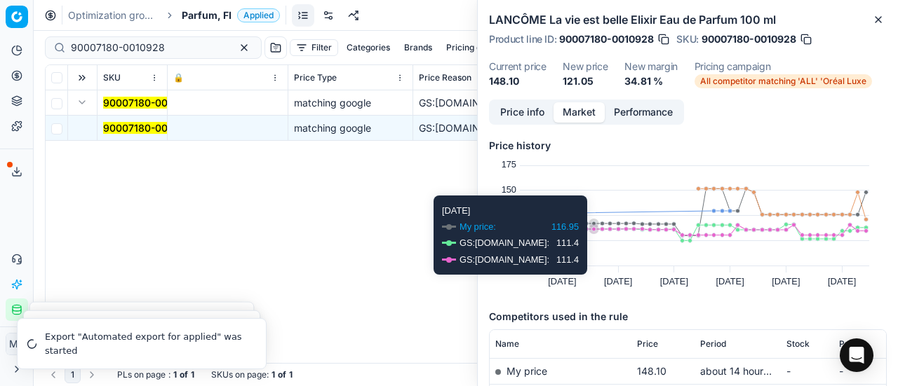
scroll to position [140, 0]
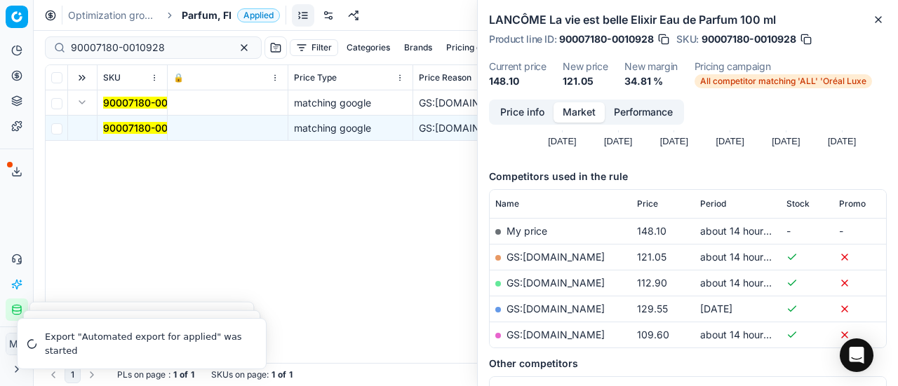
click at [557, 262] on link "GS:[DOMAIN_NAME]" at bounding box center [555, 257] width 98 height 12
drag, startPoint x: 173, startPoint y: 45, endPoint x: 1, endPoint y: 26, distance: 172.2
click at [0, 27] on div "Pricing platform Analytics Pricing Product portfolio Templates Export service 1…" at bounding box center [449, 193] width 898 height 386
paste input "3931-0005695"
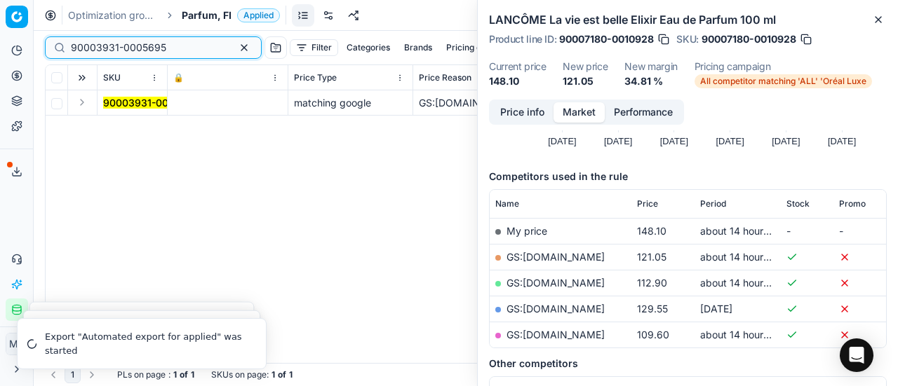
type input "90003931-0005695"
click at [83, 102] on button "Expand" at bounding box center [82, 102] width 17 height 17
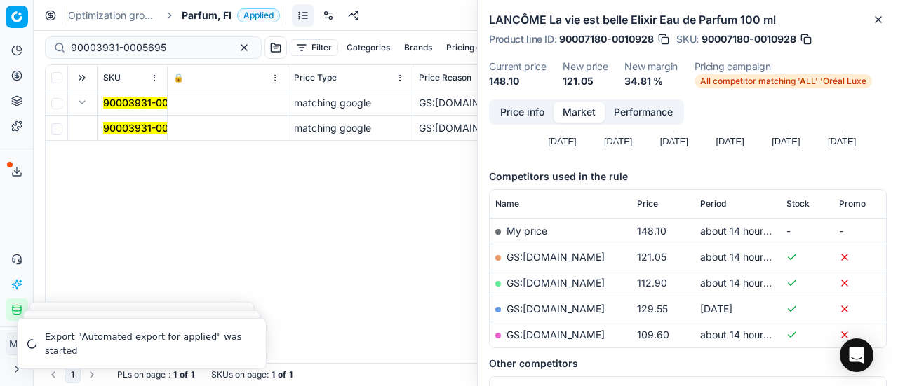
click at [162, 127] on mark "90003931-0005695" at bounding box center [150, 128] width 95 height 12
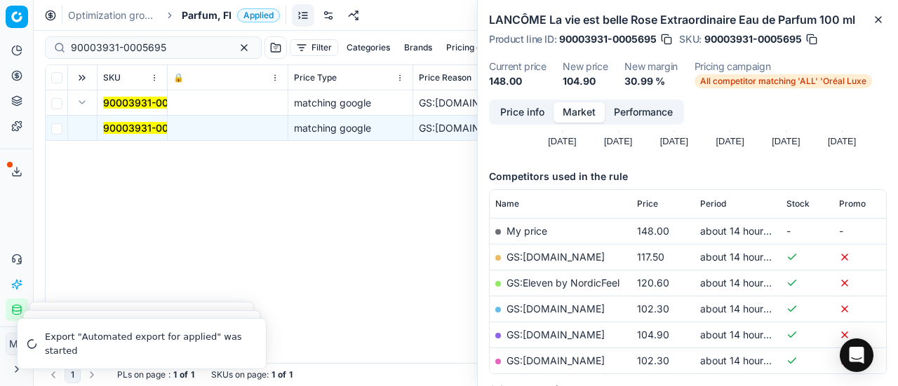
click at [535, 114] on button "Price info" at bounding box center [522, 112] width 62 height 20
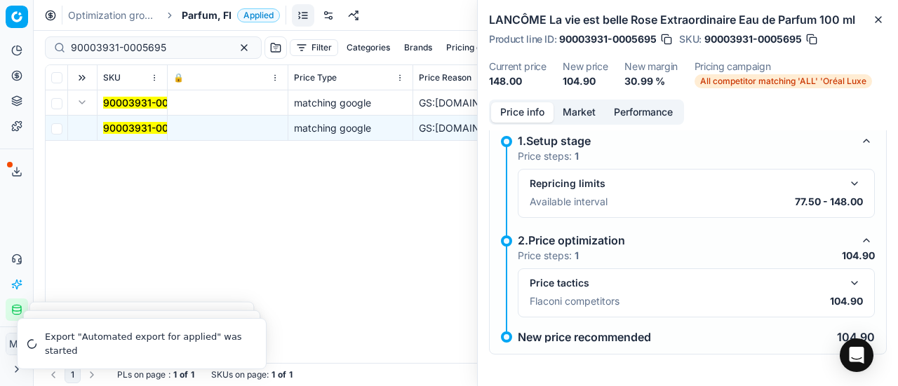
click at [847, 278] on button "button" at bounding box center [854, 283] width 17 height 17
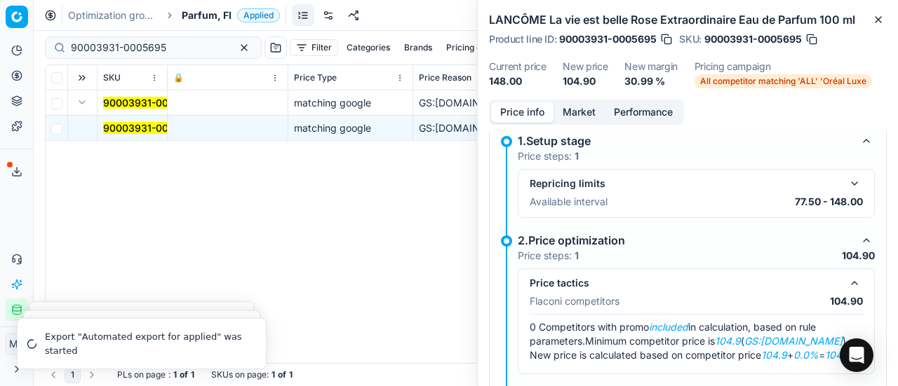
click at [575, 116] on button "Market" at bounding box center [578, 112] width 51 height 20
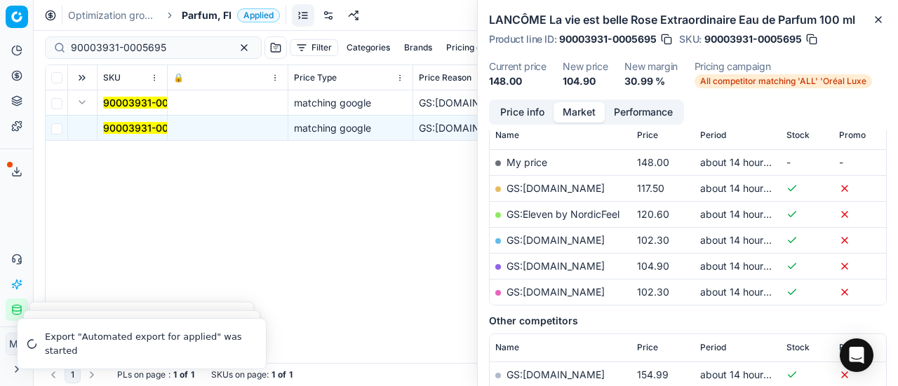
scroll to position [210, 0]
click at [586, 261] on link "GS:[DOMAIN_NAME]" at bounding box center [555, 265] width 98 height 12
click at [213, 12] on span "Parfum, FI" at bounding box center [207, 15] width 50 height 14
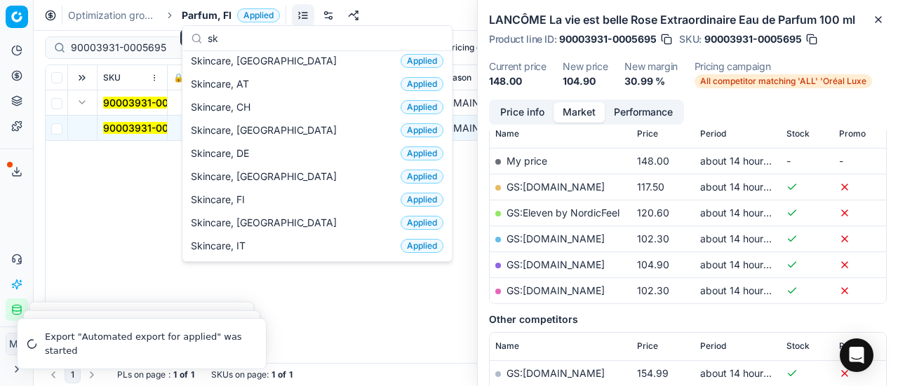
scroll to position [0, 0]
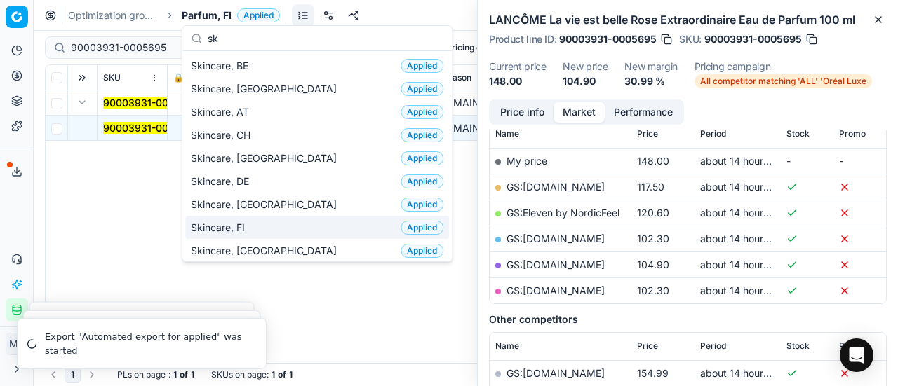
type input "sk"
click at [257, 220] on div "Skincare, FI Applied" at bounding box center [317, 227] width 264 height 23
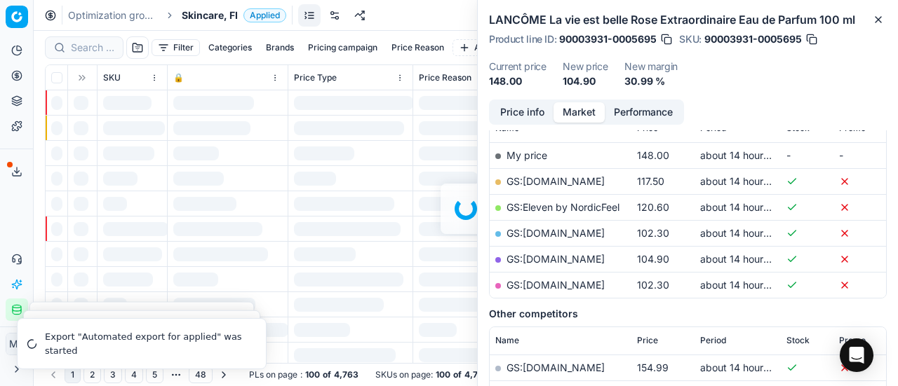
scroll to position [210, 0]
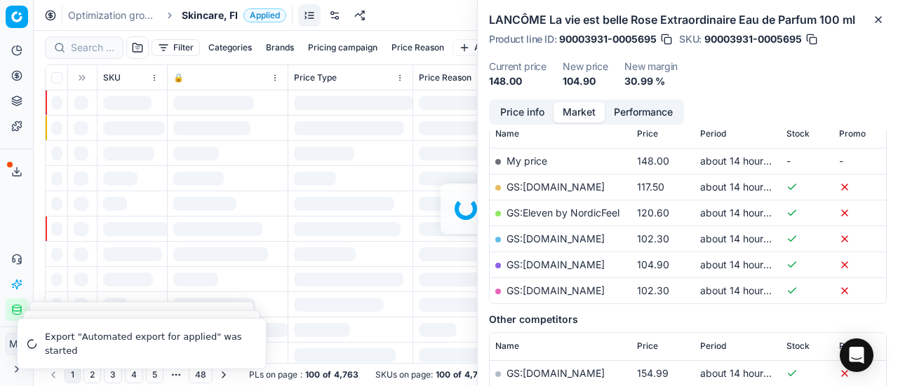
click at [94, 53] on div at bounding box center [466, 209] width 864 height 356
click at [94, 50] on div at bounding box center [466, 209] width 864 height 356
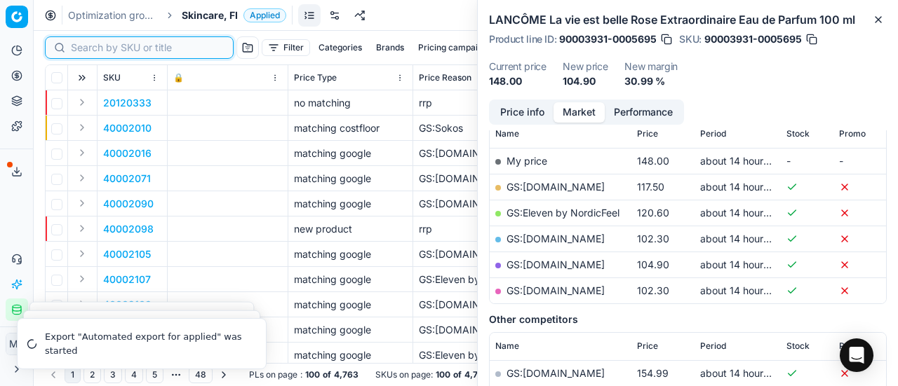
click at [94, 44] on input at bounding box center [148, 48] width 154 height 14
paste input "90004695-0007051"
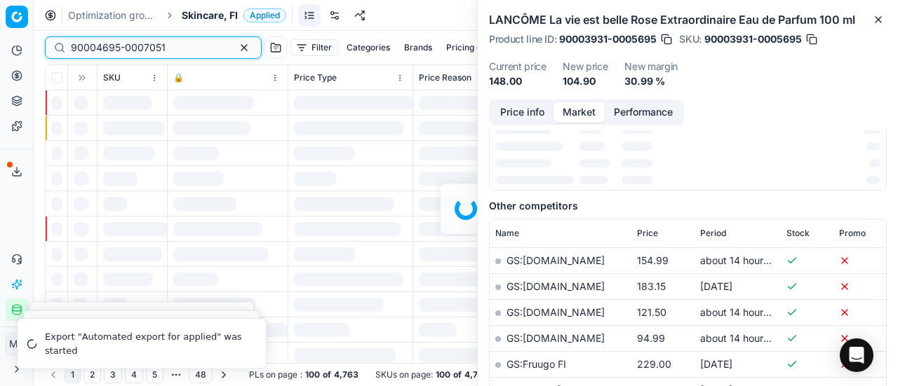
scroll to position [210, 0]
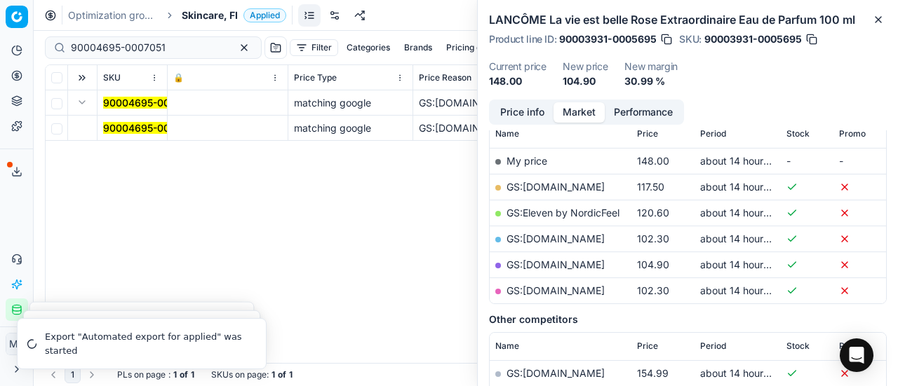
click at [76, 107] on button "Expand" at bounding box center [82, 102] width 17 height 17
click at [83, 109] on button "Expand" at bounding box center [82, 102] width 17 height 17
click at [140, 140] on td "90004695-0007051" at bounding box center [132, 128] width 70 height 25
click at [140, 122] on mark "90004695-0007051" at bounding box center [150, 128] width 95 height 12
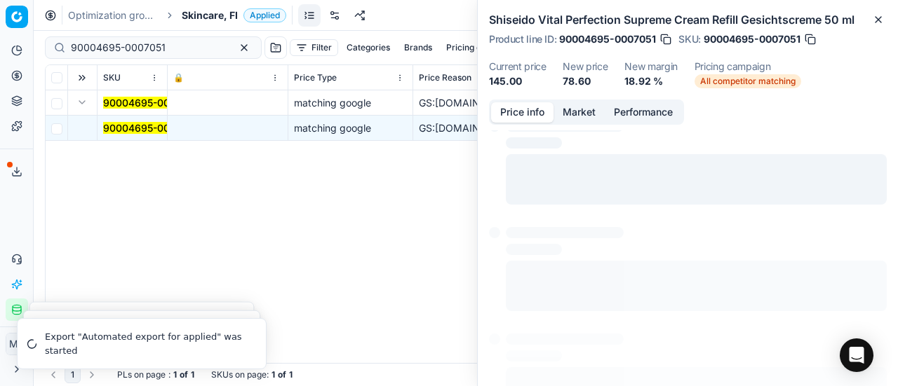
click at [529, 113] on button "Price info" at bounding box center [522, 112] width 62 height 20
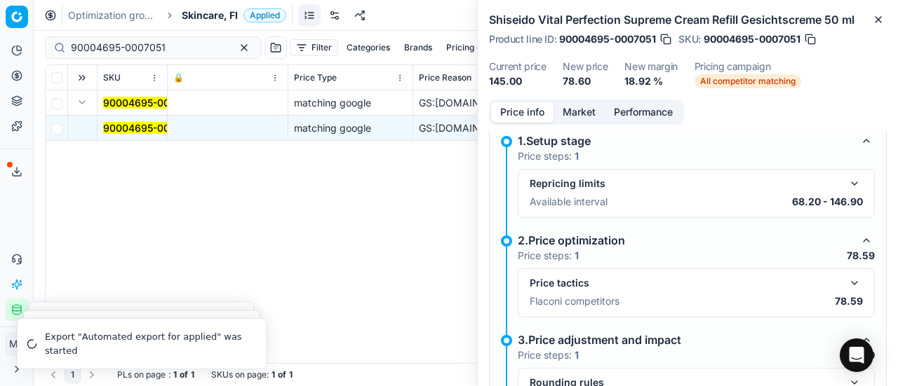
click at [846, 281] on button "button" at bounding box center [854, 283] width 17 height 17
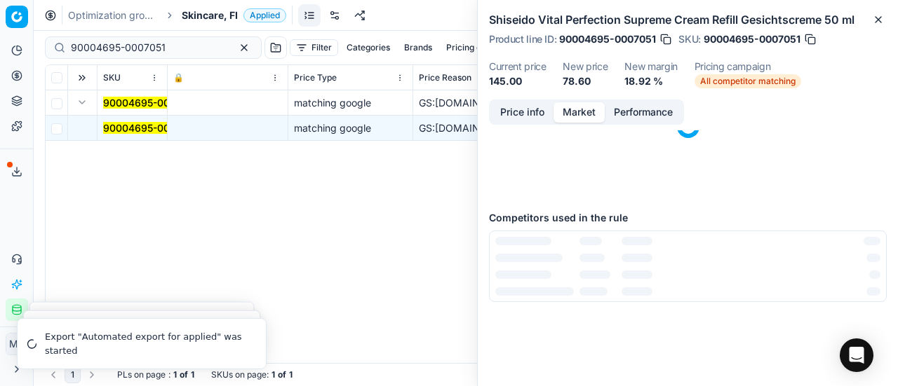
click at [578, 107] on button "Market" at bounding box center [578, 112] width 51 height 20
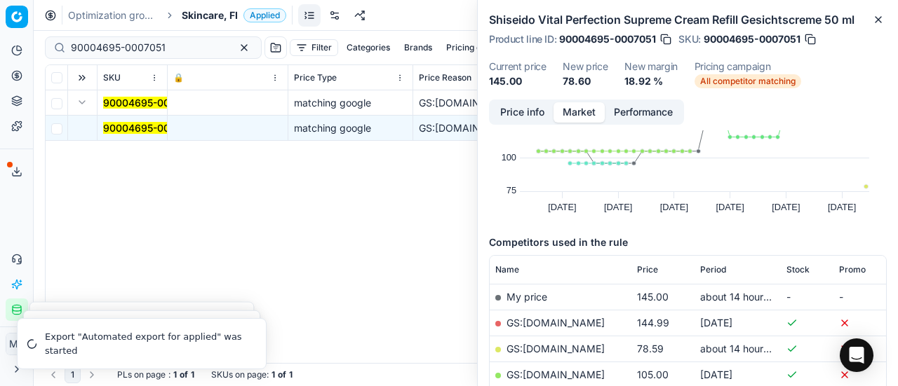
scroll to position [140, 0]
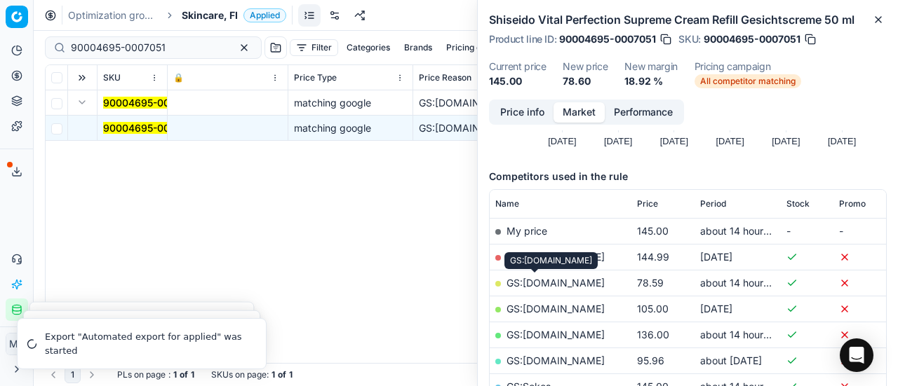
click at [541, 279] on link "GS:[DOMAIN_NAME]" at bounding box center [555, 283] width 98 height 12
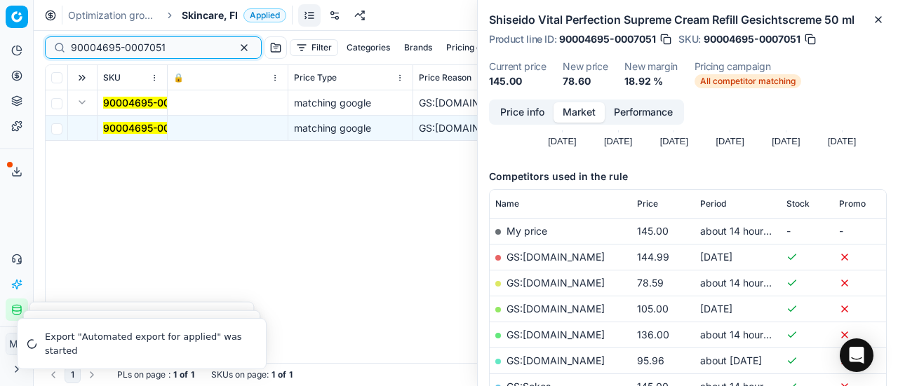
drag, startPoint x: 168, startPoint y: 44, endPoint x: 0, endPoint y: 18, distance: 170.4
click at [0, 18] on div "Pricing platform Analytics Pricing Product portfolio Templates Export service 1…" at bounding box center [449, 193] width 898 height 386
paste input "80075921-0001106"
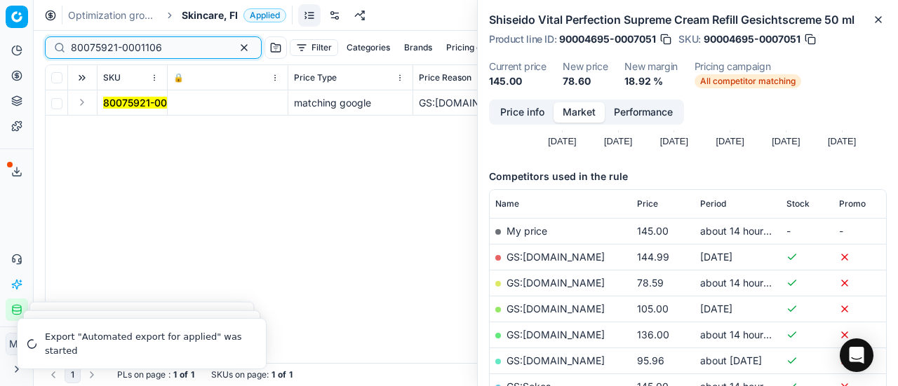
type input "80075921-0001106"
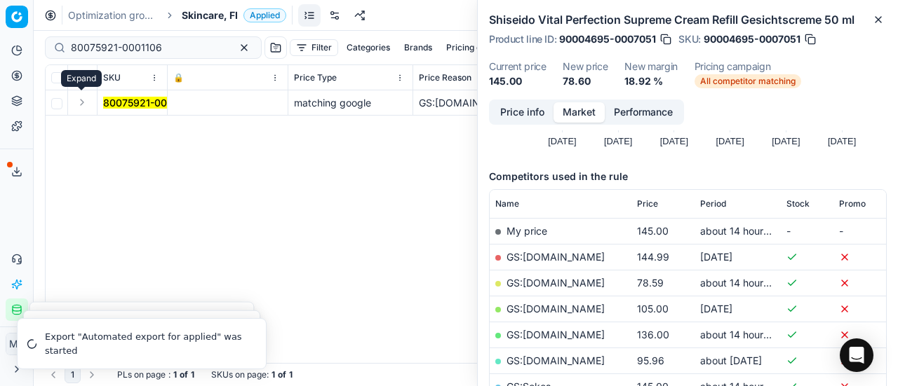
click at [84, 99] on button "Expand" at bounding box center [82, 102] width 17 height 17
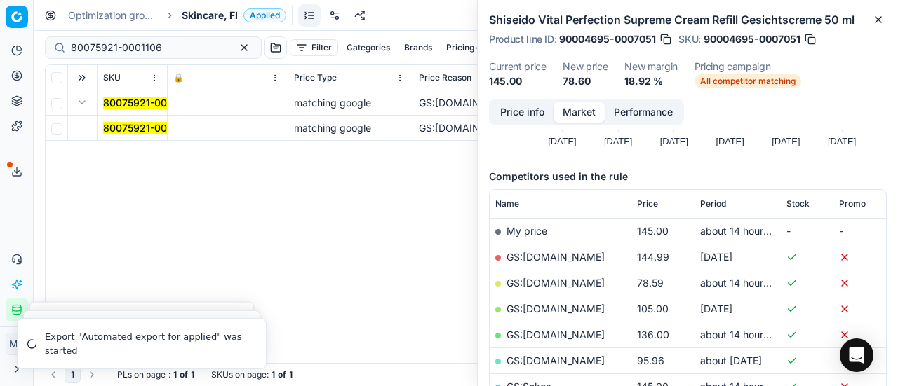
click at [133, 121] on span "80075921-0001106" at bounding box center [148, 128] width 91 height 14
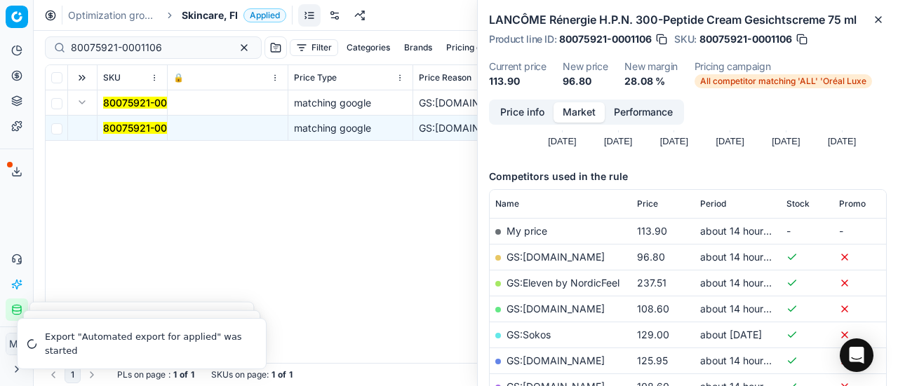
click at [513, 109] on button "Price info" at bounding box center [522, 112] width 62 height 20
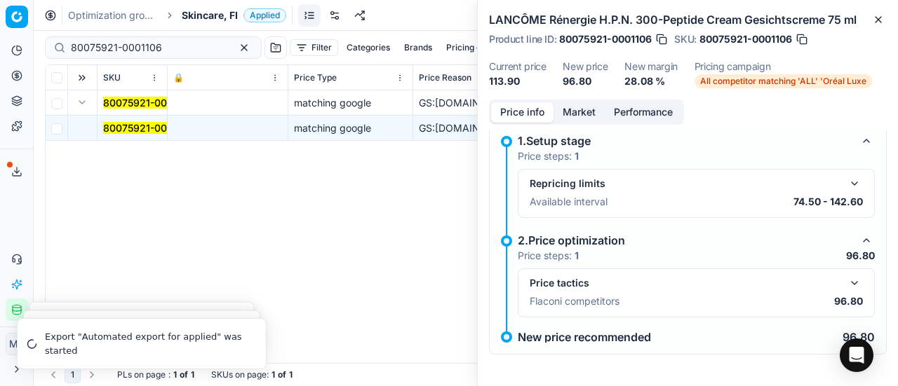
click at [851, 281] on button "button" at bounding box center [854, 283] width 17 height 17
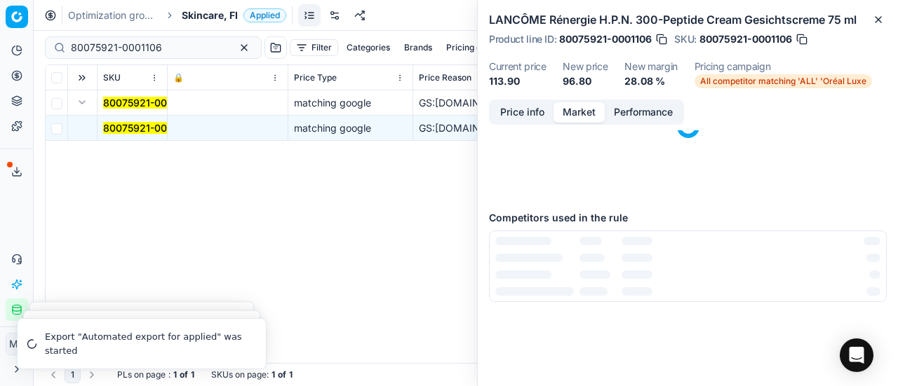
click at [575, 108] on button "Market" at bounding box center [578, 112] width 51 height 20
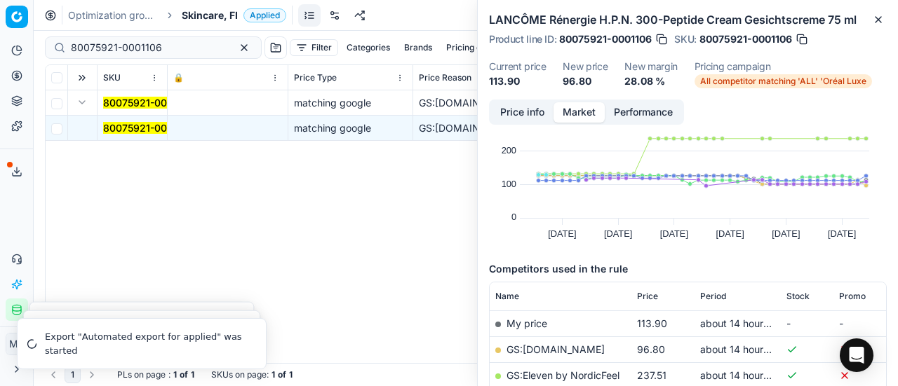
scroll to position [70, 0]
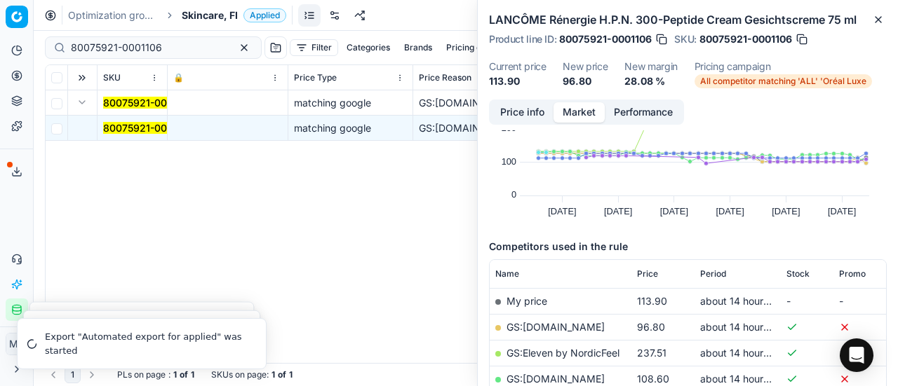
click at [560, 326] on link "GS:[DOMAIN_NAME]" at bounding box center [555, 327] width 98 height 12
click at [197, 17] on span "Skincare, FI" at bounding box center [210, 15] width 56 height 14
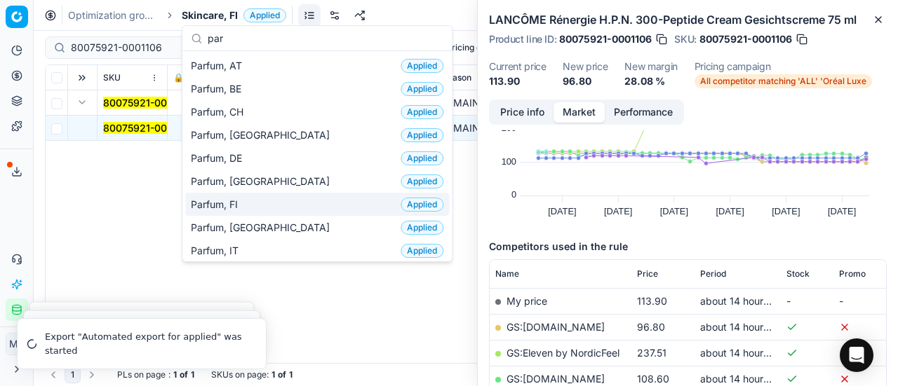
type input "par"
click at [283, 194] on div "Parfum, FI Applied" at bounding box center [317, 204] width 264 height 23
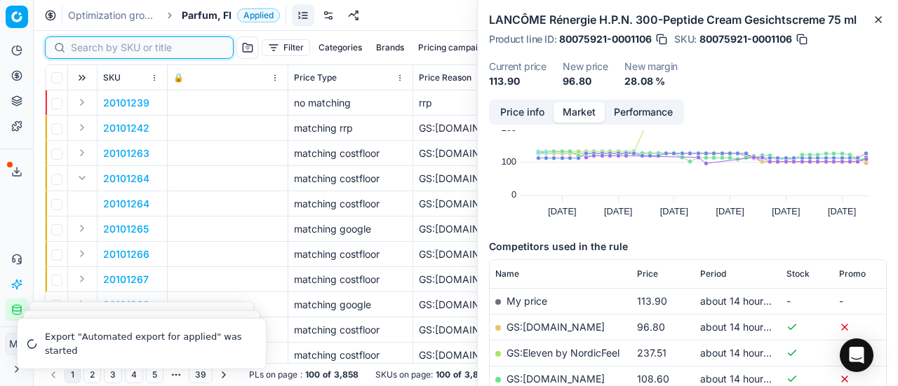
click at [96, 41] on input at bounding box center [148, 48] width 154 height 14
click at [97, 41] on input at bounding box center [148, 48] width 154 height 14
paste input "80066206-0005775"
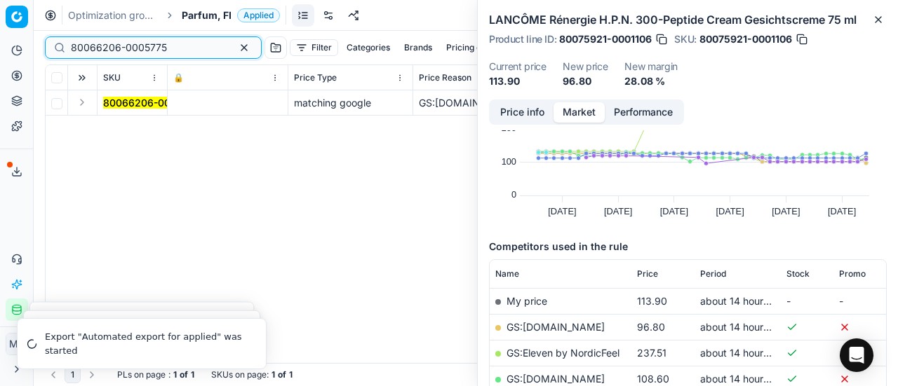
type input "80066206-0005775"
drag, startPoint x: 75, startPoint y: 101, endPoint x: 101, endPoint y: 109, distance: 27.1
click at [76, 101] on button "Expand" at bounding box center [82, 102] width 17 height 17
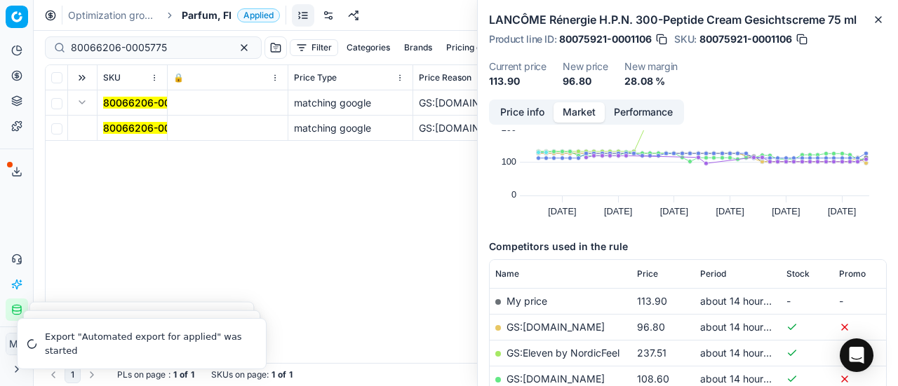
drag, startPoint x: 123, startPoint y: 128, endPoint x: 318, endPoint y: 138, distance: 195.2
click at [124, 128] on mark "80066206-0005775" at bounding box center [151, 128] width 96 height 12
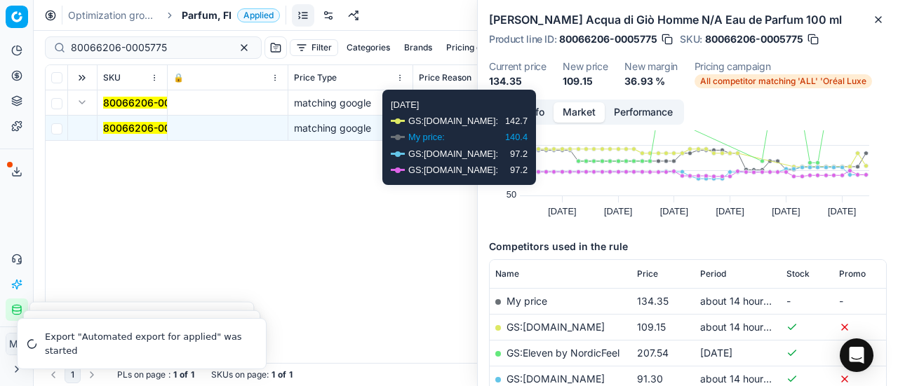
click at [533, 115] on button "Price info" at bounding box center [522, 112] width 62 height 20
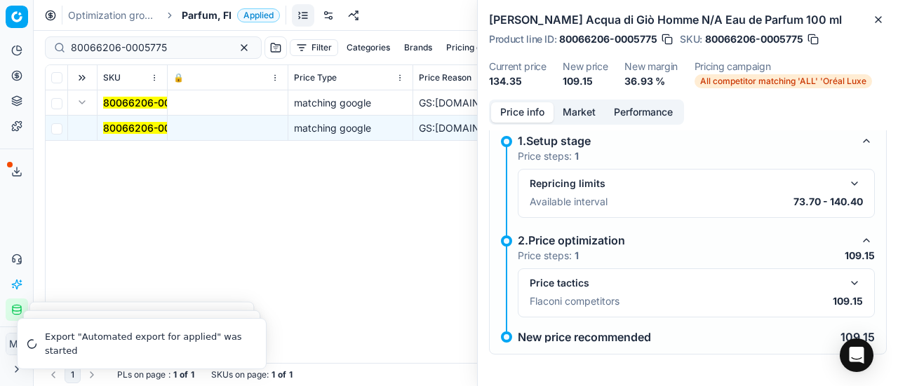
click at [846, 280] on button "button" at bounding box center [854, 283] width 17 height 17
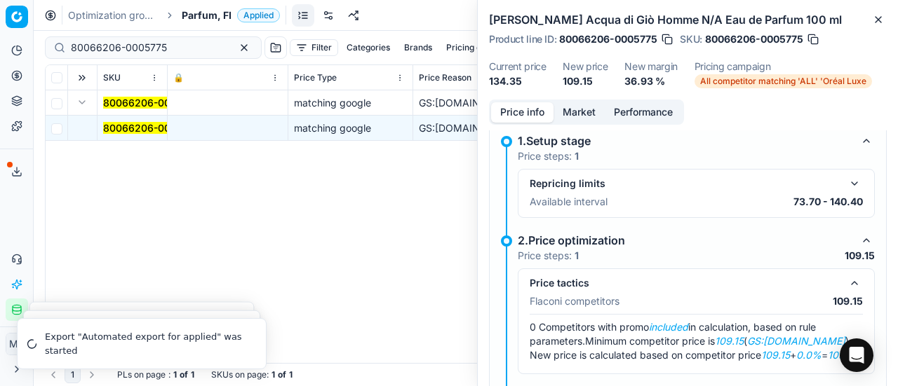
click at [572, 105] on button "Market" at bounding box center [578, 112] width 51 height 20
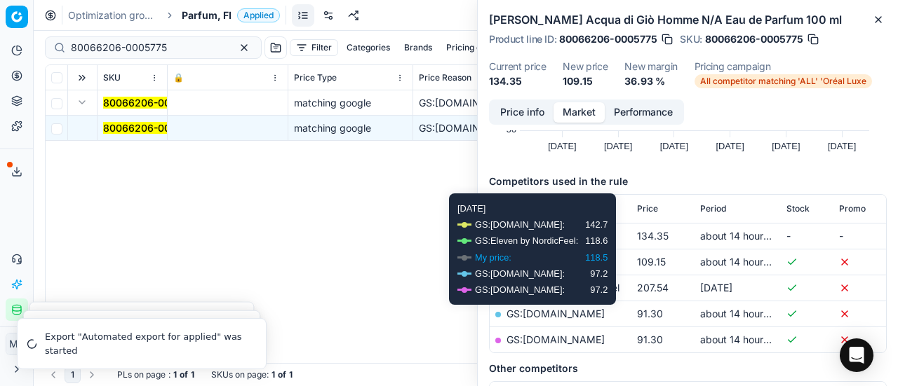
scroll to position [140, 0]
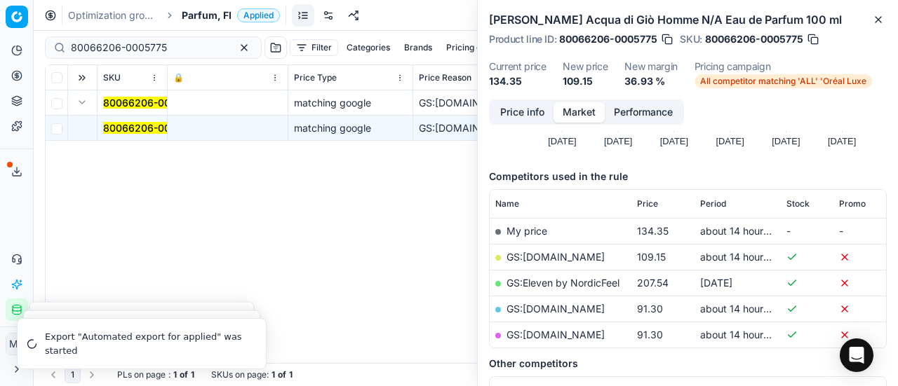
click at [581, 252] on link "GS:[DOMAIN_NAME]" at bounding box center [555, 257] width 98 height 12
click at [203, 11] on span "Parfum, FI" at bounding box center [207, 15] width 50 height 14
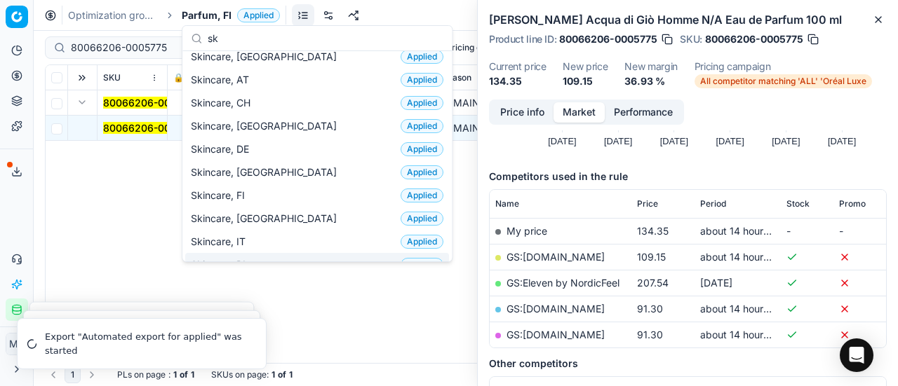
scroll to position [0, 0]
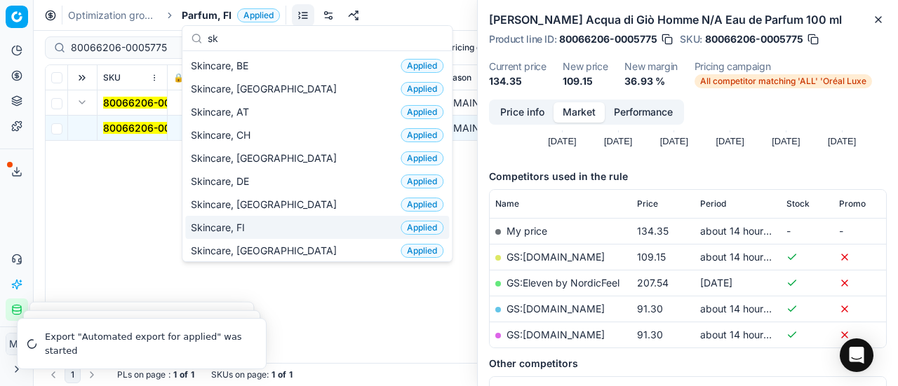
type input "sk"
click at [281, 228] on div "Skincare, FI Applied" at bounding box center [317, 227] width 264 height 23
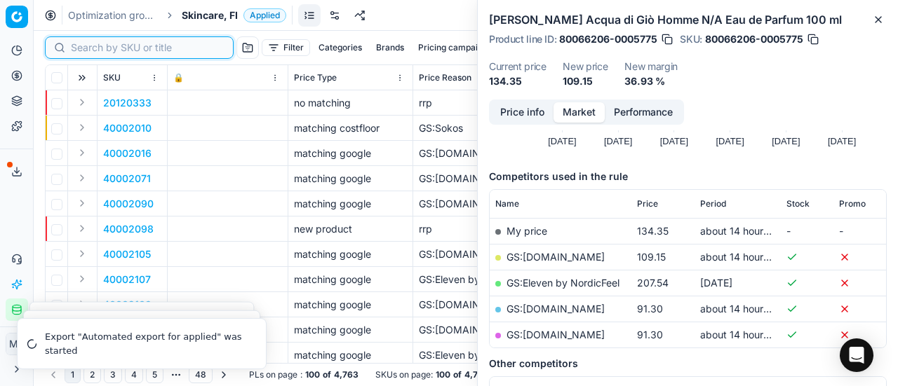
click at [80, 46] on input at bounding box center [148, 48] width 154 height 14
paste input "90008234-0012810"
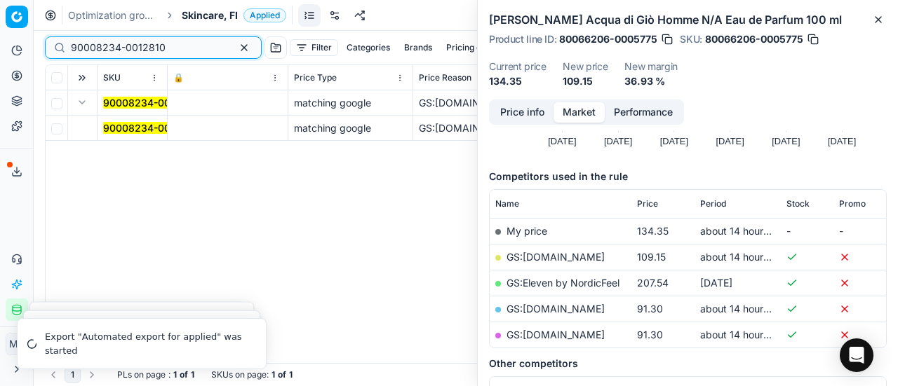
type input "90008234-0012810"
drag, startPoint x: 140, startPoint y: 123, endPoint x: 553, endPoint y: 126, distance: 412.4
click at [147, 123] on mark "90008234-0012810" at bounding box center [150, 128] width 95 height 12
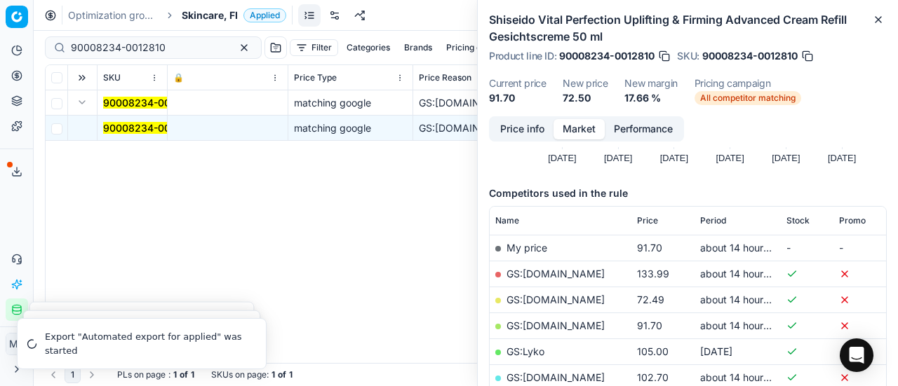
click at [508, 127] on button "Price info" at bounding box center [522, 129] width 62 height 20
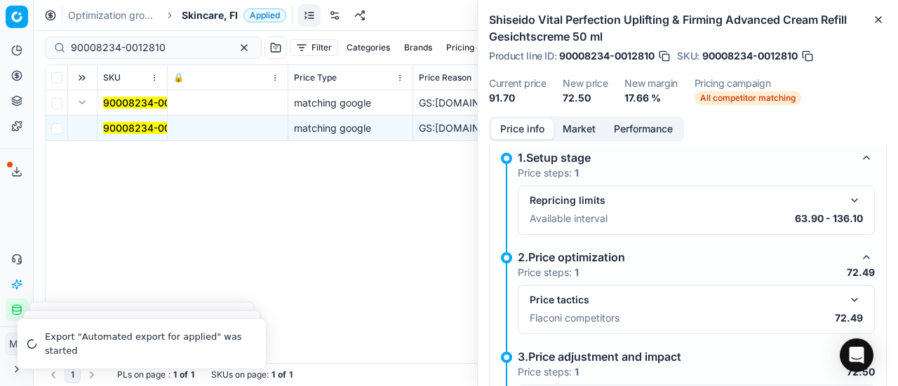
click at [848, 297] on button "button" at bounding box center [854, 300] width 17 height 17
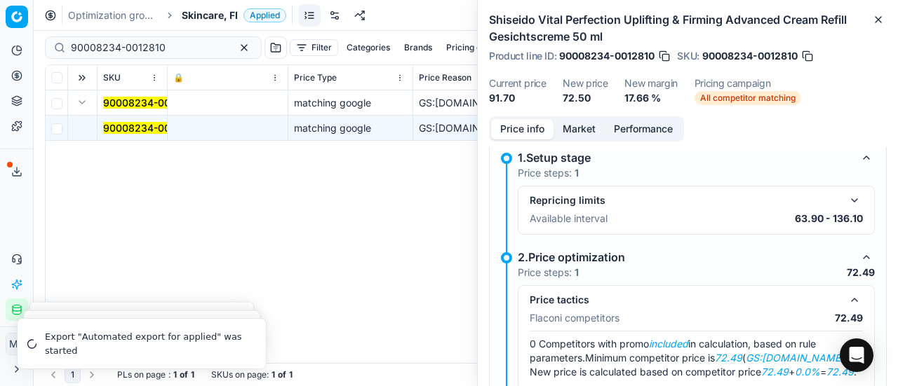
drag, startPoint x: 586, startPoint y: 128, endPoint x: 600, endPoint y: 144, distance: 21.8
click at [586, 129] on button "Market" at bounding box center [578, 129] width 51 height 20
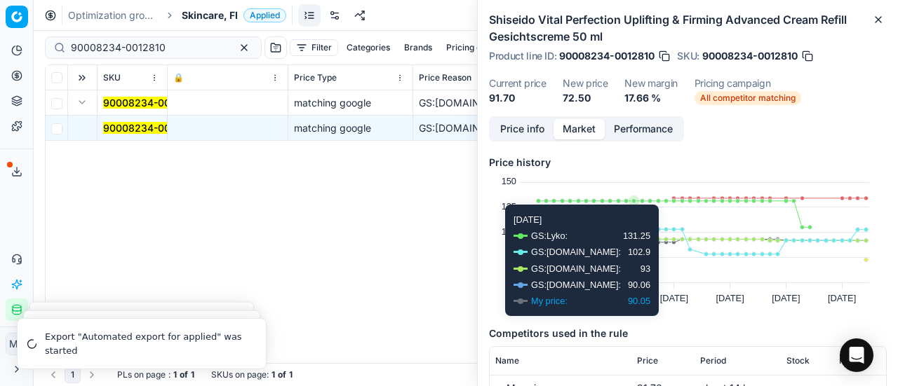
scroll to position [140, 0]
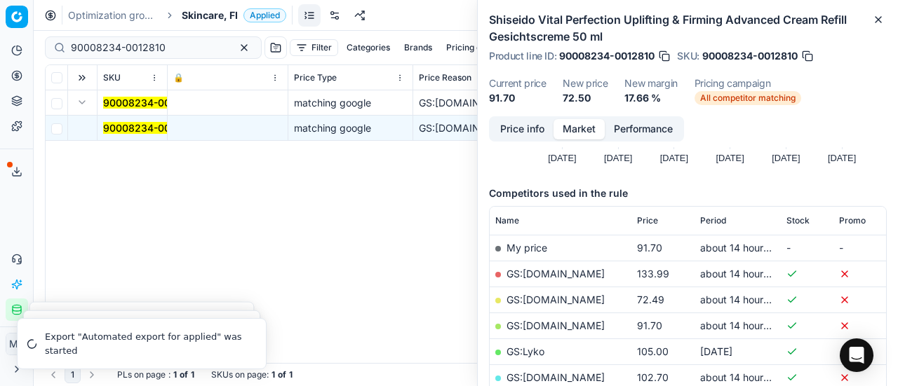
click at [547, 296] on link "GS:[DOMAIN_NAME]" at bounding box center [555, 300] width 98 height 12
click at [201, 4] on div "Optimization groups Skincare, FI Applied Discard Download report" at bounding box center [466, 15] width 864 height 31
click at [204, 12] on span "Skincare, FI" at bounding box center [210, 15] width 56 height 14
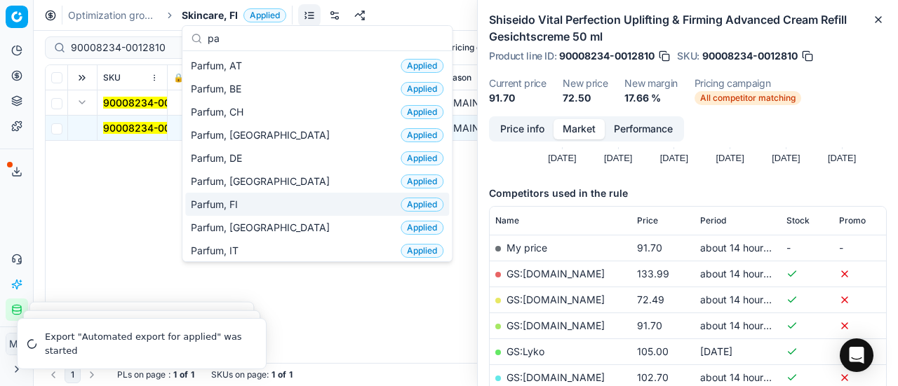
type input "pa"
click at [273, 208] on div "Parfum, FI Applied" at bounding box center [317, 204] width 264 height 23
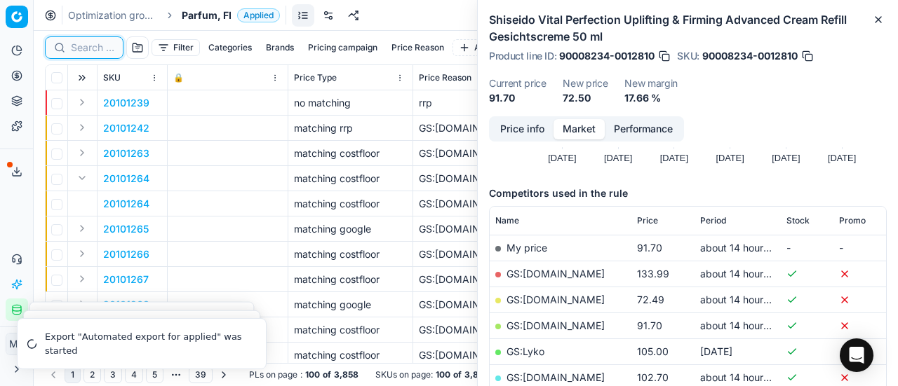
click at [80, 50] on input at bounding box center [92, 48] width 43 height 14
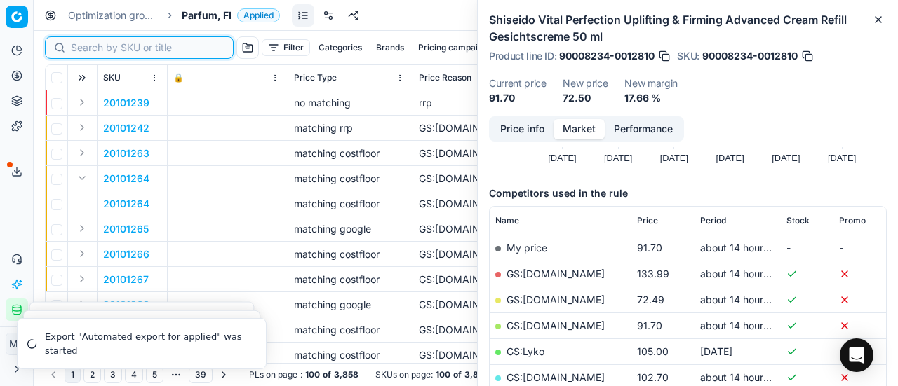
paste input "80008351-100"
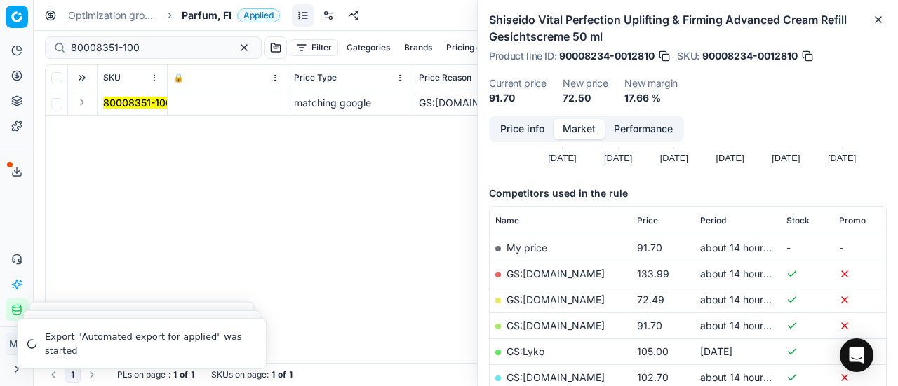
click at [80, 107] on button "Expand" at bounding box center [82, 102] width 17 height 17
click at [125, 119] on td "80008351-100" at bounding box center [132, 128] width 70 height 25
click at [151, 129] on mark "80008351-100" at bounding box center [137, 128] width 69 height 12
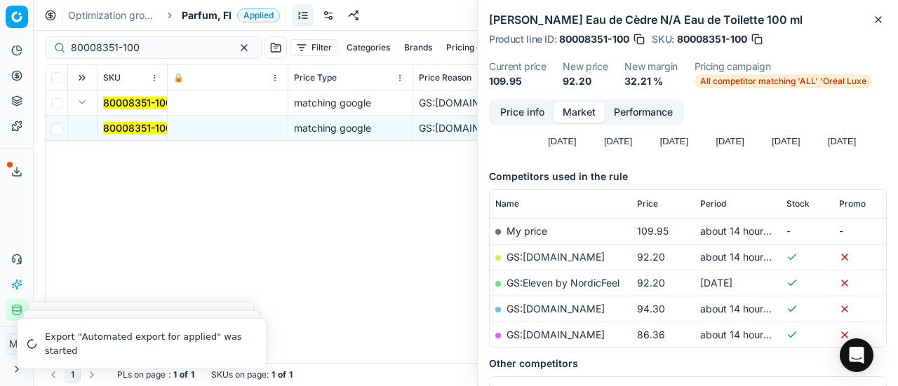
click at [522, 118] on button "Price info" at bounding box center [522, 112] width 62 height 20
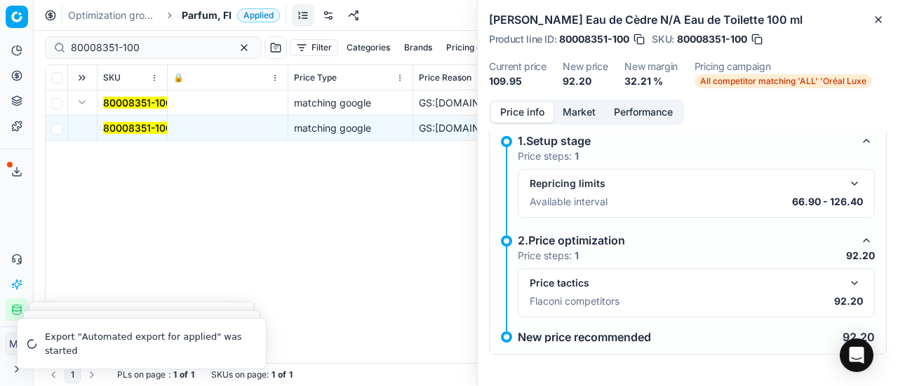
click at [846, 283] on button "button" at bounding box center [854, 283] width 17 height 17
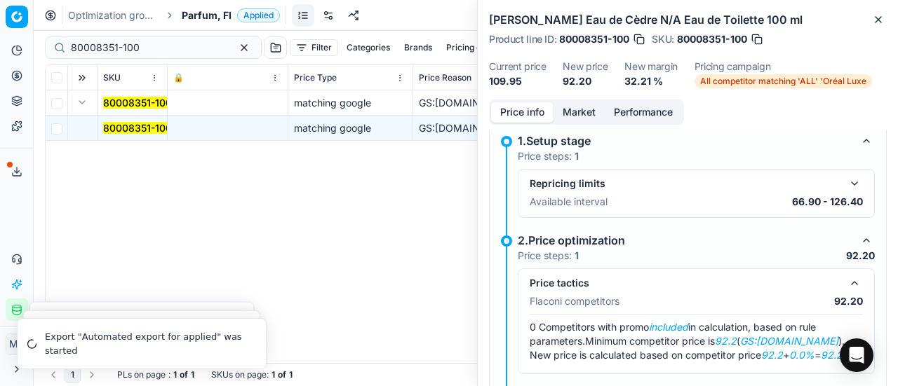
click at [565, 112] on button "Market" at bounding box center [578, 112] width 51 height 20
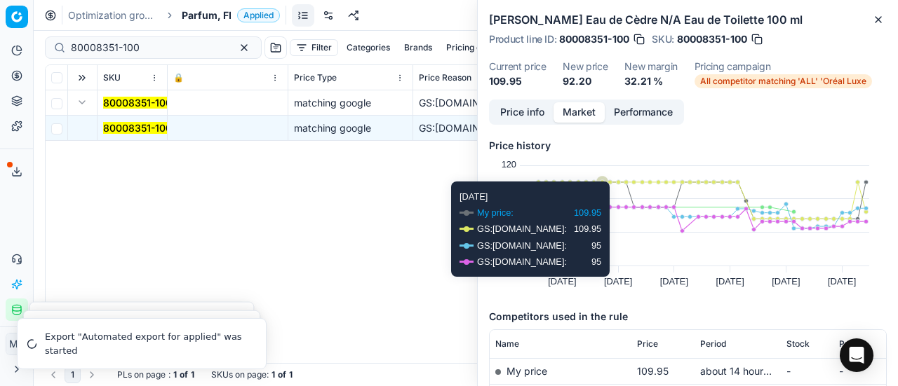
scroll to position [140, 0]
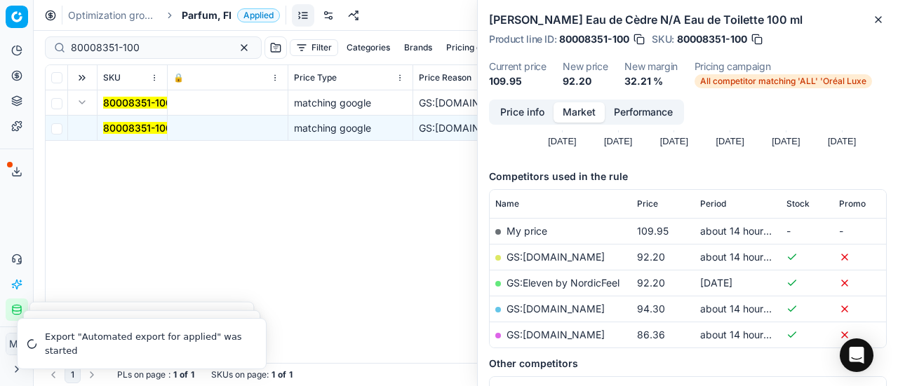
click at [560, 251] on link "GS:[DOMAIN_NAME]" at bounding box center [555, 257] width 98 height 12
drag, startPoint x: 170, startPoint y: 40, endPoint x: 0, endPoint y: 32, distance: 169.9
click at [0, 32] on div "Pricing platform Analytics Pricing Product portfolio Templates Export service 1…" at bounding box center [449, 193] width 898 height 386
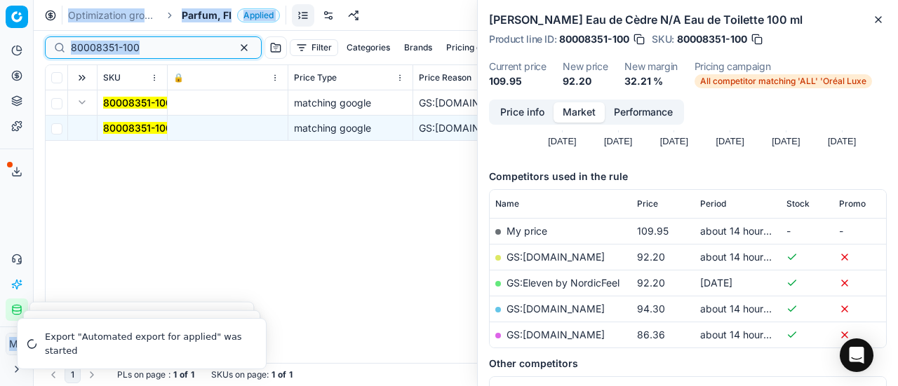
click at [143, 50] on input "80008351-100" at bounding box center [148, 48] width 154 height 14
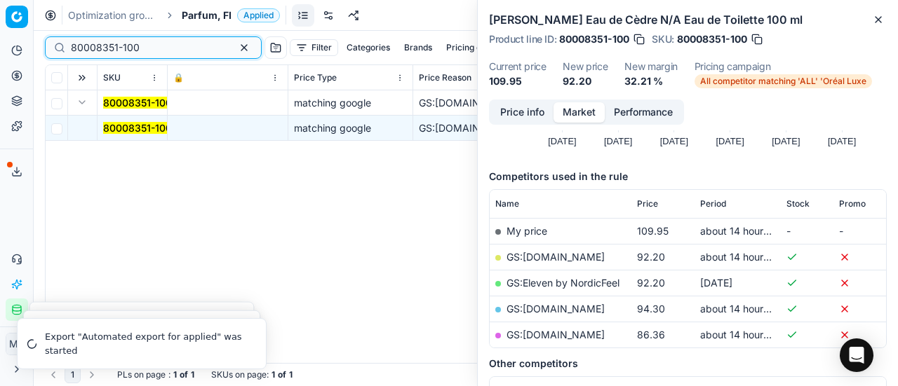
drag, startPoint x: 167, startPoint y: 50, endPoint x: 0, endPoint y: 5, distance: 172.8
click at [0, 6] on div "Pricing platform Analytics Pricing Product portfolio Templates Export service 1…" at bounding box center [449, 193] width 898 height 386
paste input "90008702-0013419"
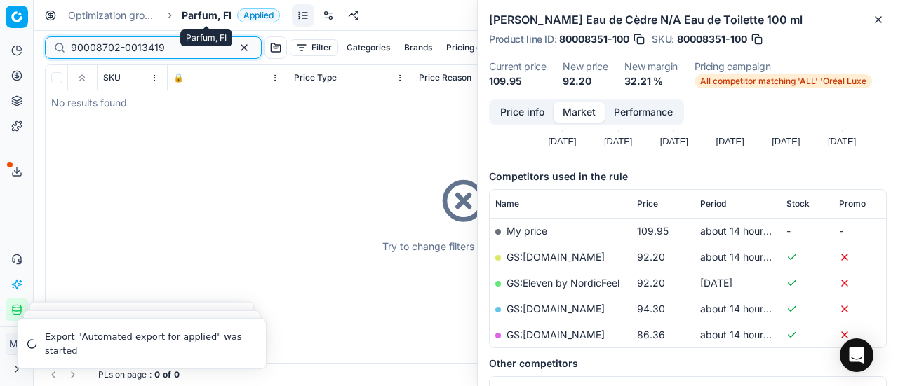
type input "90008702-0013419"
click at [210, 12] on span "Parfum, FI" at bounding box center [207, 15] width 50 height 14
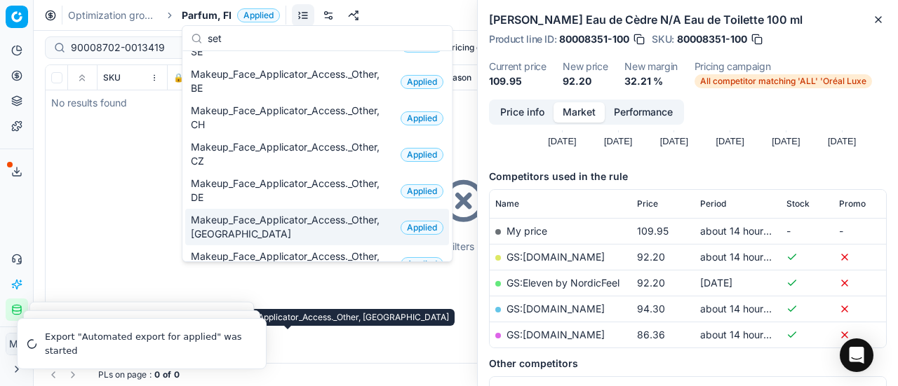
scroll to position [74, 0]
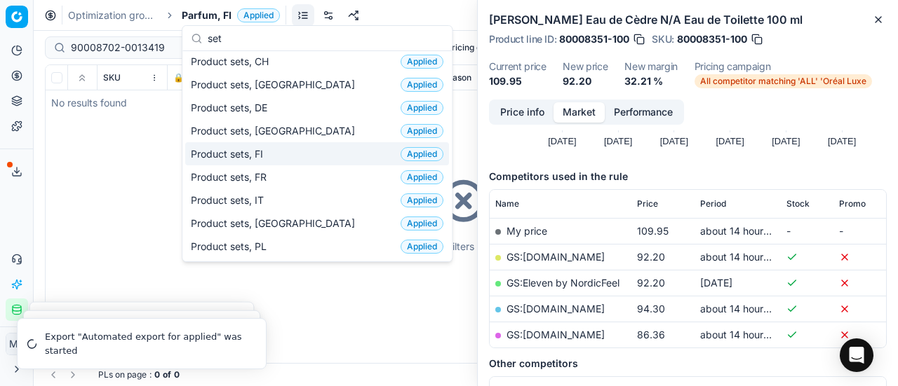
type input "set"
click at [279, 152] on div "Product sets, FI Applied" at bounding box center [317, 153] width 264 height 23
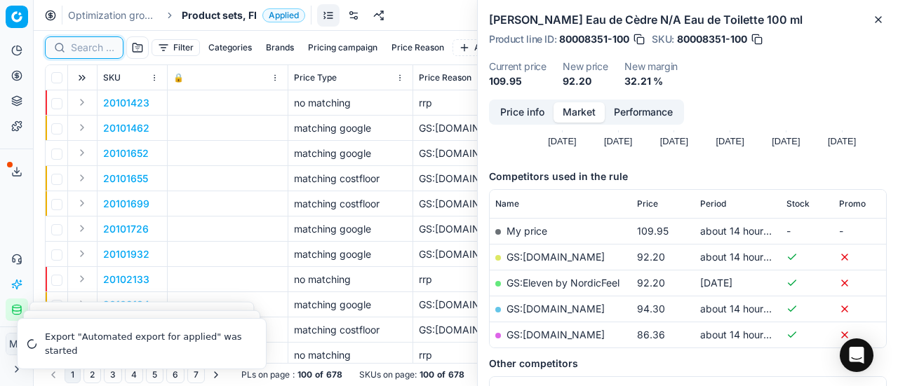
click at [102, 50] on input at bounding box center [92, 48] width 43 height 14
paste input "90008702-0013419"
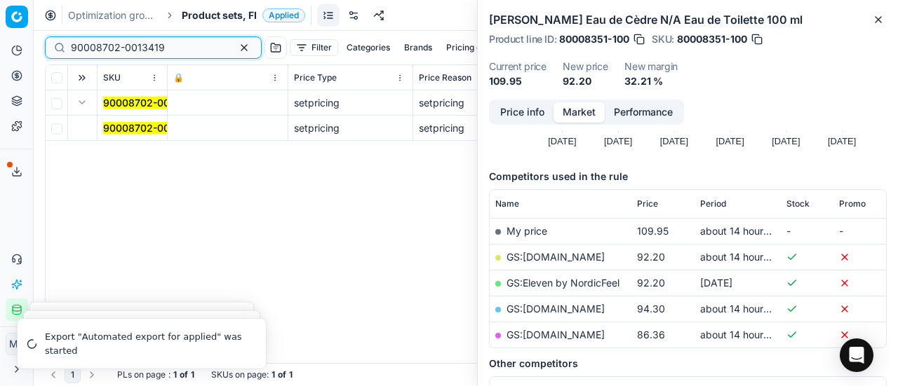
type input "90008702-0013419"
click at [125, 127] on mark "90008702-0013419" at bounding box center [150, 128] width 94 height 12
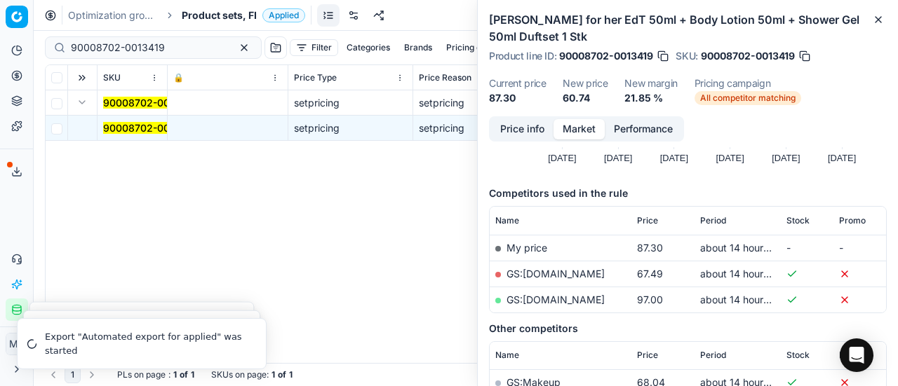
click at [519, 130] on button "Price info" at bounding box center [522, 129] width 62 height 20
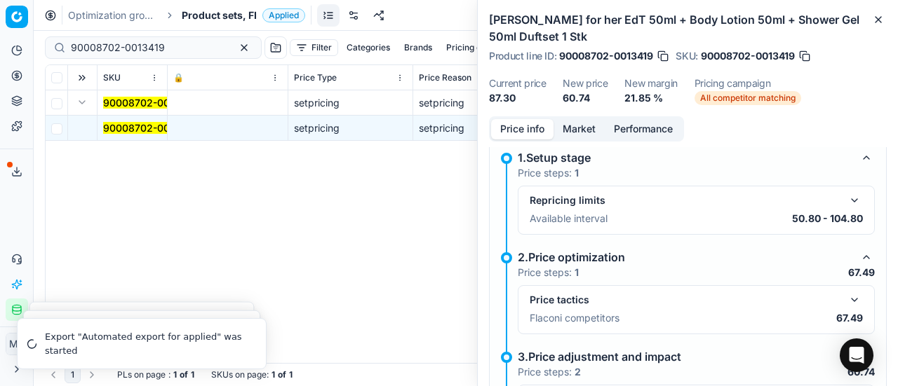
click at [849, 296] on button "button" at bounding box center [854, 300] width 17 height 17
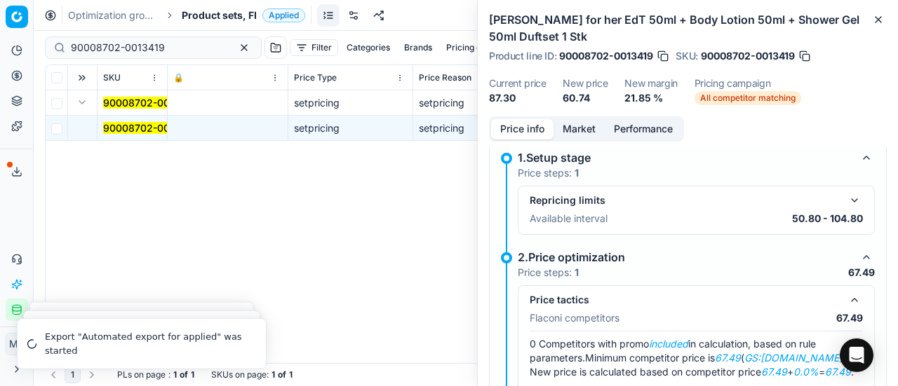
click at [581, 133] on button "Market" at bounding box center [578, 129] width 51 height 20
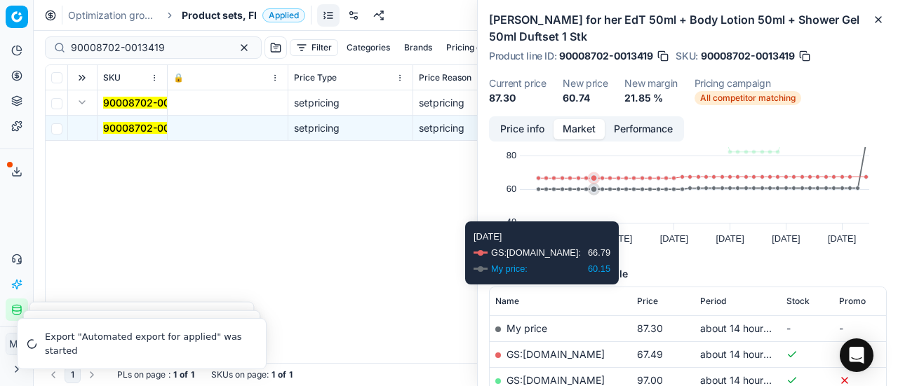
scroll to position [140, 0]
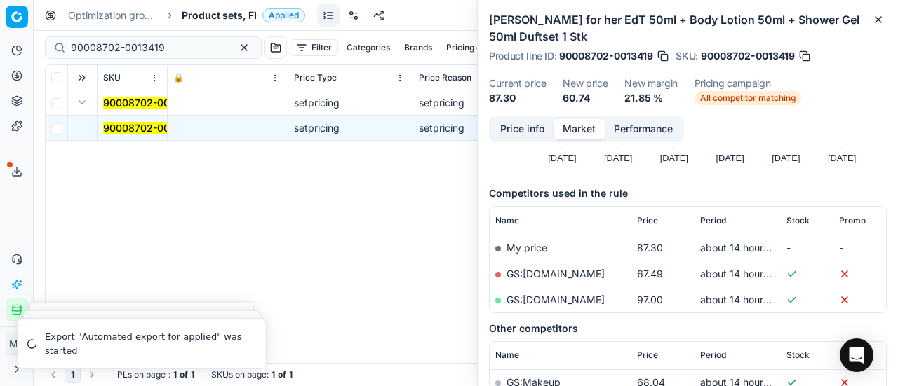
click at [553, 271] on link "GS:[DOMAIN_NAME]" at bounding box center [555, 274] width 98 height 12
click at [207, 13] on span "Product sets, FI" at bounding box center [219, 15] width 75 height 14
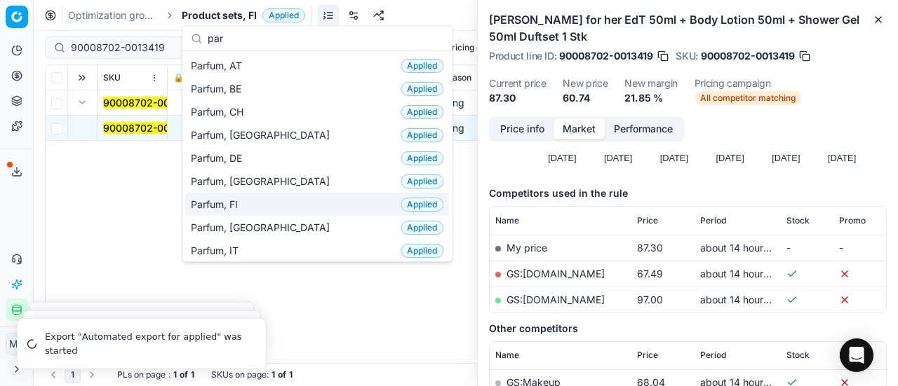
type input "par"
click at [260, 207] on div "Parfum, FI Applied" at bounding box center [317, 204] width 264 height 23
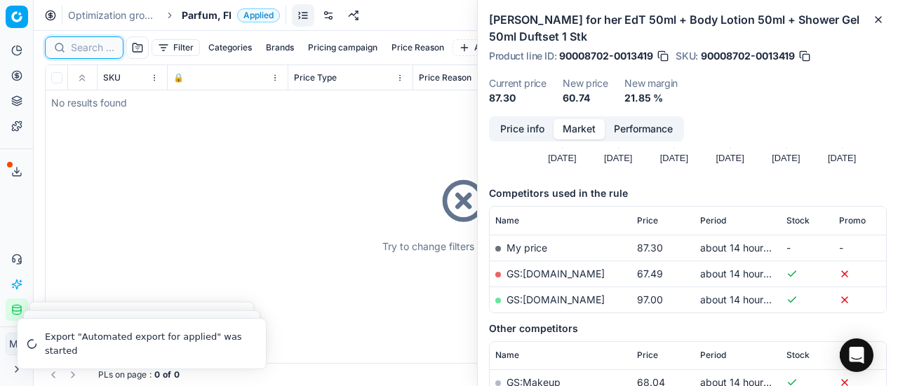
click at [98, 51] on input at bounding box center [92, 48] width 43 height 14
paste input "80061826-50"
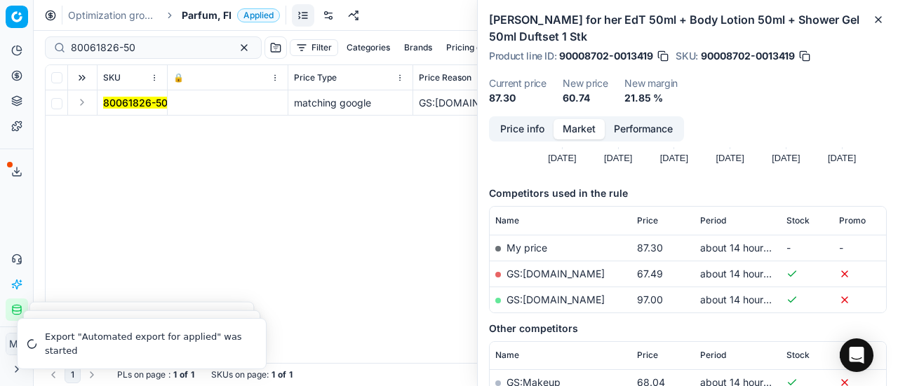
click at [78, 99] on button "Expand" at bounding box center [82, 102] width 17 height 17
click at [133, 130] on mark "80061826-50" at bounding box center [135, 128] width 65 height 12
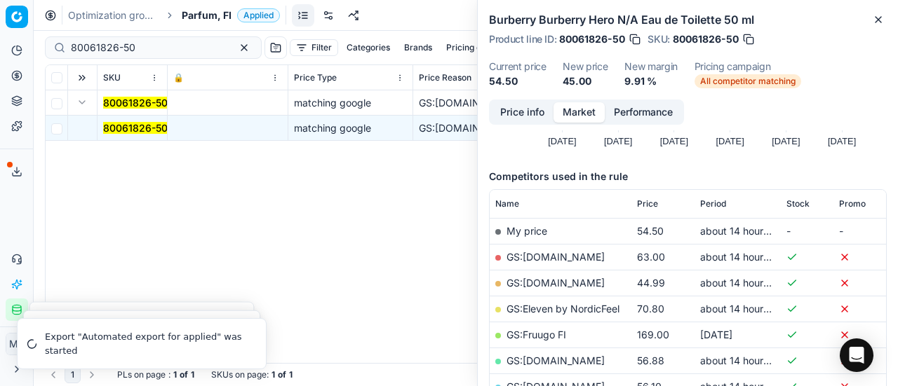
click at [513, 108] on button "Price info" at bounding box center [522, 112] width 62 height 20
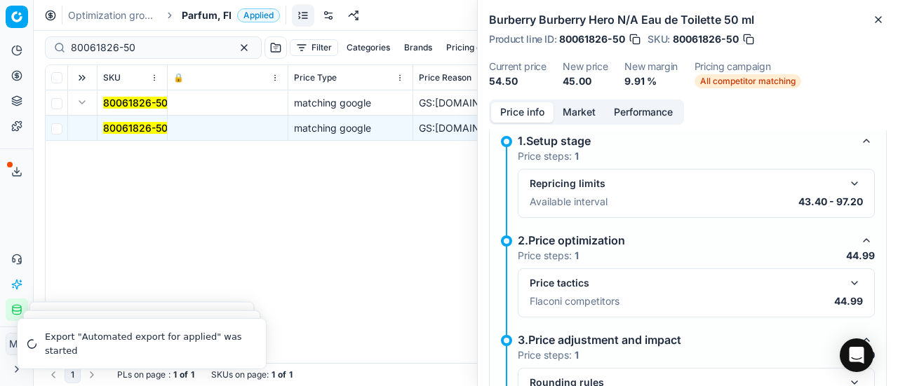
click at [846, 278] on button "button" at bounding box center [854, 283] width 17 height 17
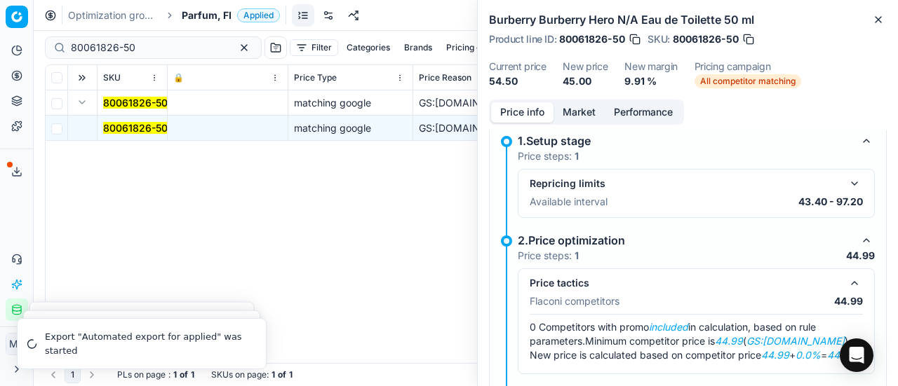
click at [583, 110] on button "Market" at bounding box center [578, 112] width 51 height 20
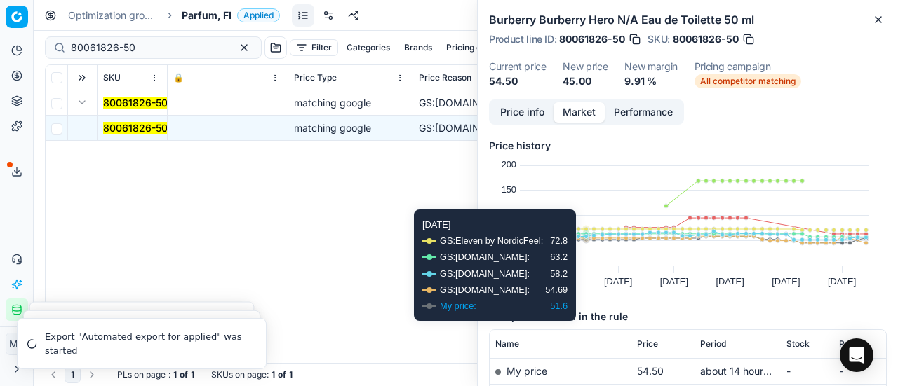
scroll to position [70, 0]
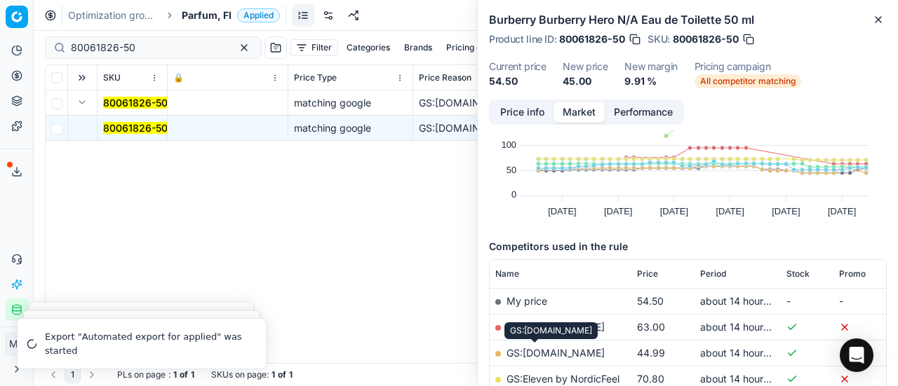
click at [555, 349] on link "GS:[DOMAIN_NAME]" at bounding box center [555, 353] width 98 height 12
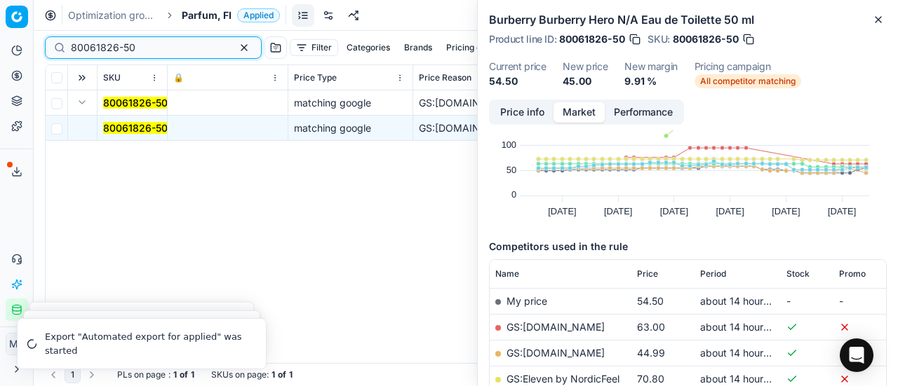
drag, startPoint x: 167, startPoint y: 50, endPoint x: 0, endPoint y: -6, distance: 176.1
click at [0, 0] on html "Pricing platform Analytics Pricing Product portfolio Templates Export service 1…" at bounding box center [449, 193] width 898 height 386
paste input "90011094-0017567"
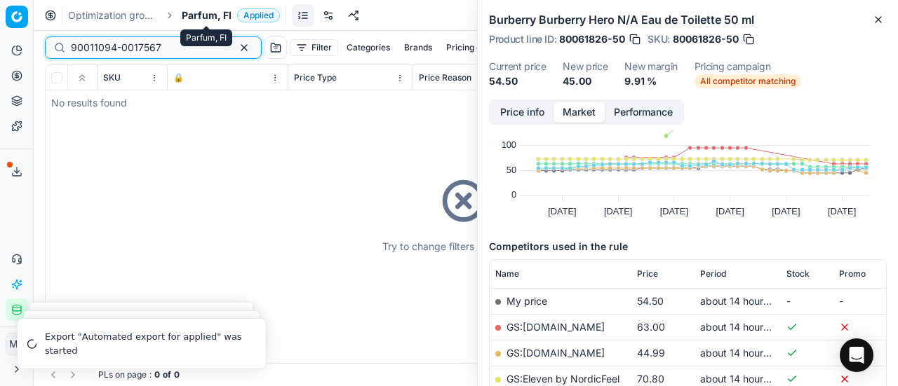
type input "90011094-0017567"
click at [208, 17] on span "Parfum, FI" at bounding box center [207, 15] width 50 height 14
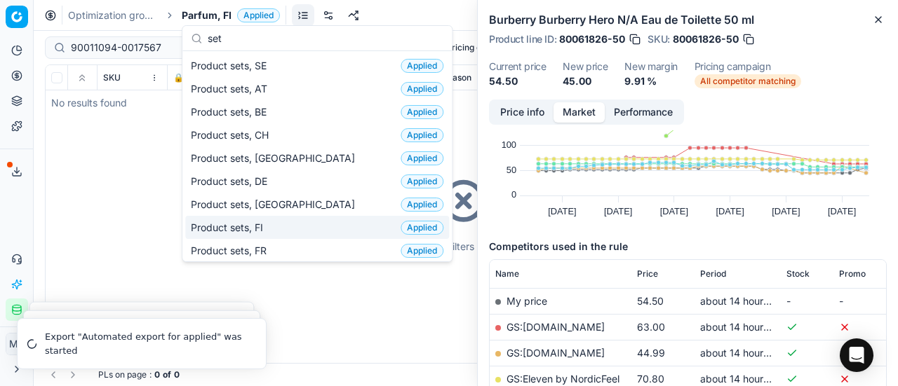
type input "set"
click at [285, 223] on div "Product sets, FI Applied" at bounding box center [317, 227] width 264 height 23
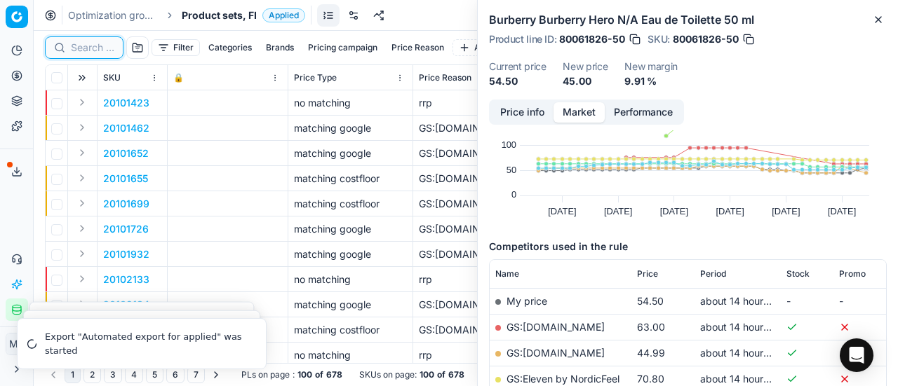
click at [86, 46] on input at bounding box center [92, 48] width 43 height 14
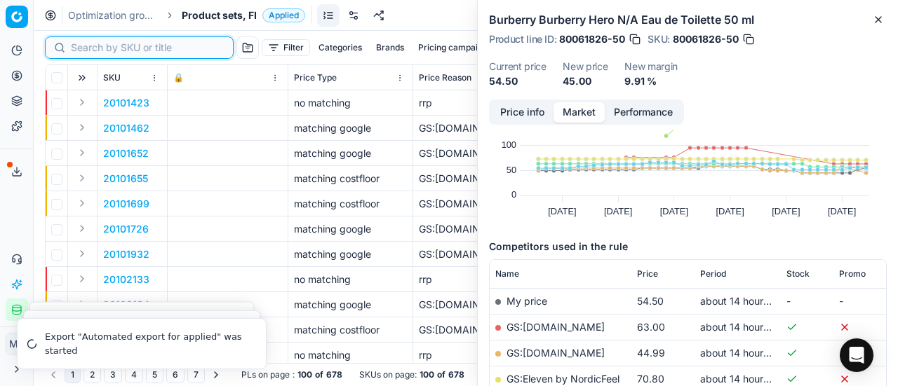
paste input "90011094-0017567"
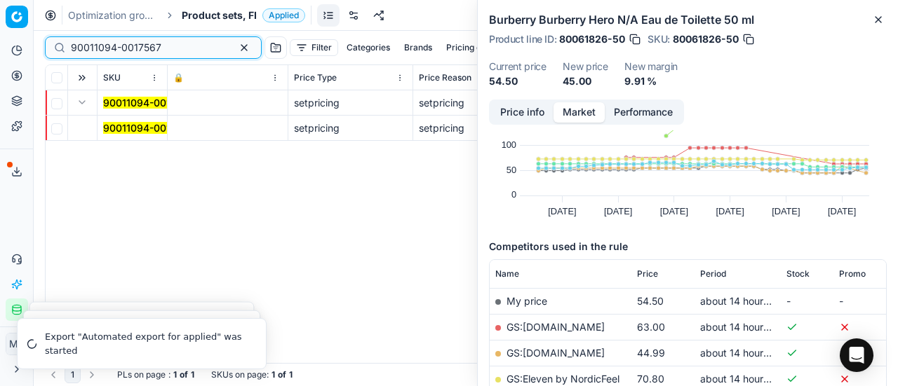
type input "90011094-0017567"
click at [116, 126] on mark "90011094-0017567" at bounding box center [148, 128] width 90 height 12
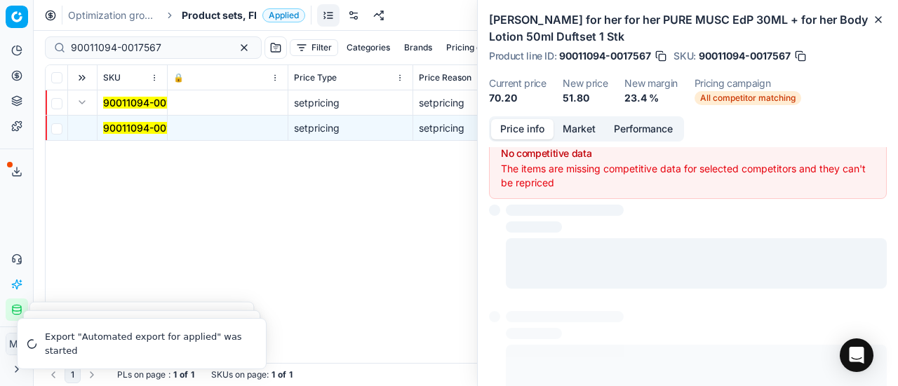
click at [519, 128] on button "Price info" at bounding box center [522, 129] width 62 height 20
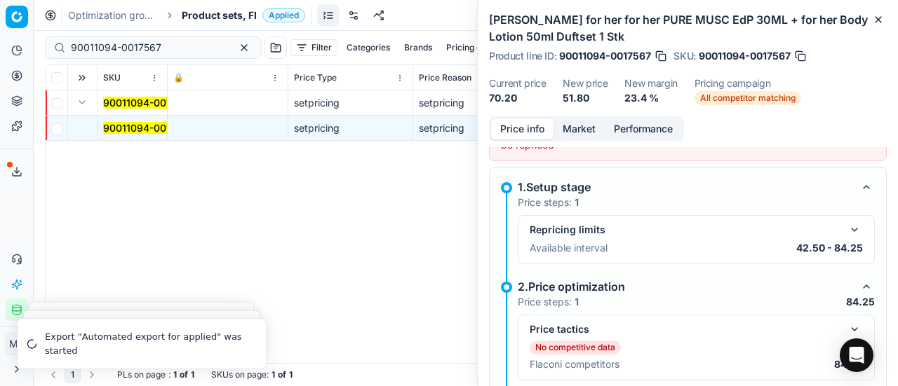
scroll to position [70, 0]
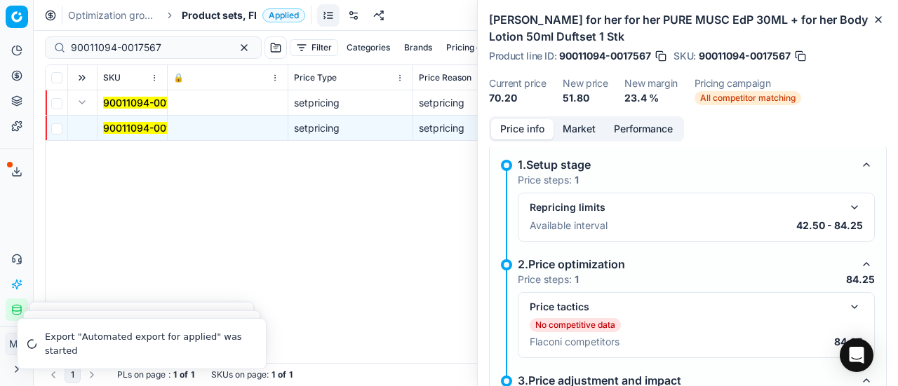
click at [846, 312] on button "button" at bounding box center [854, 307] width 17 height 17
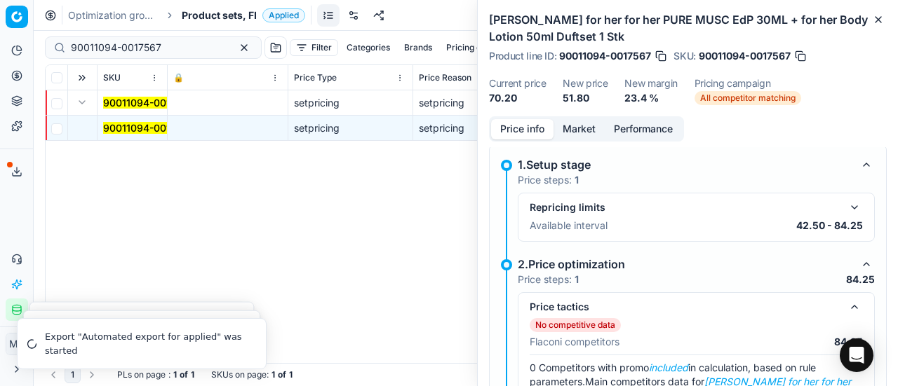
scroll to position [210, 0]
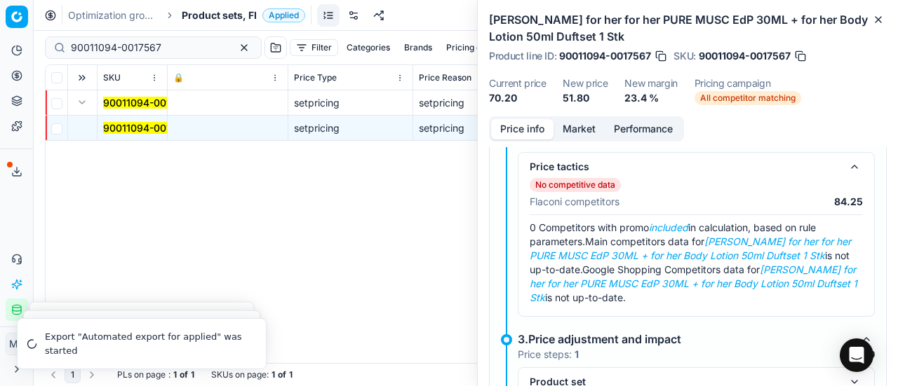
click at [581, 130] on button "Market" at bounding box center [578, 129] width 51 height 20
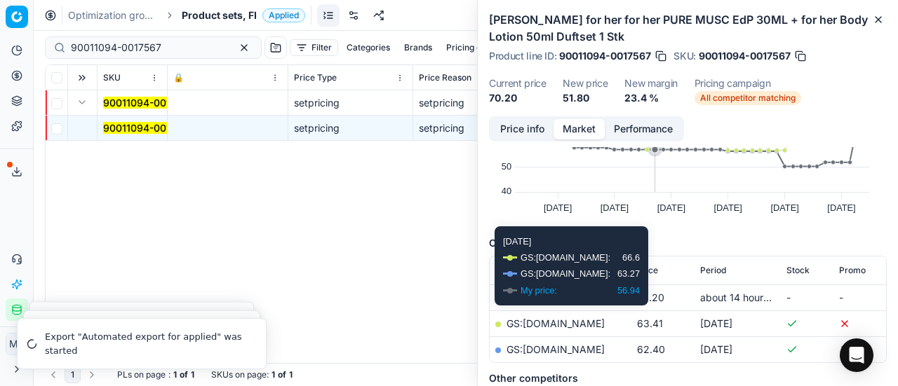
scroll to position [140, 0]
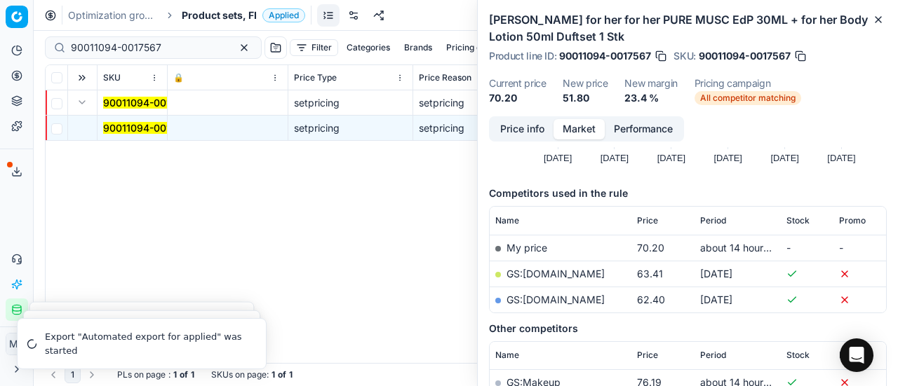
click at [542, 299] on link "GS:[DOMAIN_NAME]" at bounding box center [555, 300] width 98 height 12
